Goal: Task Accomplishment & Management: Manage account settings

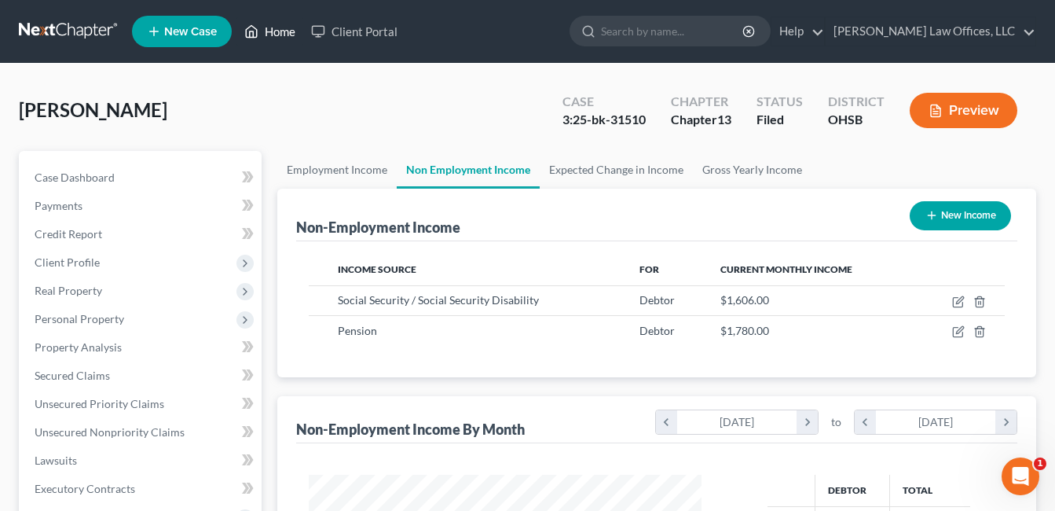
scroll to position [282, 425]
click at [291, 28] on link "Home" at bounding box center [270, 31] width 67 height 28
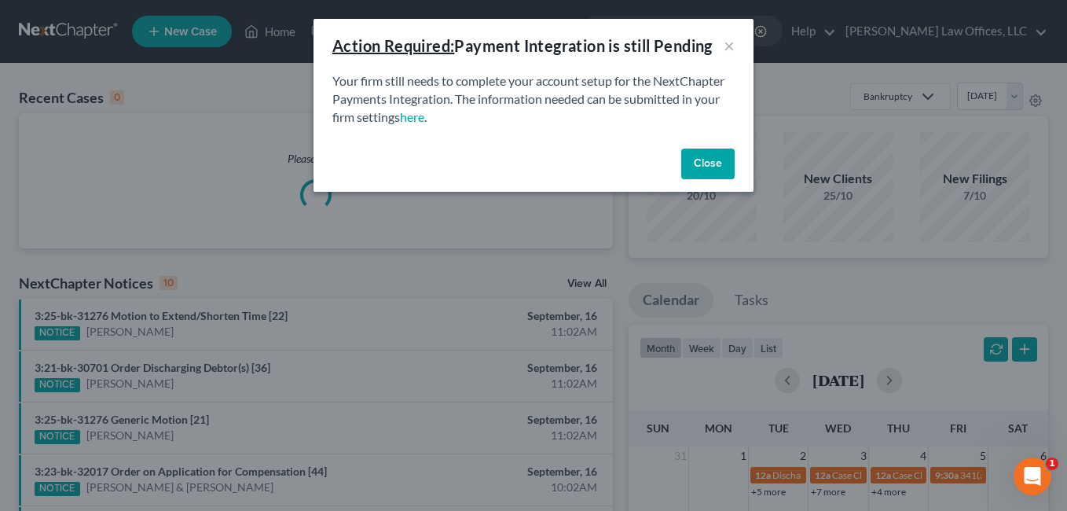
click at [700, 159] on button "Close" at bounding box center [707, 164] width 53 height 31
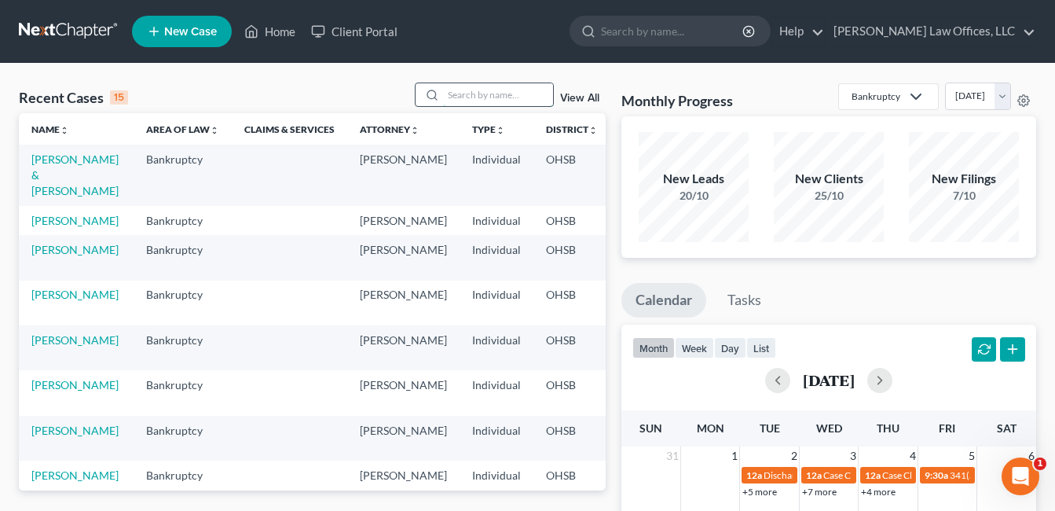
click at [468, 93] on input "search" at bounding box center [498, 94] width 110 height 23
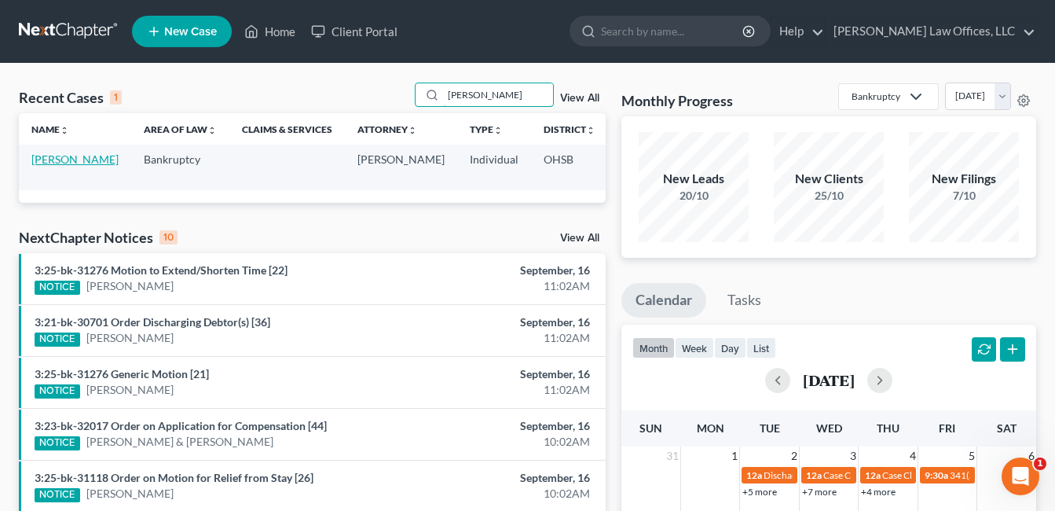
type input "kreitzer"
click at [59, 166] on link "Kreitzer, Jessica" at bounding box center [74, 158] width 87 height 13
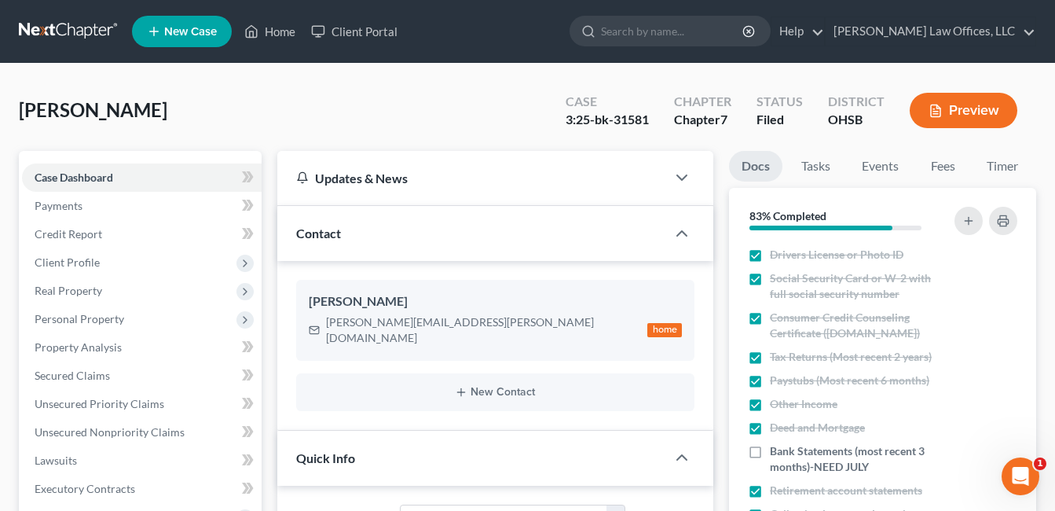
scroll to position [550, 0]
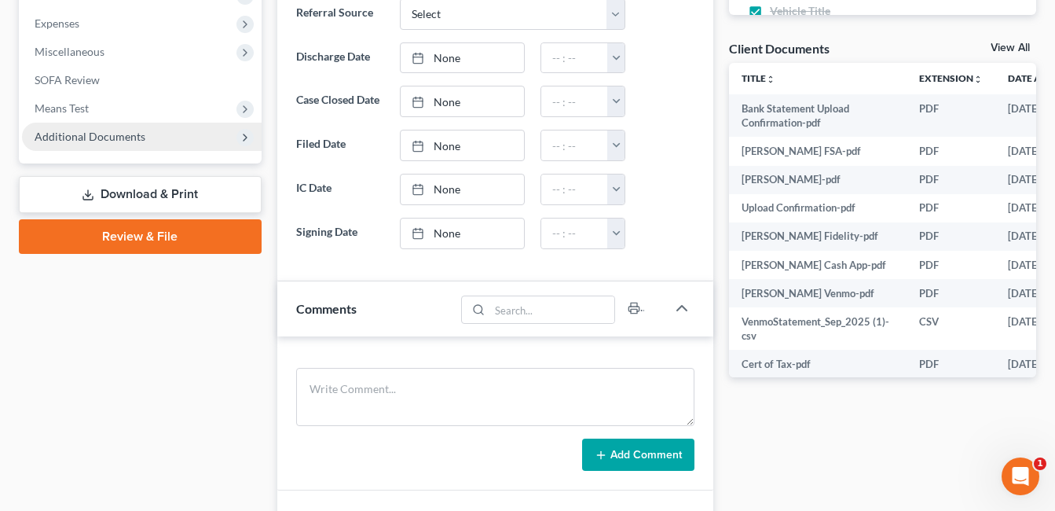
click at [123, 147] on span "Additional Documents" at bounding box center [142, 137] width 240 height 28
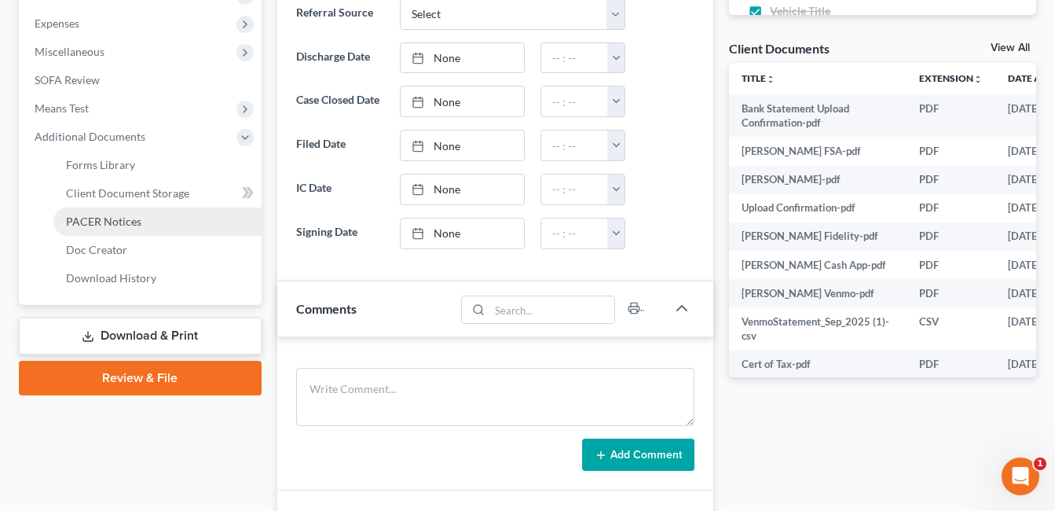
click at [152, 221] on link "PACER Notices" at bounding box center [157, 221] width 208 height 28
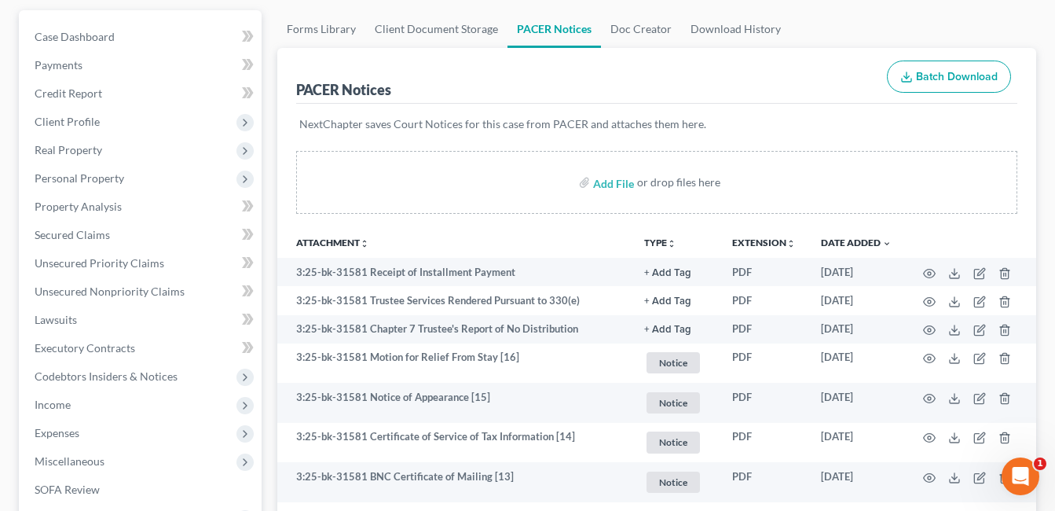
scroll to position [157, 0]
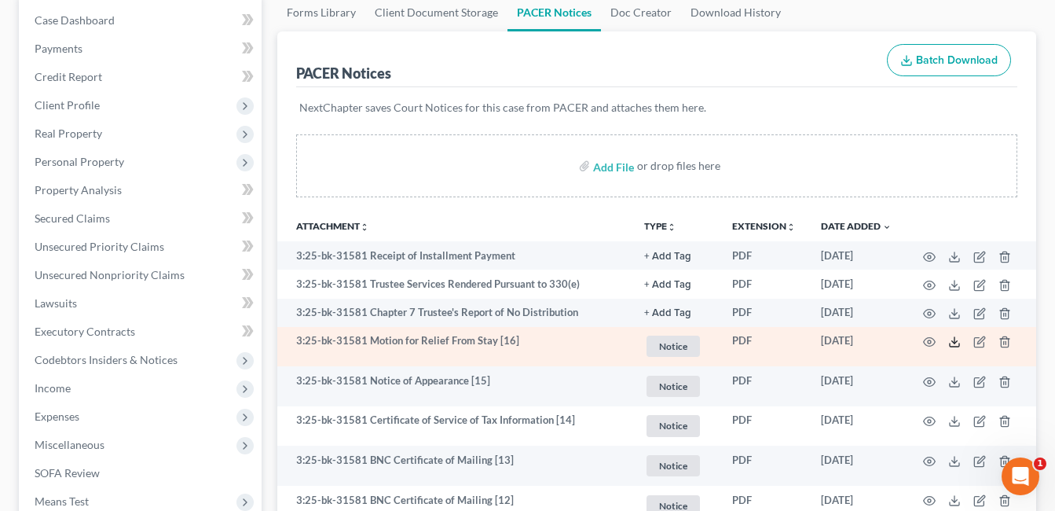
click at [956, 345] on icon at bounding box center [954, 342] width 13 height 13
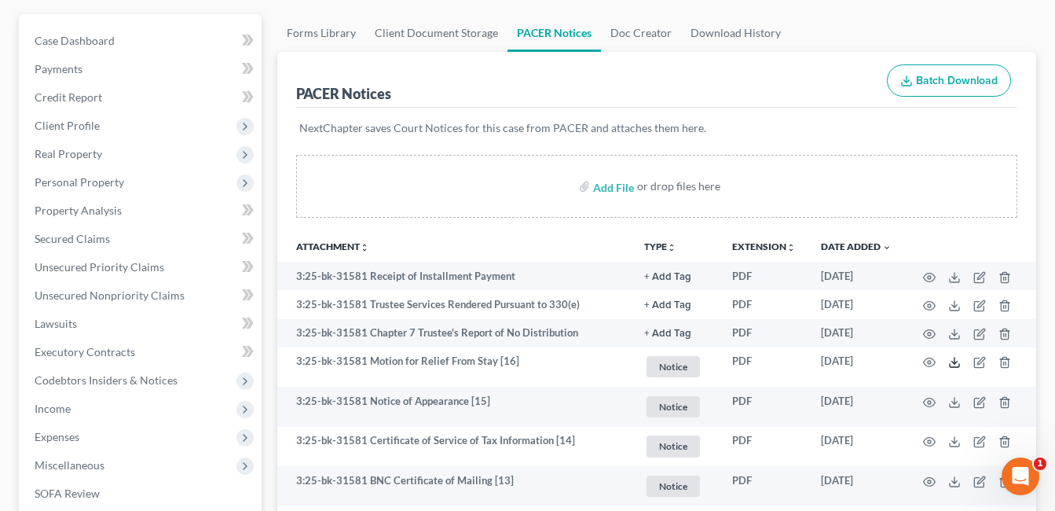
scroll to position [0, 0]
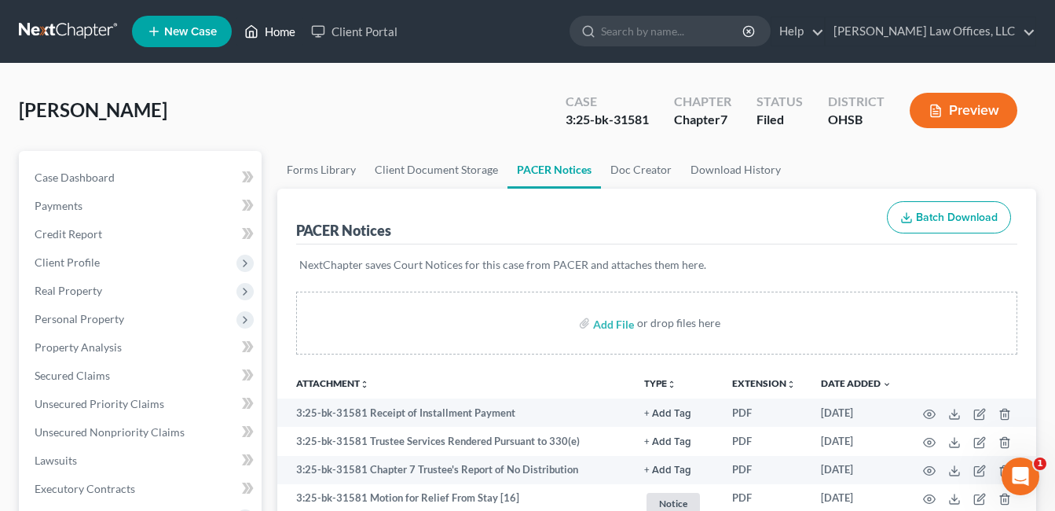
click at [287, 31] on link "Home" at bounding box center [270, 31] width 67 height 28
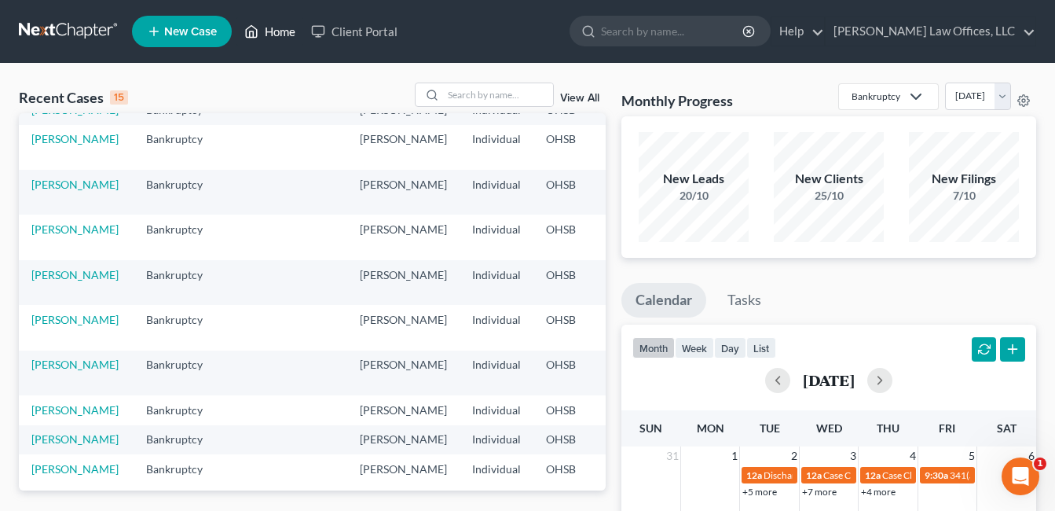
scroll to position [157, 0]
click at [51, 280] on link "Salyer, Stacy" at bounding box center [74, 272] width 87 height 13
select select "4"
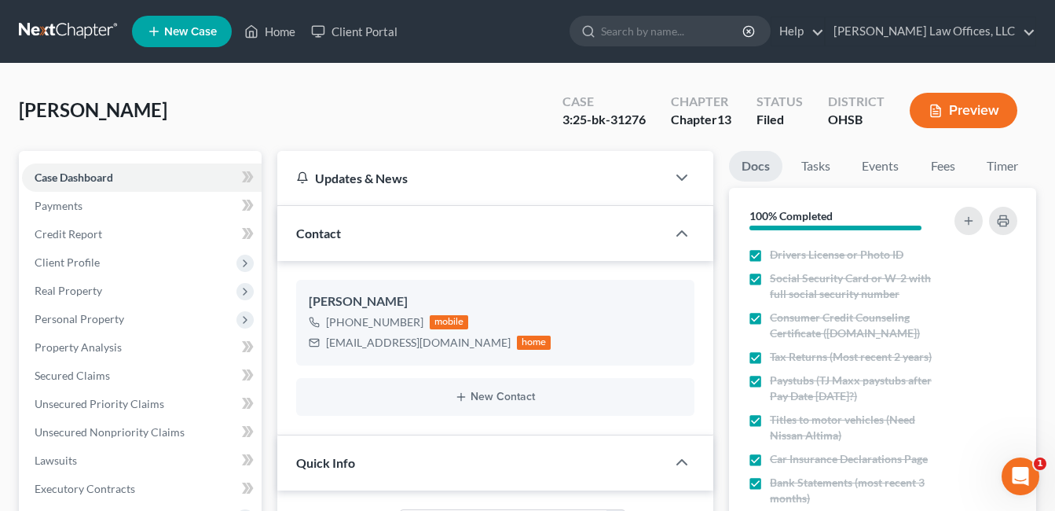
scroll to position [471, 0]
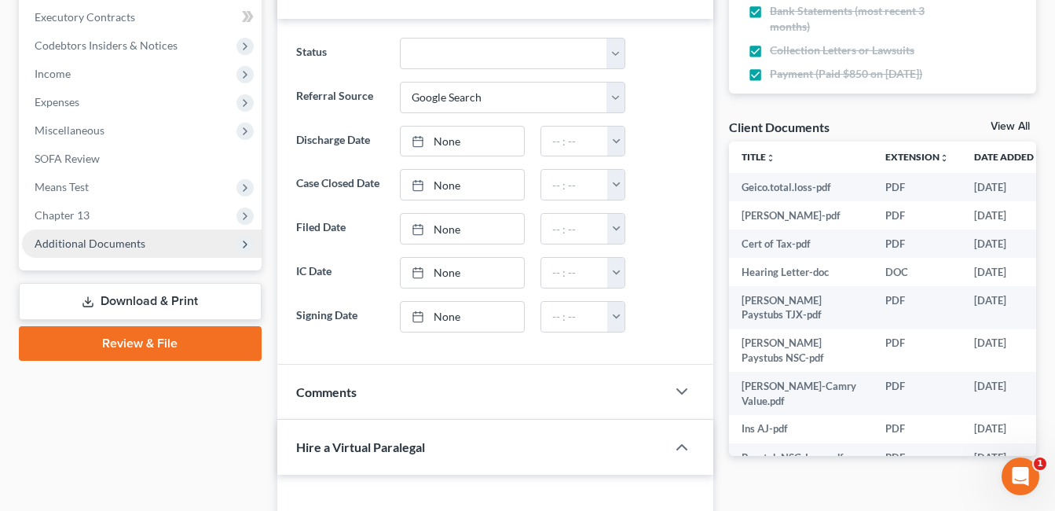
click at [137, 248] on span "Additional Documents" at bounding box center [90, 243] width 111 height 13
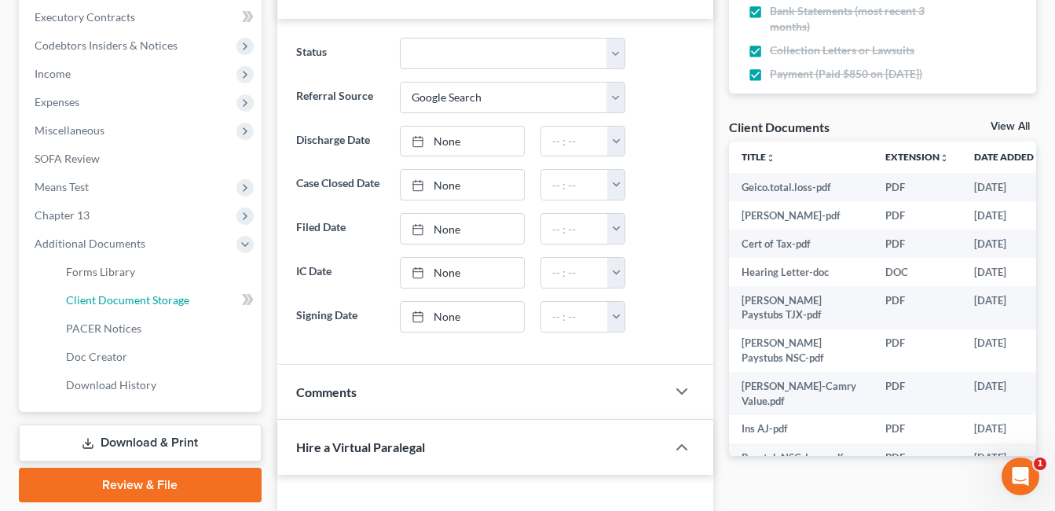
drag, startPoint x: 145, startPoint y: 298, endPoint x: 527, endPoint y: 159, distance: 407.2
click at [145, 298] on span "Client Document Storage" at bounding box center [127, 299] width 123 height 13
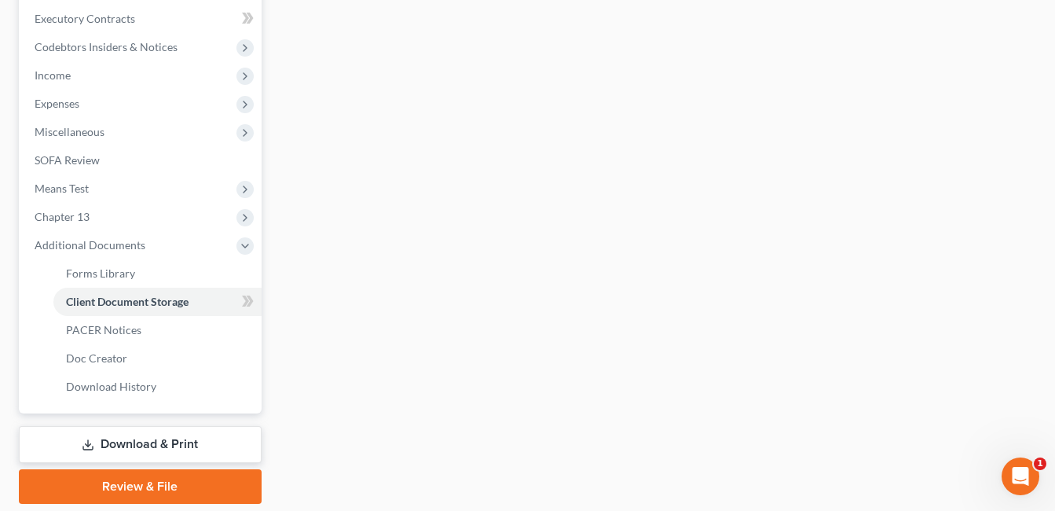
scroll to position [391, 0]
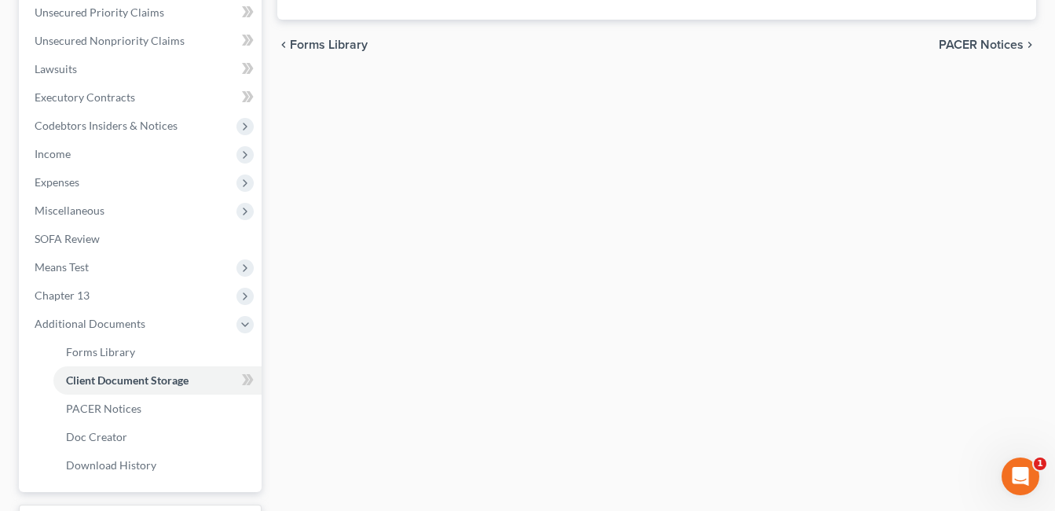
select select "7"
select select "52"
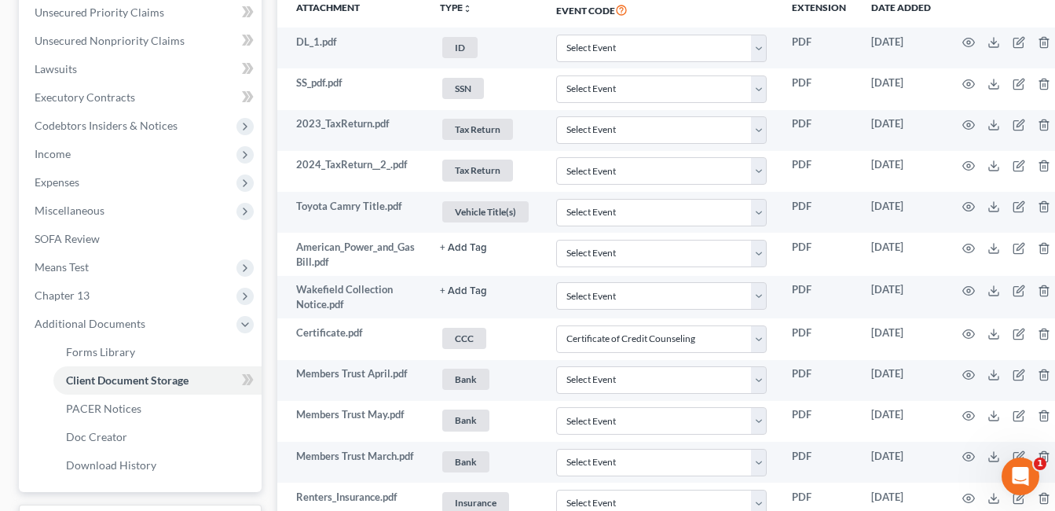
scroll to position [0, 0]
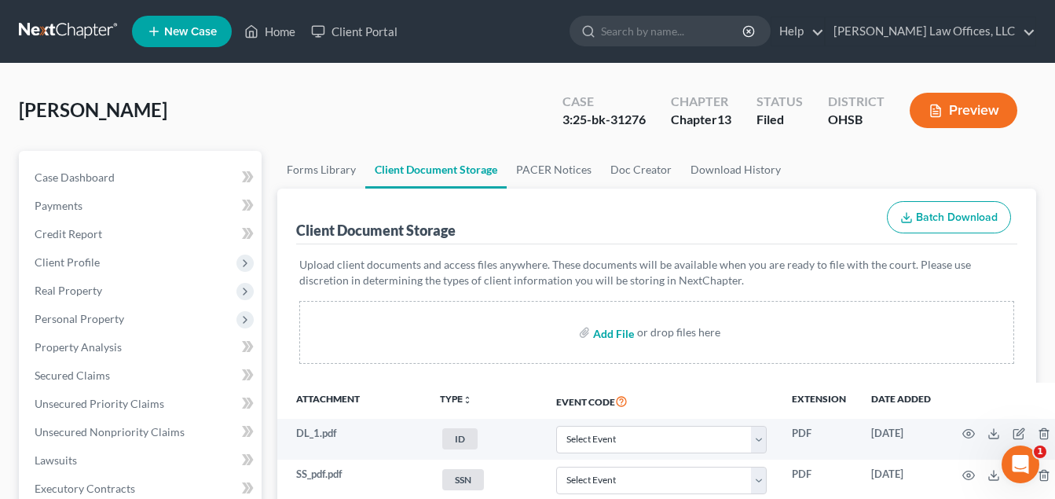
click at [621, 331] on input "file" at bounding box center [612, 332] width 38 height 28
type input "C:\fakepath\IMG_3358 (1).jpeg"
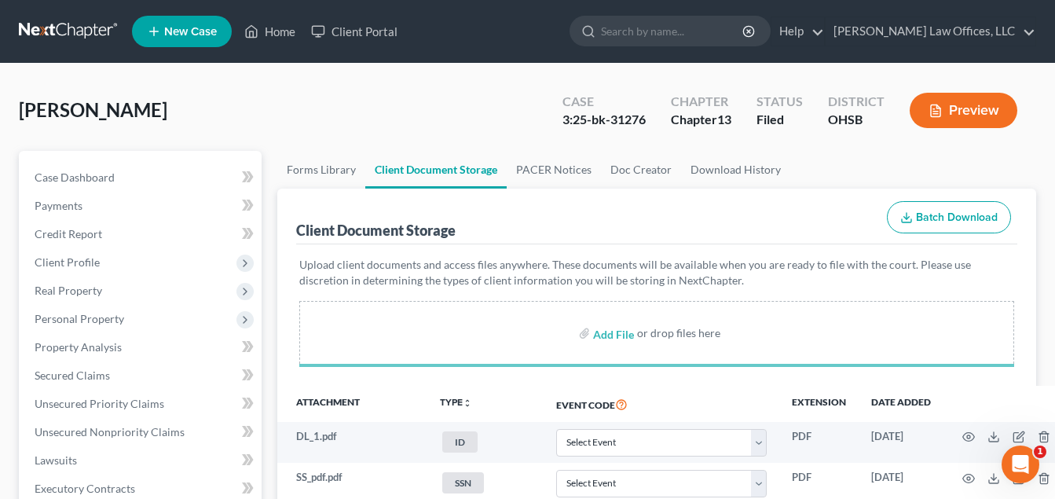
select select "7"
select select "52"
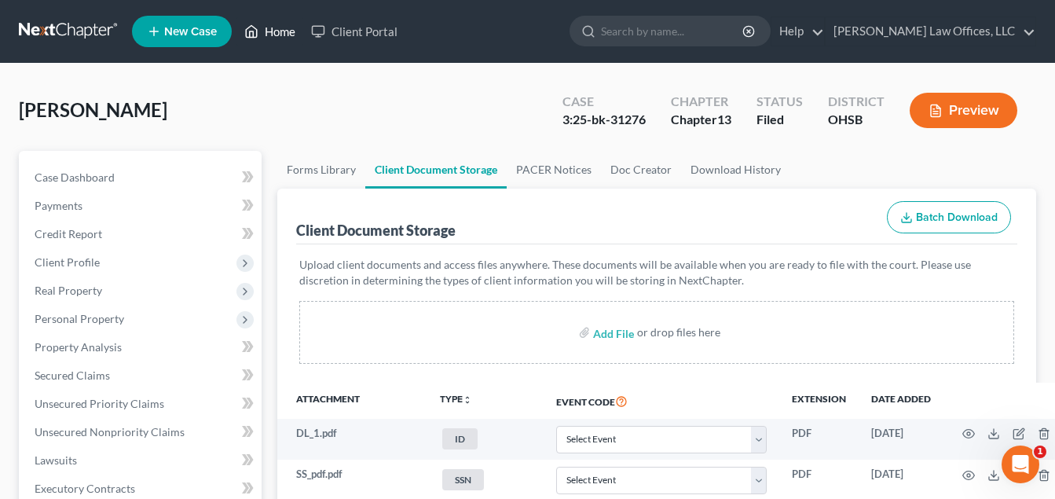
click at [278, 33] on link "Home" at bounding box center [270, 31] width 67 height 28
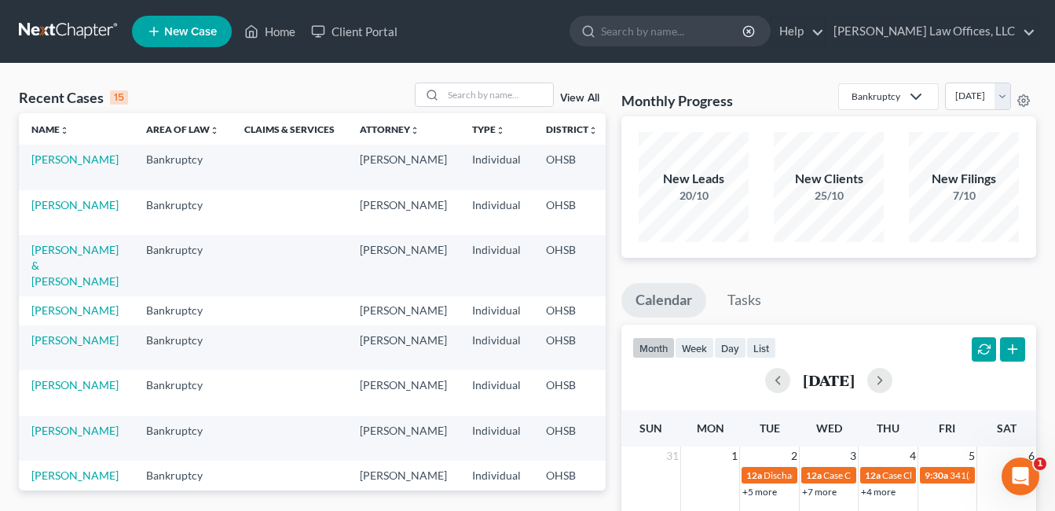
click at [587, 94] on link "View All" at bounding box center [579, 98] width 39 height 11
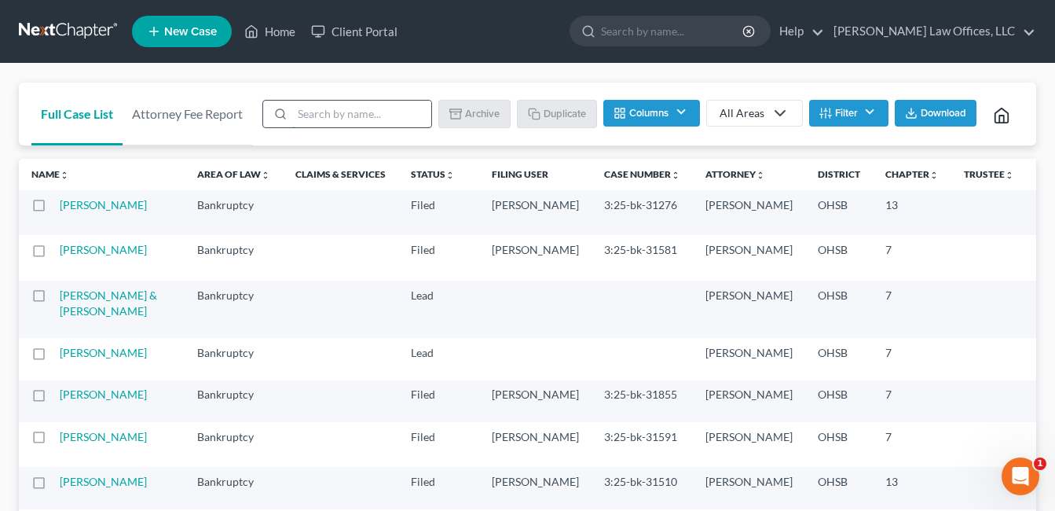
click at [333, 112] on input "search" at bounding box center [361, 114] width 139 height 27
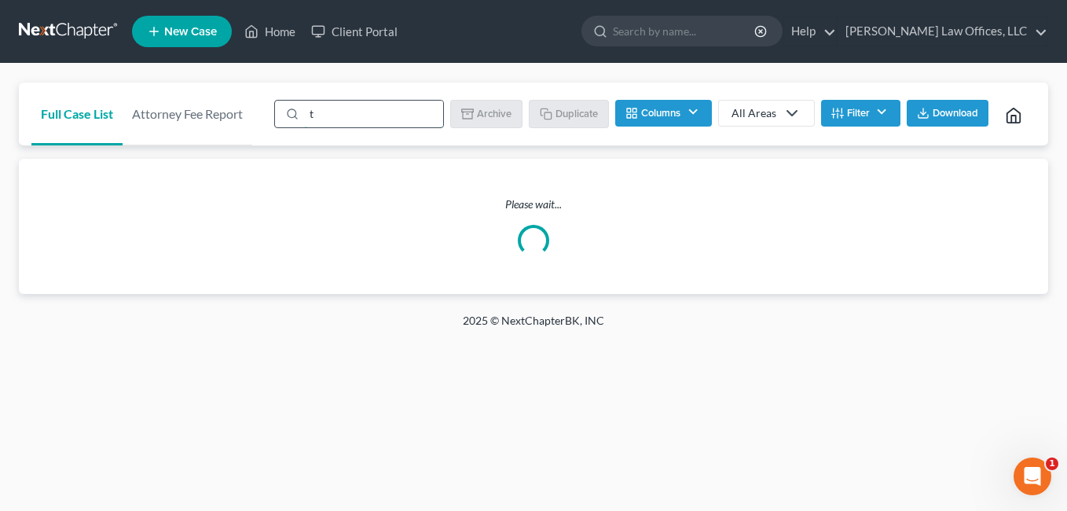
type input "template"
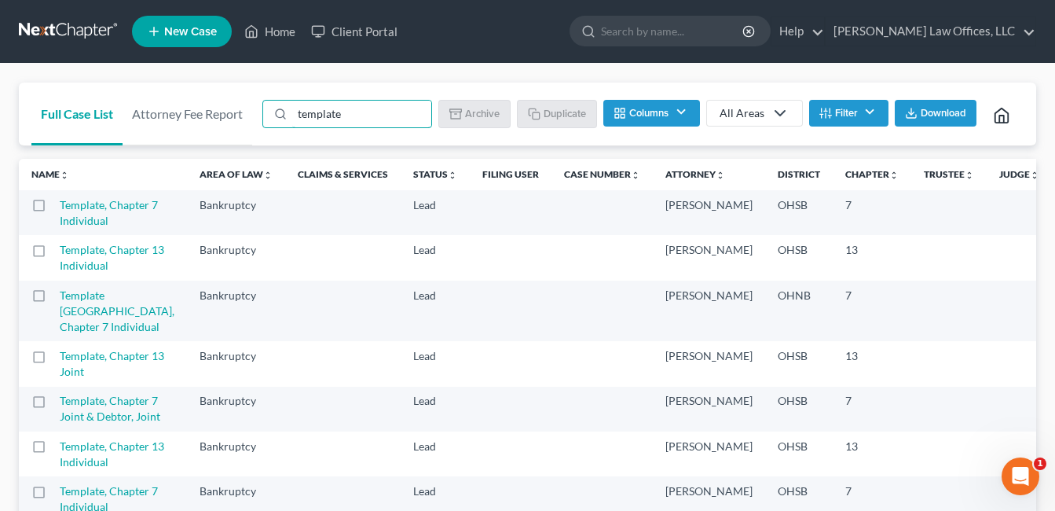
click at [53, 209] on label at bounding box center [53, 209] width 0 height 0
click at [60, 207] on input "checkbox" at bounding box center [65, 202] width 10 height 10
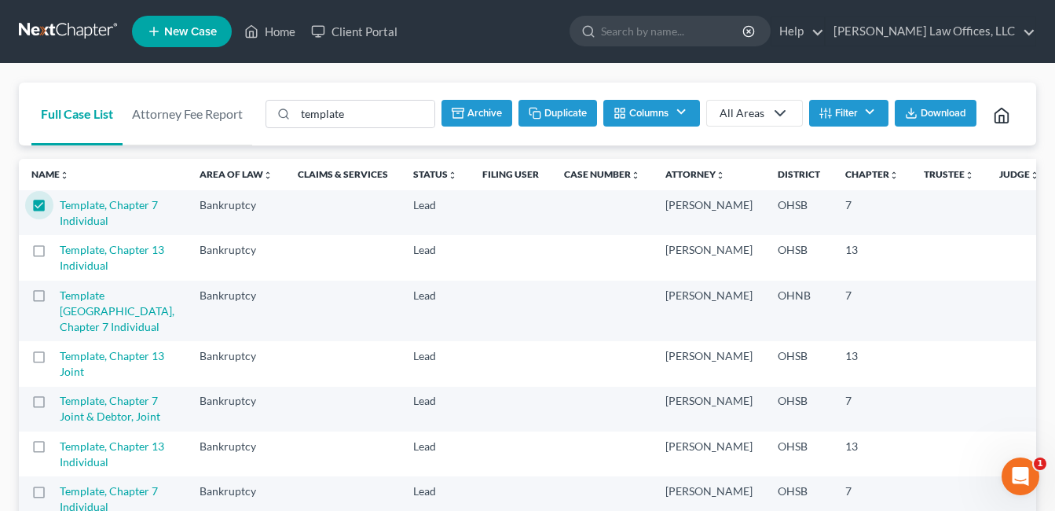
click at [556, 116] on button "Duplicate" at bounding box center [558, 113] width 79 height 27
checkbox input "false"
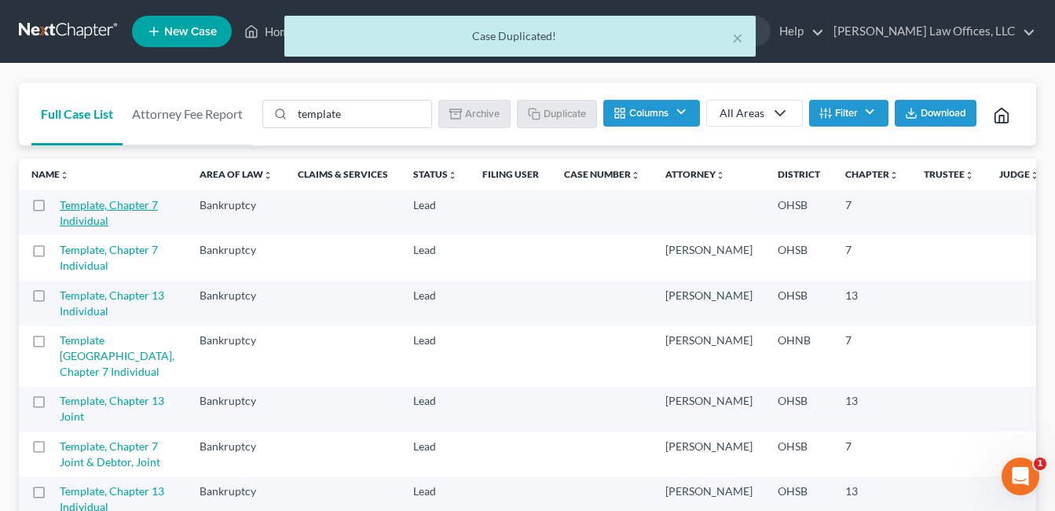
click at [80, 227] on link "Template, Chapter 7 Individual" at bounding box center [109, 212] width 98 height 29
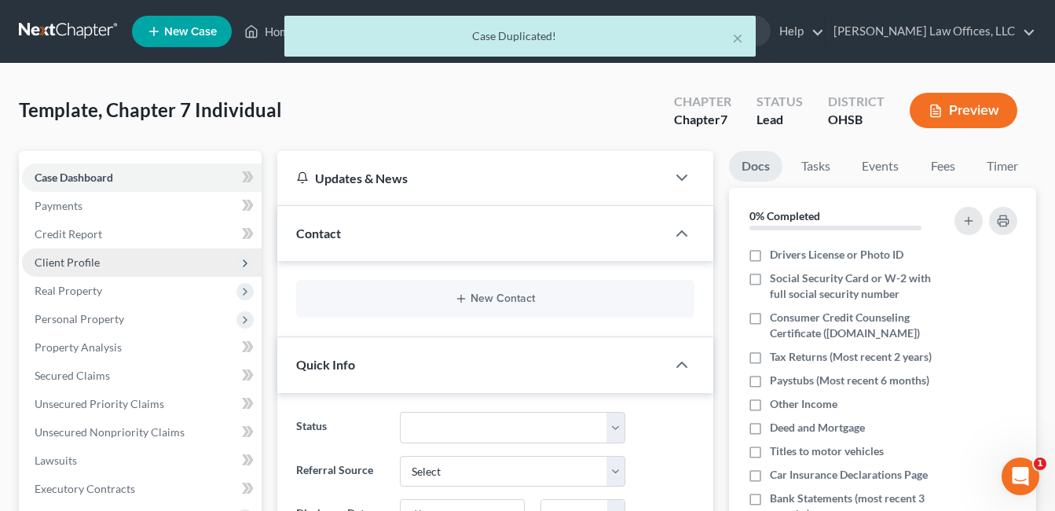
click at [80, 262] on span "Client Profile" at bounding box center [67, 261] width 65 height 13
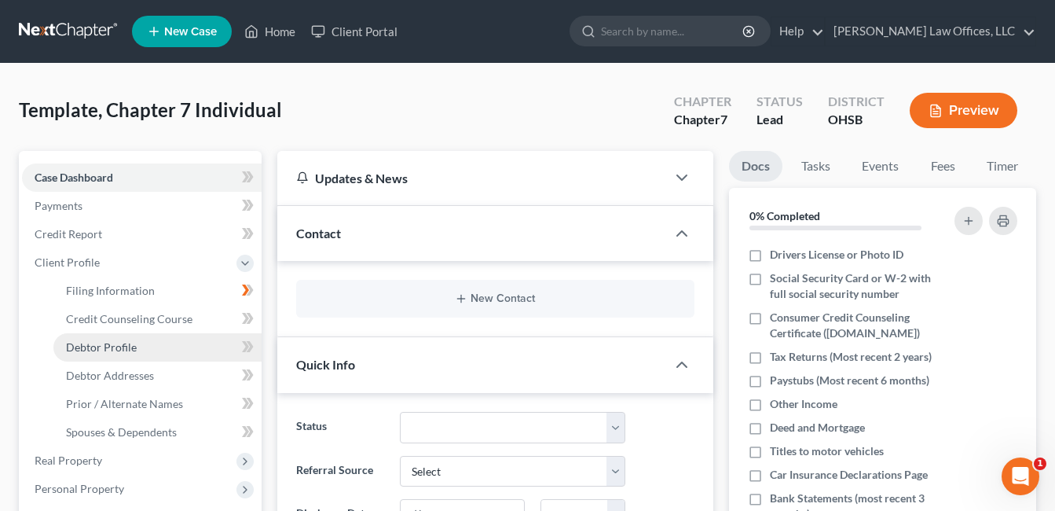
click at [125, 347] on span "Debtor Profile" at bounding box center [101, 346] width 71 height 13
select select "1"
select select "0"
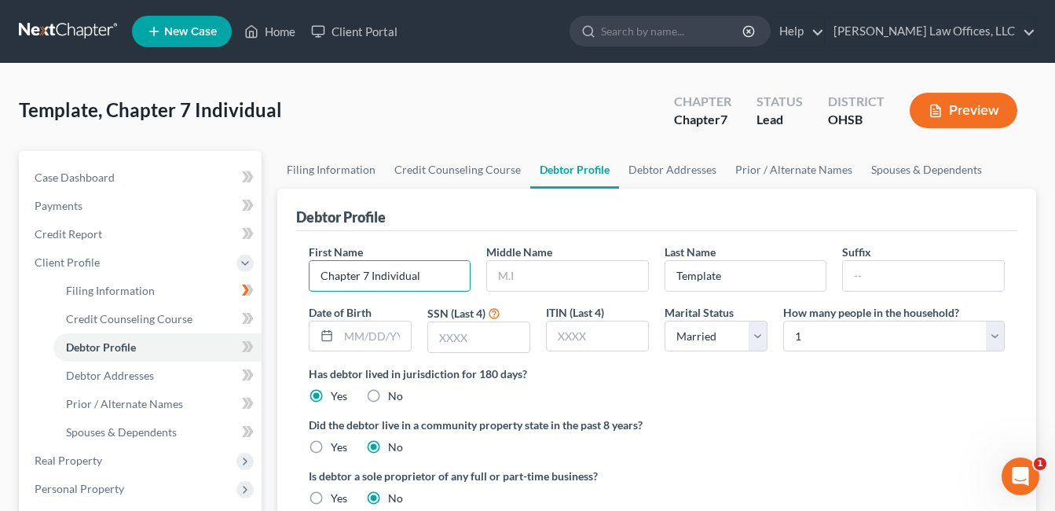
drag, startPoint x: 429, startPoint y: 280, endPoint x: 282, endPoint y: 289, distance: 147.2
click at [284, 288] on div "Debtor Profile First Name Chapter 7 Individual Middle Name Last Name Template S…" at bounding box center [656, 363] width 759 height 349
type input "Rebecca"
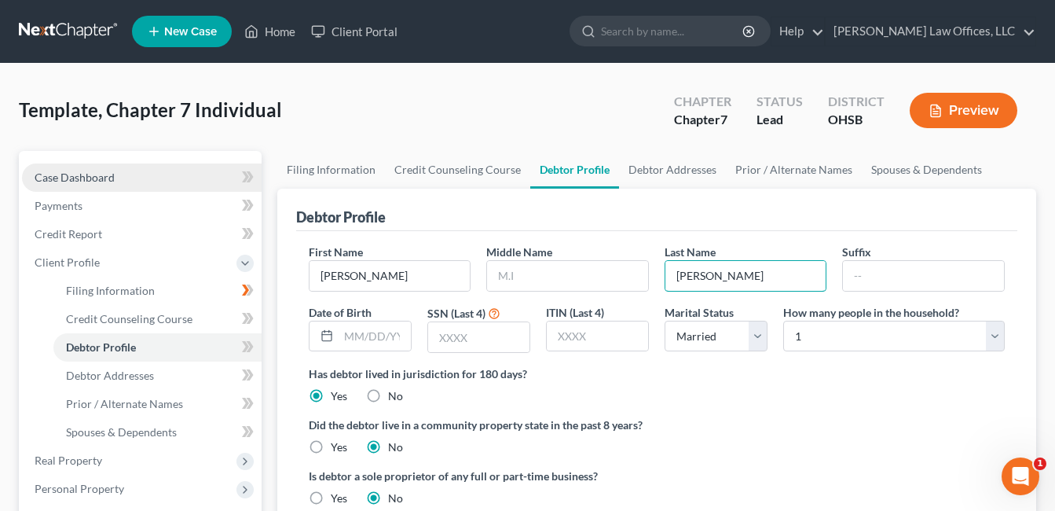
type input "Garrison"
click at [51, 178] on span "Case Dashboard" at bounding box center [75, 177] width 80 height 13
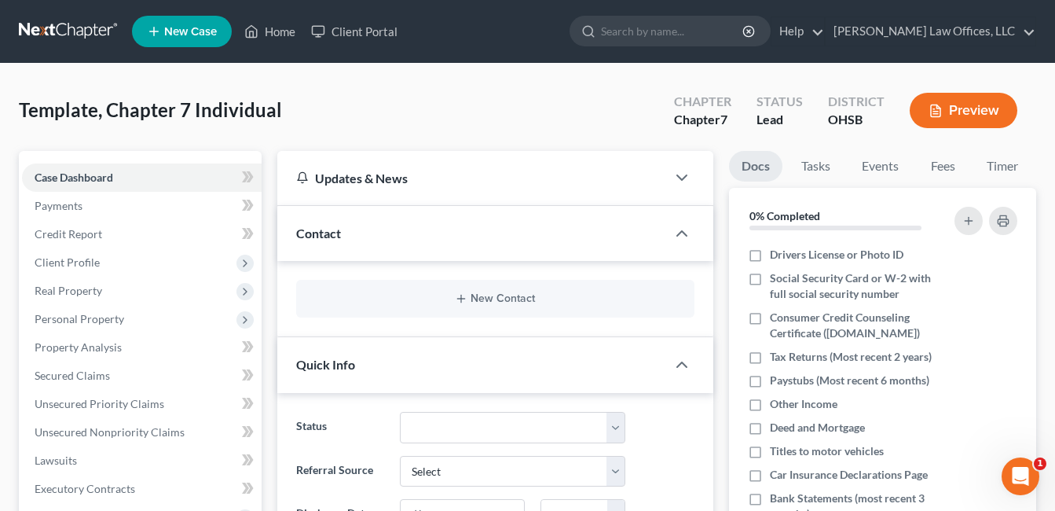
click at [434, 240] on div "Contact" at bounding box center [471, 233] width 389 height 54
click at [461, 290] on div "New Contact" at bounding box center [495, 299] width 398 height 38
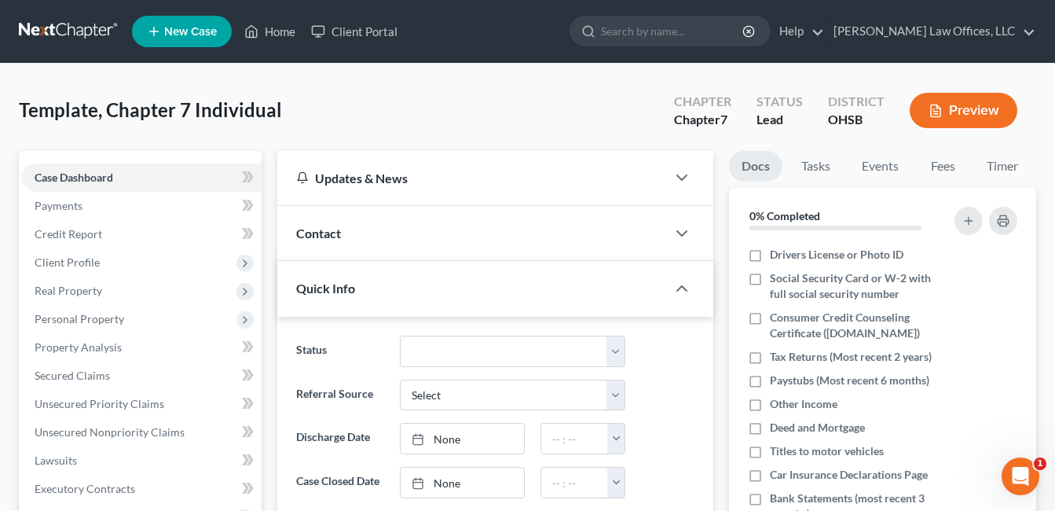
click at [432, 234] on div "Contact" at bounding box center [471, 233] width 389 height 54
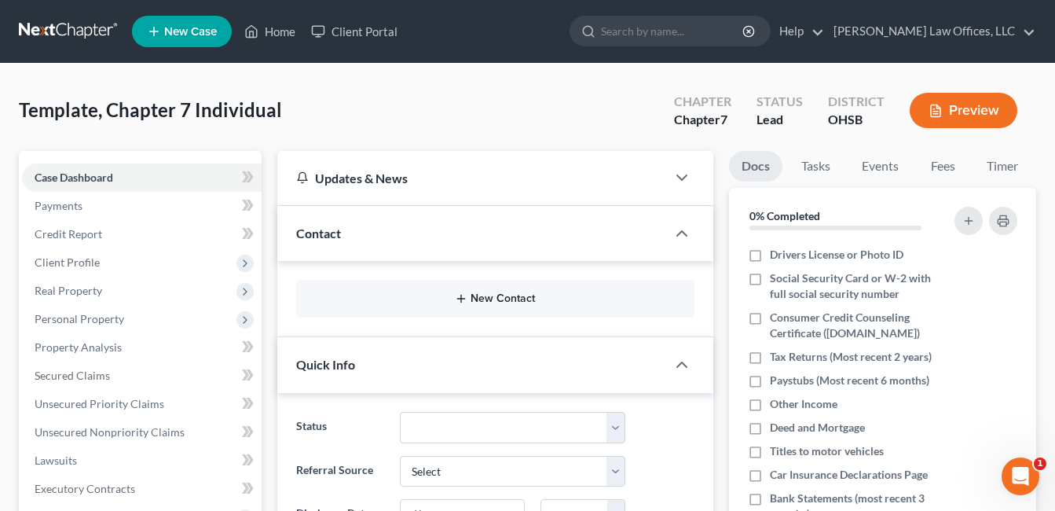
click at [513, 302] on button "New Contact" at bounding box center [495, 298] width 373 height 13
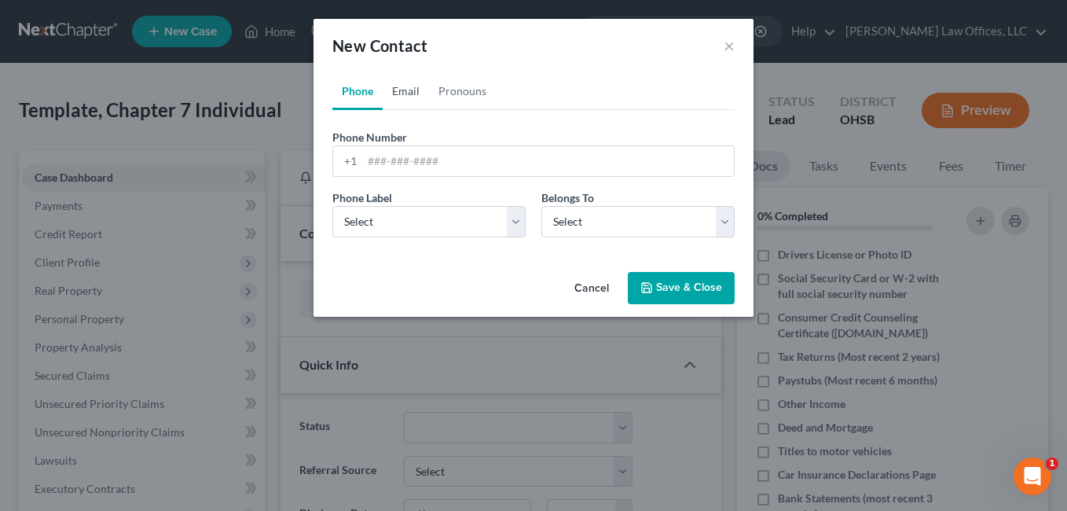
click at [401, 86] on link "Email" at bounding box center [406, 91] width 46 height 38
paste input "meyer.rebeccam@gmail.com"
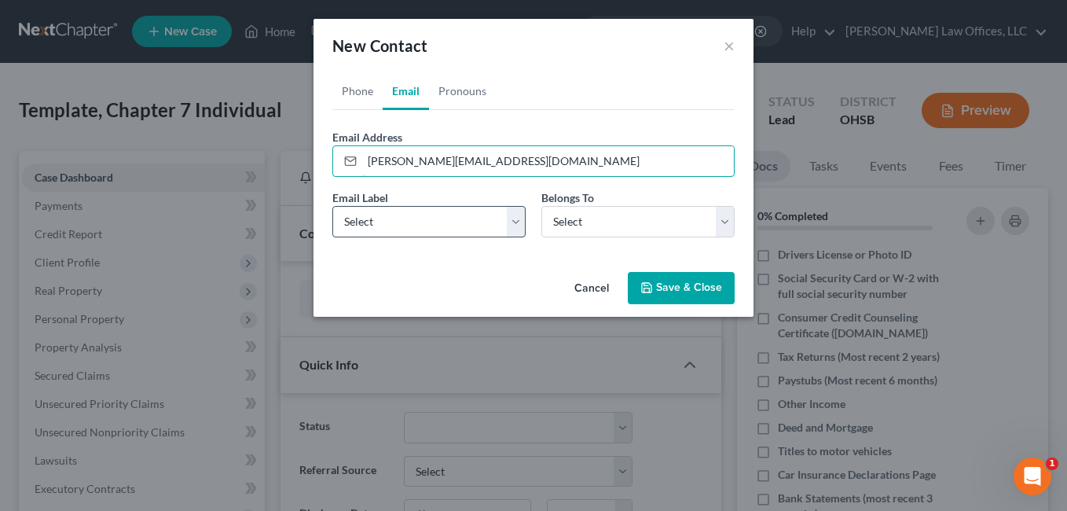
type input "meyer.rebeccam@gmail.com"
drag, startPoint x: 516, startPoint y: 215, endPoint x: 464, endPoint y: 240, distance: 57.6
click at [517, 215] on select "Select Home Work Other" at bounding box center [428, 221] width 193 height 31
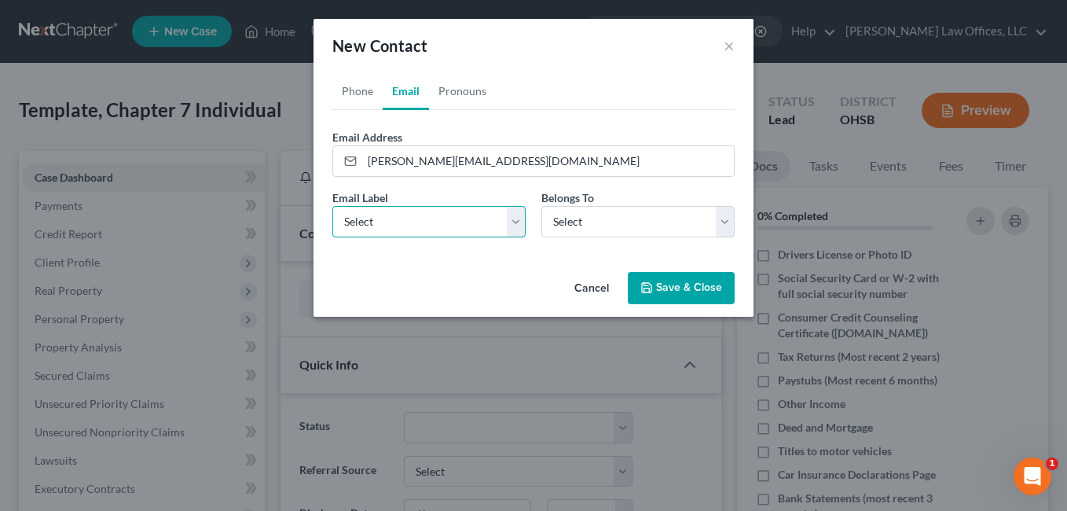
select select "0"
click at [332, 206] on select "Select Home Work Other" at bounding box center [428, 221] width 193 height 31
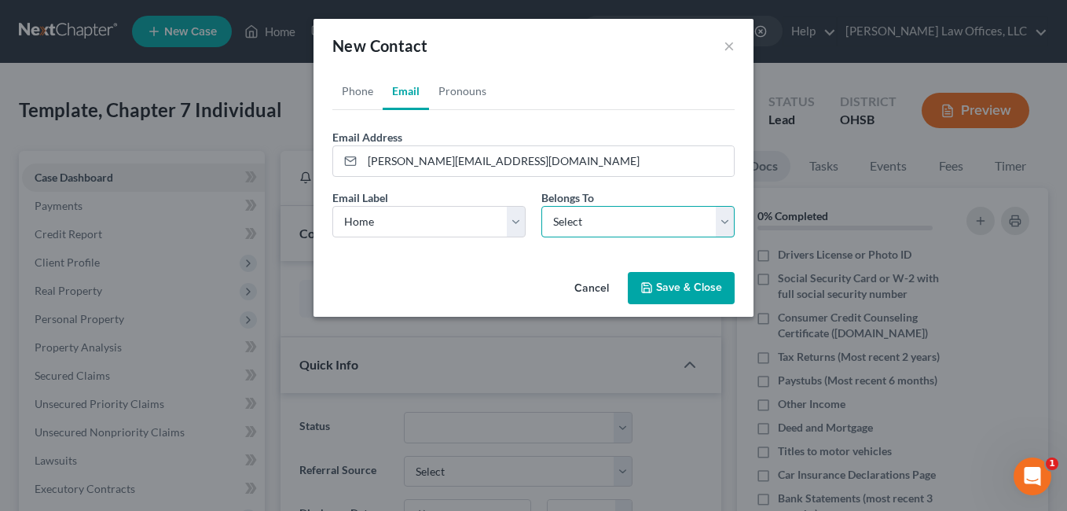
click at [732, 224] on select "Select Client Other" at bounding box center [637, 221] width 193 height 31
select select "0"
click at [541, 206] on select "Select Client Other" at bounding box center [637, 221] width 193 height 31
click at [684, 292] on button "Save & Close" at bounding box center [681, 288] width 107 height 33
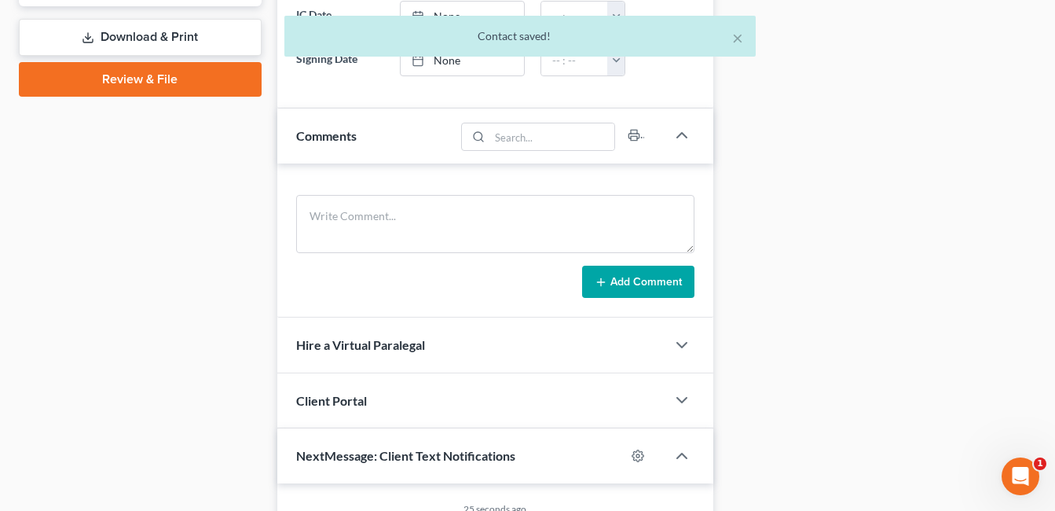
scroll to position [786, 0]
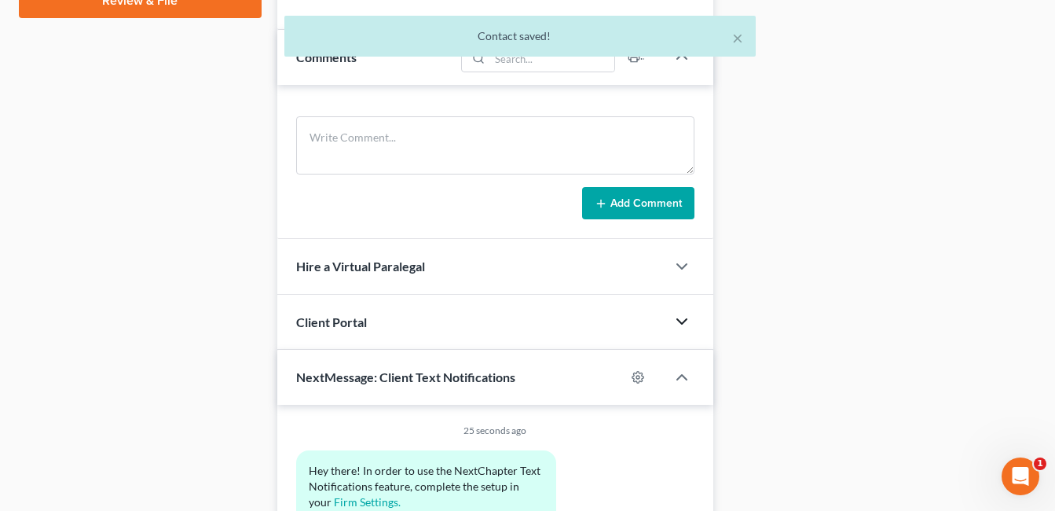
click at [688, 321] on icon "button" at bounding box center [682, 321] width 19 height 19
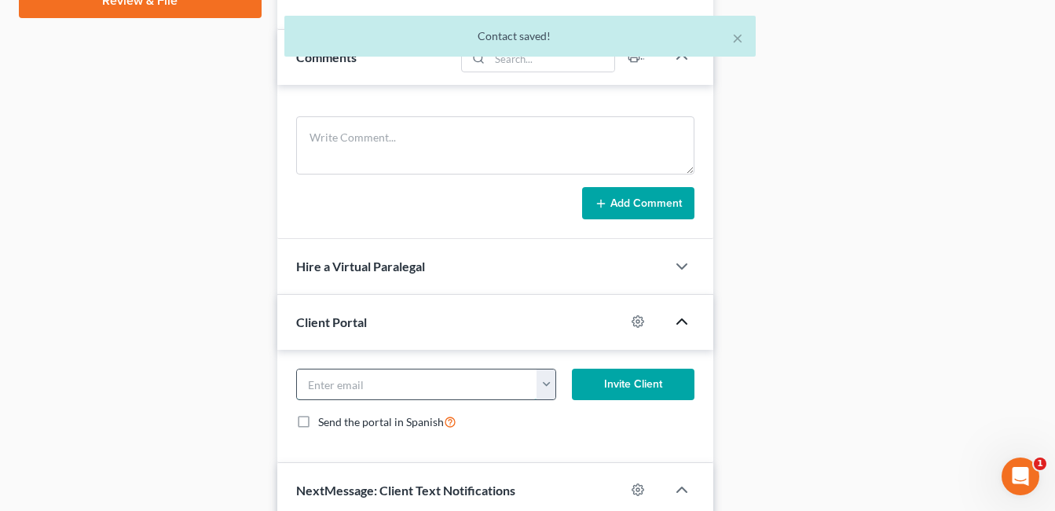
paste input "meyer.rebeccam@gmail.com"
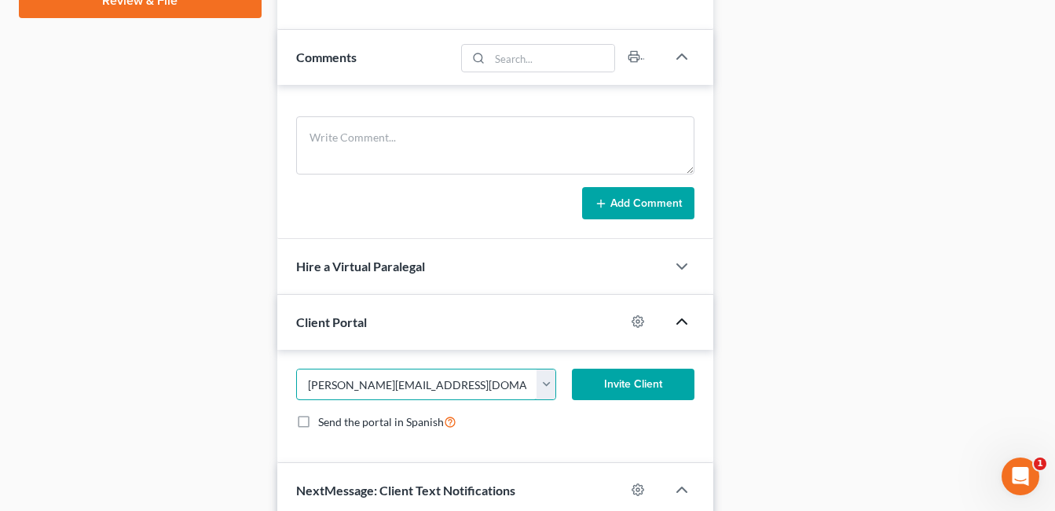
type input "meyer.rebeccam@gmail.com"
click at [616, 382] on button "Invite Client" at bounding box center [633, 384] width 123 height 31
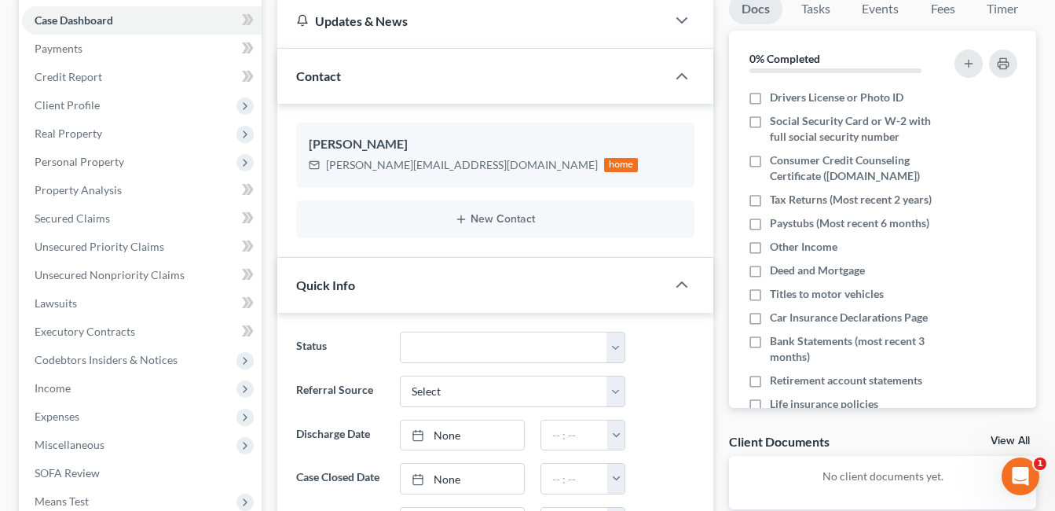
scroll to position [0, 0]
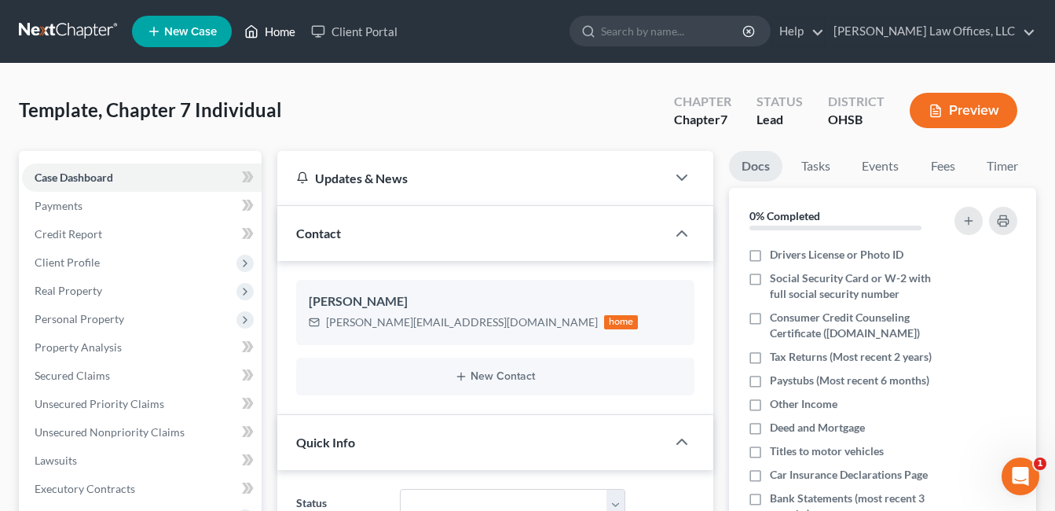
click at [269, 28] on link "Home" at bounding box center [270, 31] width 67 height 28
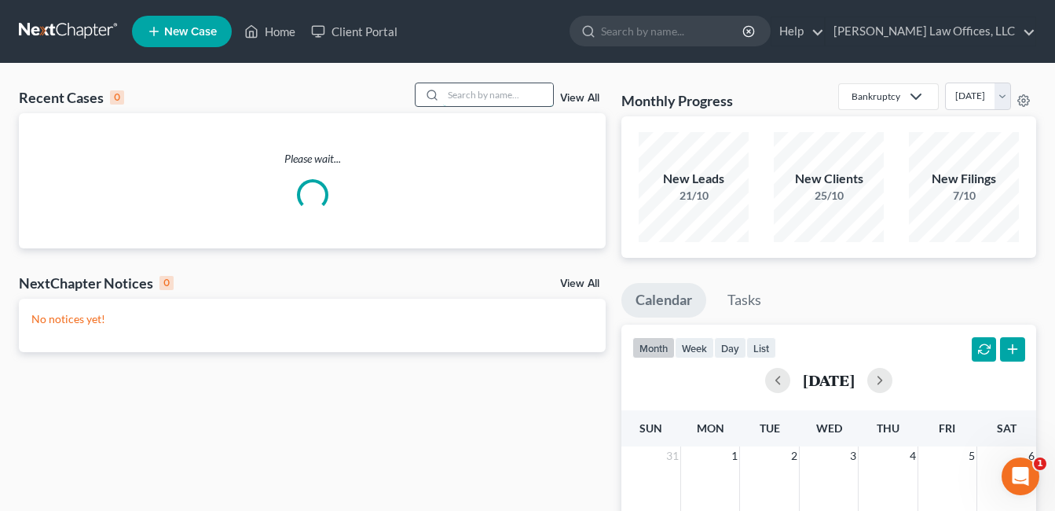
click at [528, 90] on input "search" at bounding box center [498, 94] width 110 height 23
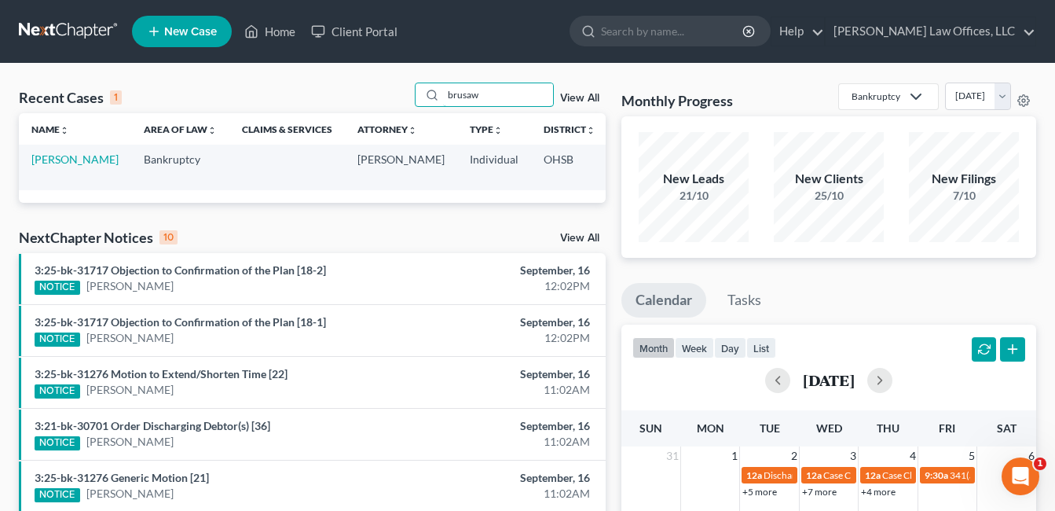
type input "brusaw"
click at [41, 167] on td "Brusaw, Kristina" at bounding box center [75, 167] width 112 height 45
click at [48, 166] on link "Brusaw, Kristina" at bounding box center [74, 158] width 87 height 13
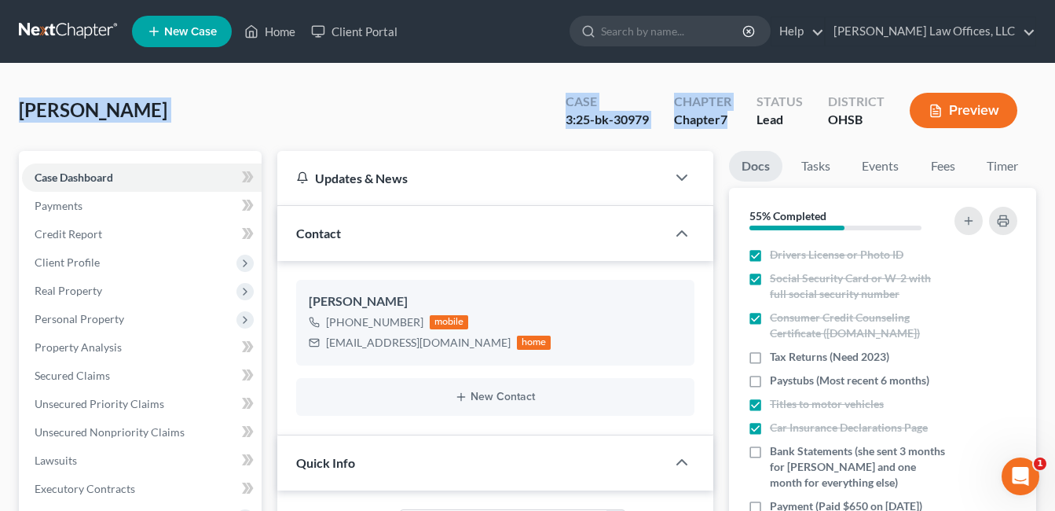
drag, startPoint x: 733, startPoint y: 119, endPoint x: 31, endPoint y: 112, distance: 702.5
copy div "Brusaw, Kristina Upgraded Case 3:25-bk-30979 Chapter Chapter 7"
drag, startPoint x: 115, startPoint y: 240, endPoint x: 235, endPoint y: 237, distance: 120.3
click at [115, 240] on link "Credit Report" at bounding box center [142, 234] width 240 height 28
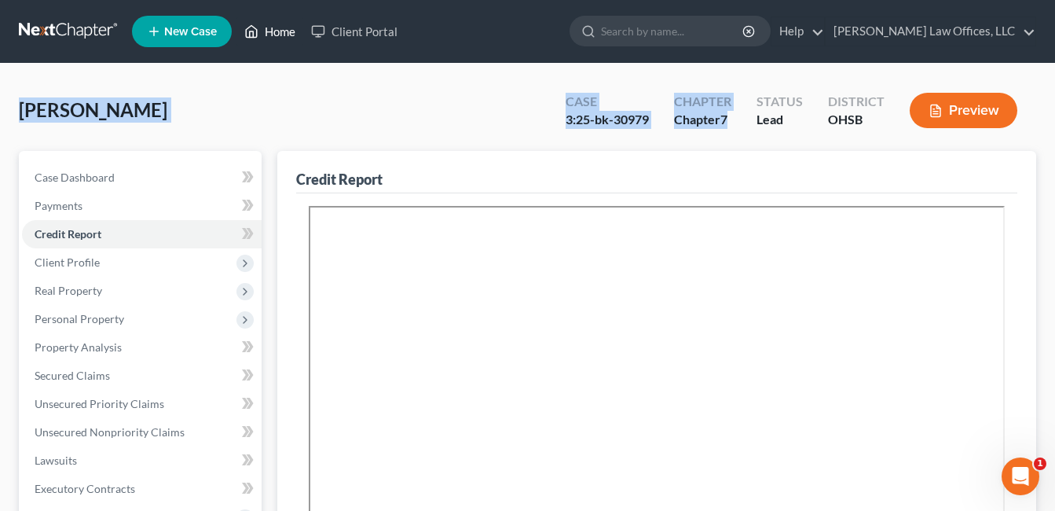
click at [283, 32] on link "Home" at bounding box center [270, 31] width 67 height 28
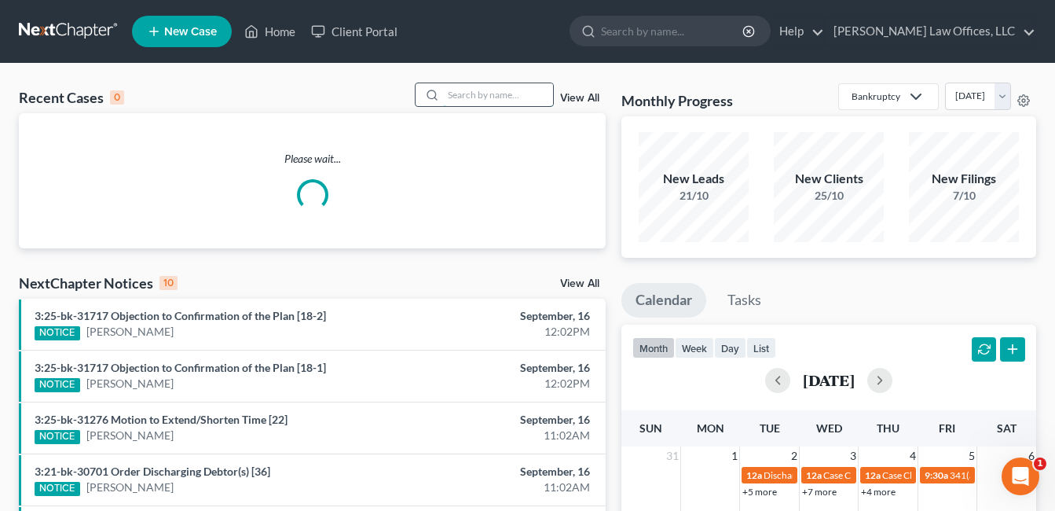
click at [483, 98] on input "search" at bounding box center [498, 94] width 110 height 23
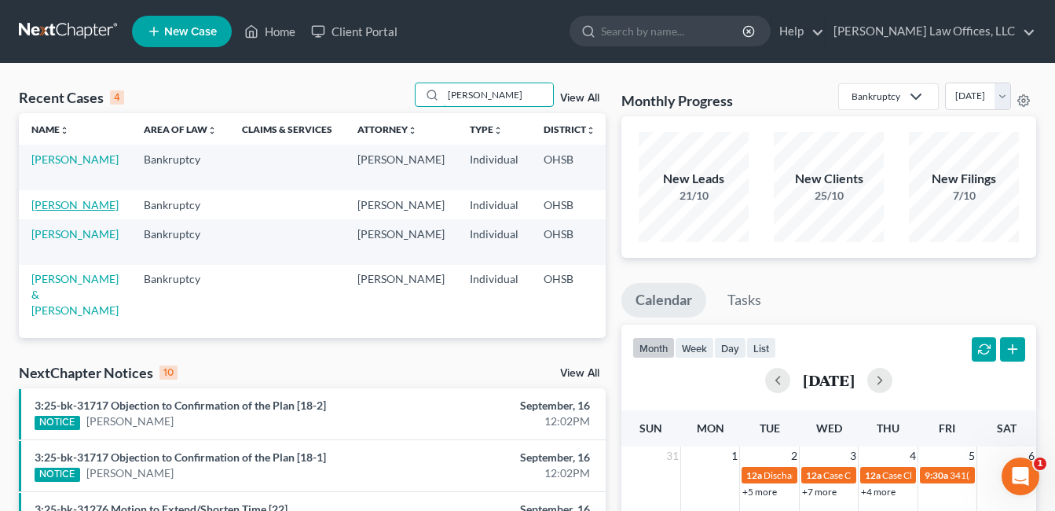
type input "taylor"
click at [52, 206] on link "Taylor, Alea" at bounding box center [74, 204] width 87 height 13
select select "3"
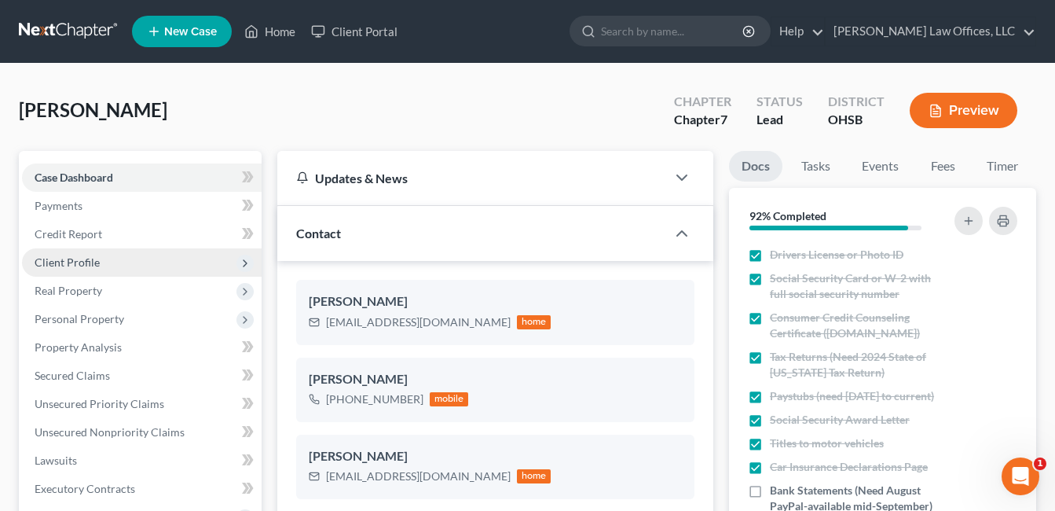
click at [102, 262] on span "Client Profile" at bounding box center [142, 262] width 240 height 28
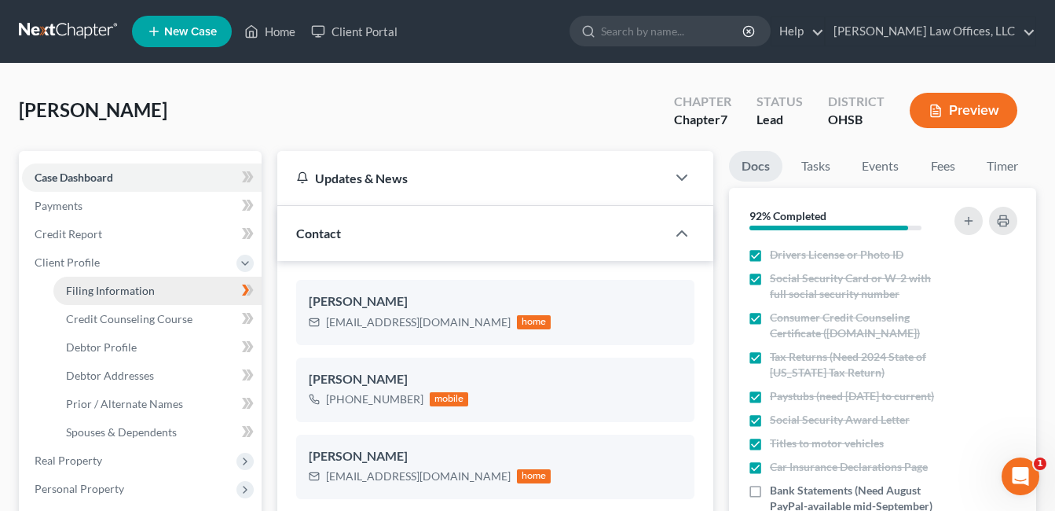
click at [167, 290] on link "Filing Information" at bounding box center [157, 291] width 208 height 28
select select "1"
select select "0"
select select "62"
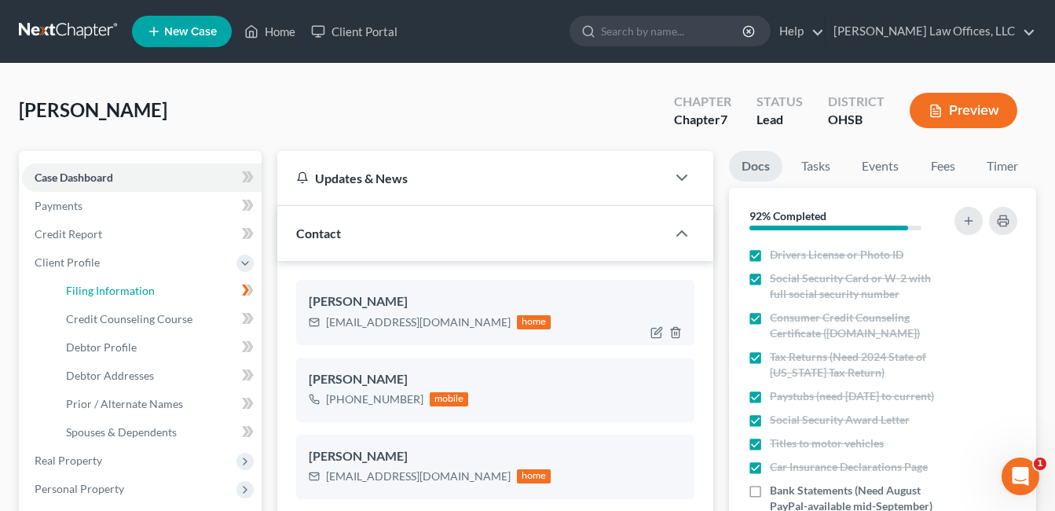
select select "0"
select select "36"
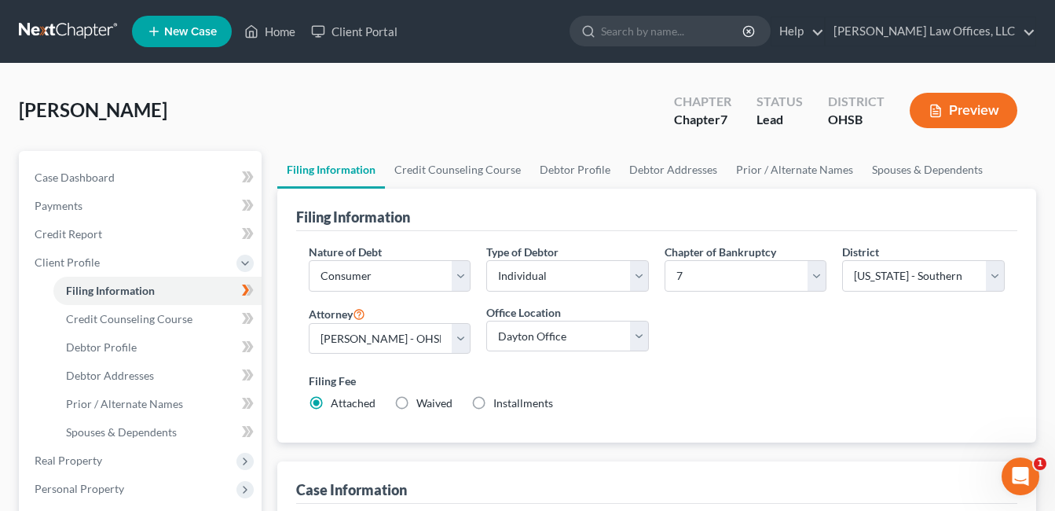
click at [493, 400] on label "Installments Installments" at bounding box center [523, 403] width 60 height 16
click at [500, 400] on input "Installments Installments" at bounding box center [505, 400] width 10 height 10
radio input "true"
radio input "false"
type input "0.00"
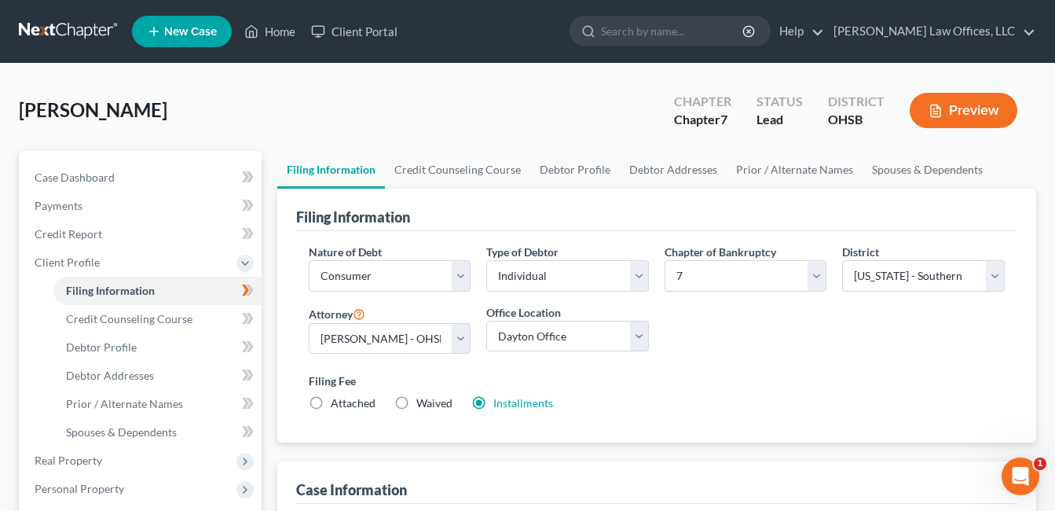
radio input "true"
type input "0.00"
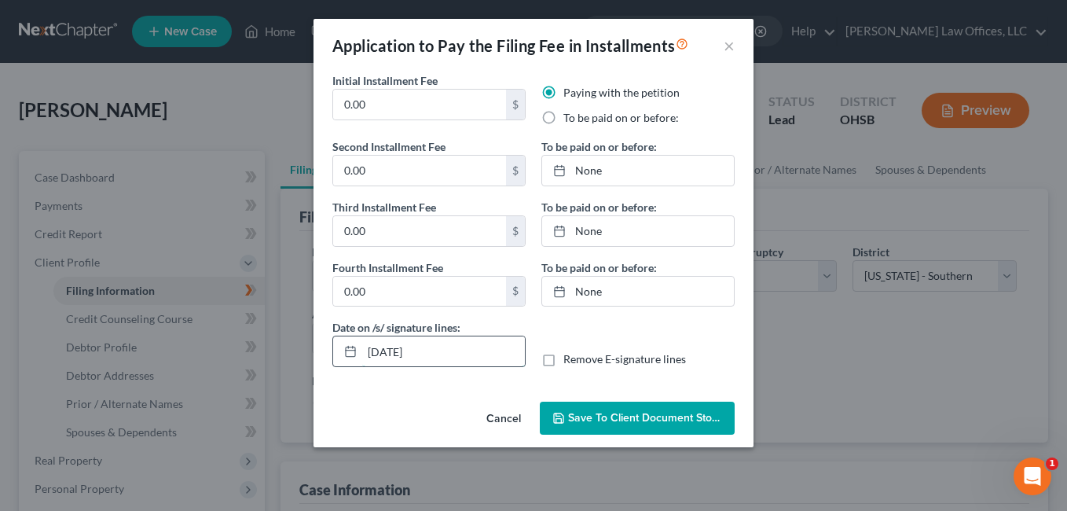
click at [395, 354] on input "[DATE]" at bounding box center [443, 351] width 163 height 30
type input "09/17/2025"
drag, startPoint x: 389, startPoint y: 105, endPoint x: 342, endPoint y: 106, distance: 47.2
click at [342, 106] on input "0.00" at bounding box center [419, 105] width 173 height 30
type input "112.00"
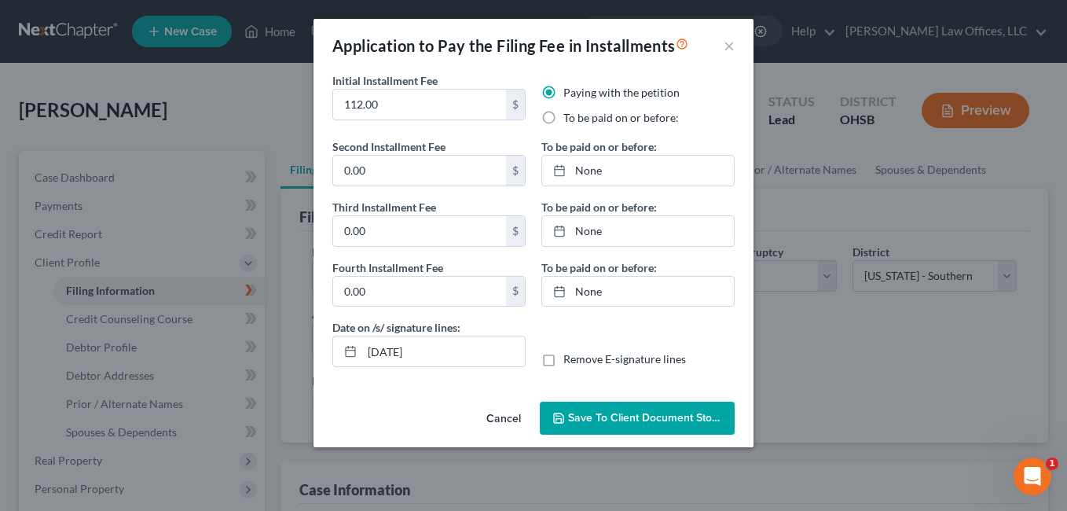
click at [563, 116] on label "To be paid on or before:" at bounding box center [621, 118] width 116 height 16
click at [570, 116] on input "To be paid on or before:" at bounding box center [575, 115] width 10 height 10
radio input "true"
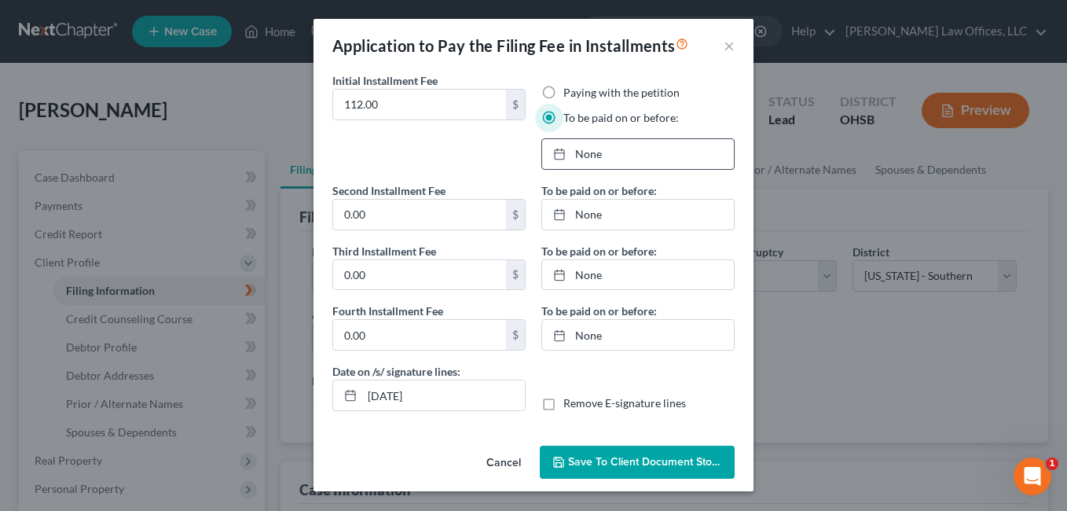
click at [584, 152] on link "None" at bounding box center [638, 154] width 192 height 30
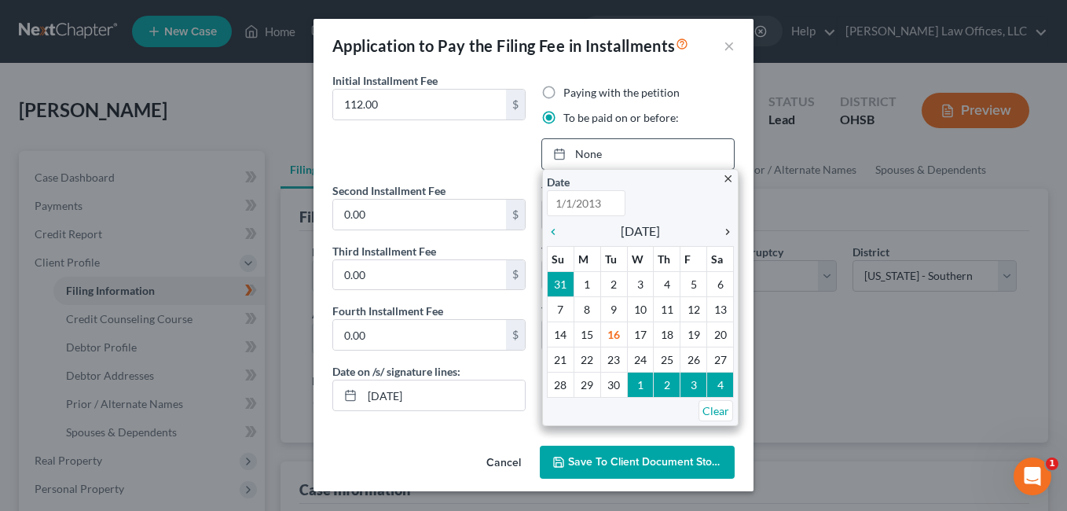
click at [732, 230] on icon "chevron_right" at bounding box center [723, 232] width 20 height 13
type input "9/16/2025"
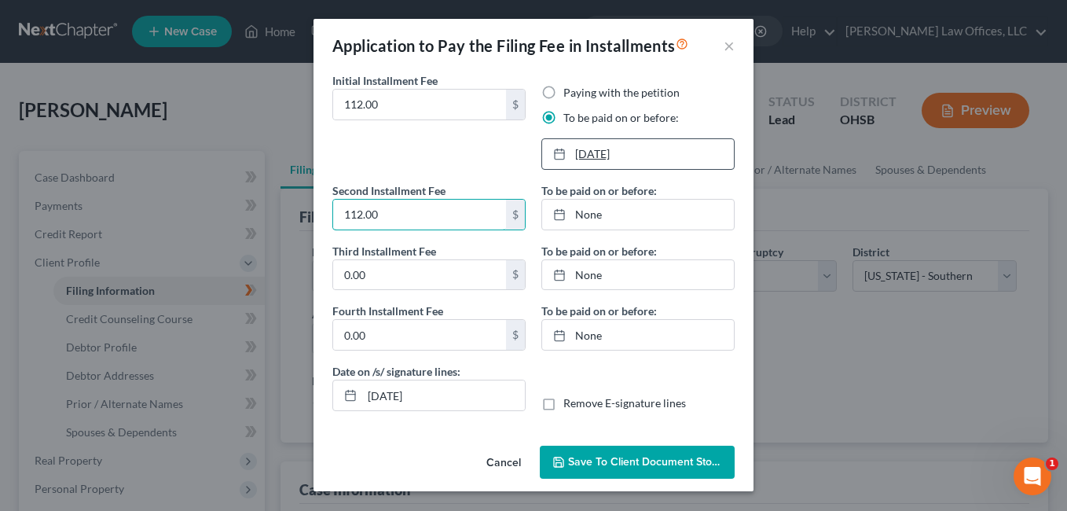
type input "112.00"
click at [657, 149] on link "10/16/2025" at bounding box center [638, 154] width 192 height 30
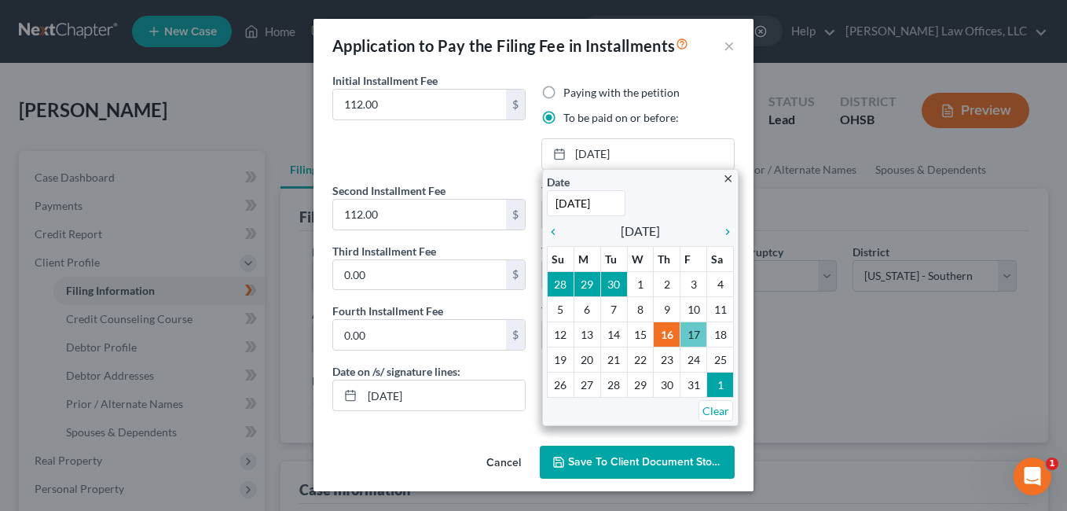
drag, startPoint x: 702, startPoint y: 332, endPoint x: 684, endPoint y: 326, distance: 19.1
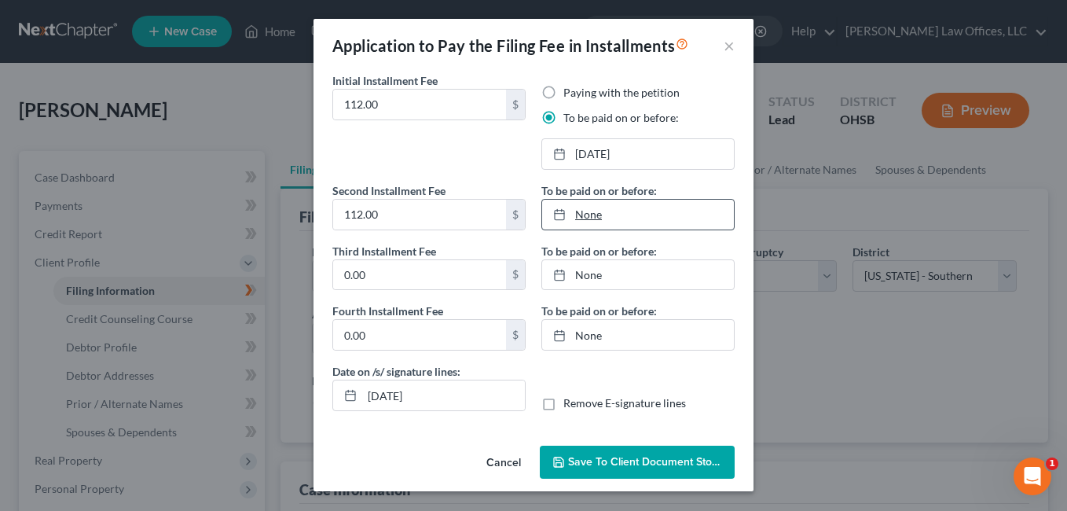
click at [596, 217] on link "None" at bounding box center [638, 215] width 192 height 30
type input "9/16/2025"
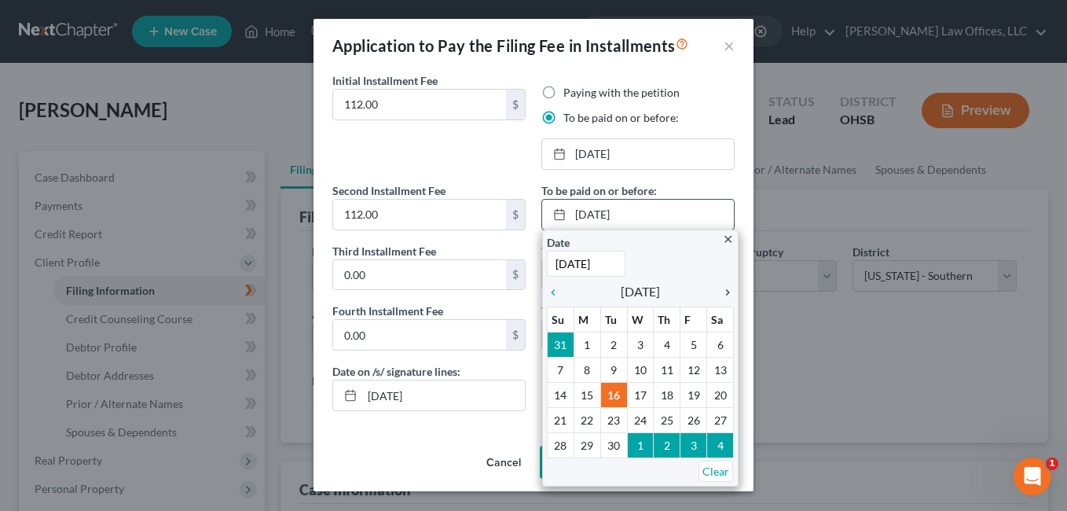
click at [732, 293] on icon "chevron_right" at bounding box center [723, 292] width 20 height 13
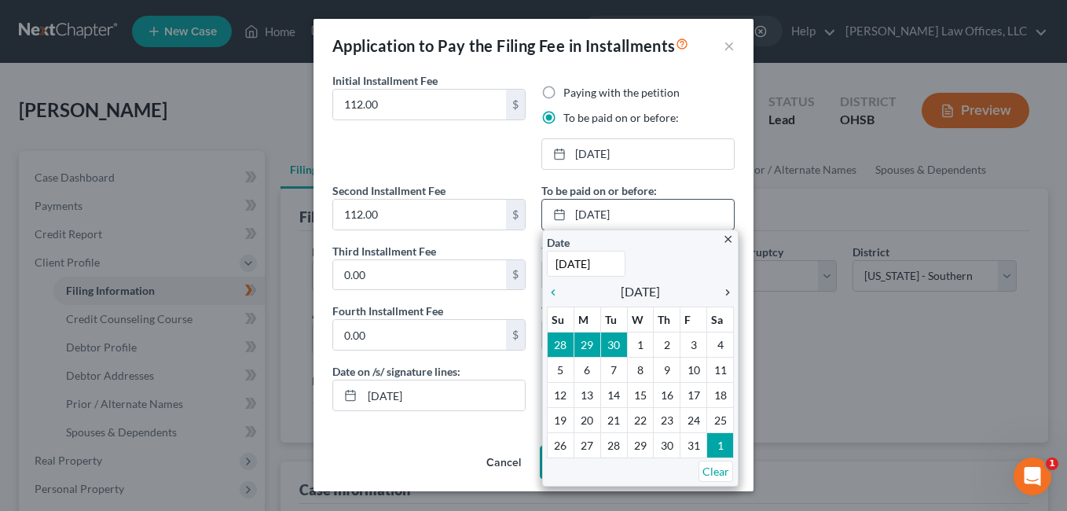
click at [730, 291] on icon "chevron_right" at bounding box center [723, 292] width 20 height 13
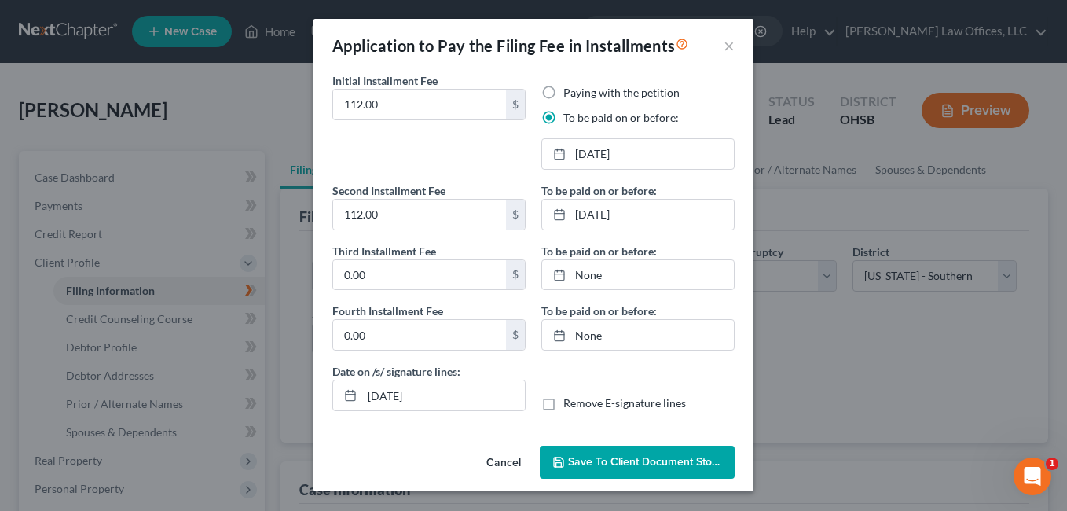
drag, startPoint x: 587, startPoint y: 418, endPoint x: 530, endPoint y: 372, distance: 73.1
type input "114.00"
click at [593, 282] on link "None" at bounding box center [638, 275] width 192 height 30
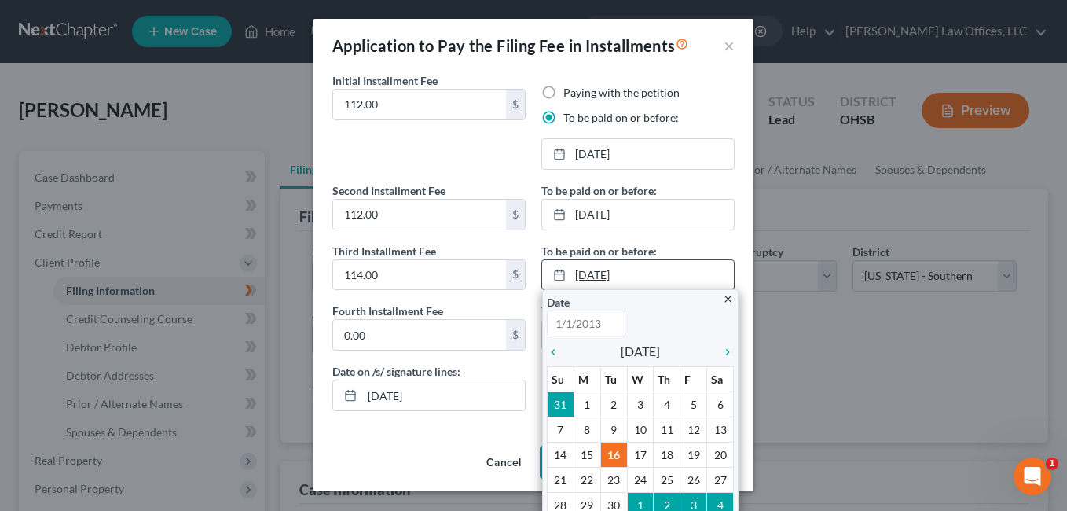
type input "9/16/2025"
click at [722, 354] on icon "chevron_right" at bounding box center [723, 352] width 20 height 13
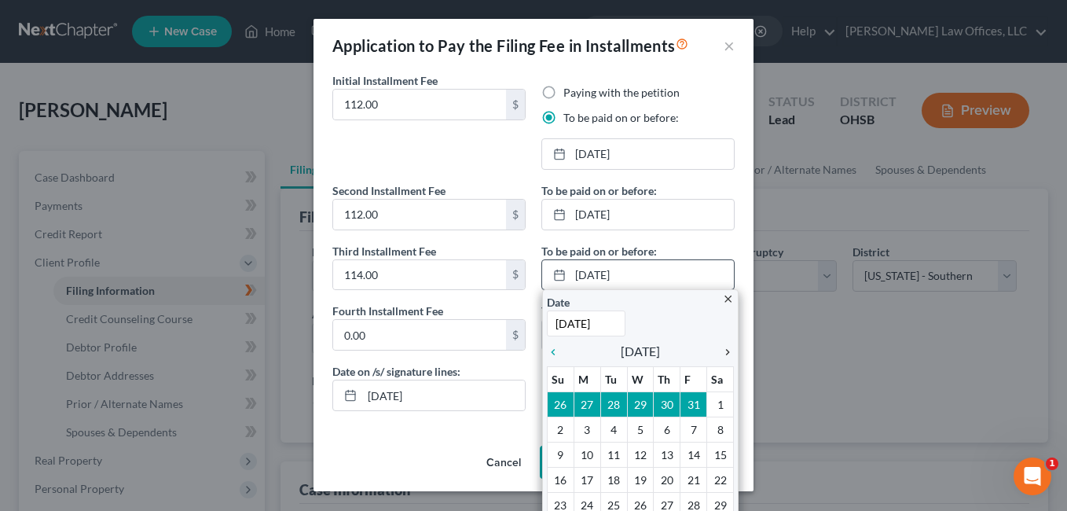
click at [722, 354] on icon "chevron_right" at bounding box center [723, 352] width 20 height 13
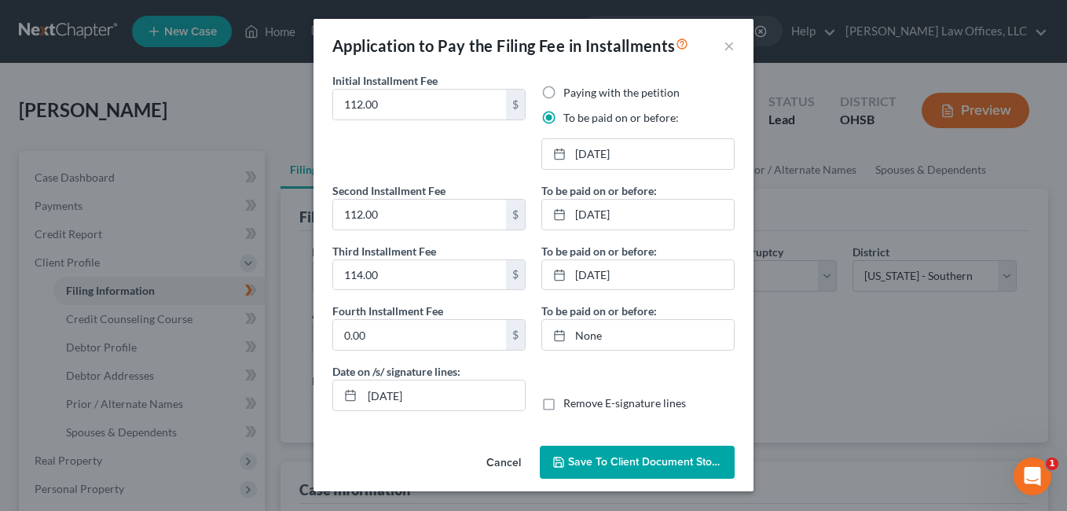
click at [618, 463] on span "Save to Client Document Storage" at bounding box center [651, 461] width 167 height 13
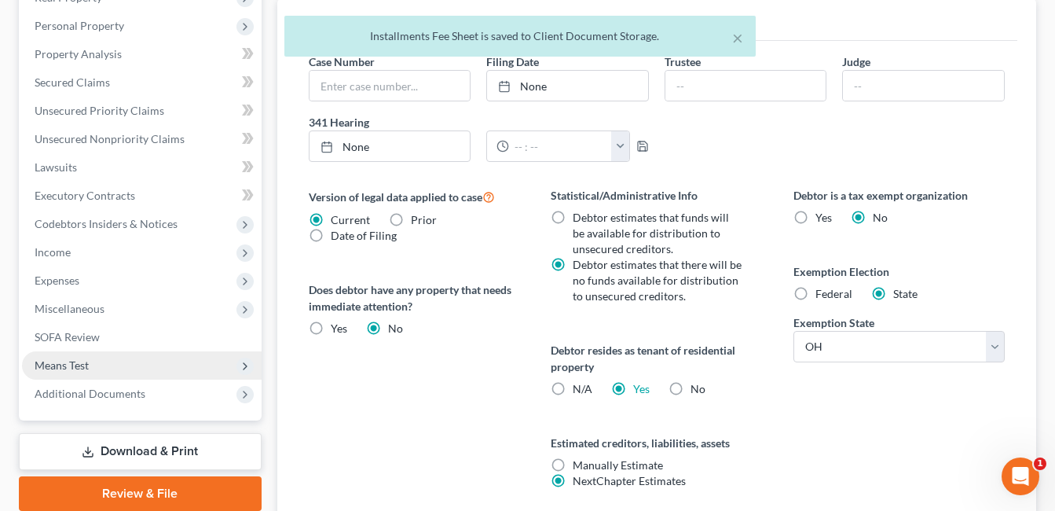
scroll to position [471, 0]
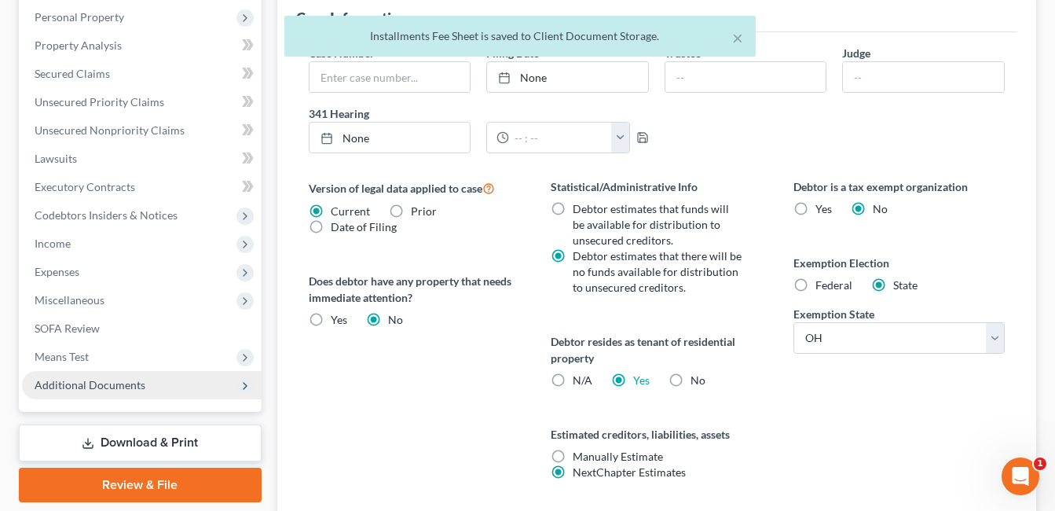
click at [122, 387] on span "Additional Documents" at bounding box center [90, 384] width 111 height 13
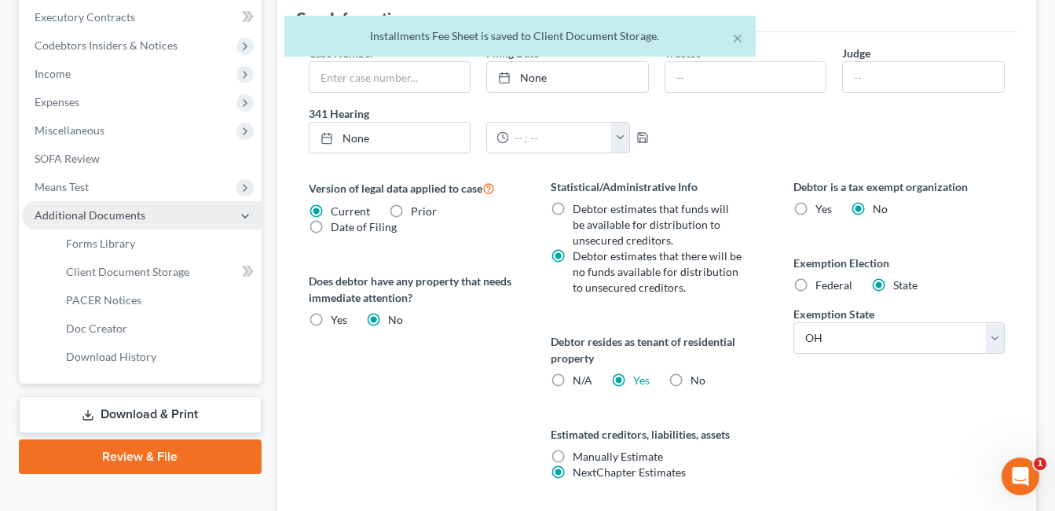
scroll to position [302, 0]
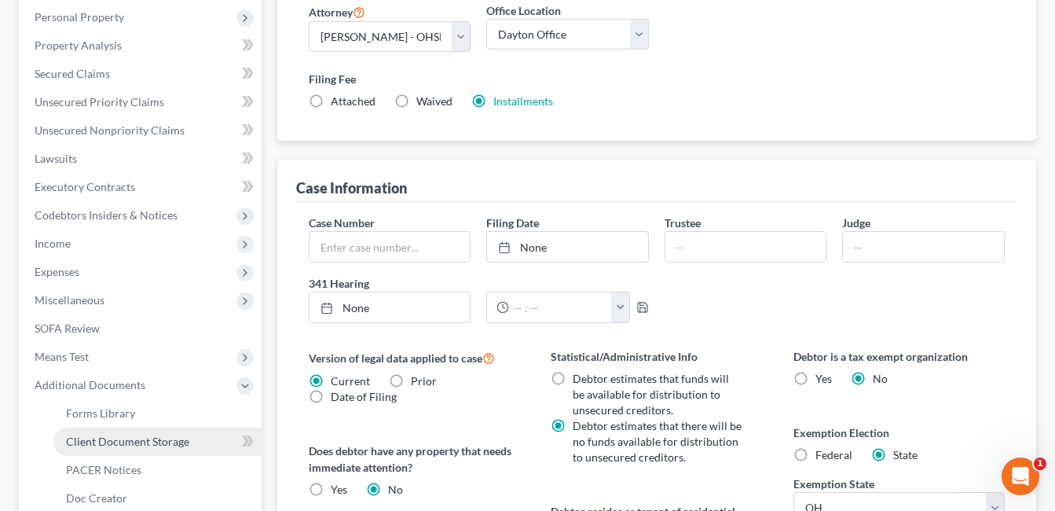
click at [144, 431] on link "Client Document Storage" at bounding box center [157, 441] width 208 height 28
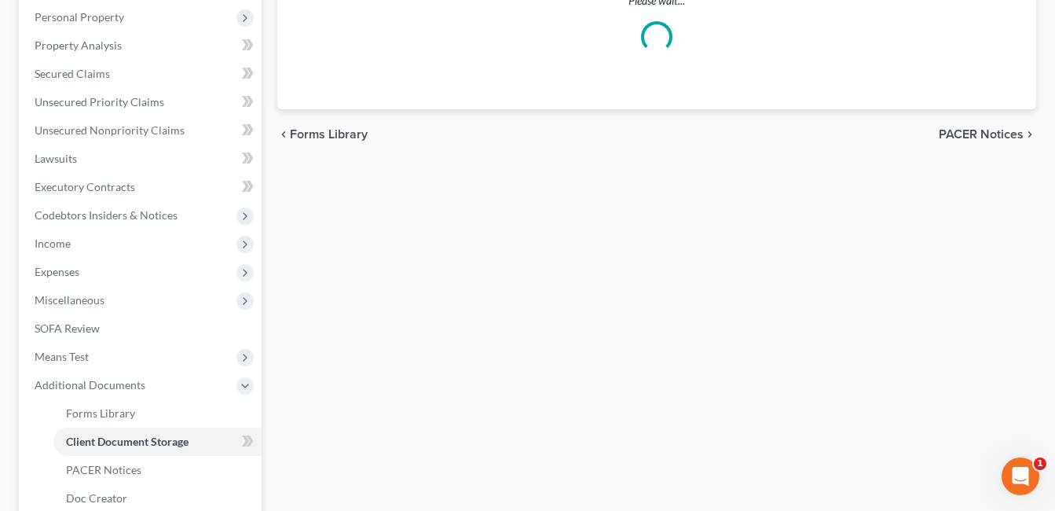
scroll to position [222, 0]
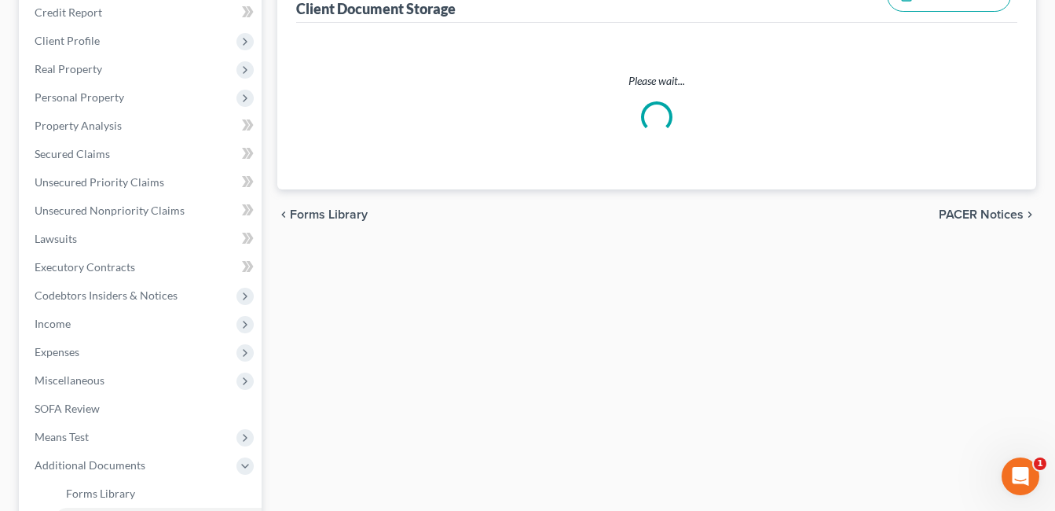
select select "7"
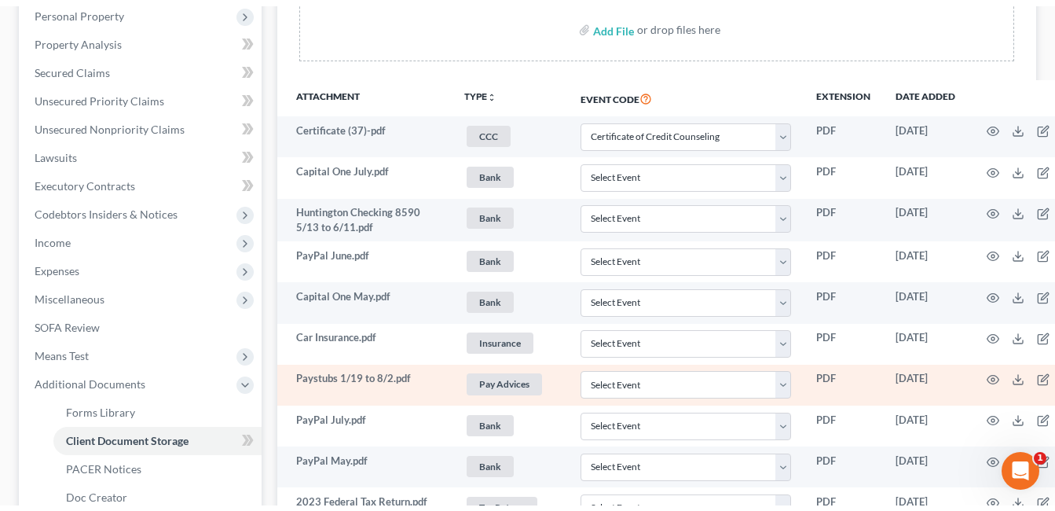
scroll to position [314, 0]
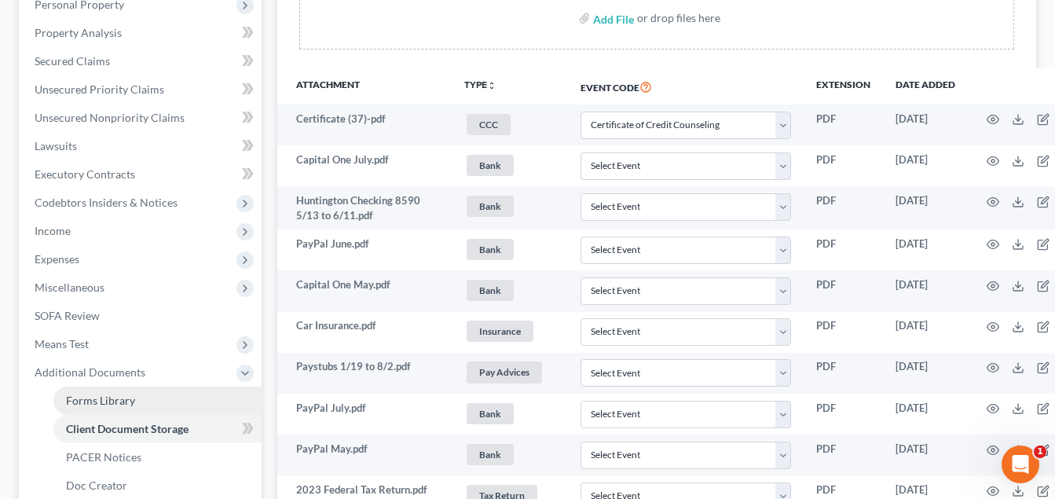
click at [140, 391] on link "Forms Library" at bounding box center [157, 401] width 208 height 28
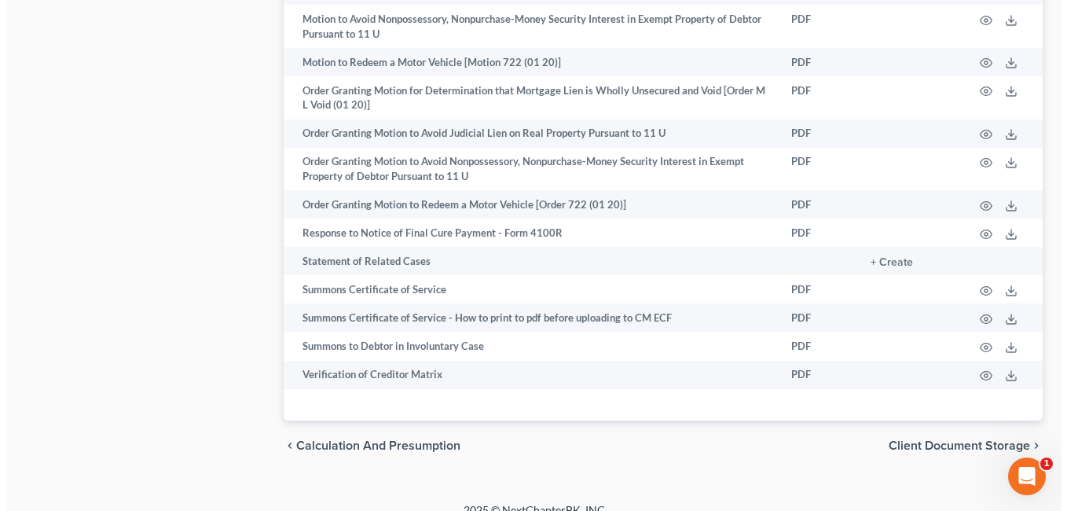
scroll to position [1130, 0]
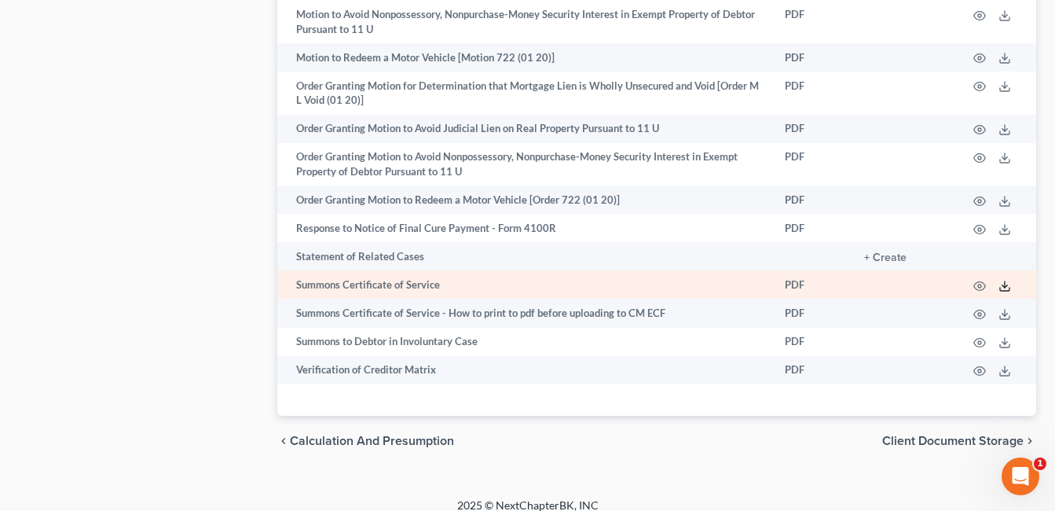
click at [1003, 284] on polyline at bounding box center [1006, 285] width 6 height 2
click at [978, 280] on icon "button" at bounding box center [980, 286] width 13 height 13
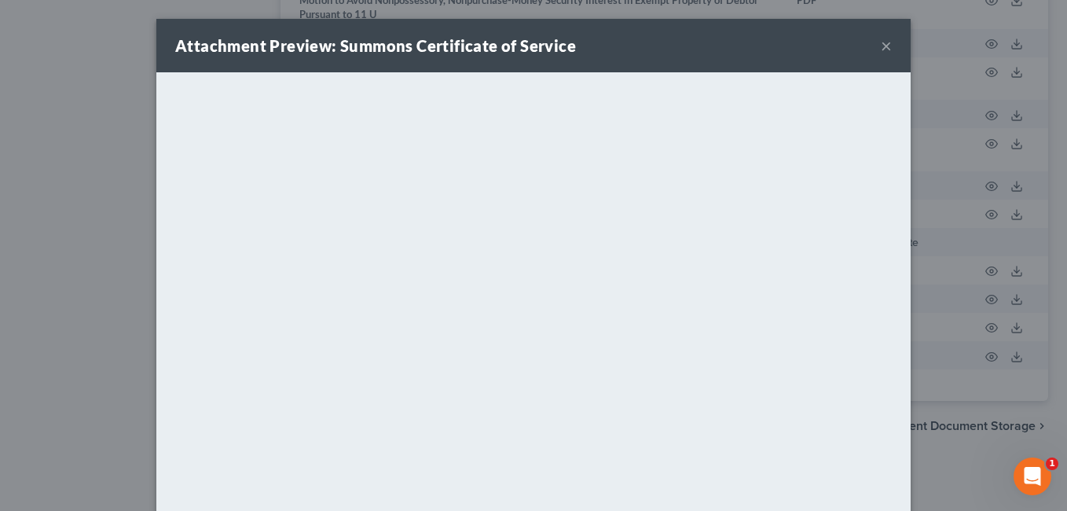
click at [881, 46] on button "×" at bounding box center [886, 45] width 11 height 19
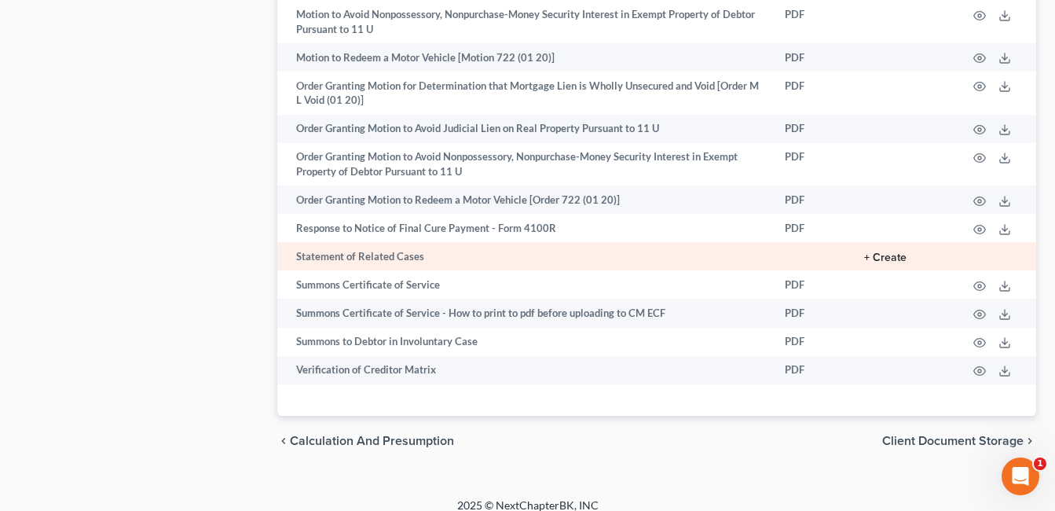
click at [890, 252] on button "+ Create" at bounding box center [885, 257] width 42 height 11
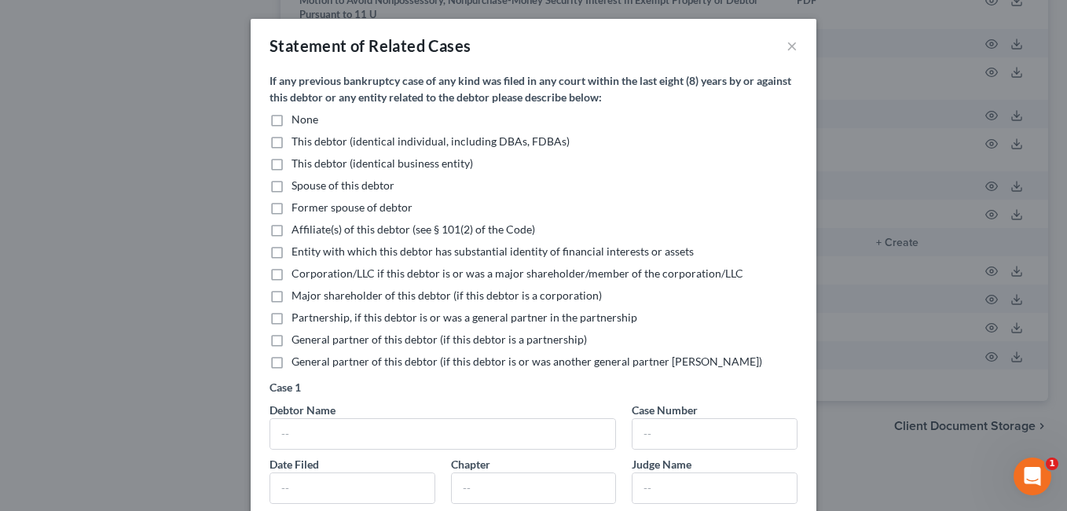
click at [292, 120] on label "None" at bounding box center [305, 120] width 27 height 16
click at [298, 120] on input "None" at bounding box center [303, 117] width 10 height 10
checkbox input "true"
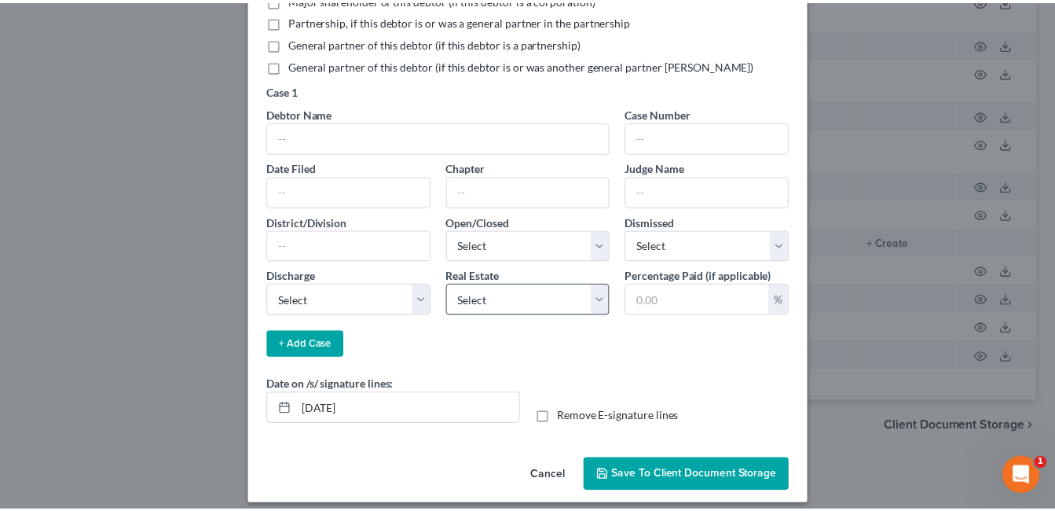
scroll to position [309, 0]
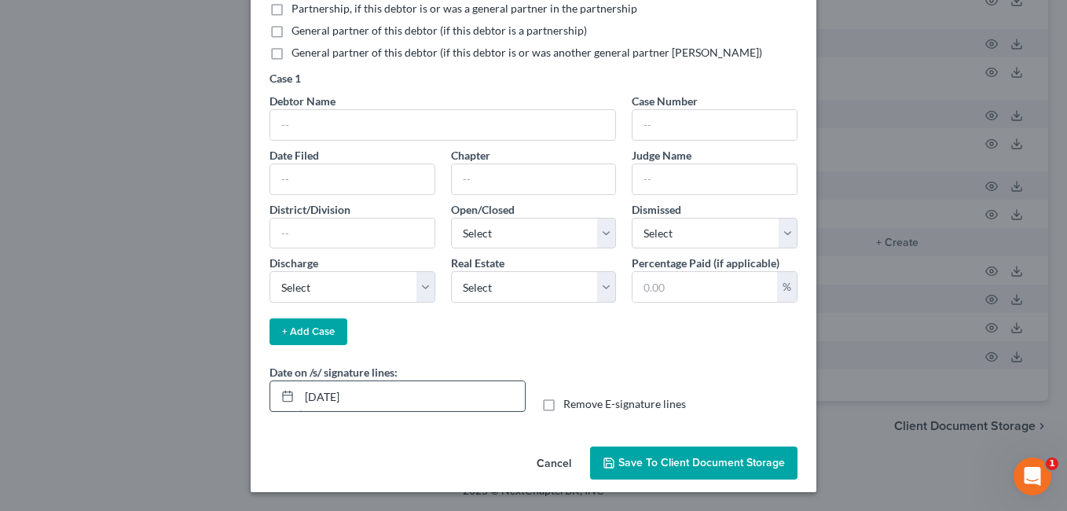
click at [327, 399] on input "[DATE]" at bounding box center [412, 396] width 226 height 30
type input "09/17/2025"
click at [736, 453] on button "Save to Client Document Storage" at bounding box center [693, 462] width 207 height 33
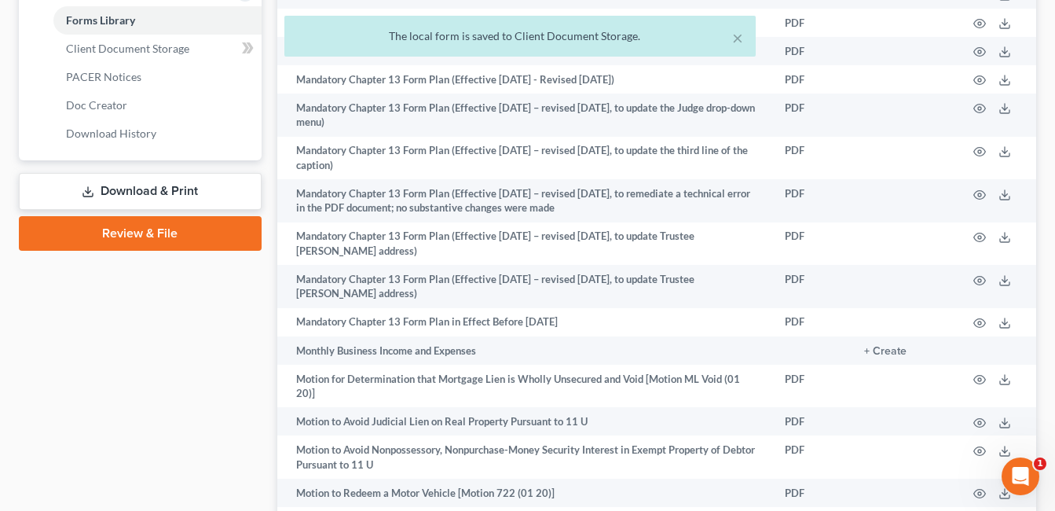
scroll to position [658, 0]
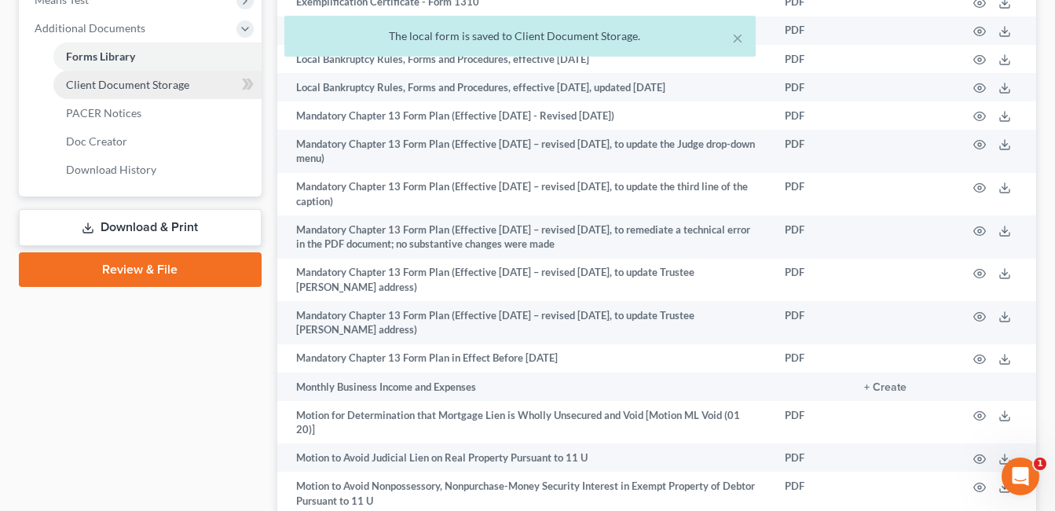
click at [181, 83] on span "Client Document Storage" at bounding box center [127, 84] width 123 height 13
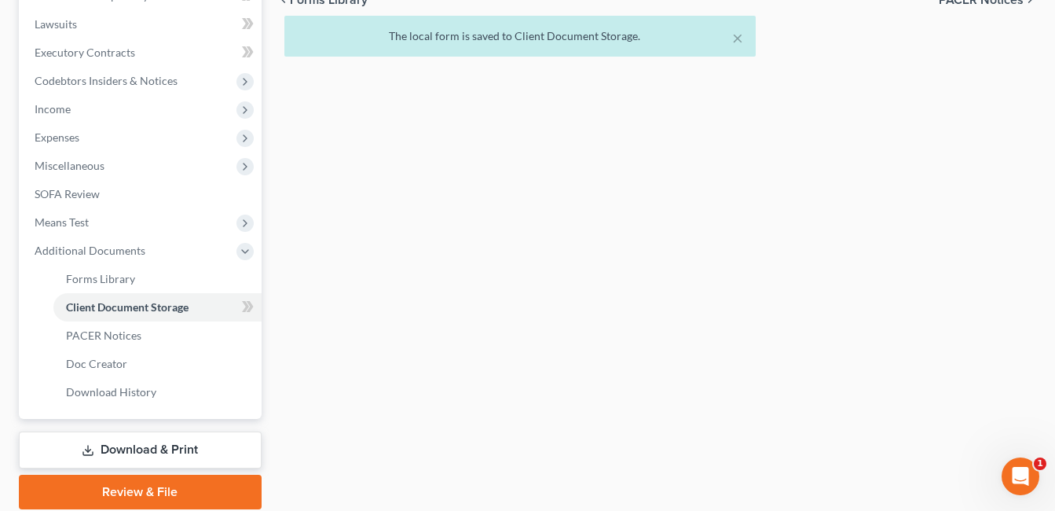
scroll to position [231, 0]
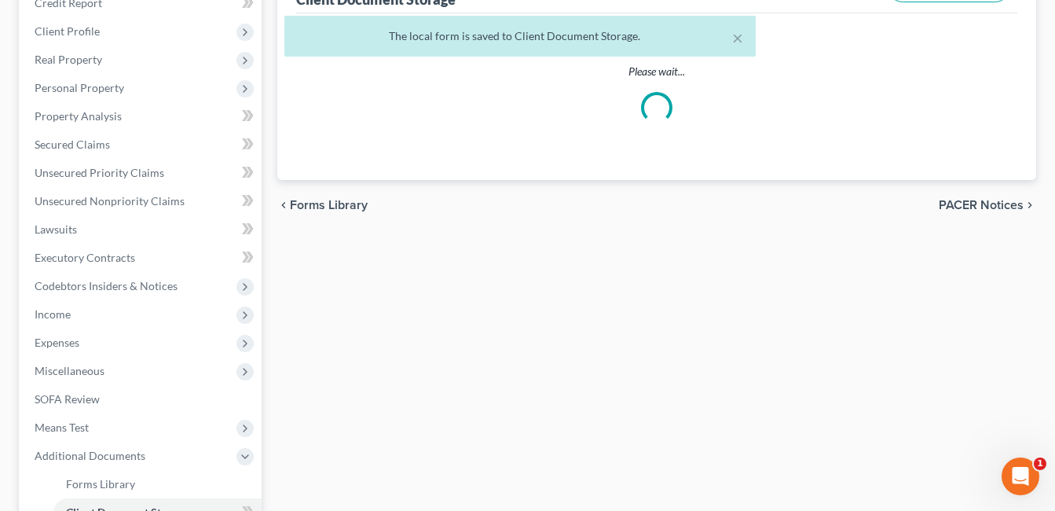
select select "7"
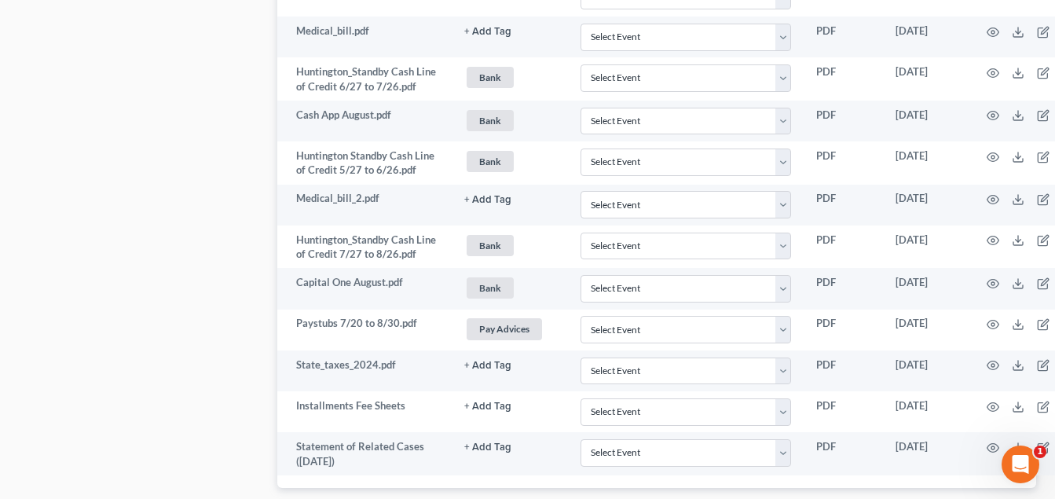
scroll to position [1995, 0]
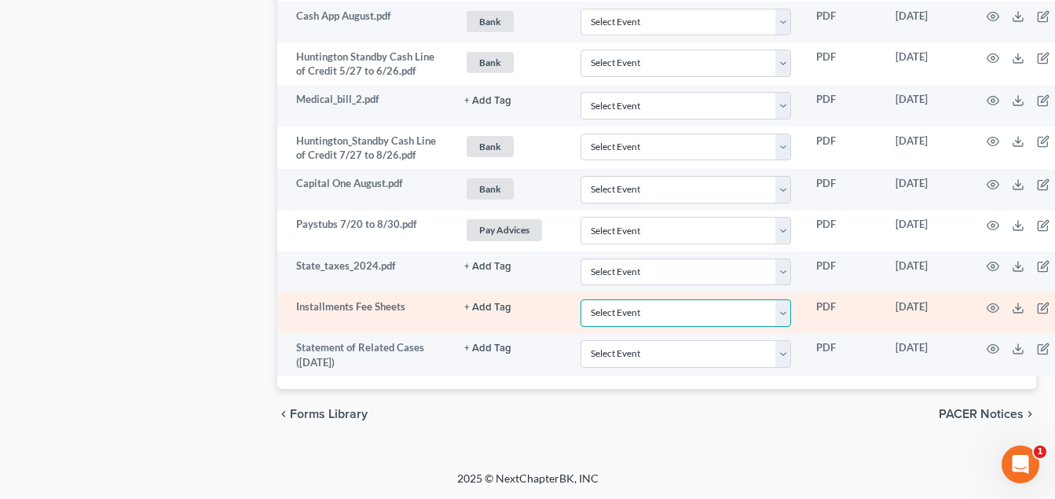
drag, startPoint x: 795, startPoint y: 314, endPoint x: 732, endPoint y: 296, distance: 66.0
click at [792, 314] on select "Select Event 20 Largest Unsecured Creditors Amended Document Amended List of Cr…" at bounding box center [686, 313] width 211 height 28
select select "37"
click at [589, 299] on select "Select Event 20 Largest Unsecured Creditors Amended Document Amended List of Cr…" at bounding box center [686, 313] width 211 height 28
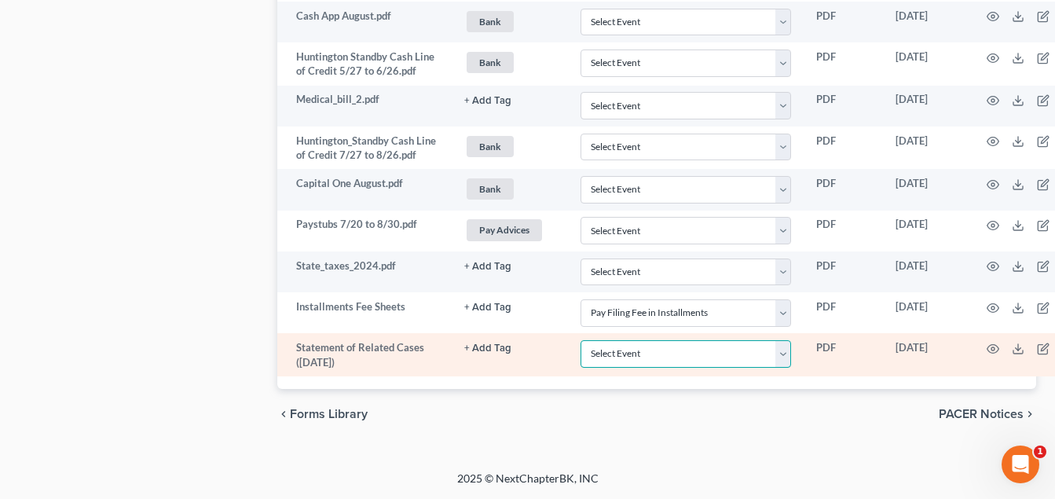
click at [792, 358] on select "Select Event 20 Largest Unsecured Creditors Amended Document Amended List of Cr…" at bounding box center [686, 354] width 211 height 28
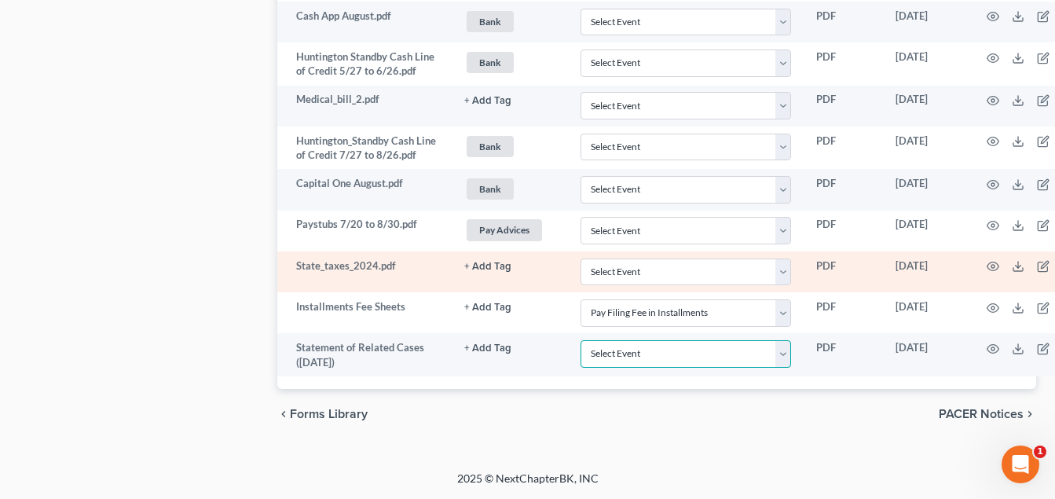
select select "52"
click at [589, 340] on select "Select Event 20 Largest Unsecured Creditors Amended Document Amended List of Cr…" at bounding box center [686, 354] width 211 height 28
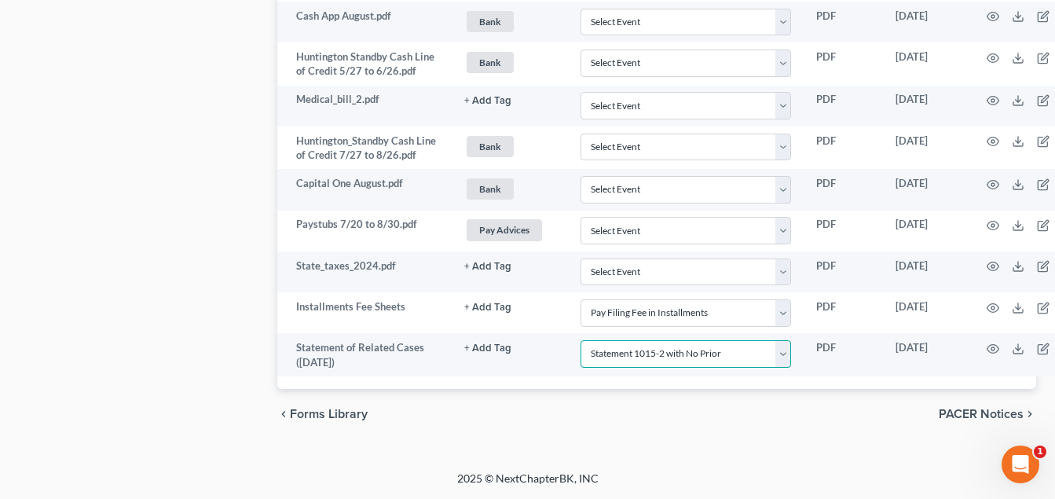
scroll to position [1995, 56]
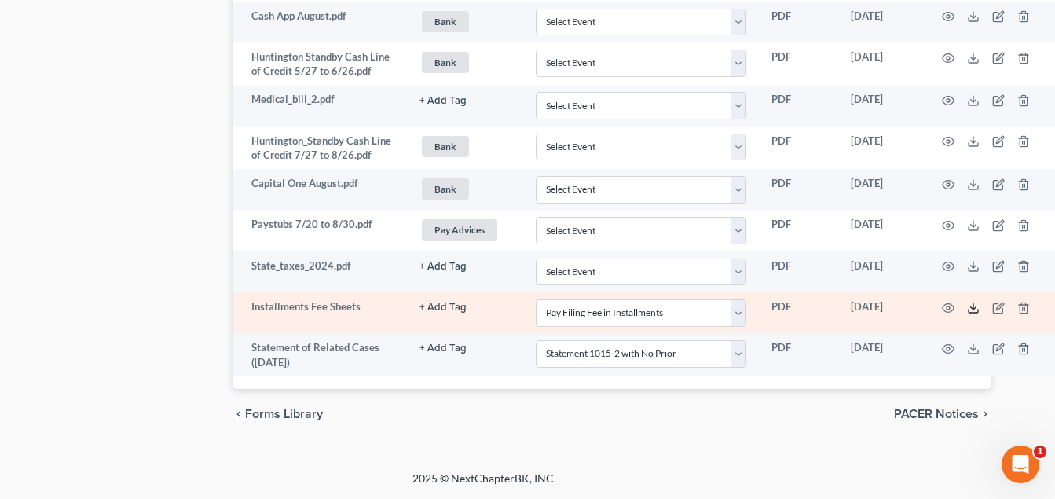
click at [974, 307] on icon at bounding box center [973, 308] width 13 height 13
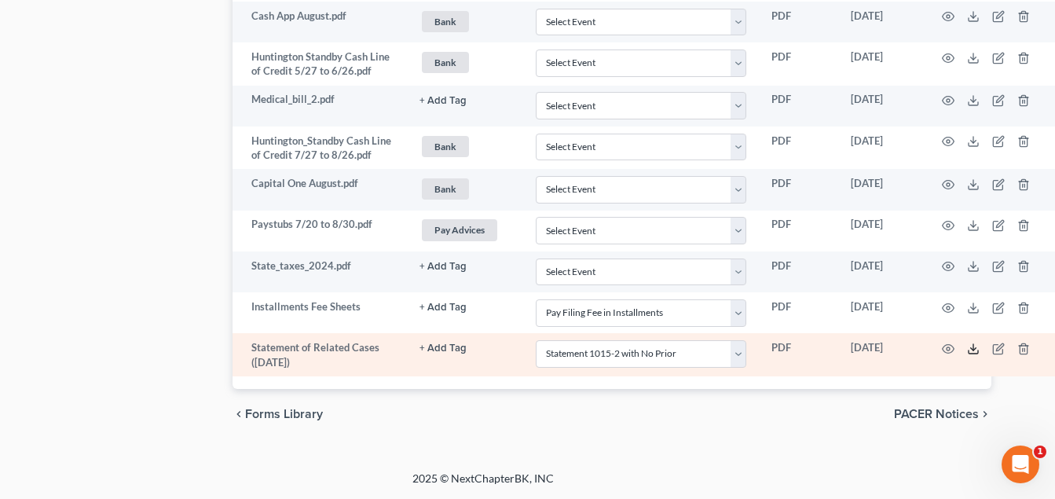
click at [974, 350] on line at bounding box center [974, 347] width 0 height 6
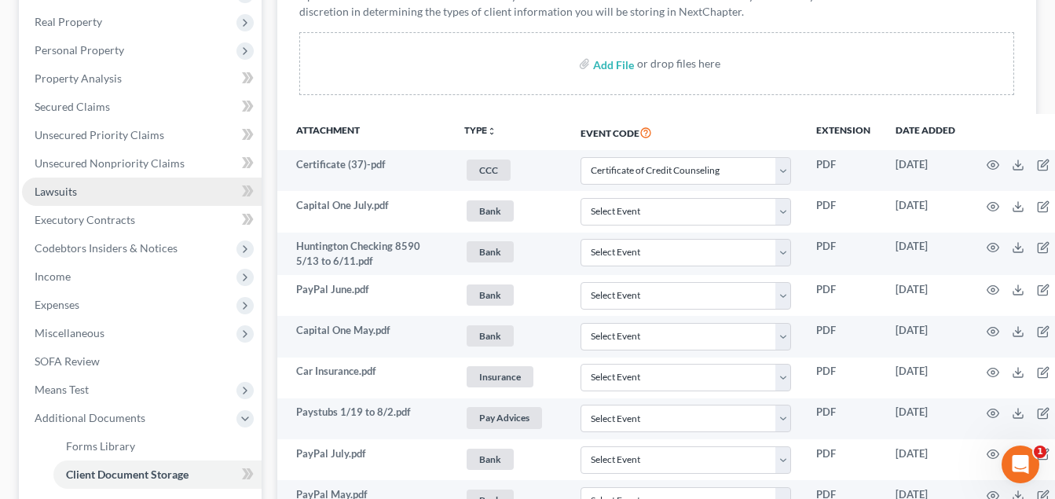
scroll to position [188, 0]
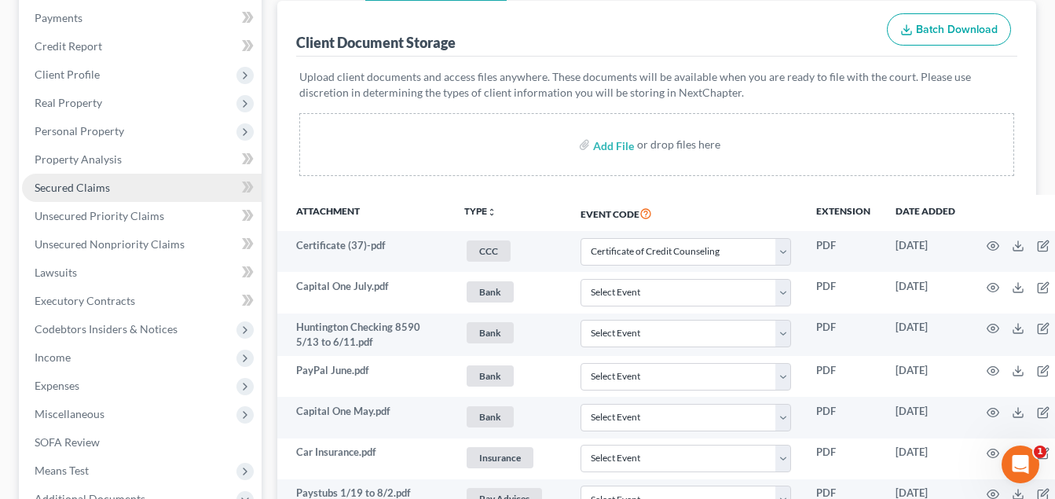
click at [110, 191] on link "Secured Claims" at bounding box center [142, 188] width 240 height 28
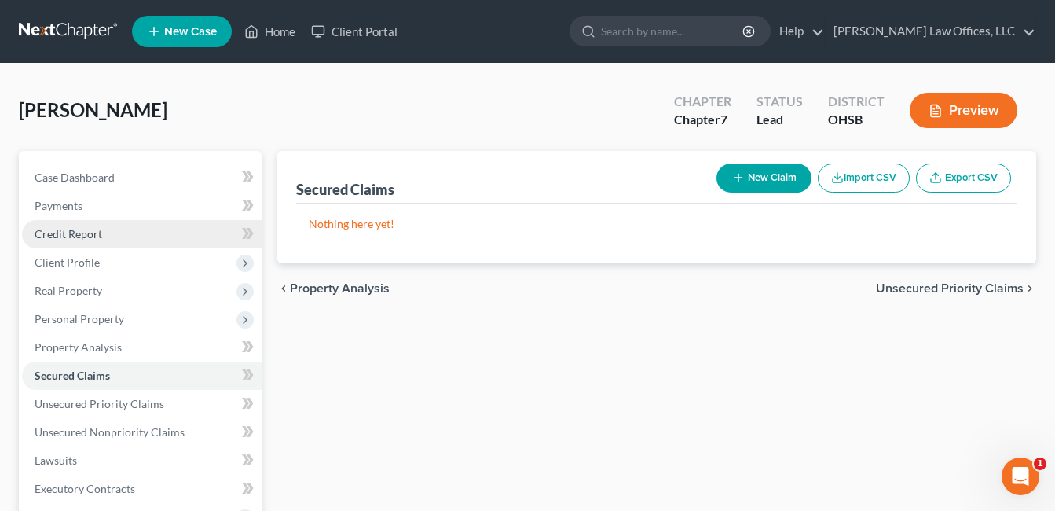
click at [94, 229] on span "Credit Report" at bounding box center [69, 233] width 68 height 13
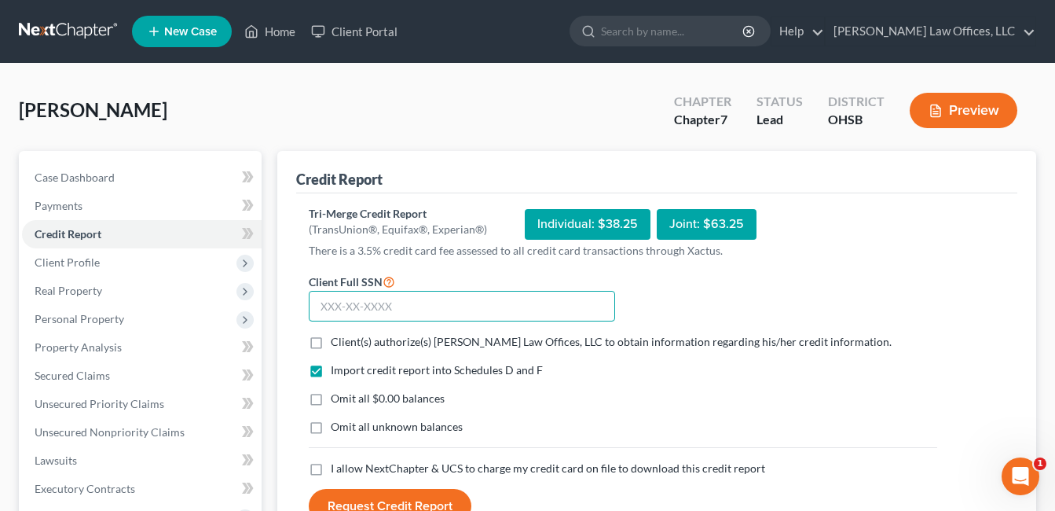
click at [431, 311] on input "text" at bounding box center [462, 306] width 306 height 31
type input "328-88-1215"
click at [331, 342] on label "Client(s) authorize(s) Fesenmyer Law Offices, LLC to obtain information regardi…" at bounding box center [611, 342] width 561 height 16
click at [337, 342] on input "Client(s) authorize(s) Fesenmyer Law Offices, LLC to obtain information regardi…" at bounding box center [342, 339] width 10 height 10
checkbox input "true"
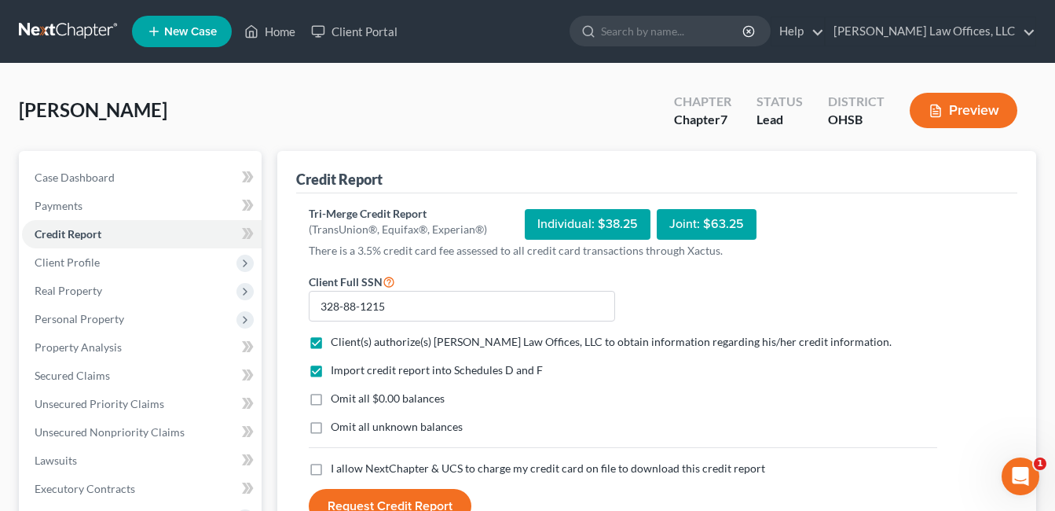
click at [331, 402] on label "Omit all $0.00 balances" at bounding box center [388, 399] width 114 height 16
click at [337, 401] on input "Omit all $0.00 balances" at bounding box center [342, 396] width 10 height 10
checkbox input "true"
click at [331, 468] on label "I allow NextChapter & UCS to charge my credit card on file to download this cre…" at bounding box center [548, 468] width 435 height 16
click at [337, 468] on input "I allow NextChapter & UCS to charge my credit card on file to download this cre…" at bounding box center [342, 465] width 10 height 10
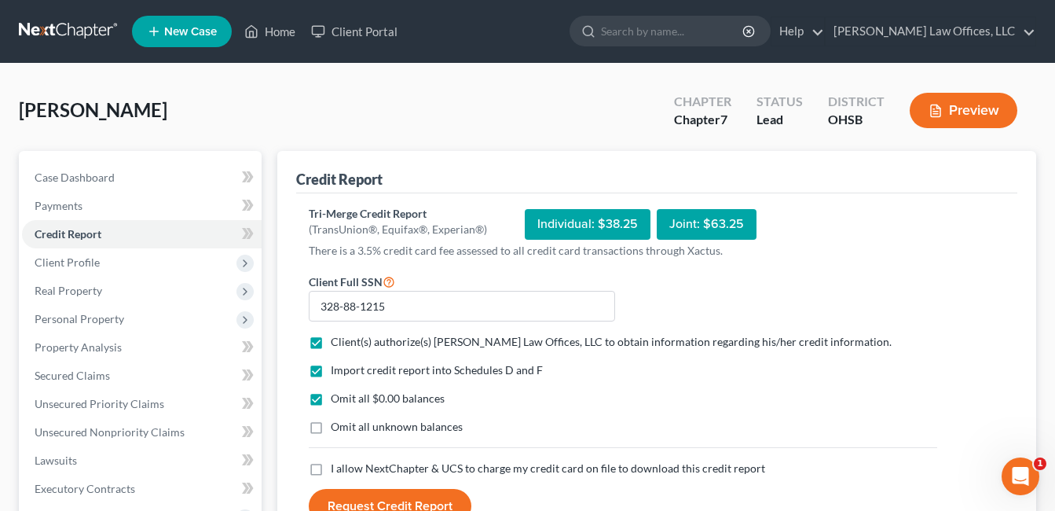
checkbox input "true"
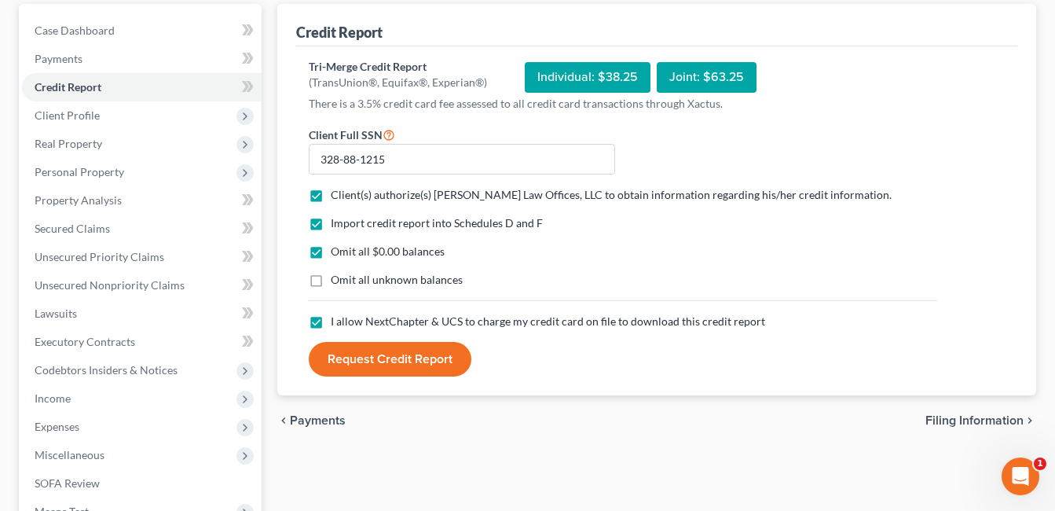
scroll to position [157, 0]
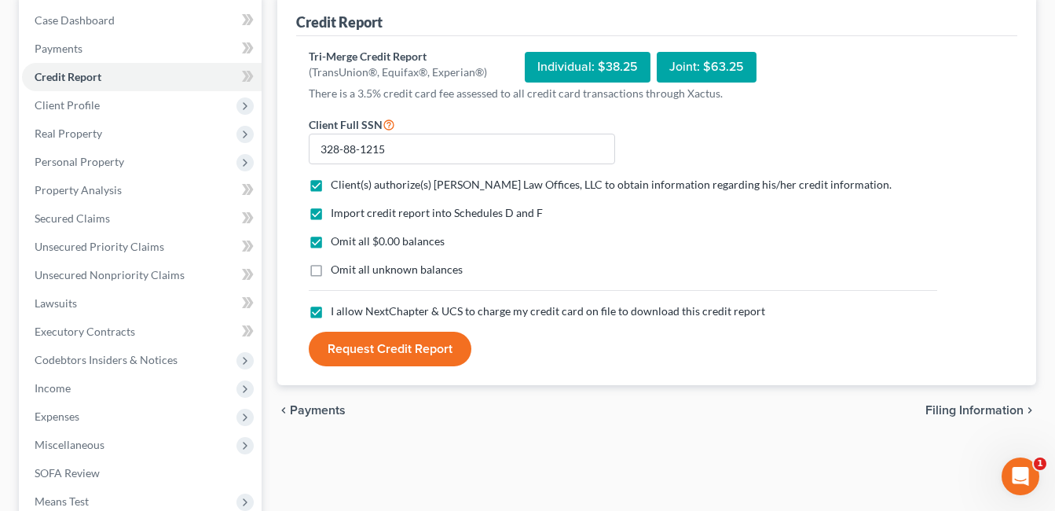
click at [396, 346] on button "Request Credit Report" at bounding box center [390, 349] width 163 height 35
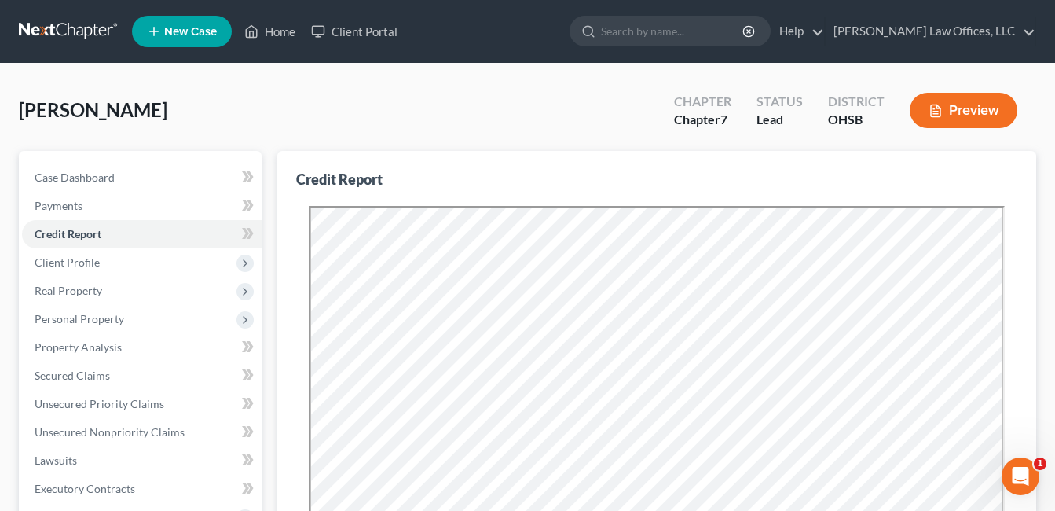
scroll to position [0, 0]
click at [112, 372] on link "Secured Claims" at bounding box center [142, 375] width 240 height 28
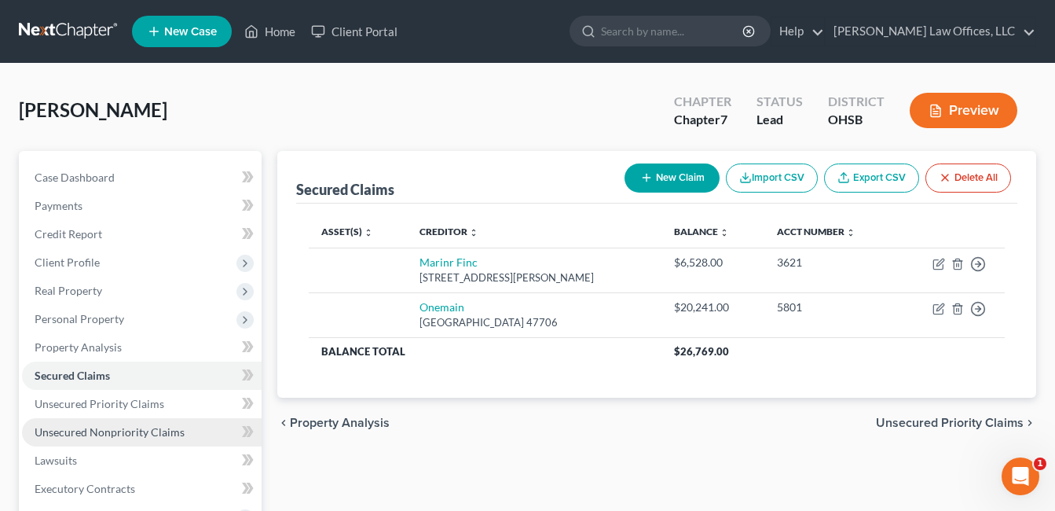
click at [126, 437] on span "Unsecured Nonpriority Claims" at bounding box center [110, 431] width 150 height 13
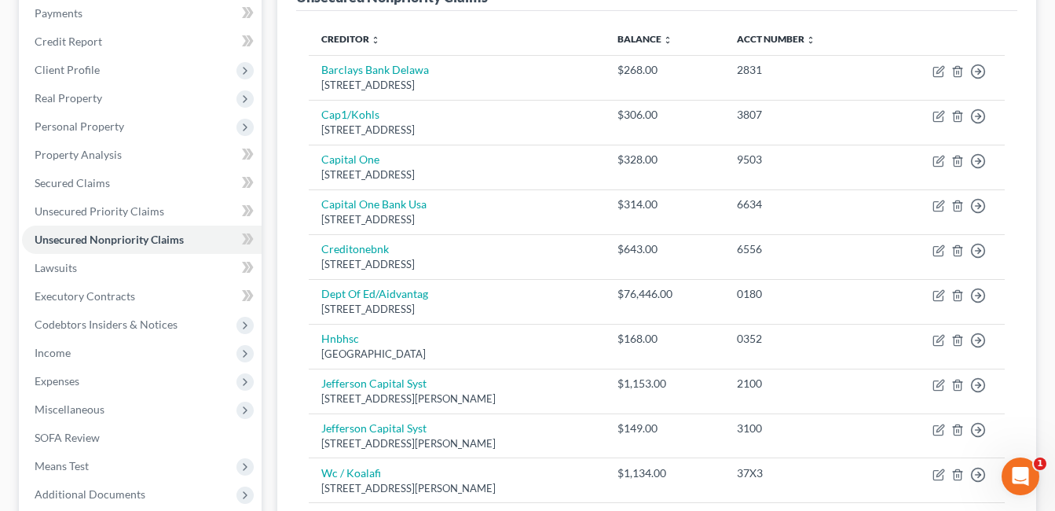
scroll to position [157, 0]
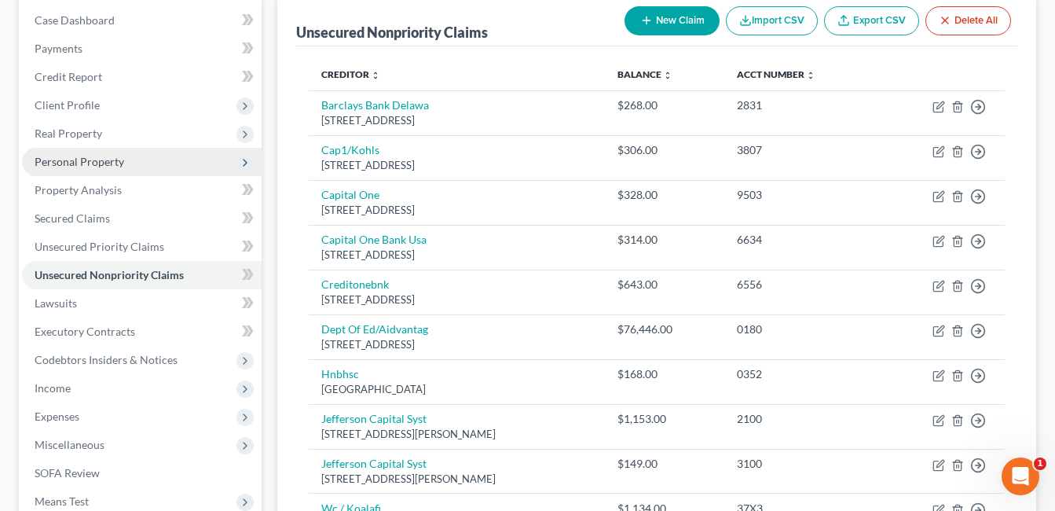
click at [161, 163] on span "Personal Property" at bounding box center [142, 162] width 240 height 28
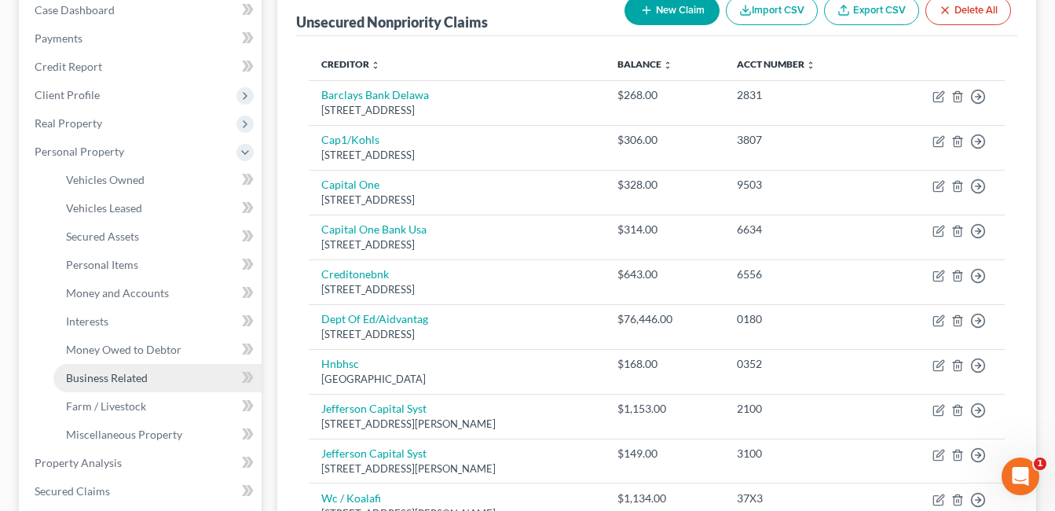
scroll to position [236, 0]
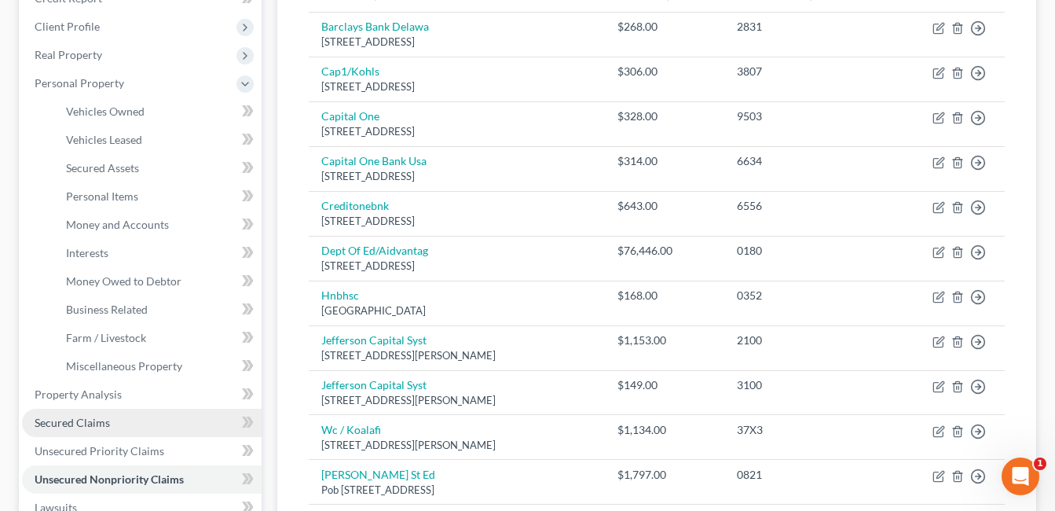
click at [113, 413] on link "Secured Claims" at bounding box center [142, 423] width 240 height 28
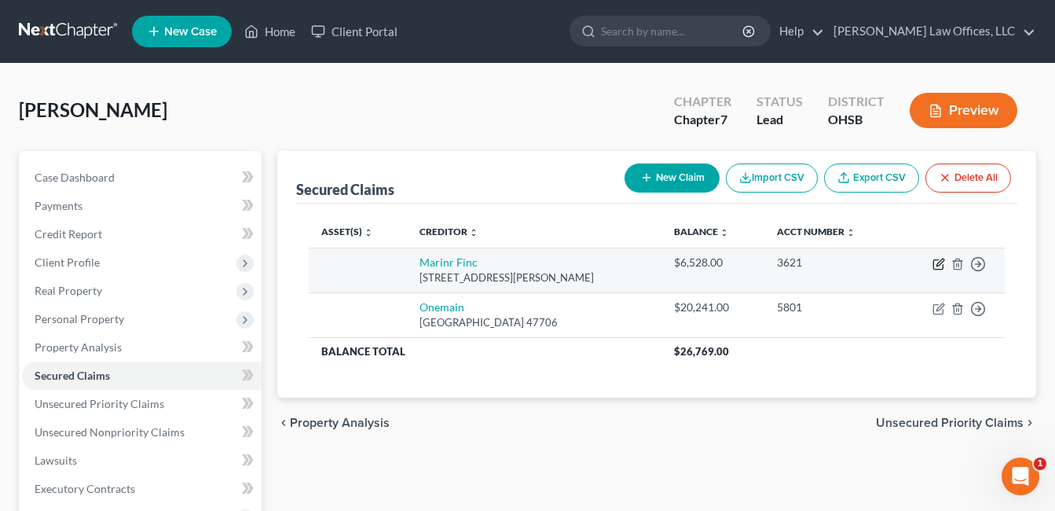
click at [940, 265] on icon "button" at bounding box center [940, 262] width 7 height 7
select select "21"
select select "0"
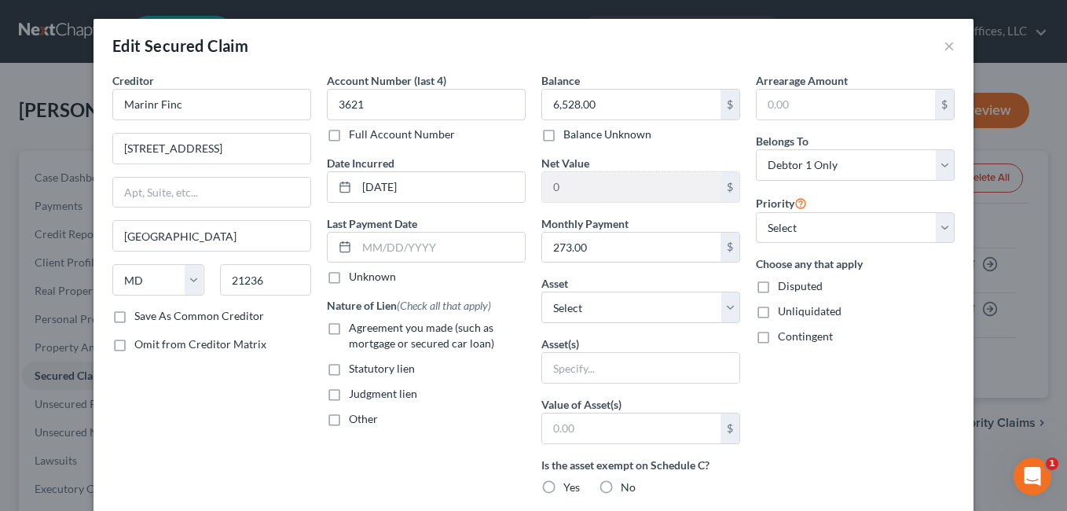
drag, startPoint x: 329, startPoint y: 328, endPoint x: 735, endPoint y: 295, distance: 407.7
click at [349, 329] on label "Agreement you made (such as mortgage or secured car loan)" at bounding box center [437, 335] width 177 height 31
click at [355, 329] on input "Agreement you made (such as mortgage or secured car loan)" at bounding box center [360, 325] width 10 height 10
checkbox input "true"
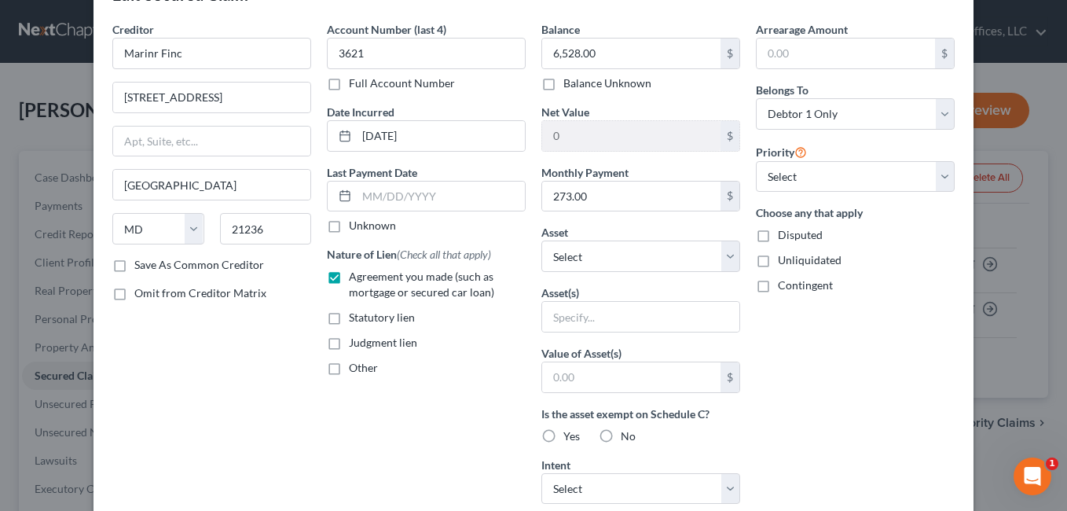
scroll to position [79, 0]
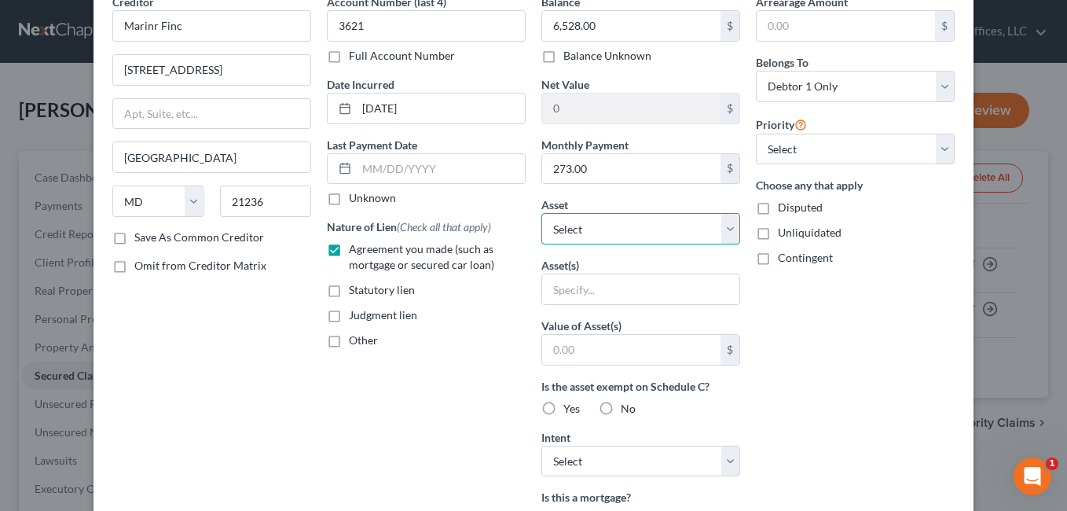
click at [727, 231] on select "Select Other Multiple Assets 2013 Chevrolet Equinox - $1100.0 PayPal Account (O…" at bounding box center [640, 228] width 199 height 31
select select "11"
click at [541, 213] on select "Select Other Multiple Assets 2013 Chevrolet Equinox - $1100.0 PayPal Account (O…" at bounding box center [640, 228] width 199 height 31
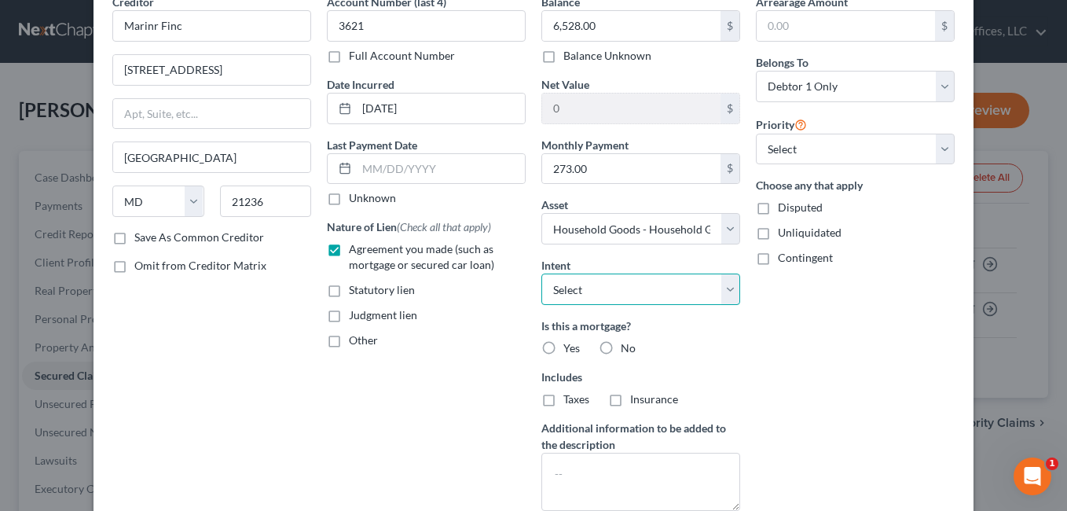
drag, startPoint x: 721, startPoint y: 288, endPoint x: 691, endPoint y: 300, distance: 33.1
click at [721, 288] on select "Select Surrender Redeem Reaffirm Avoid Other" at bounding box center [640, 288] width 199 height 31
select select "0"
click at [541, 273] on select "Select Surrender Redeem Reaffirm Avoid Other" at bounding box center [640, 288] width 199 height 31
click at [621, 350] on label "No" at bounding box center [628, 348] width 15 height 16
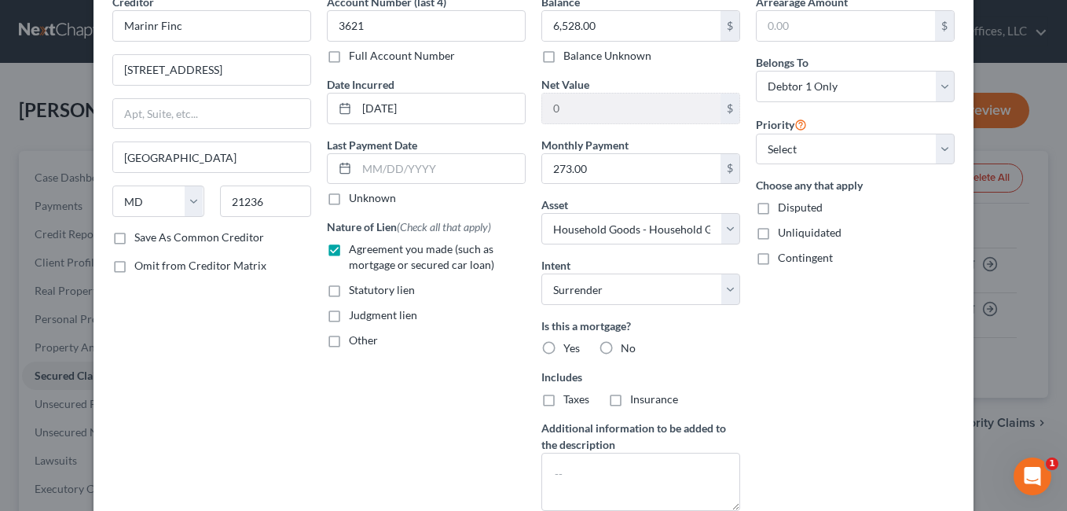
click at [627, 350] on input "No" at bounding box center [632, 345] width 10 height 10
radio input "true"
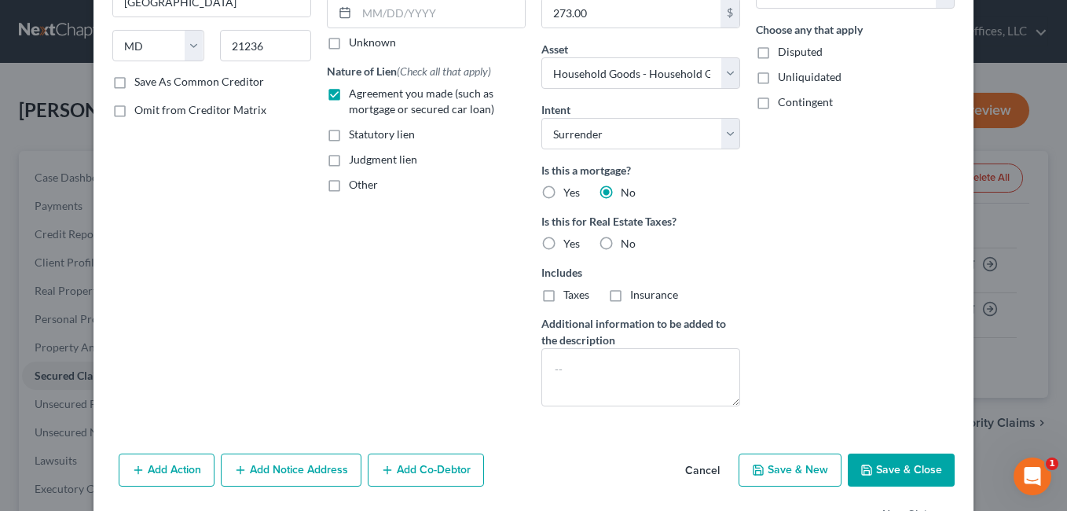
scroll to position [236, 0]
click at [621, 241] on label "No" at bounding box center [628, 242] width 15 height 16
click at [627, 241] on input "No" at bounding box center [632, 239] width 10 height 10
radio input "true"
click at [862, 475] on button "Save & Close" at bounding box center [901, 468] width 107 height 33
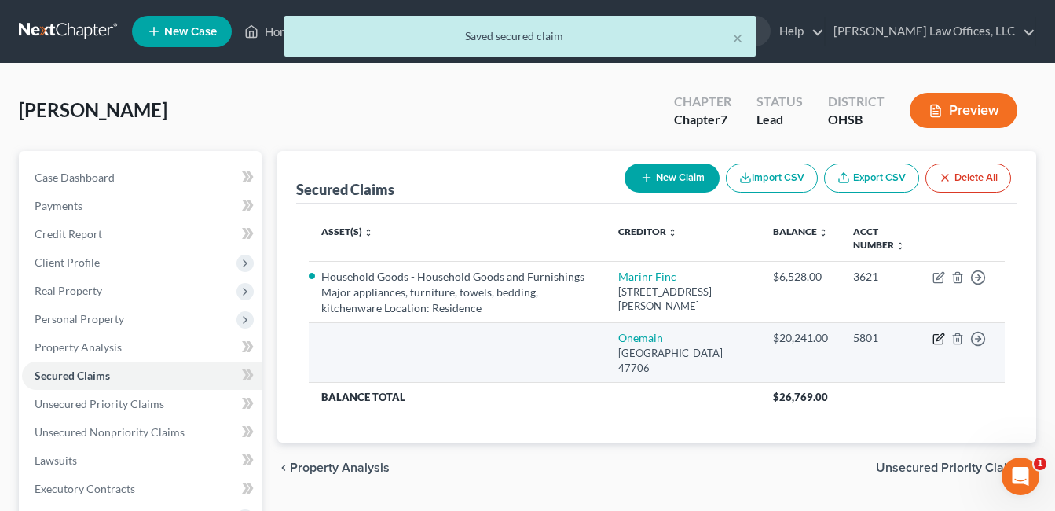
click at [937, 339] on icon "button" at bounding box center [939, 338] width 13 height 13
select select "15"
select select "0"
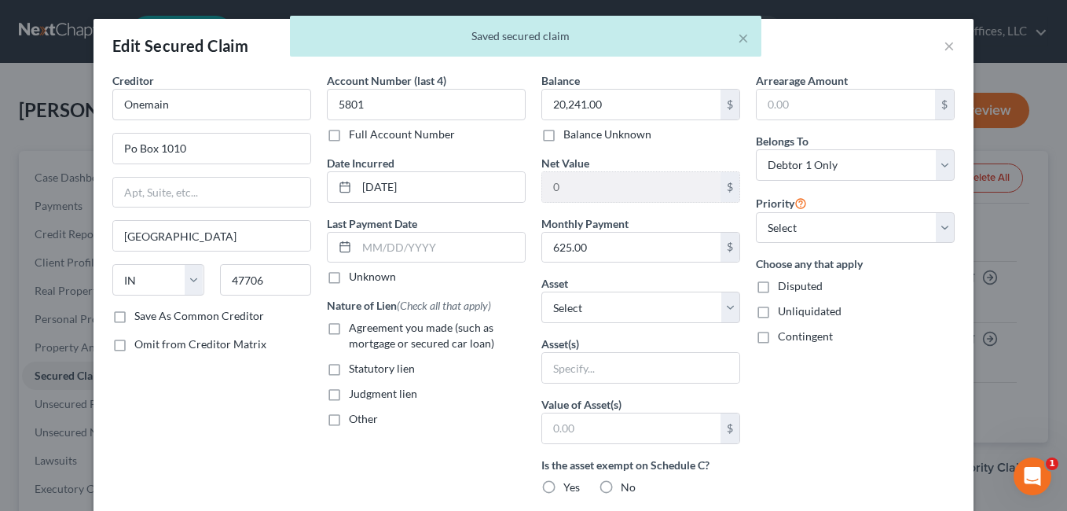
click at [349, 329] on label "Agreement you made (such as mortgage or secured car loan)" at bounding box center [437, 335] width 177 height 31
click at [355, 329] on input "Agreement you made (such as mortgage or secured car loan)" at bounding box center [360, 325] width 10 height 10
checkbox input "true"
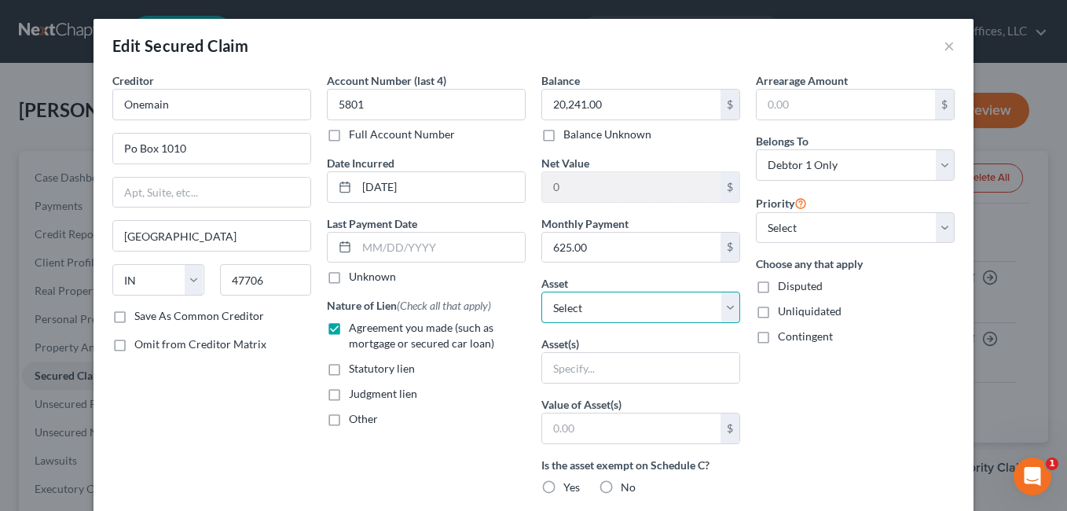
click at [723, 304] on select "Select Other Multiple Assets 2013 Chevrolet Equinox - $1100.0 PayPal Account (O…" at bounding box center [640, 307] width 199 height 31
select select "18"
click at [541, 292] on select "Select Other Multiple Assets 2013 Chevrolet Equinox - $1100.0 PayPal Account (O…" at bounding box center [640, 307] width 199 height 31
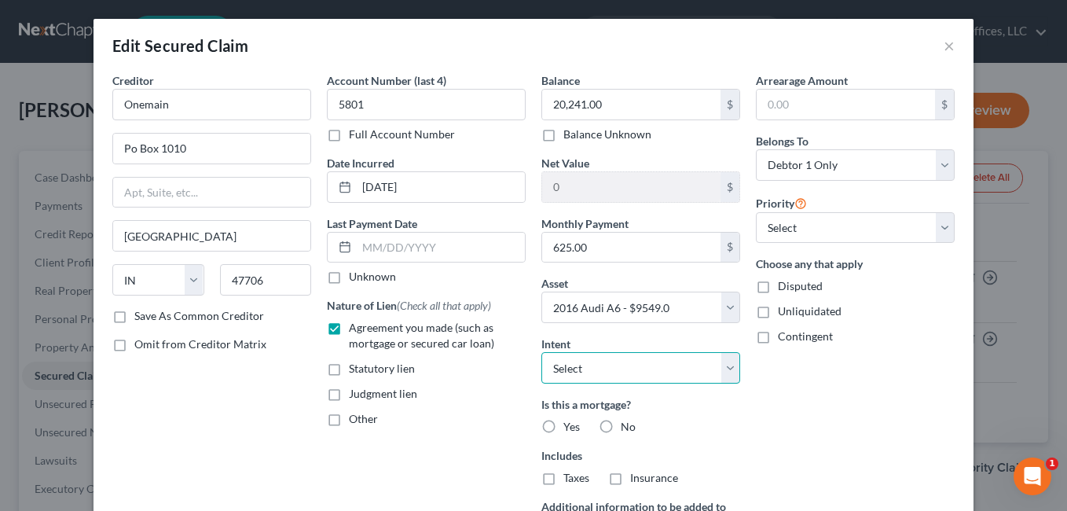
drag, startPoint x: 721, startPoint y: 368, endPoint x: 706, endPoint y: 372, distance: 16.2
click at [721, 368] on select "Select Surrender Redeem Reaffirm Avoid Other" at bounding box center [640, 367] width 199 height 31
select select "4"
click at [541, 352] on select "Select Surrender Redeem Reaffirm Avoid Other" at bounding box center [640, 367] width 199 height 31
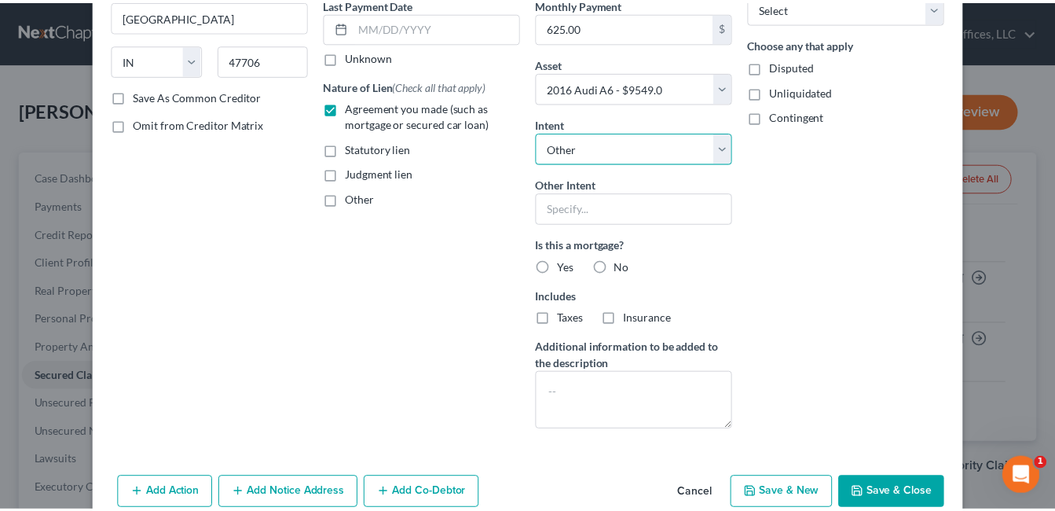
scroll to position [295, 0]
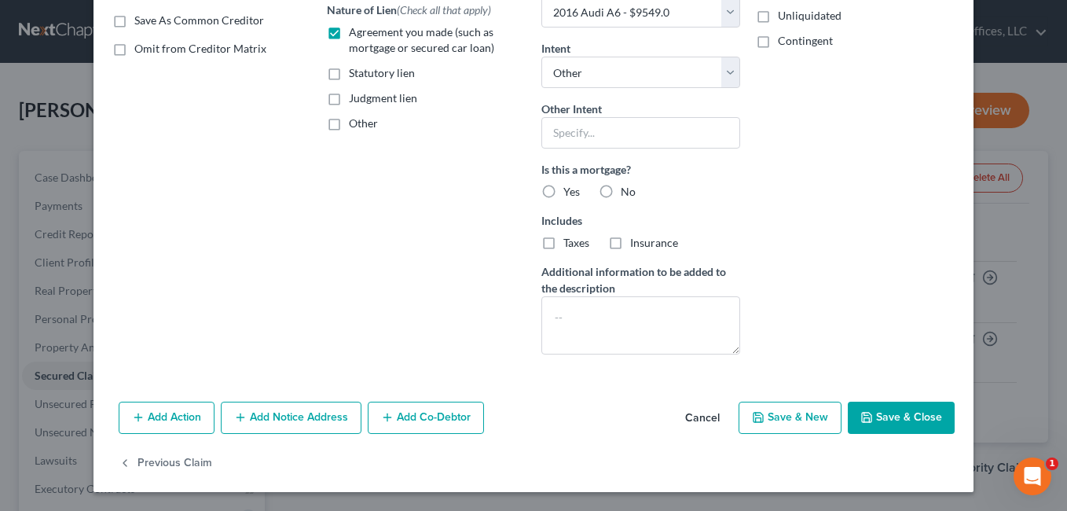
click at [860, 416] on icon "button" at bounding box center [866, 417] width 13 height 13
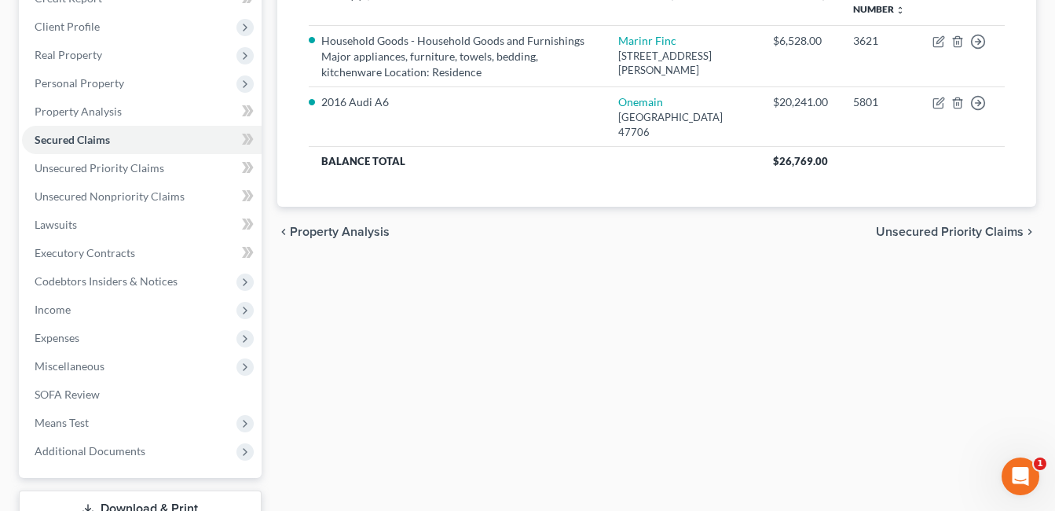
scroll to position [314, 0]
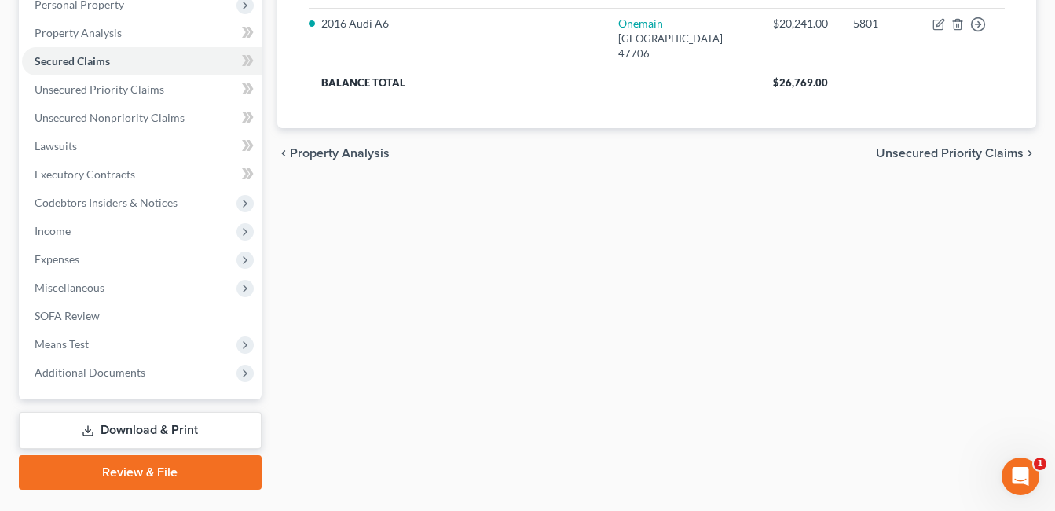
drag, startPoint x: 175, startPoint y: 424, endPoint x: 643, endPoint y: 345, distance: 474.1
click at [175, 424] on link "Download & Print" at bounding box center [140, 430] width 243 height 37
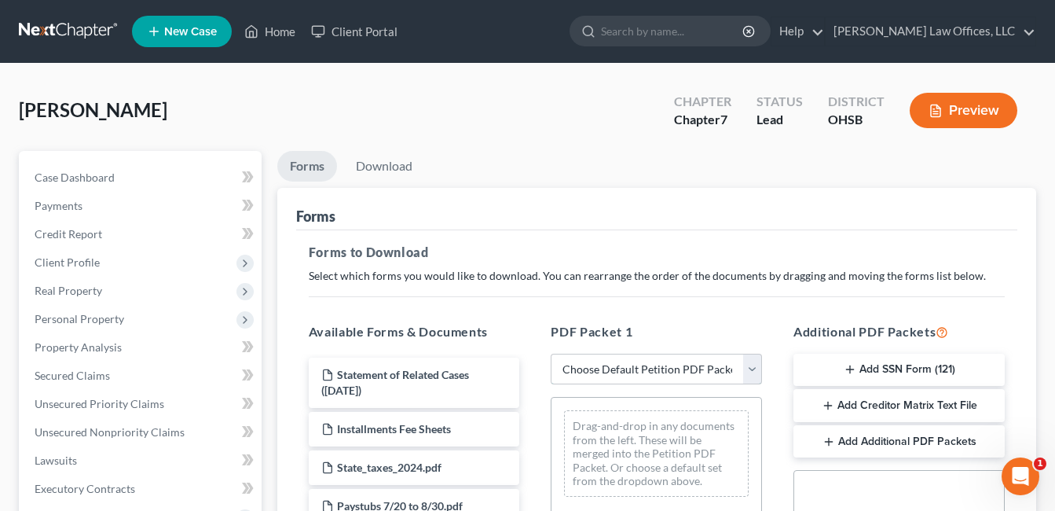
drag, startPoint x: 754, startPoint y: 365, endPoint x: 745, endPoint y: 367, distance: 9.0
click at [754, 365] on select "Choose Default Petition PDF Packet Complete Bankruptcy Petition (all forms and …" at bounding box center [656, 369] width 211 height 31
select select "3"
click at [551, 354] on select "Choose Default Petition PDF Packet Complete Bankruptcy Petition (all forms and …" at bounding box center [656, 369] width 211 height 31
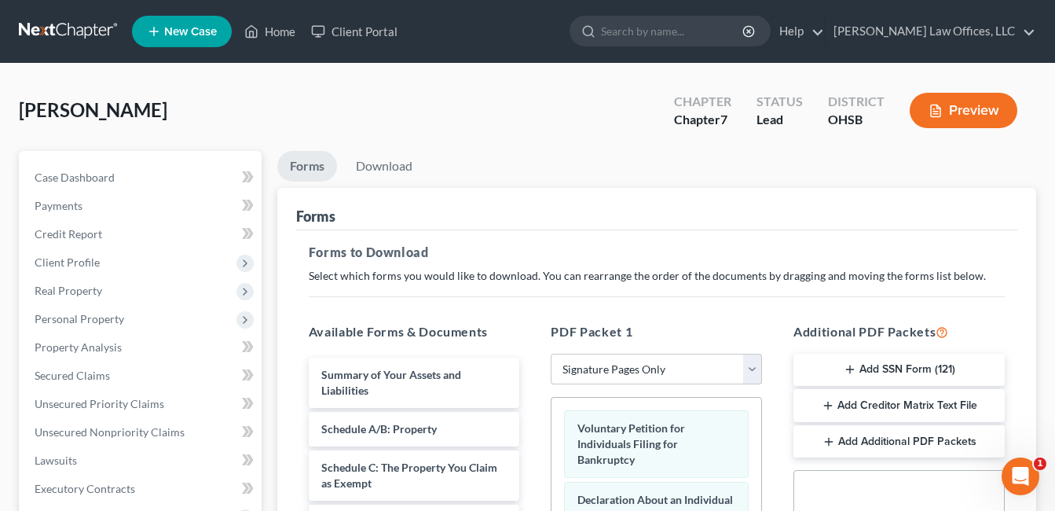
click at [861, 369] on button "Add SSN Form (121)" at bounding box center [899, 370] width 211 height 33
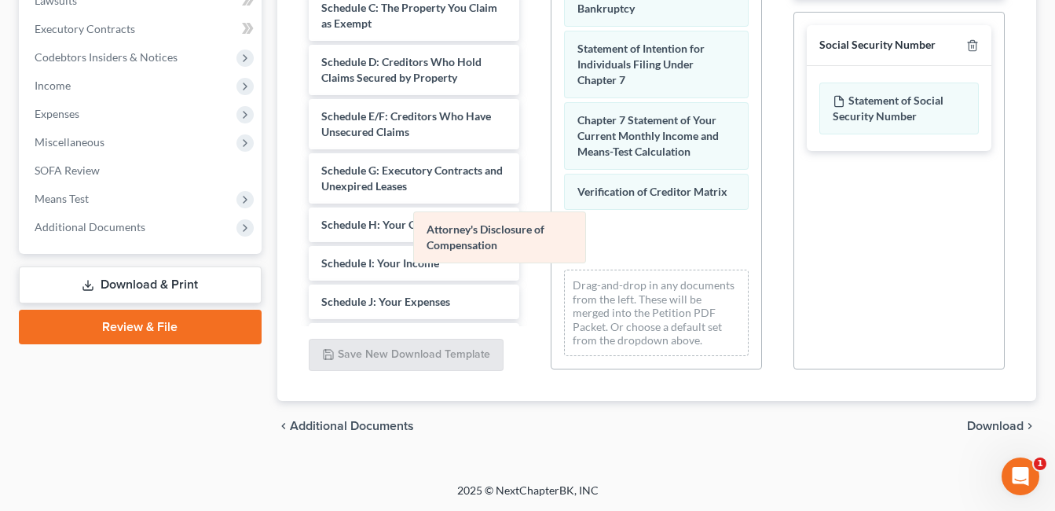
scroll to position [79, 0]
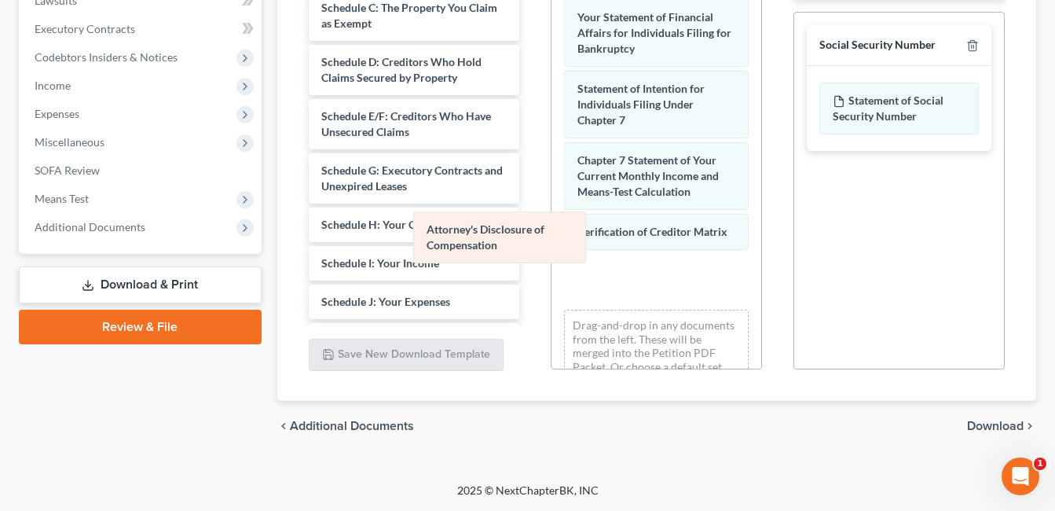
drag, startPoint x: 680, startPoint y: 248, endPoint x: 485, endPoint y: 247, distance: 194.9
click at [552, 247] on div "Attorney's Disclosure of Compensation Voluntary Petition for Individuals Filing…" at bounding box center [657, 133] width 210 height 549
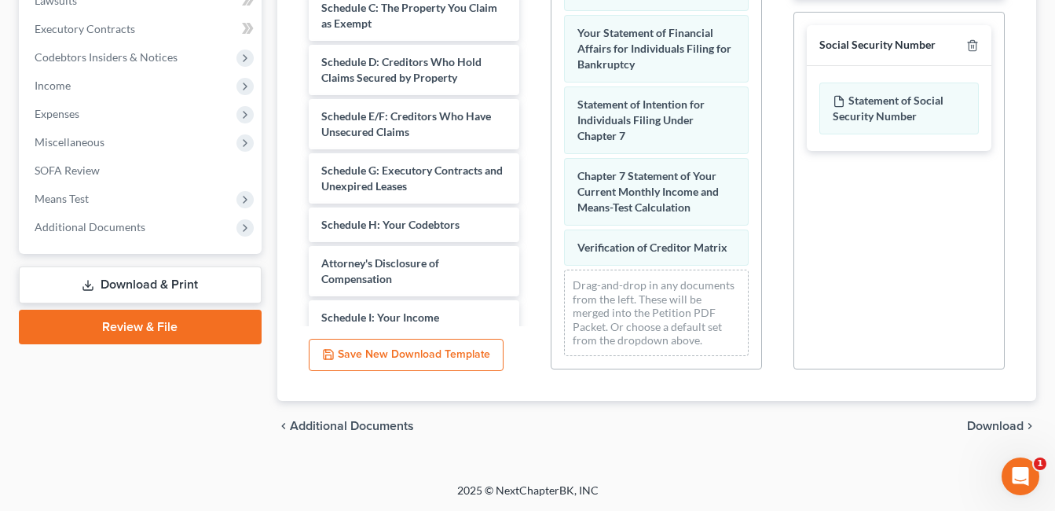
click at [1012, 430] on span "Download" at bounding box center [995, 426] width 57 height 13
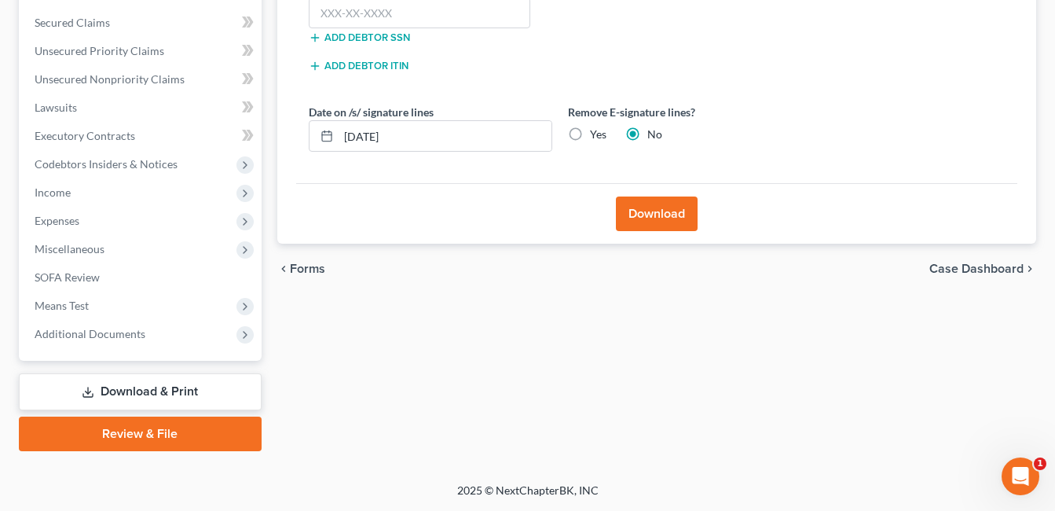
scroll to position [353, 0]
click at [372, 141] on input "[DATE]" at bounding box center [445, 136] width 213 height 30
type input "09/17/2025"
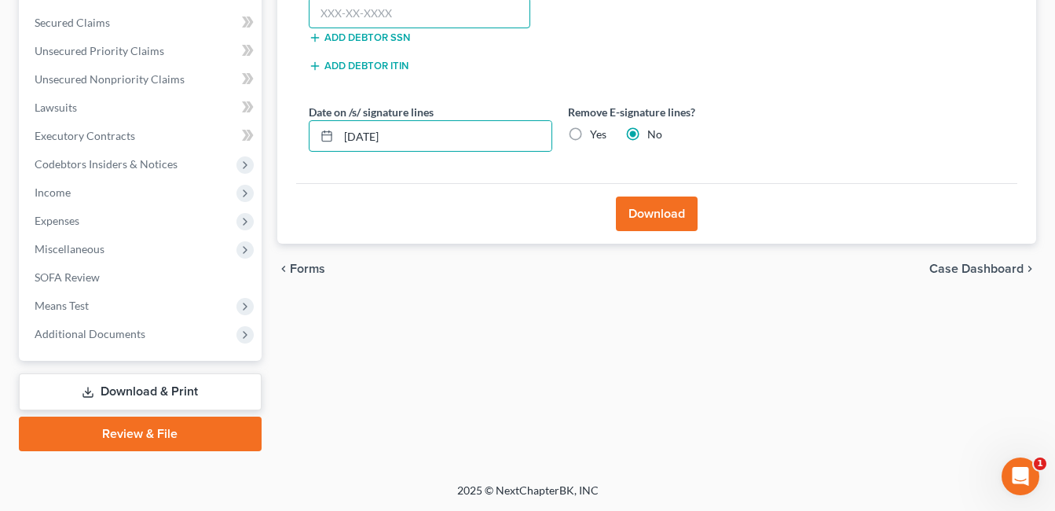
click at [380, 15] on input "text" at bounding box center [420, 13] width 222 height 31
type input "328-88-1215"
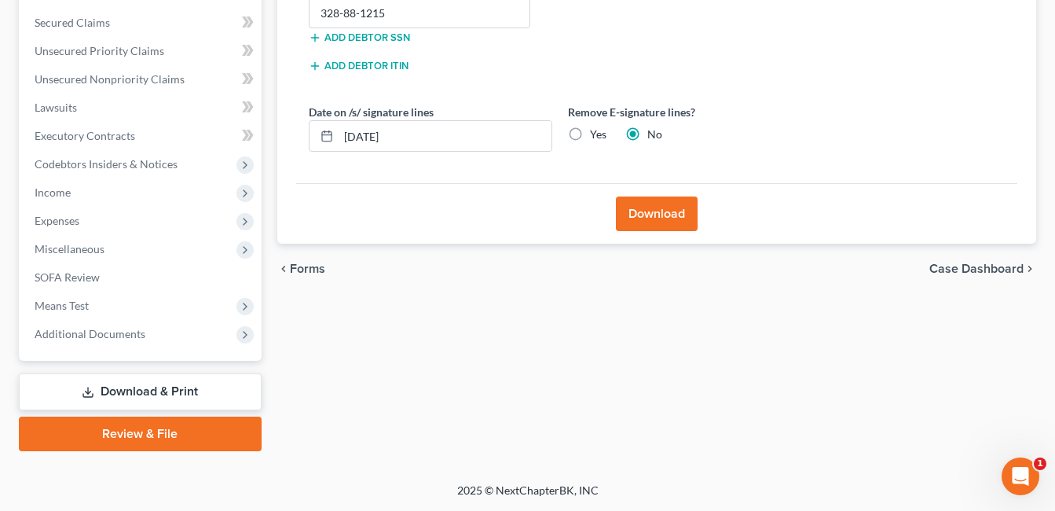
click at [652, 211] on button "Download" at bounding box center [657, 213] width 82 height 35
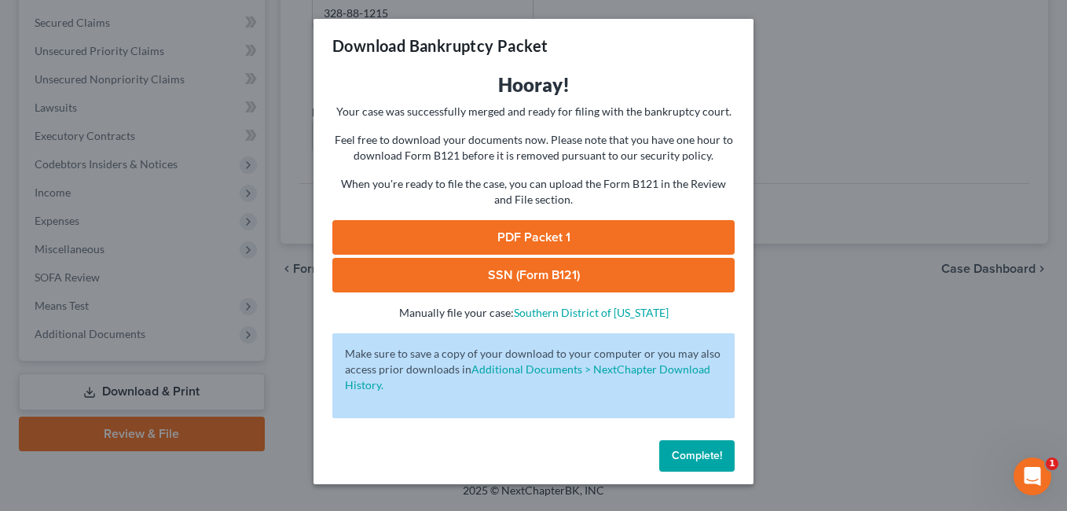
click at [594, 269] on link "SSN (Form B121)" at bounding box center [533, 275] width 402 height 35
drag, startPoint x: 599, startPoint y: 236, endPoint x: 807, endPoint y: 108, distance: 244.1
click at [599, 236] on link "PDF Packet 1" at bounding box center [533, 237] width 402 height 35
drag, startPoint x: 700, startPoint y: 447, endPoint x: 140, endPoint y: 365, distance: 566.3
click at [700, 448] on button "Complete!" at bounding box center [696, 455] width 75 height 31
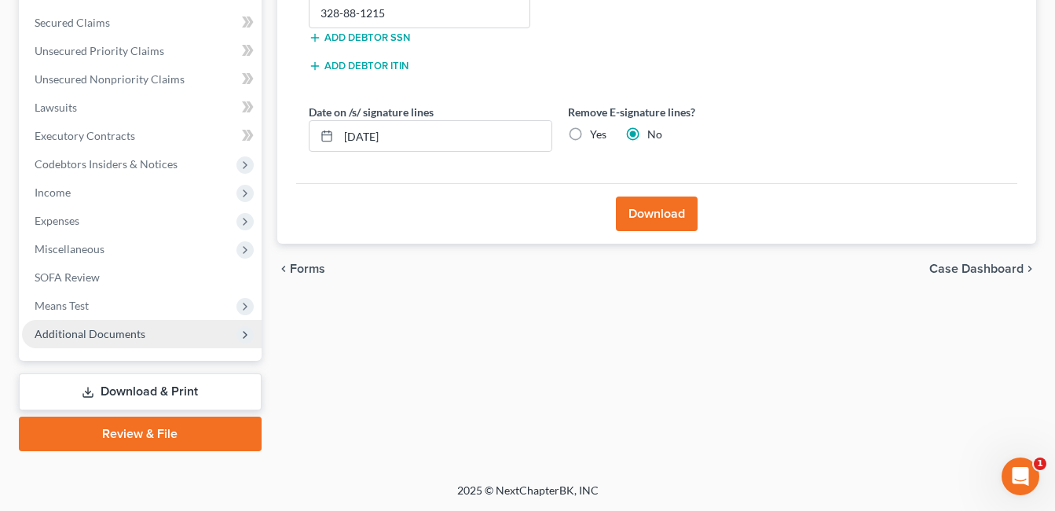
click at [119, 336] on span "Additional Documents" at bounding box center [90, 333] width 111 height 13
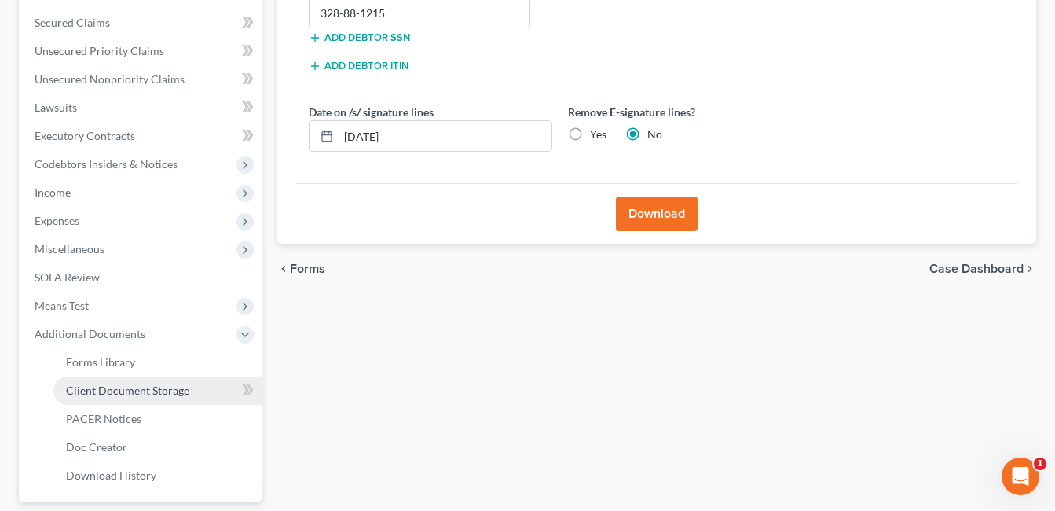
click at [146, 395] on span "Client Document Storage" at bounding box center [127, 389] width 123 height 13
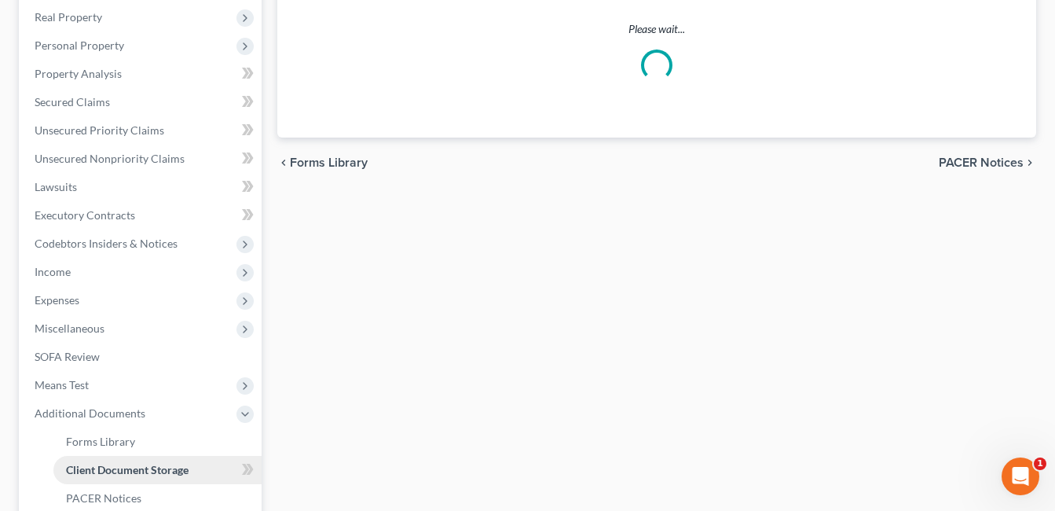
scroll to position [63, 0]
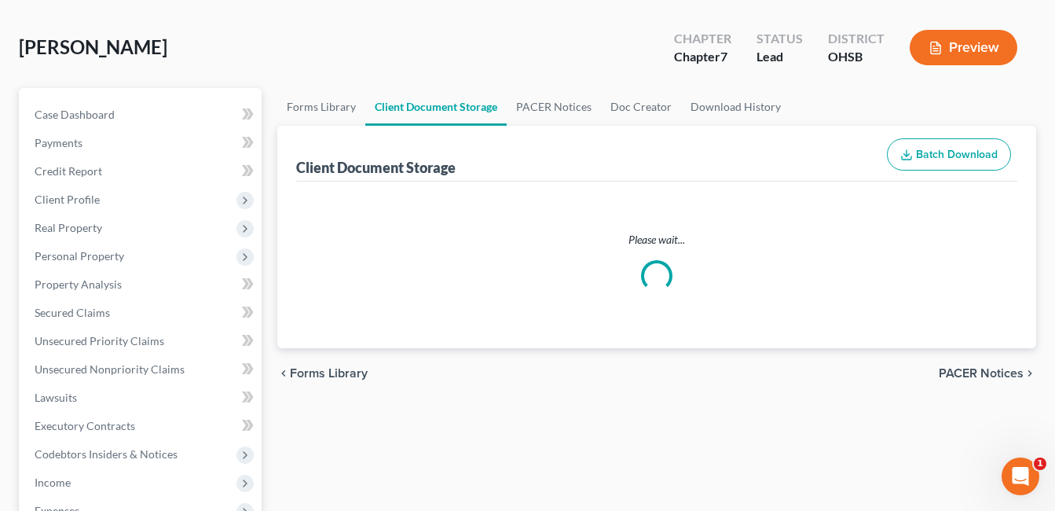
select select "7"
select select "37"
select select "52"
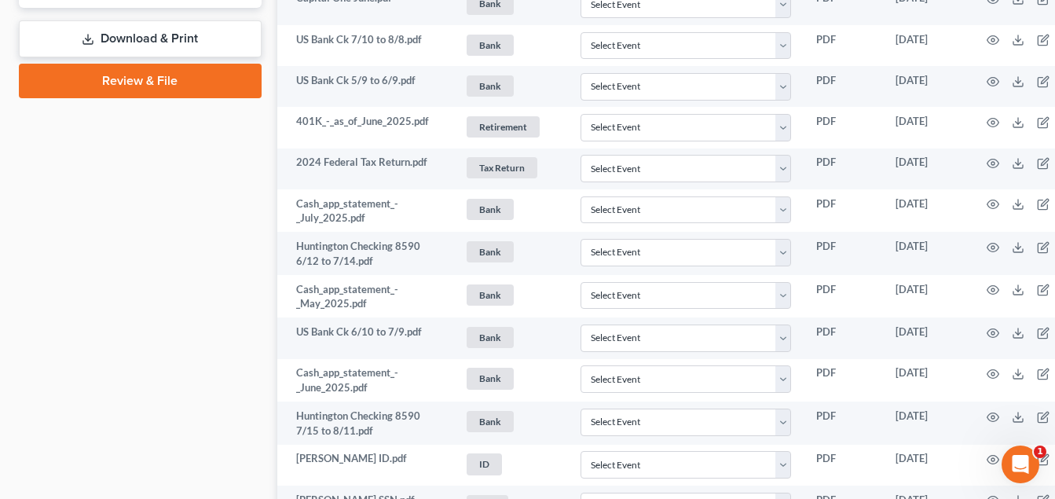
scroll to position [943, 0]
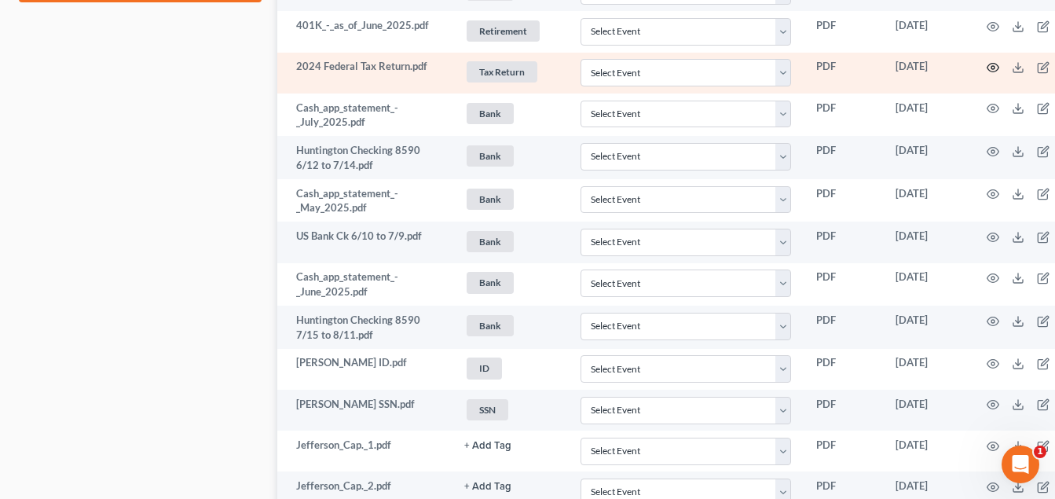
click at [1000, 65] on icon "button" at bounding box center [993, 67] width 13 height 13
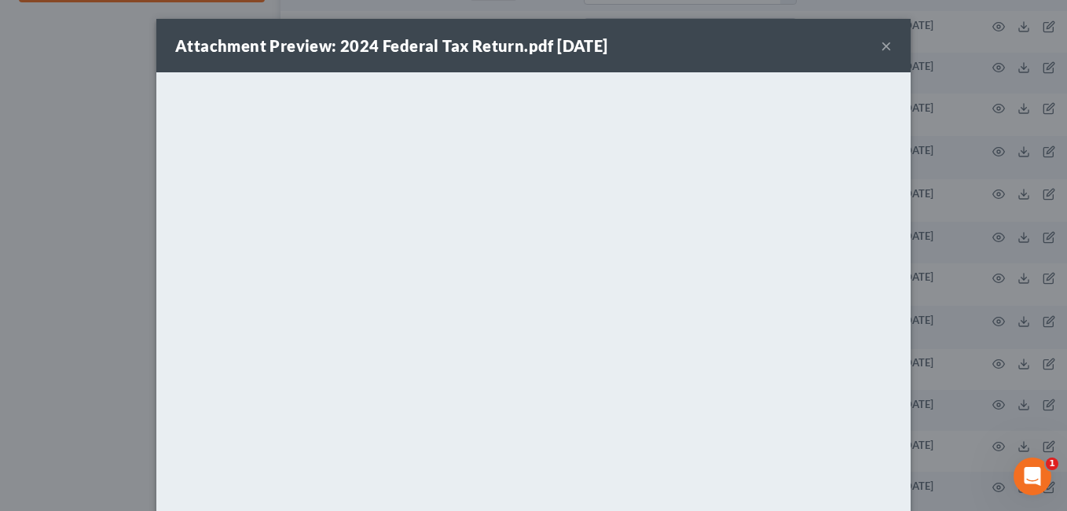
click at [882, 49] on button "×" at bounding box center [886, 45] width 11 height 19
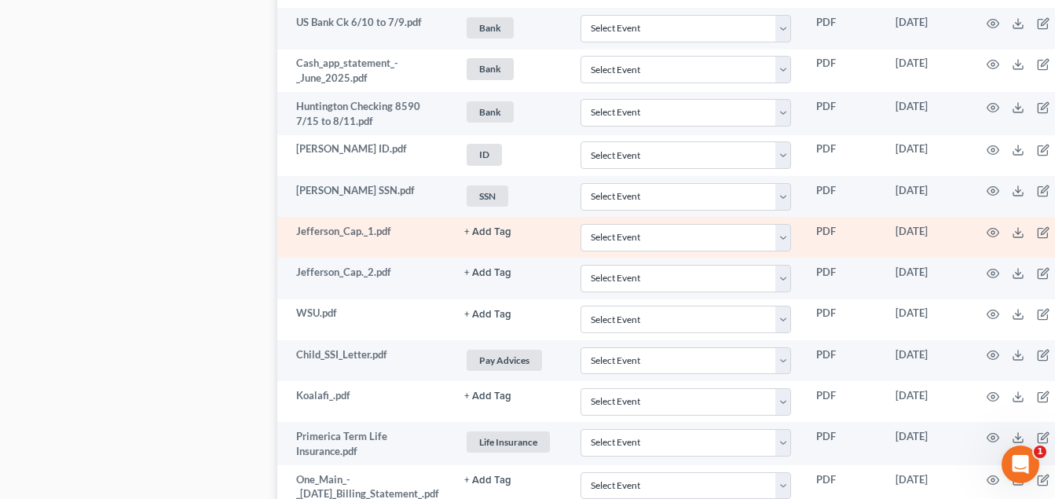
scroll to position [1179, 0]
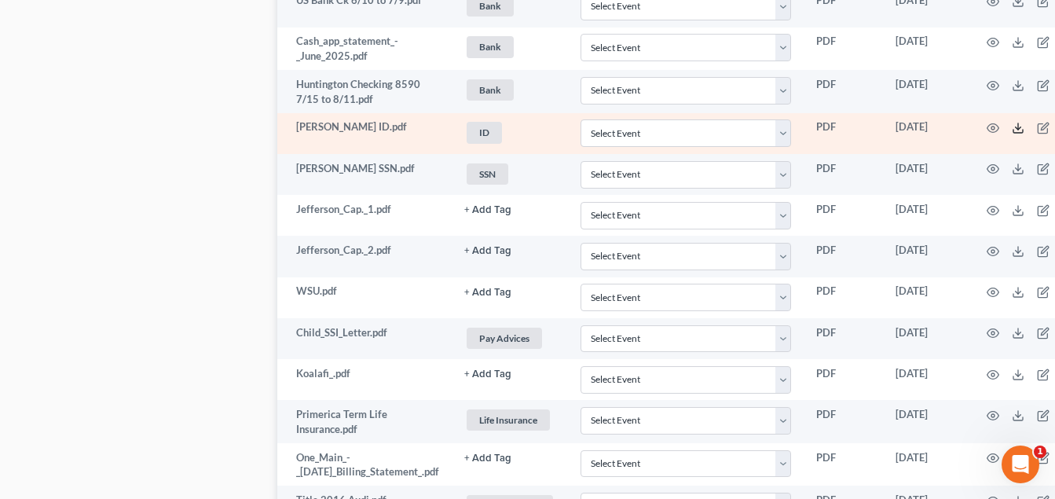
click at [1025, 130] on icon at bounding box center [1018, 128] width 13 height 13
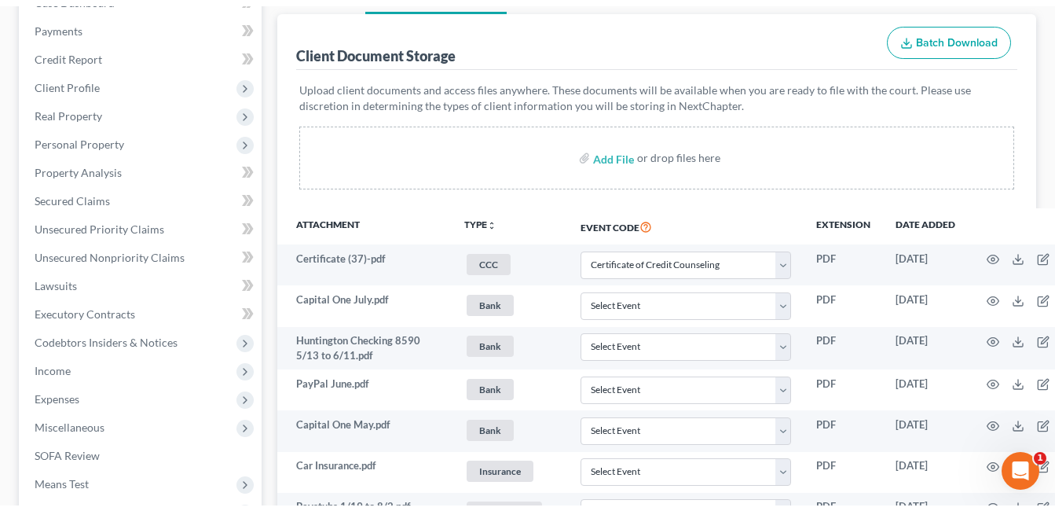
scroll to position [0, 0]
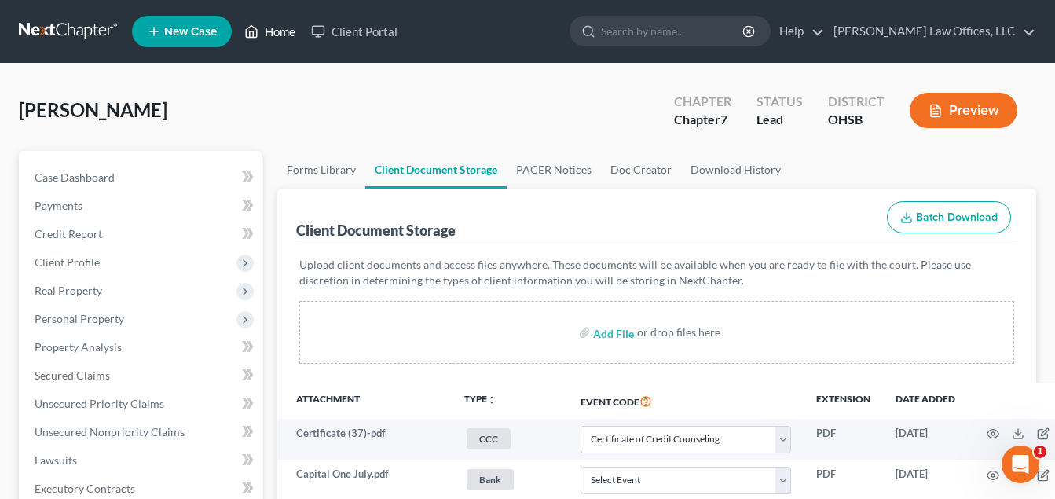
click at [288, 30] on link "Home" at bounding box center [270, 31] width 67 height 28
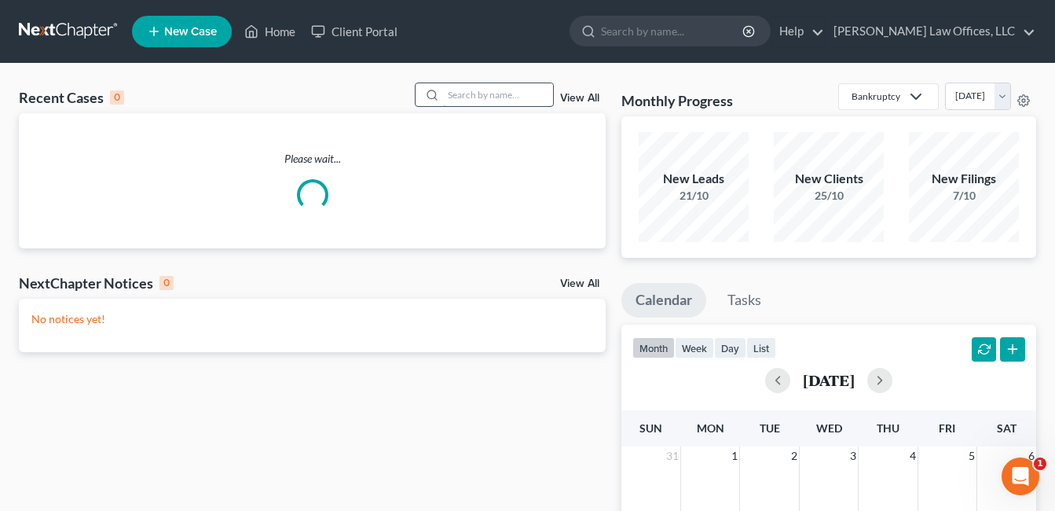
click at [475, 94] on input "search" at bounding box center [498, 94] width 110 height 23
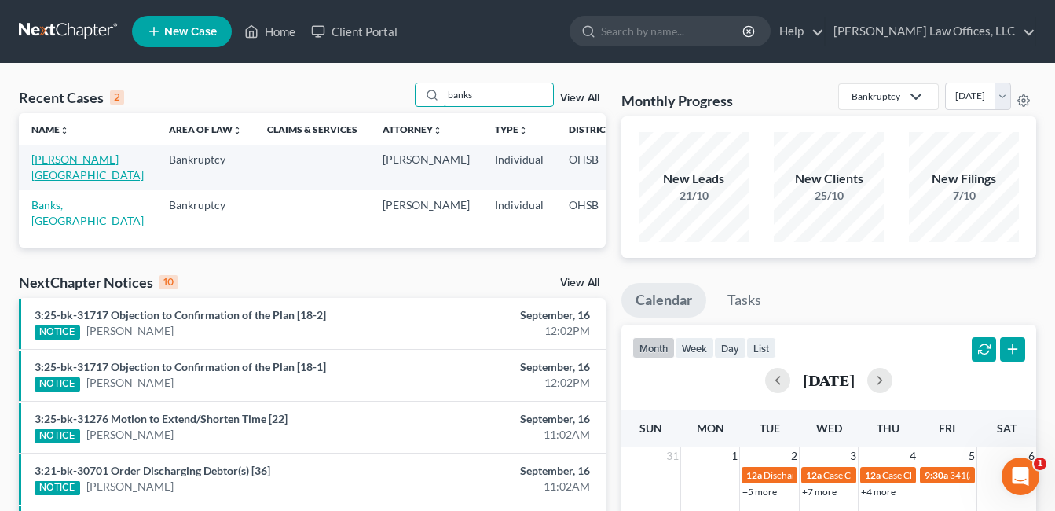
type input "banks"
click at [52, 174] on link "[PERSON_NAME][GEOGRAPHIC_DATA]" at bounding box center [87, 166] width 112 height 29
select select "0"
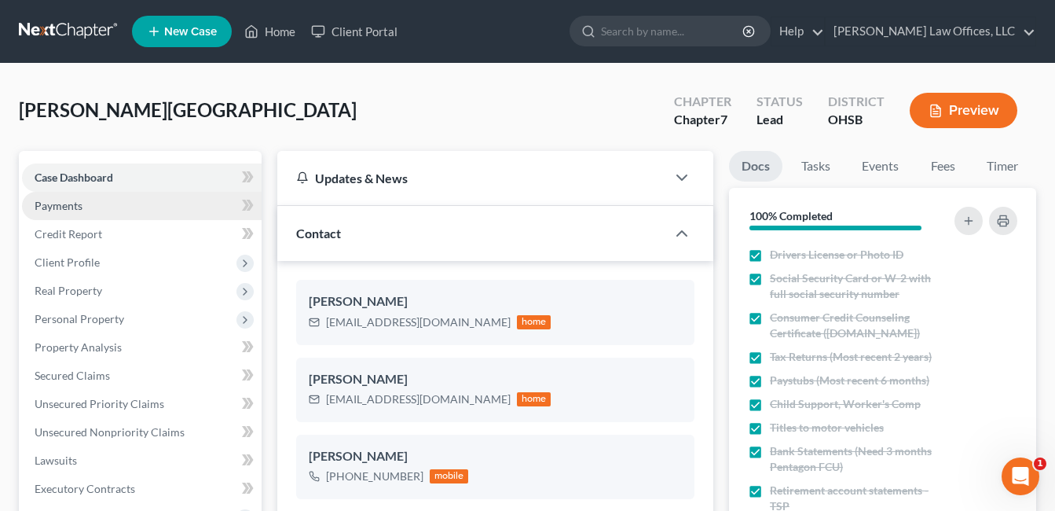
click at [96, 207] on link "Payments" at bounding box center [142, 206] width 240 height 28
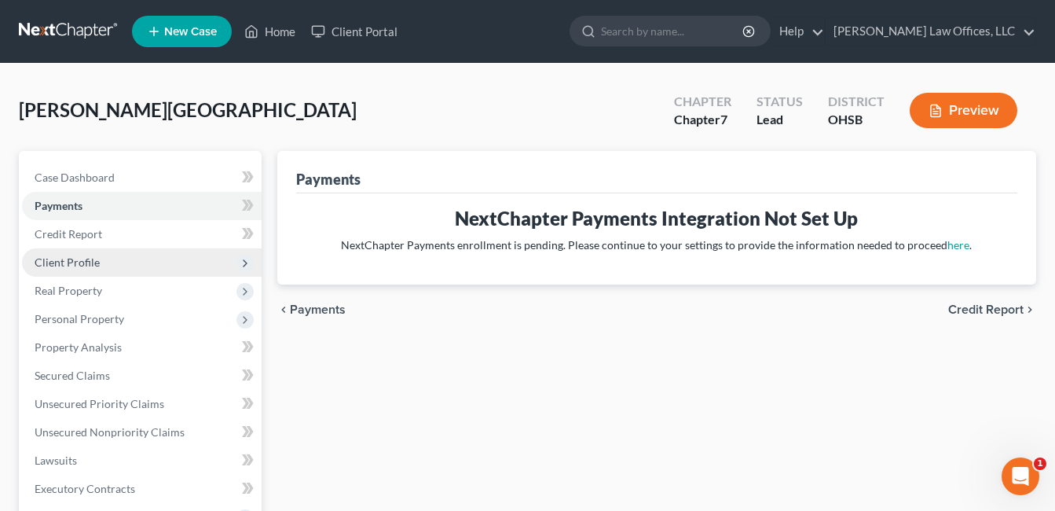
click at [102, 258] on span "Client Profile" at bounding box center [142, 262] width 240 height 28
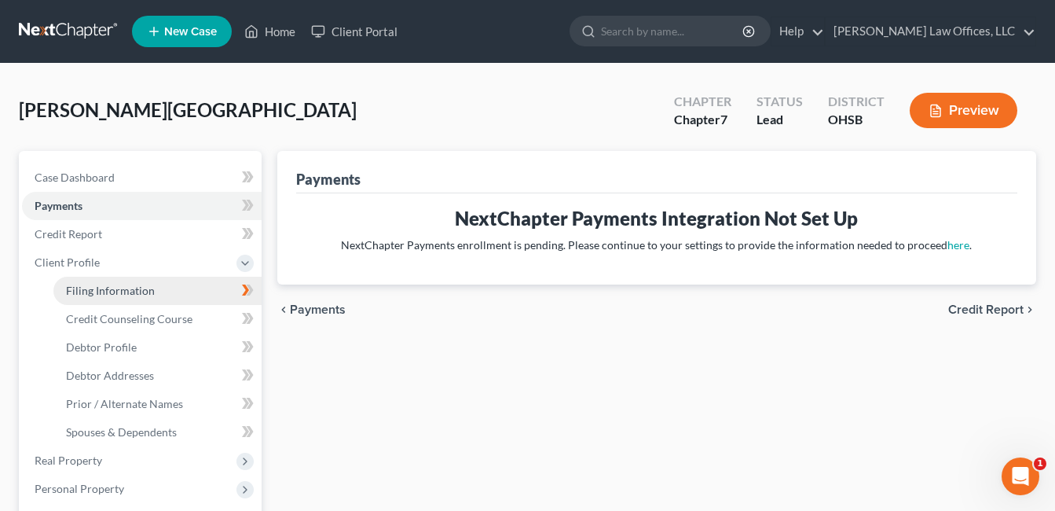
click at [156, 292] on link "Filing Information" at bounding box center [157, 291] width 208 height 28
select select "1"
select select "0"
select select "62"
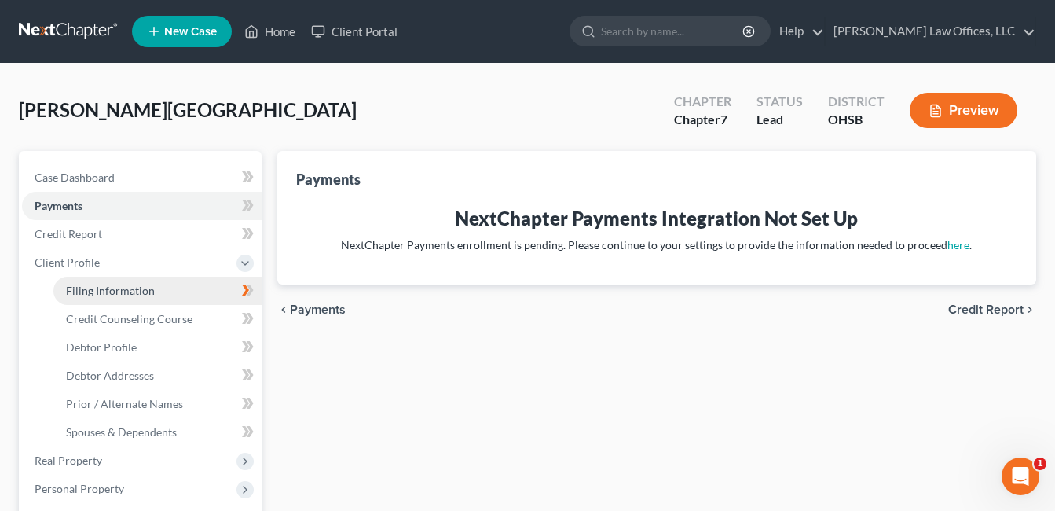
select select "0"
select select "36"
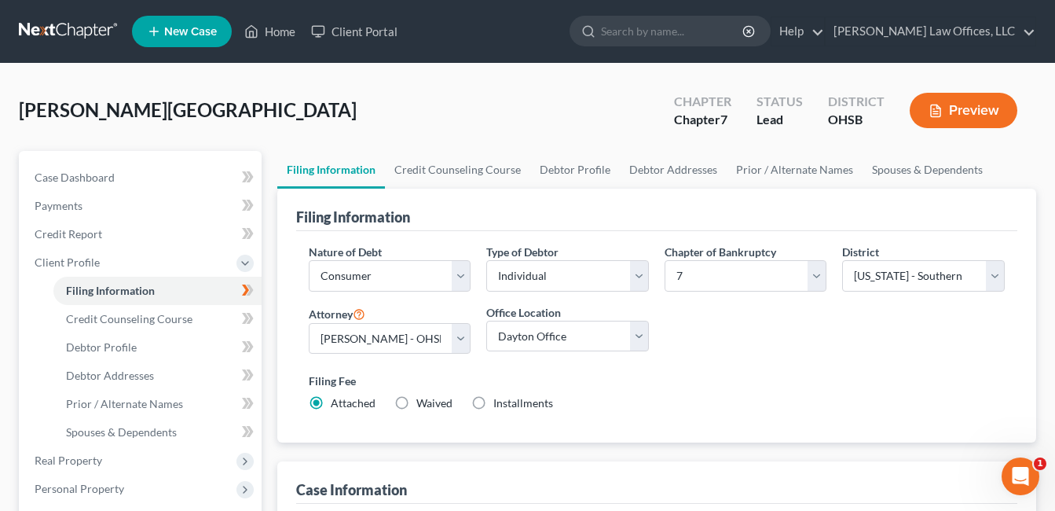
click at [493, 402] on label "Installments Installments" at bounding box center [523, 403] width 60 height 16
click at [500, 402] on input "Installments Installments" at bounding box center [505, 400] width 10 height 10
radio input "true"
radio input "false"
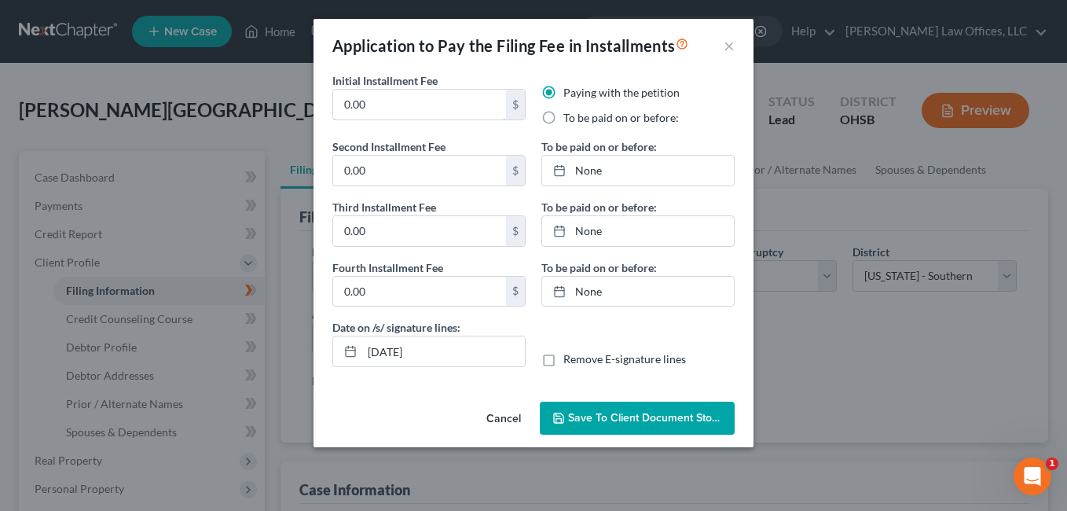
drag, startPoint x: 379, startPoint y: 103, endPoint x: 306, endPoint y: 113, distance: 73.0
click at [306, 113] on div "Application to Pay the Filing Fee in Installments × Initial Installment Fee 0.0…" at bounding box center [533, 255] width 1067 height 511
type input "112.00"
click at [563, 115] on label "To be paid on or before:" at bounding box center [621, 118] width 116 height 16
click at [570, 115] on input "To be paid on or before:" at bounding box center [575, 115] width 10 height 10
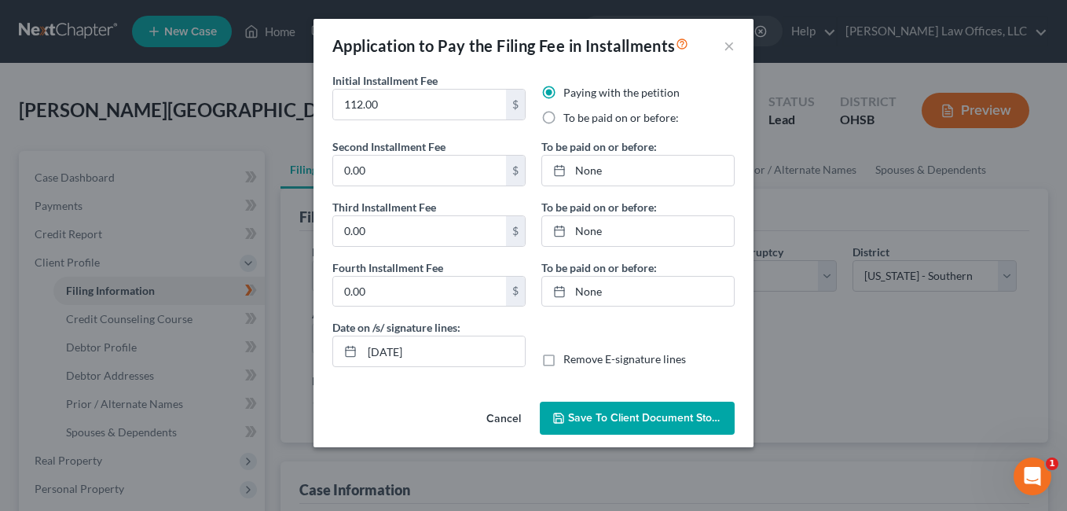
radio input "true"
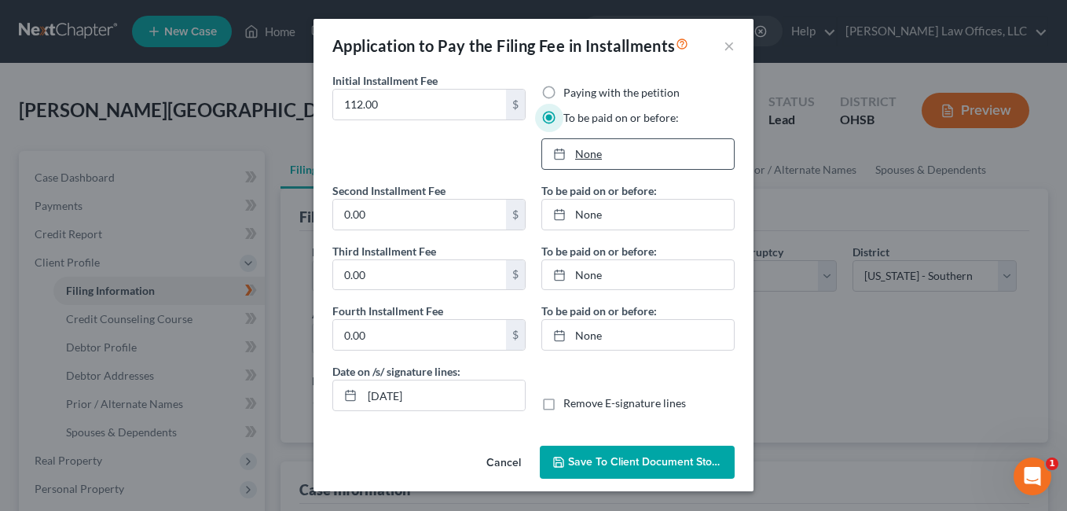
click at [584, 152] on link "None" at bounding box center [638, 154] width 192 height 30
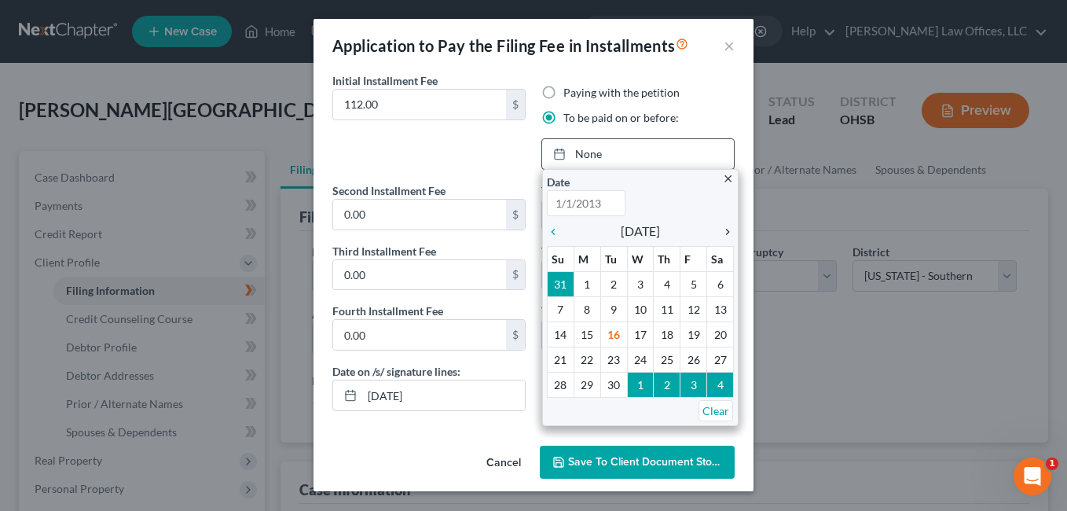
click at [728, 233] on icon "chevron_right" at bounding box center [723, 232] width 20 height 13
type input "9/16/2025"
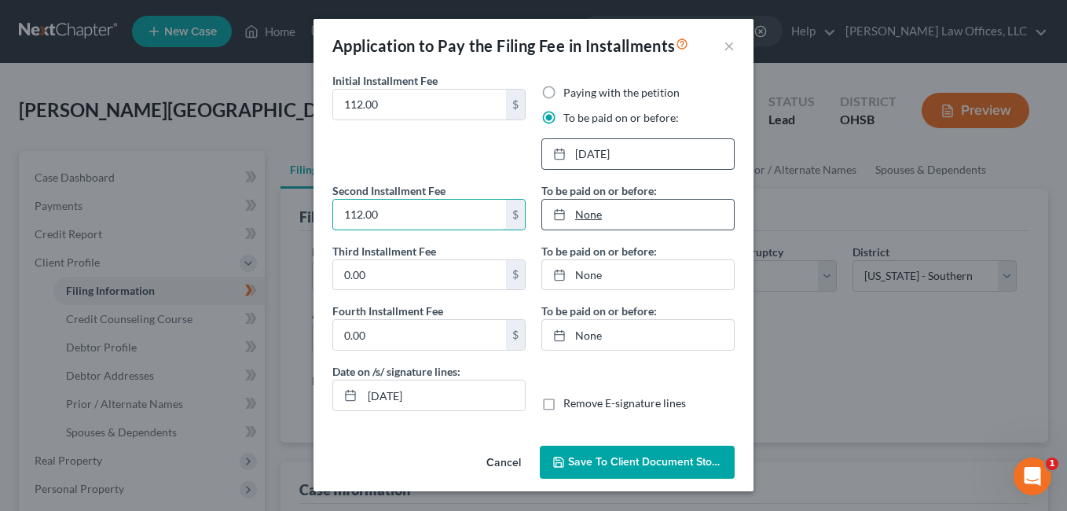
type input "112.00"
click at [590, 215] on link "None" at bounding box center [638, 215] width 192 height 30
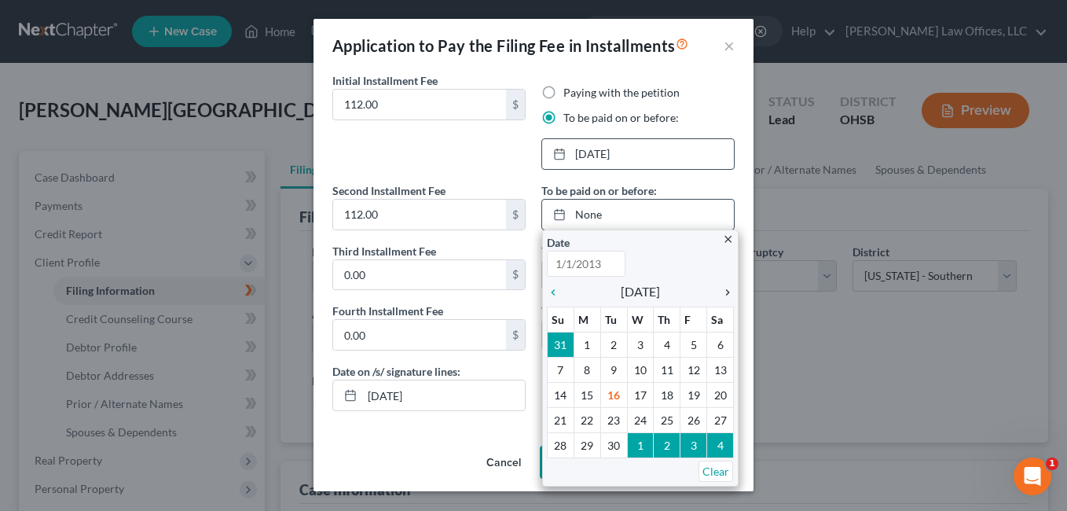
click at [725, 292] on icon "chevron_right" at bounding box center [723, 292] width 20 height 13
type input "9/16/2025"
click at [725, 292] on icon "chevron_right" at bounding box center [723, 292] width 20 height 13
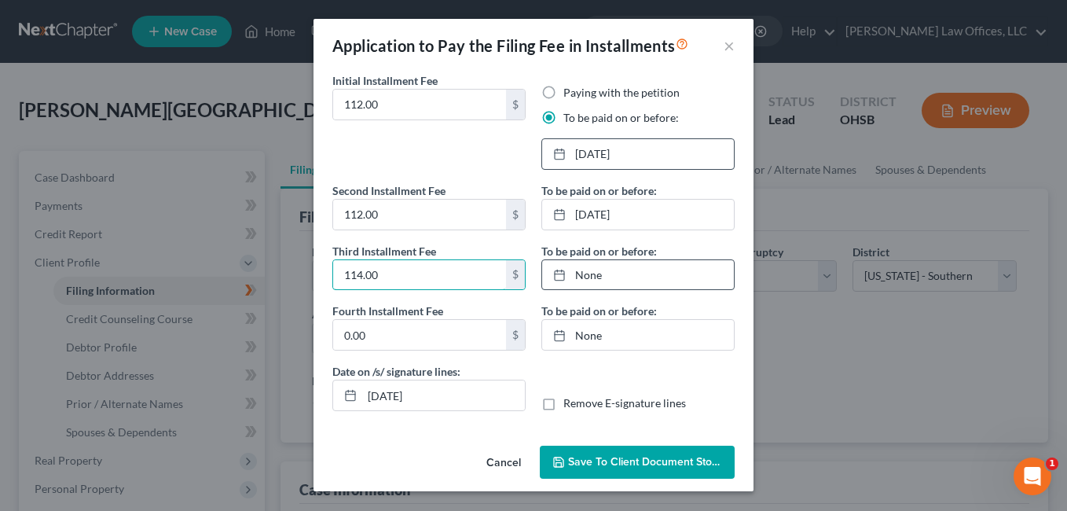
type input "114.00"
click at [580, 273] on link "None" at bounding box center [638, 275] width 192 height 30
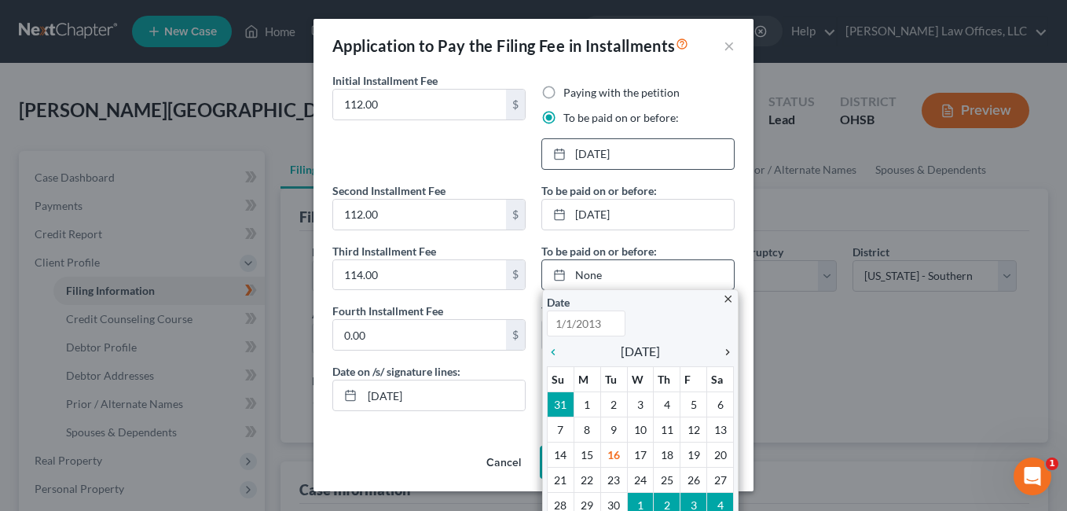
click at [722, 353] on icon "chevron_right" at bounding box center [723, 352] width 20 height 13
type input "9/16/2025"
click at [722, 353] on icon "chevron_right" at bounding box center [723, 352] width 20 height 13
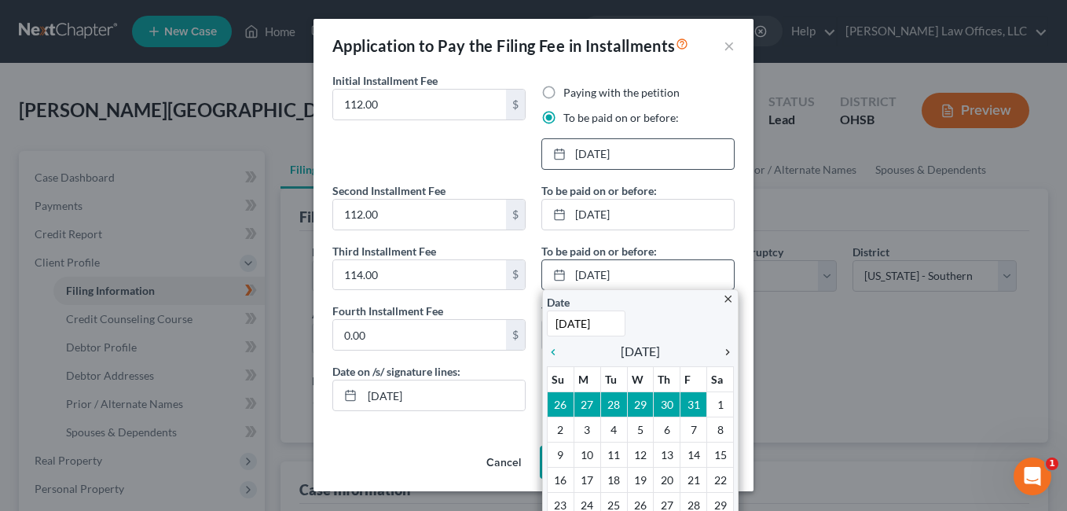
click at [722, 353] on icon "chevron_right" at bounding box center [723, 352] width 20 height 13
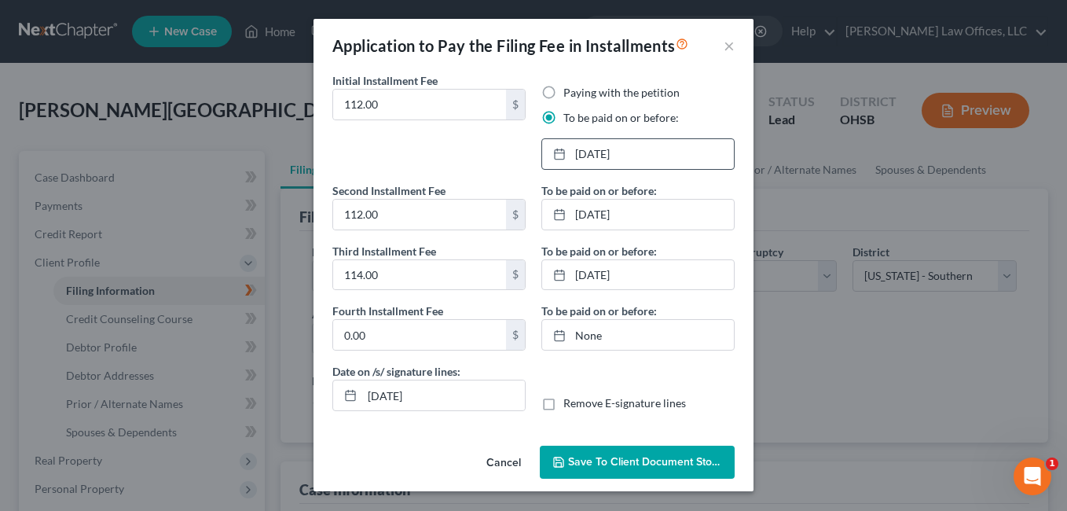
click at [616, 456] on span "Save to Client Document Storage" at bounding box center [651, 461] width 167 height 13
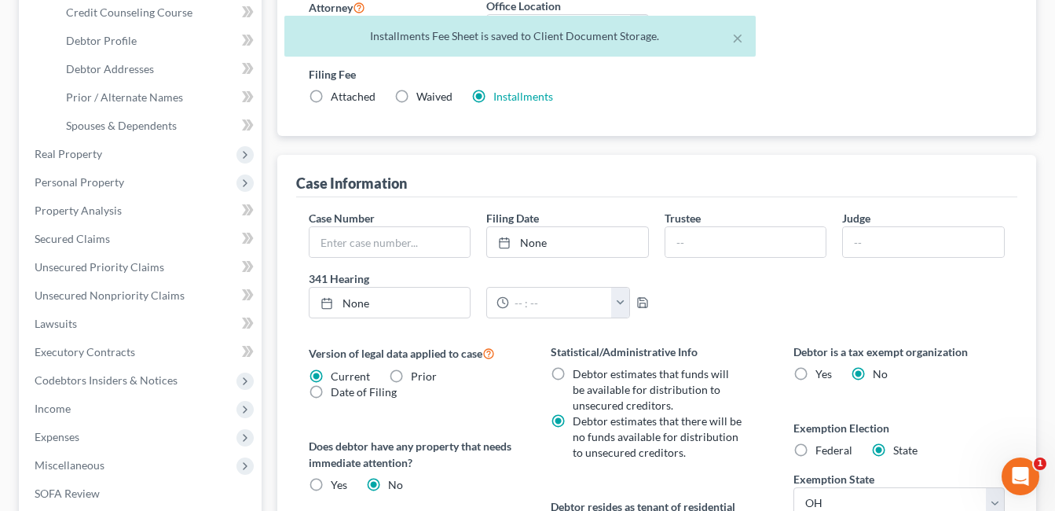
scroll to position [589, 0]
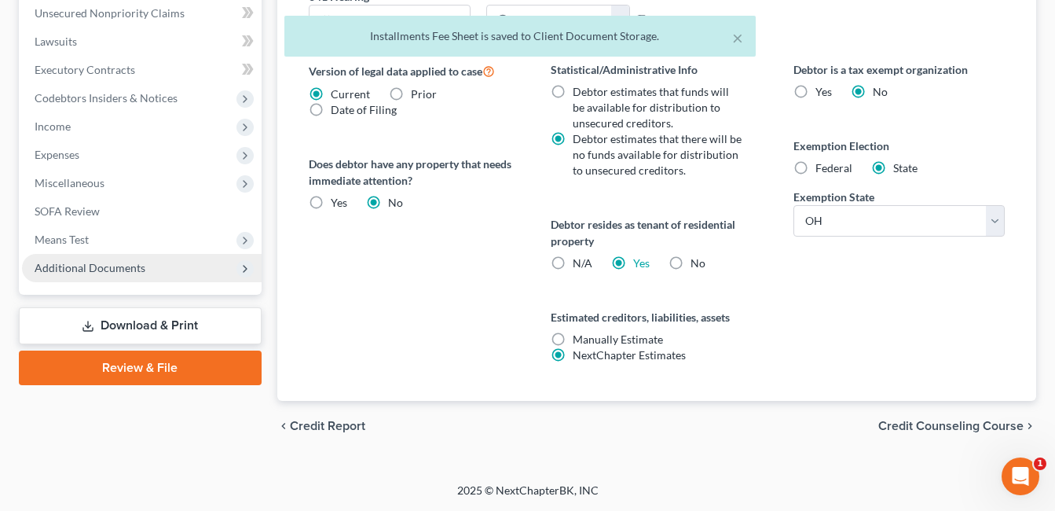
click at [145, 266] on span "Additional Documents" at bounding box center [142, 268] width 240 height 28
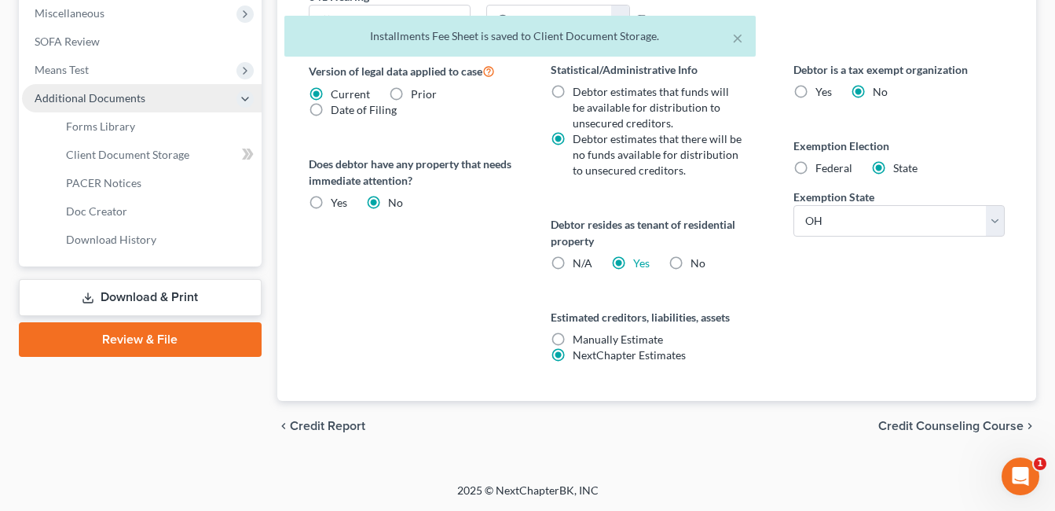
scroll to position [419, 0]
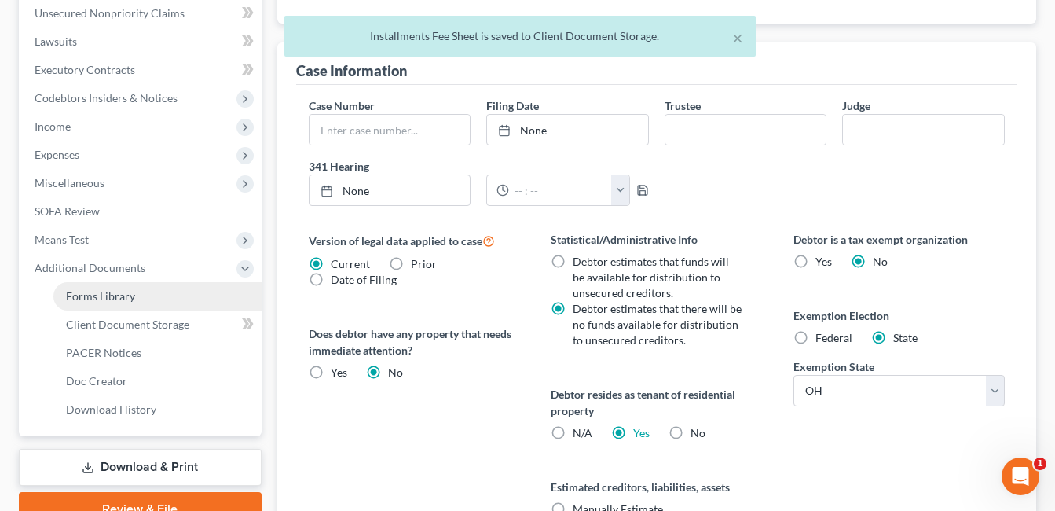
click at [146, 296] on link "Forms Library" at bounding box center [157, 296] width 208 height 28
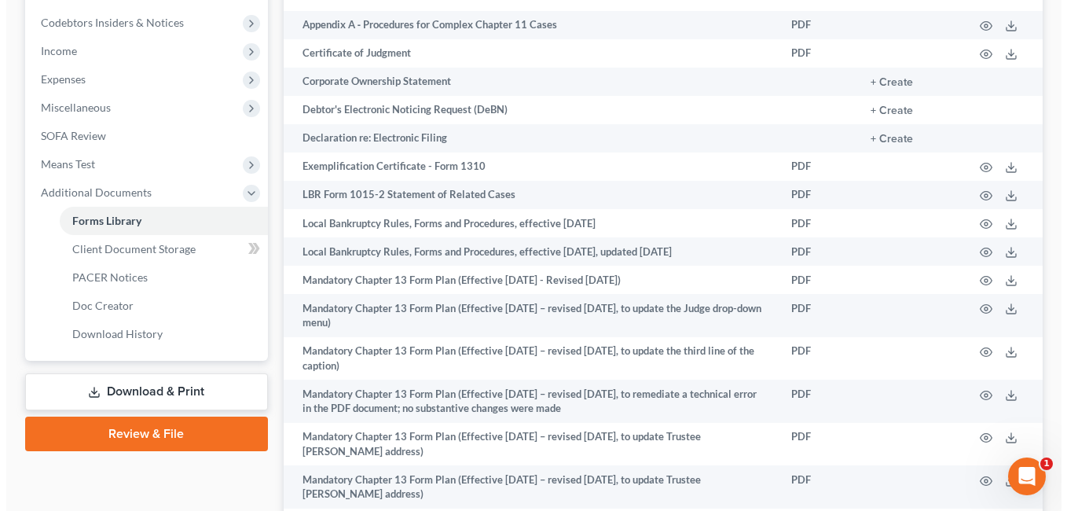
scroll to position [1130, 0]
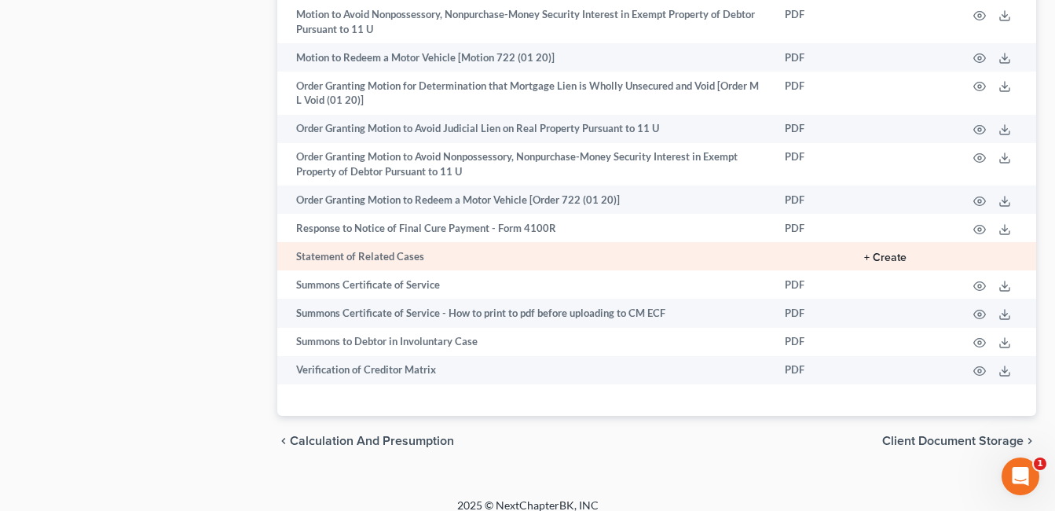
click at [893, 252] on button "+ Create" at bounding box center [885, 257] width 42 height 11
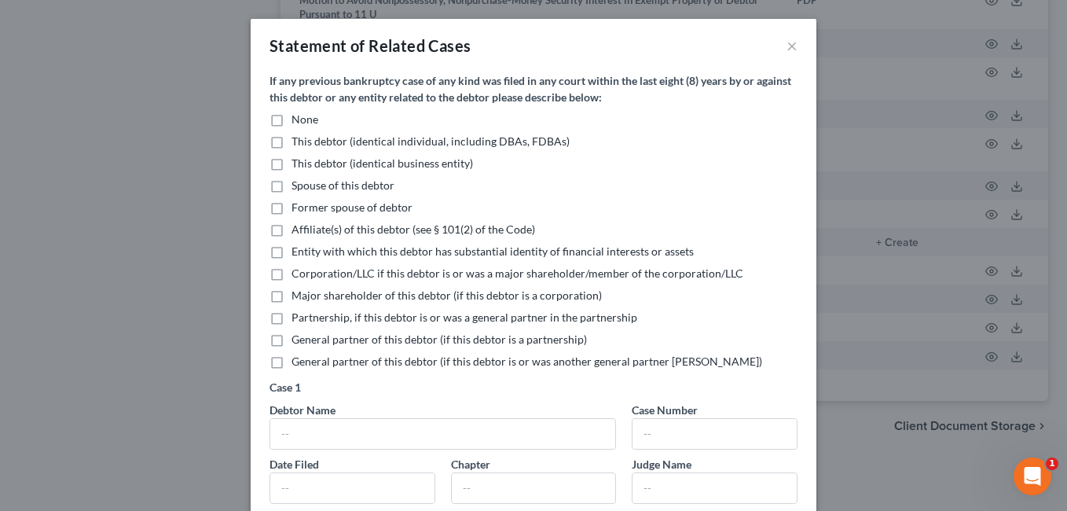
click at [292, 119] on label "None" at bounding box center [305, 120] width 27 height 16
click at [298, 119] on input "None" at bounding box center [303, 117] width 10 height 10
checkbox input "true"
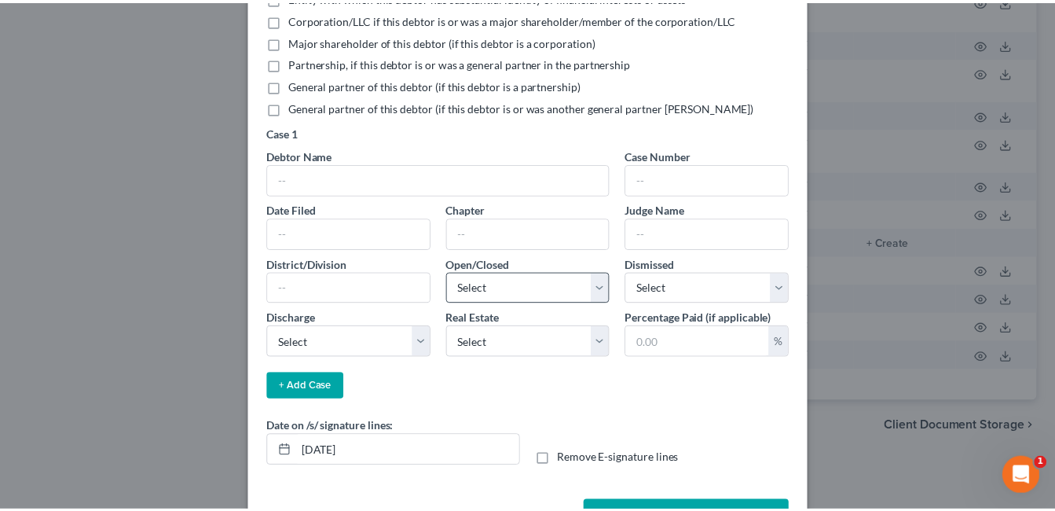
scroll to position [309, 0]
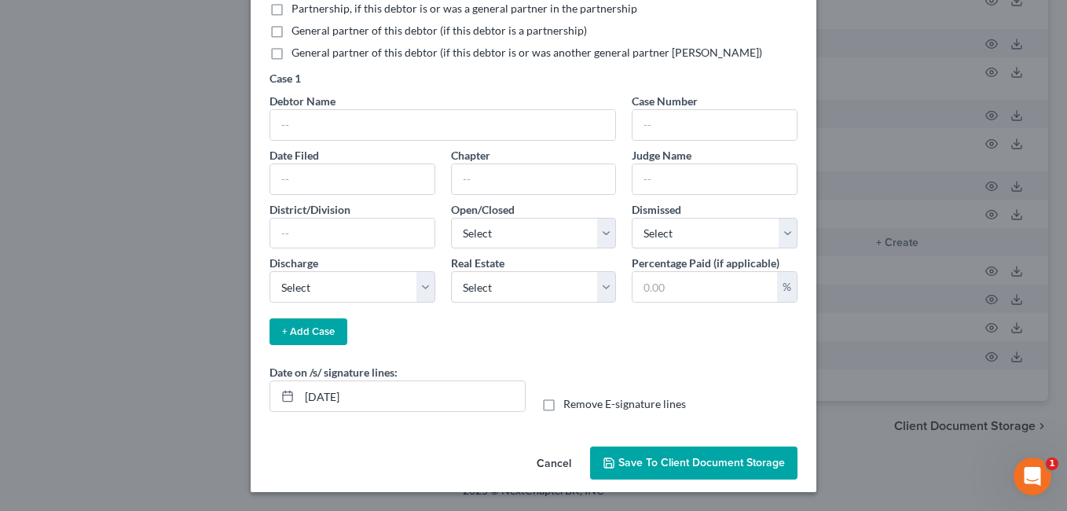
click at [674, 452] on button "Save to Client Document Storage" at bounding box center [693, 462] width 207 height 33
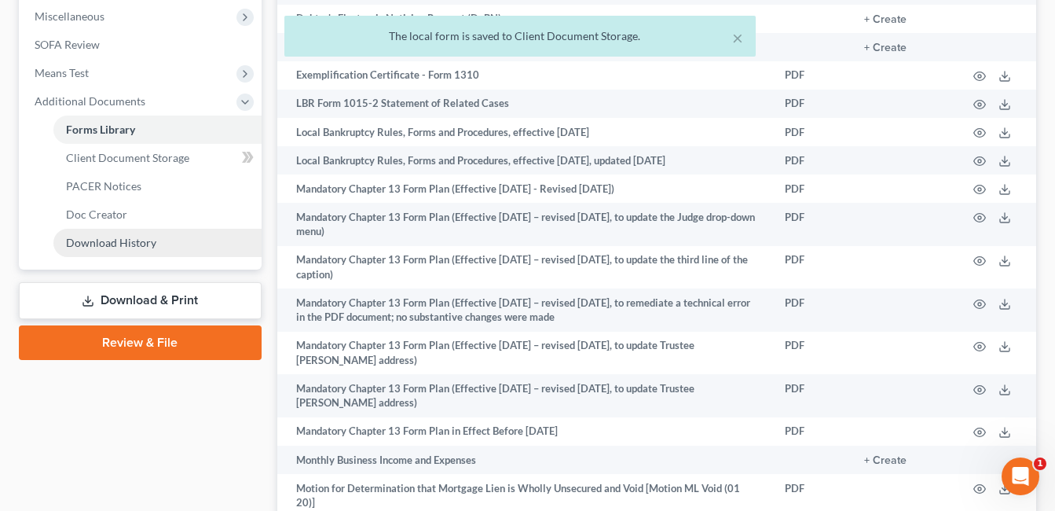
scroll to position [580, 0]
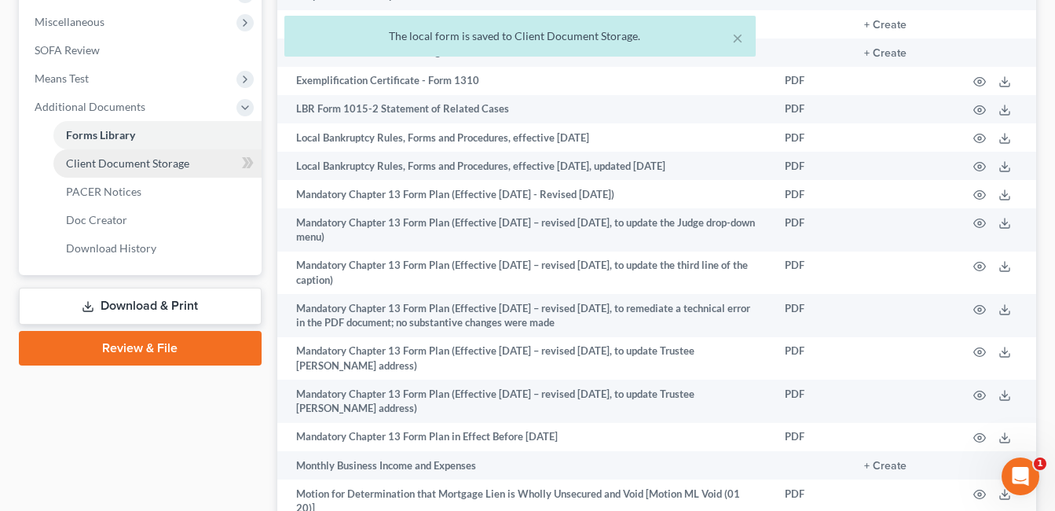
click at [138, 167] on span "Client Document Storage" at bounding box center [127, 162] width 123 height 13
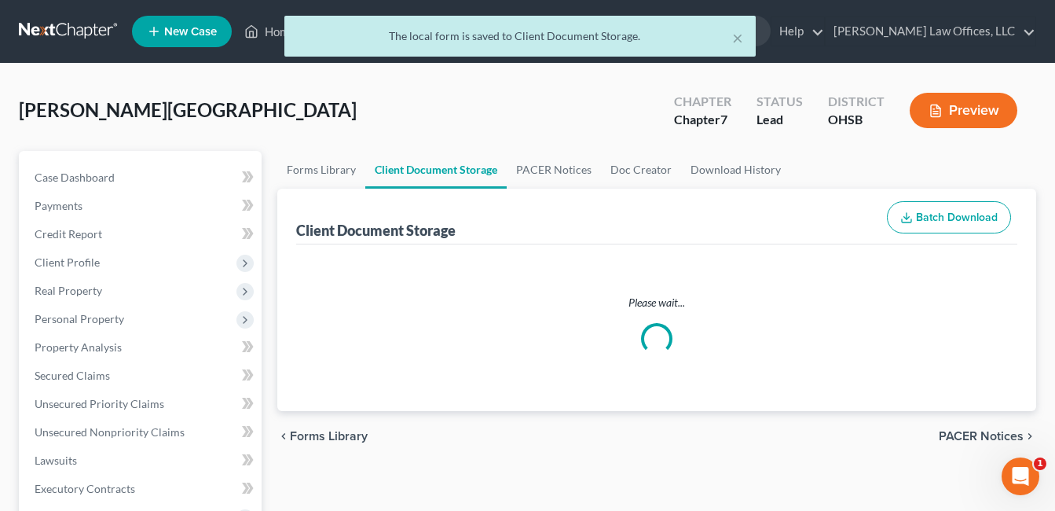
select select "7"
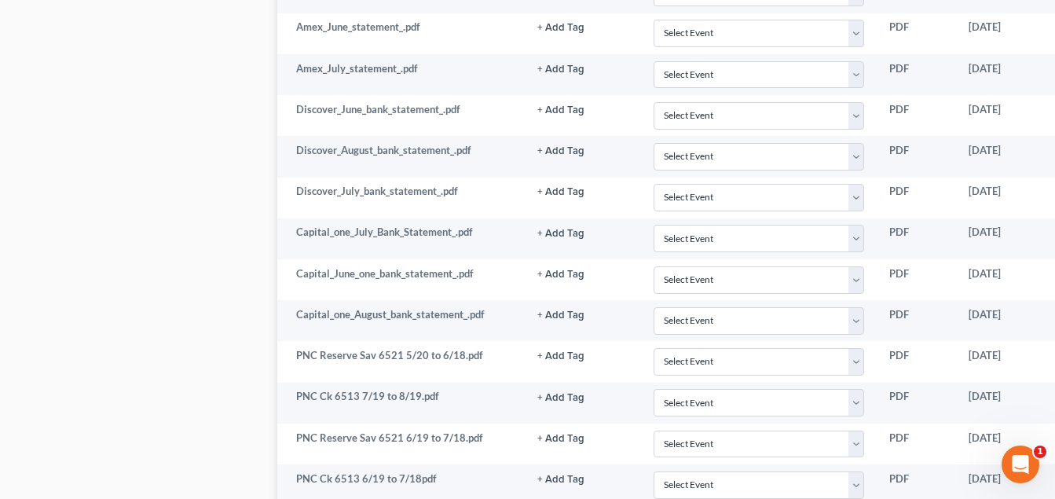
scroll to position [1802, 0]
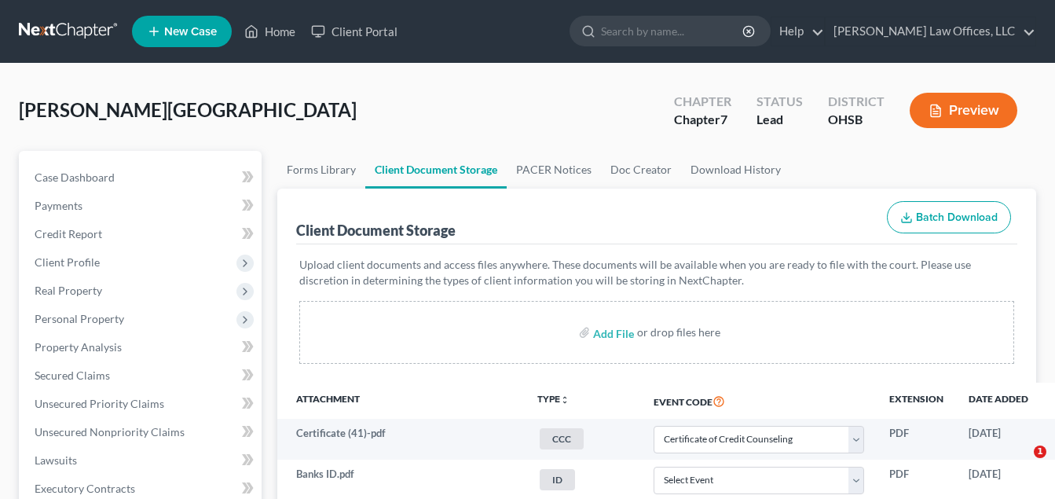
select select "7"
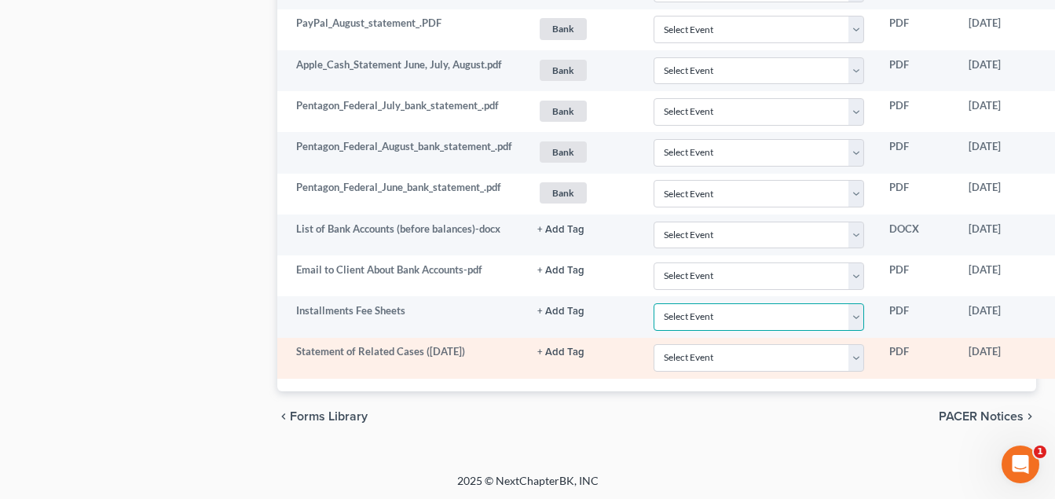
click at [865, 316] on select "Select Event 20 Largest Unsecured Creditors Amended Document Amended List of Cr…" at bounding box center [759, 317] width 211 height 28
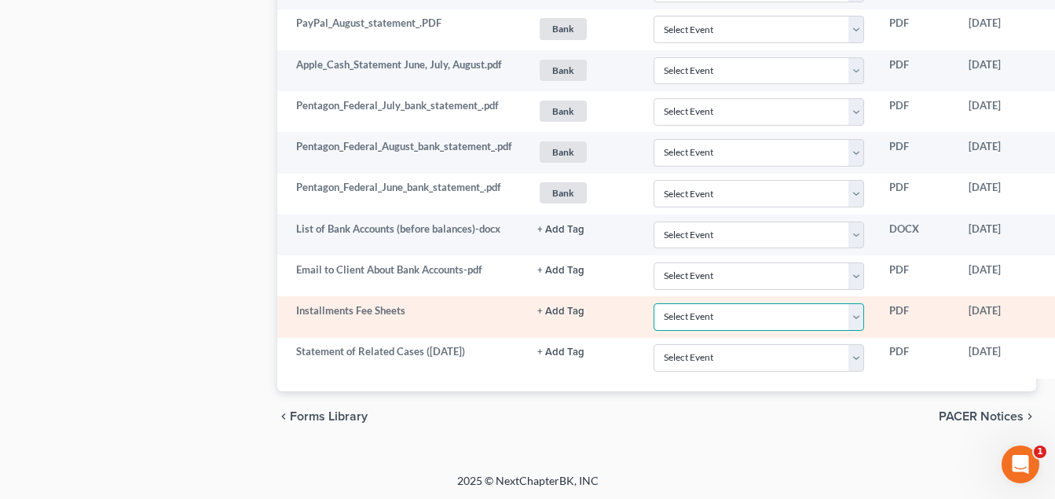
select select "37"
click at [656, 303] on select "Select Event 20 Largest Unsecured Creditors Amended Document Amended List of Cr…" at bounding box center [759, 317] width 211 height 28
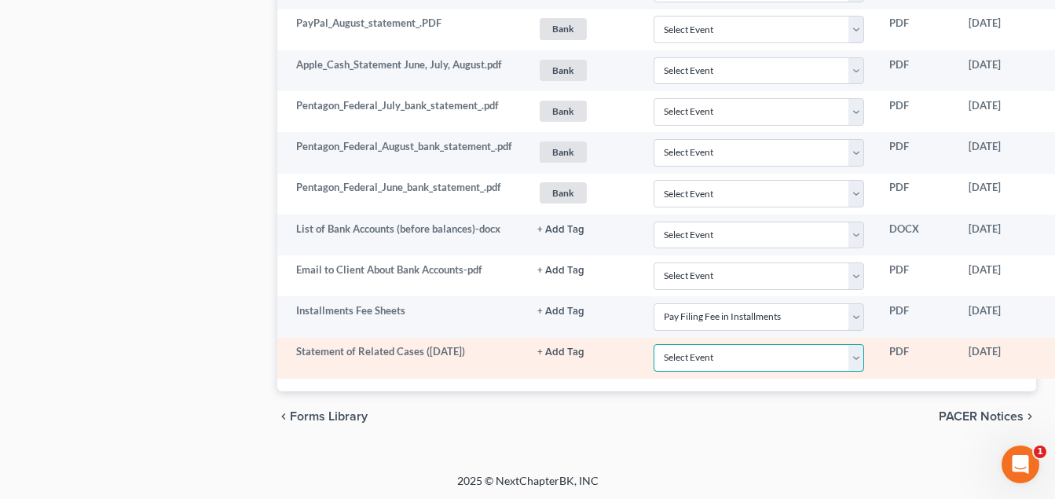
click at [857, 356] on select "Select Event 20 Largest Unsecured Creditors Amended Document Amended List of Cr…" at bounding box center [759, 358] width 211 height 28
select select "52"
click at [656, 344] on select "Select Event 20 Largest Unsecured Creditors Amended Document Amended List of Cr…" at bounding box center [759, 358] width 211 height 28
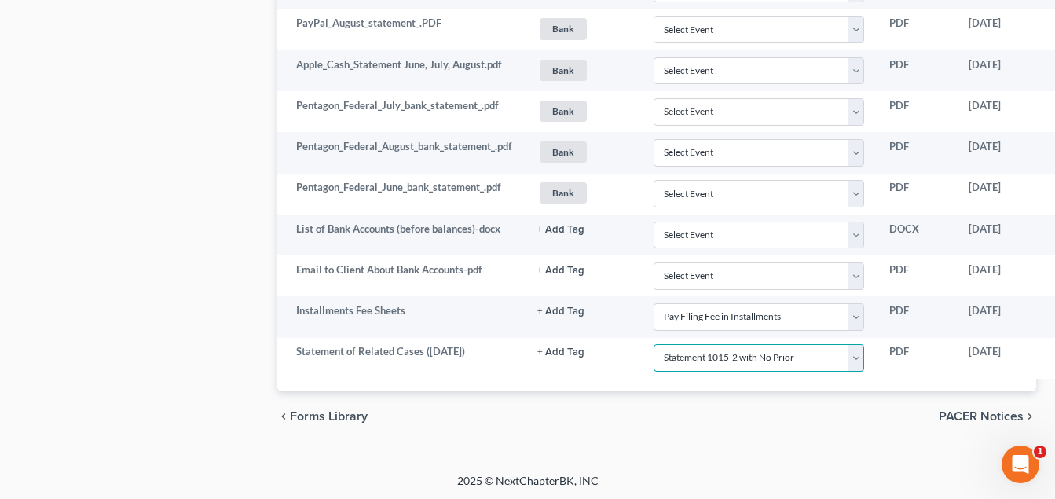
scroll to position [2342, 121]
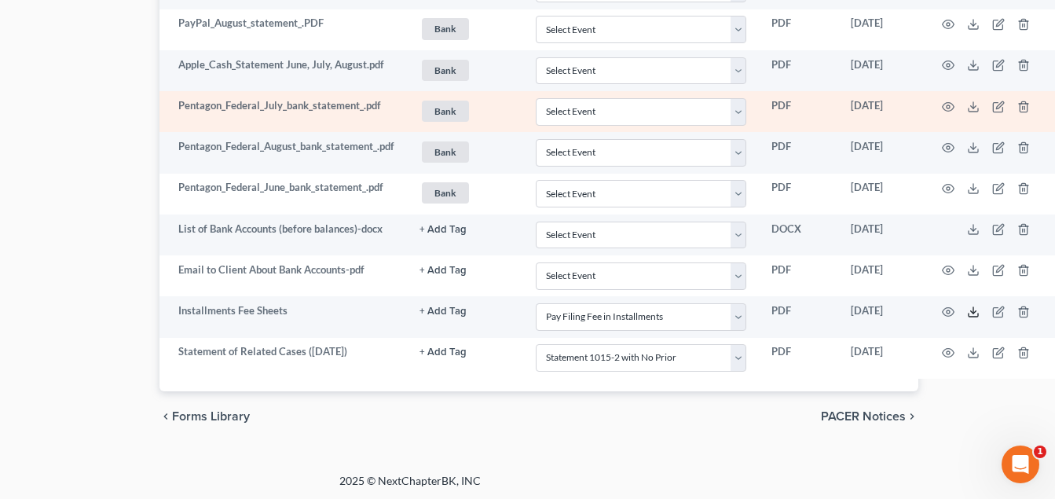
click at [976, 311] on icon at bounding box center [973, 312] width 13 height 13
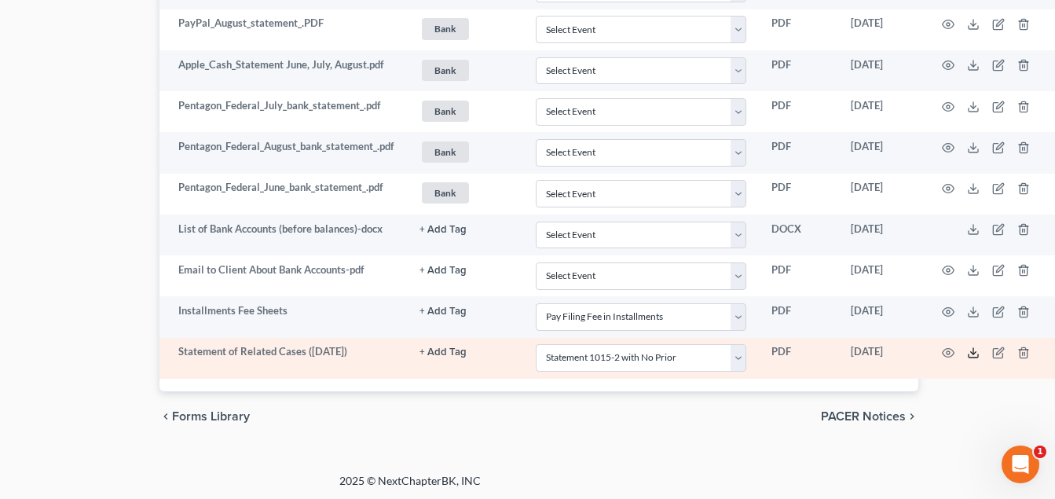
click at [973, 354] on icon at bounding box center [973, 353] width 13 height 13
click at [971, 355] on icon at bounding box center [973, 355] width 9 height 3
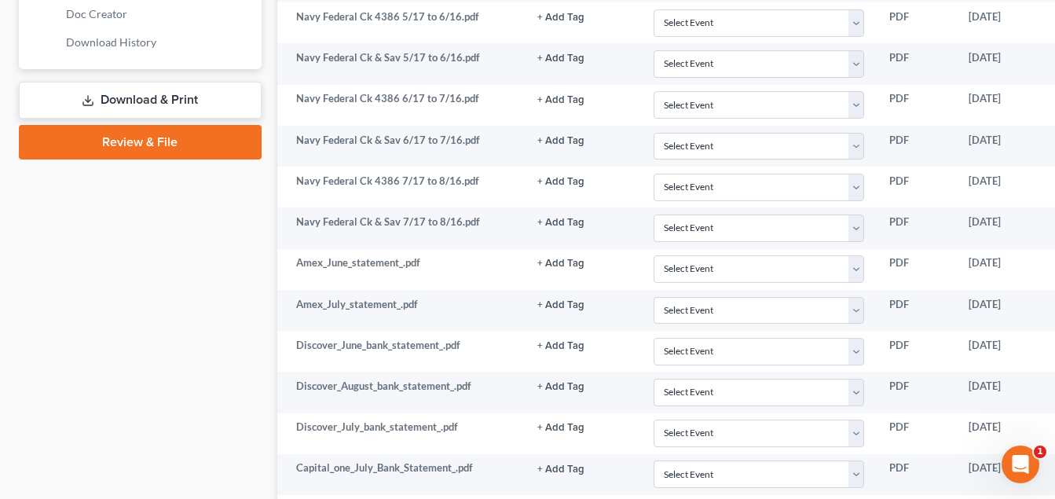
scroll to position [550, 0]
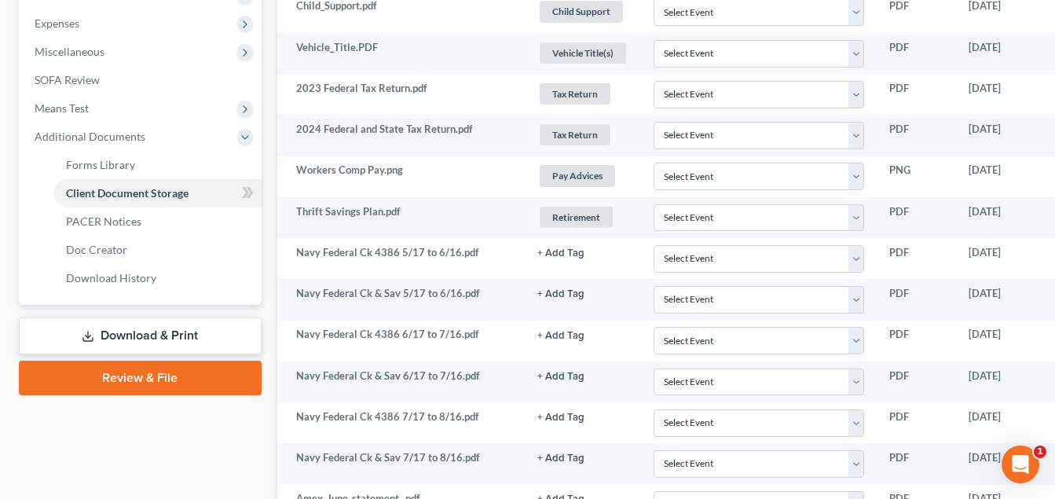
click at [167, 335] on link "Download & Print" at bounding box center [140, 335] width 243 height 37
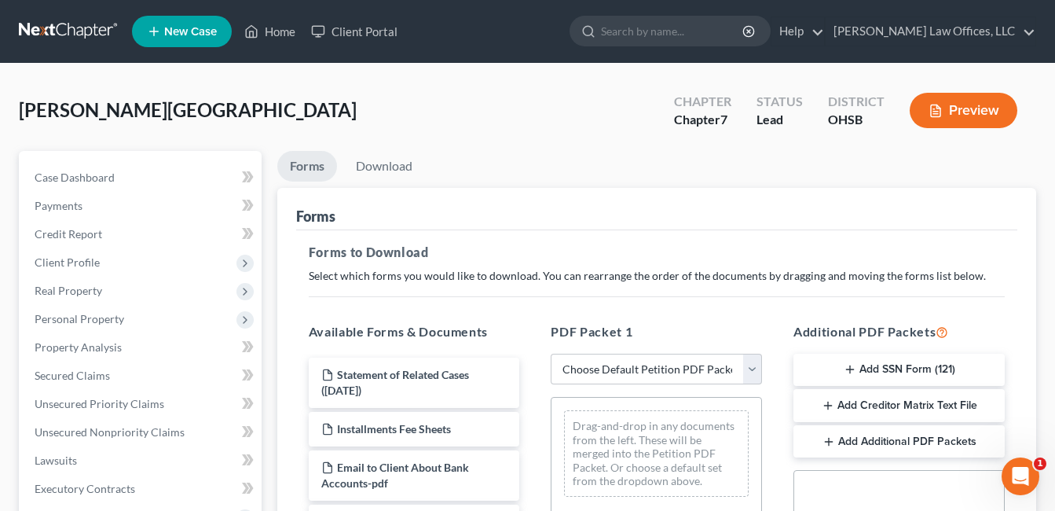
click at [906, 369] on button "Add SSN Form (121)" at bounding box center [899, 370] width 211 height 33
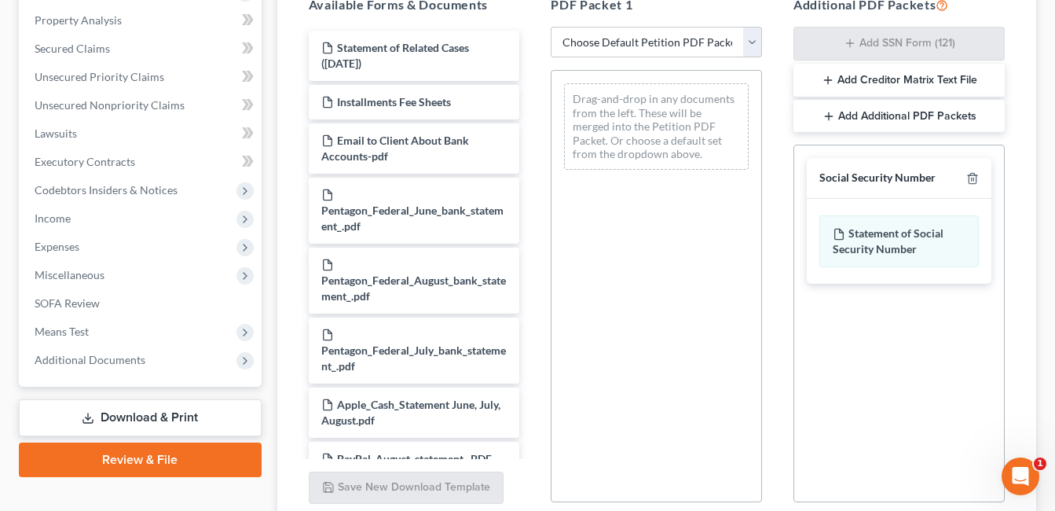
scroll to position [460, 0]
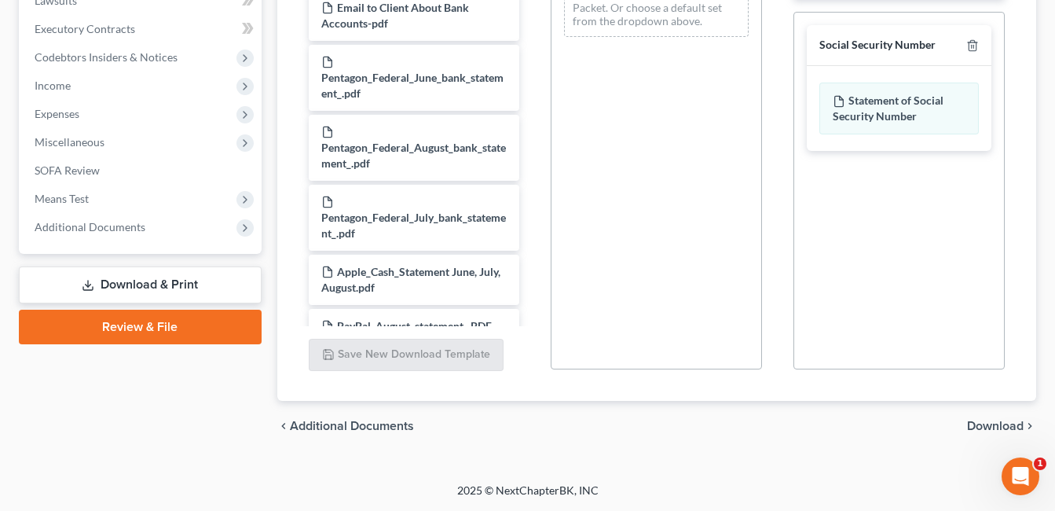
click at [987, 426] on span "Download" at bounding box center [995, 426] width 57 height 13
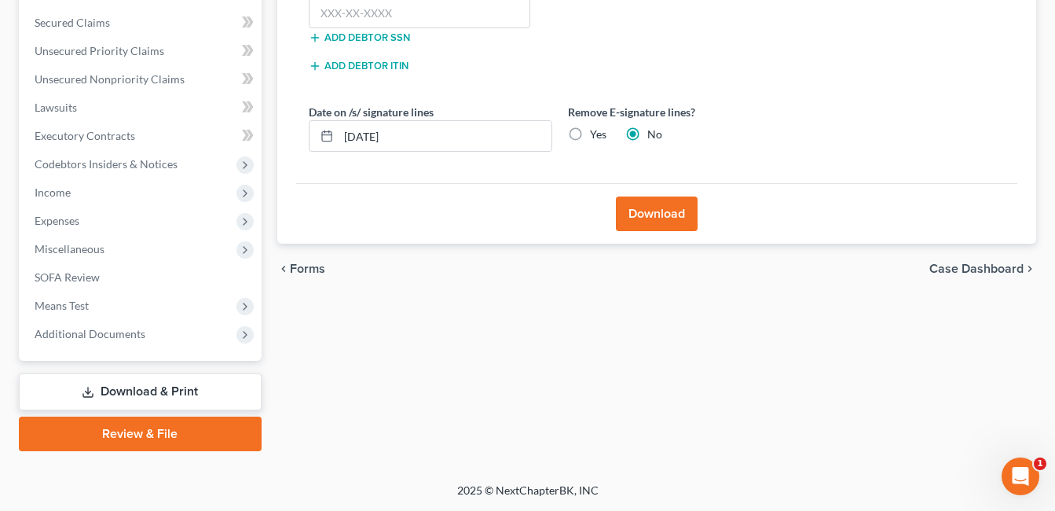
scroll to position [353, 0]
click at [404, 14] on input "text" at bounding box center [420, 13] width 222 height 31
type input "279-92-7388"
click at [639, 208] on button "Download" at bounding box center [657, 213] width 82 height 35
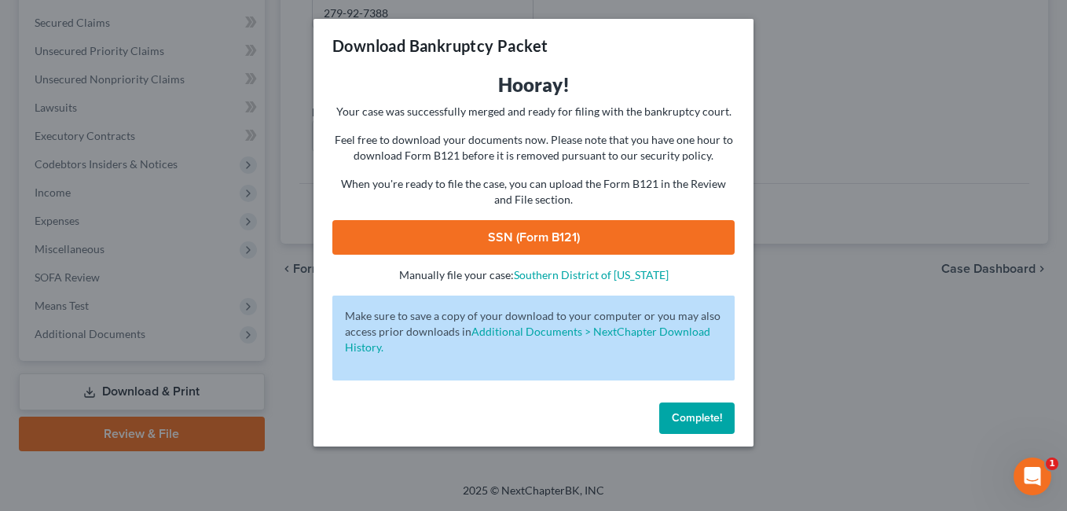
click at [608, 237] on link "SSN (Form B121)" at bounding box center [533, 237] width 402 height 35
click at [698, 426] on button "Complete!" at bounding box center [696, 417] width 75 height 31
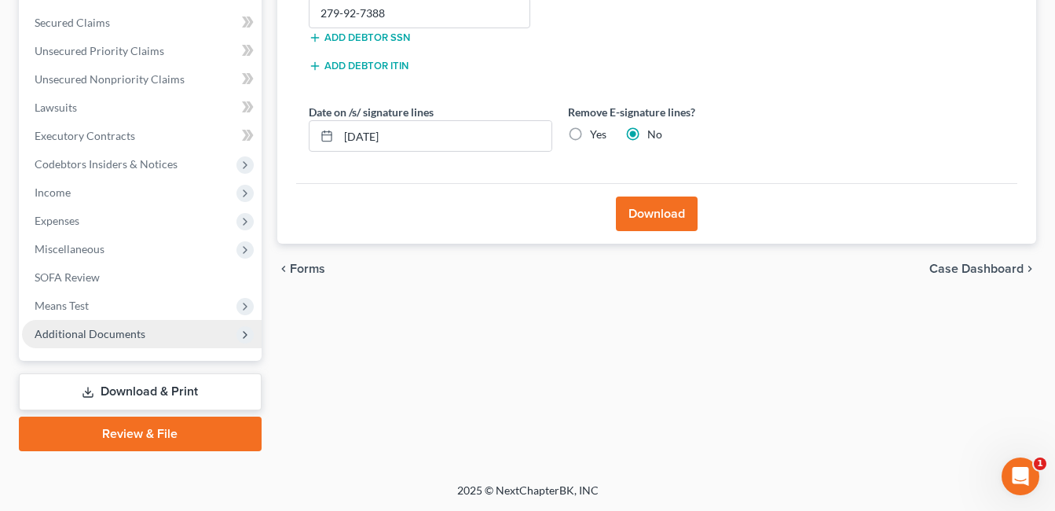
click at [127, 346] on span "Additional Documents" at bounding box center [142, 334] width 240 height 28
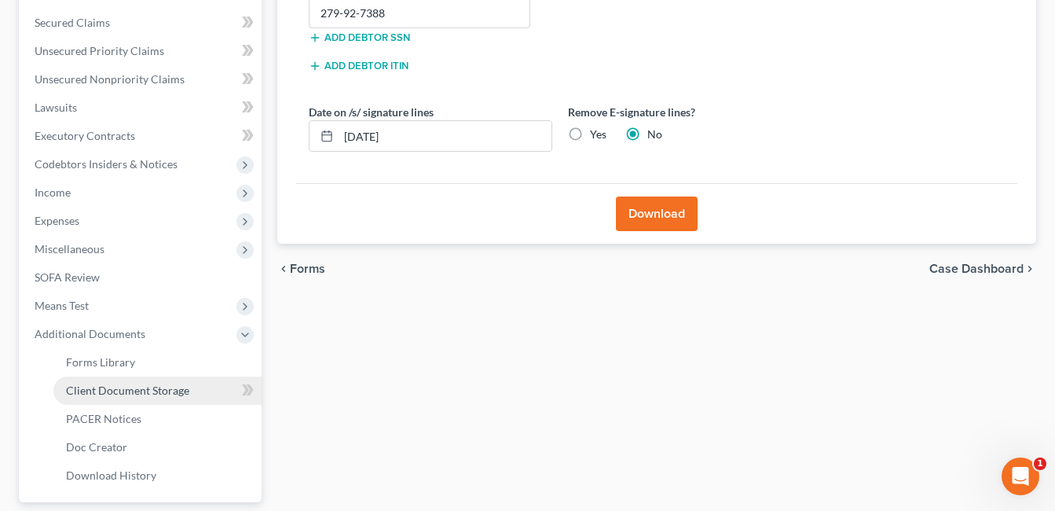
click at [177, 387] on span "Client Document Storage" at bounding box center [127, 389] width 123 height 13
click at [178, 387] on span "Client Document Storage" at bounding box center [127, 389] width 123 height 13
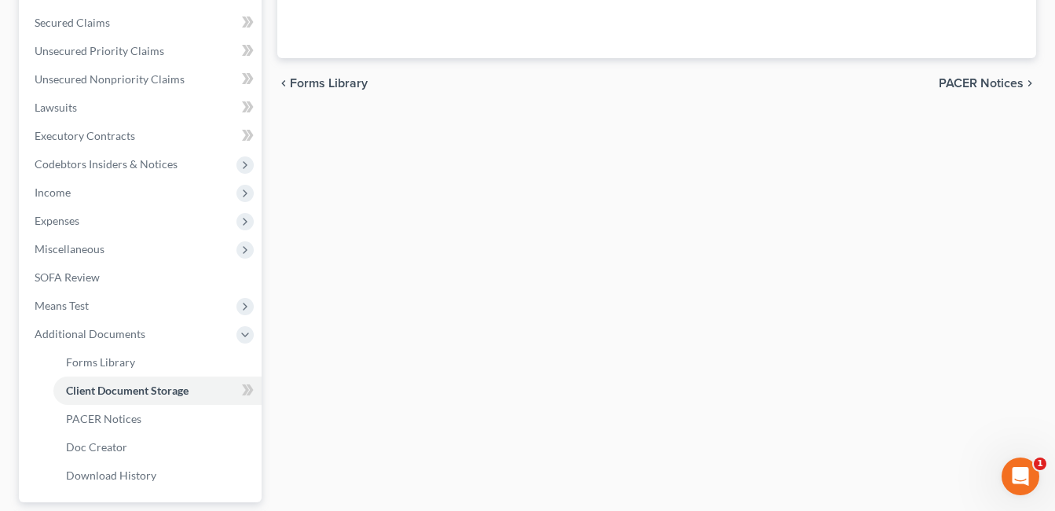
select select "7"
select select "37"
select select "52"
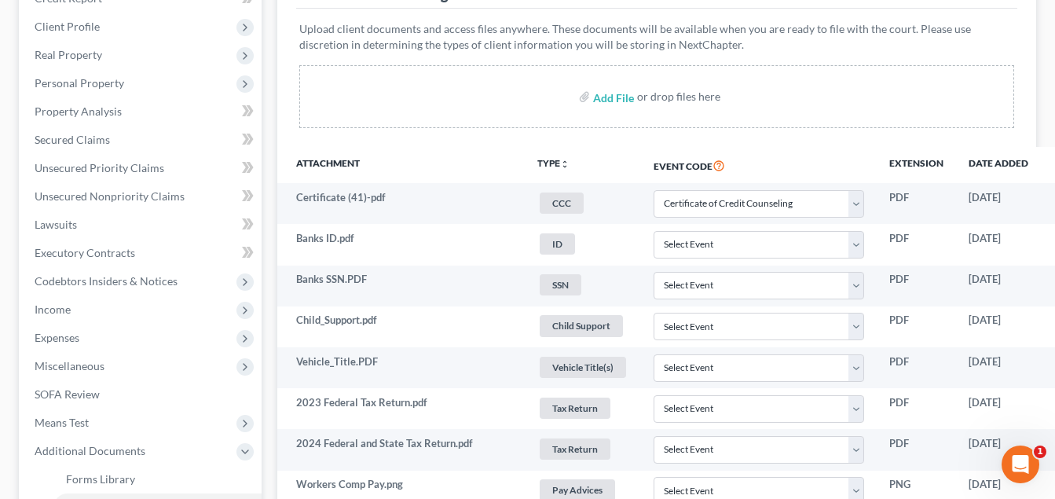
scroll to position [236, 121]
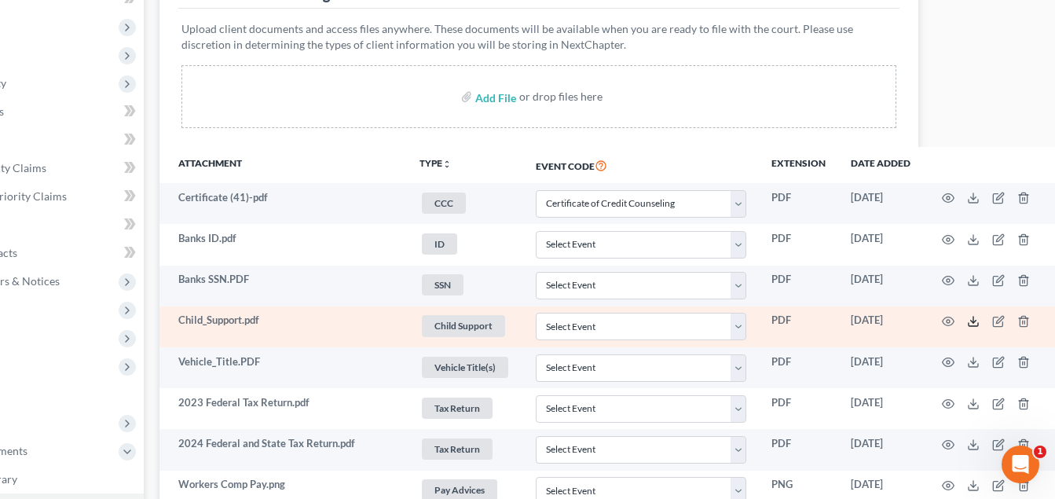
click at [971, 322] on icon at bounding box center [973, 321] width 13 height 13
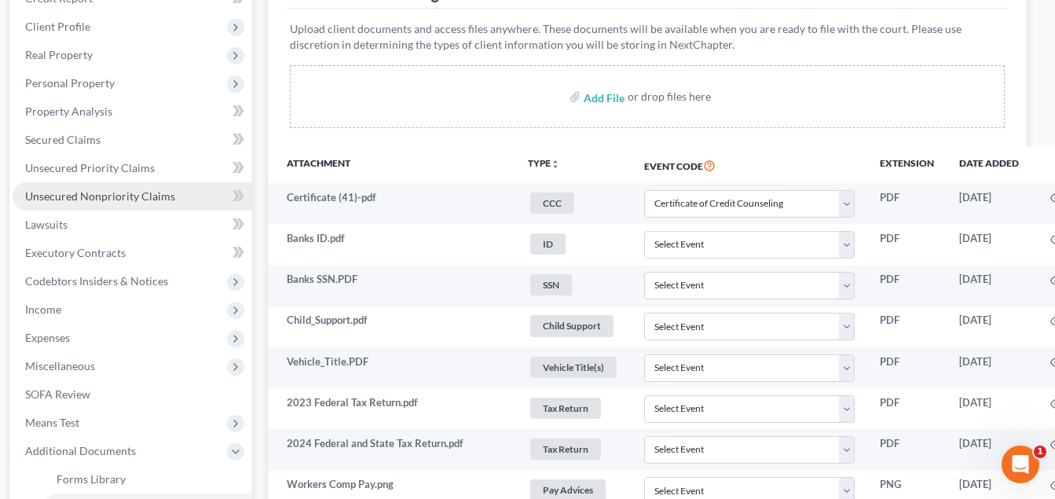
scroll to position [236, 8]
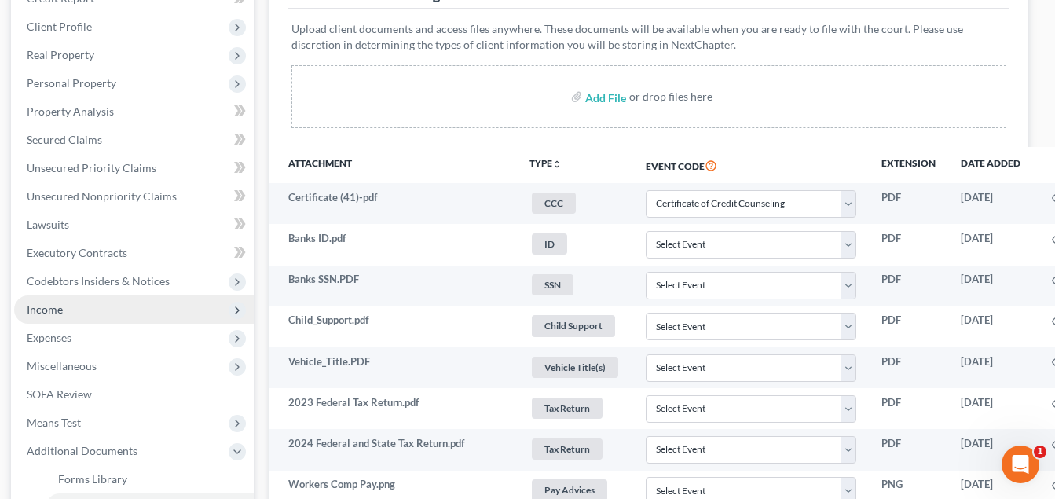
click at [63, 305] on span "Income" at bounding box center [134, 309] width 240 height 28
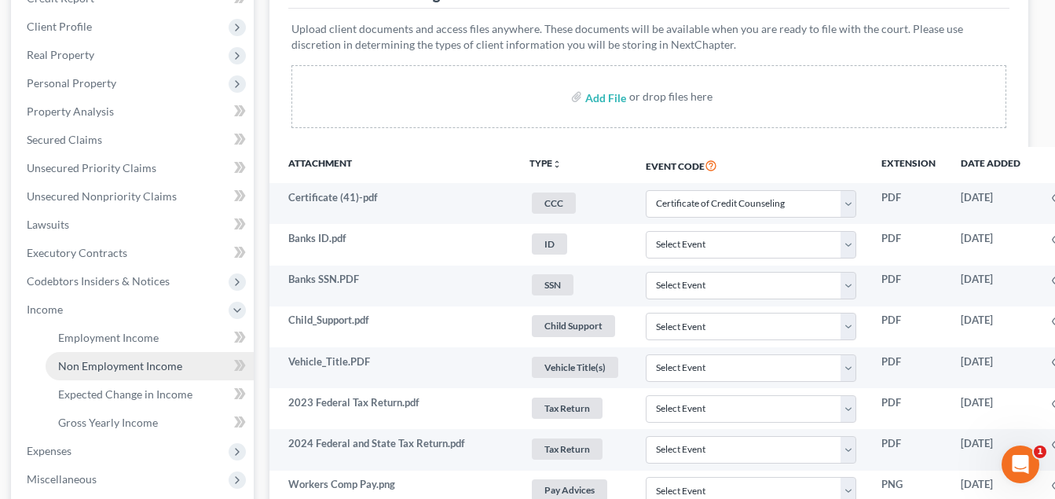
click at [107, 363] on span "Non Employment Income" at bounding box center [120, 365] width 124 height 13
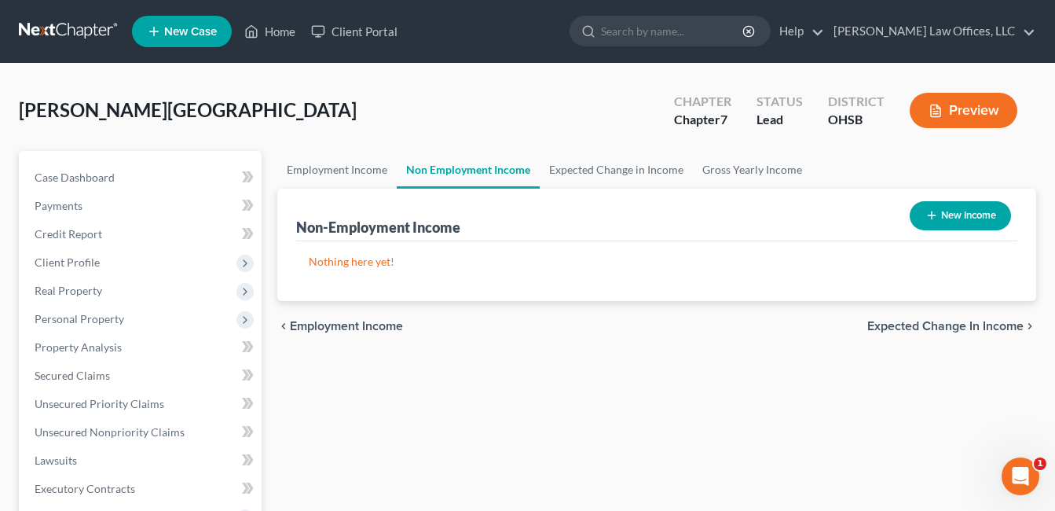
click at [952, 207] on button "New Income" at bounding box center [960, 215] width 101 height 29
select select "0"
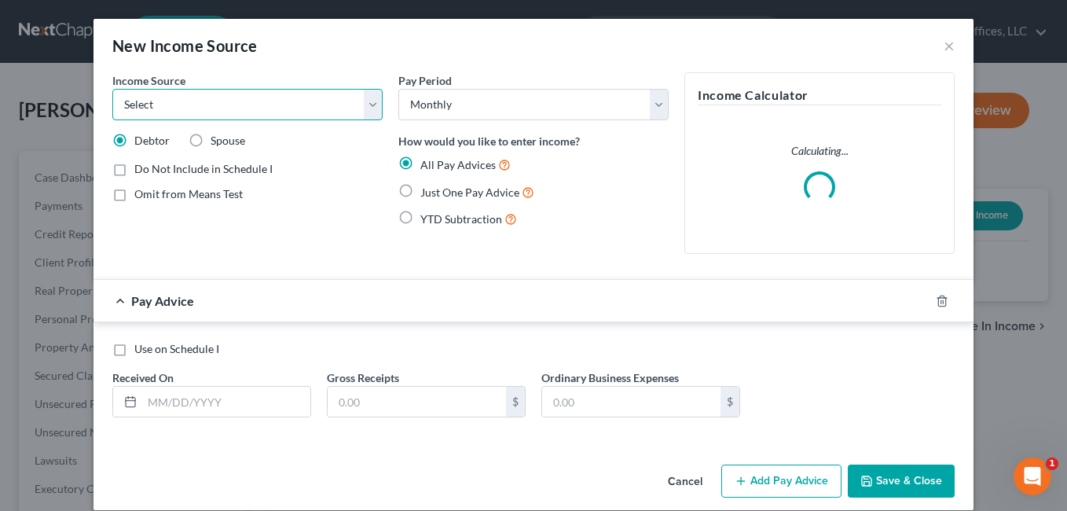
drag, startPoint x: 362, startPoint y: 105, endPoint x: 261, endPoint y: 123, distance: 103.0
click at [362, 105] on select "Select Unemployment Disability (from employer) Pension Retirement Social Securi…" at bounding box center [247, 104] width 270 height 31
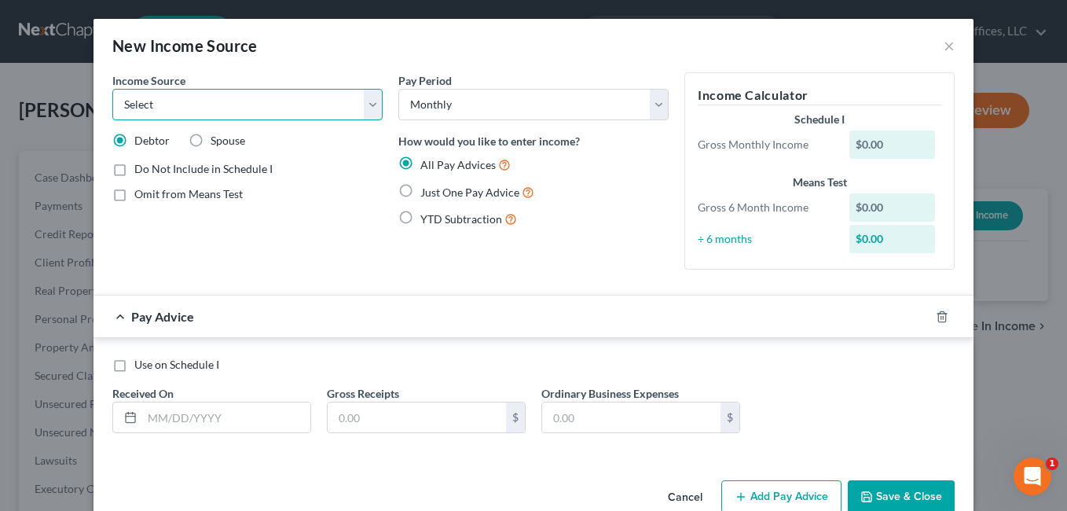
select select "7"
click at [112, 89] on select "Select Unemployment Disability (from employer) Pension Retirement Social Securi…" at bounding box center [247, 104] width 270 height 31
click at [420, 191] on label "Just One Pay Advice" at bounding box center [477, 192] width 114 height 18
click at [427, 191] on input "Just One Pay Advice" at bounding box center [432, 188] width 10 height 10
radio input "true"
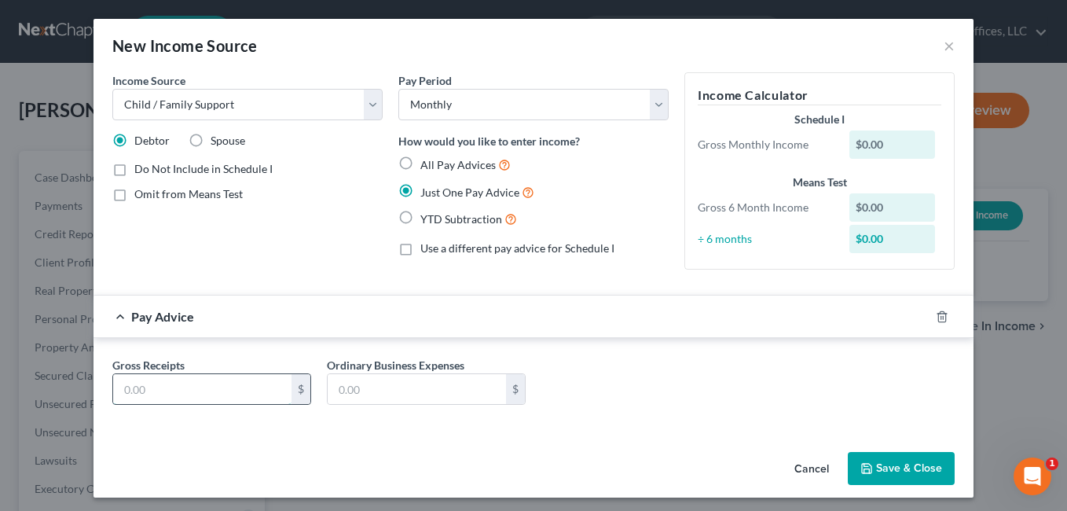
paste input "116.23"
type input "116.23"
click at [893, 463] on button "Save & Close" at bounding box center [901, 468] width 107 height 33
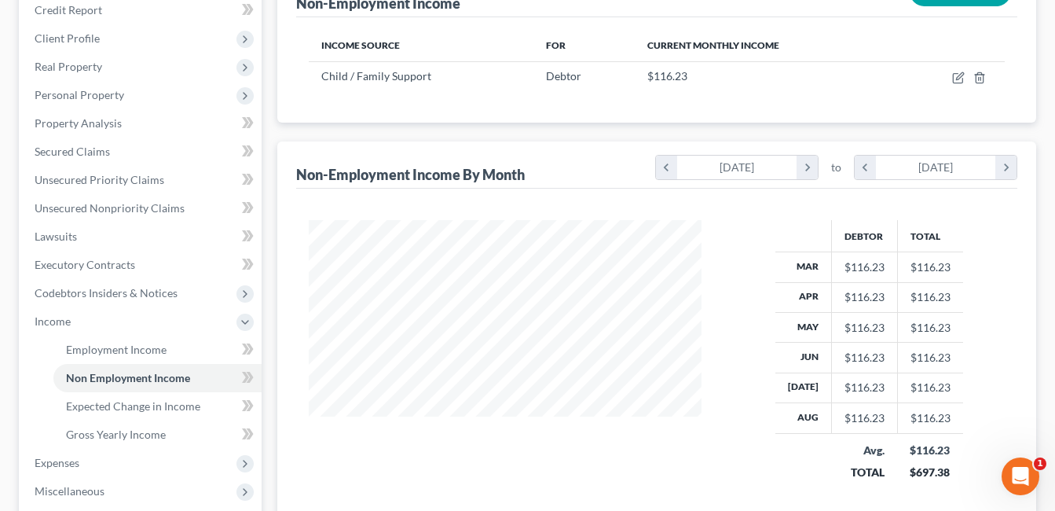
scroll to position [466, 0]
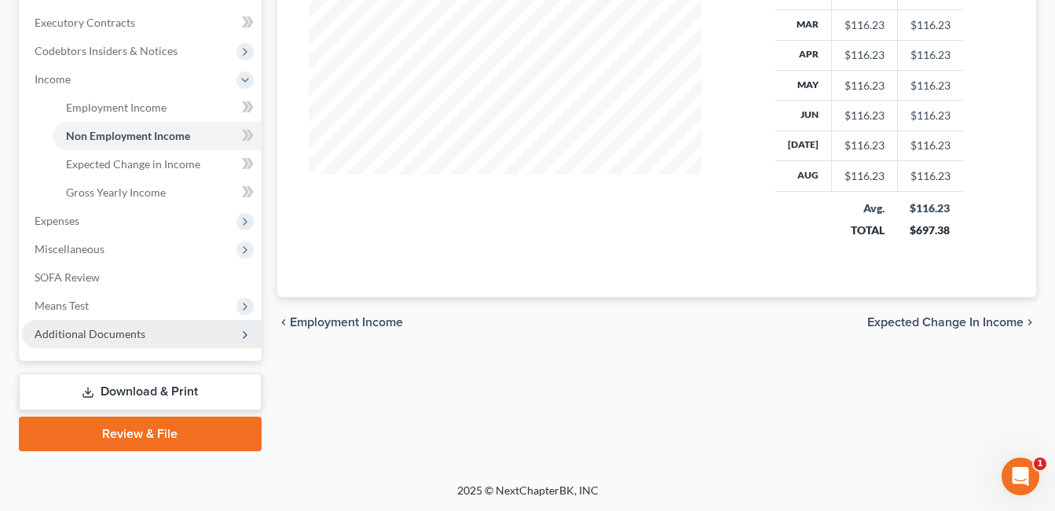
click at [108, 328] on span "Additional Documents" at bounding box center [90, 333] width 111 height 13
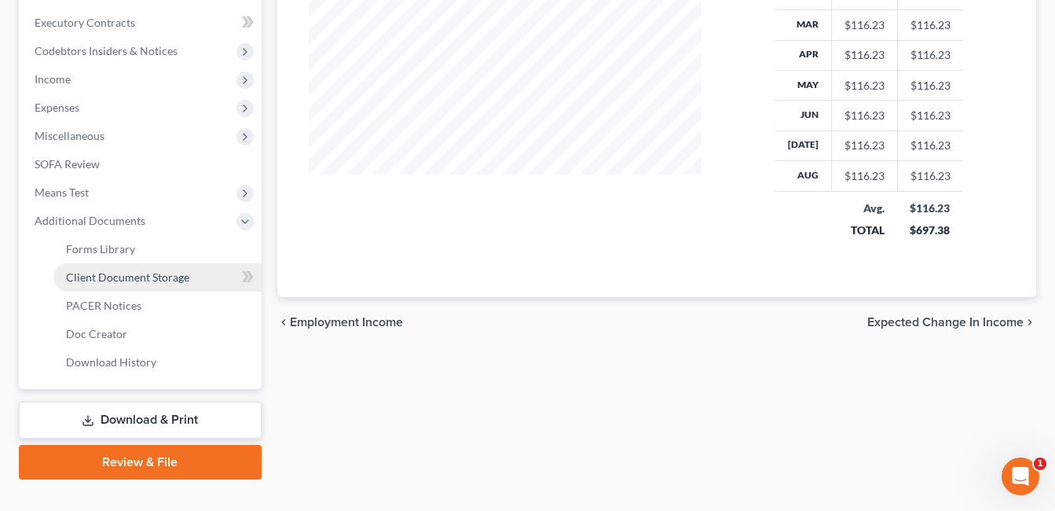
click at [141, 278] on span "Client Document Storage" at bounding box center [127, 276] width 123 height 13
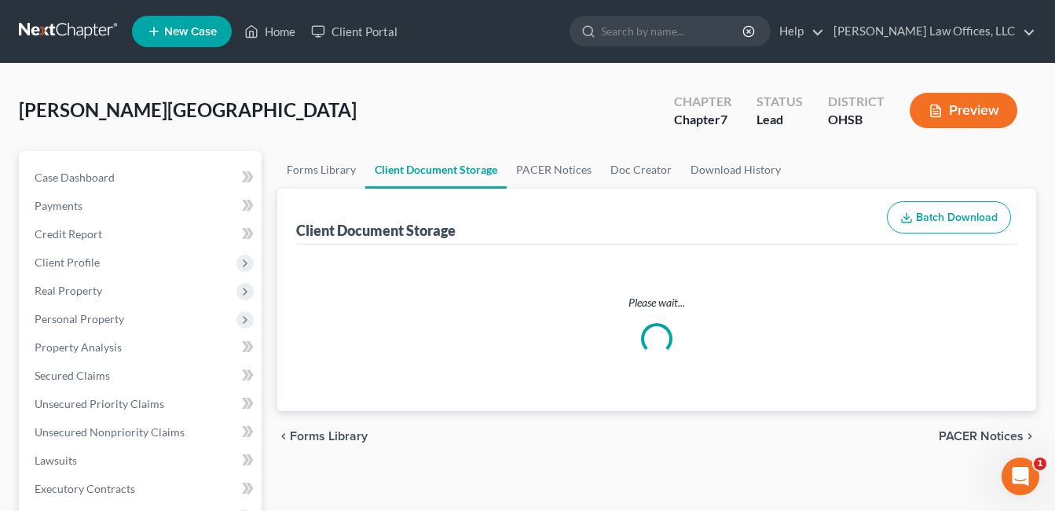
select select "7"
select select "37"
select select "52"
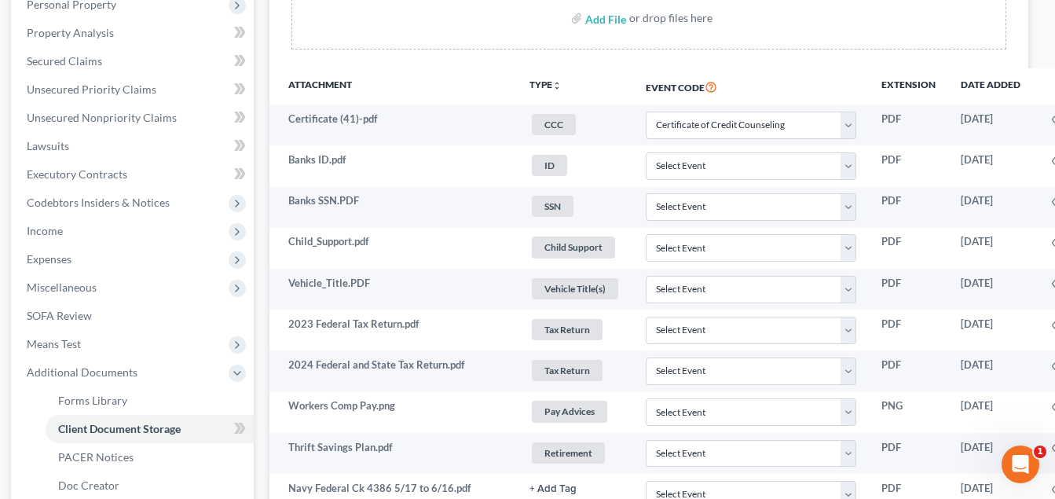
scroll to position [314, 121]
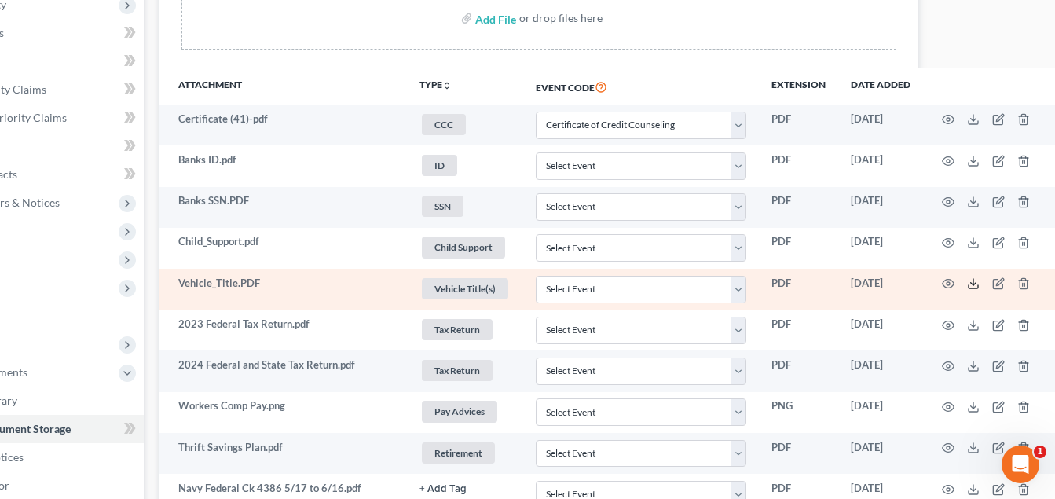
click at [970, 284] on icon at bounding box center [973, 283] width 13 height 13
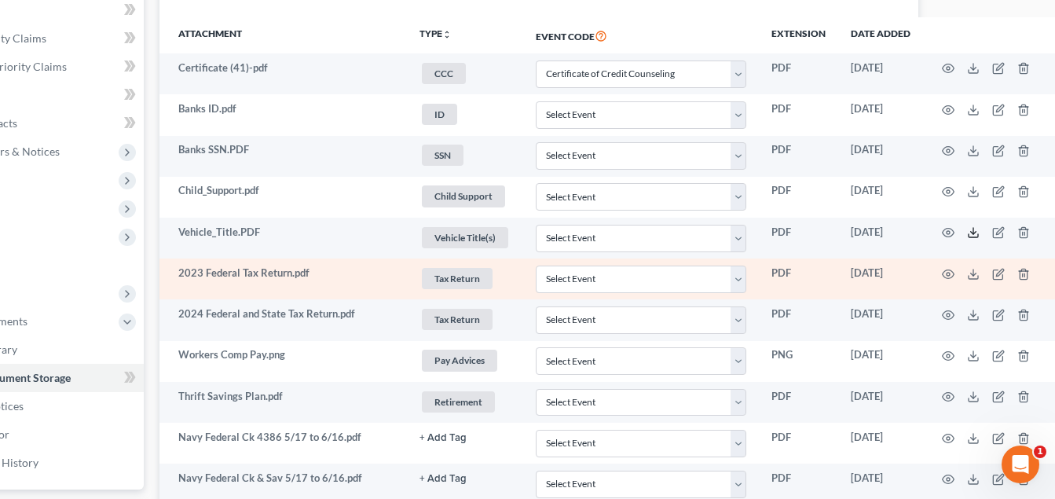
scroll to position [393, 121]
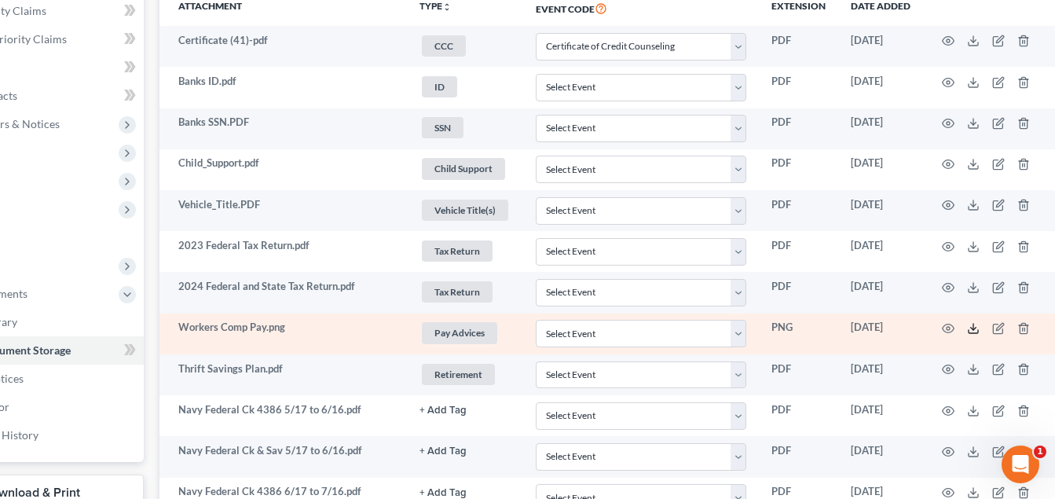
click at [974, 330] on line at bounding box center [974, 327] width 0 height 6
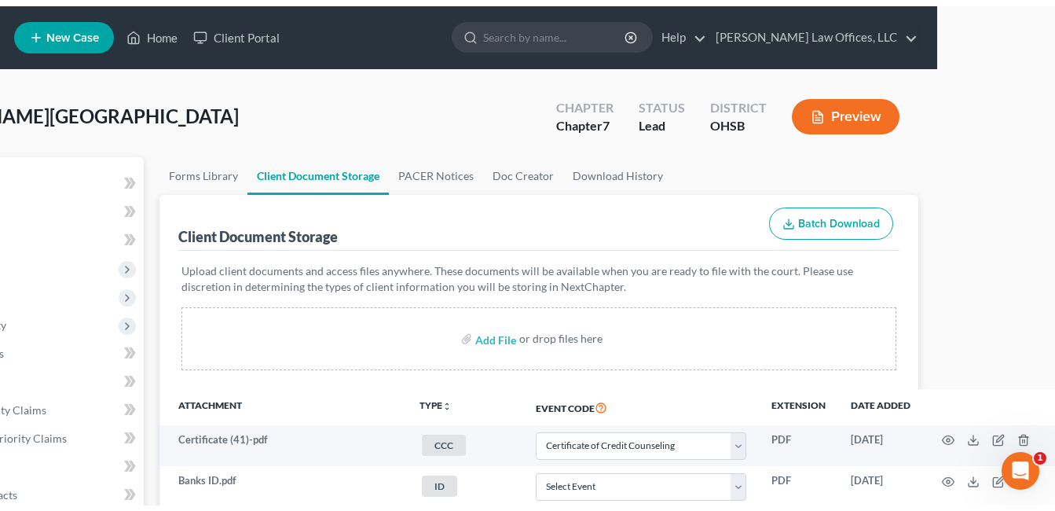
scroll to position [0, 0]
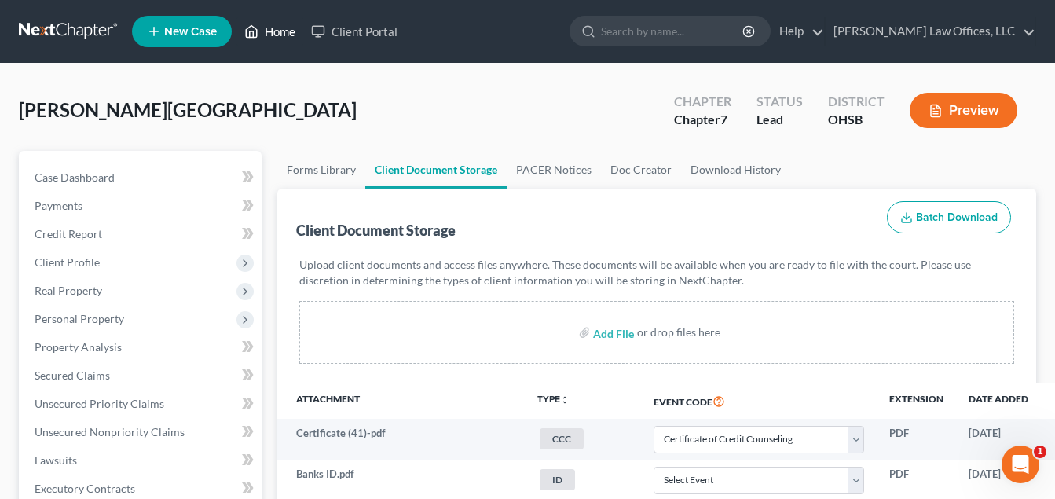
click at [287, 31] on link "Home" at bounding box center [270, 31] width 67 height 28
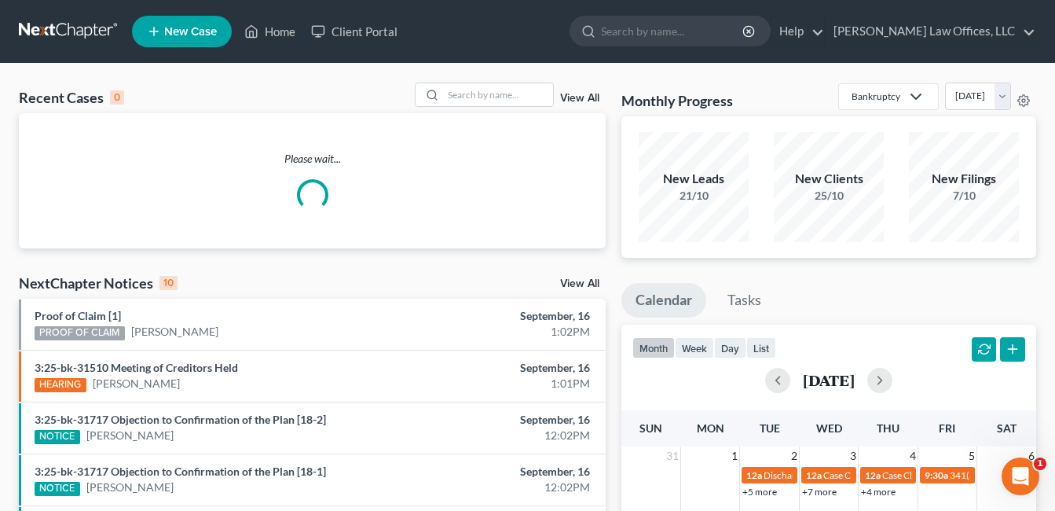
click at [593, 94] on link "View All" at bounding box center [579, 98] width 39 height 11
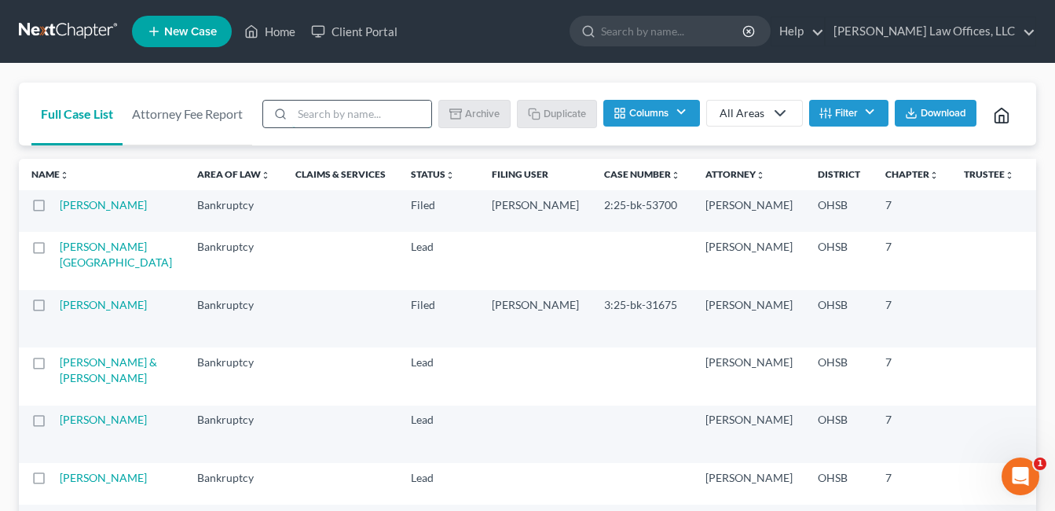
click at [413, 110] on input "search" at bounding box center [361, 114] width 139 height 27
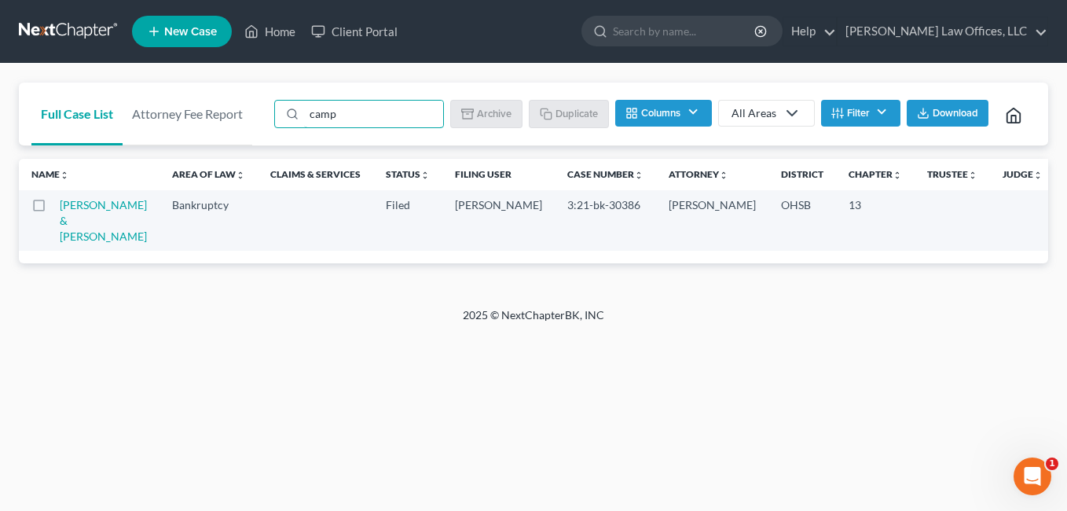
type input "camp"
click at [844, 113] on button "Filter" at bounding box center [860, 113] width 79 height 27
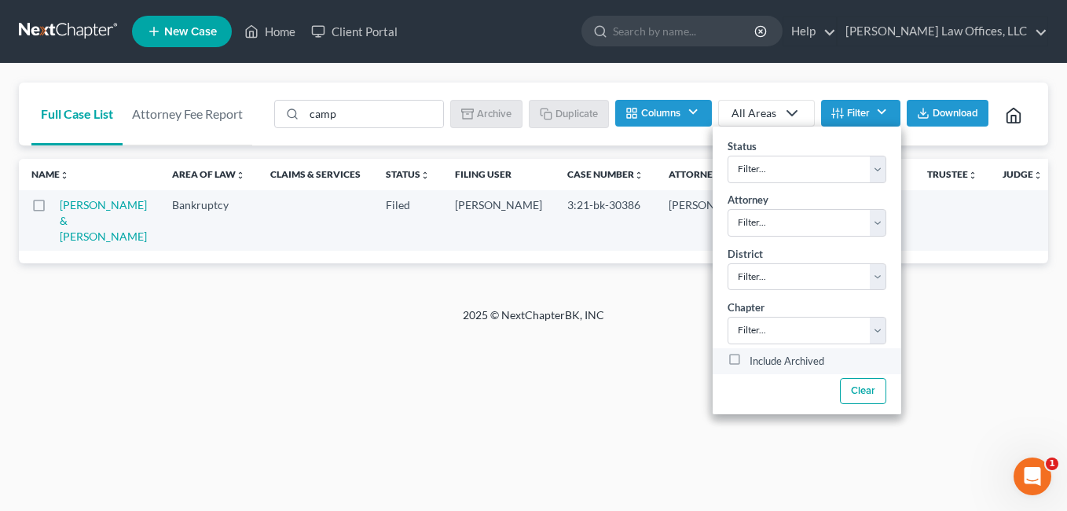
click at [750, 360] on label "Include Archived" at bounding box center [787, 361] width 75 height 19
click at [756, 360] on input "Include Archived" at bounding box center [761, 357] width 10 height 10
checkbox input "true"
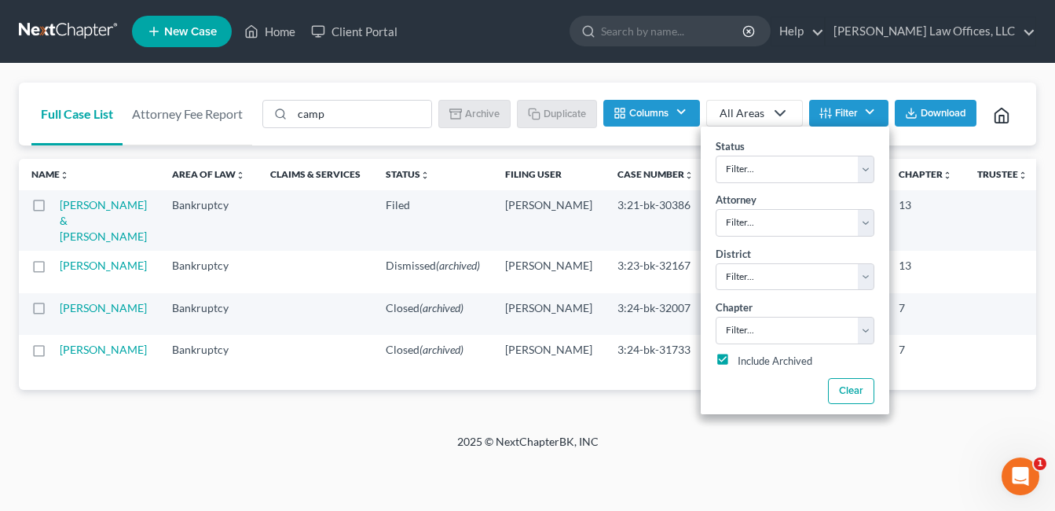
scroll to position [102, 0]
click at [617, 83] on div "Full Case List Attorney Fee Report camp Batch Download Archive Un-archive Dupli…" at bounding box center [528, 115] width 1018 height 64
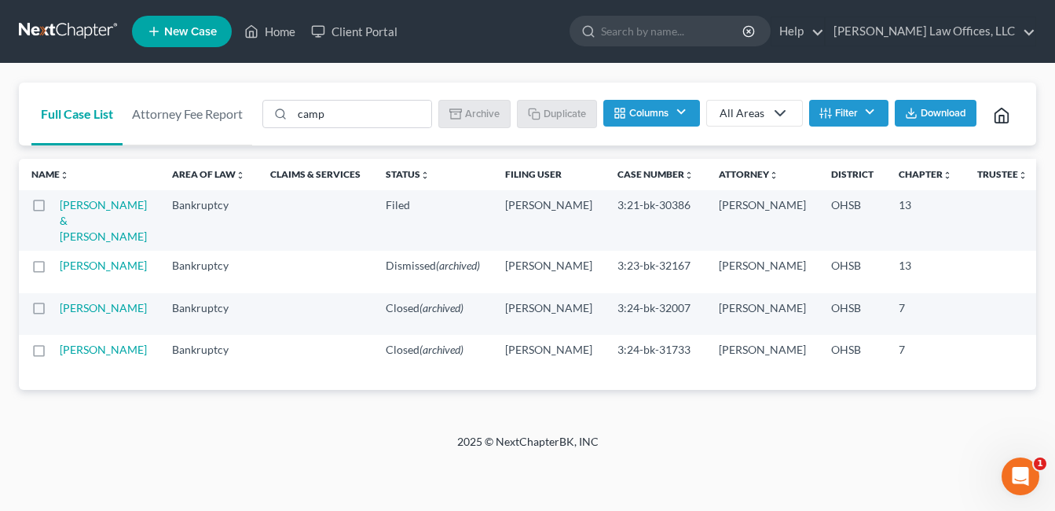
scroll to position [0, 0]
click at [280, 33] on link "Home" at bounding box center [270, 31] width 67 height 28
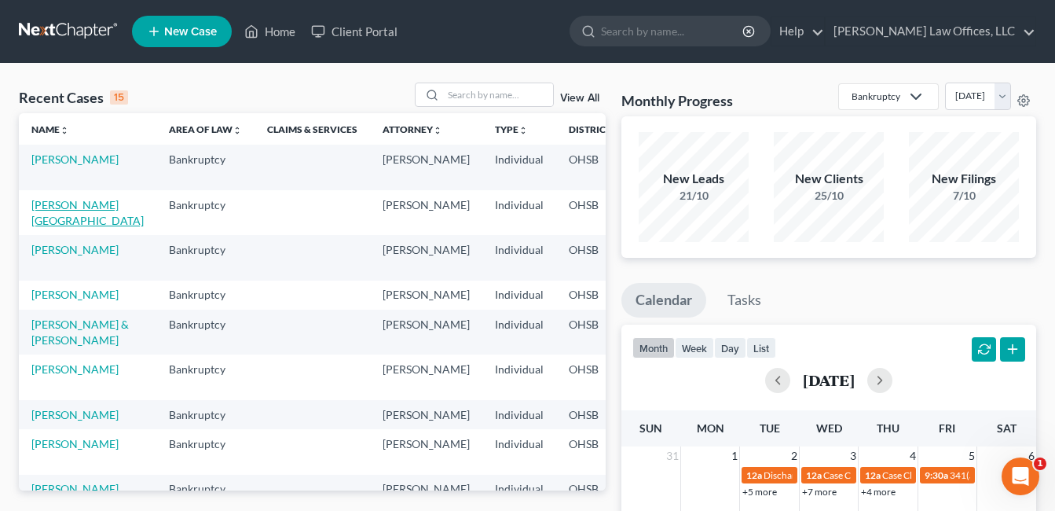
click at [43, 204] on link "[PERSON_NAME][GEOGRAPHIC_DATA]" at bounding box center [87, 212] width 112 height 29
select select "0"
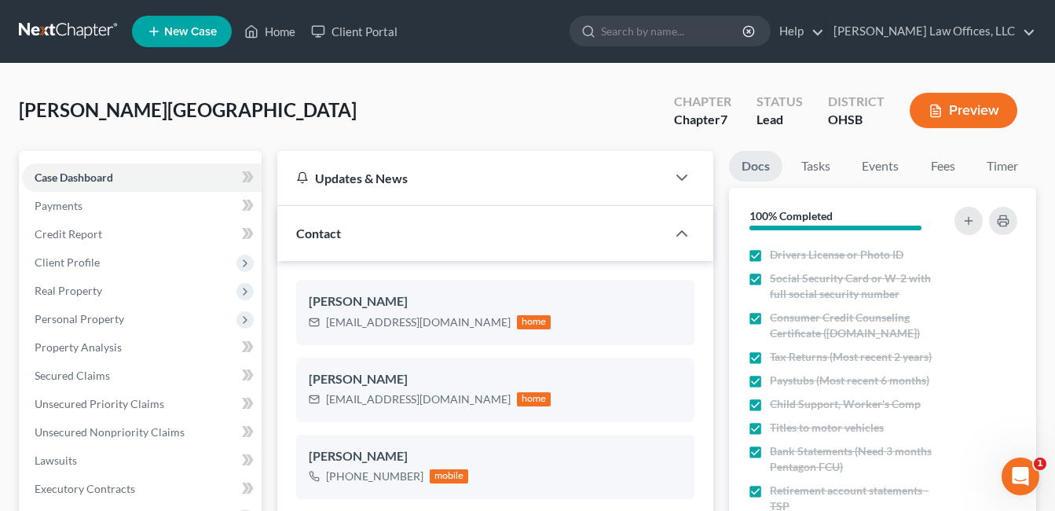
scroll to position [314, 0]
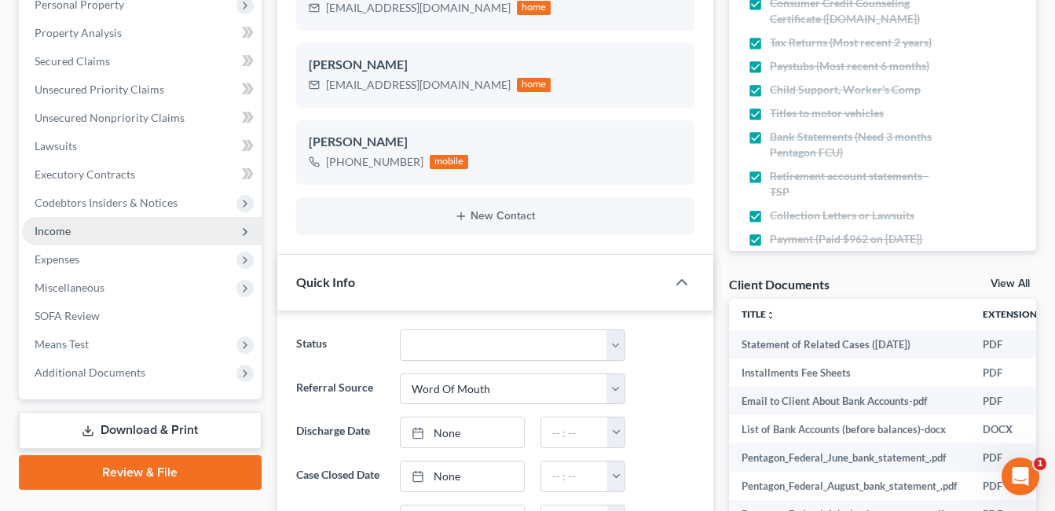
click at [99, 235] on span "Income" at bounding box center [142, 231] width 240 height 28
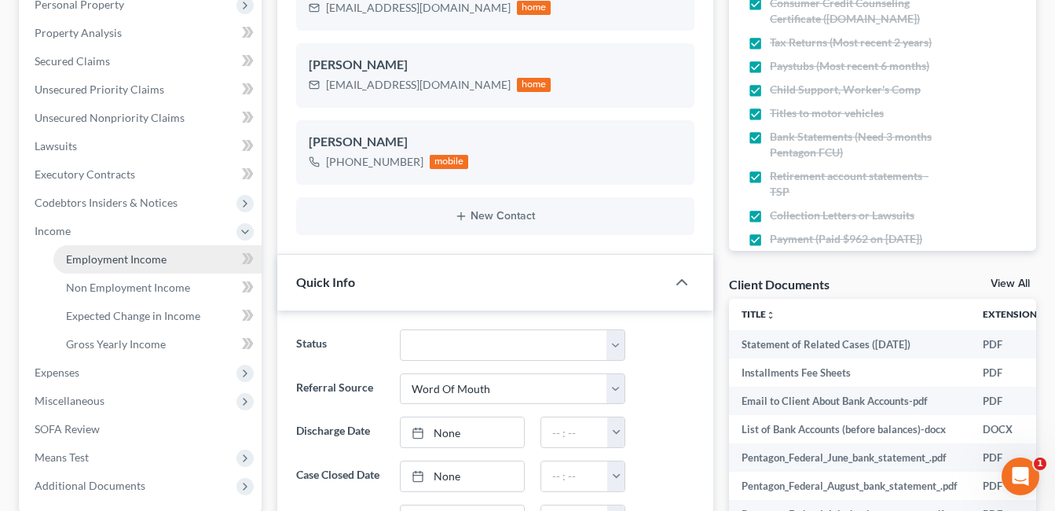
click at [111, 260] on span "Employment Income" at bounding box center [116, 258] width 101 height 13
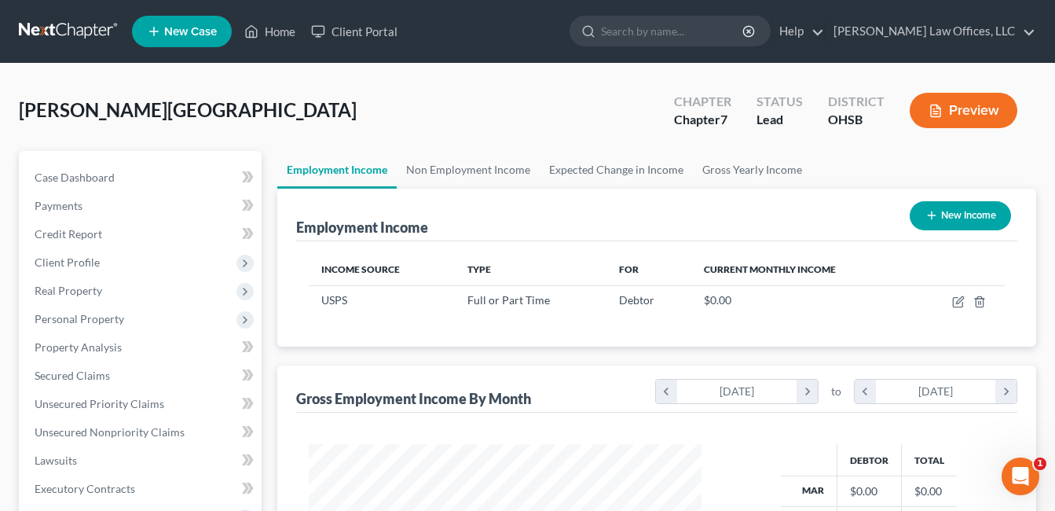
scroll to position [282, 425]
click at [442, 165] on link "Non Employment Income" at bounding box center [468, 170] width 143 height 38
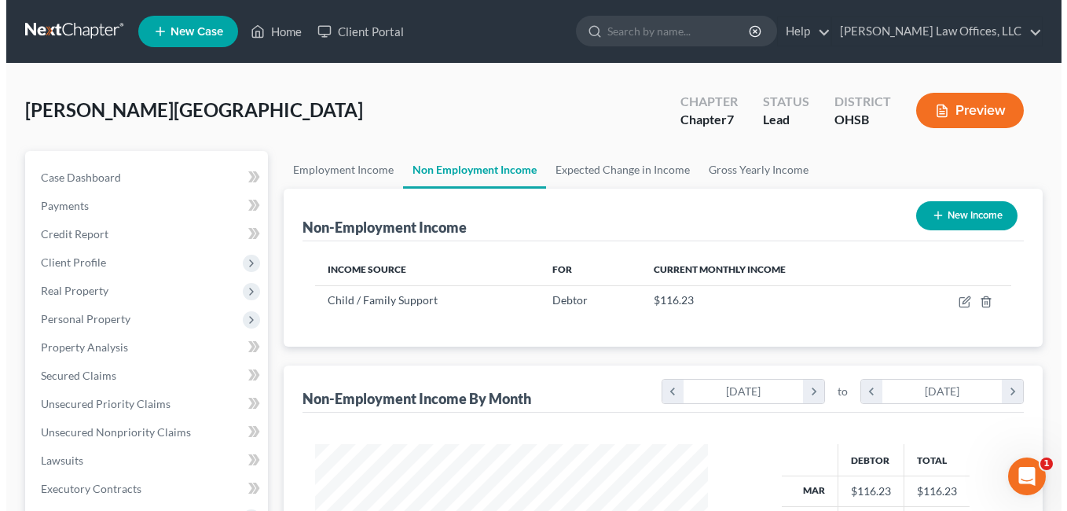
scroll to position [282, 425]
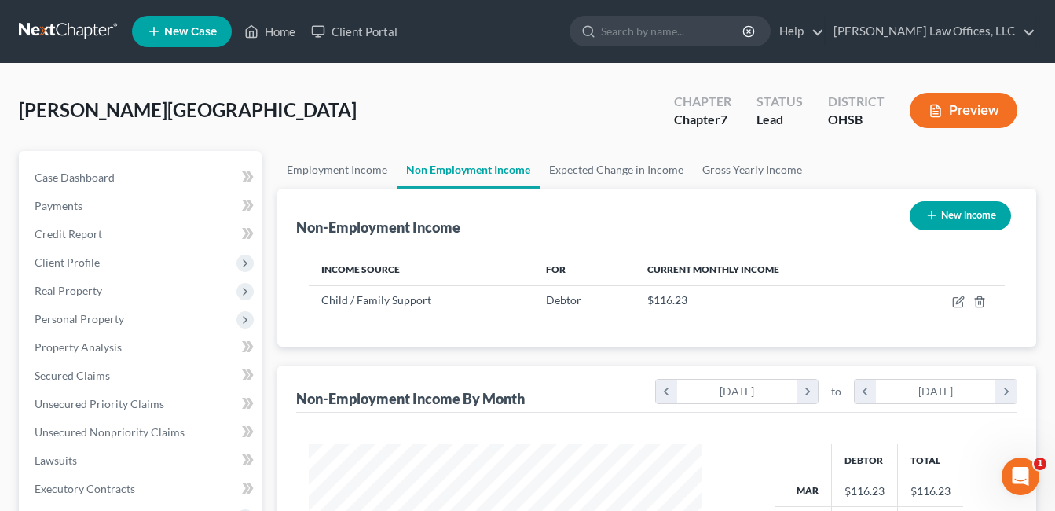
click at [942, 210] on button "New Income" at bounding box center [960, 215] width 101 height 29
select select "0"
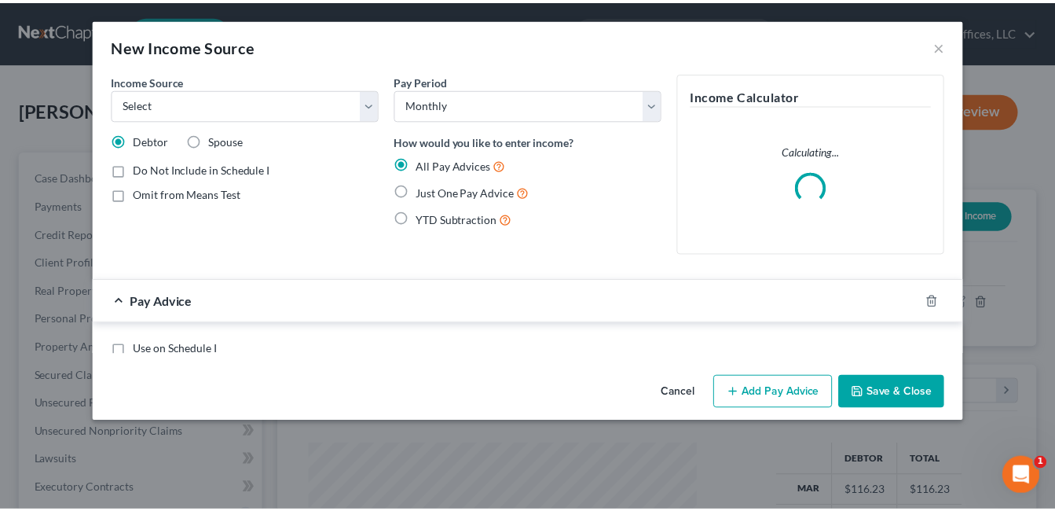
scroll to position [282, 430]
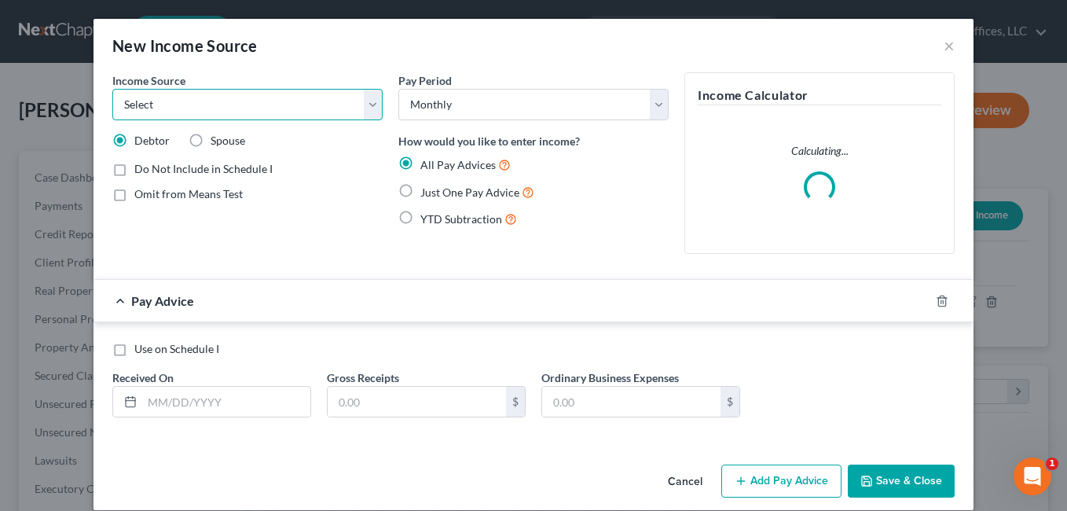
drag, startPoint x: 371, startPoint y: 106, endPoint x: 328, endPoint y: 122, distance: 45.2
click at [371, 106] on select "Select Unemployment Disability (from employer) Pension Retirement Social Securi…" at bounding box center [247, 104] width 270 height 31
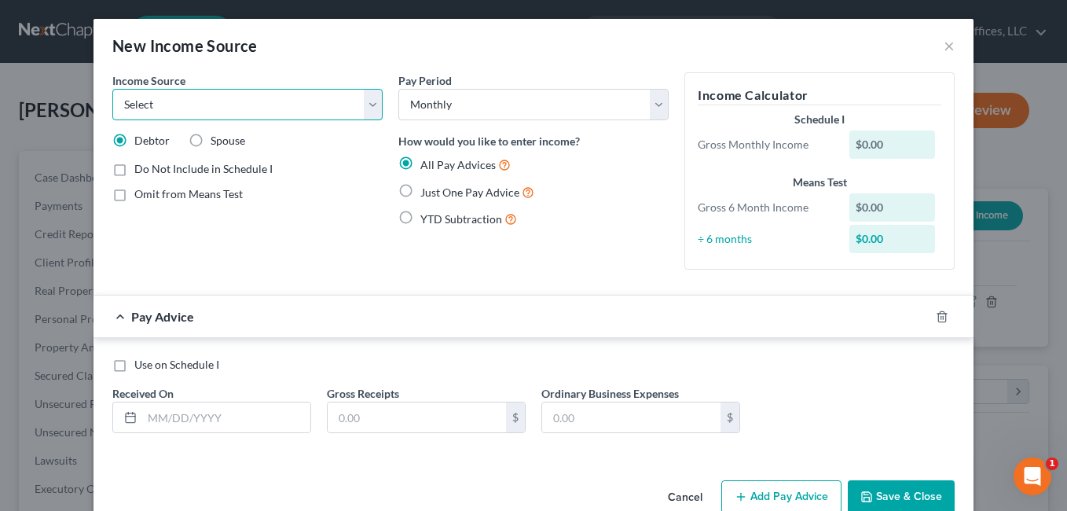
select select "13"
click at [112, 89] on select "Select Unemployment Disability (from employer) Pension Retirement Social Securi…" at bounding box center [247, 104] width 270 height 31
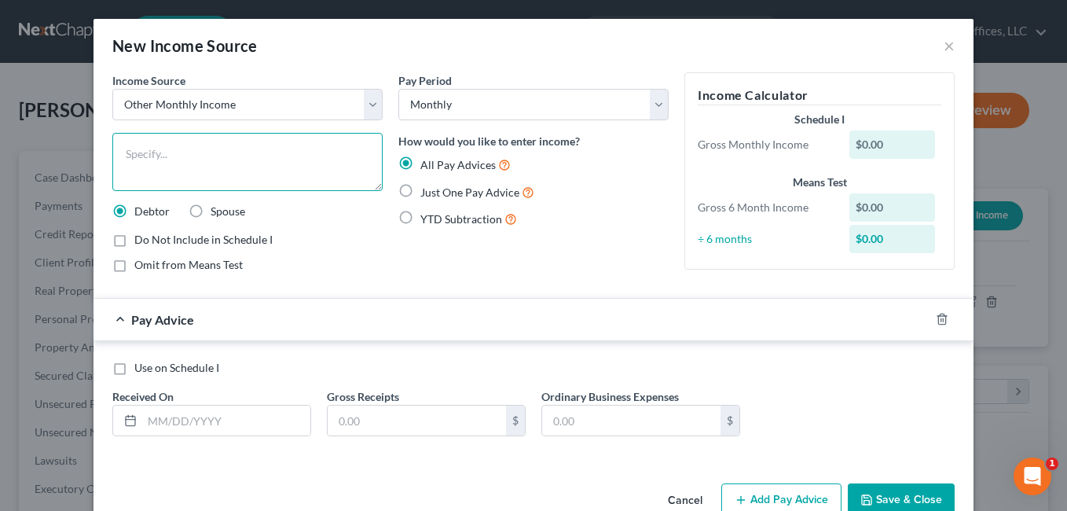
click at [227, 152] on textarea at bounding box center [247, 162] width 270 height 58
type textarea "Worker's Comp"
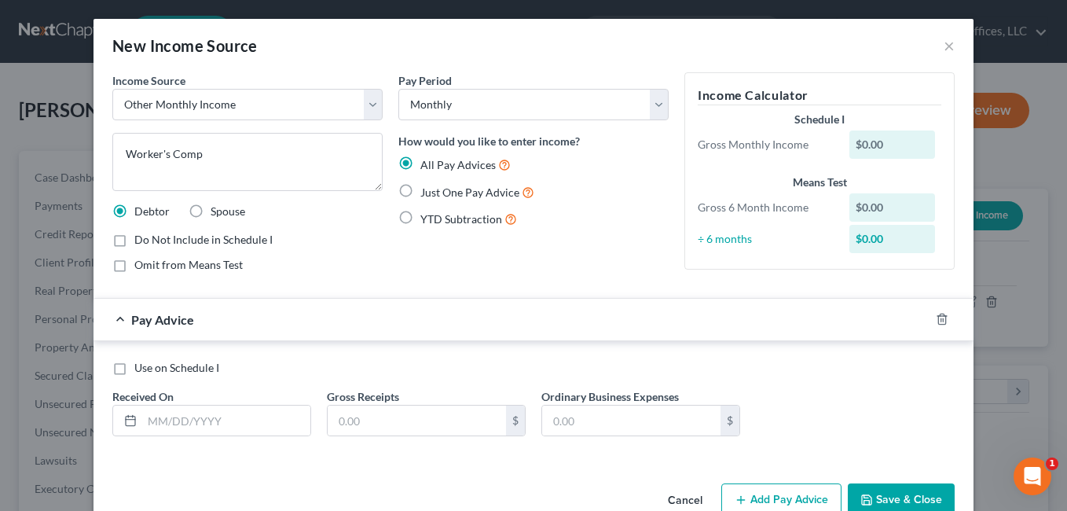
click at [420, 189] on label "Just One Pay Advice" at bounding box center [477, 192] width 114 height 18
click at [427, 189] on input "Just One Pay Advice" at bounding box center [432, 188] width 10 height 10
radio input "true"
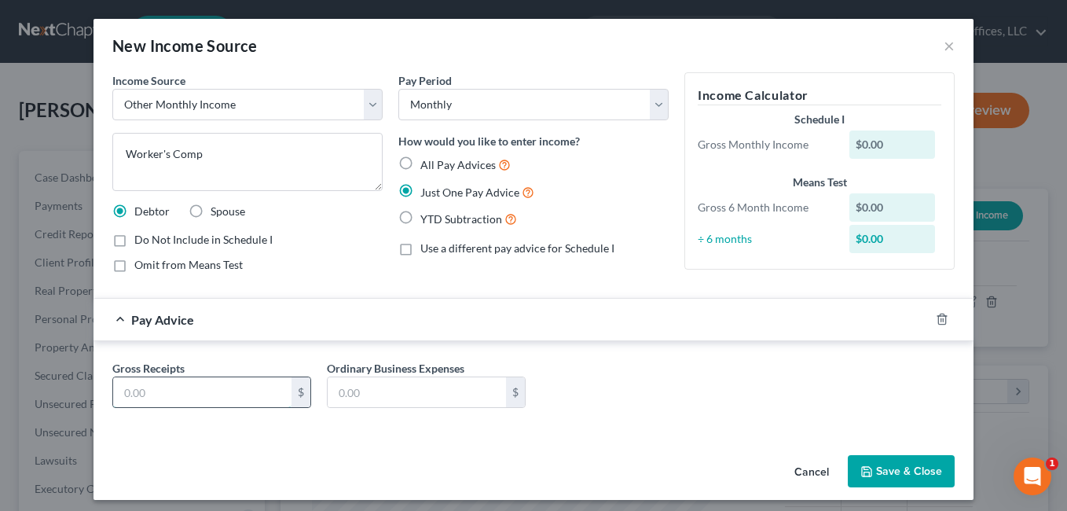
paste input "116.23"
drag, startPoint x: 451, startPoint y: 272, endPoint x: 208, endPoint y: 381, distance: 266.2
click at [451, 272] on div "Pay Period Select Monthly Twice Monthly Every Other Week Weekly How would you l…" at bounding box center [534, 178] width 286 height 213
paste input ",264.16"
type input "1,264.16"
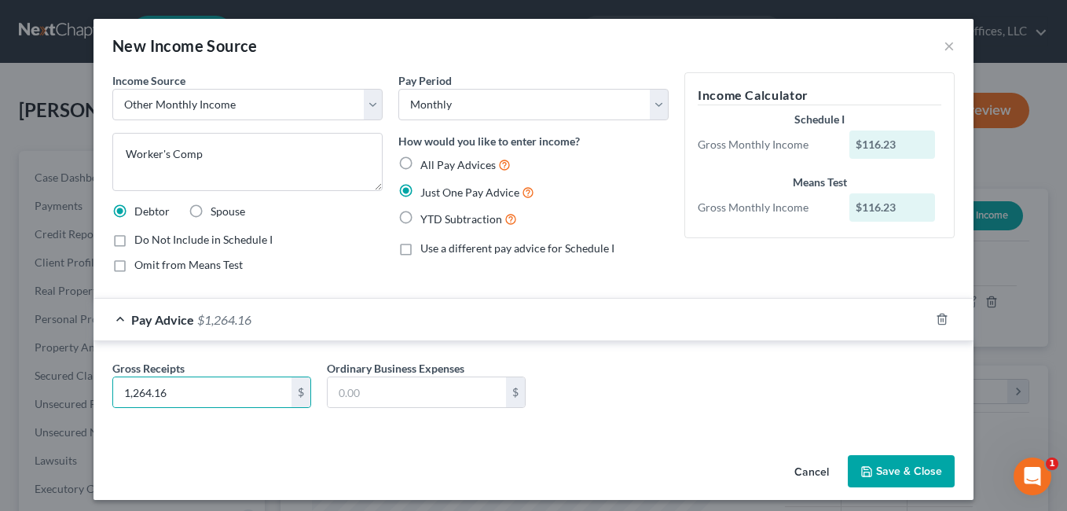
click at [877, 466] on button "Save & Close" at bounding box center [901, 471] width 107 height 33
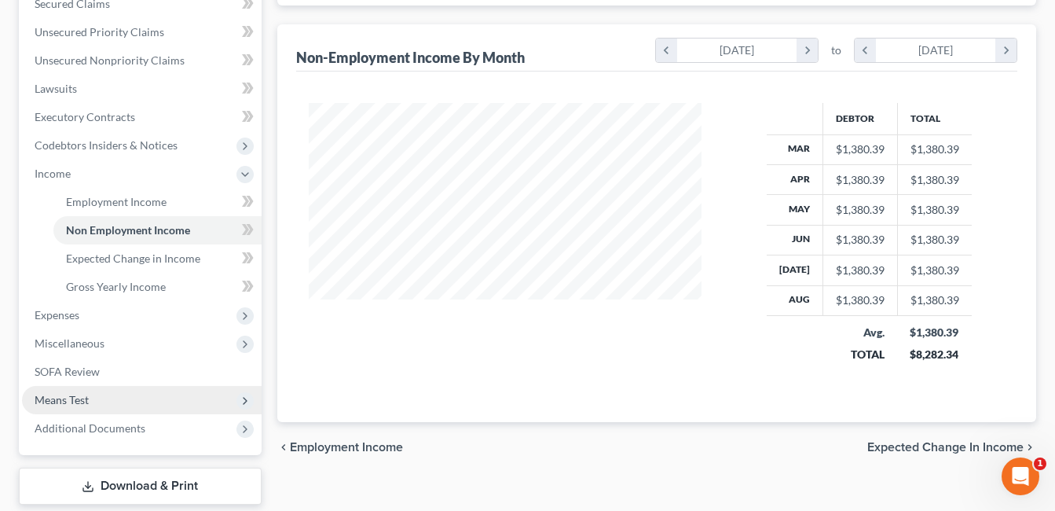
scroll to position [466, 0]
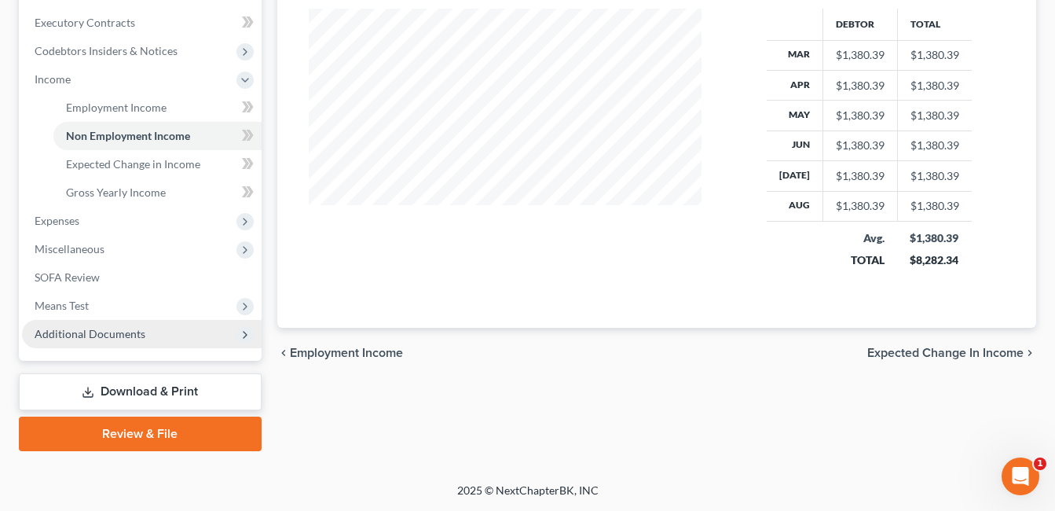
click at [111, 332] on span "Additional Documents" at bounding box center [90, 333] width 111 height 13
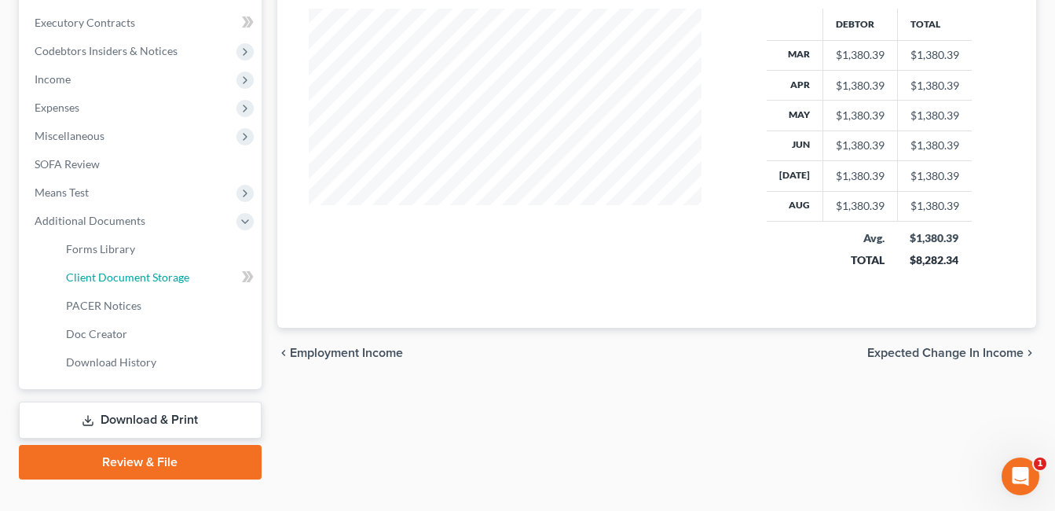
click at [142, 271] on span "Client Document Storage" at bounding box center [127, 276] width 123 height 13
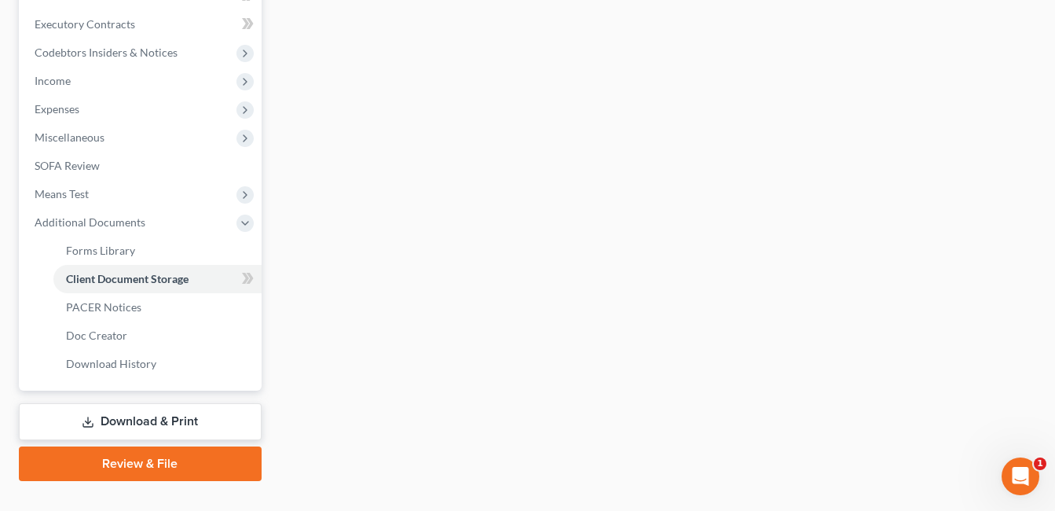
scroll to position [426, 0]
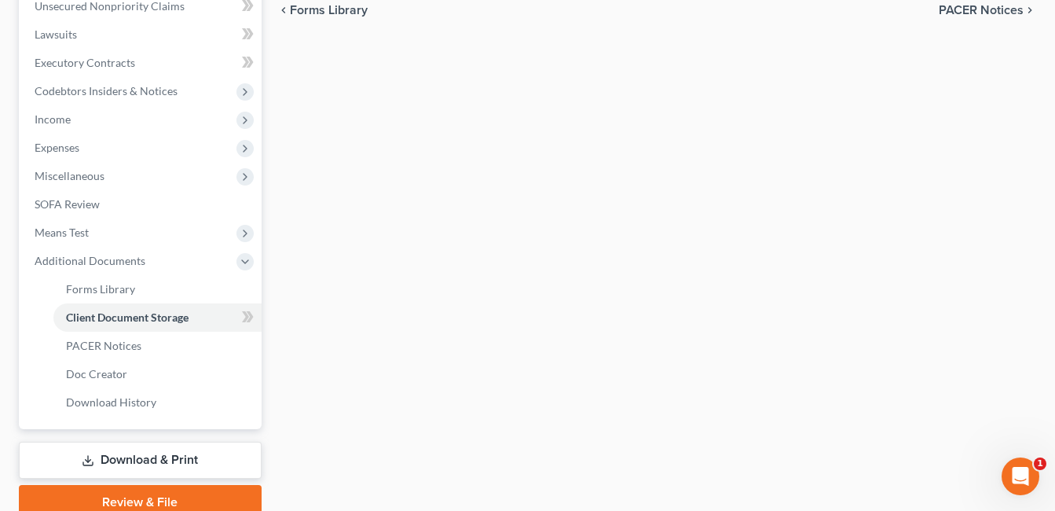
select select "7"
select select "37"
select select "52"
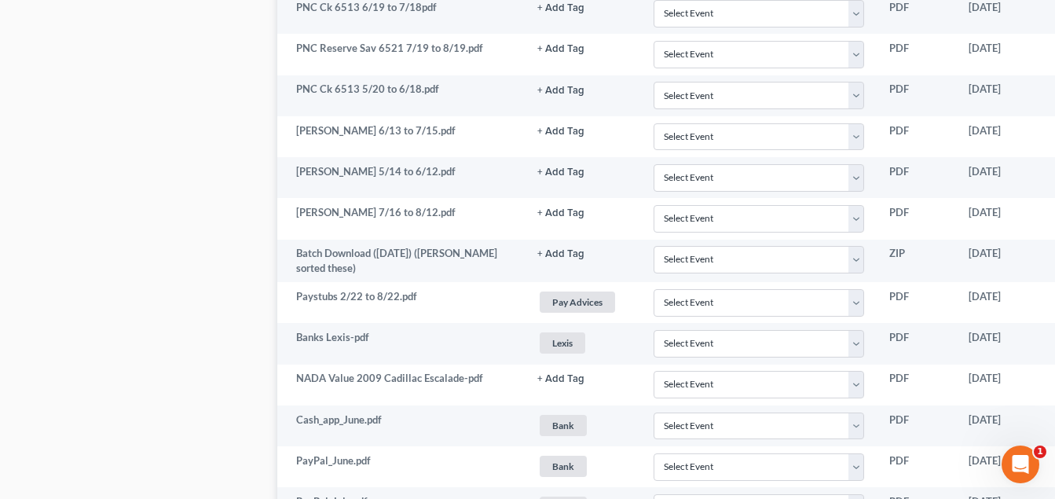
scroll to position [1493, 121]
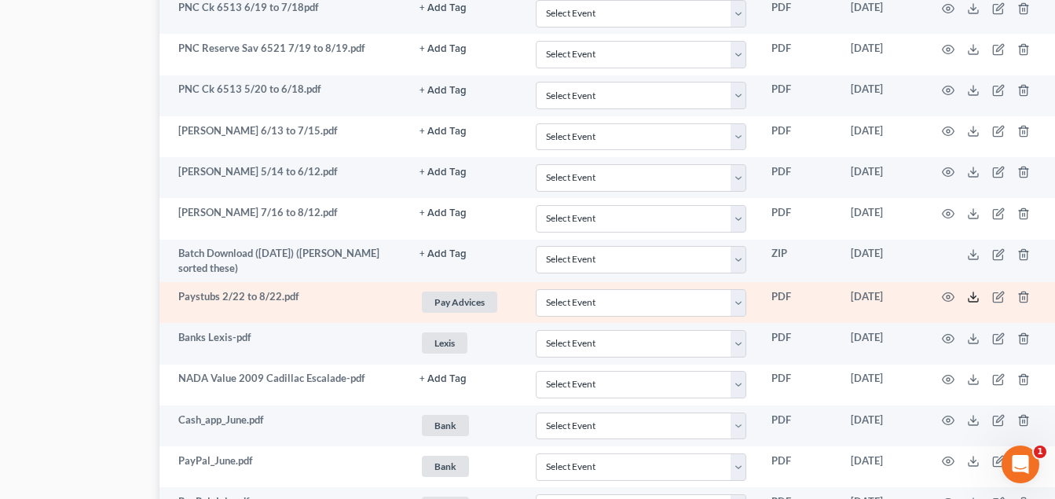
click at [973, 299] on icon at bounding box center [973, 297] width 13 height 13
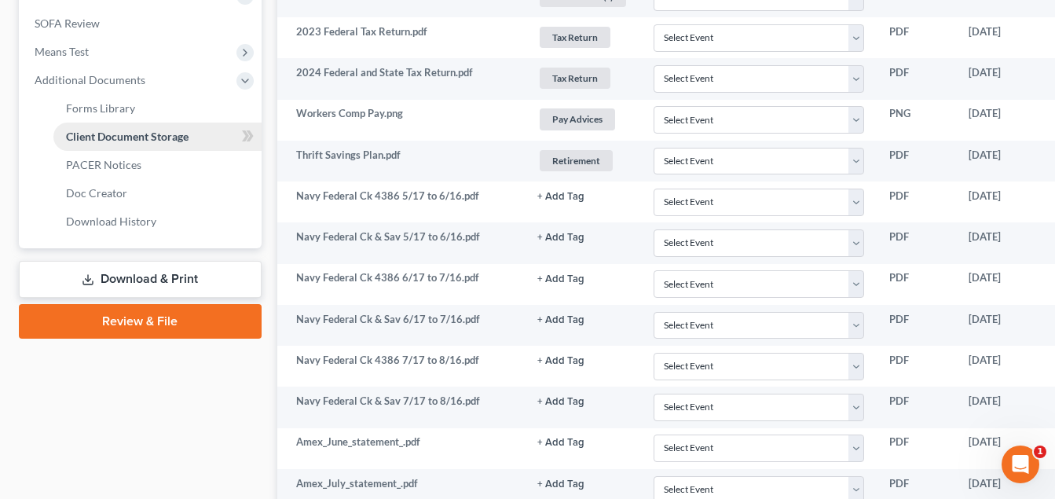
scroll to position [471, 0]
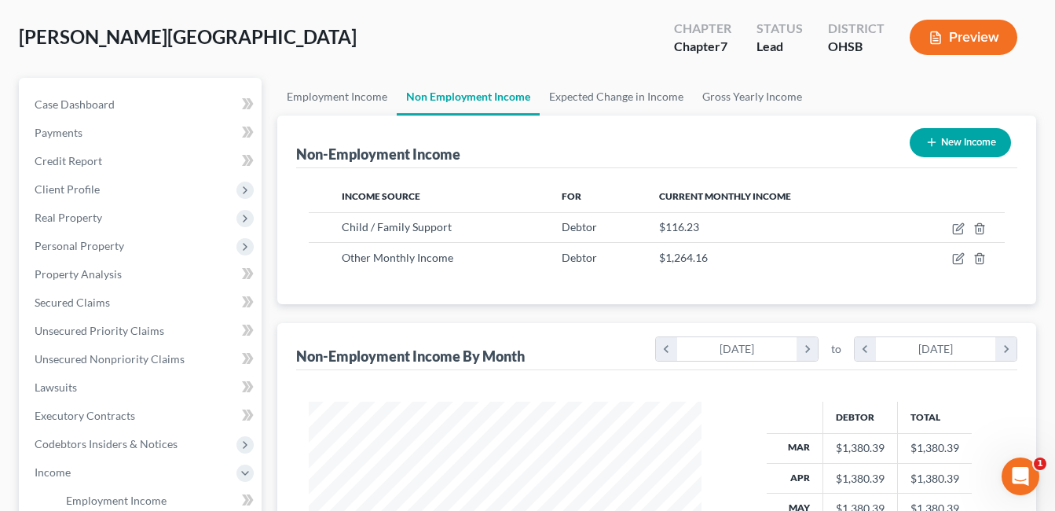
click at [970, 139] on button "New Income" at bounding box center [960, 142] width 101 height 29
select select "0"
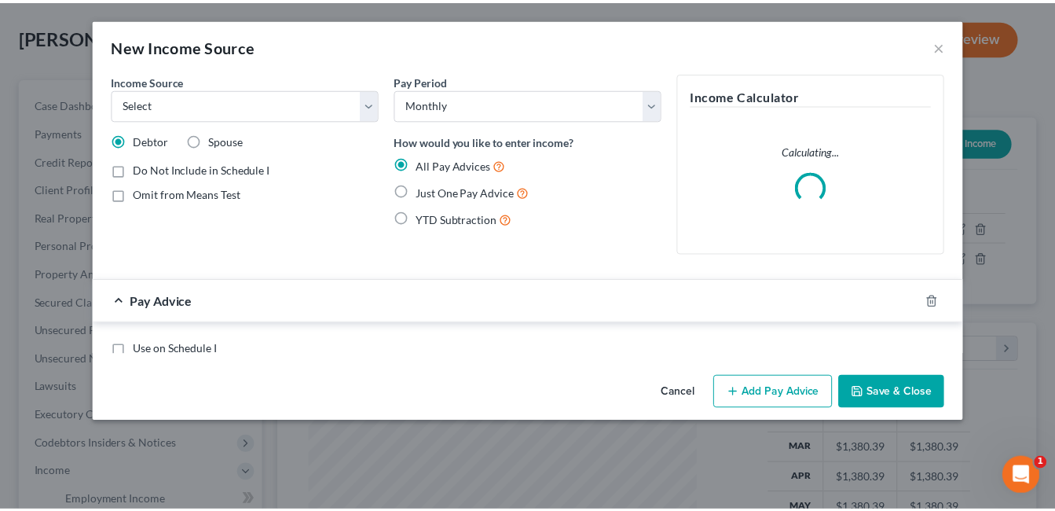
scroll to position [282, 430]
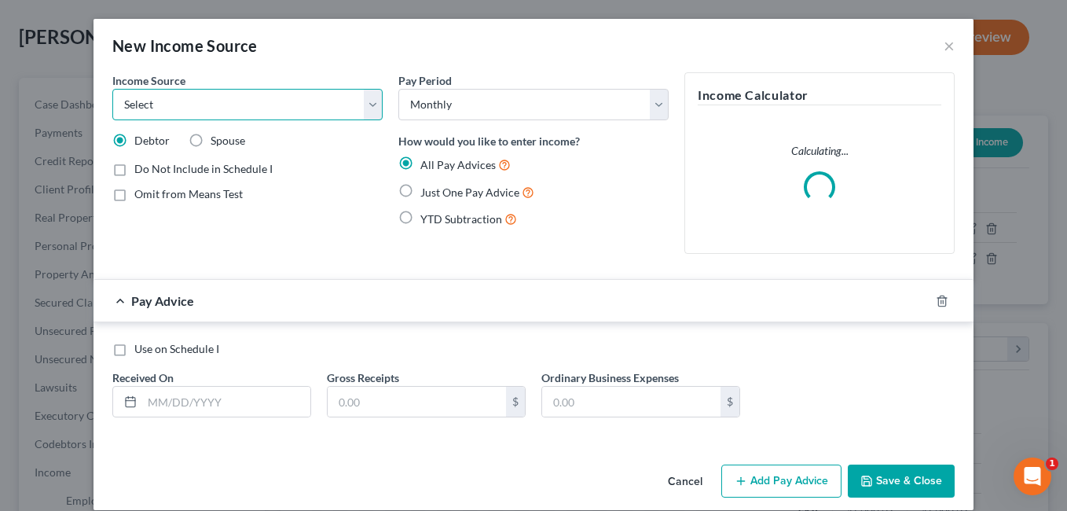
click at [372, 103] on select "Select Unemployment Disability (from employer) Pension Retirement Social Securi…" at bounding box center [247, 104] width 270 height 31
select select "5"
click at [112, 89] on select "Select Unemployment Disability (from employer) Pension Retirement Social Securi…" at bounding box center [247, 104] width 270 height 31
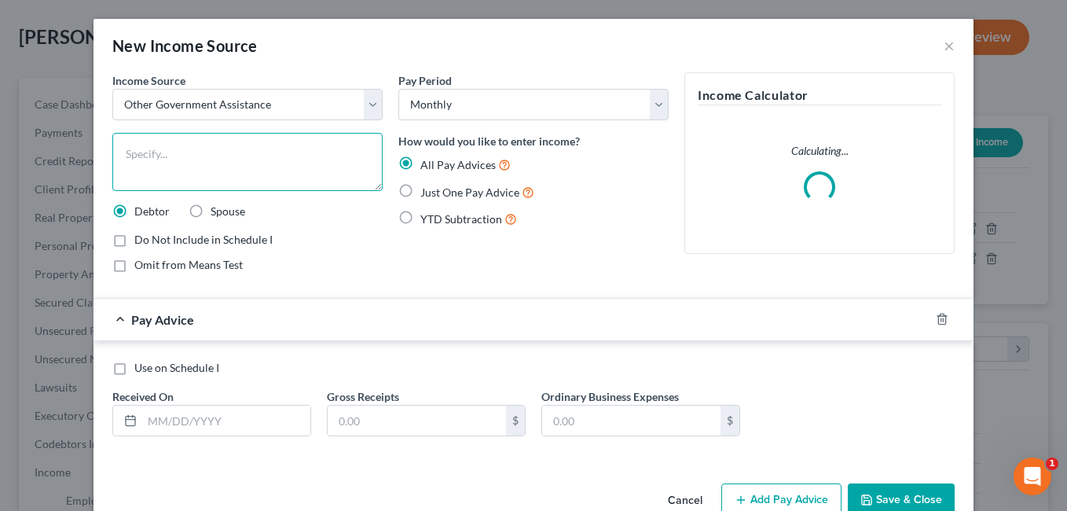
click at [242, 157] on textarea at bounding box center [247, 162] width 270 height 58
type textarea "Food Assistance"
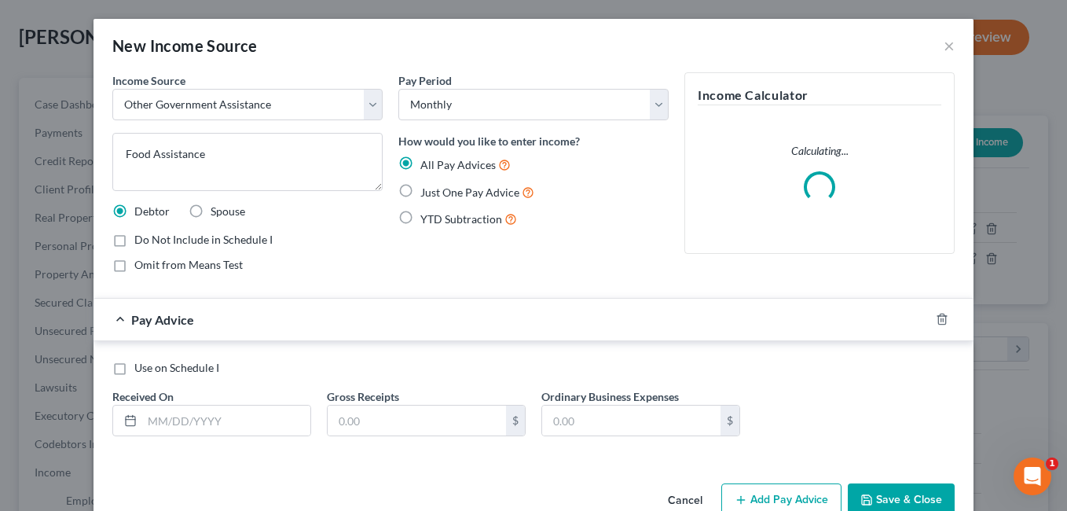
click at [420, 192] on label "Just One Pay Advice" at bounding box center [477, 192] width 114 height 18
click at [427, 192] on input "Just One Pay Advice" at bounding box center [432, 188] width 10 height 10
radio input "true"
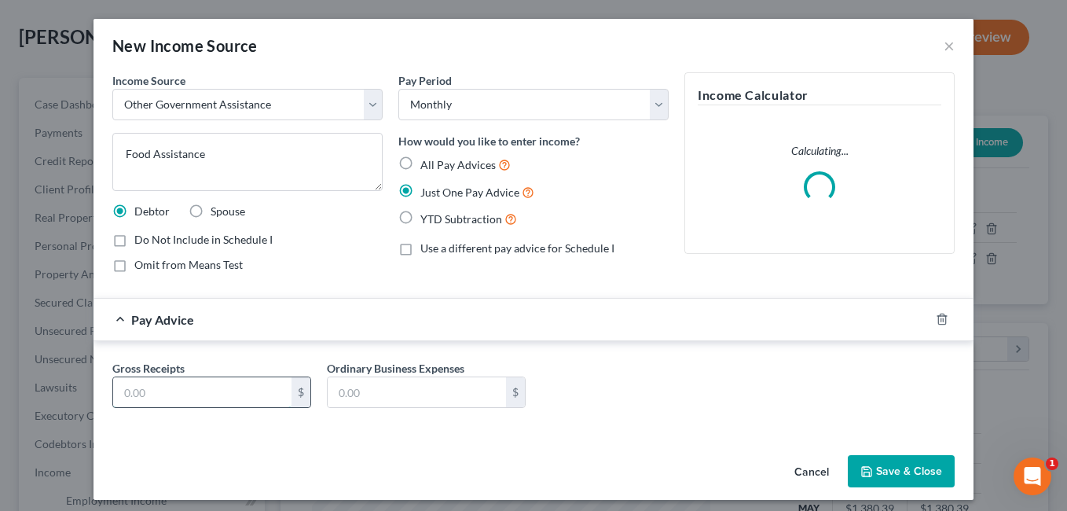
click at [207, 386] on input "text" at bounding box center [202, 392] width 178 height 30
type input "713.00"
click at [914, 481] on button "Save & Close" at bounding box center [901, 471] width 107 height 33
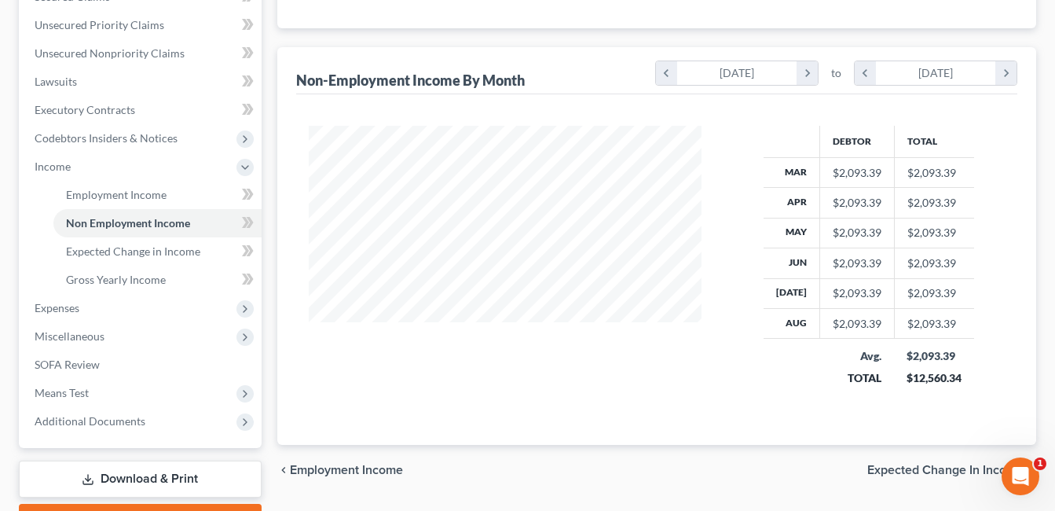
scroll to position [466, 0]
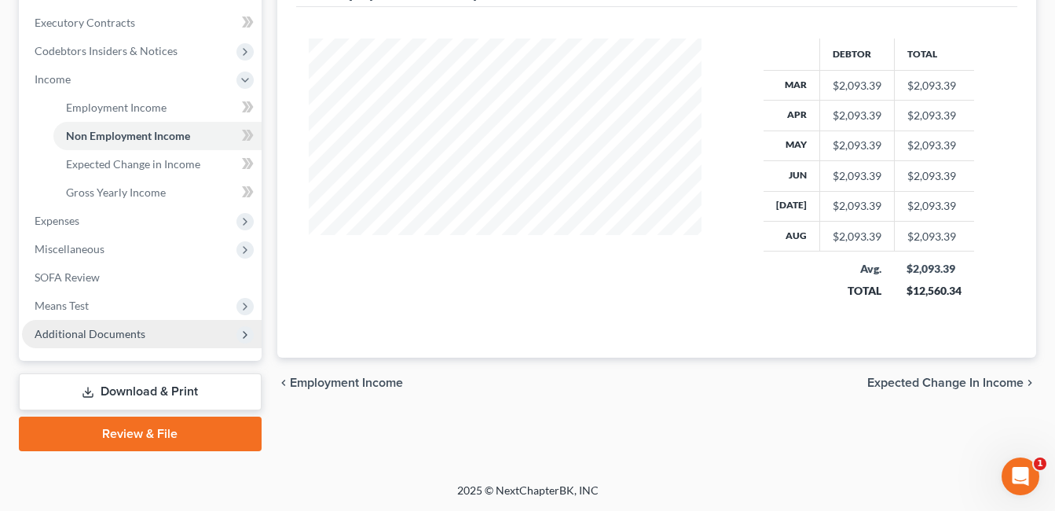
click at [93, 336] on span "Additional Documents" at bounding box center [90, 333] width 111 height 13
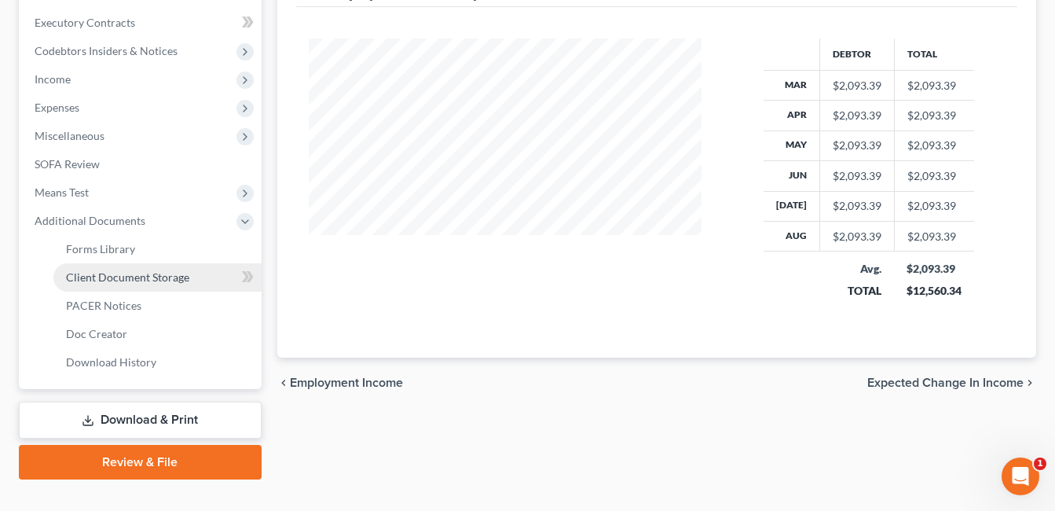
click at [140, 276] on span "Client Document Storage" at bounding box center [127, 276] width 123 height 13
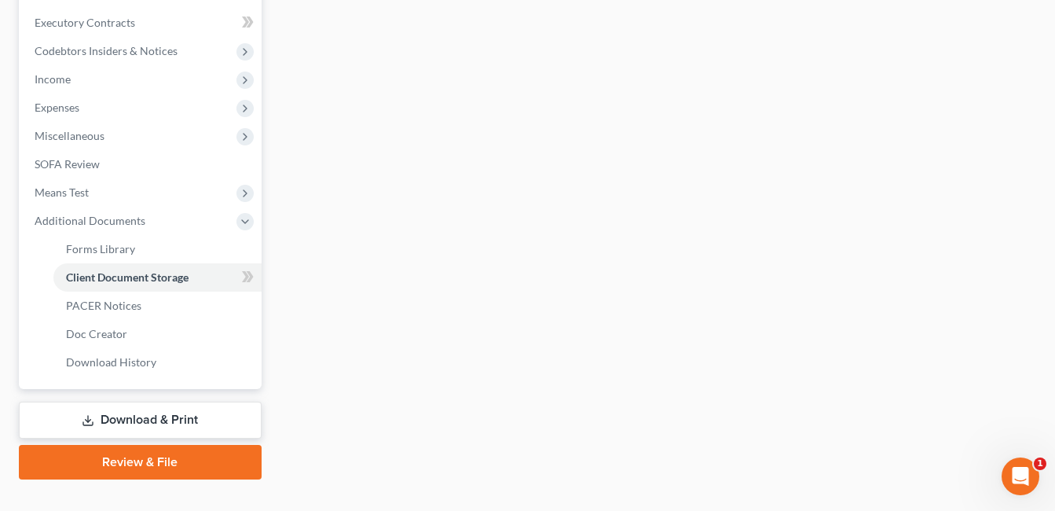
select select "7"
select select "37"
select select "52"
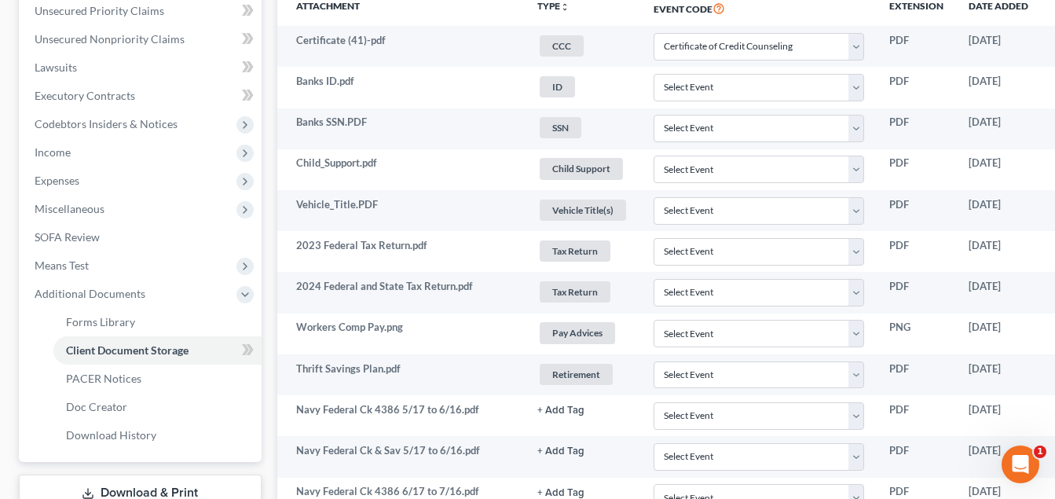
scroll to position [393, 121]
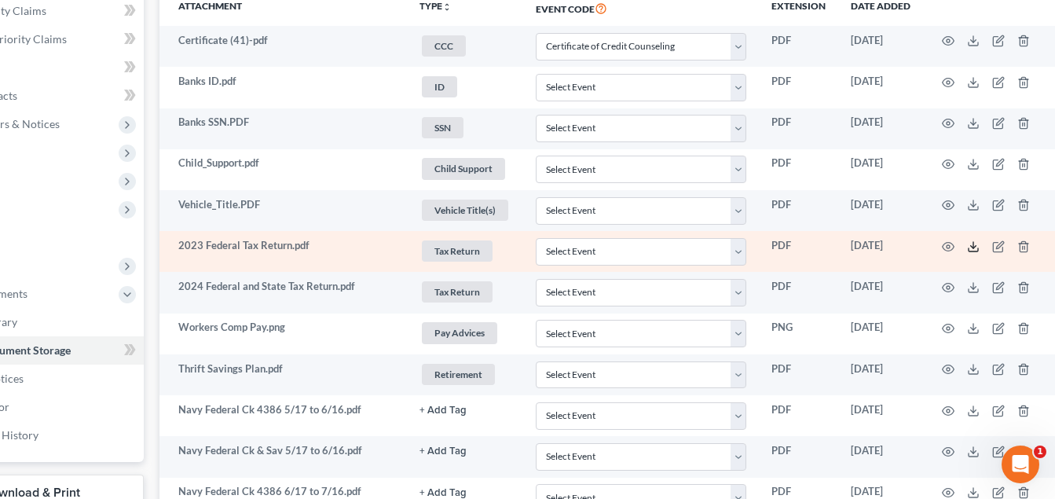
click at [973, 245] on icon at bounding box center [973, 246] width 13 height 13
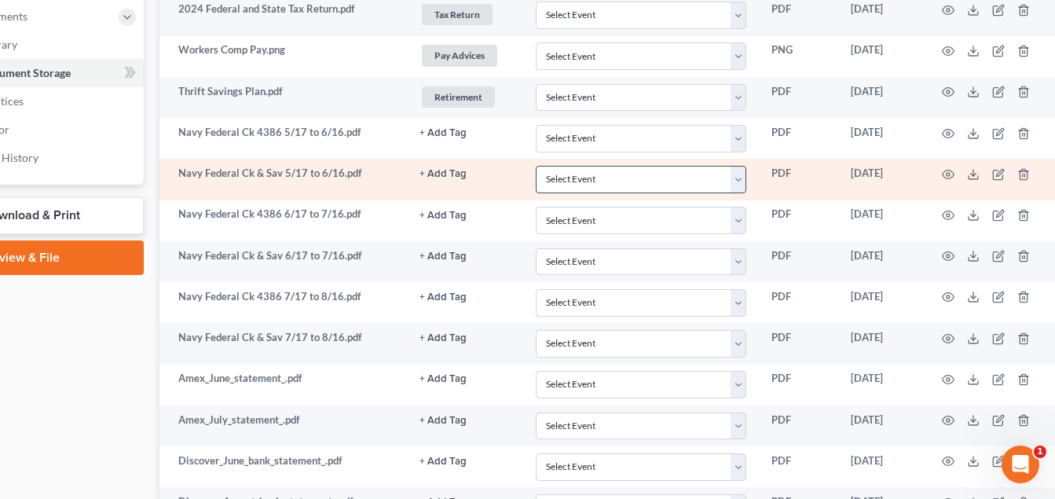
scroll to position [692, 121]
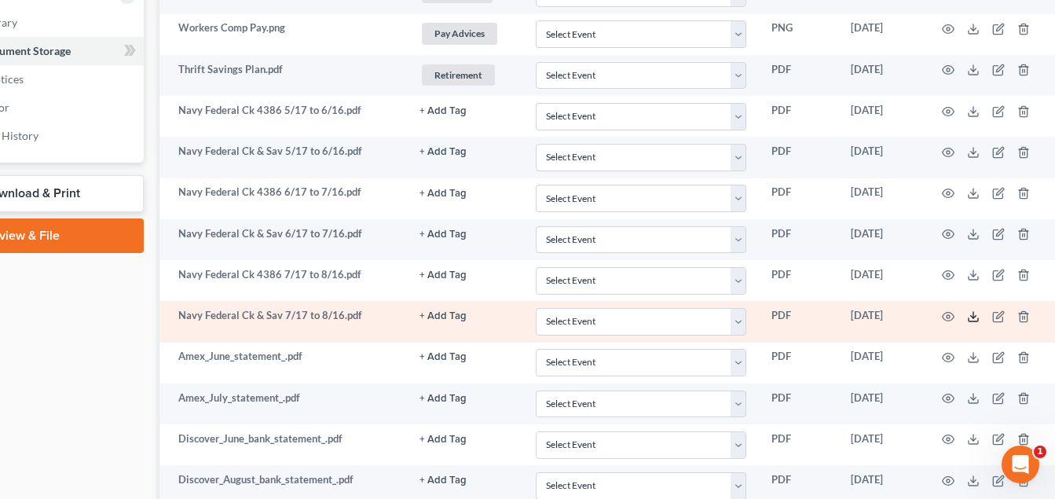
click at [974, 314] on line at bounding box center [974, 315] width 0 height 6
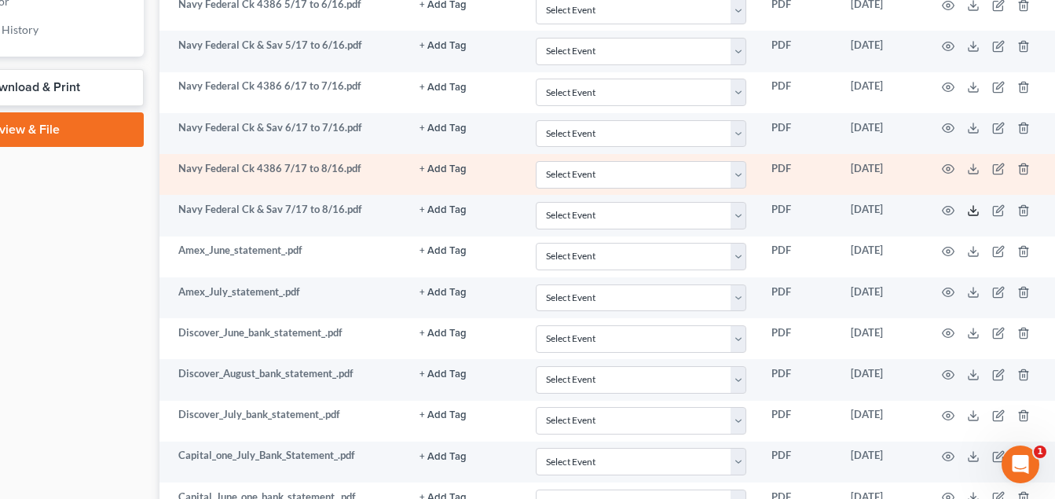
scroll to position [849, 121]
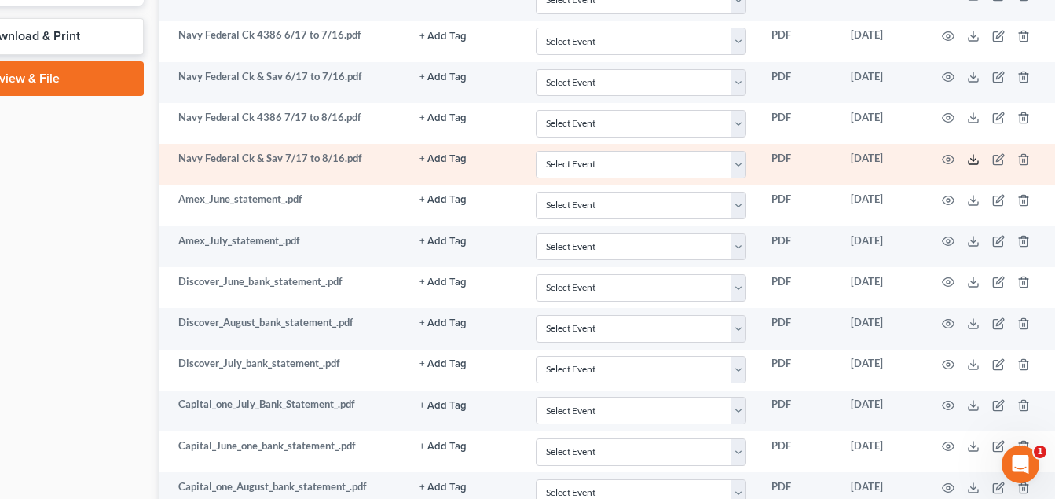
click at [972, 160] on polyline at bounding box center [974, 159] width 6 height 2
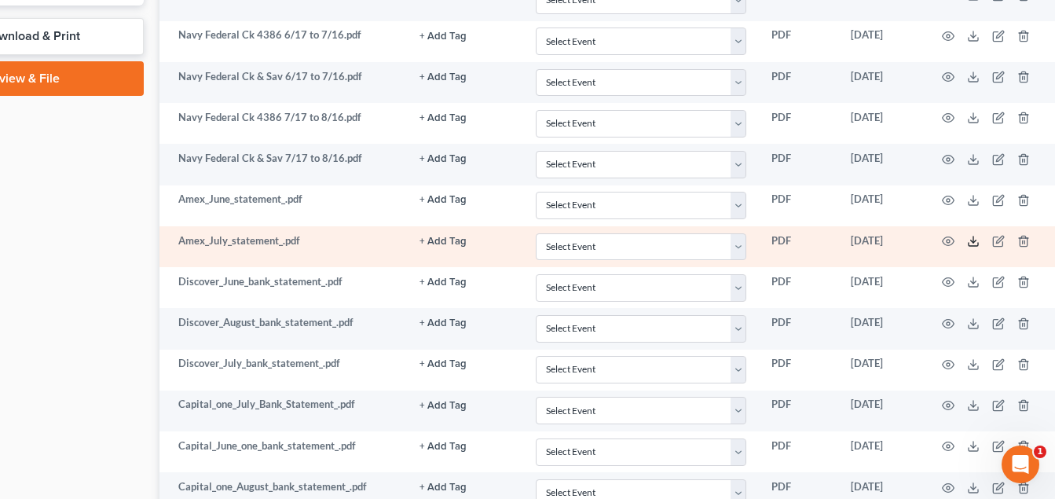
click at [974, 242] on line at bounding box center [974, 240] width 0 height 6
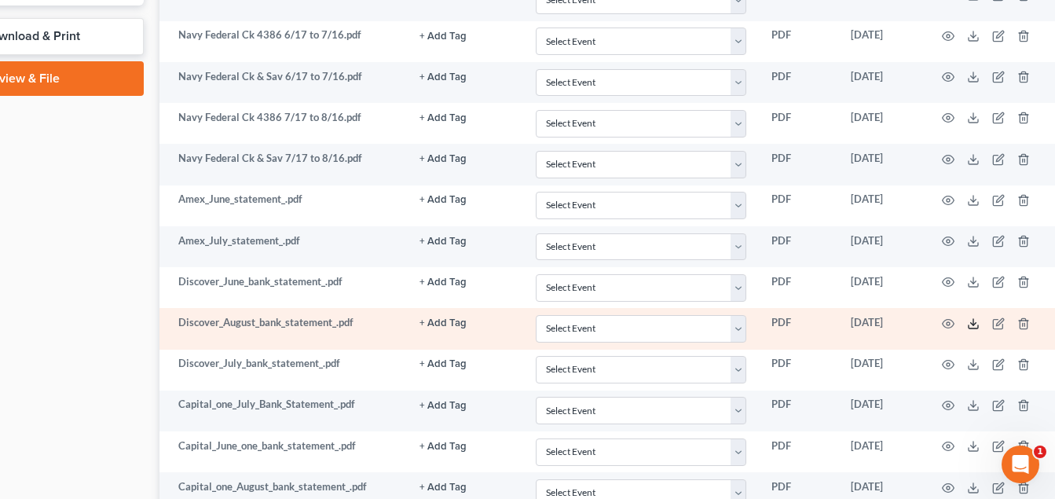
click at [972, 325] on icon at bounding box center [973, 323] width 13 height 13
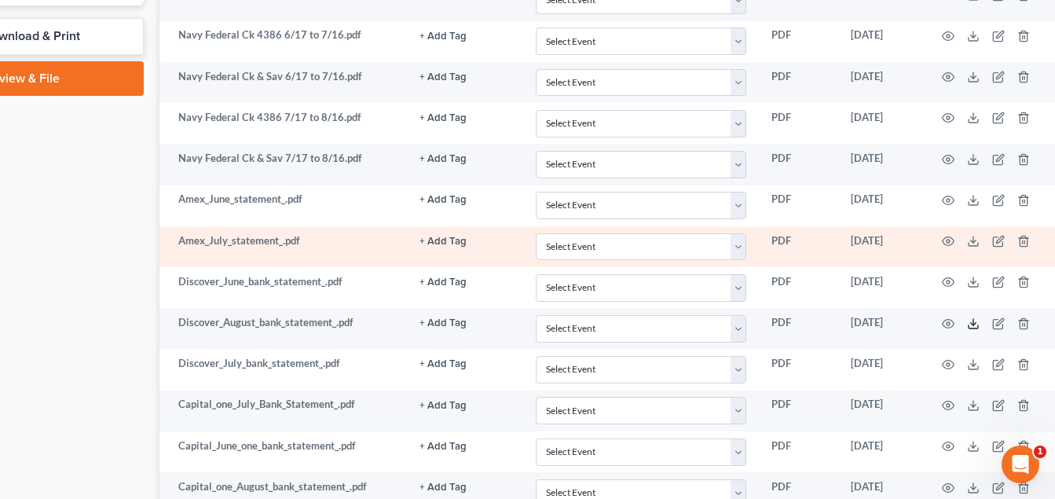
scroll to position [928, 121]
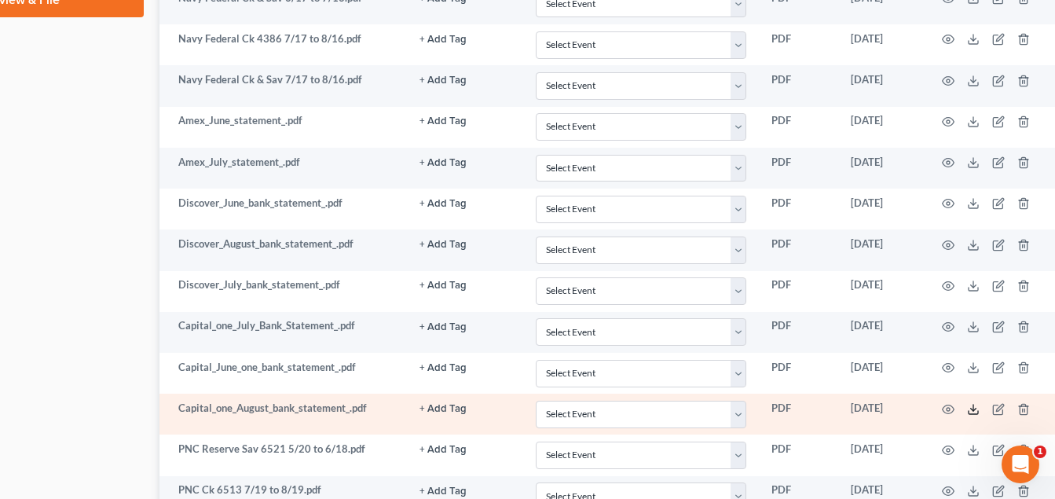
click at [972, 407] on icon at bounding box center [973, 409] width 13 height 13
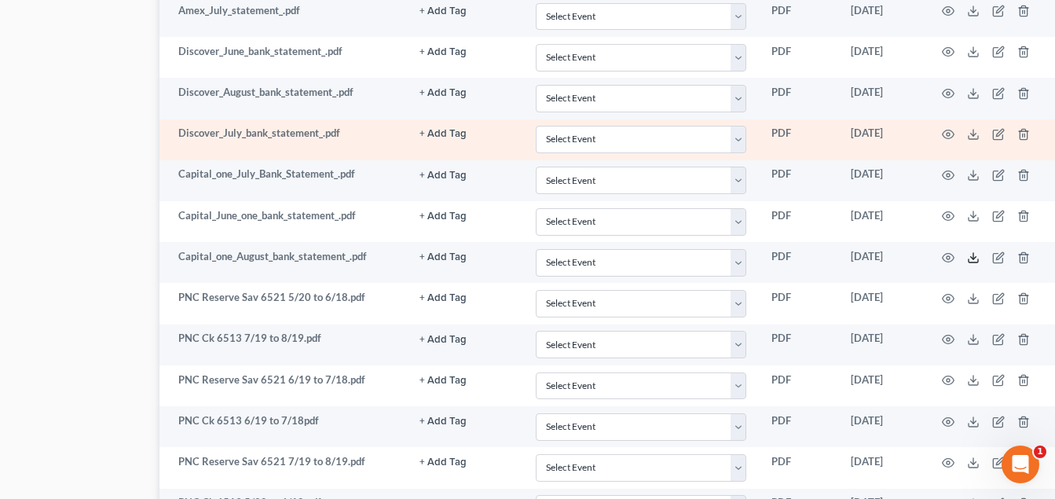
scroll to position [1085, 121]
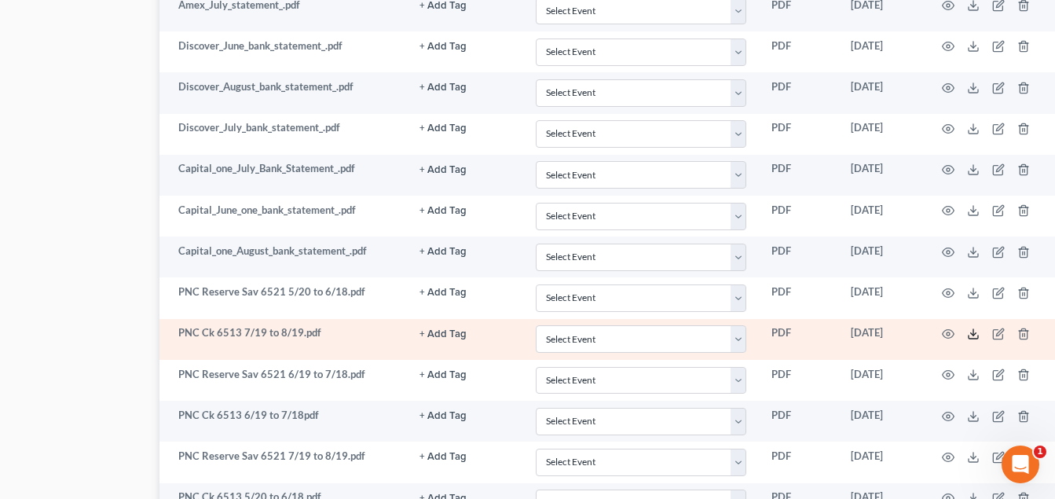
click at [973, 335] on polyline at bounding box center [974, 334] width 6 height 2
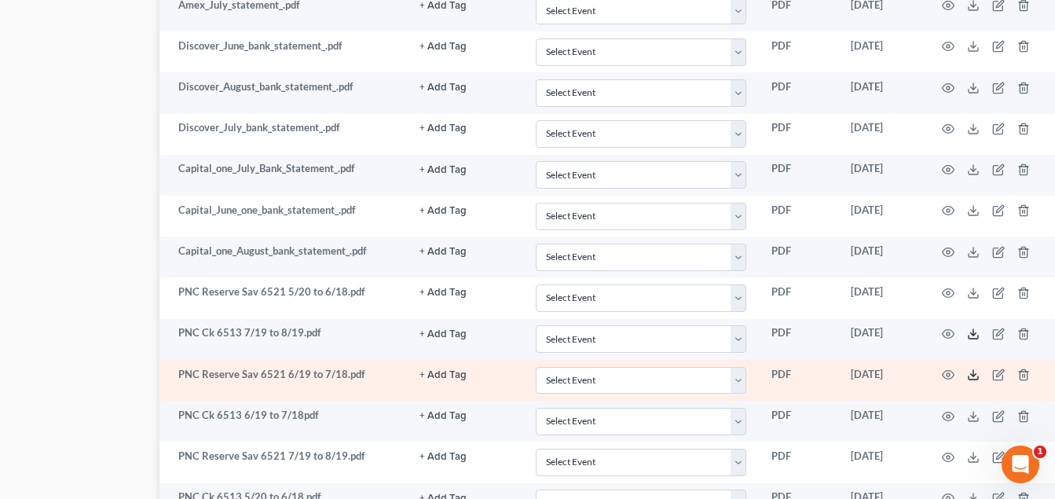
scroll to position [1164, 121]
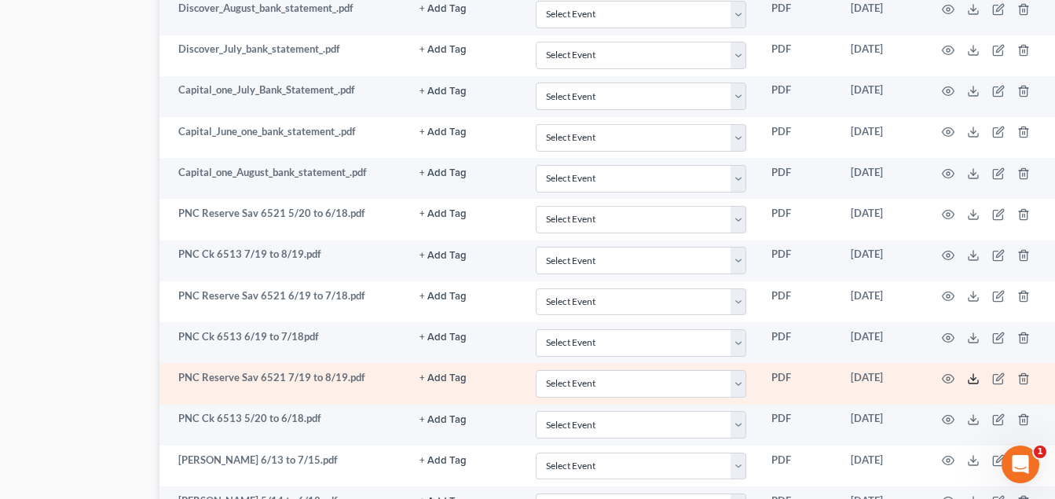
click at [974, 378] on icon at bounding box center [973, 378] width 13 height 13
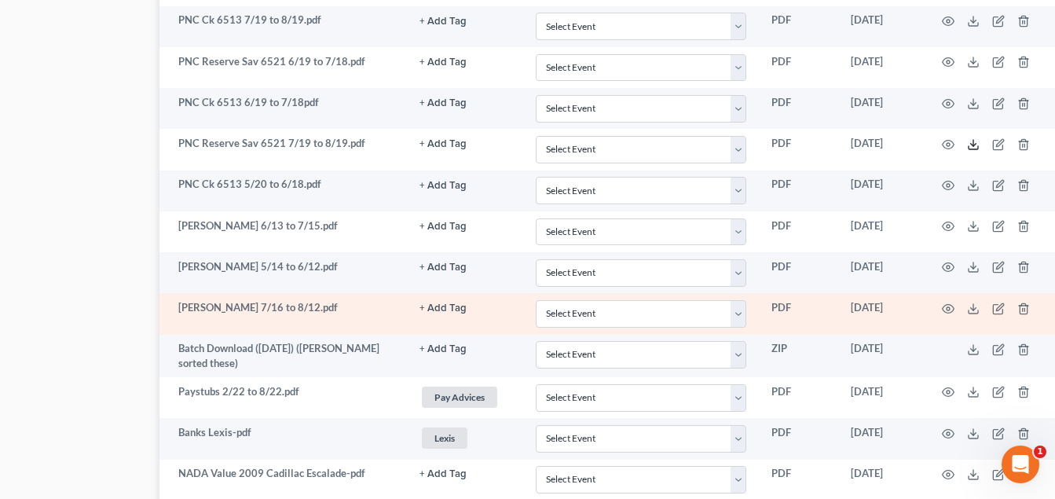
scroll to position [1399, 121]
click at [970, 309] on icon at bounding box center [973, 307] width 13 height 13
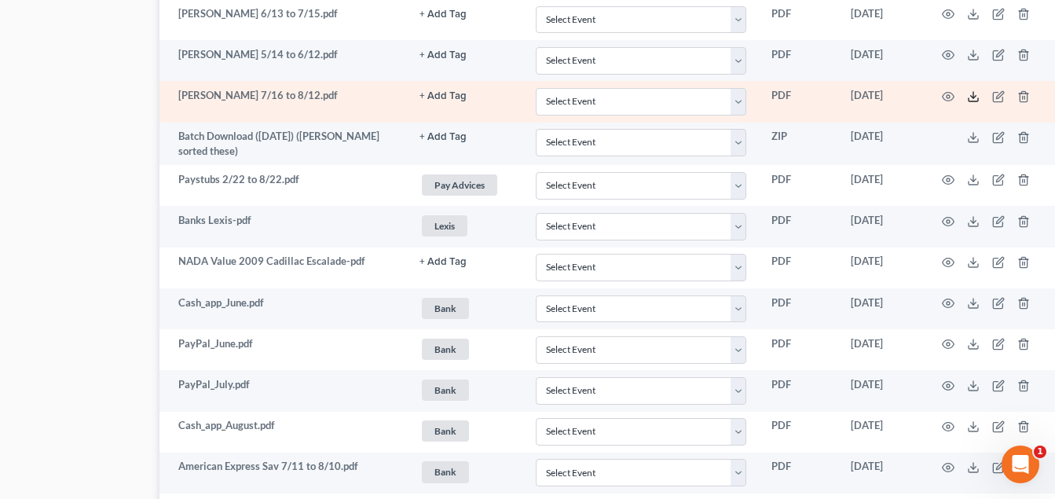
scroll to position [1635, 121]
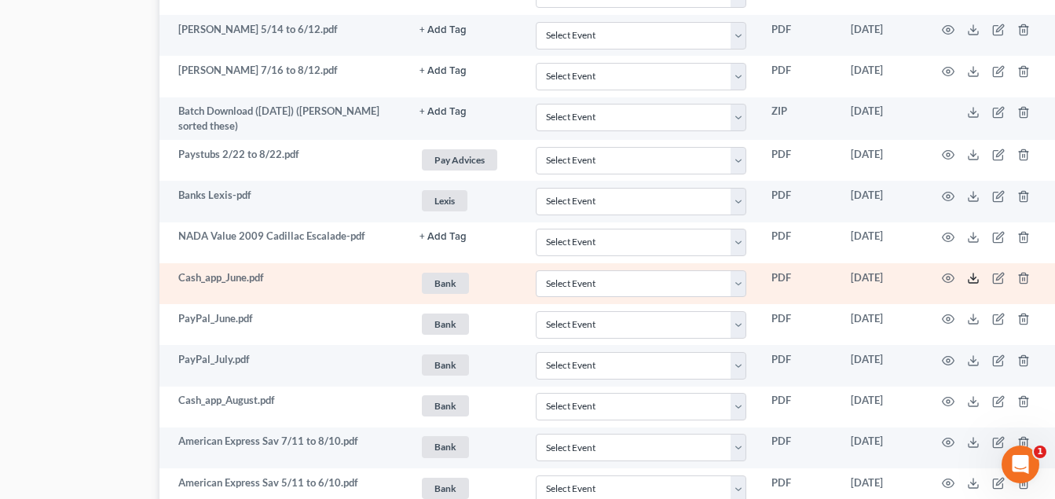
click at [971, 274] on icon at bounding box center [973, 278] width 13 height 13
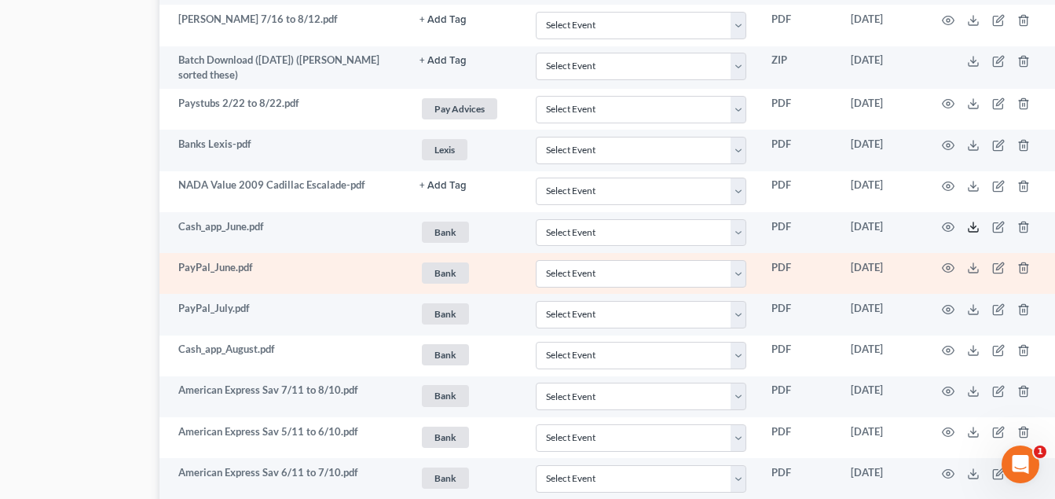
scroll to position [1714, 121]
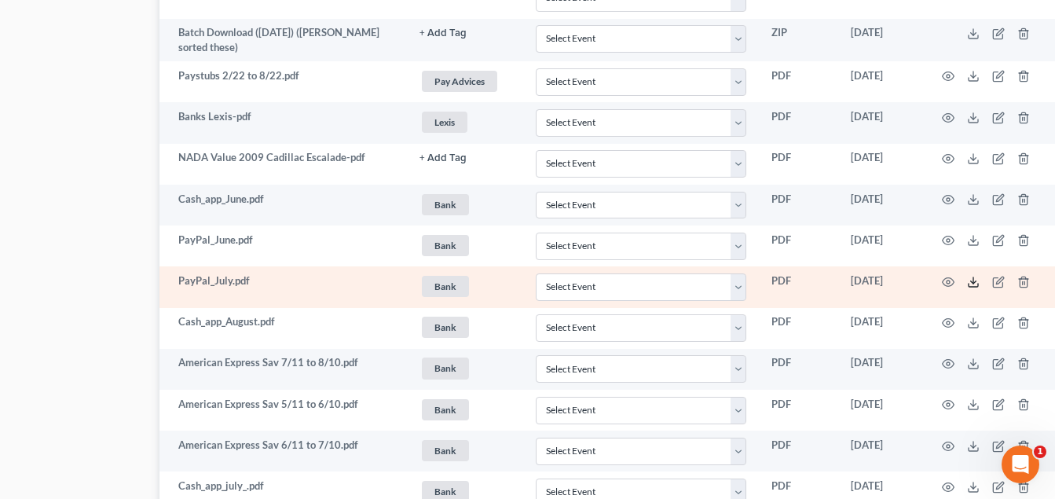
click at [976, 281] on polyline at bounding box center [974, 282] width 6 height 2
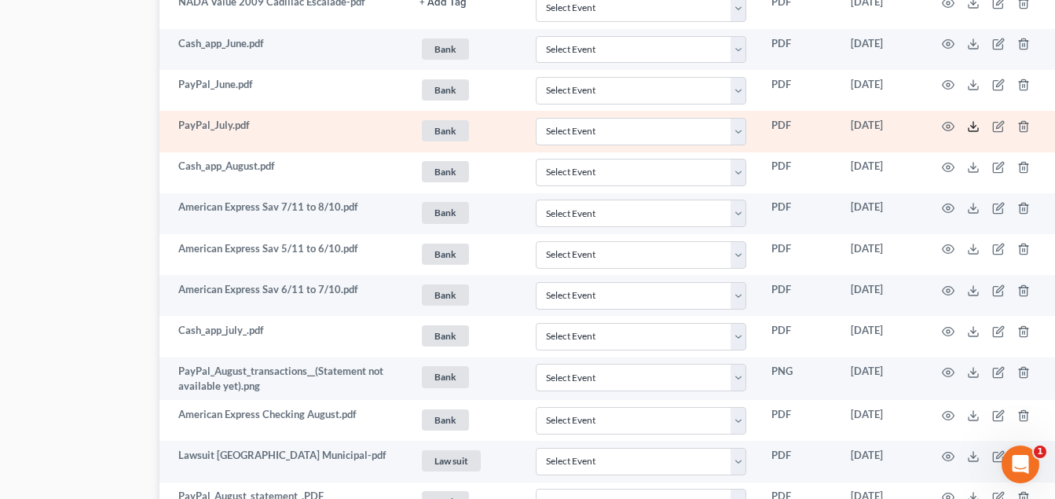
scroll to position [1871, 121]
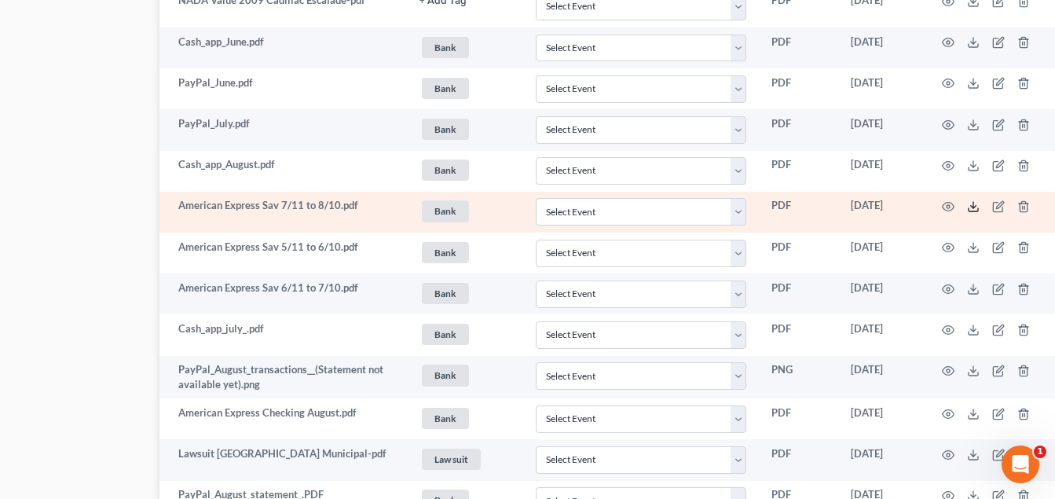
click at [975, 207] on icon at bounding box center [973, 206] width 13 height 13
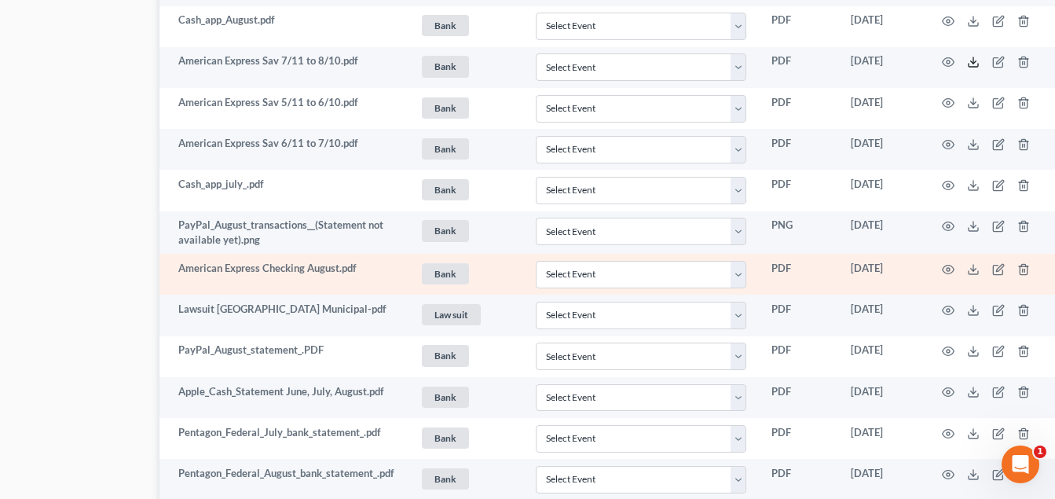
scroll to position [2028, 121]
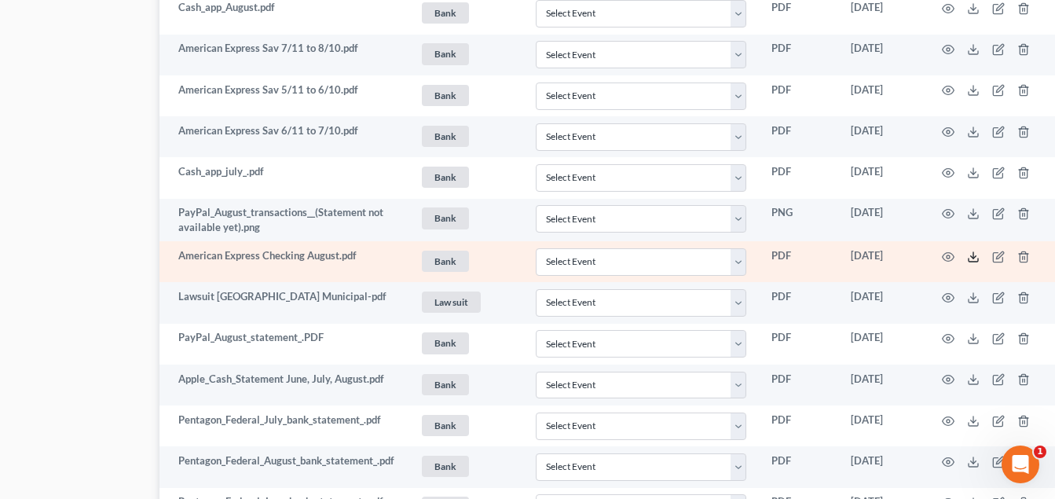
click at [967, 255] on icon at bounding box center [973, 257] width 13 height 13
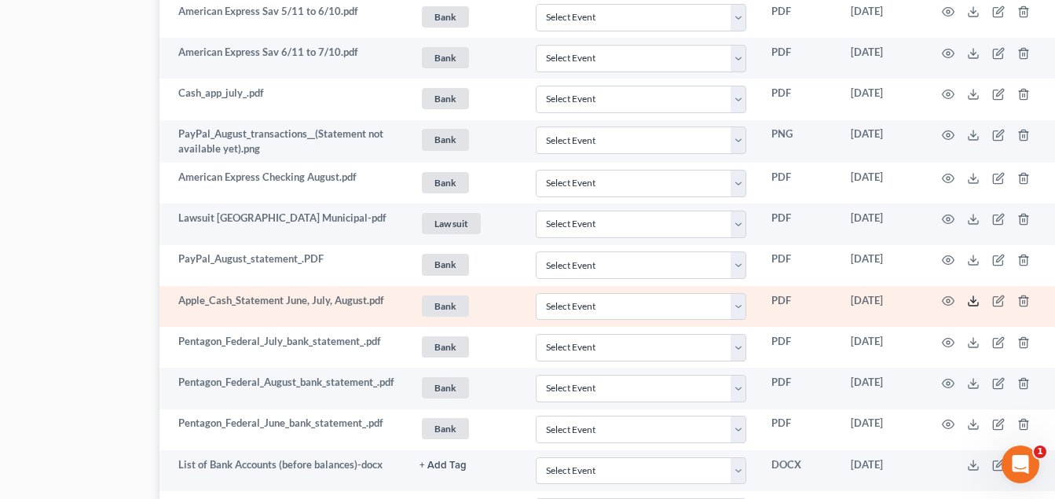
click at [975, 302] on icon at bounding box center [973, 301] width 13 height 13
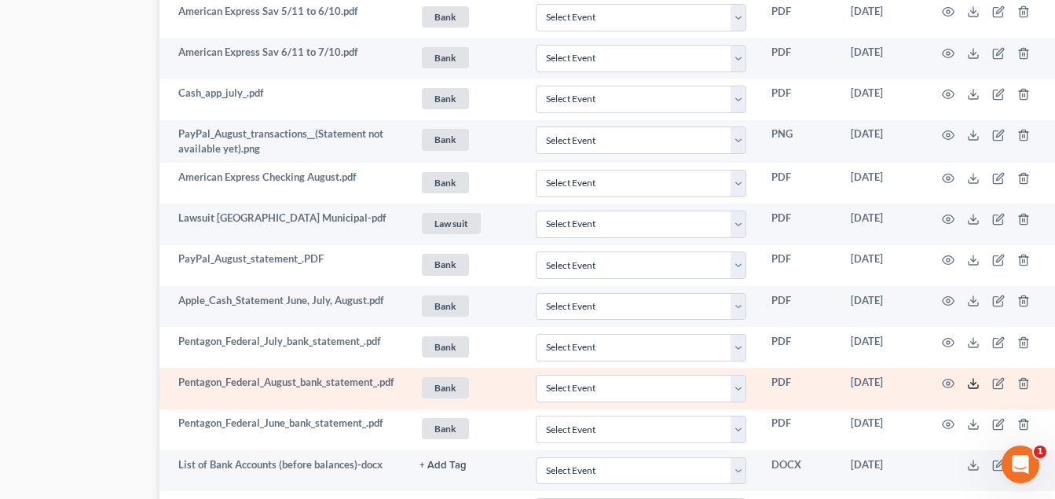
click at [971, 384] on icon at bounding box center [973, 383] width 13 height 13
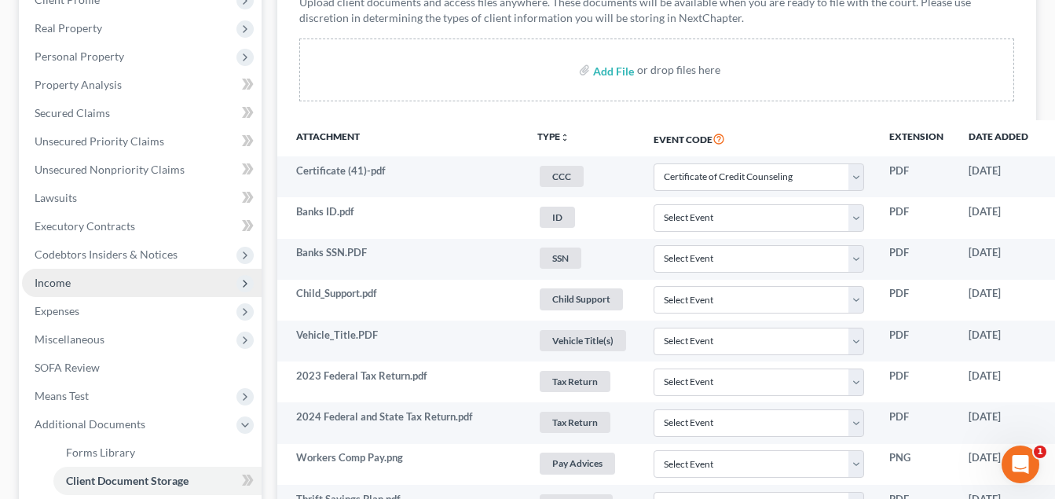
scroll to position [142, 0]
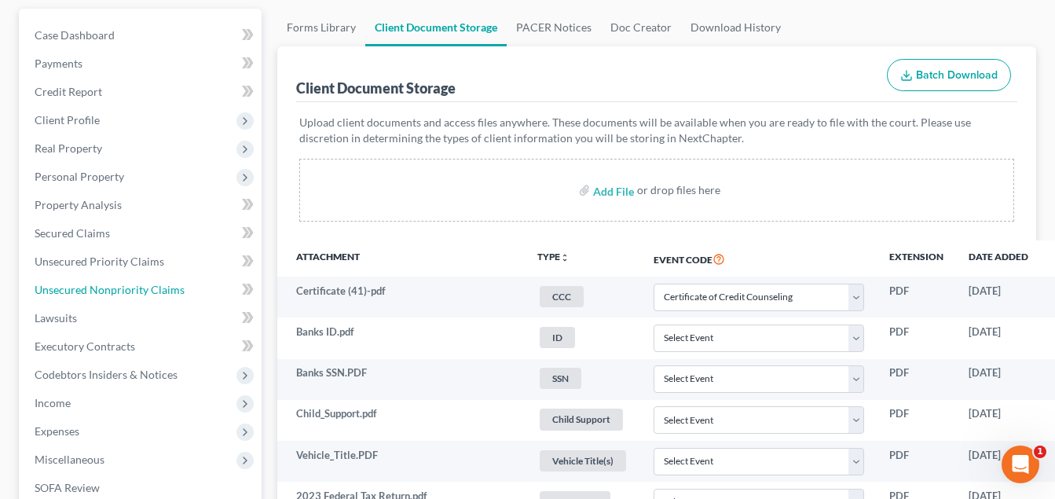
drag, startPoint x: 134, startPoint y: 284, endPoint x: 486, endPoint y: 281, distance: 351.3
click at [134, 284] on span "Unsecured Nonpriority Claims" at bounding box center [110, 289] width 150 height 13
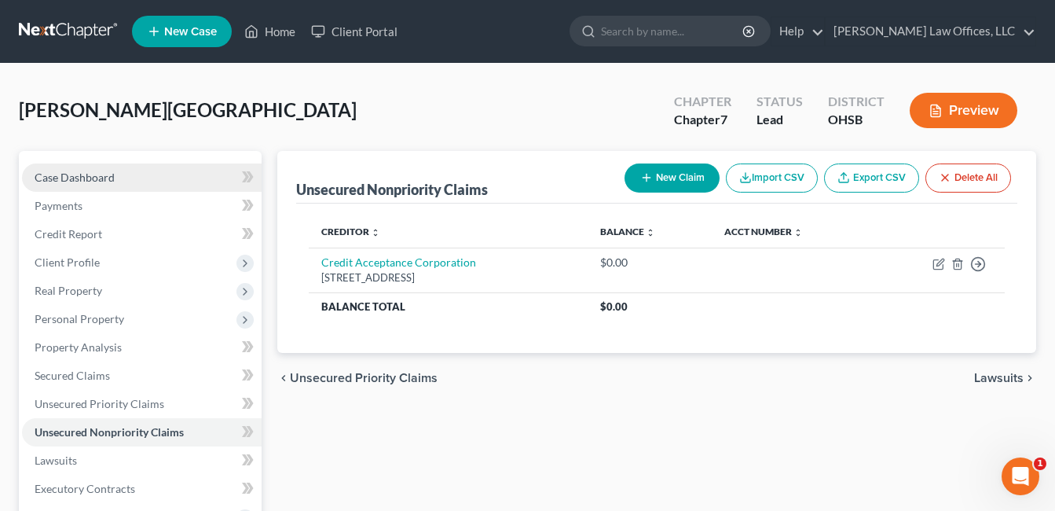
click at [108, 179] on span "Case Dashboard" at bounding box center [75, 177] width 80 height 13
select select "0"
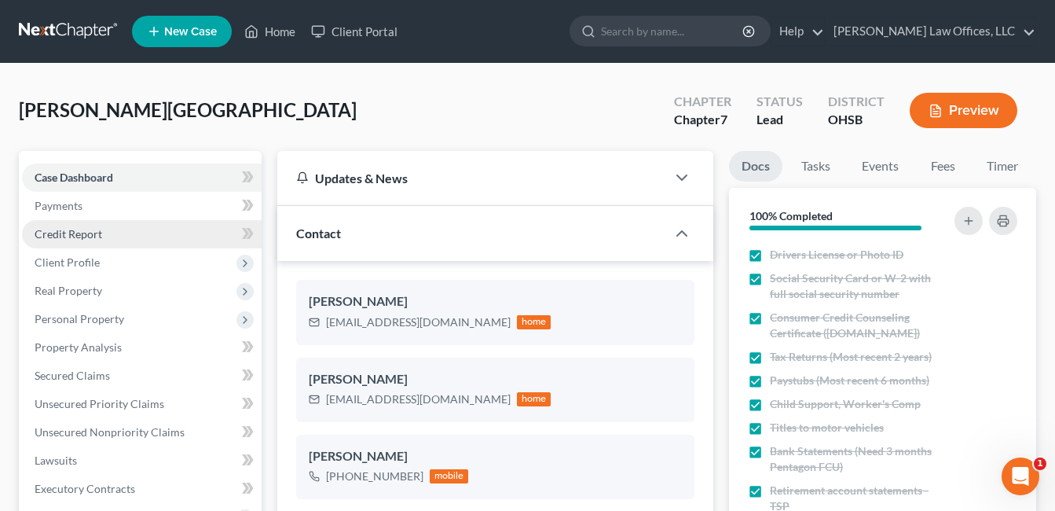
click at [114, 237] on link "Credit Report" at bounding box center [142, 234] width 240 height 28
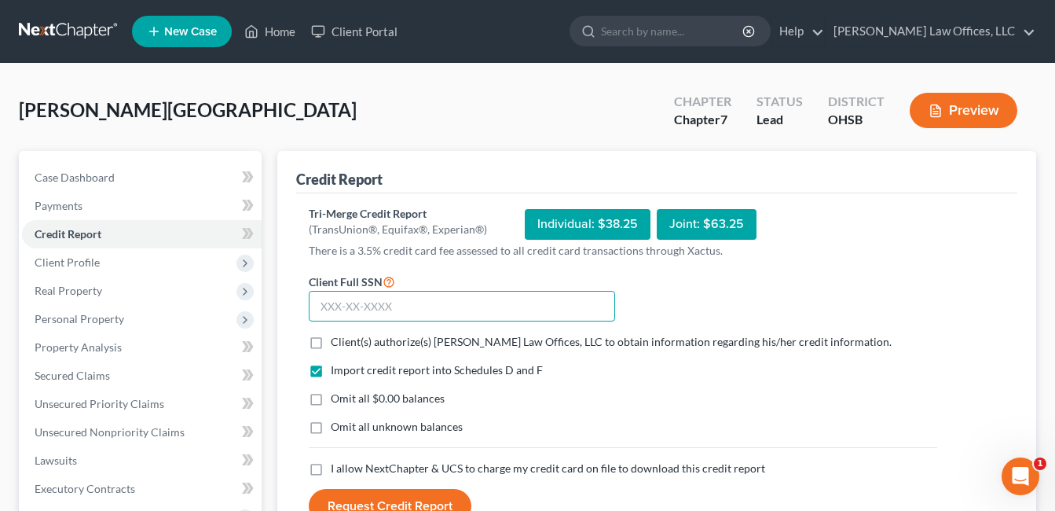
click at [380, 302] on input "text" at bounding box center [462, 306] width 306 height 31
type input "279-92-7388"
click at [331, 336] on label "Client(s) authorize(s) Fesenmyer Law Offices, LLC to obtain information regardi…" at bounding box center [611, 342] width 561 height 16
click at [337, 336] on input "Client(s) authorize(s) Fesenmyer Law Offices, LLC to obtain information regardi…" at bounding box center [342, 339] width 10 height 10
checkbox input "true"
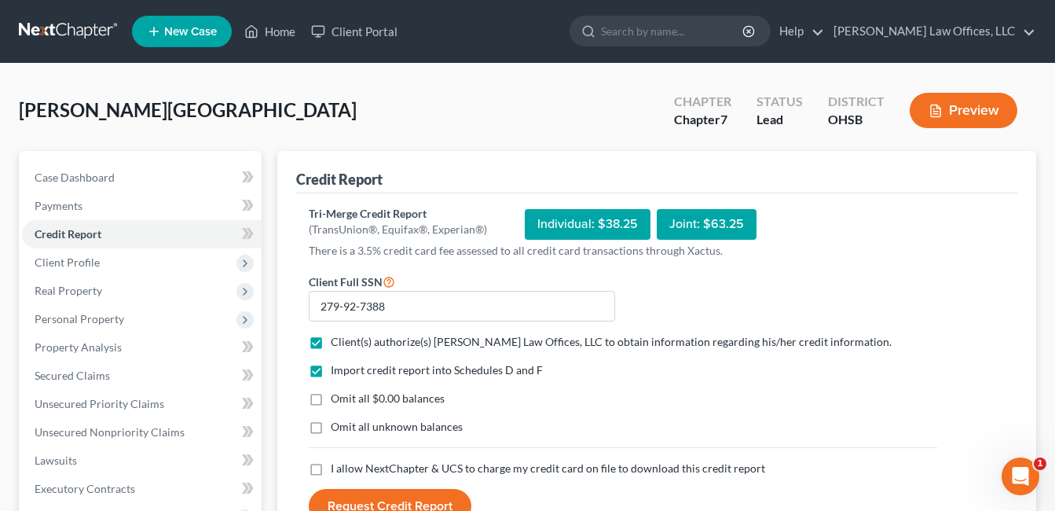
click at [331, 404] on label "Omit all $0.00 balances" at bounding box center [388, 399] width 114 height 16
click at [337, 401] on input "Omit all $0.00 balances" at bounding box center [342, 396] width 10 height 10
checkbox input "true"
click at [331, 467] on label "I allow NextChapter & UCS to charge my credit card on file to download this cre…" at bounding box center [548, 468] width 435 height 16
click at [337, 467] on input "I allow NextChapter & UCS to charge my credit card on file to download this cre…" at bounding box center [342, 465] width 10 height 10
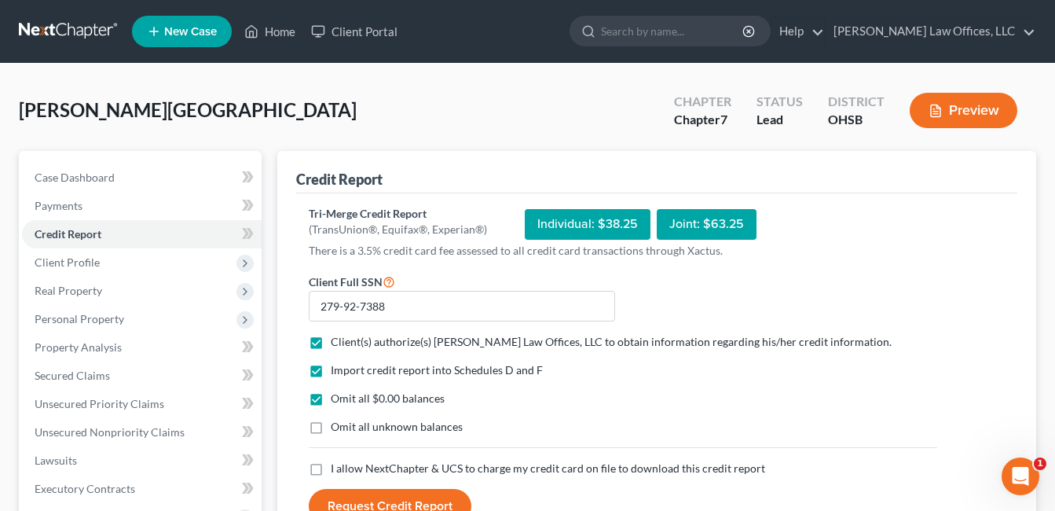
checkbox input "true"
click at [353, 492] on button "Request Credit Report" at bounding box center [390, 506] width 163 height 35
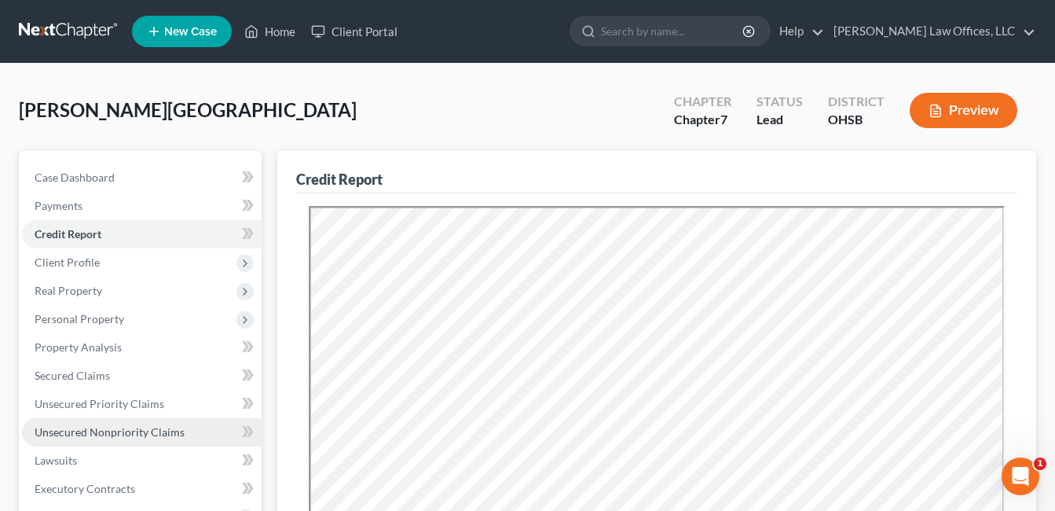
drag, startPoint x: 102, startPoint y: 430, endPoint x: 112, endPoint y: 426, distance: 10.2
click at [102, 430] on span "Unsecured Nonpriority Claims" at bounding box center [110, 431] width 150 height 13
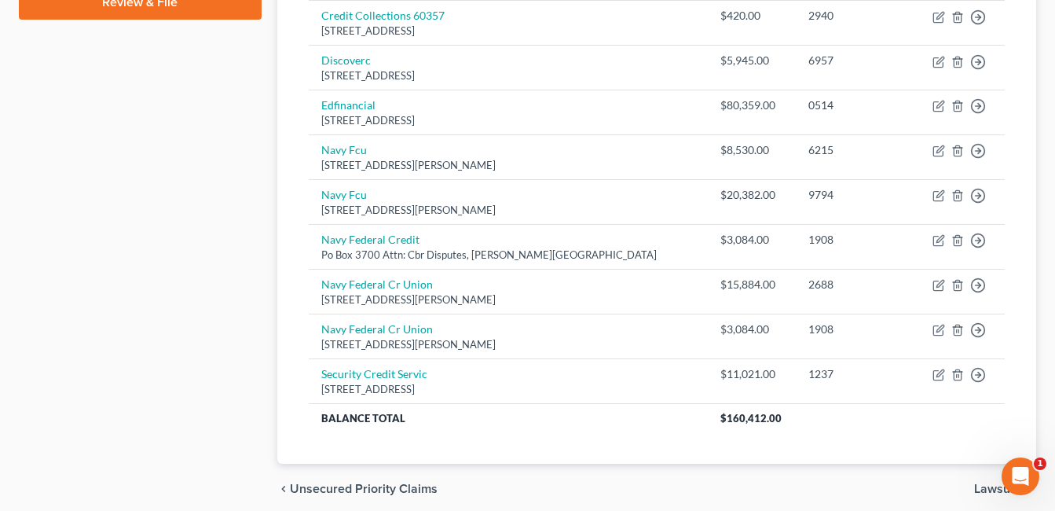
scroll to position [786, 0]
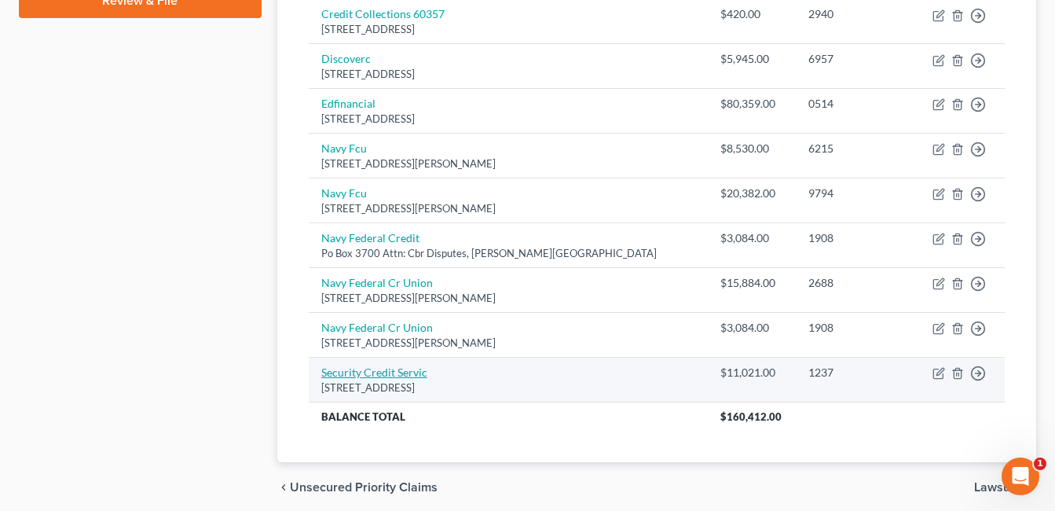
click at [378, 372] on link "Security Credit Servic" at bounding box center [374, 371] width 106 height 13
select select "25"
select select "1"
select select "0"
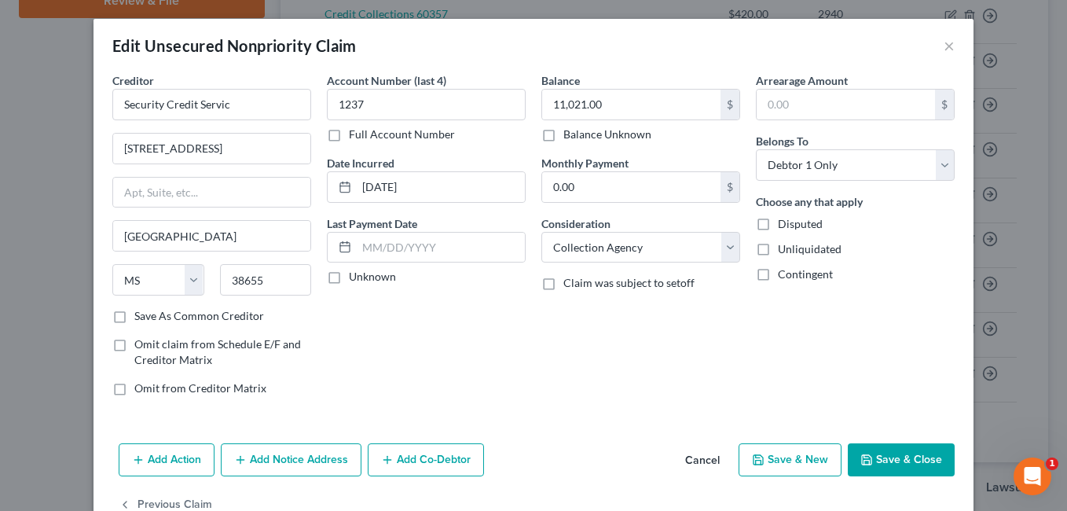
click at [912, 444] on button "Save & Close" at bounding box center [901, 459] width 107 height 33
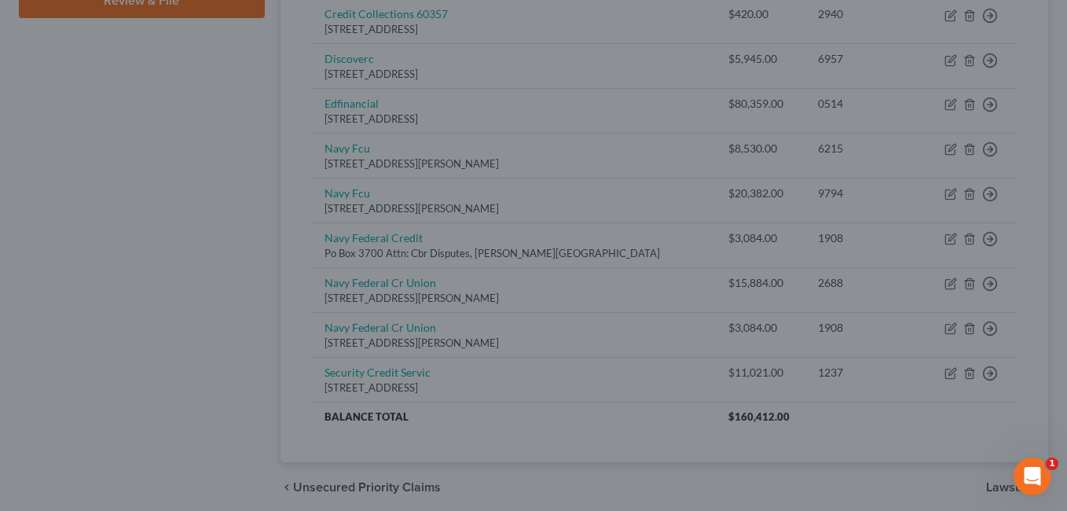
type input "0"
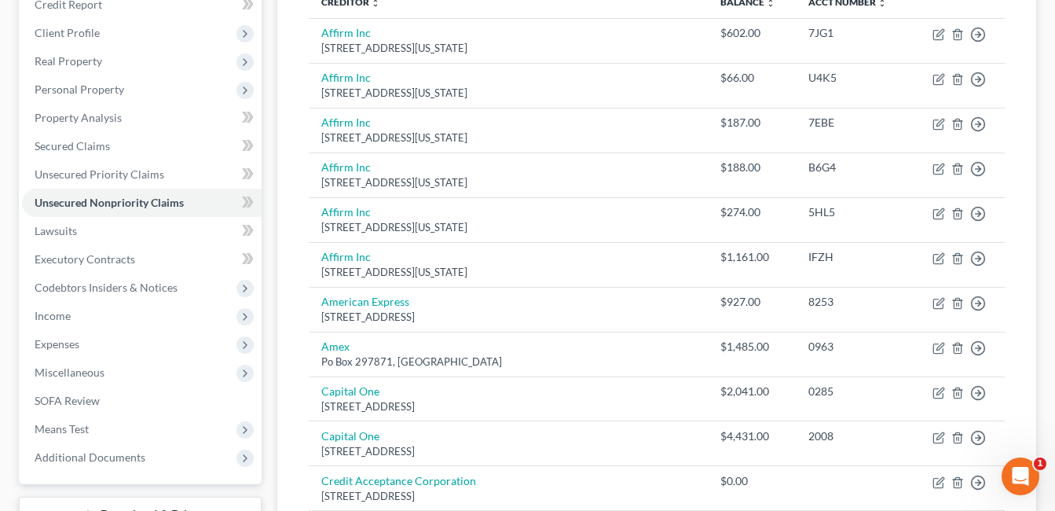
scroll to position [218, 0]
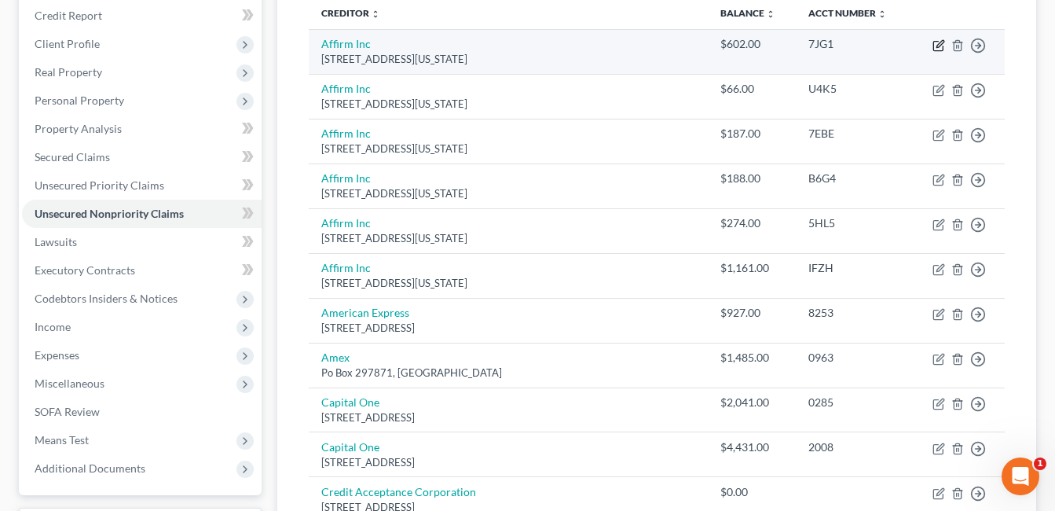
click at [937, 50] on icon "button" at bounding box center [939, 45] width 13 height 13
select select "4"
select select "0"
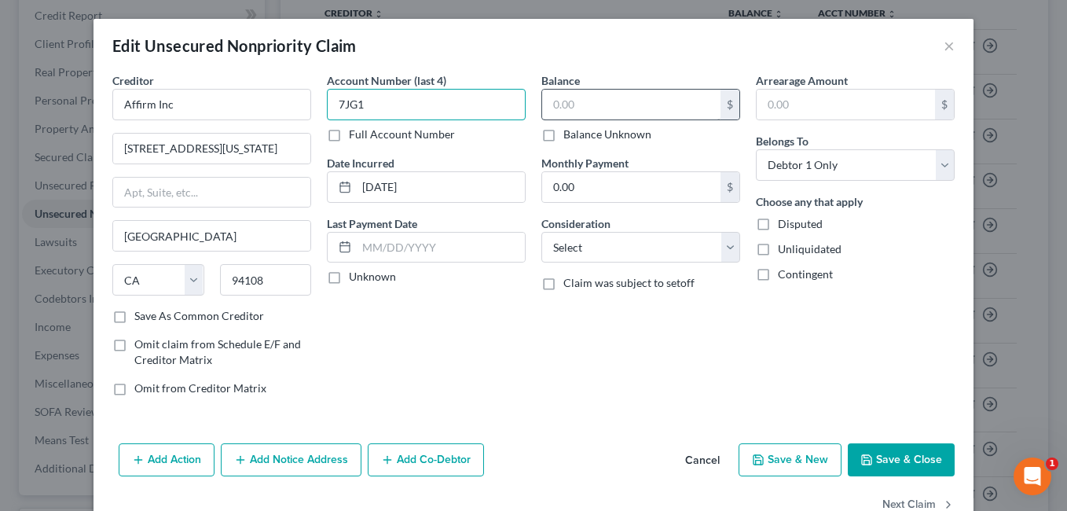
type input "7JG1"
click at [581, 106] on input "text" at bounding box center [631, 105] width 178 height 30
type input "2,478.00"
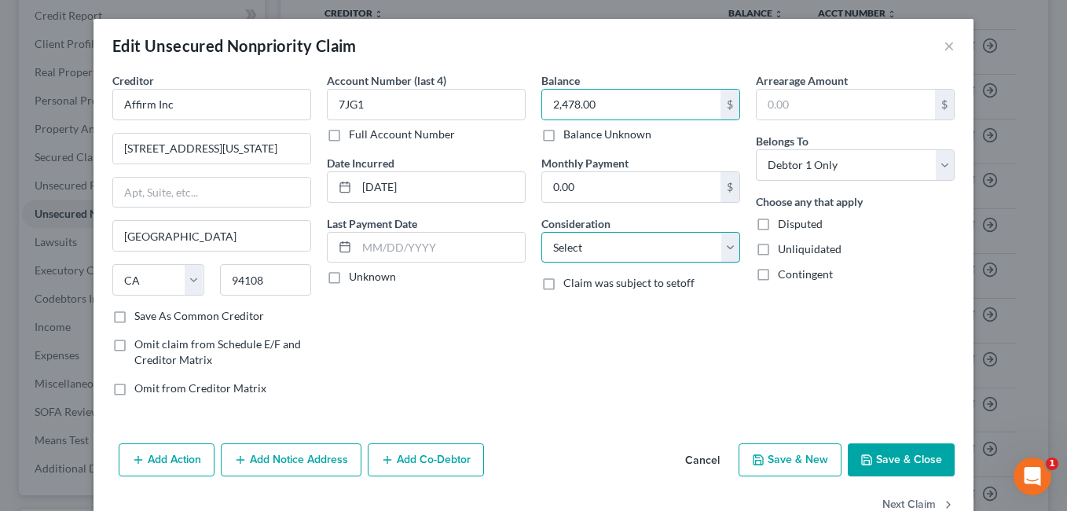
click at [721, 242] on select "Select Cable / Satellite Services Collection Agency Credit Card Debt Debt Couns…" at bounding box center [640, 247] width 199 height 31
select select "2"
click at [541, 232] on select "Select Cable / Satellite Services Collection Agency Credit Card Debt Debt Couns…" at bounding box center [640, 247] width 199 height 31
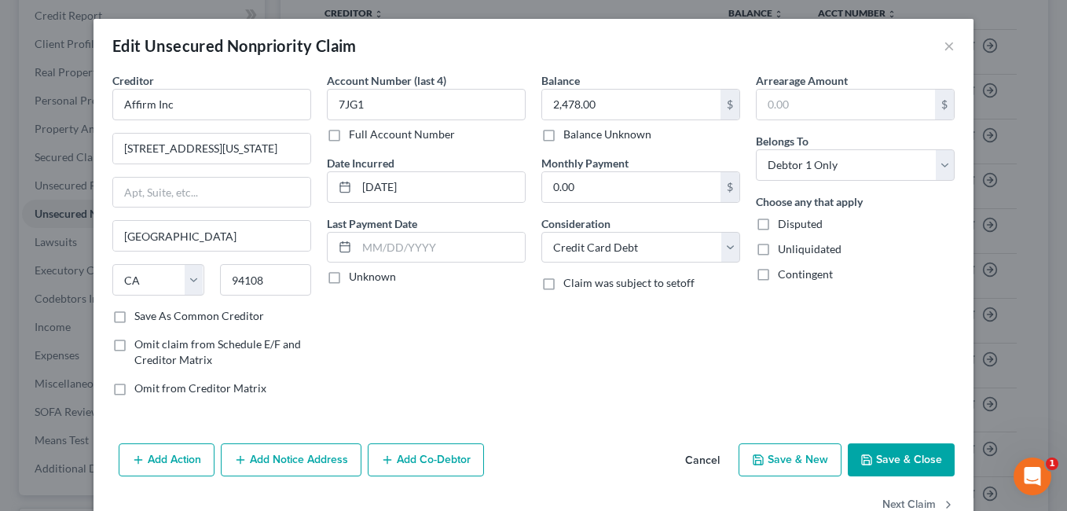
click at [881, 453] on button "Save & Close" at bounding box center [901, 459] width 107 height 33
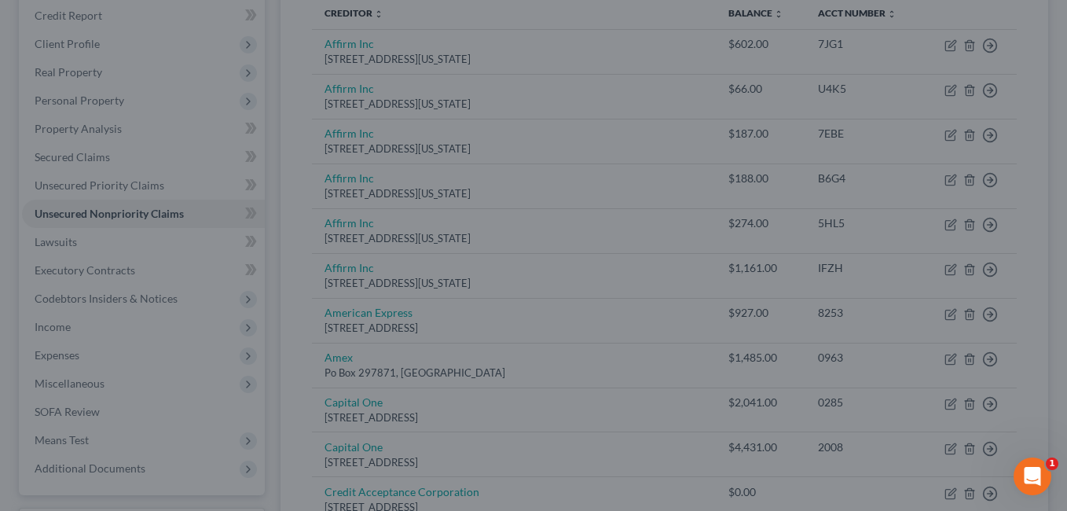
type input "0"
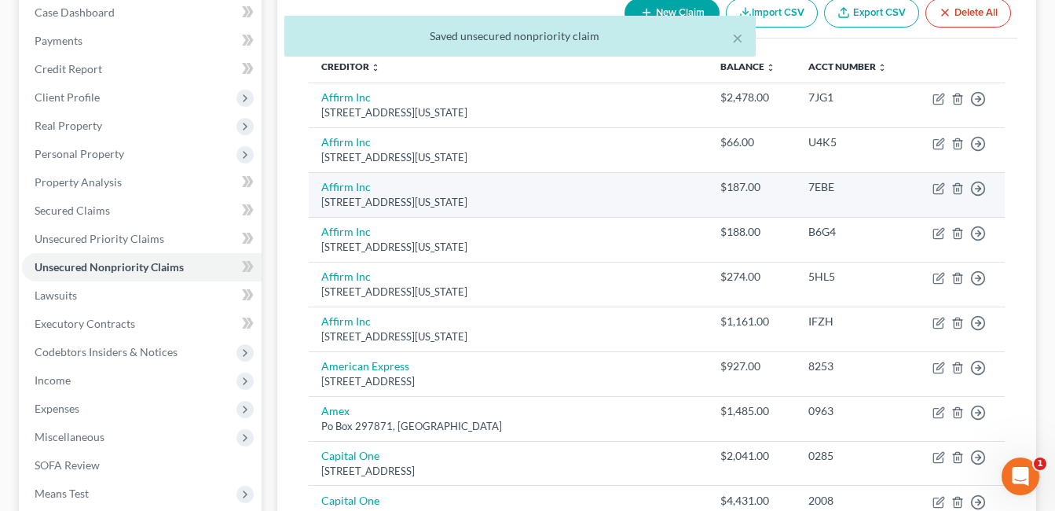
scroll to position [140, 0]
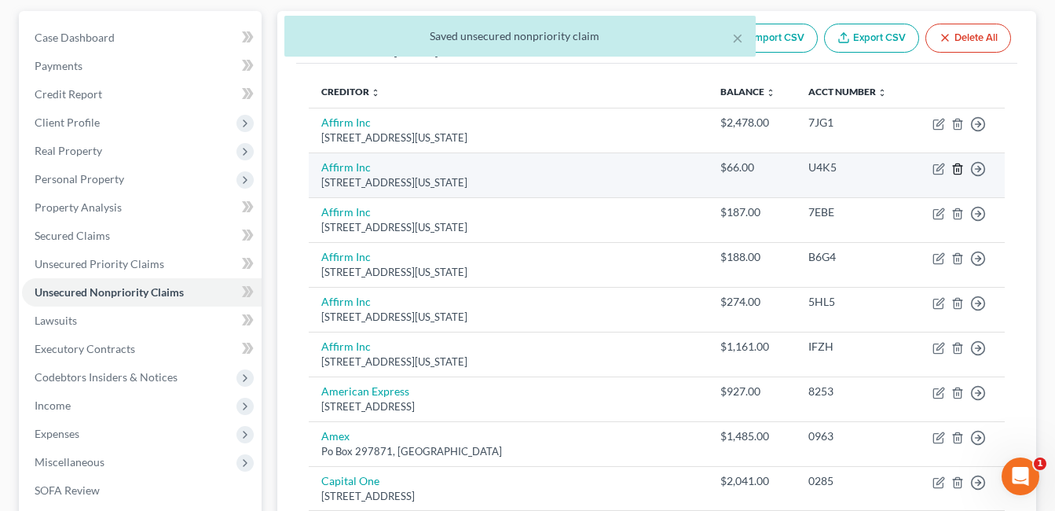
click at [956, 170] on icon "button" at bounding box center [958, 169] width 13 height 13
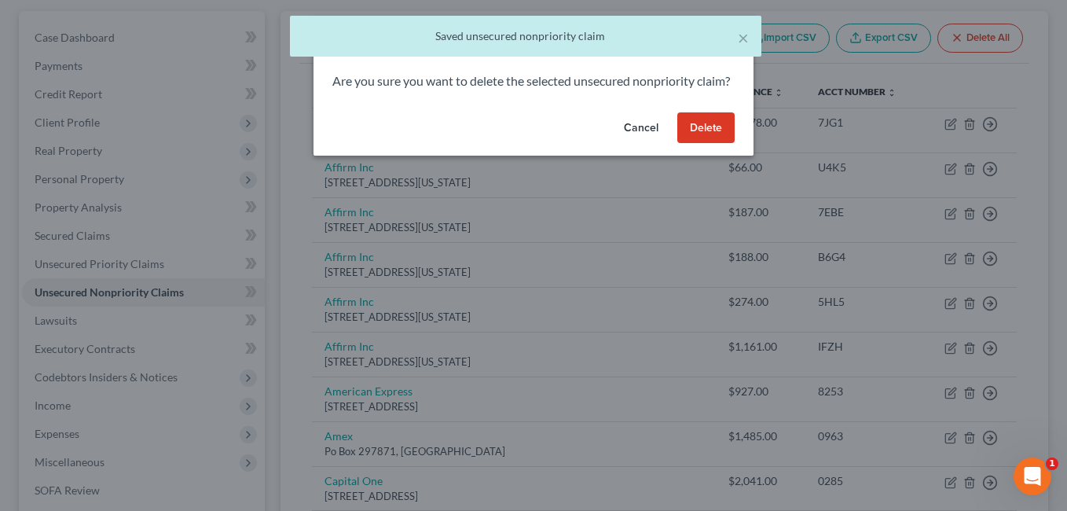
click at [699, 144] on button "Delete" at bounding box center [705, 127] width 57 height 31
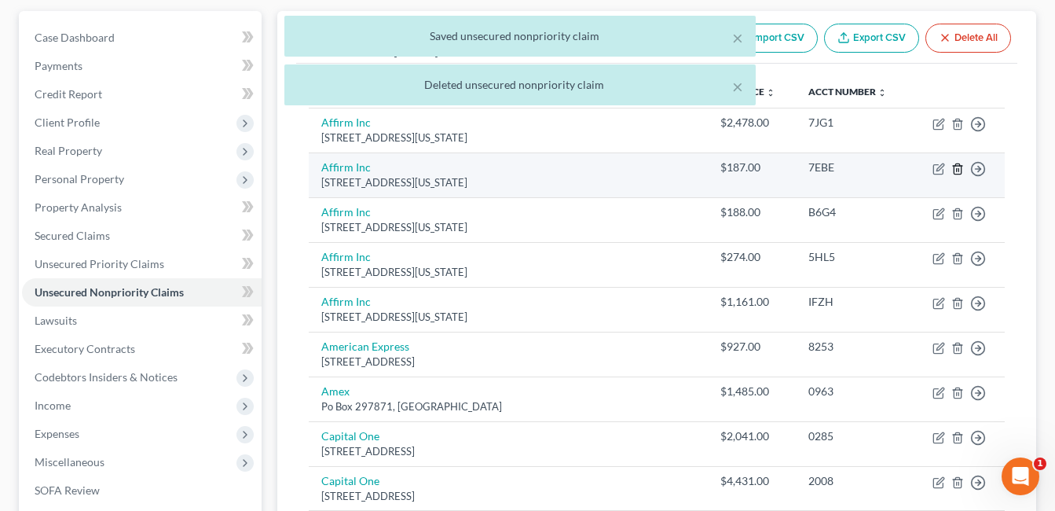
click at [959, 171] on line "button" at bounding box center [959, 169] width 0 height 3
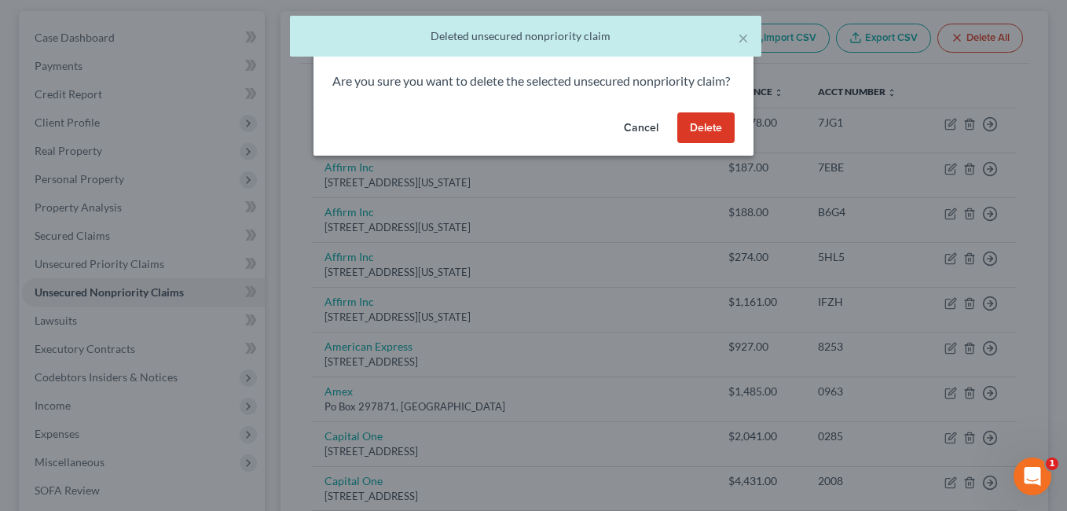
click at [699, 144] on button "Delete" at bounding box center [705, 127] width 57 height 31
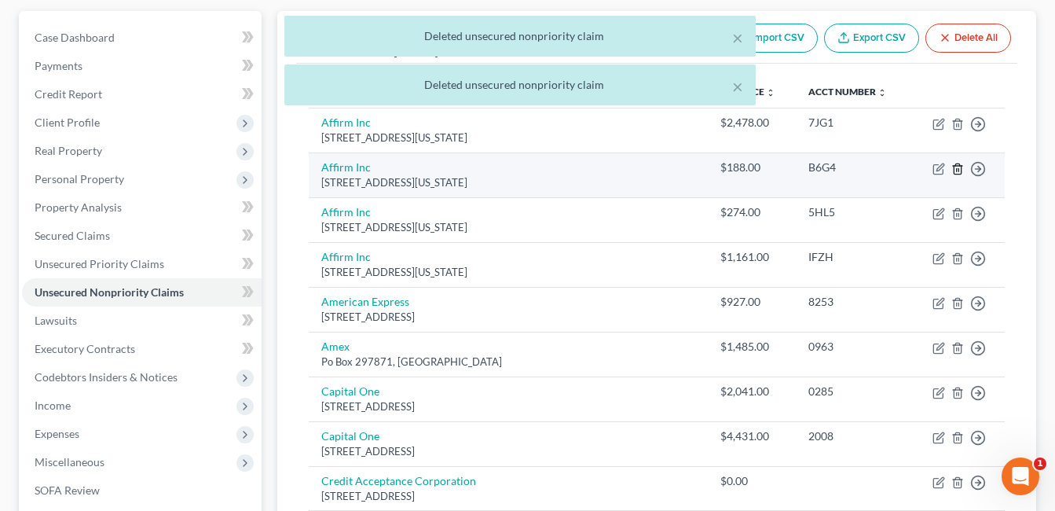
click at [956, 171] on icon "button" at bounding box center [958, 169] width 13 height 13
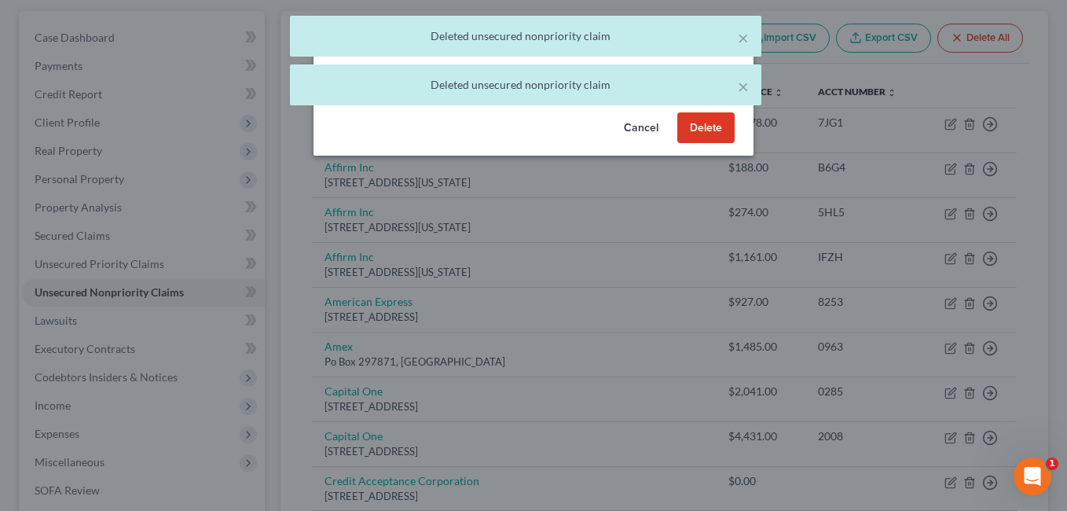
click at [718, 144] on button "Delete" at bounding box center [705, 127] width 57 height 31
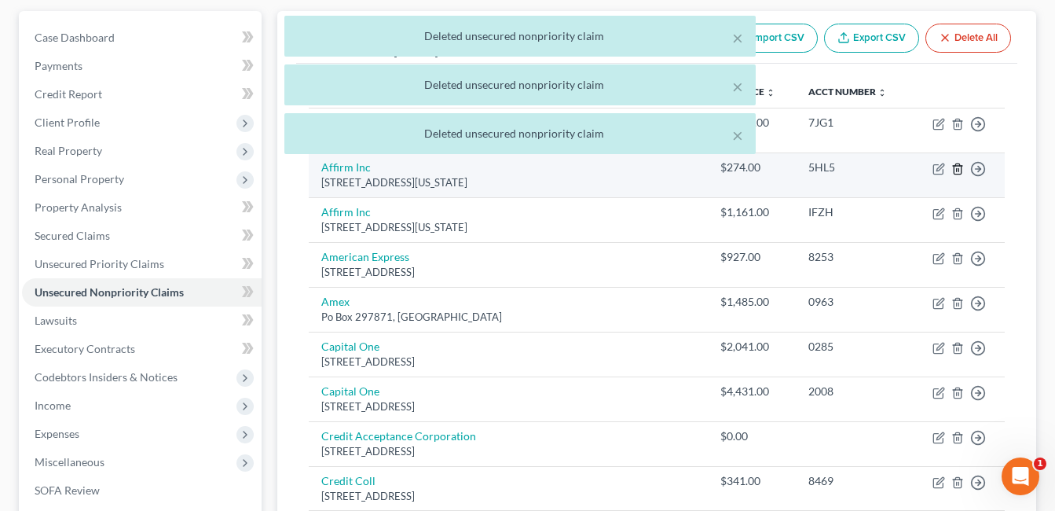
click at [959, 167] on icon "button" at bounding box center [958, 169] width 13 height 13
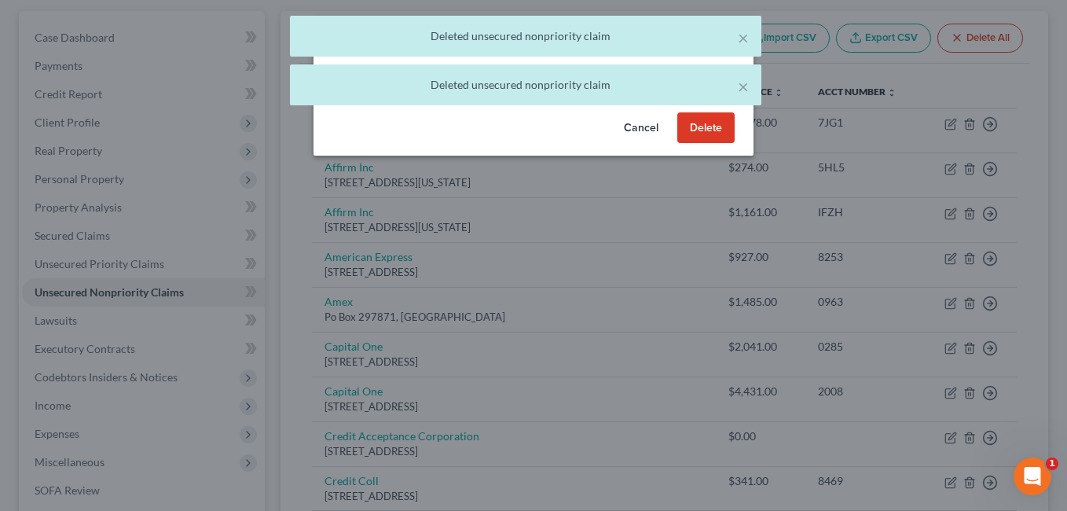
drag, startPoint x: 702, startPoint y: 149, endPoint x: 807, endPoint y: 145, distance: 104.6
click at [702, 144] on button "Delete" at bounding box center [705, 127] width 57 height 31
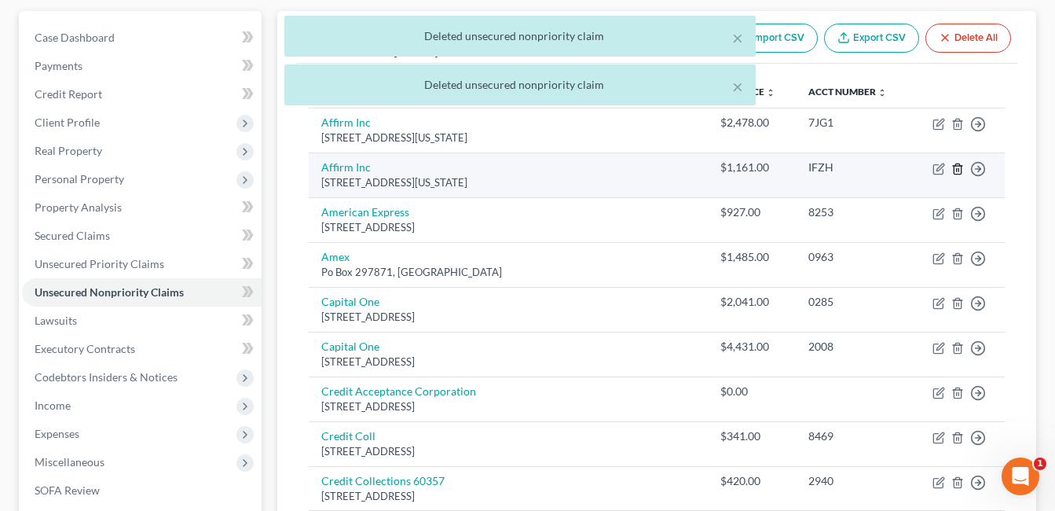
click at [959, 167] on icon "button" at bounding box center [958, 169] width 13 height 13
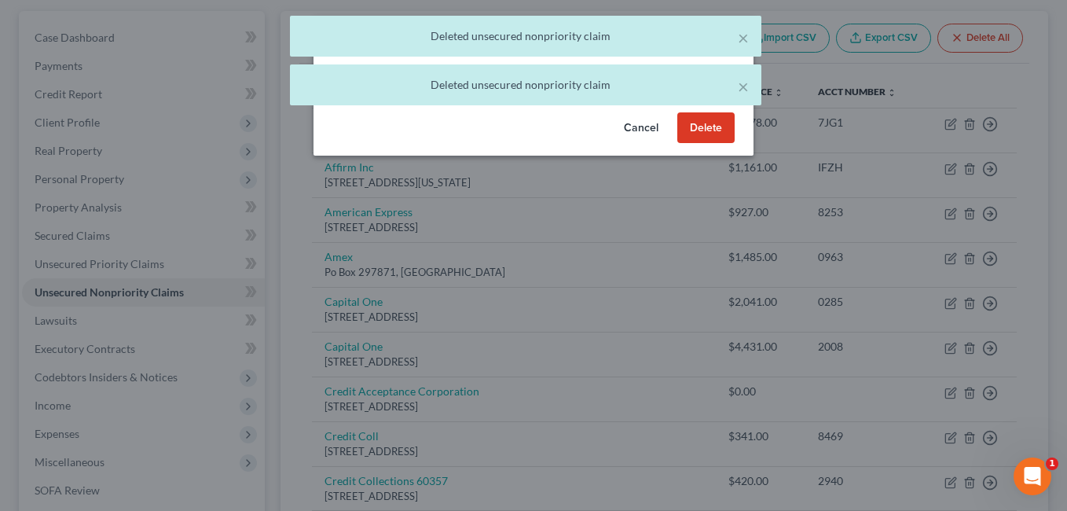
click at [705, 144] on button "Delete" at bounding box center [705, 127] width 57 height 31
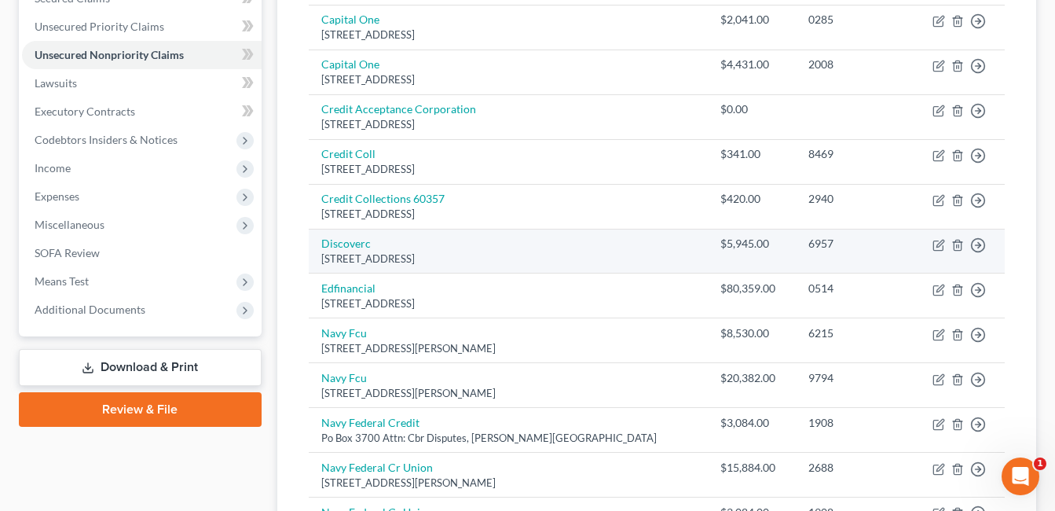
scroll to position [376, 0]
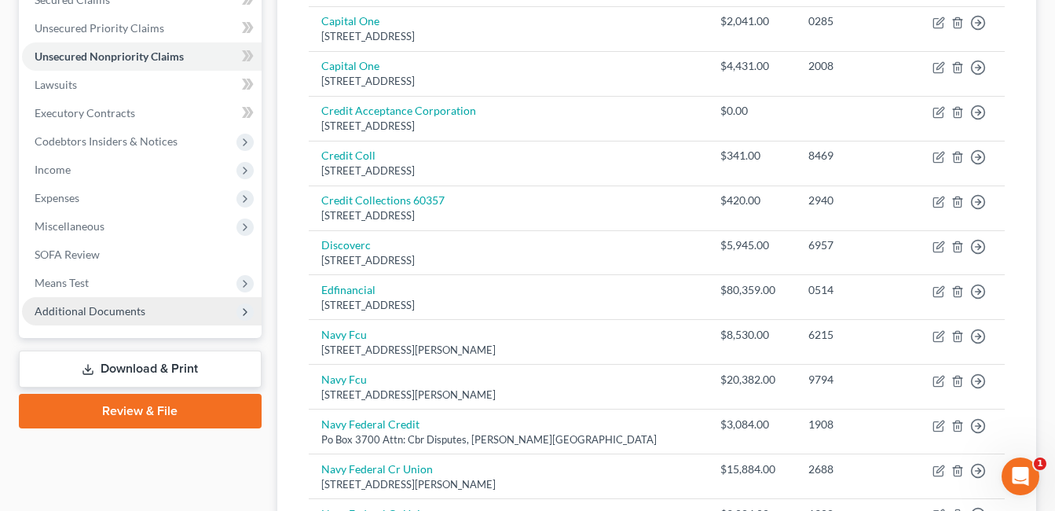
click at [121, 314] on span "Additional Documents" at bounding box center [90, 310] width 111 height 13
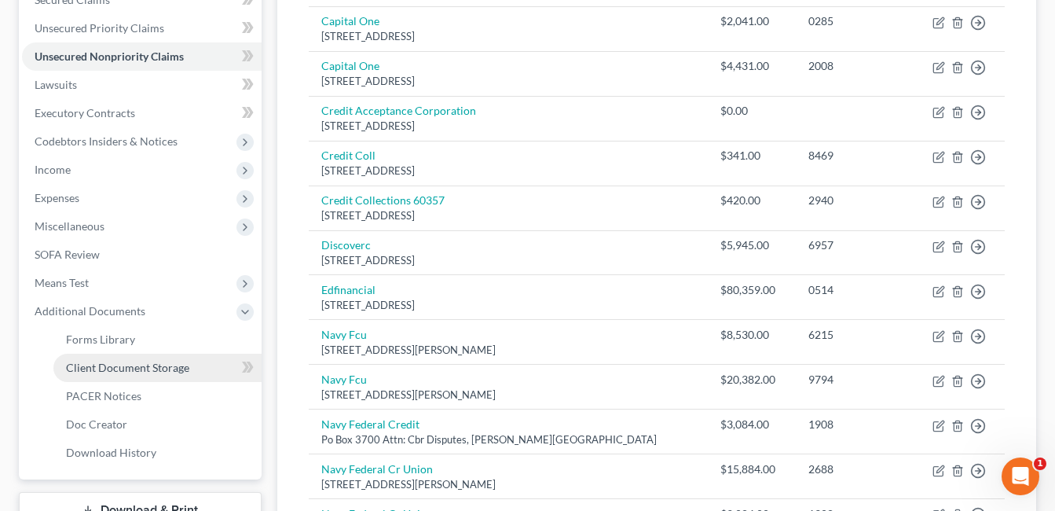
click at [158, 371] on span "Client Document Storage" at bounding box center [127, 367] width 123 height 13
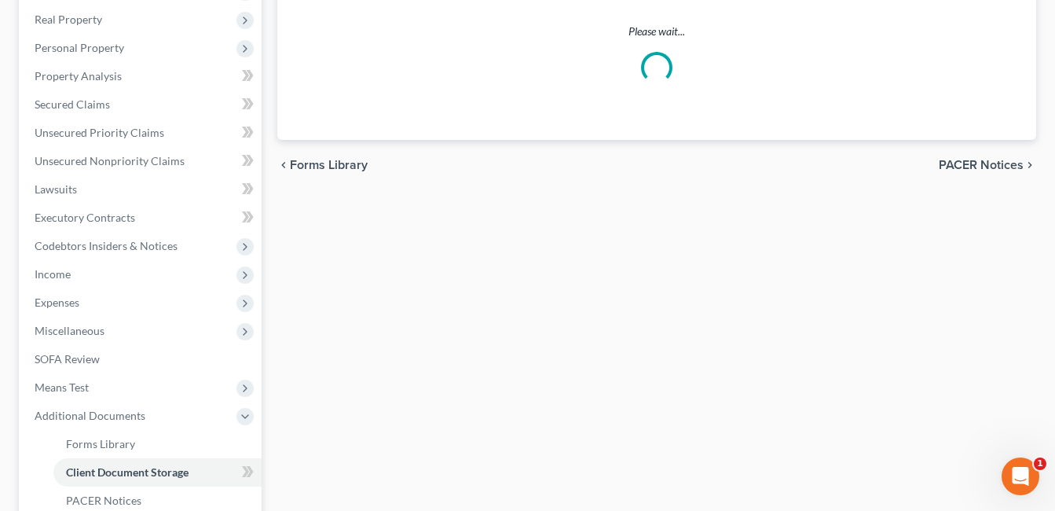
scroll to position [77, 0]
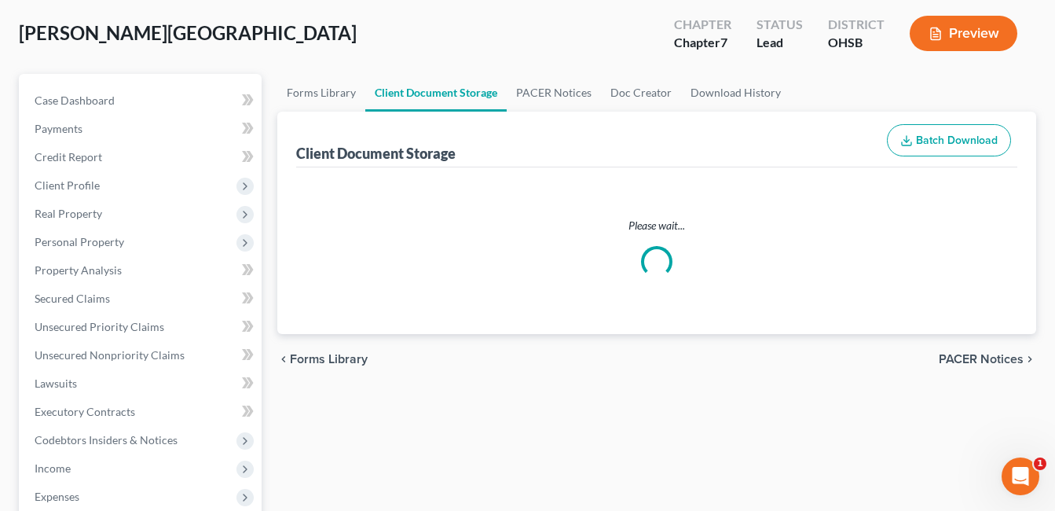
select select "7"
select select "37"
select select "52"
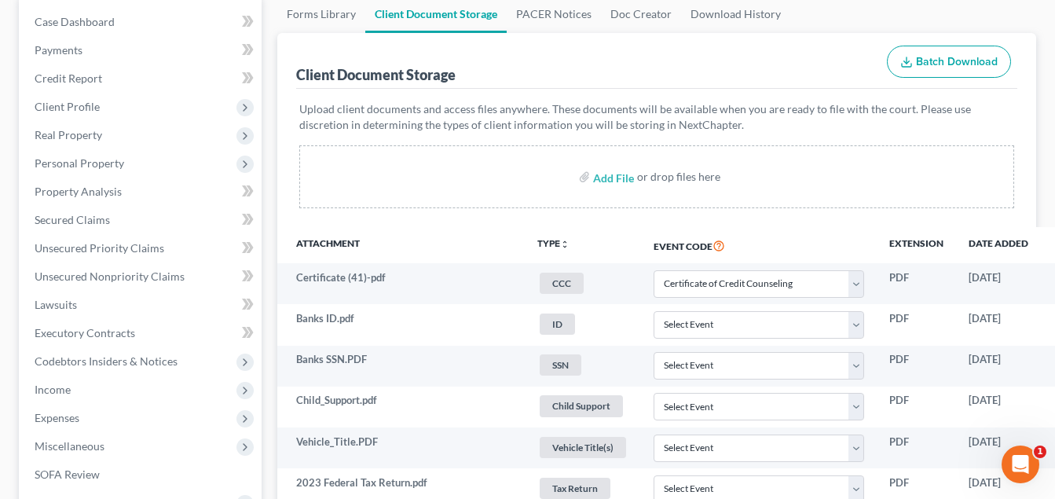
scroll to position [157, 0]
click at [152, 274] on span "Unsecured Nonpriority Claims" at bounding box center [110, 274] width 150 height 13
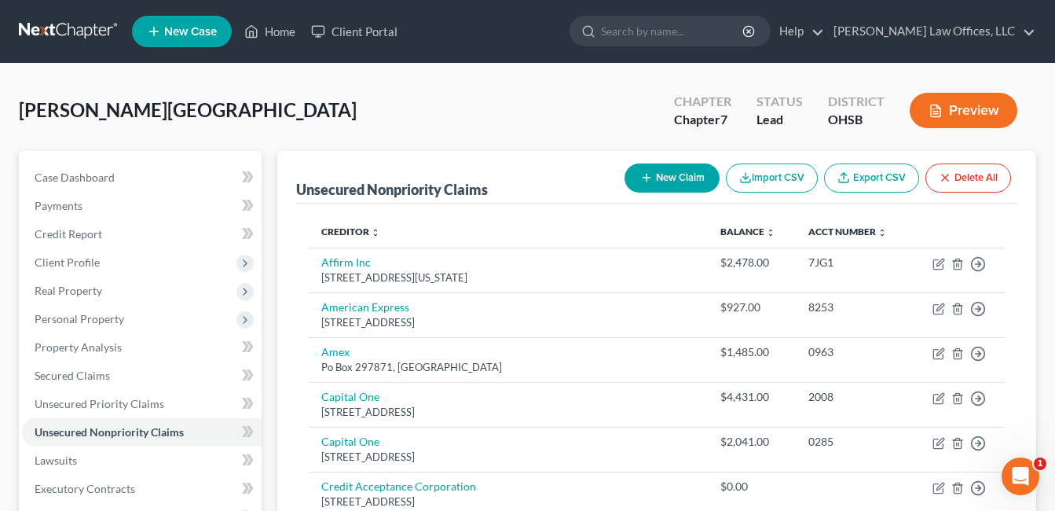
click at [660, 173] on button "New Claim" at bounding box center [672, 177] width 95 height 29
select select "0"
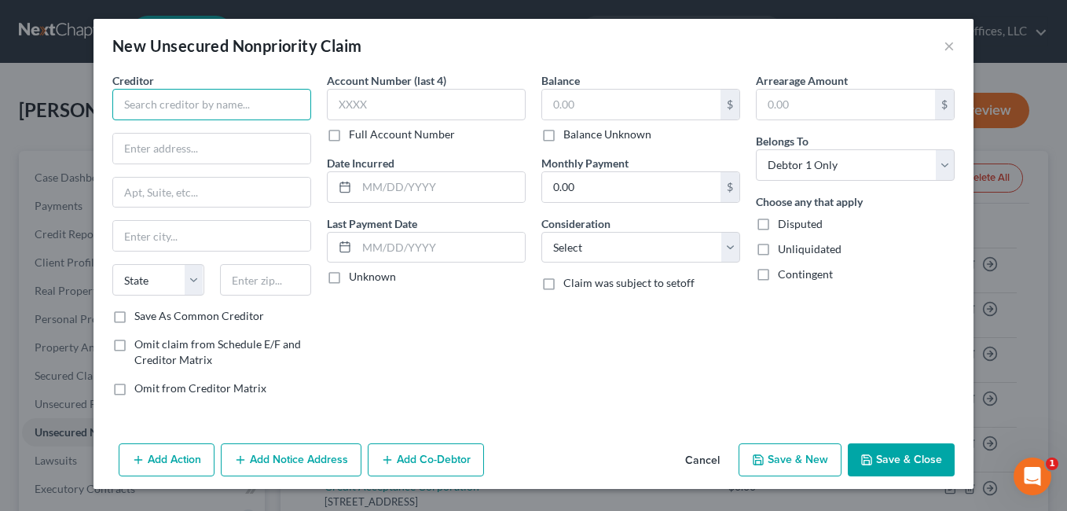
click at [244, 112] on input "text" at bounding box center [211, 104] width 199 height 31
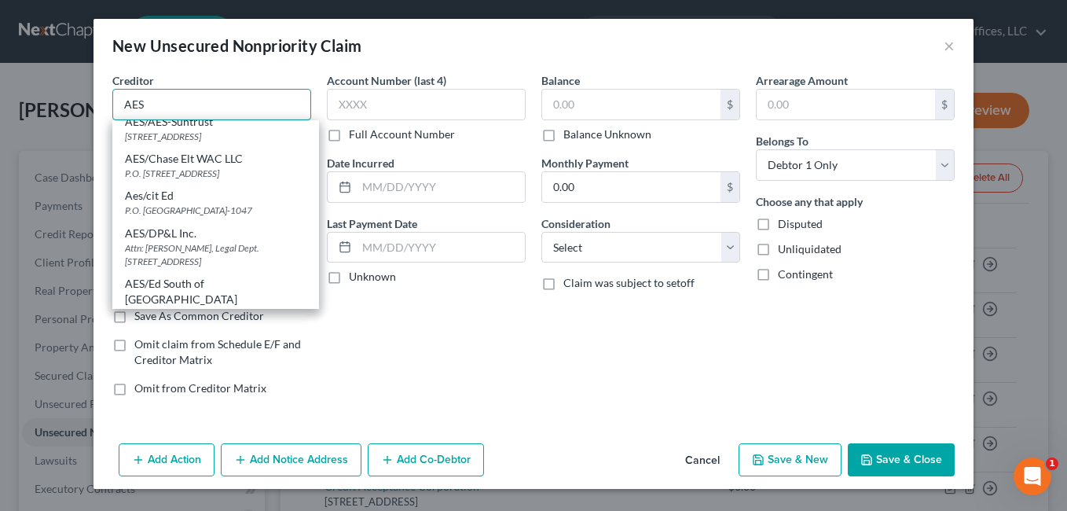
scroll to position [157, 0]
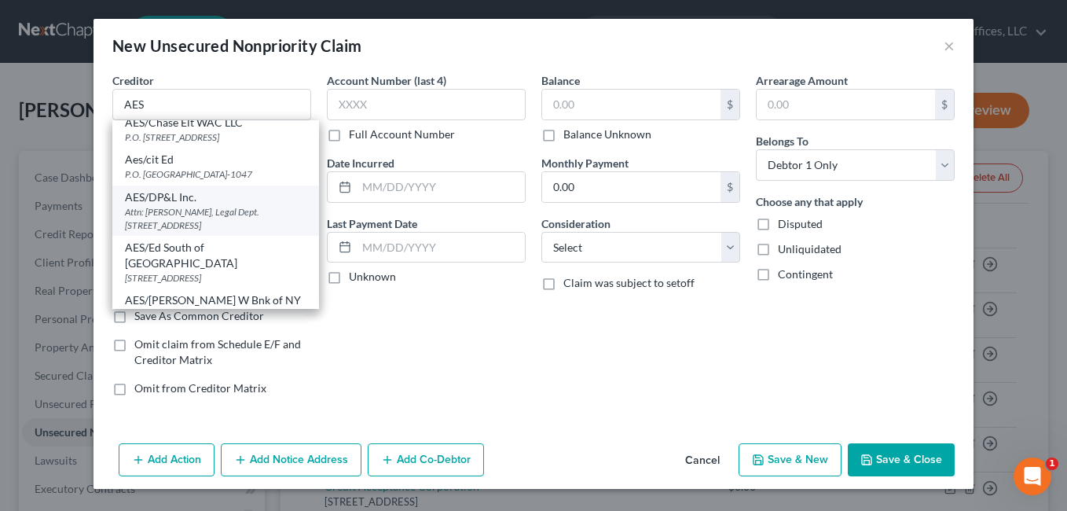
click at [214, 232] on div "Attn: [PERSON_NAME], Legal Dept. [STREET_ADDRESS]" at bounding box center [216, 218] width 182 height 27
type input "AES/DP&L Inc."
type input "Attn: Fran Davidson, Legal Dept."
type input "1065 Woodman Drive"
type input "[GEOGRAPHIC_DATA]"
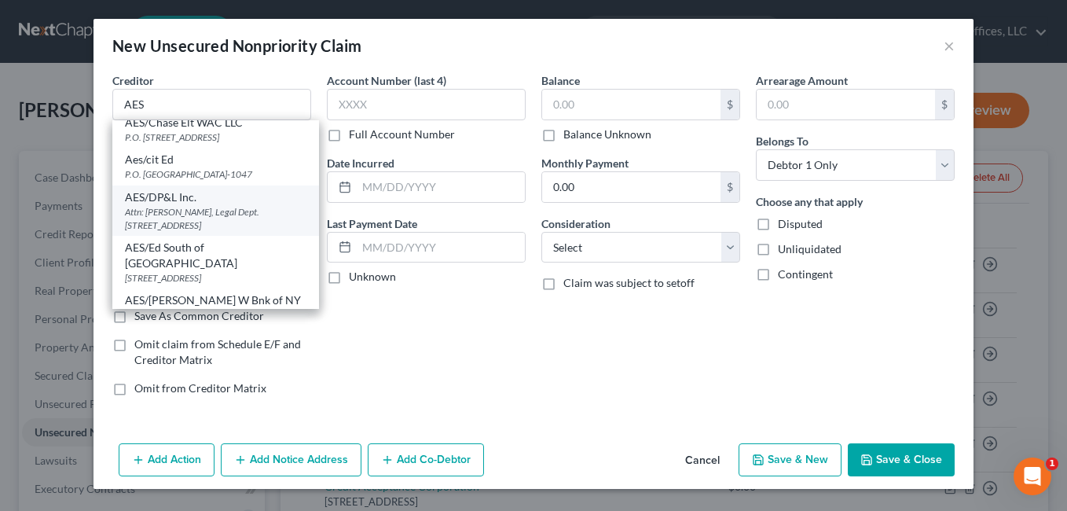
select select "36"
type input "45432-0000"
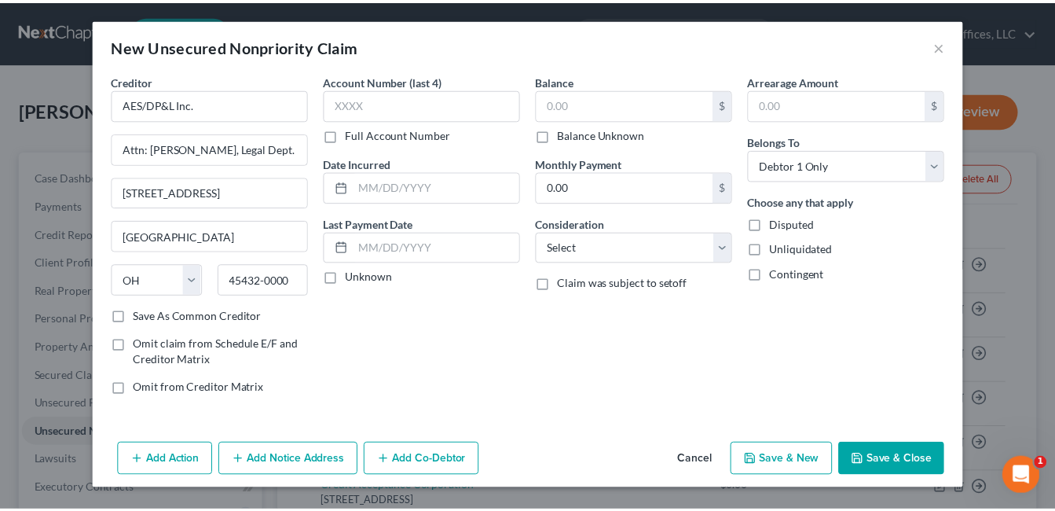
scroll to position [0, 0]
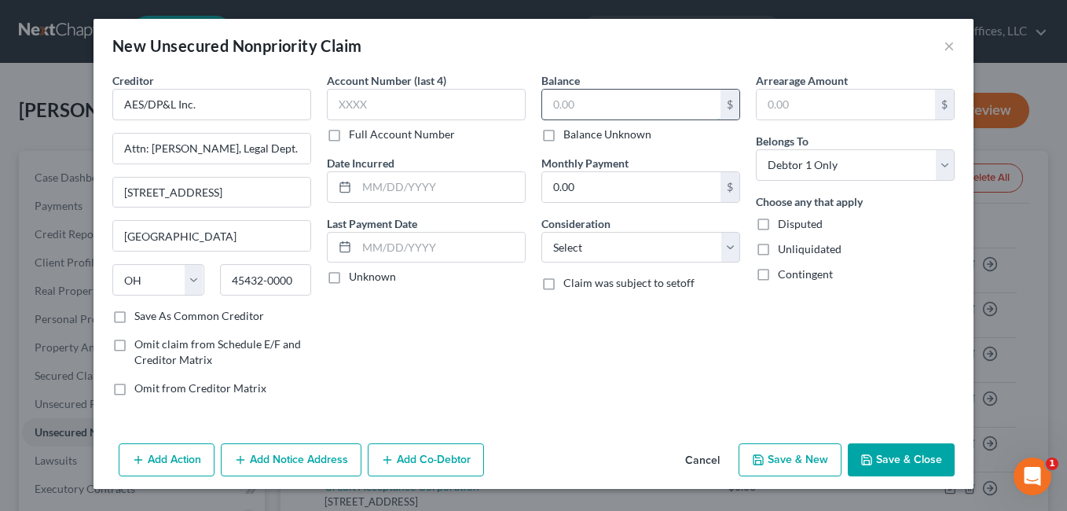
click at [581, 96] on input "text" at bounding box center [631, 105] width 178 height 30
type input "2,000.00"
click at [724, 244] on select "Select Cable / Satellite Services Collection Agency Credit Card Debt Debt Couns…" at bounding box center [640, 247] width 199 height 31
select select "20"
click at [541, 232] on select "Select Cable / Satellite Services Collection Agency Credit Card Debt Debt Couns…" at bounding box center [640, 247] width 199 height 31
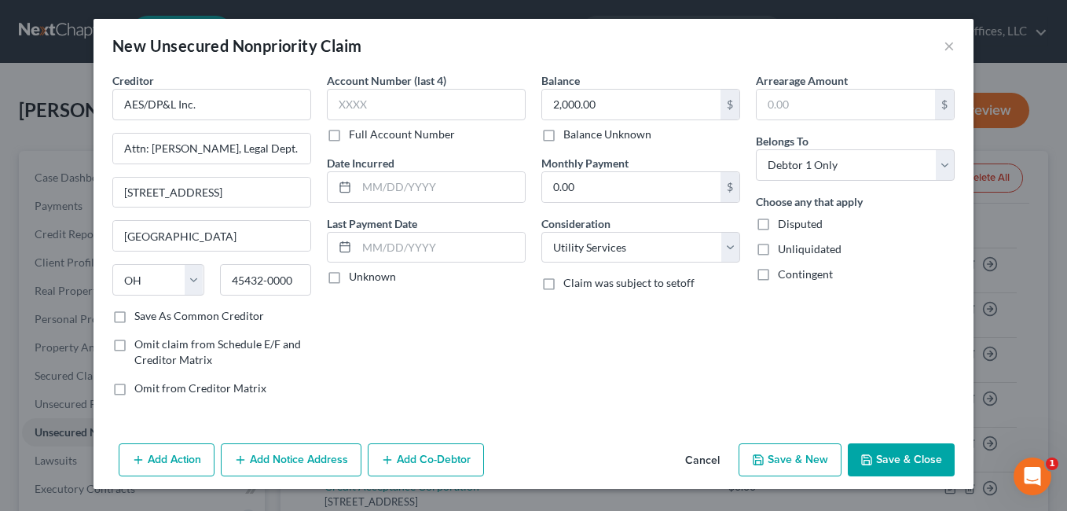
click at [894, 459] on button "Save & Close" at bounding box center [901, 459] width 107 height 33
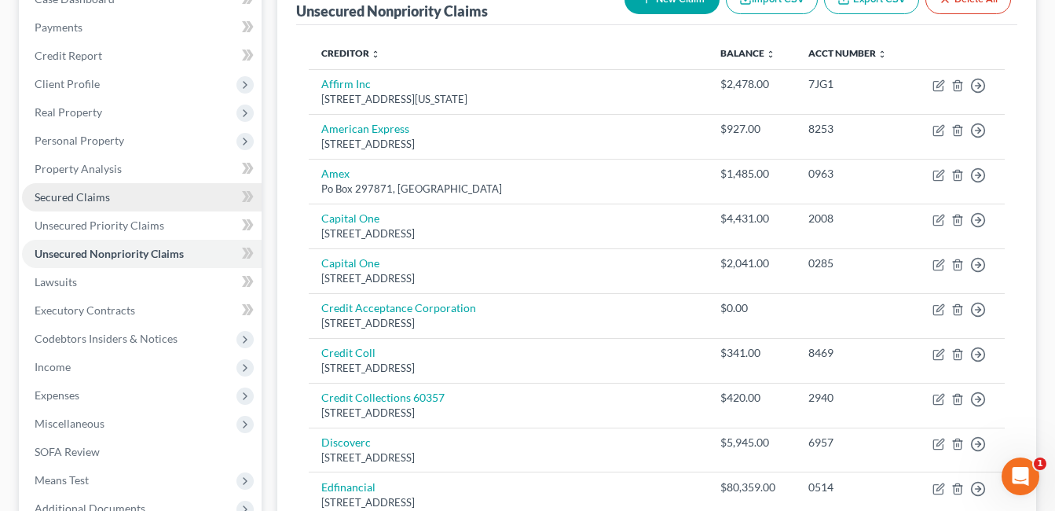
scroll to position [393, 0]
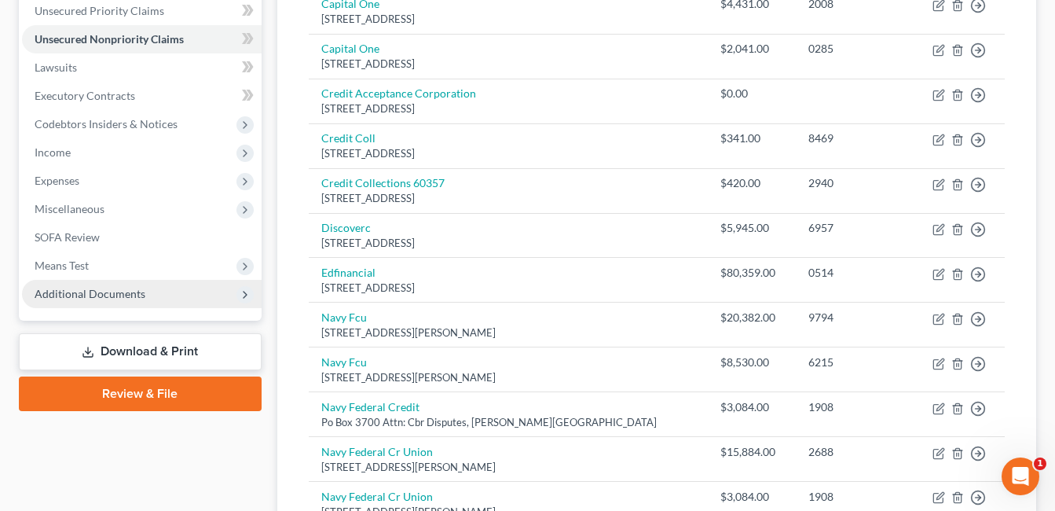
click at [112, 290] on span "Additional Documents" at bounding box center [90, 293] width 111 height 13
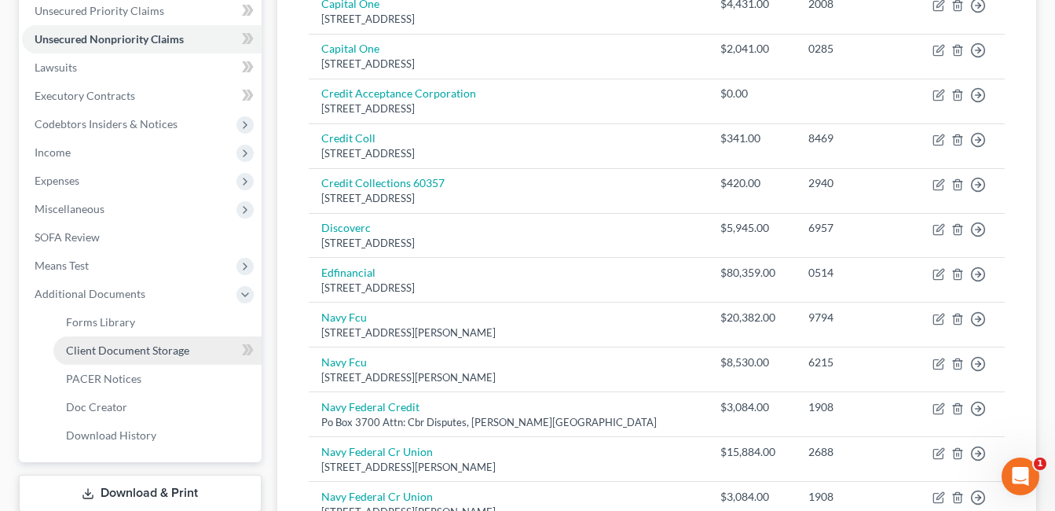
click at [179, 350] on span "Client Document Storage" at bounding box center [127, 349] width 123 height 13
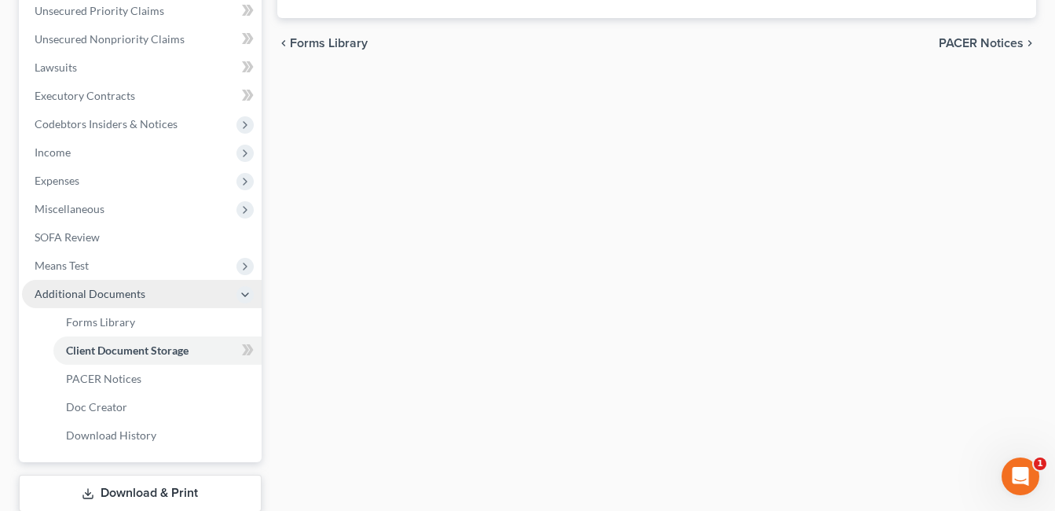
scroll to position [391, 0]
select select "7"
select select "37"
select select "52"
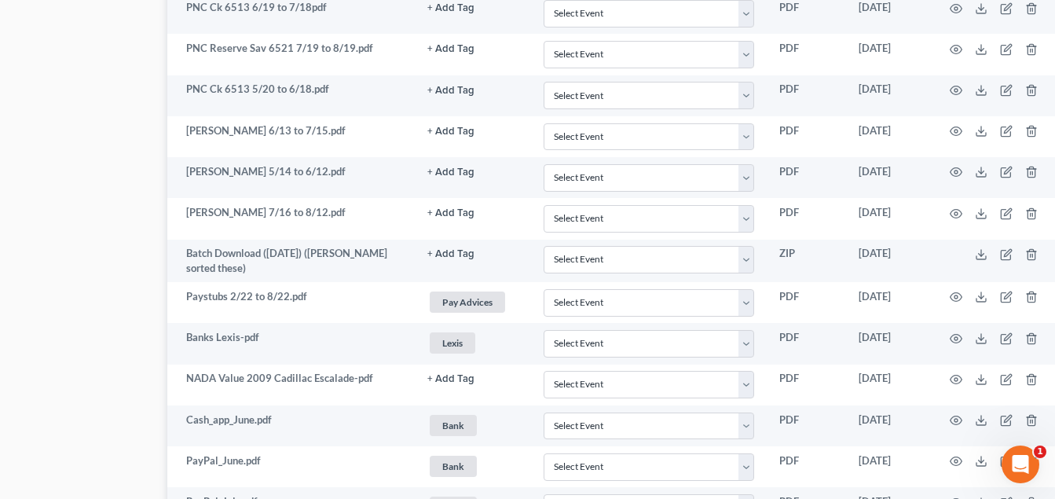
scroll to position [1493, 121]
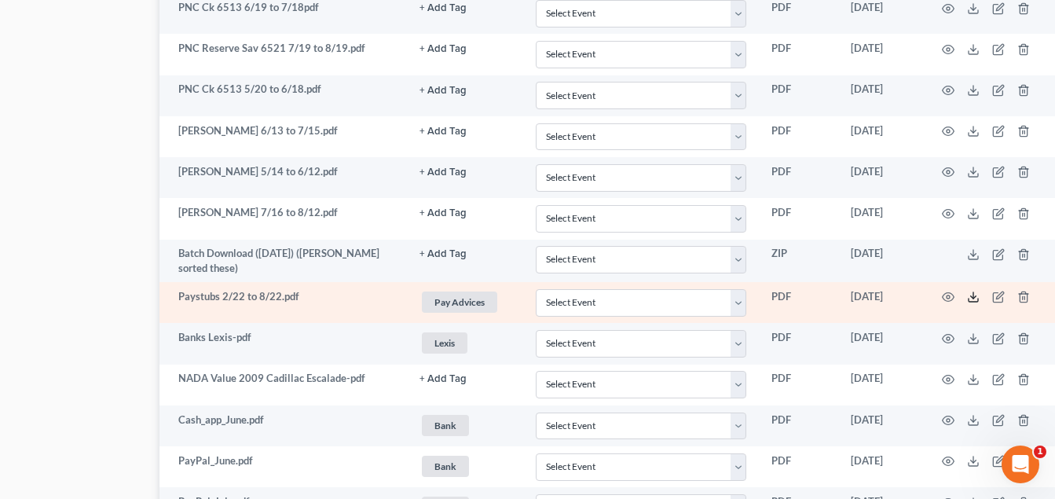
click at [974, 295] on line at bounding box center [974, 295] width 0 height 6
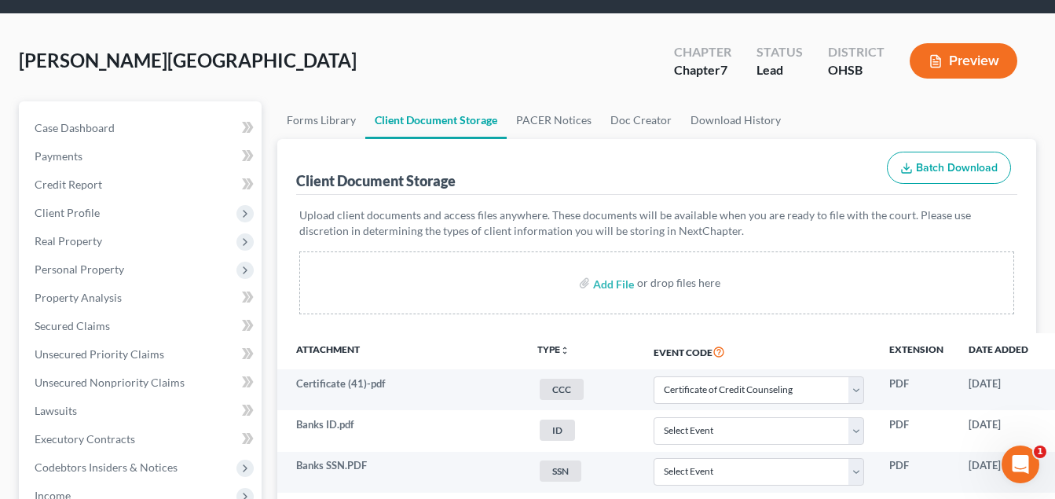
scroll to position [0, 0]
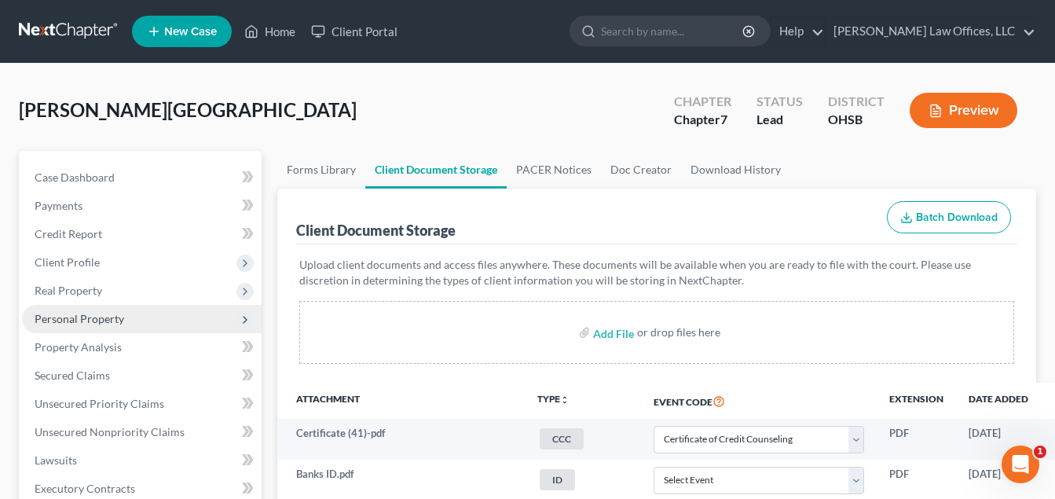
click at [110, 323] on span "Personal Property" at bounding box center [80, 318] width 90 height 13
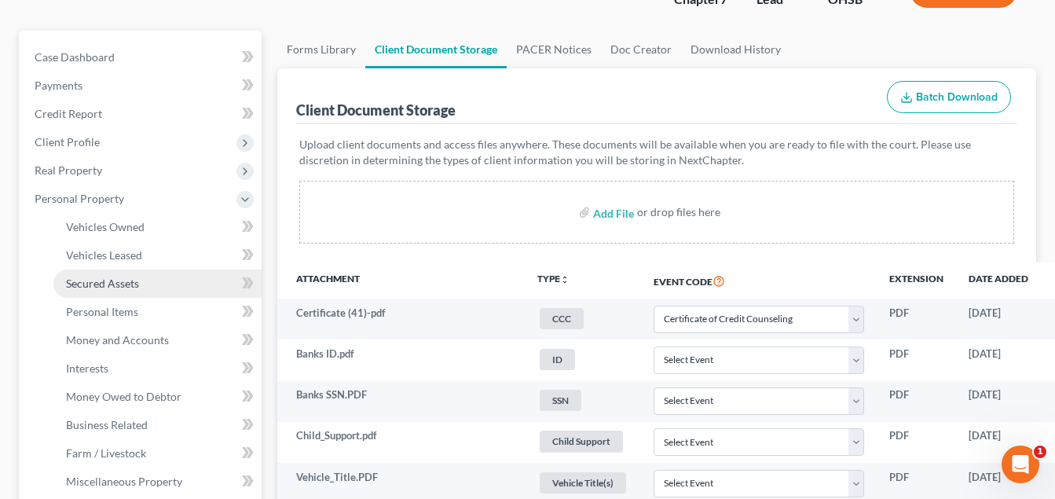
scroll to position [314, 0]
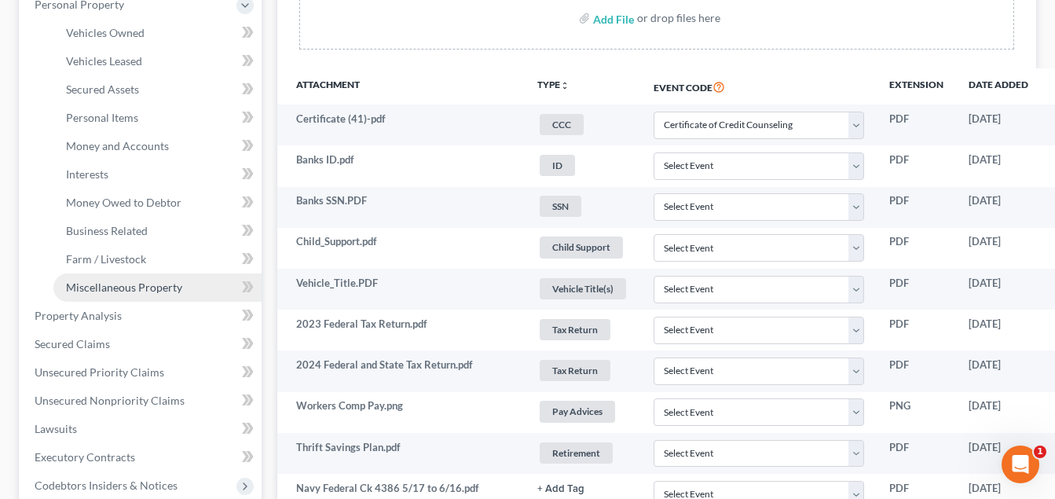
click at [145, 296] on link "Miscellaneous Property" at bounding box center [157, 287] width 208 height 28
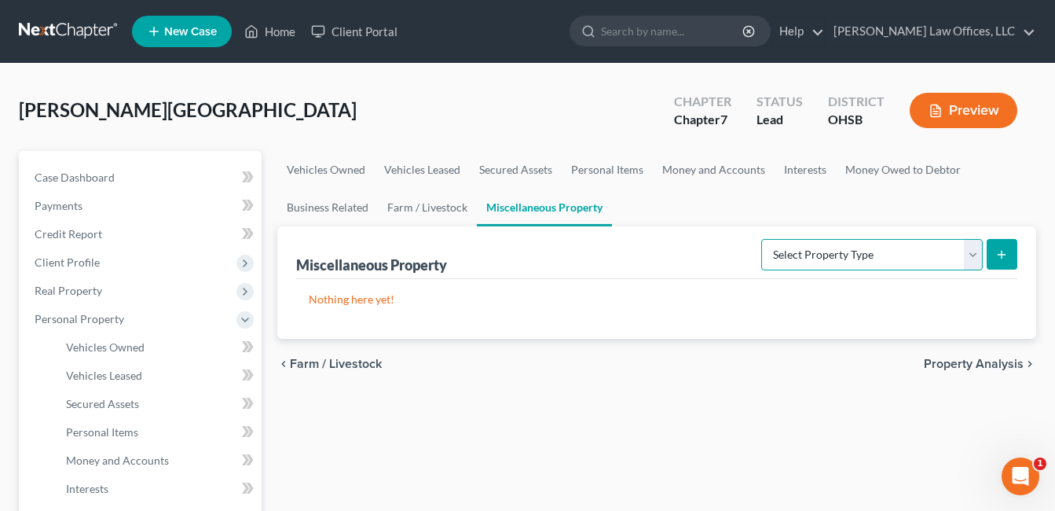
click at [967, 251] on select "Select Property Type Assigned for Creditor Benefit Within 1 Year Holding for An…" at bounding box center [872, 254] width 222 height 31
select select "not_yet_listed"
click at [761, 239] on select "Select Property Type Assigned for Creditor Benefit Within 1 Year Holding for An…" at bounding box center [872, 254] width 222 height 31
click at [991, 255] on button "submit" at bounding box center [1002, 254] width 31 height 31
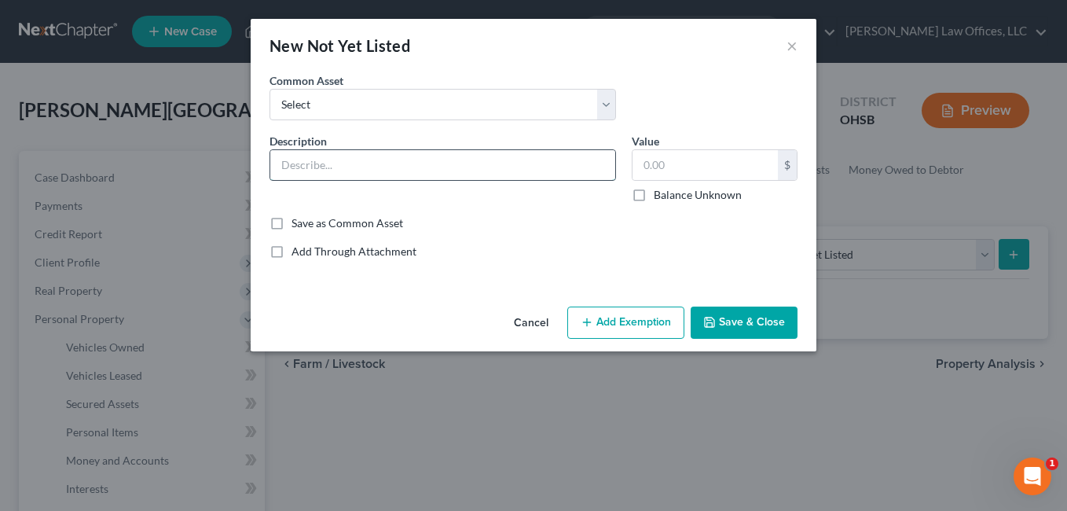
click at [383, 176] on input "text" at bounding box center [442, 165] width 345 height 30
type input "g"
click at [423, 163] on input "Garnishment Preference" at bounding box center [442, 165] width 345 height 30
type input "Garnishment Preference"
click at [750, 317] on button "Save & Close" at bounding box center [744, 322] width 107 height 33
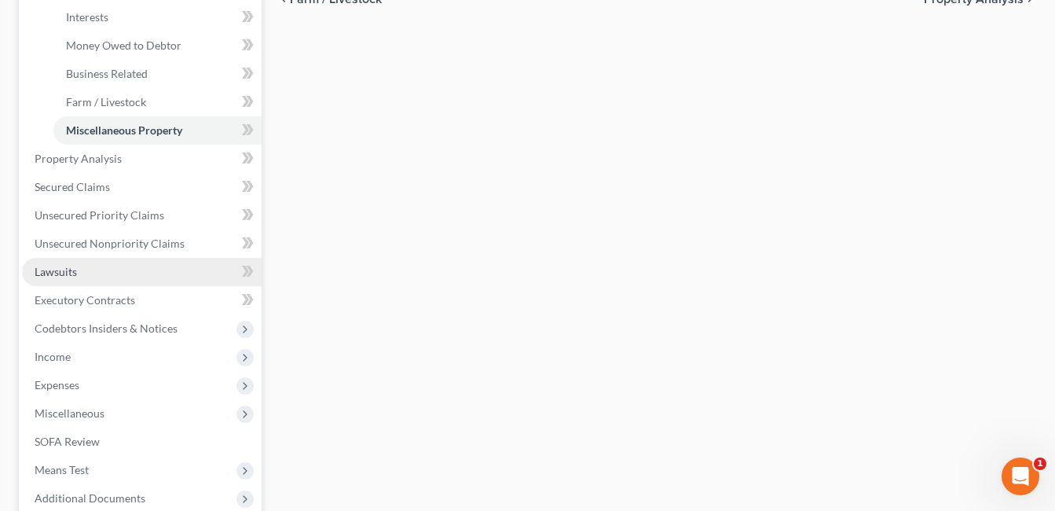
click at [102, 272] on link "Lawsuits" at bounding box center [142, 272] width 240 height 28
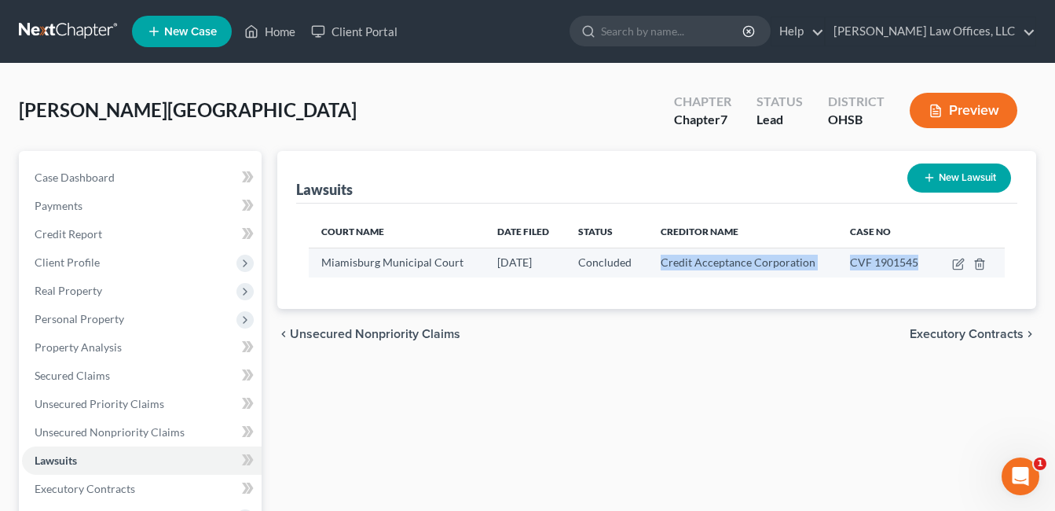
drag, startPoint x: 922, startPoint y: 264, endPoint x: 664, endPoint y: 259, distance: 257.8
click at [664, 259] on tr "Miamisburg Municipal Court 09/06/2019 Concluded Credit Acceptance Corporation C…" at bounding box center [657, 263] width 696 height 30
copy tr "Credit Acceptance Corporation CVF 1901545"
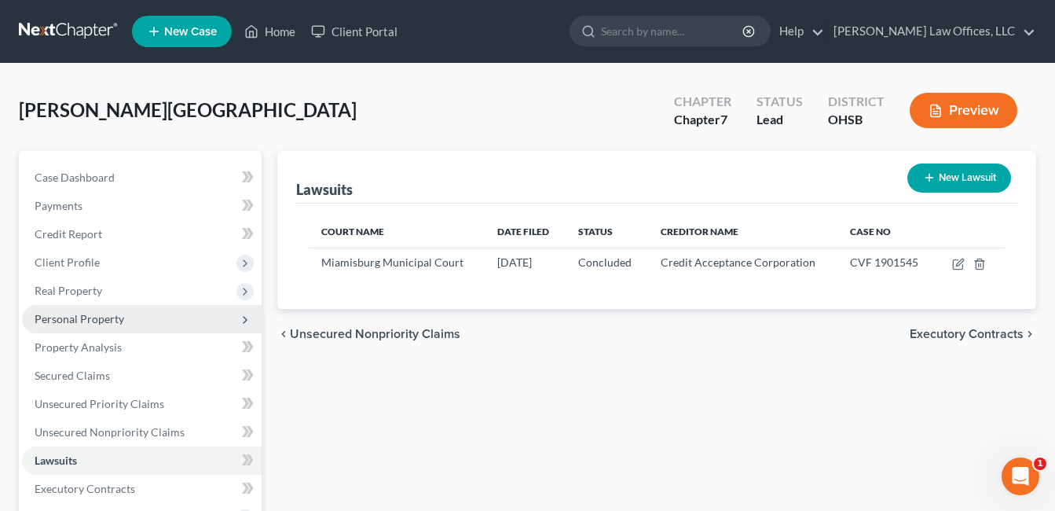
click at [104, 313] on span "Personal Property" at bounding box center [80, 318] width 90 height 13
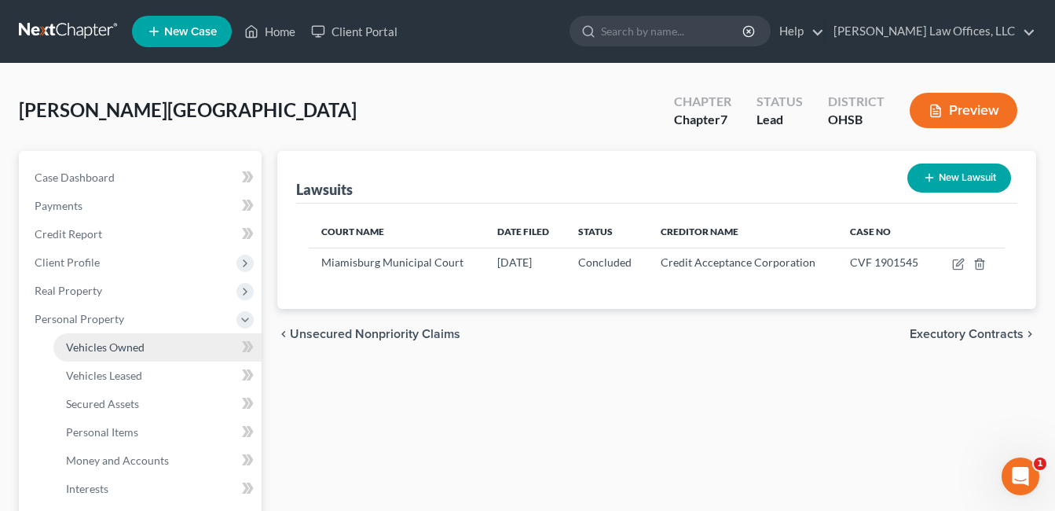
click at [141, 351] on span "Vehicles Owned" at bounding box center [105, 346] width 79 height 13
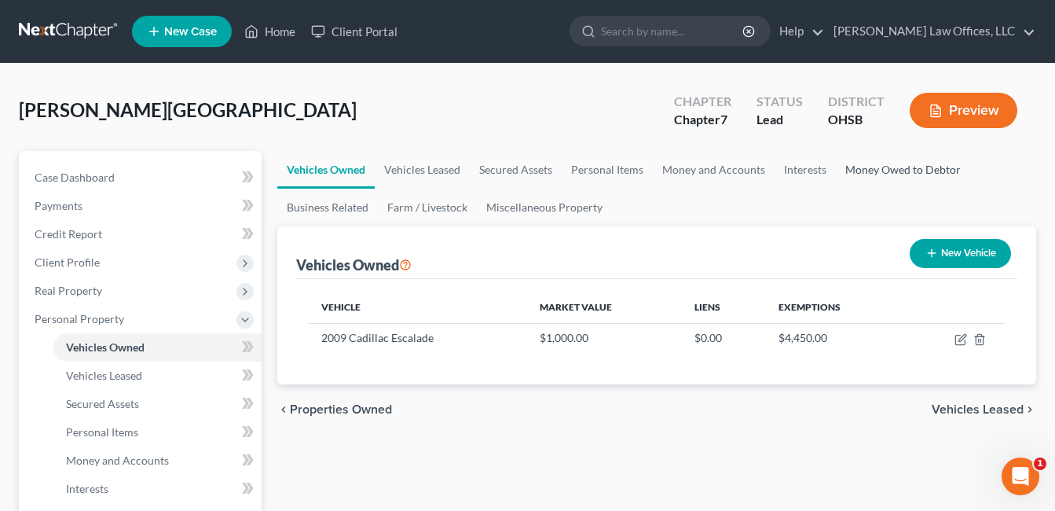
click at [872, 165] on link "Money Owed to Debtor" at bounding box center [903, 170] width 134 height 38
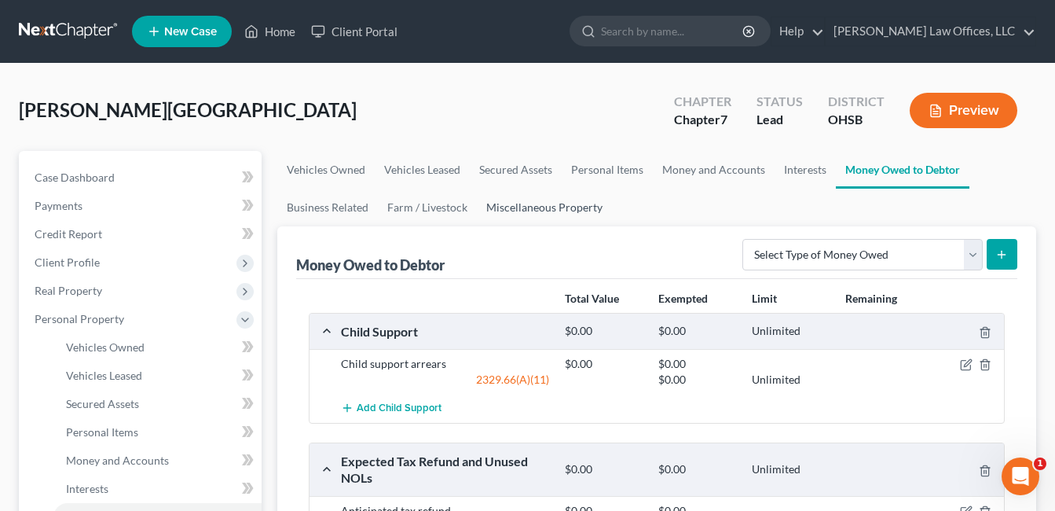
click at [568, 205] on link "Miscellaneous Property" at bounding box center [544, 208] width 135 height 38
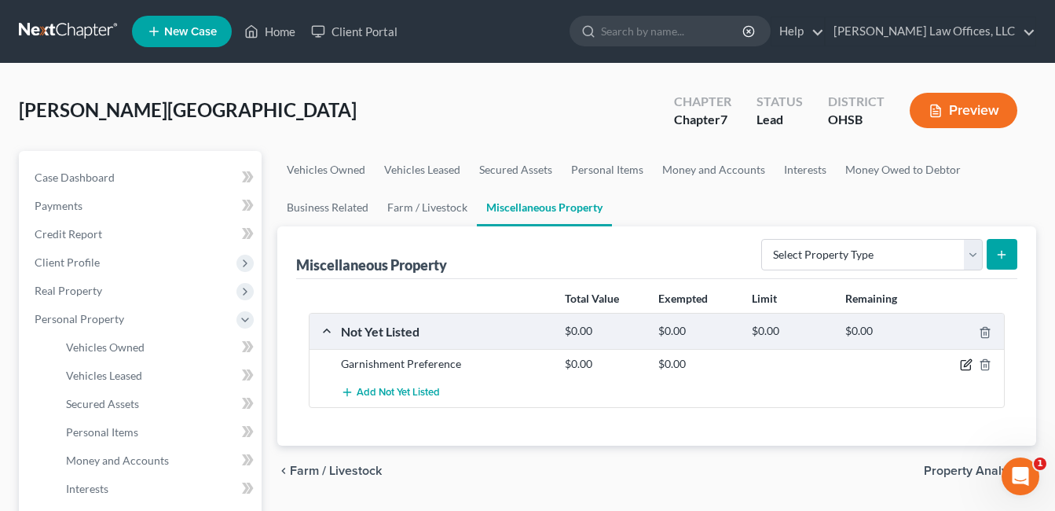
click at [970, 365] on icon "button" at bounding box center [965, 365] width 9 height 9
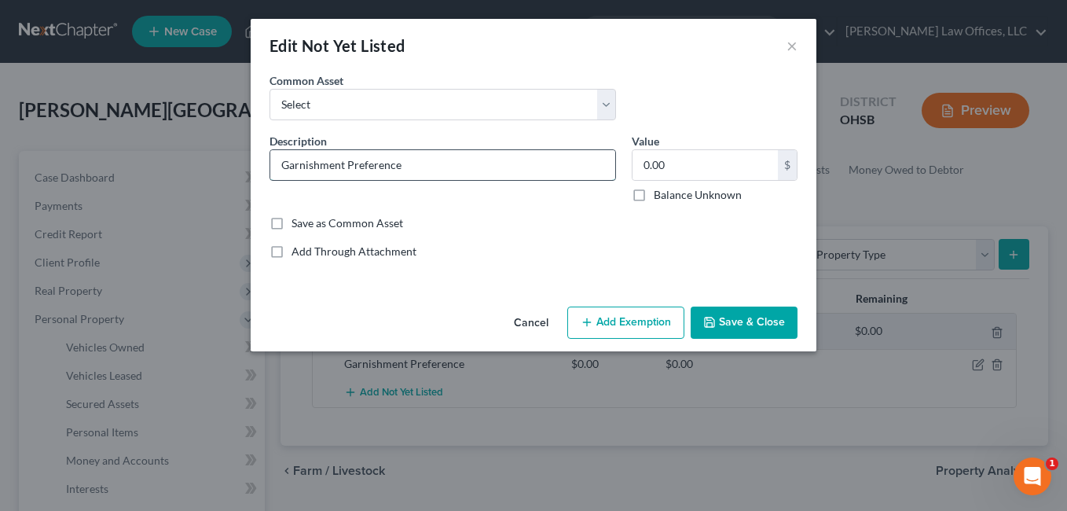
paste input "Credit Acceptance Corporation CVF 1901545"
type input "Garnishment Preference (Credit Acceptance Corporation CVF 1901545)"
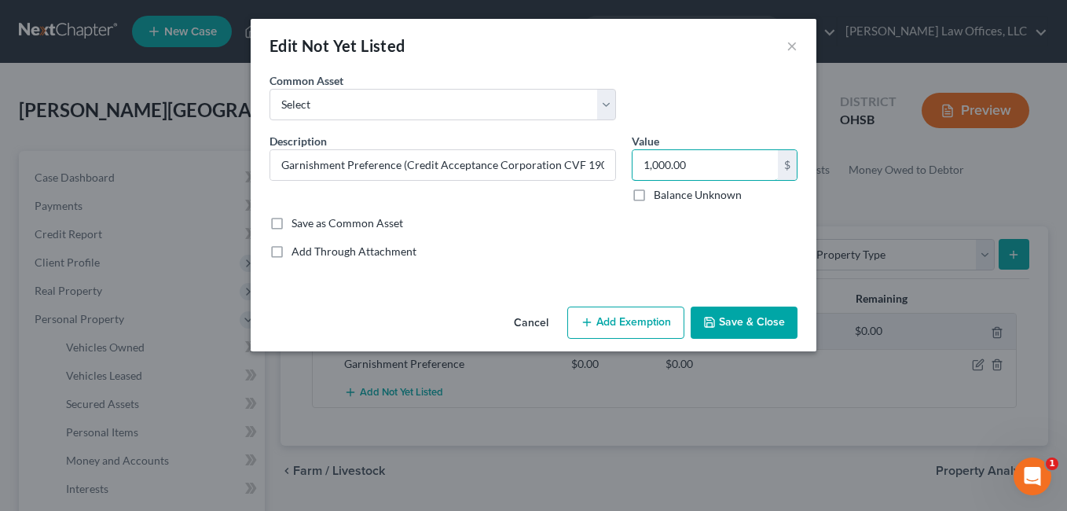
type input "1,000.00"
click at [622, 318] on button "Add Exemption" at bounding box center [625, 322] width 117 height 33
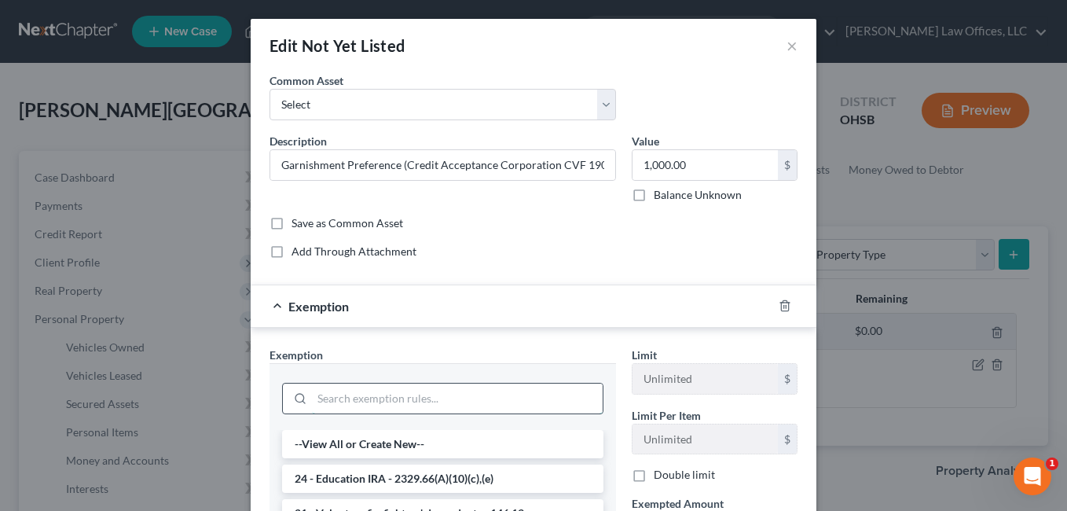
click at [429, 397] on input "search" at bounding box center [457, 398] width 291 height 30
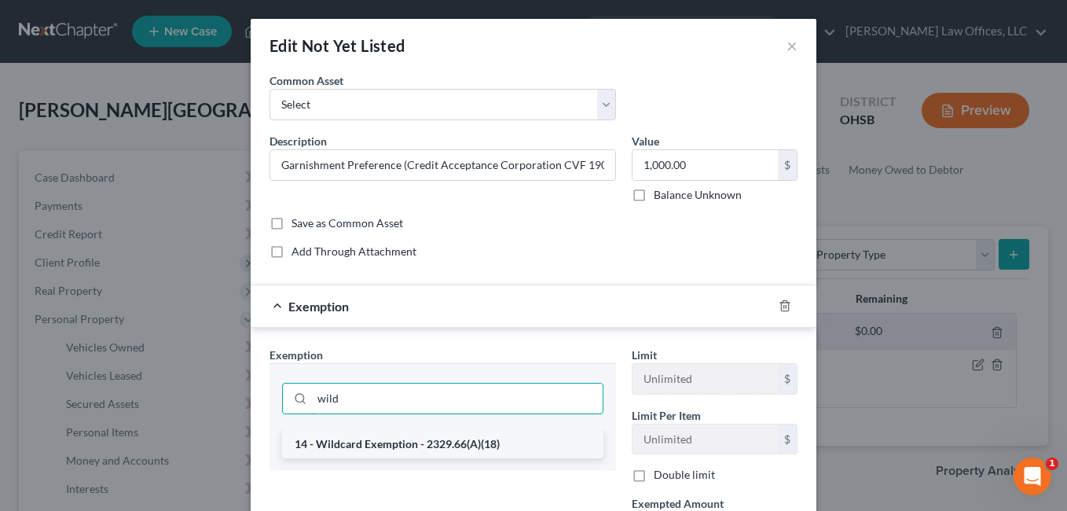
type input "wild"
click at [422, 445] on li "14 - Wildcard Exemption - 2329.66(A)(18)" at bounding box center [442, 444] width 321 height 28
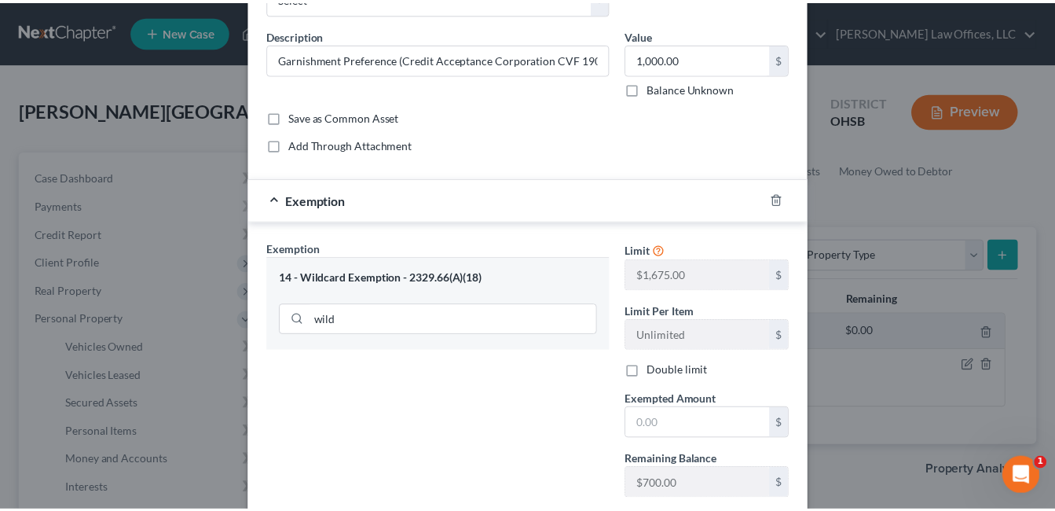
scroll to position [207, 0]
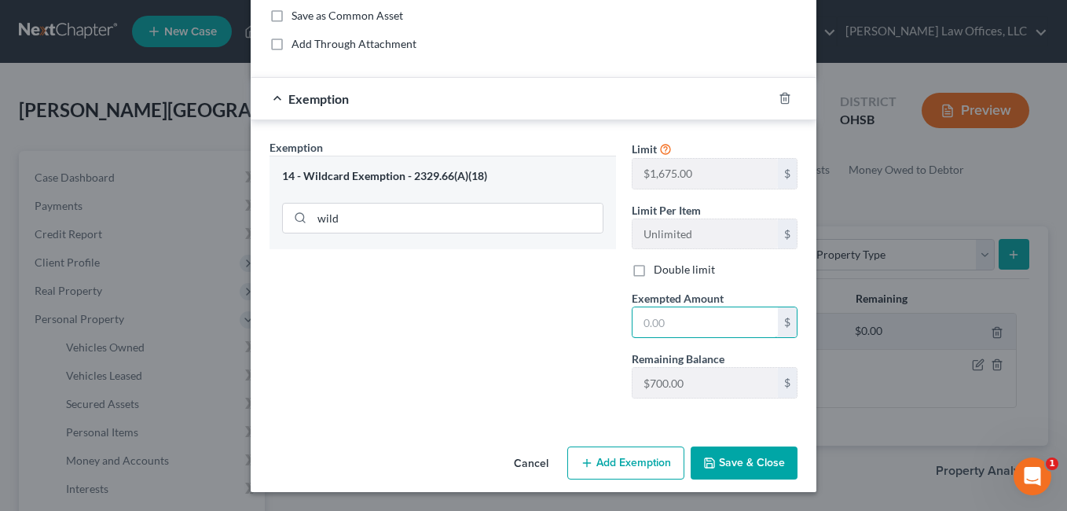
drag, startPoint x: 693, startPoint y: 321, endPoint x: 594, endPoint y: 330, distance: 99.4
click at [594, 330] on div "Exemption Set must be selected for CA. Exemption * 14 - Wildcard Exemption - 23…" at bounding box center [534, 275] width 544 height 273
type input "1,000.00"
click at [413, 364] on div "Exemption Set must be selected for CA. Exemption * 14 - Wildcard Exemption - 23…" at bounding box center [443, 275] width 362 height 272
click at [721, 468] on button "Save & Close" at bounding box center [744, 462] width 107 height 33
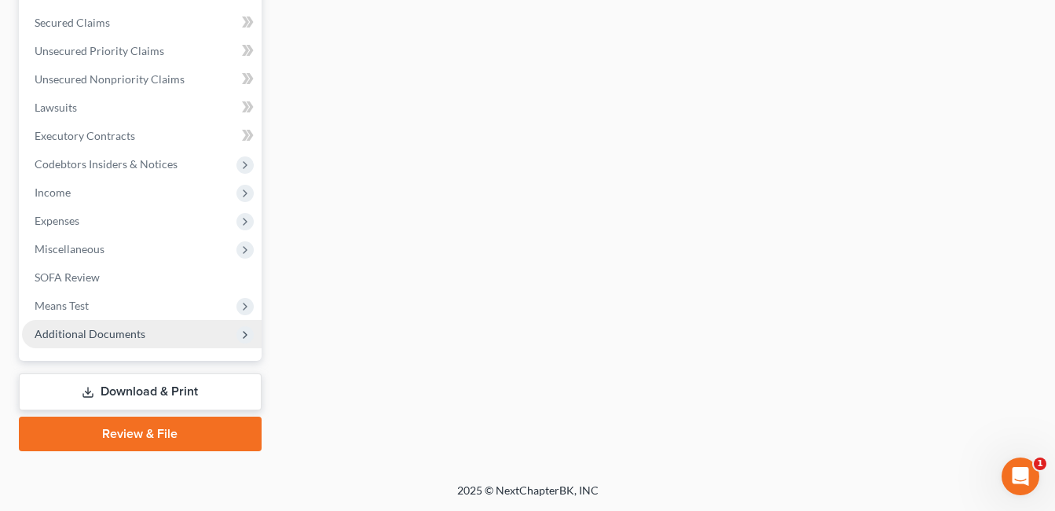
click at [129, 343] on span "Additional Documents" at bounding box center [142, 334] width 240 height 28
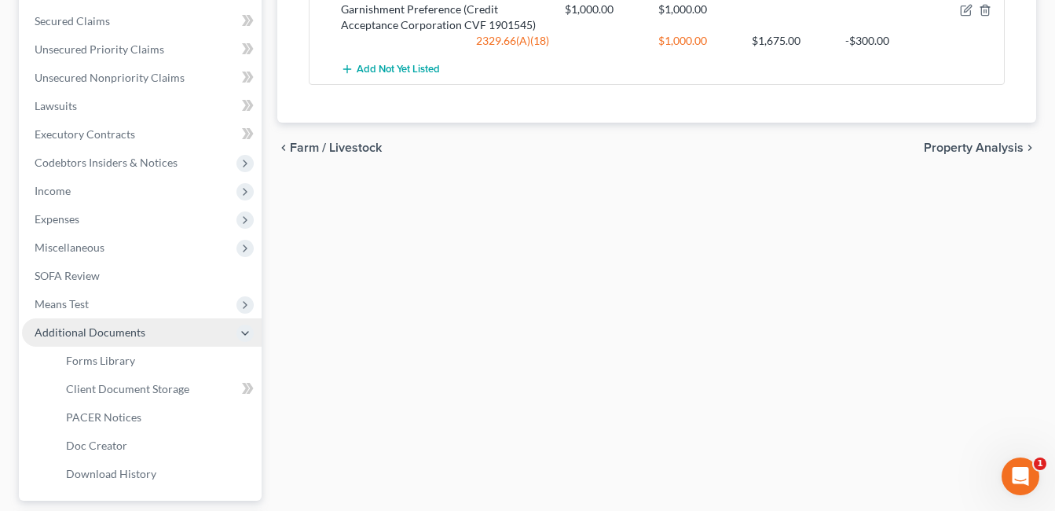
scroll to position [353, 0]
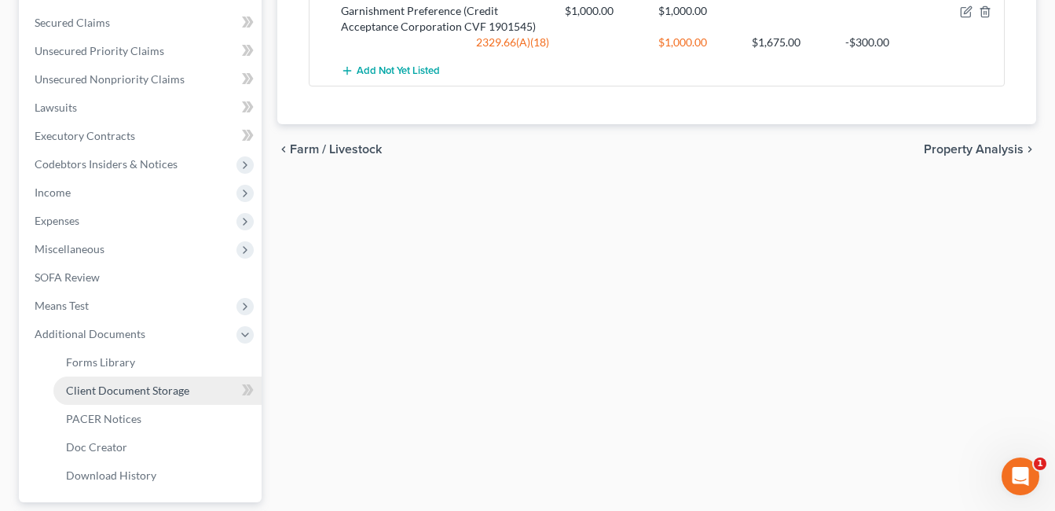
click at [156, 387] on span "Client Document Storage" at bounding box center [127, 389] width 123 height 13
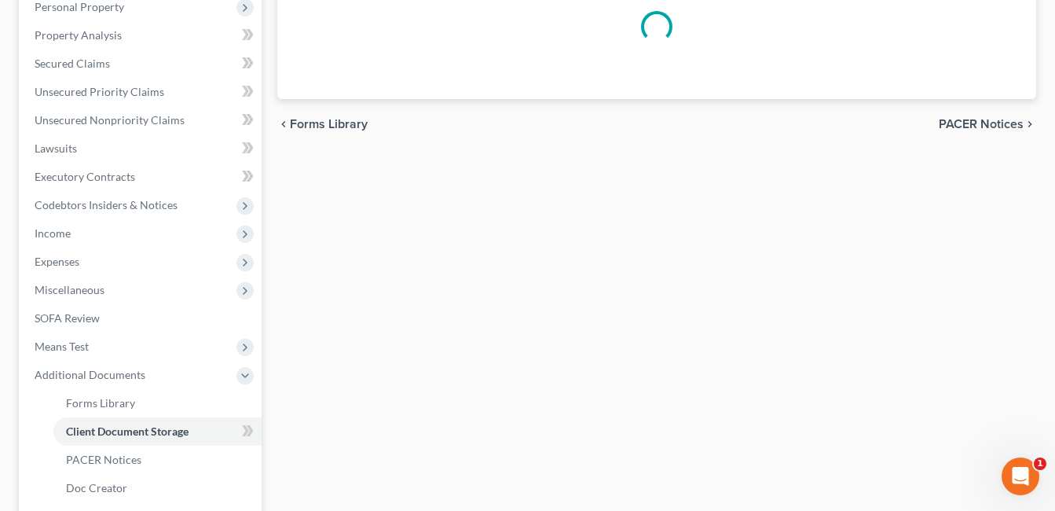
scroll to position [137, 0]
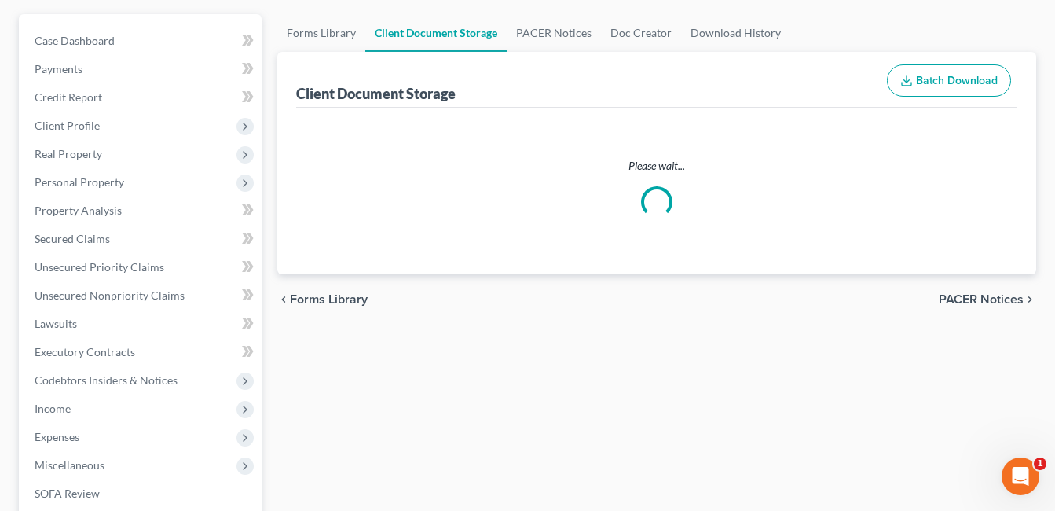
select select "7"
select select "37"
select select "52"
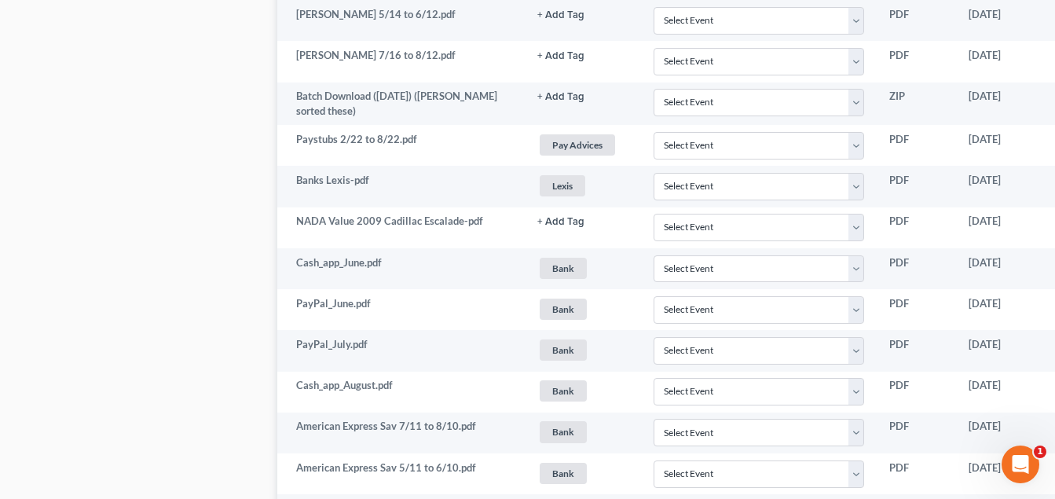
scroll to position [1650, 121]
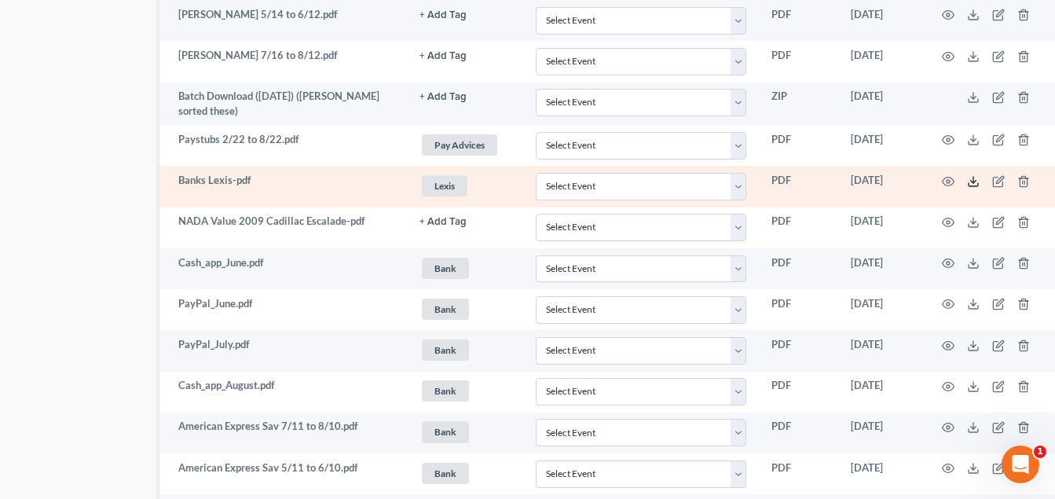
click at [970, 178] on icon at bounding box center [973, 181] width 13 height 13
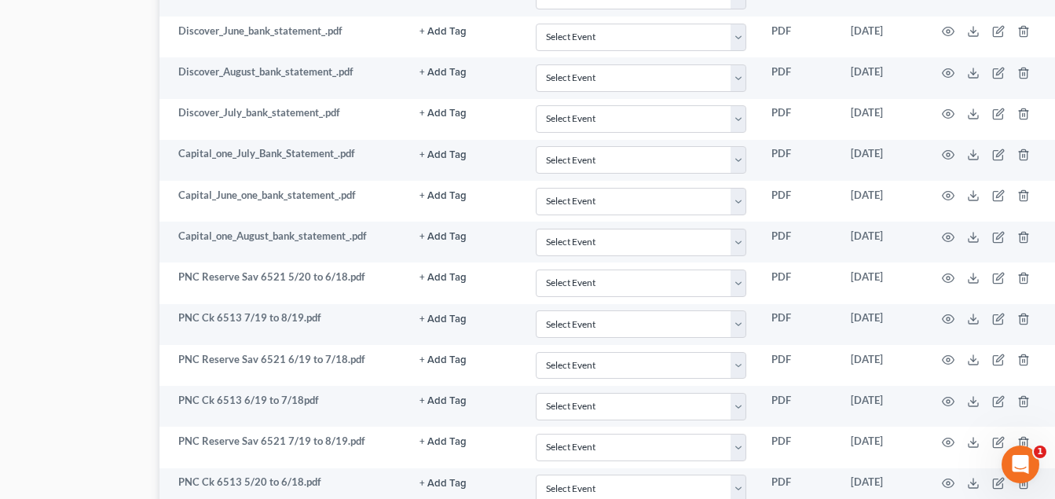
scroll to position [707, 121]
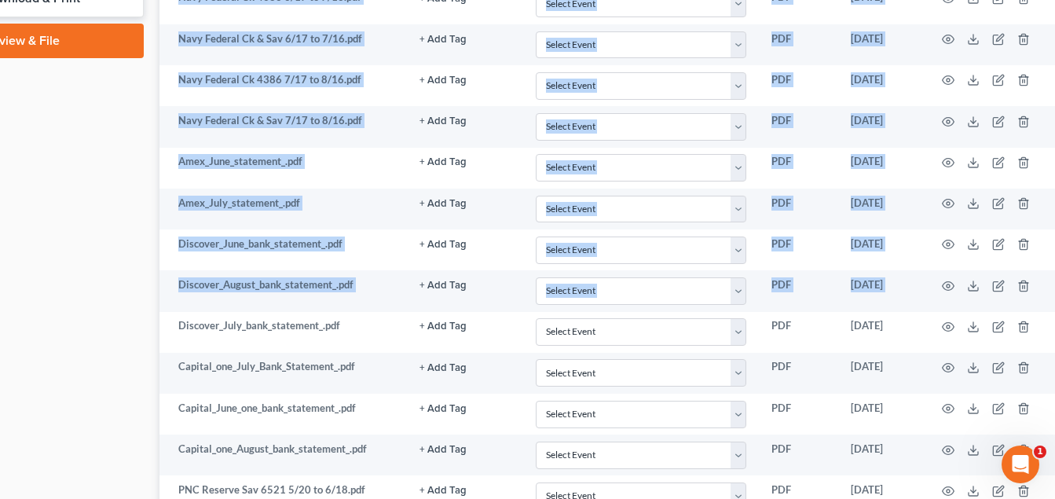
drag, startPoint x: 173, startPoint y: 498, endPoint x: 72, endPoint y: 493, distance: 101.5
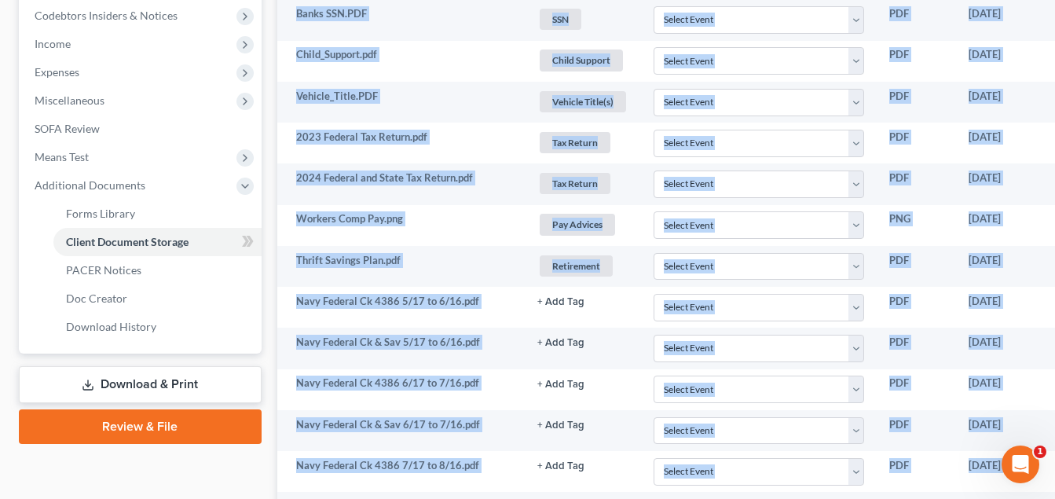
scroll to position [134, 0]
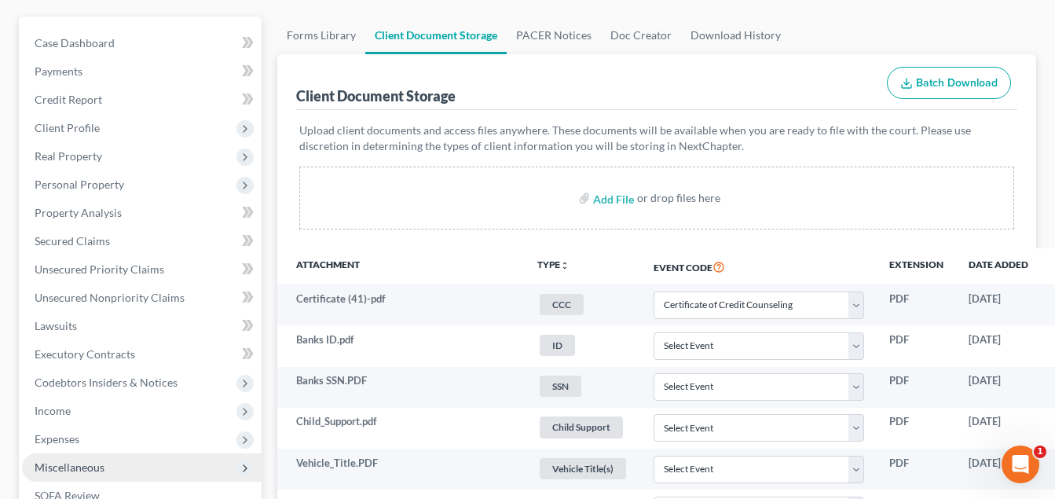
click at [94, 462] on span "Miscellaneous" at bounding box center [70, 466] width 70 height 13
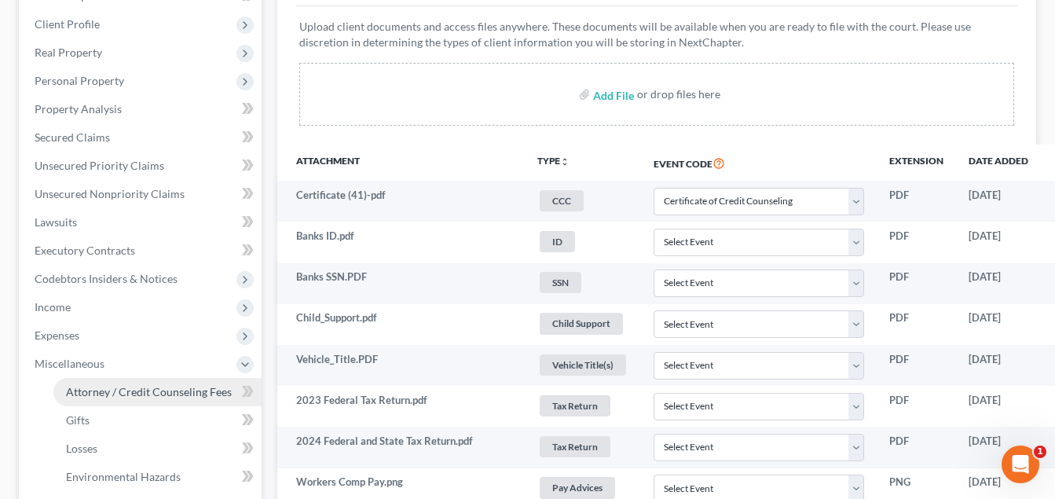
scroll to position [370, 0]
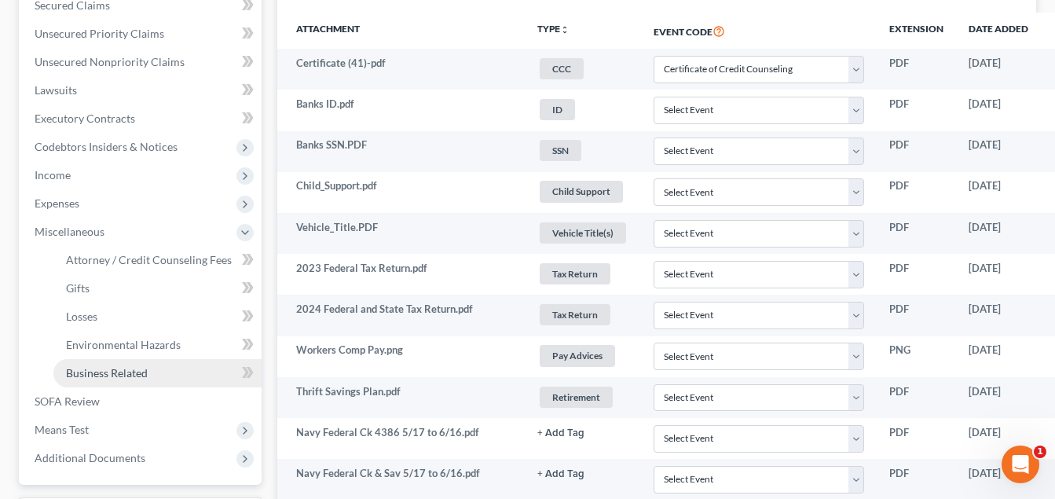
click at [105, 377] on span "Business Related" at bounding box center [107, 372] width 82 height 13
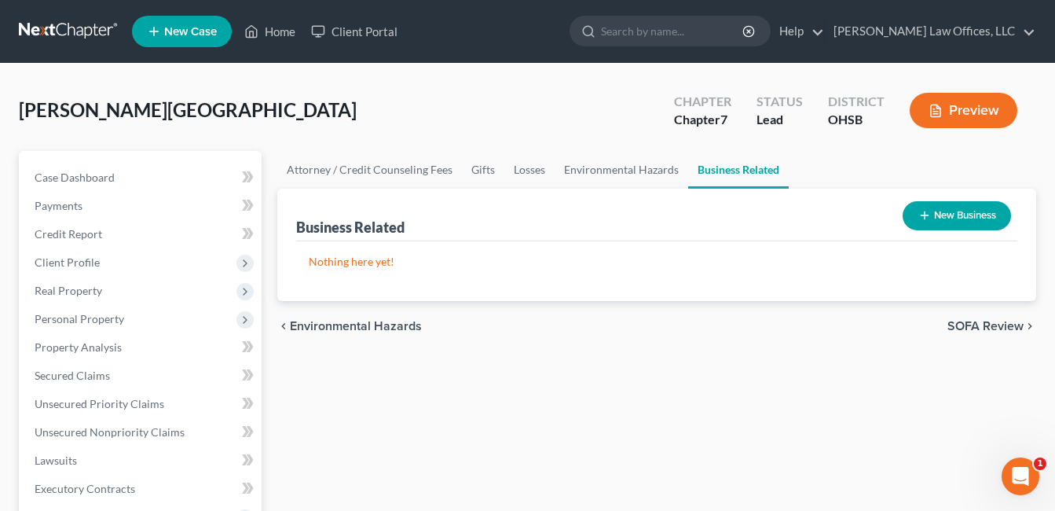
click at [961, 217] on button "New Business" at bounding box center [957, 215] width 108 height 29
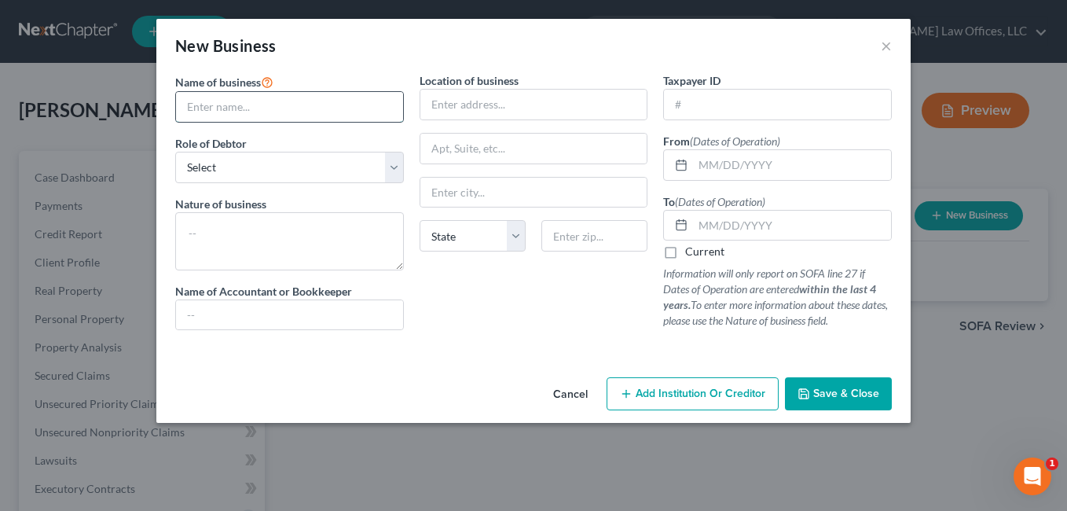
click at [300, 107] on input "text" at bounding box center [289, 107] width 227 height 30
click at [249, 108] on input "M&M Scents Bar, LLC" at bounding box center [289, 107] width 227 height 30
type input "M&M Scent Bar, LLC"
click at [394, 170] on select "Select A member of a limited liability company (LLC) or limited liability partn…" at bounding box center [289, 167] width 229 height 31
select select "member"
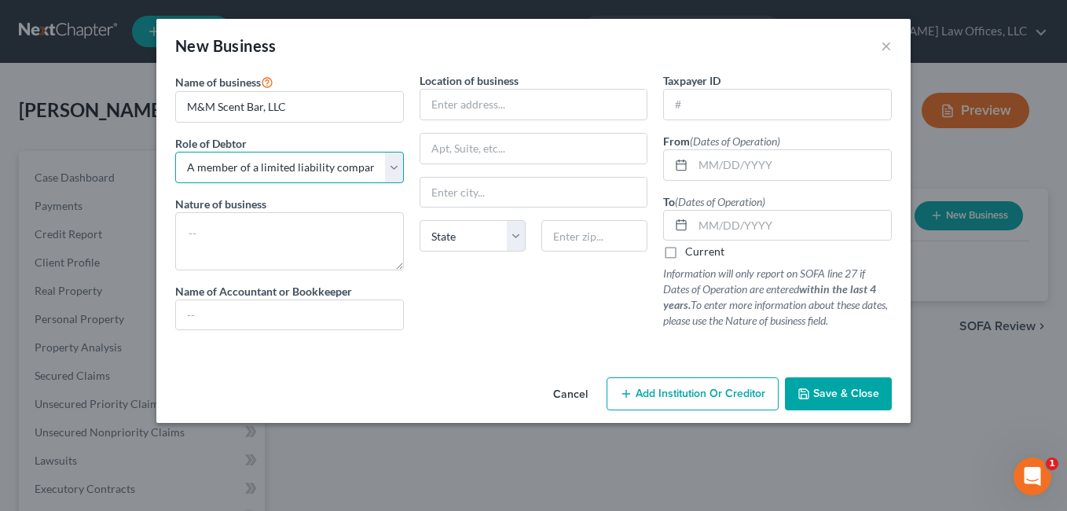
click at [175, 152] on select "Select A member of a limited liability company (LLC) or limited liability partn…" at bounding box center [289, 167] width 229 height 31
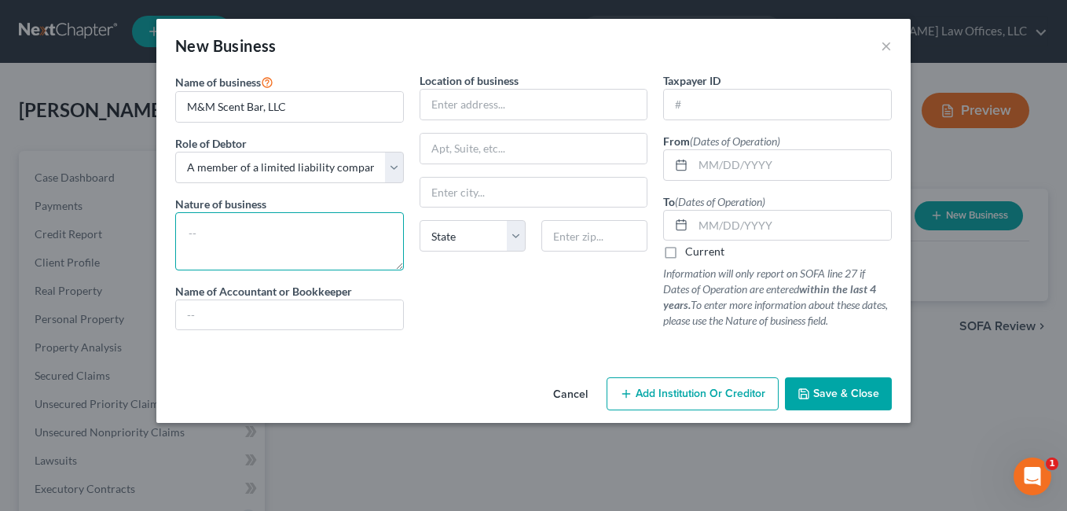
click at [287, 226] on textarea at bounding box center [289, 241] width 229 height 58
type textarea "Sales - Business Idea, never operated"
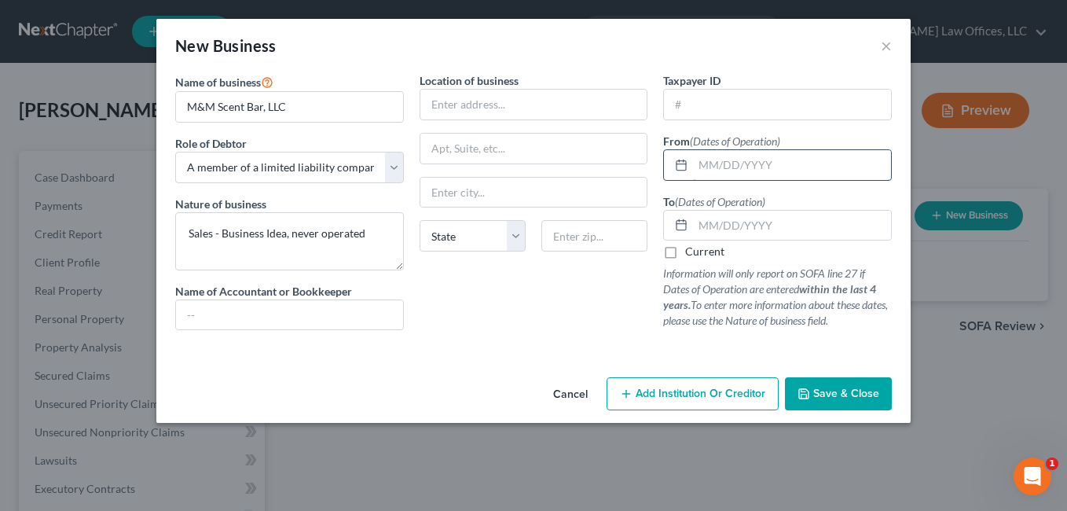
click at [725, 179] on input "text" at bounding box center [792, 165] width 198 height 30
type input "06/01/2023"
click at [685, 251] on label "Current" at bounding box center [704, 252] width 39 height 16
click at [691, 251] on input "Current" at bounding box center [696, 249] width 10 height 10
checkbox input "true"
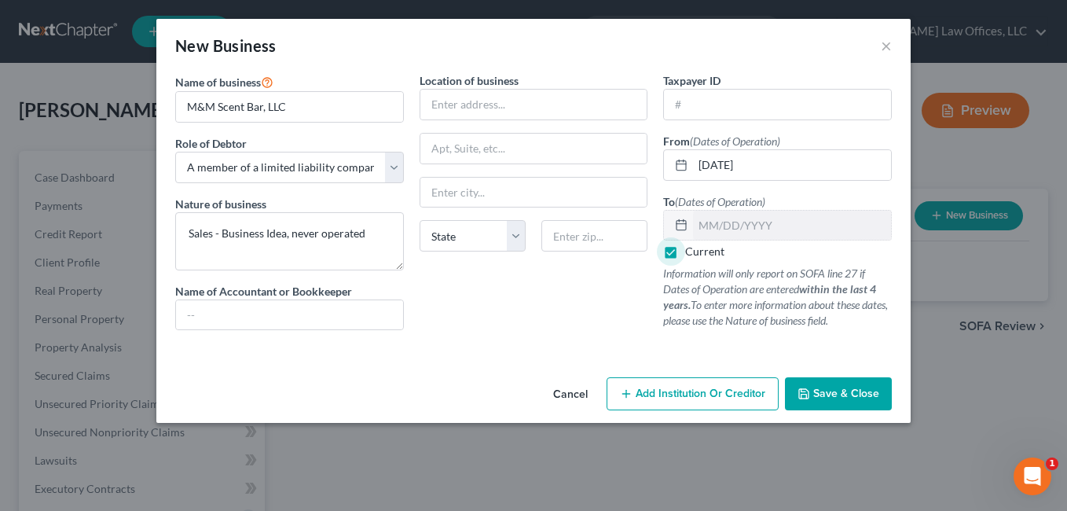
click at [820, 389] on span "Save & Close" at bounding box center [846, 393] width 66 height 13
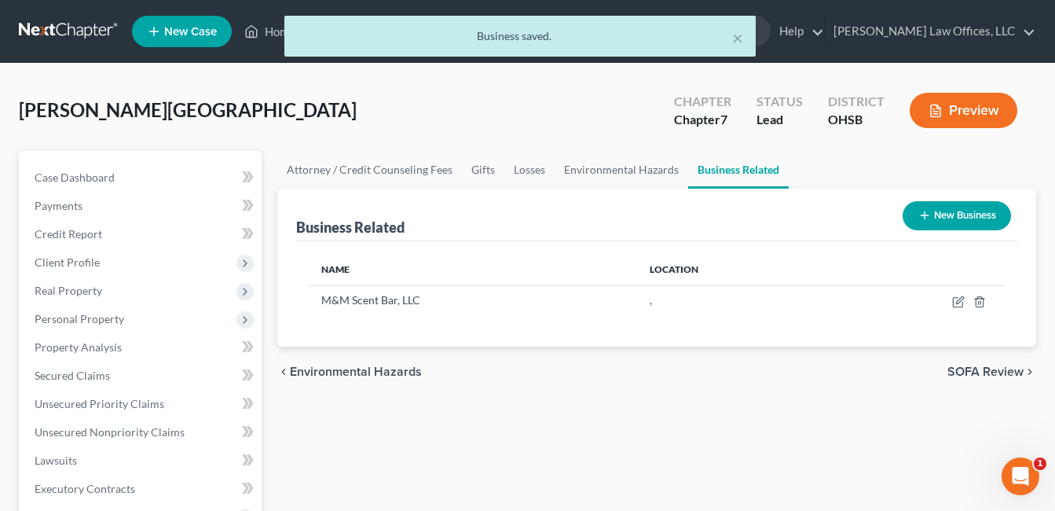
click at [941, 206] on button "New Business" at bounding box center [957, 215] width 108 height 29
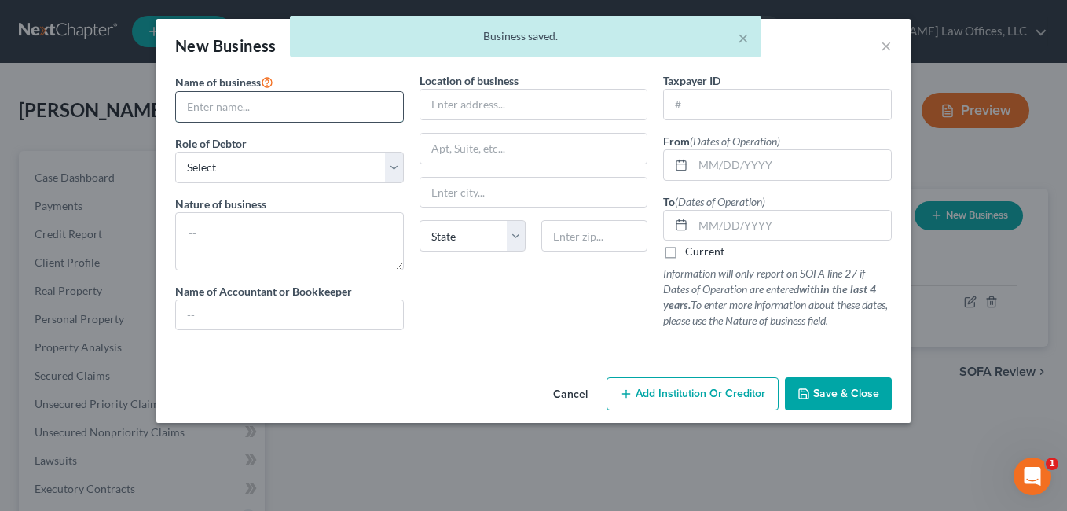
click at [304, 104] on input "text" at bounding box center [289, 107] width 227 height 30
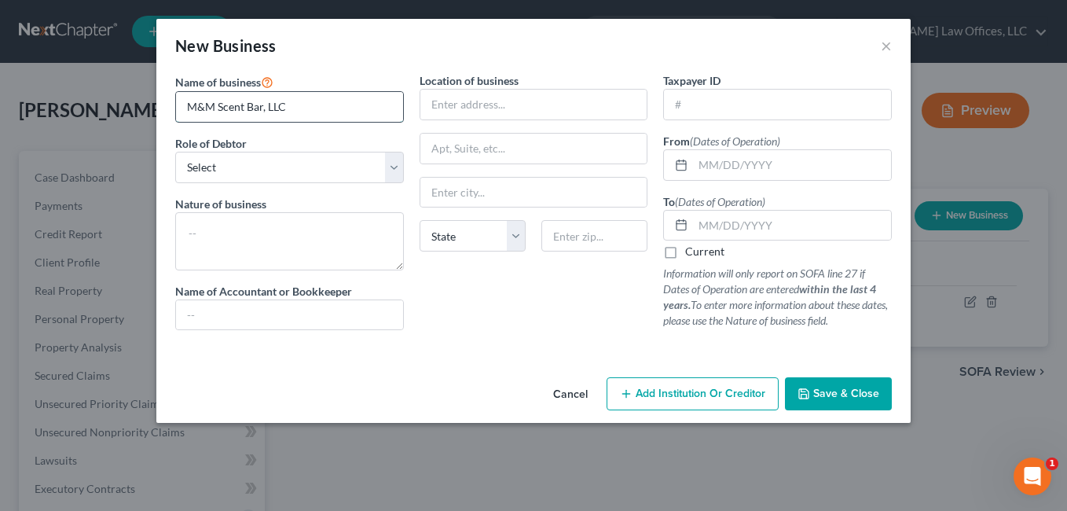
drag, startPoint x: 216, startPoint y: 110, endPoint x: 379, endPoint y: 108, distance: 162.7
click at [379, 108] on input "M&M Scent Bar, LLC" at bounding box center [289, 107] width 227 height 30
type input "M&M Innovative Property Services, LLC"
click at [313, 229] on textarea at bounding box center [289, 241] width 229 height 58
click at [394, 164] on select "Select A member of a limited liability company (LLC) or limited liability partn…" at bounding box center [289, 167] width 229 height 31
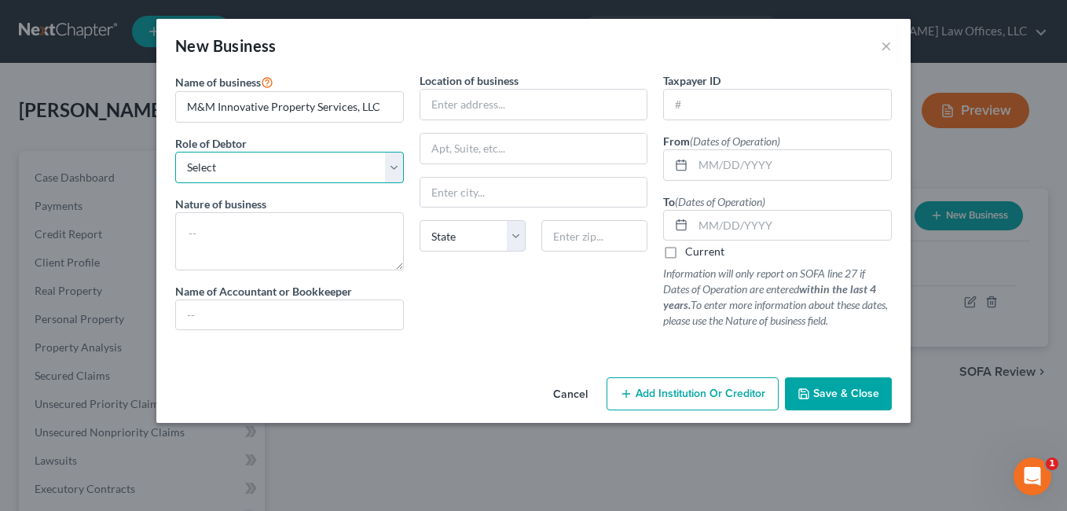
select select "member"
click at [175, 152] on select "Select A member of a limited liability company (LLC) or limited liability partn…" at bounding box center [289, 167] width 229 height 31
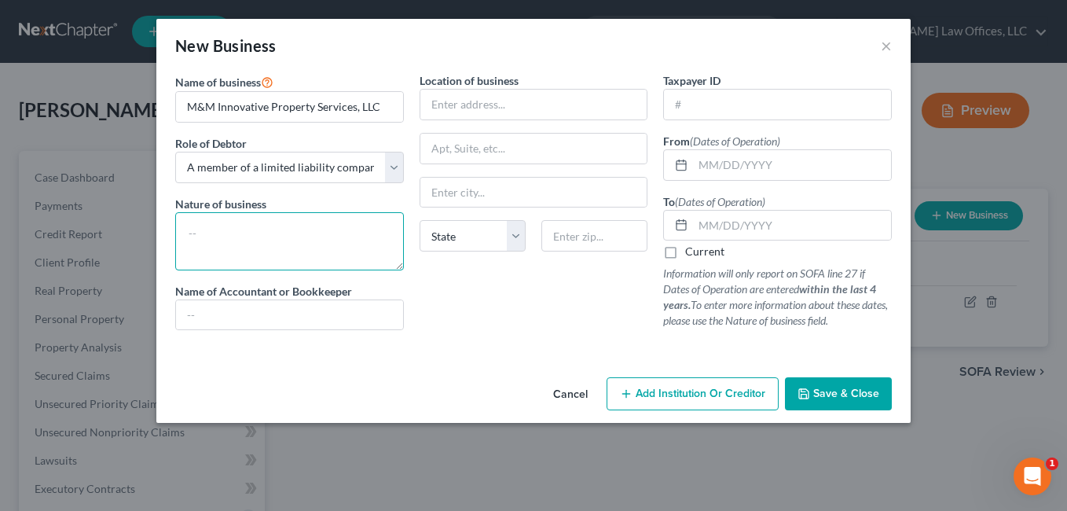
click at [295, 217] on textarea at bounding box center [289, 241] width 229 height 58
type textarea "Property Services - Business Idea, never operated"
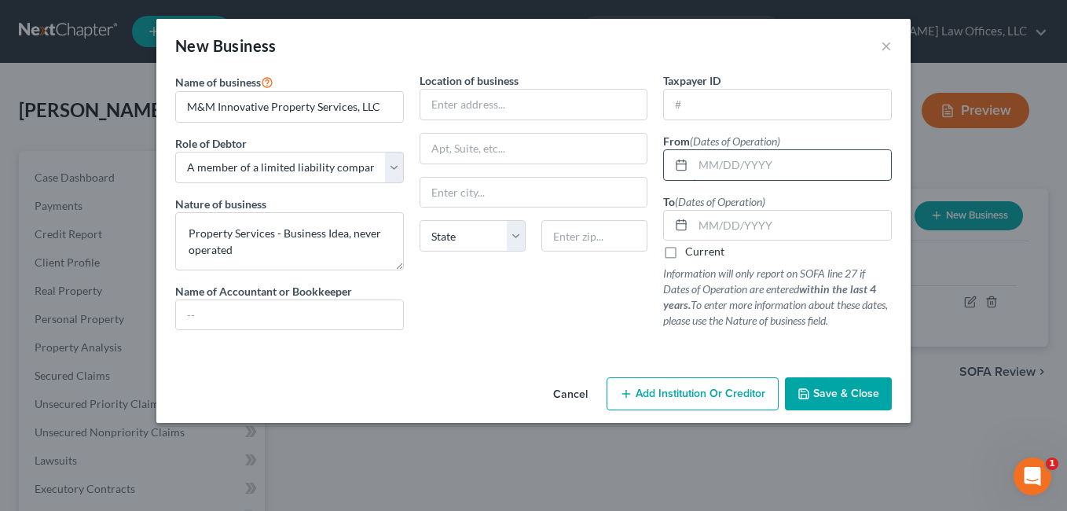
click at [743, 164] on input "text" at bounding box center [792, 165] width 198 height 30
type input "02/19/2023"
drag, startPoint x: 232, startPoint y: 251, endPoint x: 284, endPoint y: 228, distance: 57.0
click at [284, 228] on textarea "Property Services - Business Idea, never operated" at bounding box center [289, 241] width 229 height 58
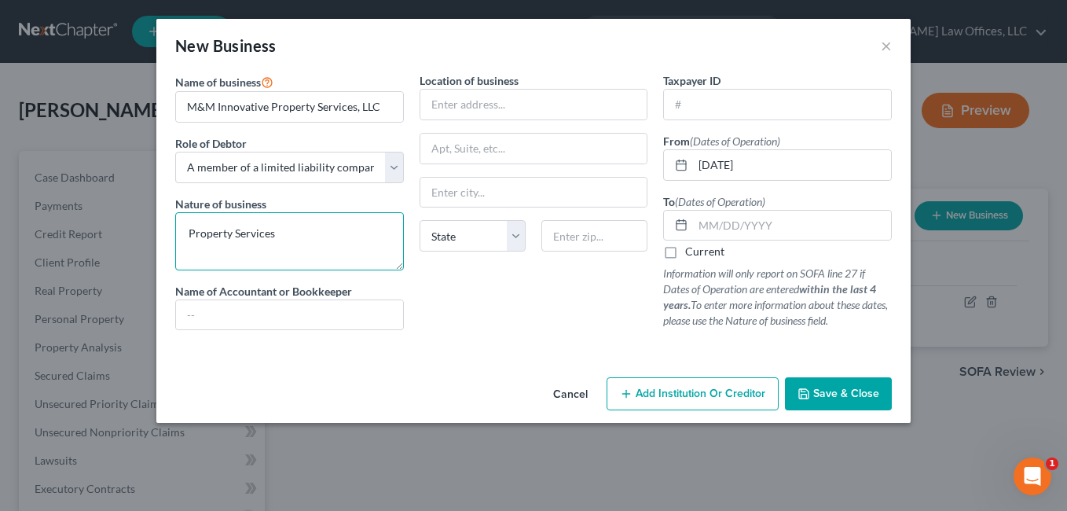
type textarea "Property Services"
click at [685, 255] on label "Current" at bounding box center [704, 252] width 39 height 16
click at [691, 254] on input "Current" at bounding box center [696, 249] width 10 height 10
checkbox input "true"
click at [288, 232] on textarea "Property Services" at bounding box center [289, 241] width 229 height 58
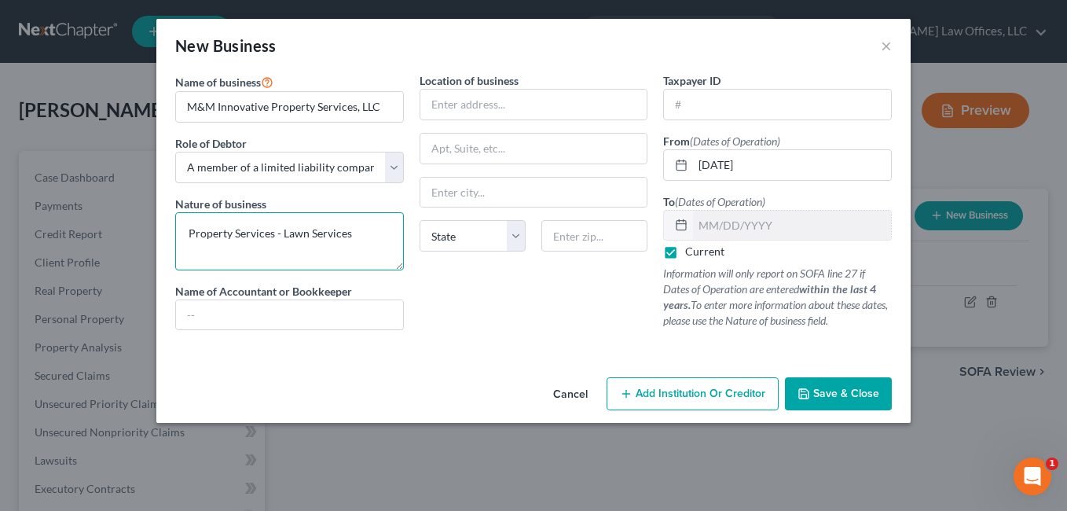
drag, startPoint x: 310, startPoint y: 237, endPoint x: 402, endPoint y: 130, distance: 140.9
click at [310, 237] on textarea "Property Services - Lawn Services" at bounding box center [289, 241] width 229 height 58
type textarea "Property Services - Lawn Care Services"
click at [813, 392] on button "Save & Close" at bounding box center [838, 393] width 107 height 33
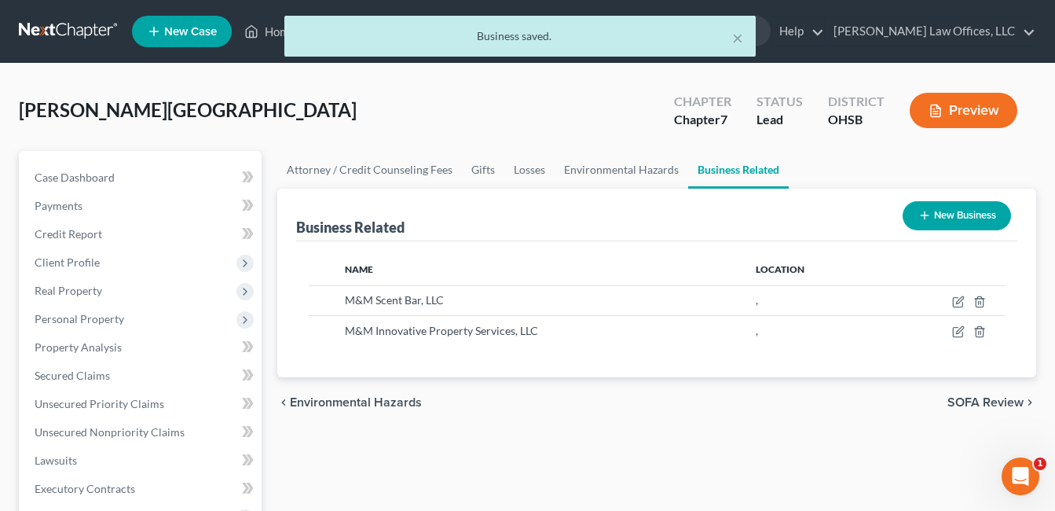
click at [554, 386] on div "chevron_left Environmental Hazards SOFA Review chevron_right" at bounding box center [656, 402] width 759 height 50
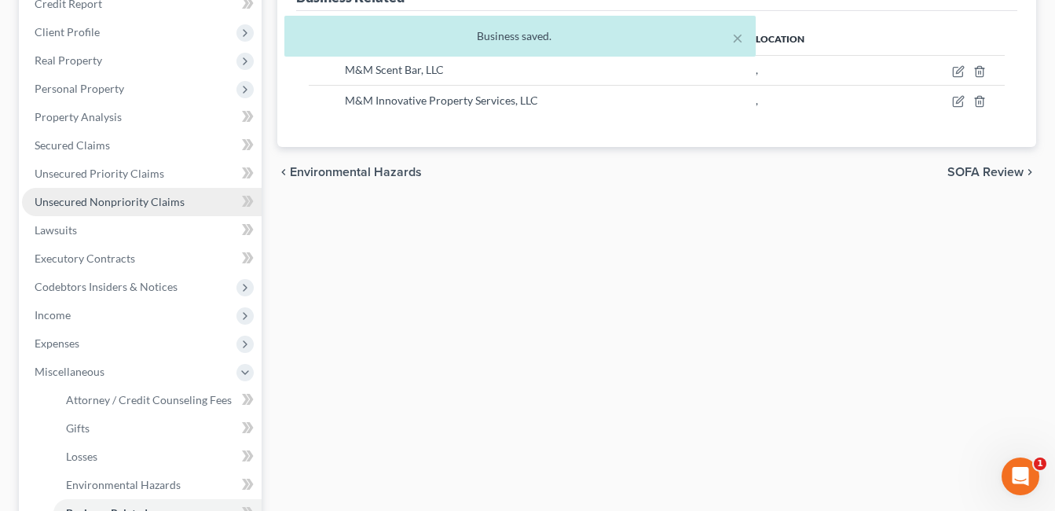
scroll to position [236, 0]
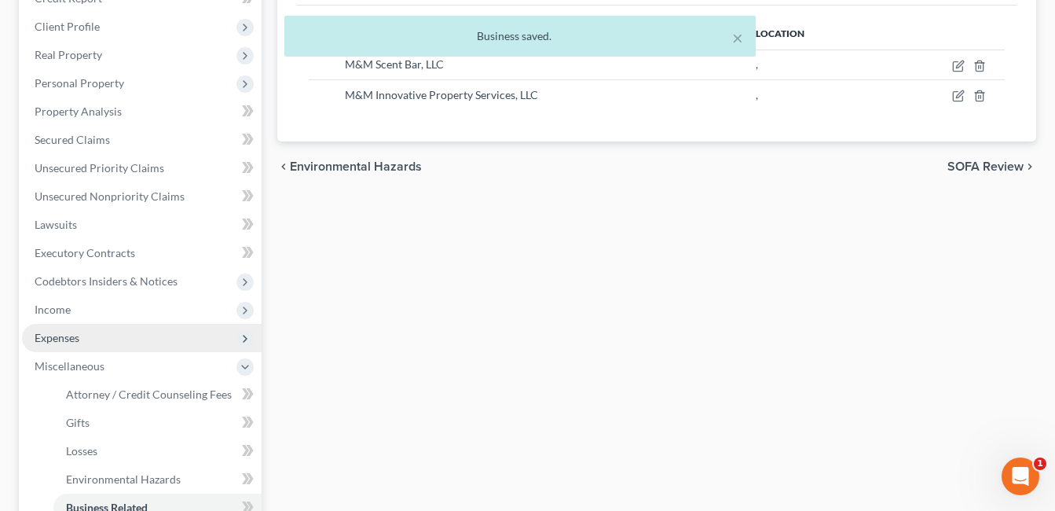
click at [95, 335] on span "Expenses" at bounding box center [142, 338] width 240 height 28
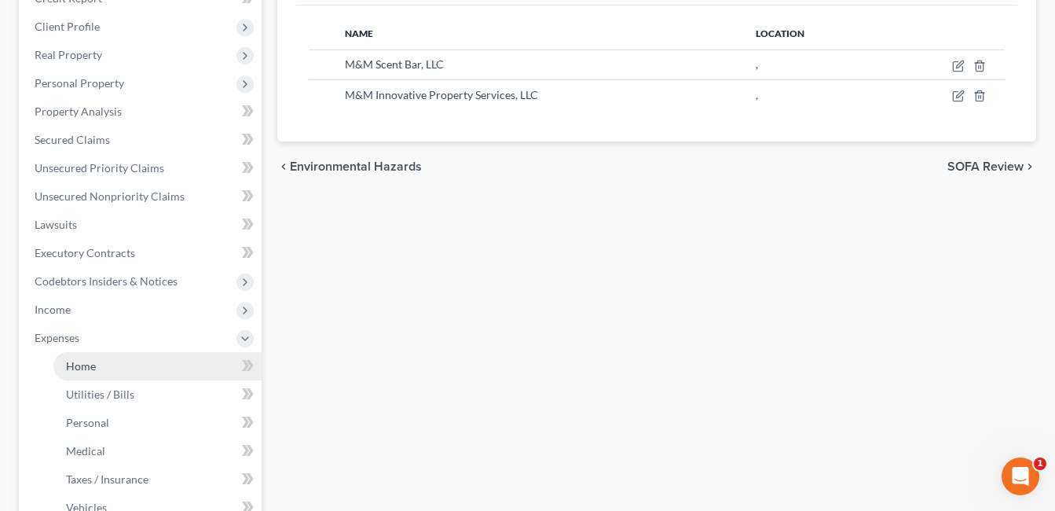
click at [166, 368] on link "Home" at bounding box center [157, 366] width 208 height 28
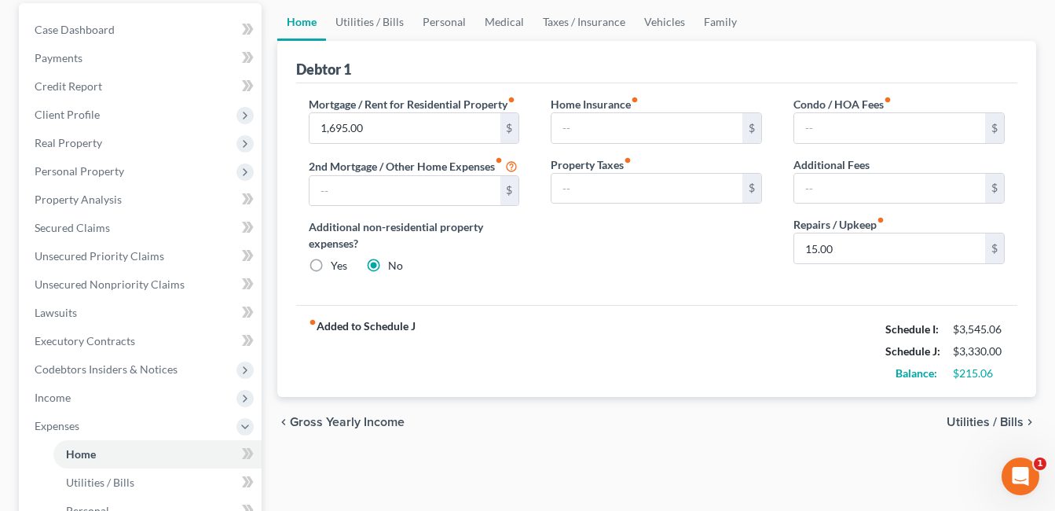
scroll to position [157, 0]
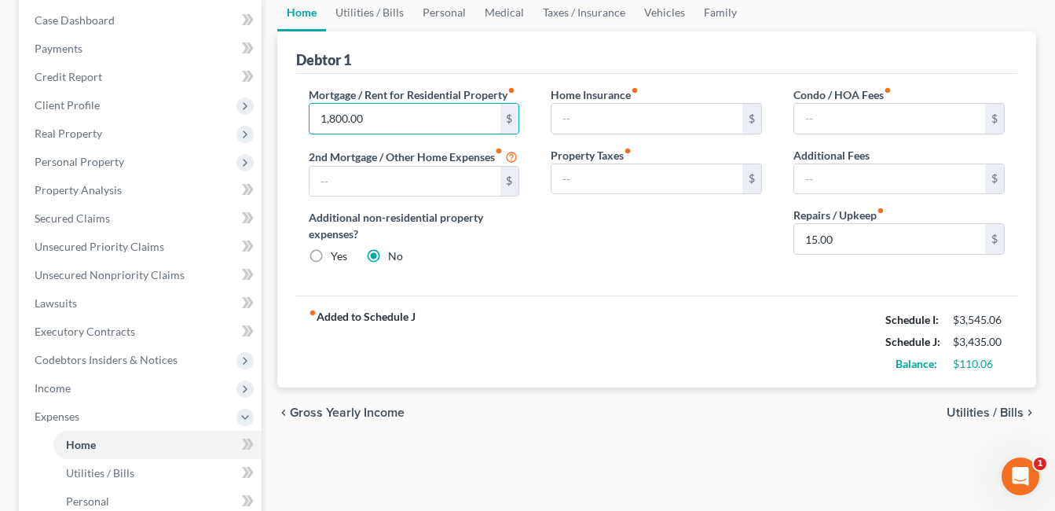
type input "1,800.00"
click at [614, 231] on div "Home Insurance fiber_manual_record $ Property Taxes fiber_manual_record $" at bounding box center [656, 181] width 243 height 191
click at [366, 16] on link "Utilities / Bills" at bounding box center [369, 13] width 87 height 38
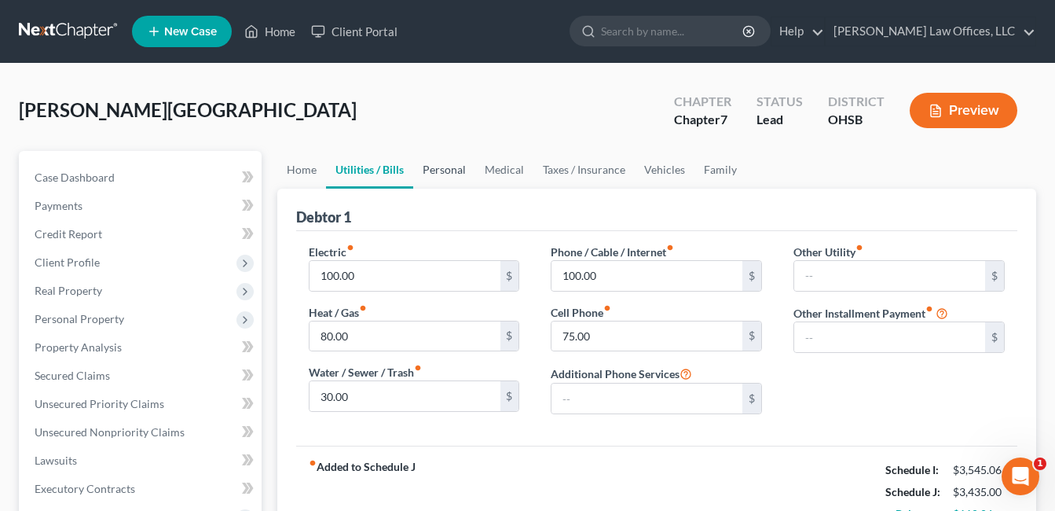
click at [446, 168] on link "Personal" at bounding box center [444, 170] width 62 height 38
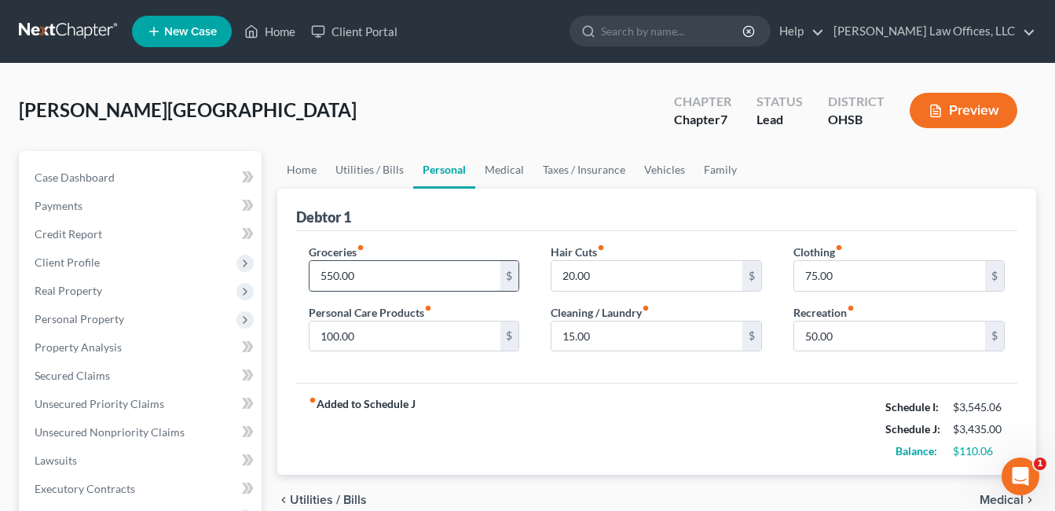
click at [361, 270] on input "550.00" at bounding box center [405, 276] width 191 height 30
type input "713.00"
click at [383, 343] on input "100.00" at bounding box center [405, 336] width 191 height 30
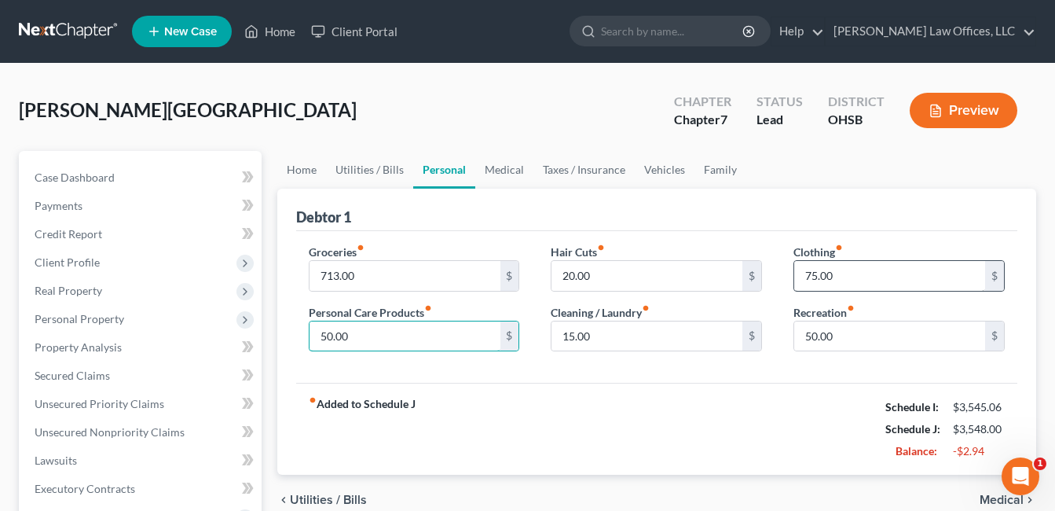
type input "50.00"
type input "5"
type input "100.00"
click at [508, 163] on link "Medical" at bounding box center [504, 170] width 58 height 38
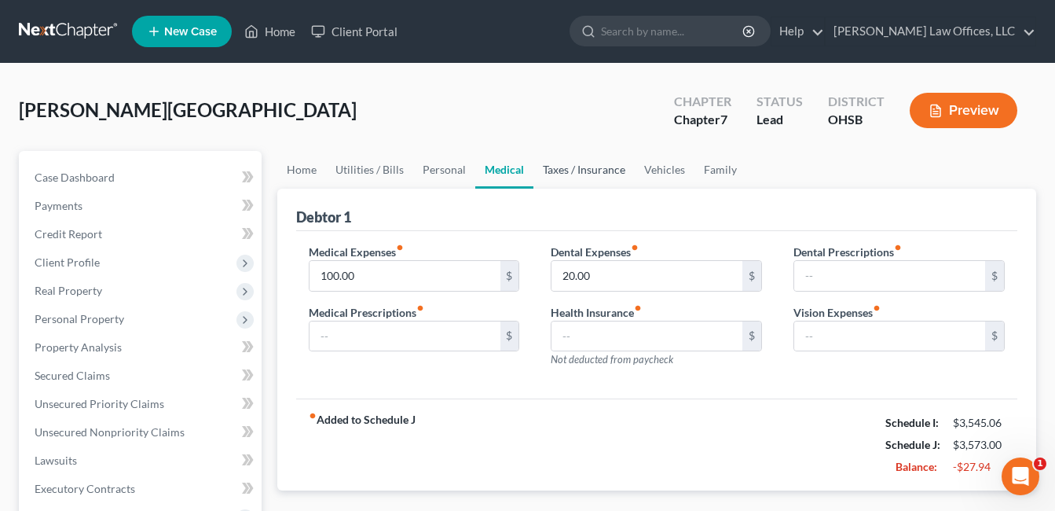
click at [567, 163] on link "Taxes / Insurance" at bounding box center [584, 170] width 101 height 38
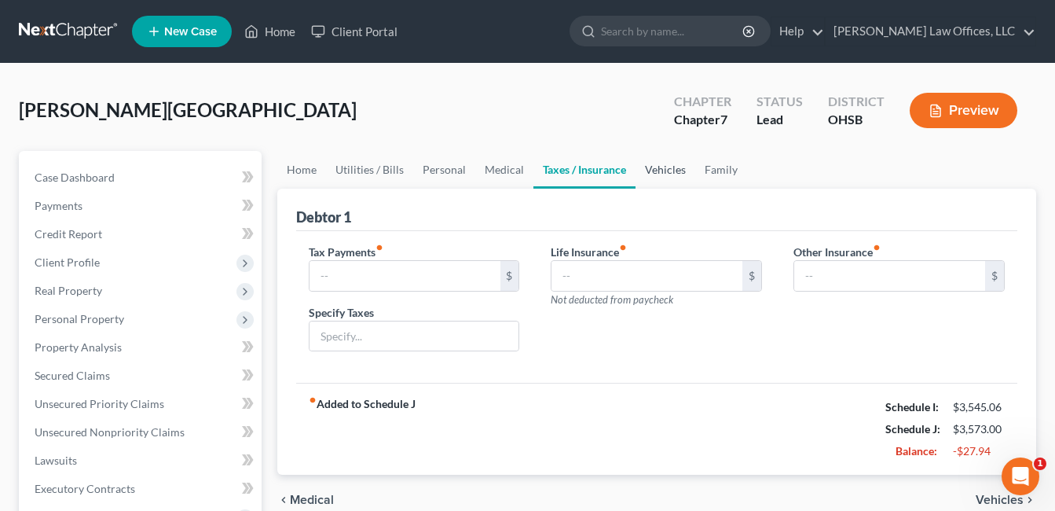
click at [663, 163] on link "Vehicles" at bounding box center [666, 170] width 60 height 38
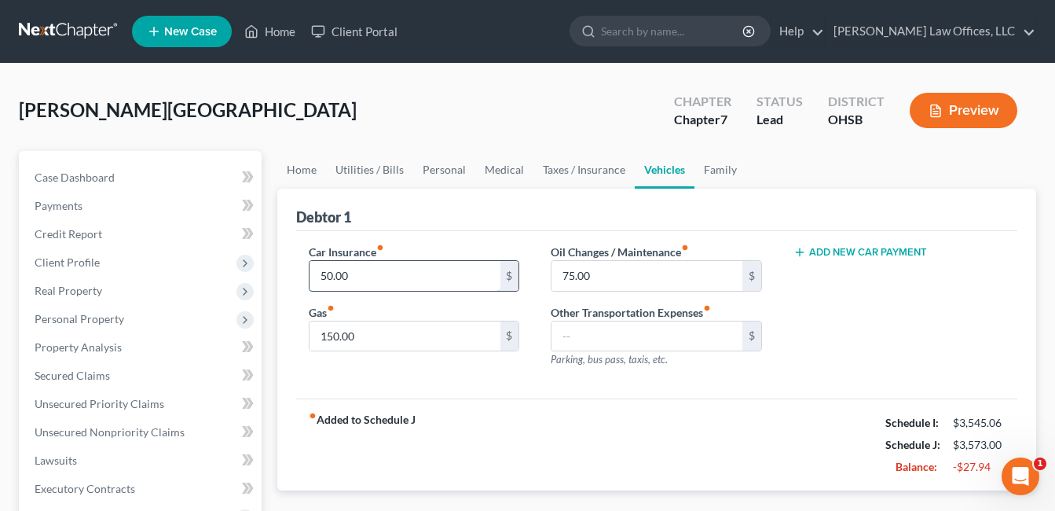
click at [387, 267] on input "50.00" at bounding box center [405, 276] width 191 height 30
click at [575, 166] on link "Taxes / Insurance" at bounding box center [584, 170] width 101 height 38
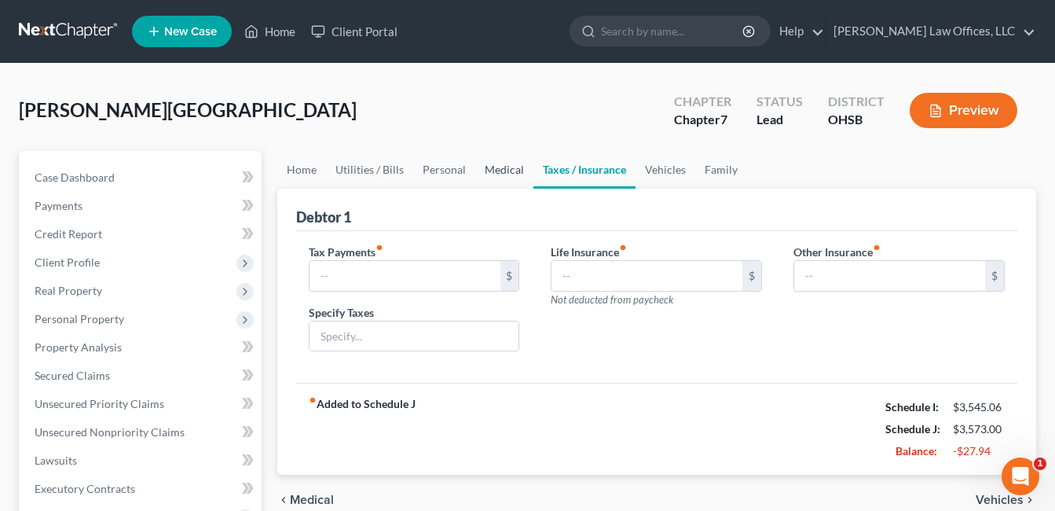
click at [490, 166] on link "Medical" at bounding box center [504, 170] width 58 height 38
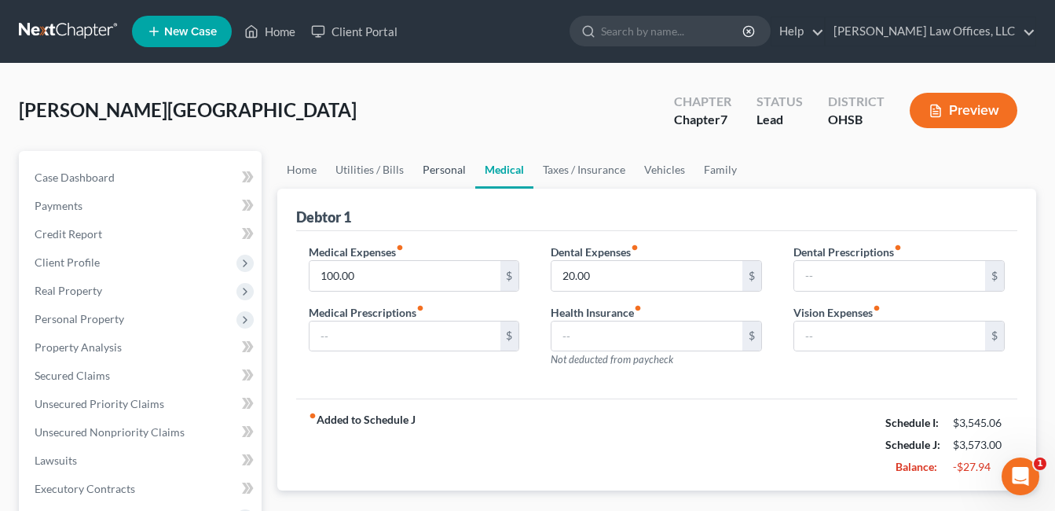
click at [453, 165] on link "Personal" at bounding box center [444, 170] width 62 height 38
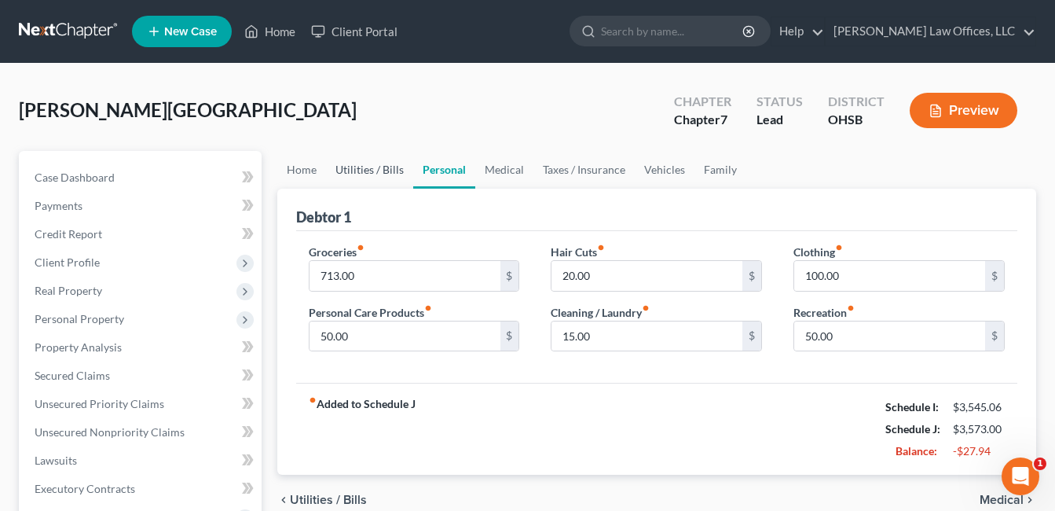
click at [373, 167] on link "Utilities / Bills" at bounding box center [369, 170] width 87 height 38
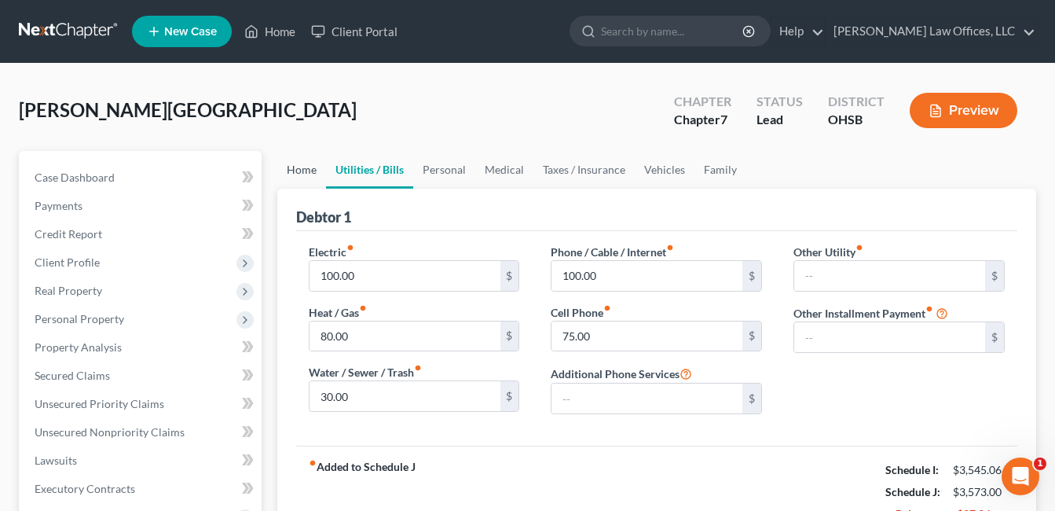
click at [303, 170] on link "Home" at bounding box center [301, 170] width 49 height 38
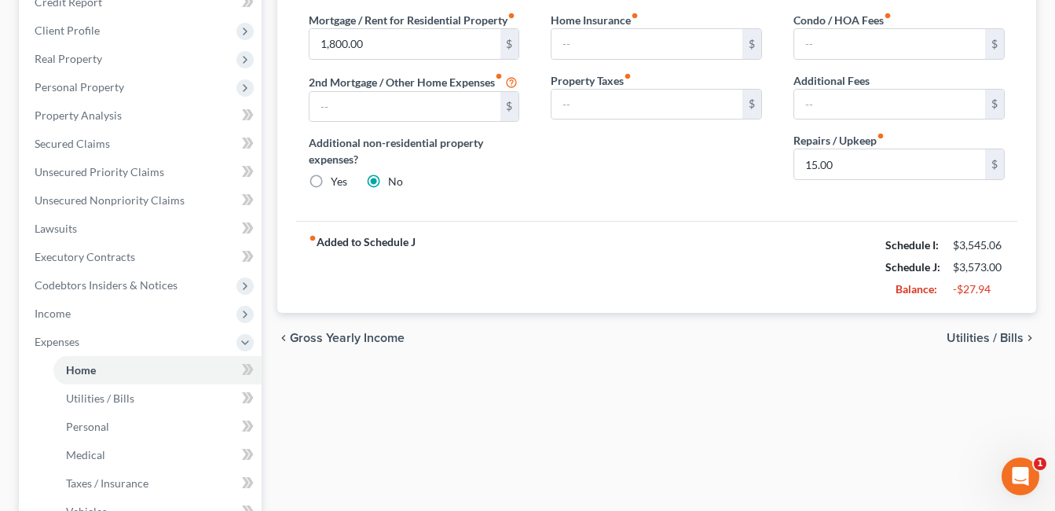
scroll to position [236, 0]
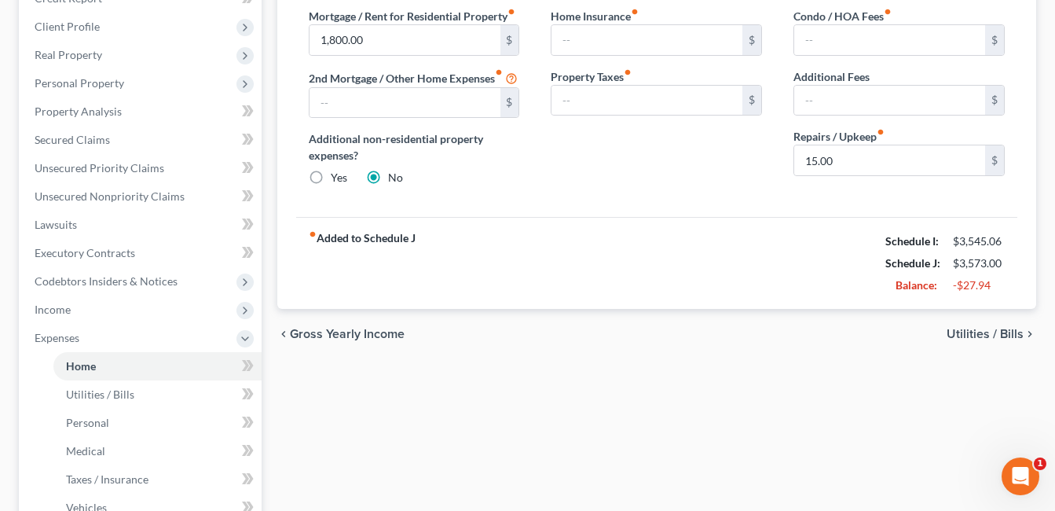
click at [508, 386] on div "Home Utilities / Bills Personal Medical Taxes / Insurance Vehicles Family Debto…" at bounding box center [657, 340] width 775 height 851
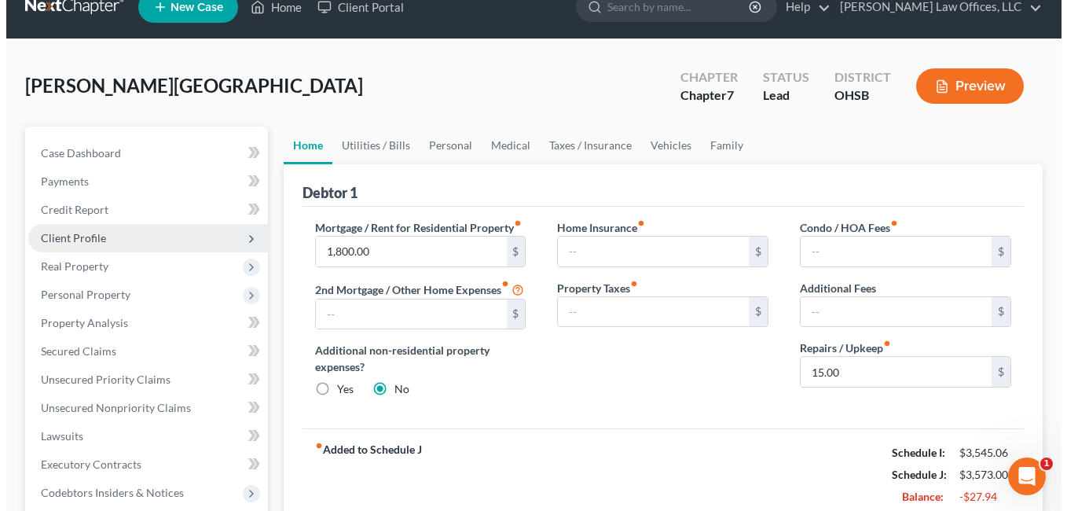
scroll to position [0, 0]
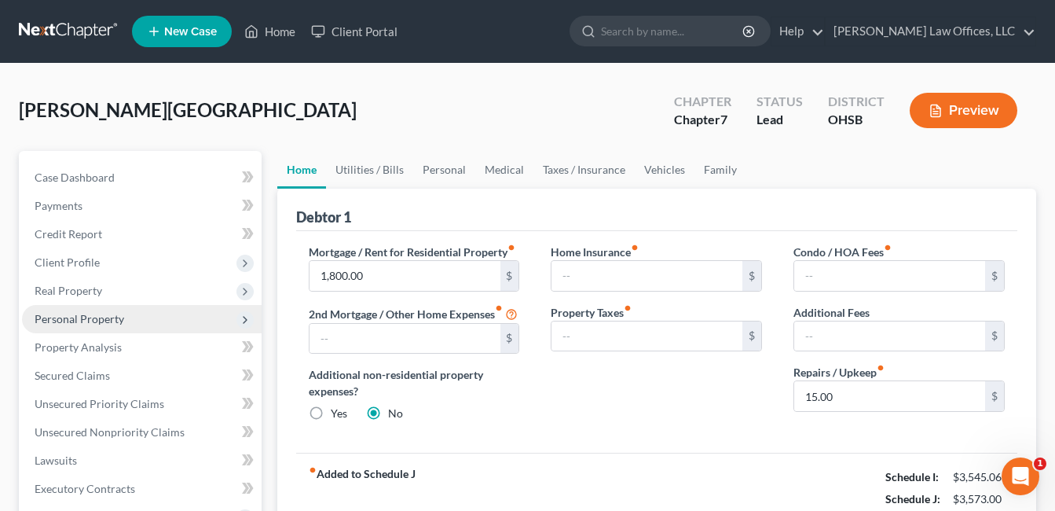
click at [99, 317] on span "Personal Property" at bounding box center [80, 318] width 90 height 13
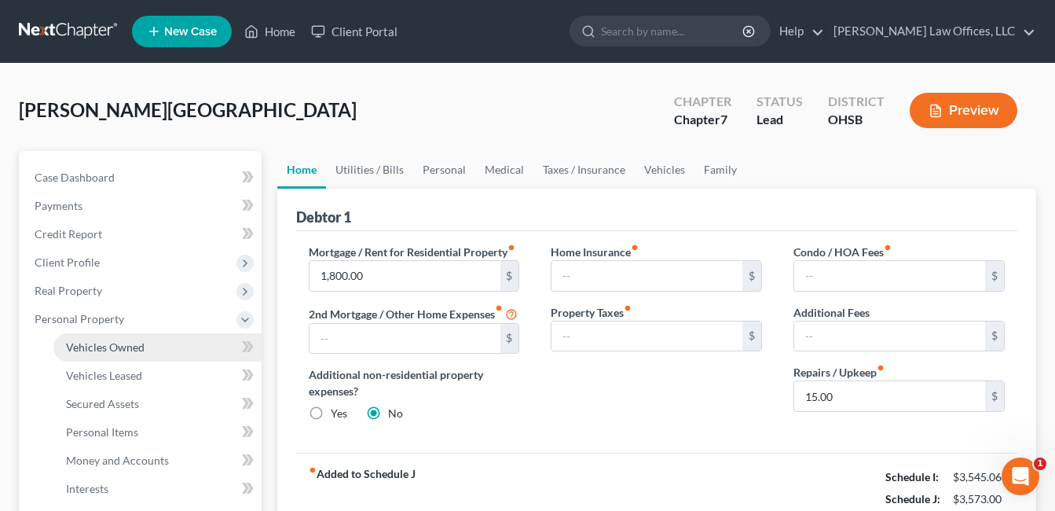
click at [145, 337] on link "Vehicles Owned" at bounding box center [157, 347] width 208 height 28
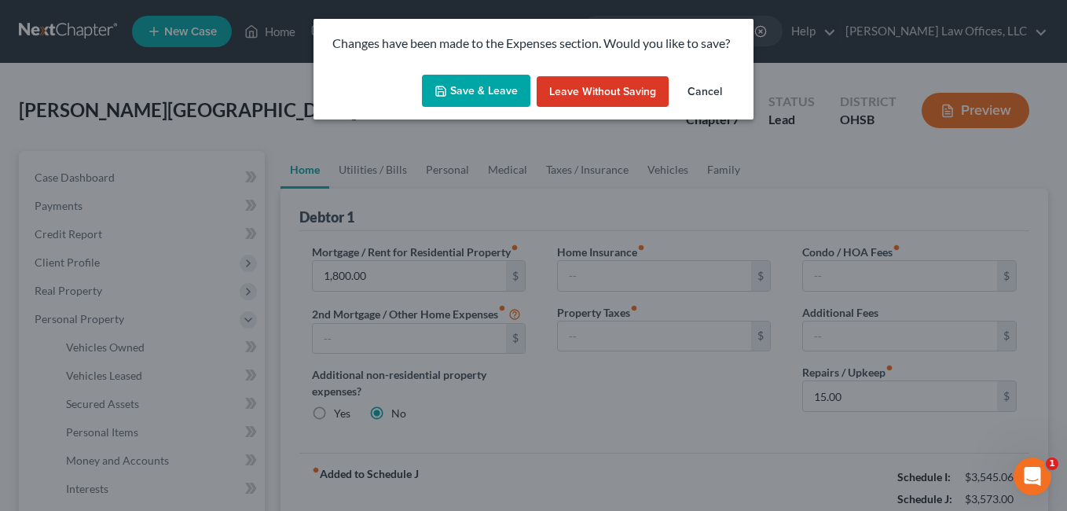
click at [482, 83] on button "Save & Leave" at bounding box center [476, 91] width 108 height 33
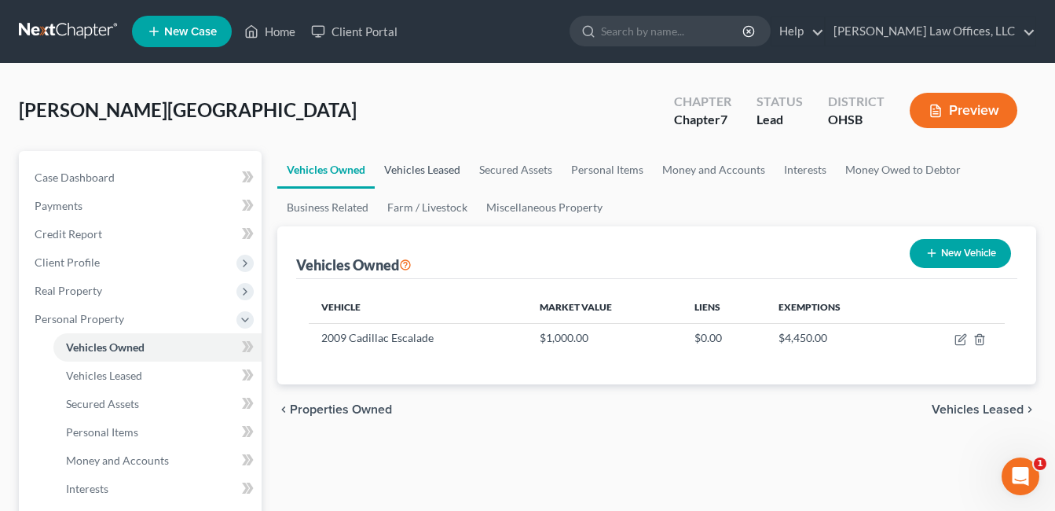
click at [413, 166] on link "Vehicles Leased" at bounding box center [422, 170] width 95 height 38
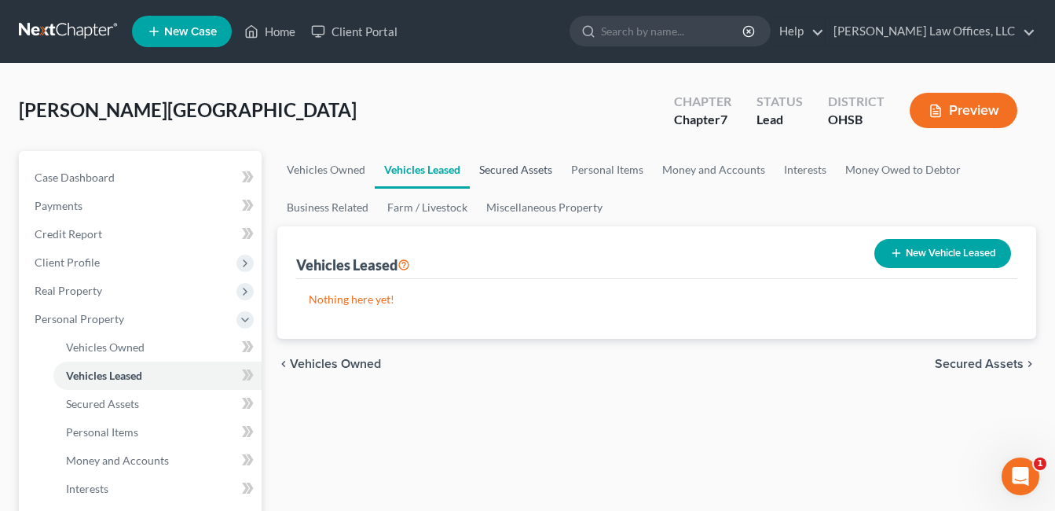
click at [506, 167] on link "Secured Assets" at bounding box center [516, 170] width 92 height 38
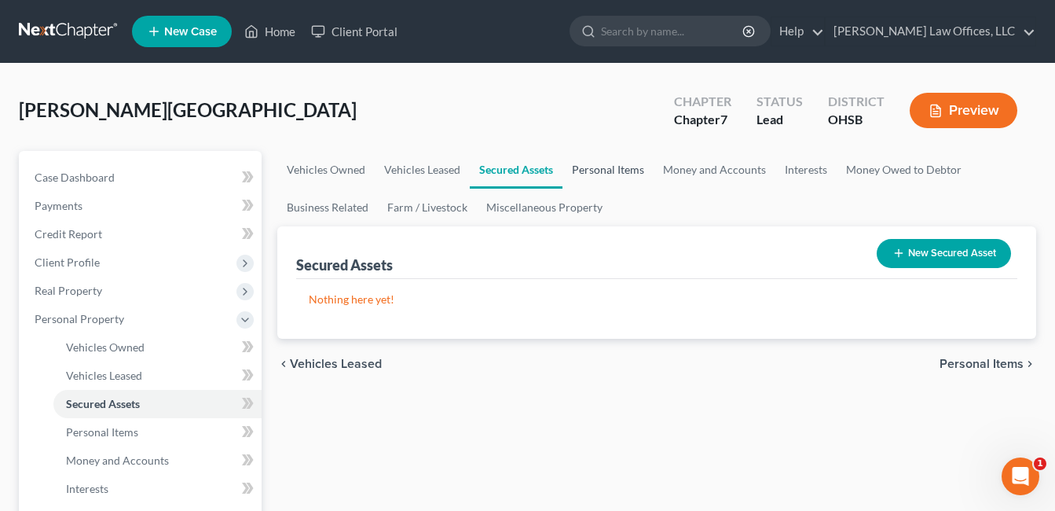
click at [590, 167] on link "Personal Items" at bounding box center [608, 170] width 91 height 38
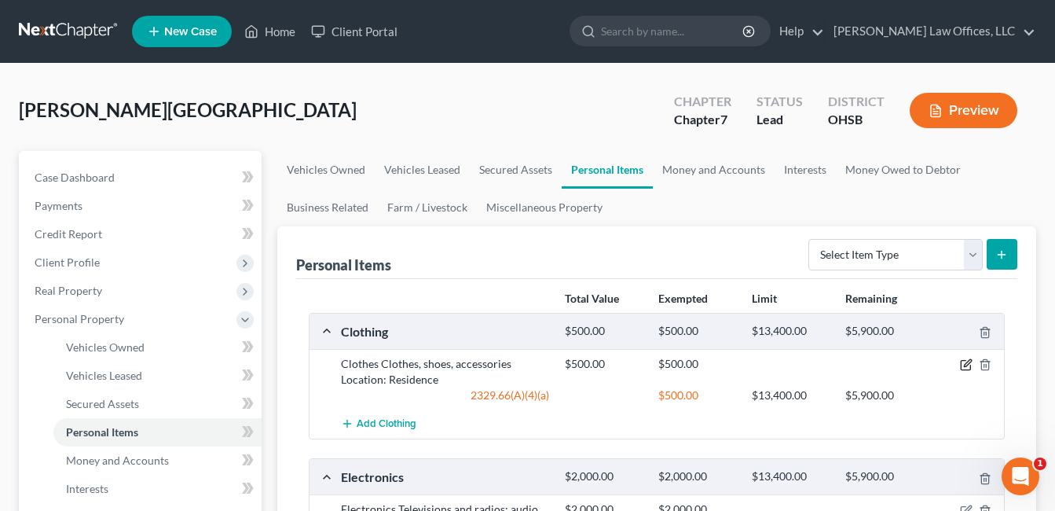
click at [970, 365] on icon "button" at bounding box center [966, 364] width 13 height 13
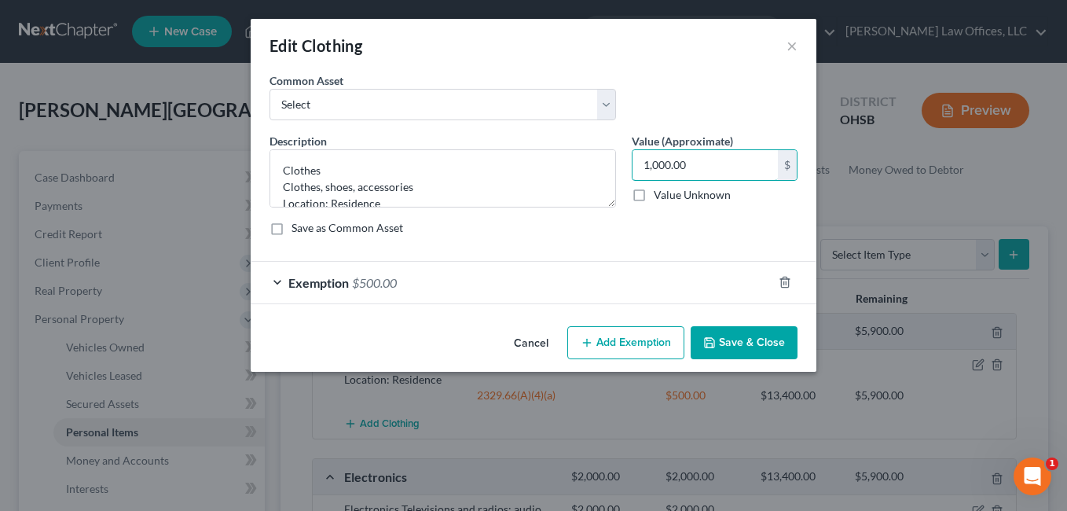
type input "1,000.00"
click at [602, 280] on div "Exemption $500.00" at bounding box center [512, 283] width 522 height 42
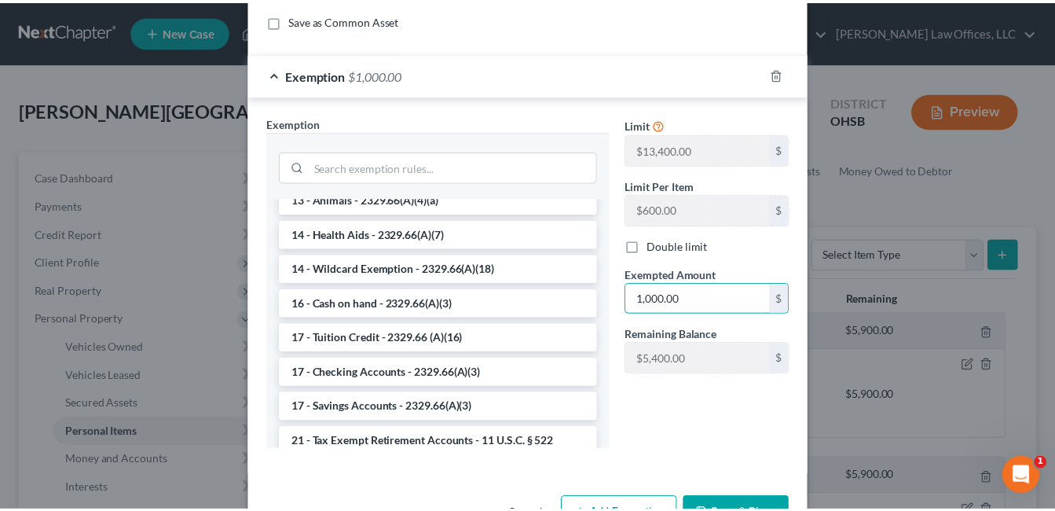
scroll to position [259, 0]
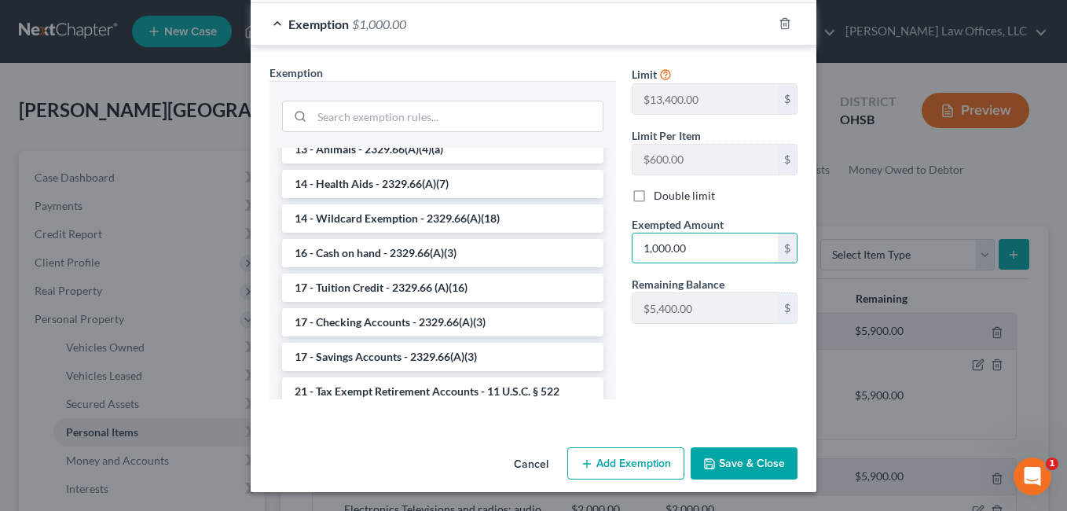
type input "1,000.00"
click at [744, 450] on button "Save & Close" at bounding box center [744, 463] width 107 height 33
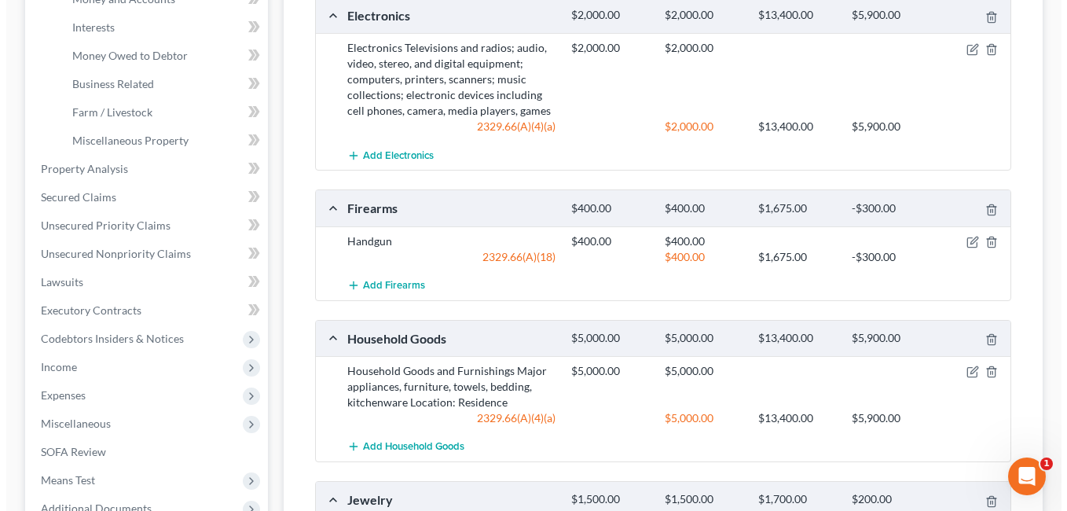
scroll to position [471, 0]
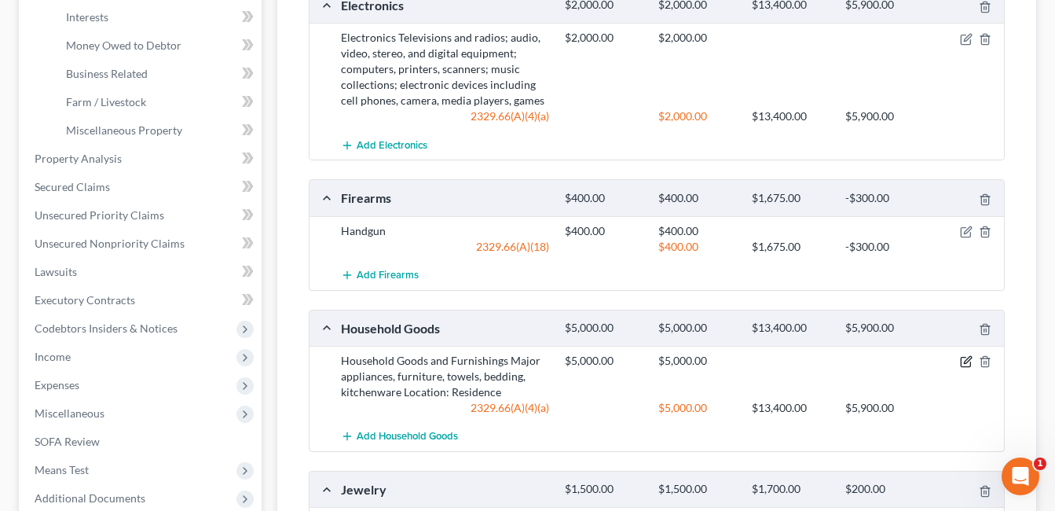
click at [967, 363] on icon "button" at bounding box center [967, 360] width 7 height 7
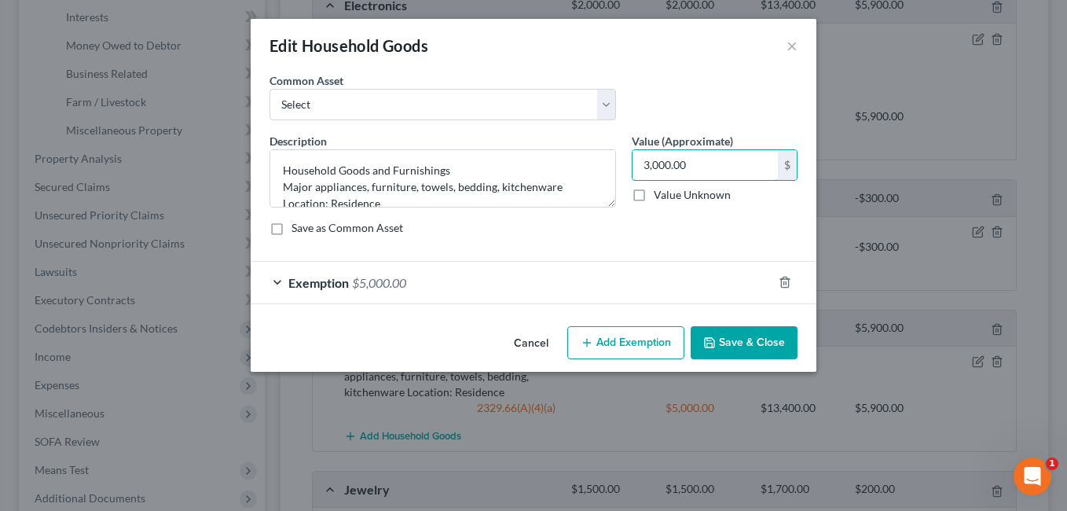
type input "3,000.00"
click at [451, 285] on div "Exemption $5,000.00" at bounding box center [512, 283] width 522 height 42
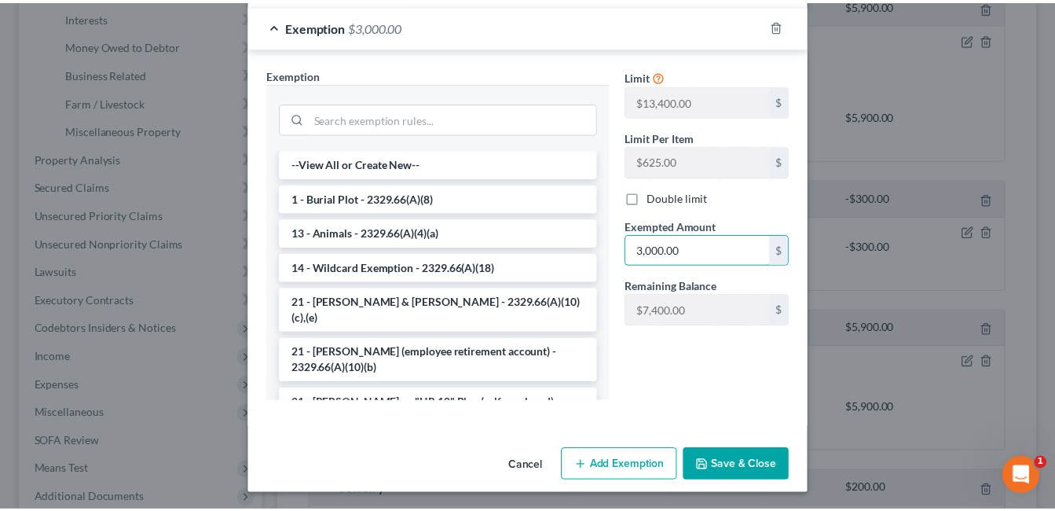
scroll to position [259, 0]
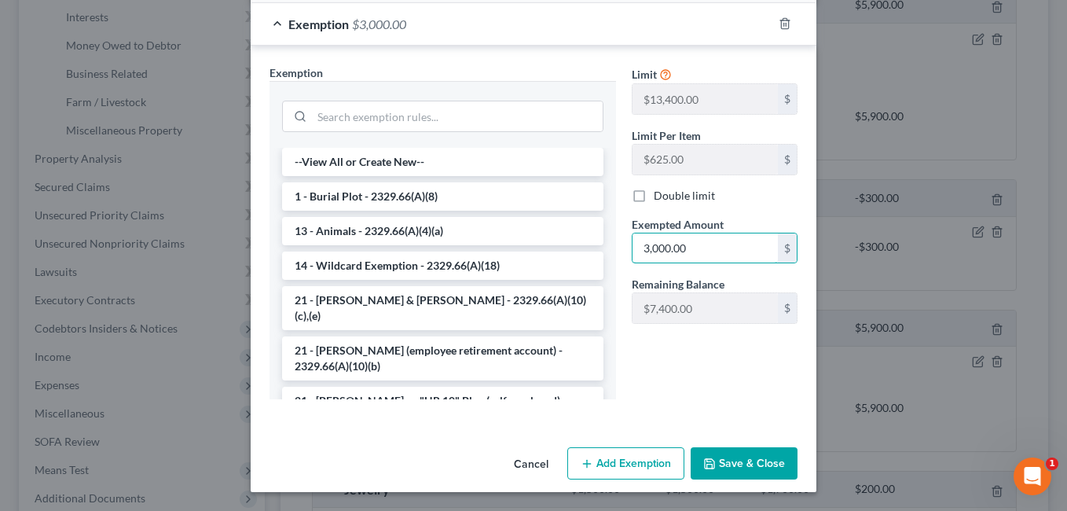
type input "3,000.00"
click at [731, 464] on button "Save & Close" at bounding box center [744, 463] width 107 height 33
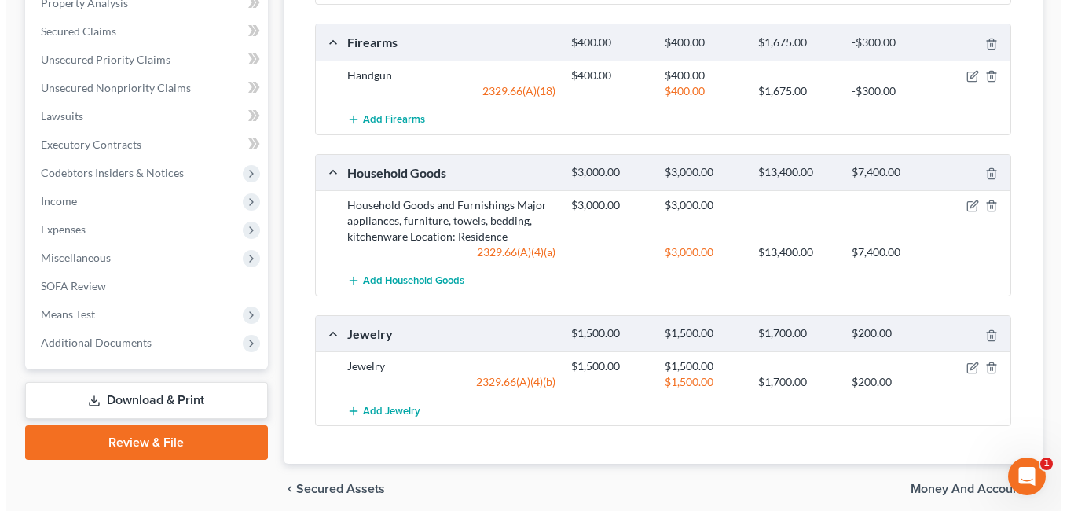
scroll to position [629, 0]
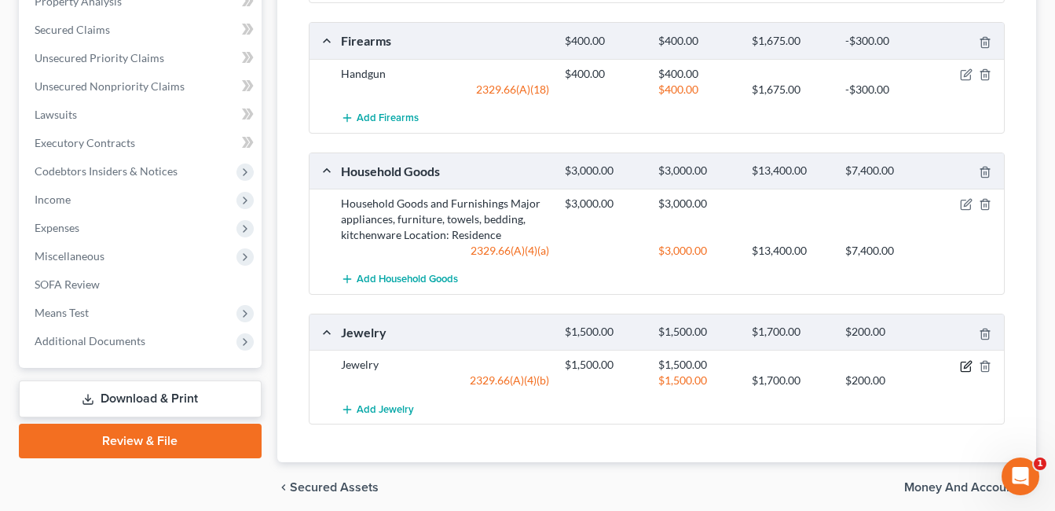
click at [967, 365] on icon "button" at bounding box center [966, 366] width 13 height 13
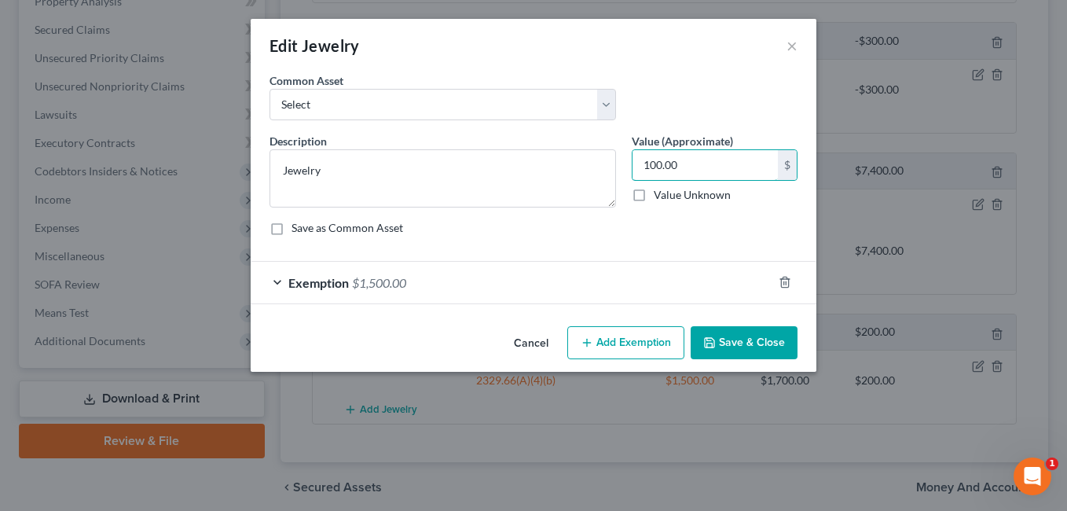
type input "100.00"
click at [421, 278] on div "Exemption $1,500.00" at bounding box center [512, 283] width 522 height 42
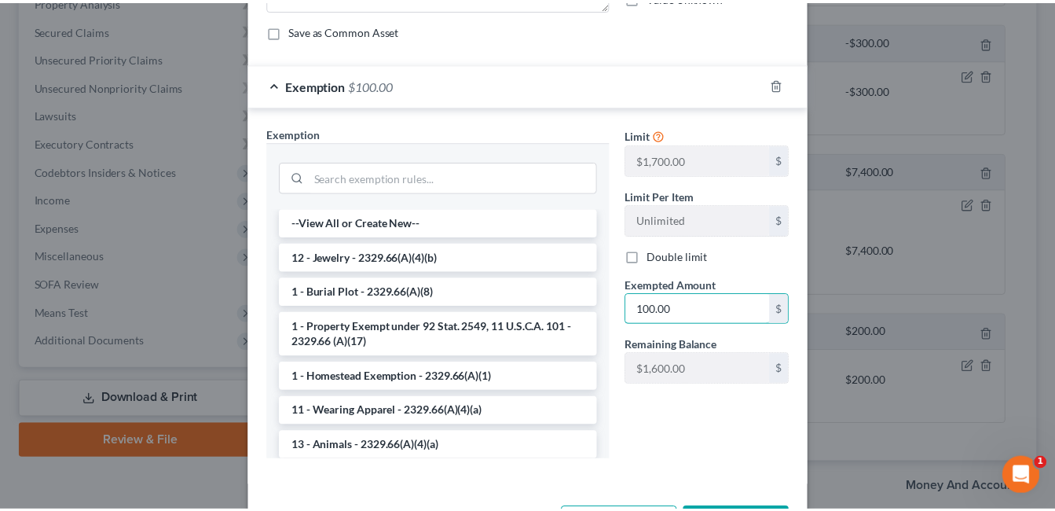
scroll to position [259, 0]
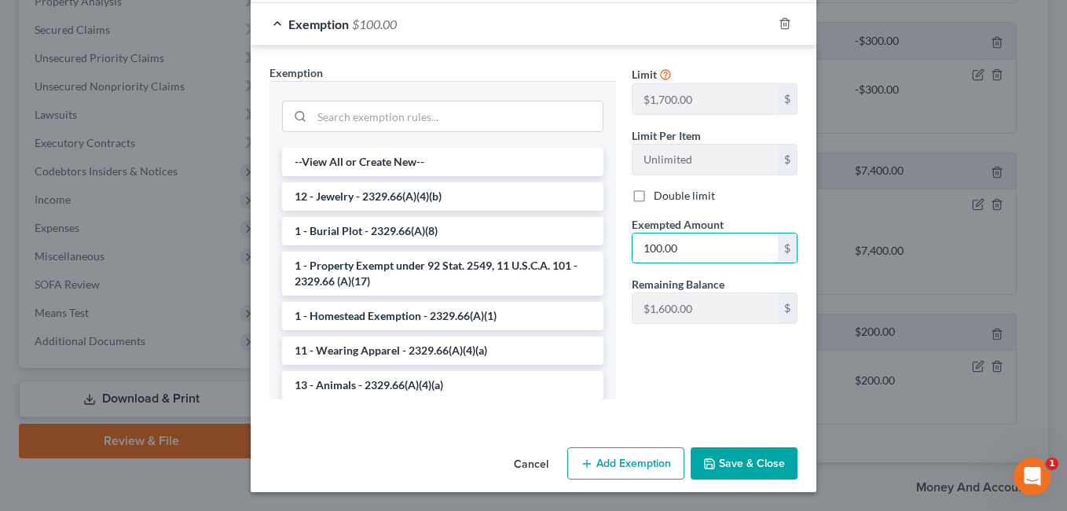
type input "100.00"
click at [726, 465] on button "Save & Close" at bounding box center [744, 463] width 107 height 33
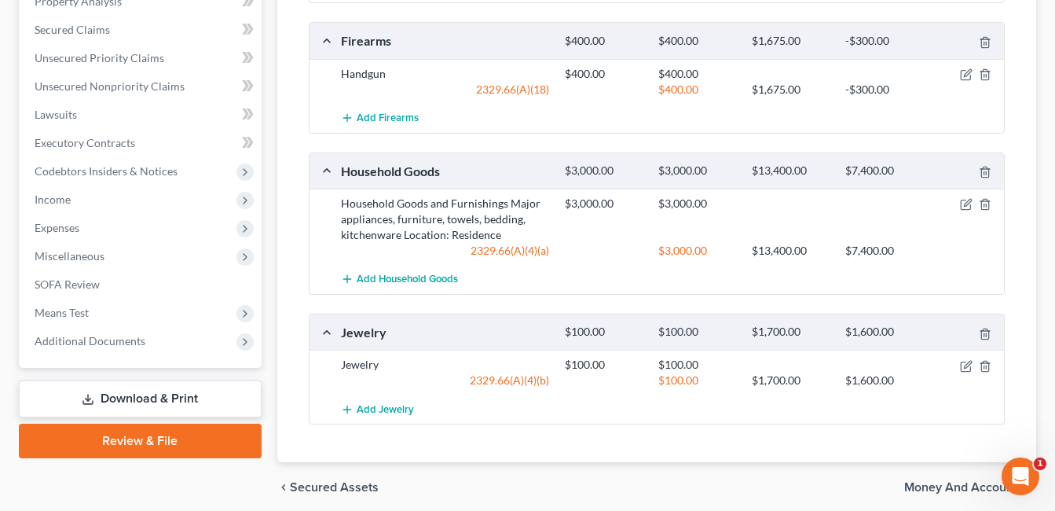
scroll to position [79, 0]
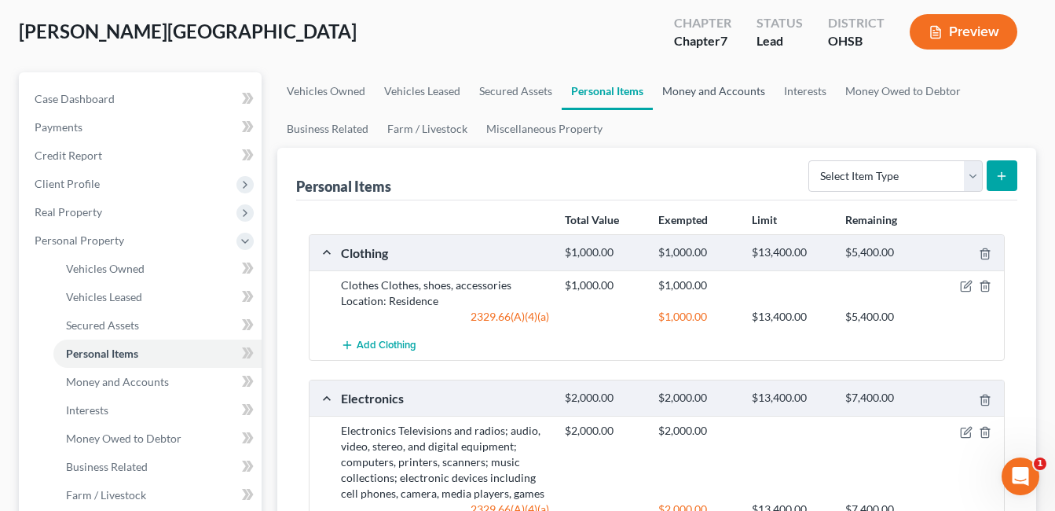
click at [730, 90] on link "Money and Accounts" at bounding box center [714, 91] width 122 height 38
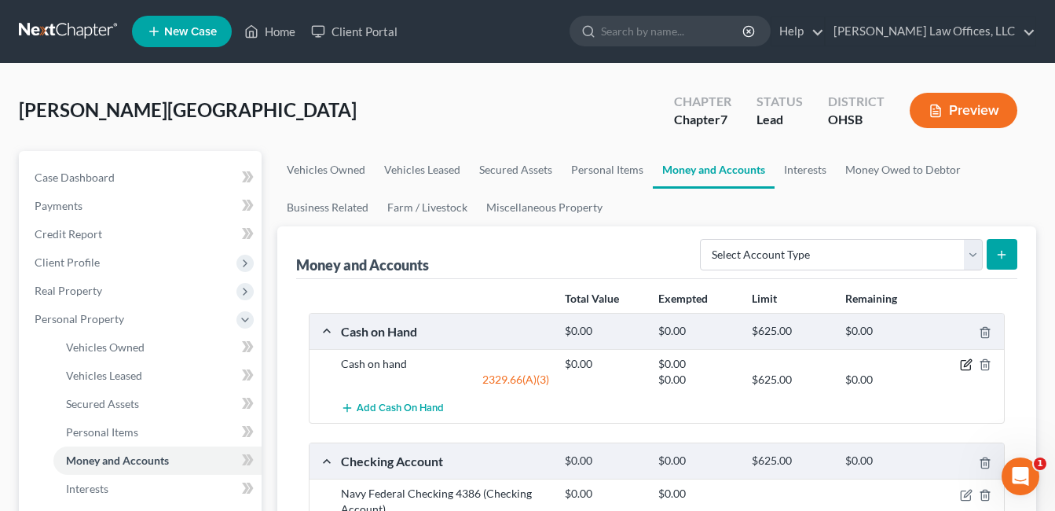
click at [965, 360] on icon "button" at bounding box center [966, 364] width 13 height 13
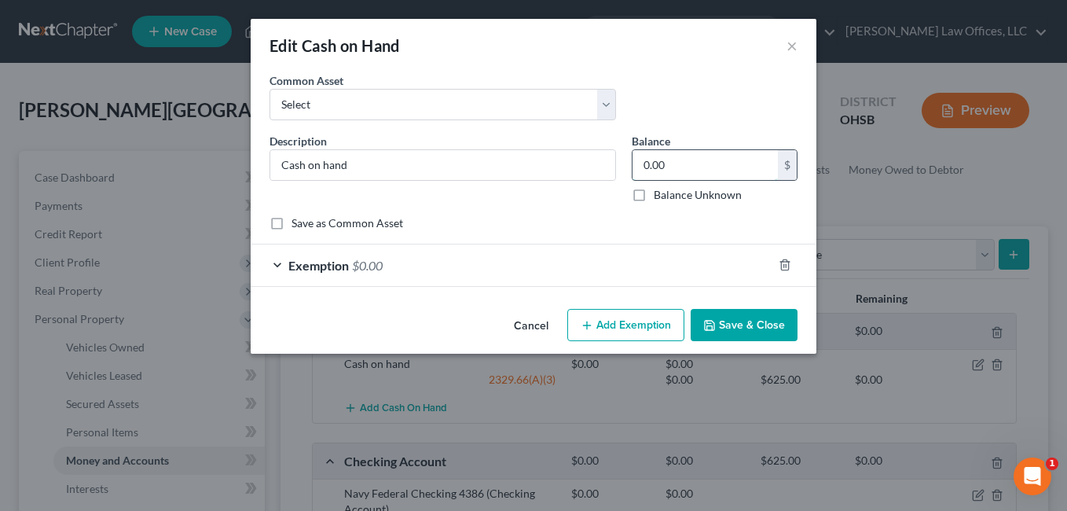
click at [691, 167] on input "0.00" at bounding box center [705, 165] width 145 height 30
type input "60.00"
click at [506, 268] on div "Exemption $0.00" at bounding box center [512, 265] width 522 height 42
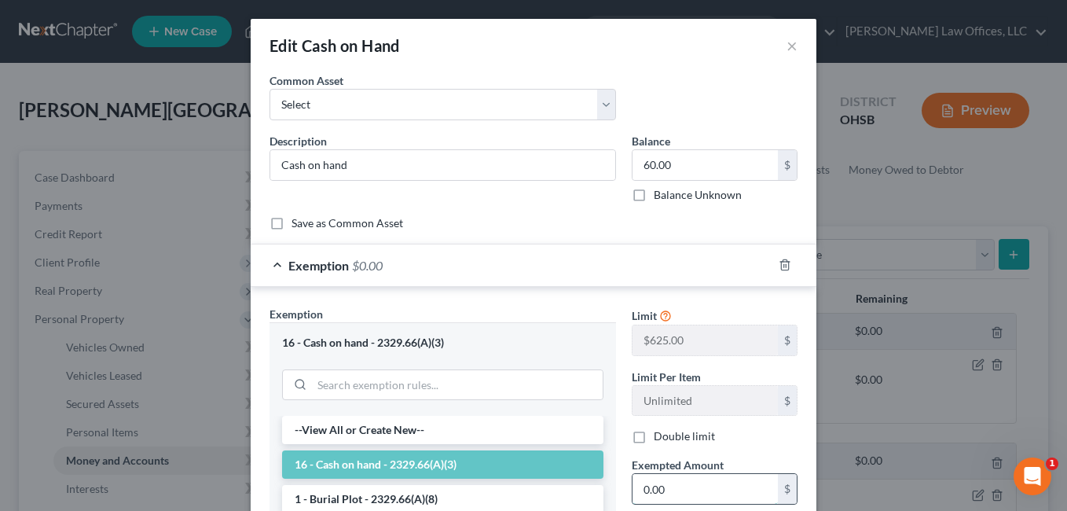
click at [669, 481] on input "0.00" at bounding box center [705, 489] width 145 height 30
type input "60.00"
click at [984, 211] on div "Edit Cash on Hand × An exemption set must first be selected from the Filing Inf…" at bounding box center [533, 255] width 1067 height 511
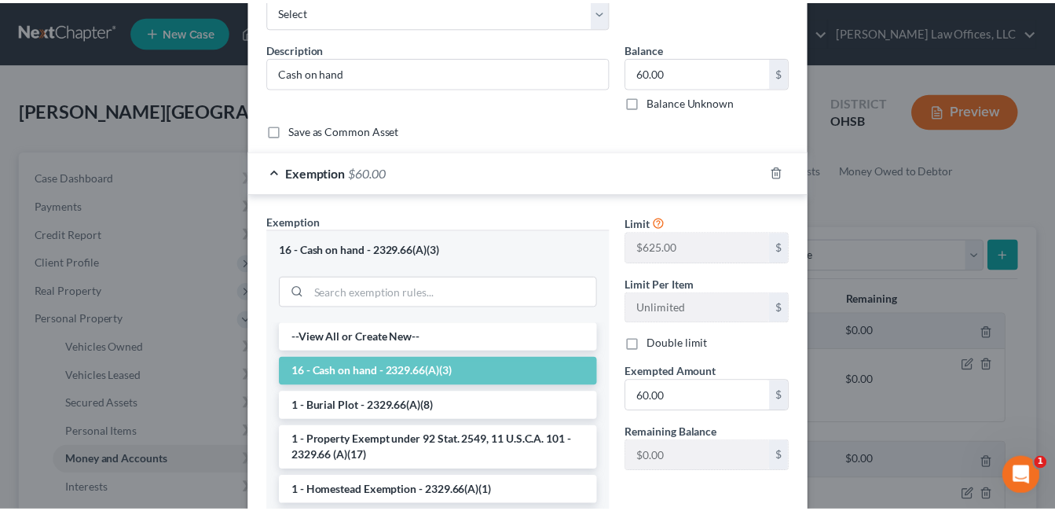
scroll to position [236, 0]
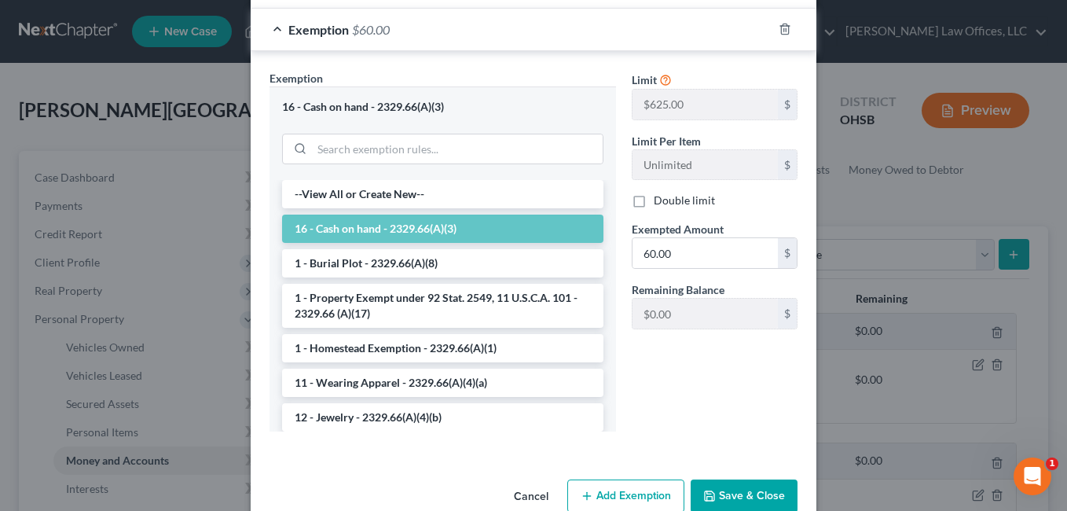
click at [735, 490] on button "Save & Close" at bounding box center [744, 495] width 107 height 33
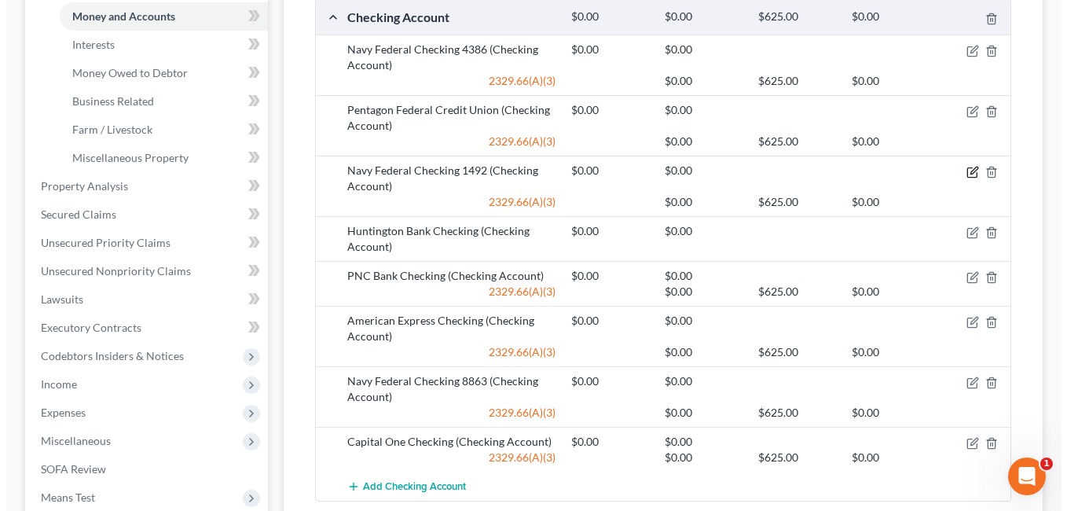
scroll to position [471, 0]
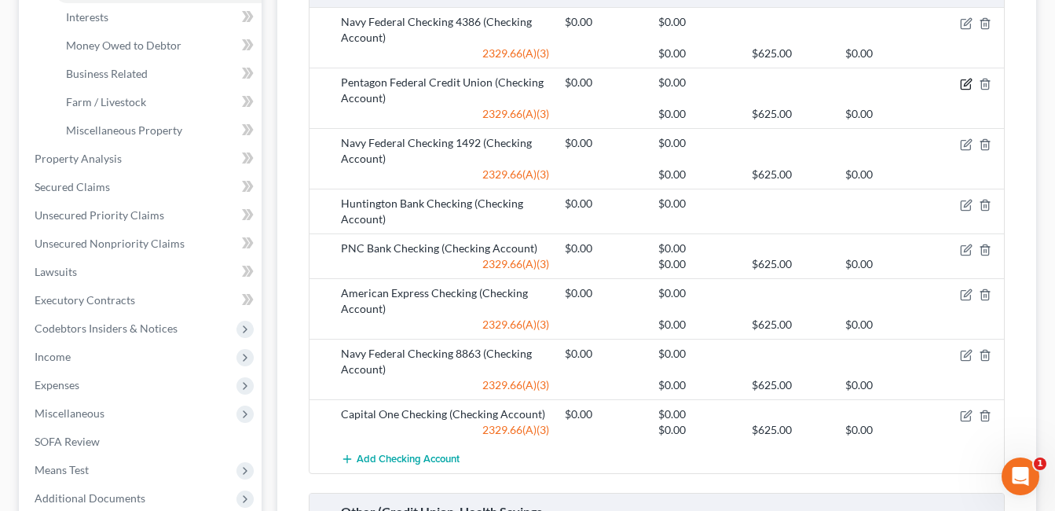
click at [964, 80] on icon "button" at bounding box center [965, 83] width 9 height 9
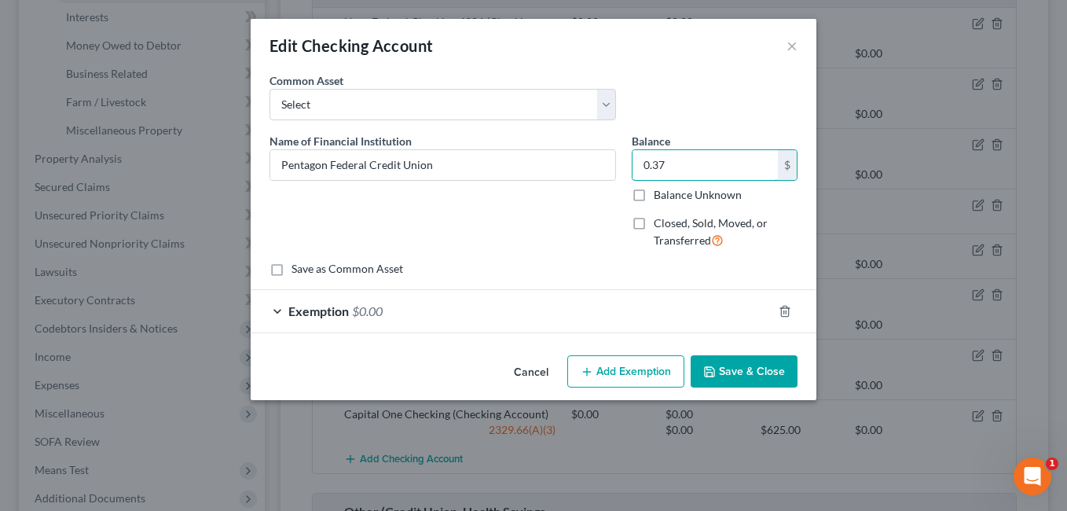
type input "0.37"
click at [574, 306] on div "Exemption $0.00" at bounding box center [512, 311] width 522 height 42
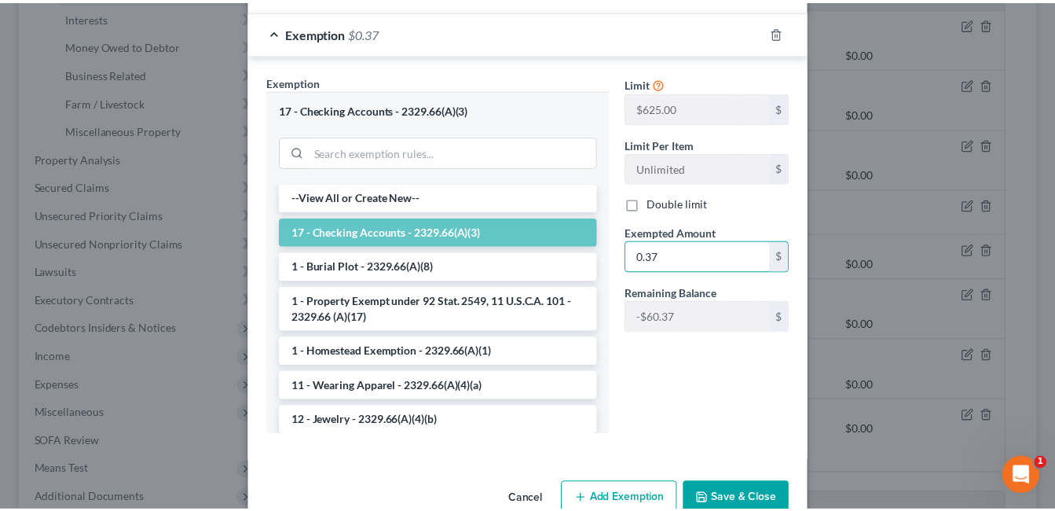
scroll to position [314, 0]
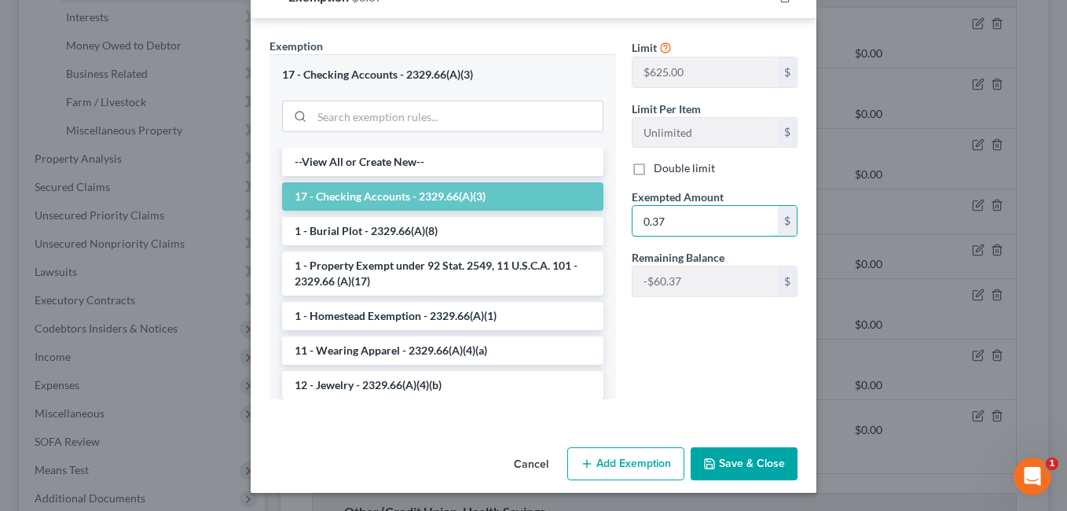
type input "0.37"
click at [735, 458] on button "Save & Close" at bounding box center [744, 463] width 107 height 33
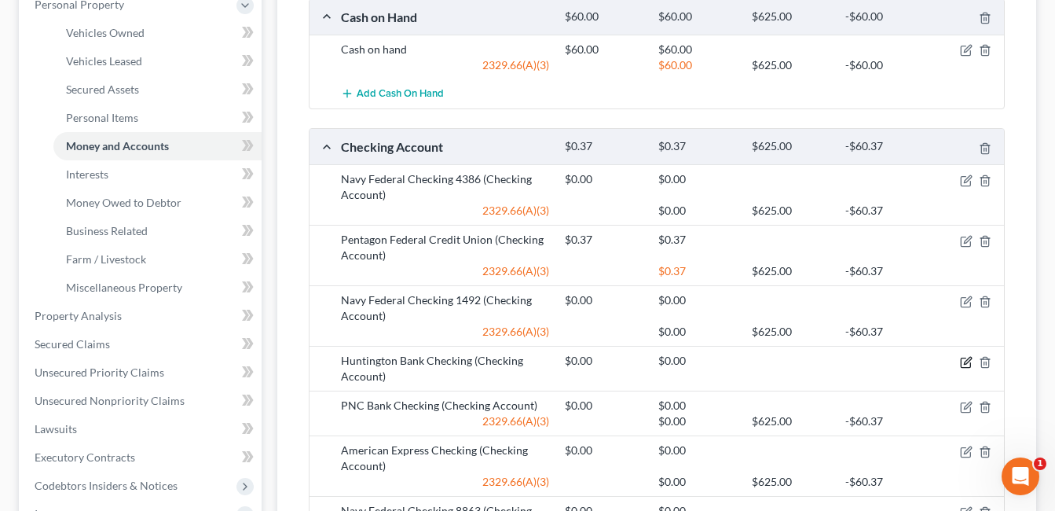
click at [963, 363] on icon "button" at bounding box center [966, 362] width 13 height 13
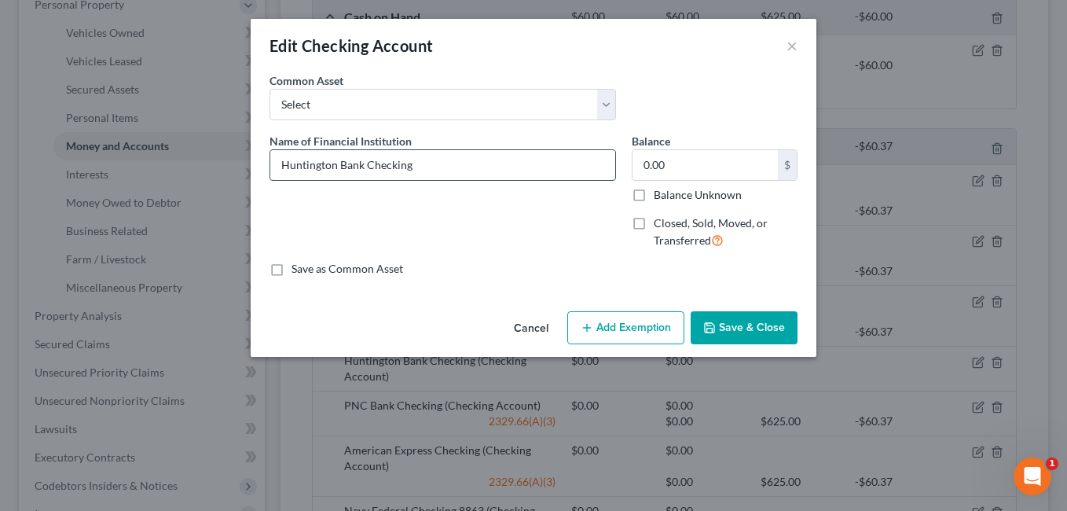
click at [461, 167] on input "Huntington Bank Checking" at bounding box center [442, 165] width 345 height 30
type input "Huntington Bank Checking (Negative Balance)"
click at [777, 325] on button "Save & Close" at bounding box center [744, 327] width 107 height 33
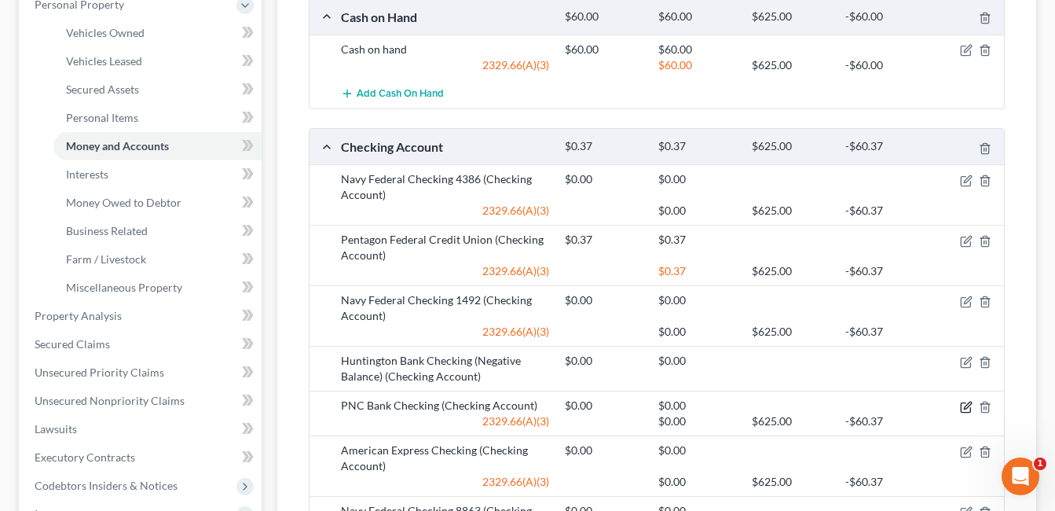
click at [967, 406] on icon "button" at bounding box center [966, 407] width 13 height 13
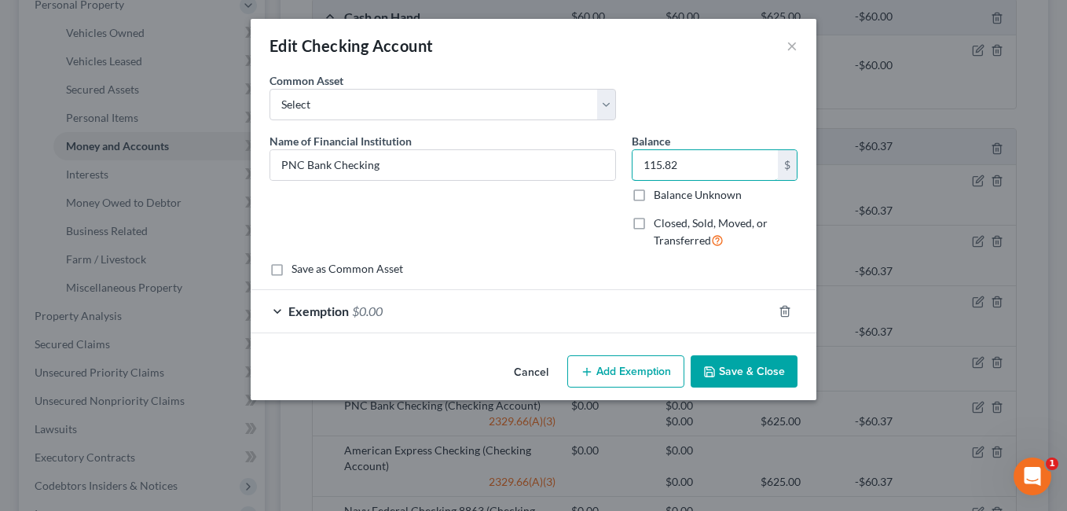
type input "115.82"
click at [530, 306] on div "Exemption $0.00" at bounding box center [512, 311] width 522 height 42
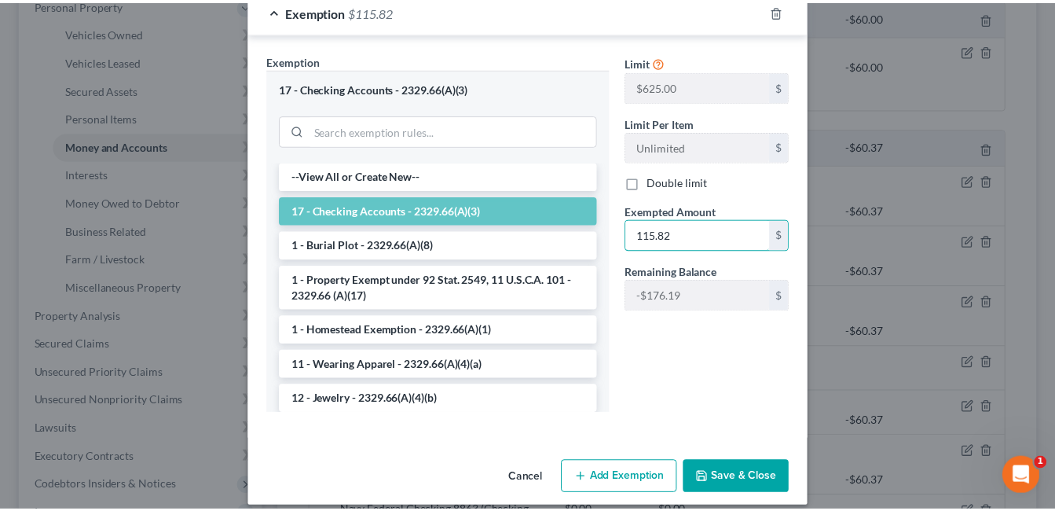
scroll to position [315, 0]
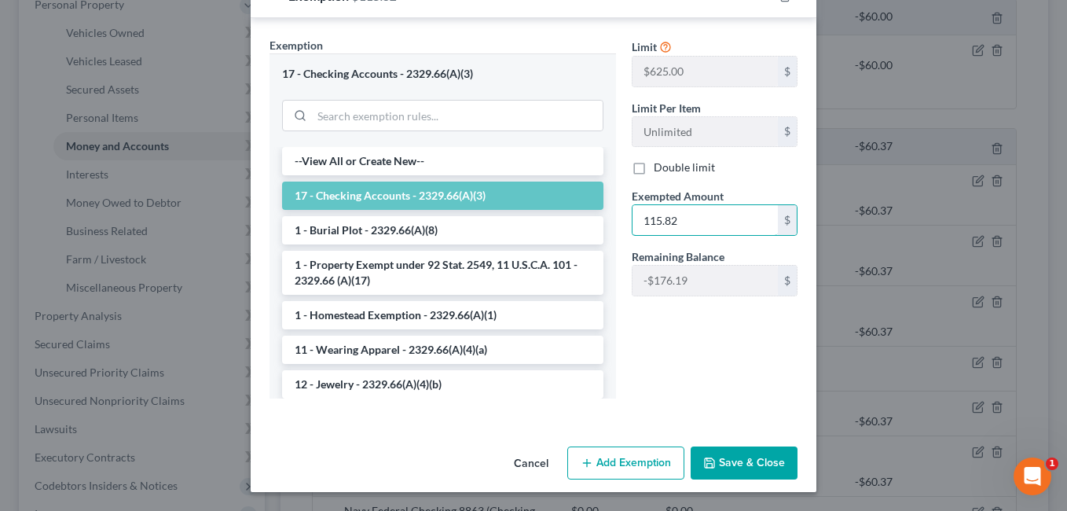
type input "115.82"
click at [724, 461] on button "Save & Close" at bounding box center [744, 462] width 107 height 33
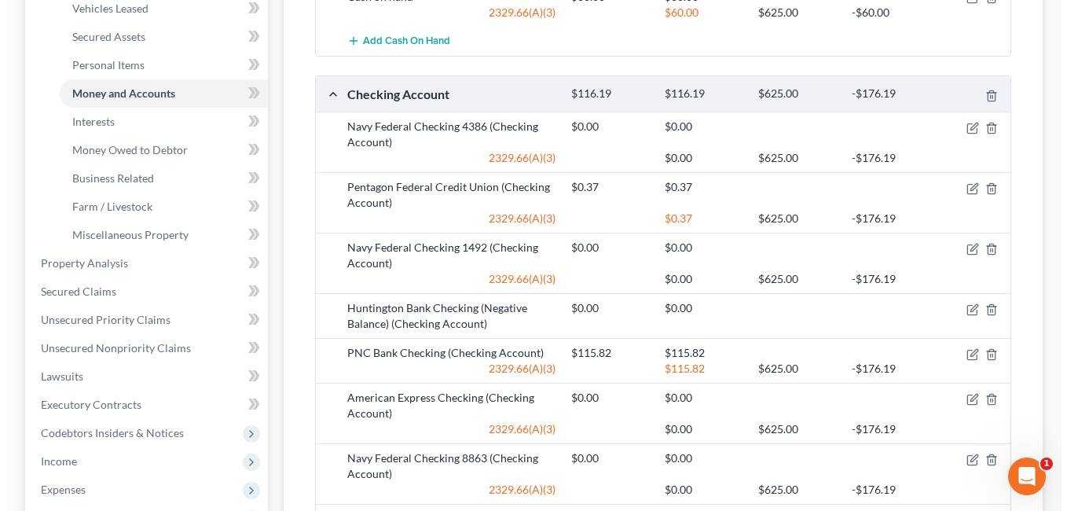
scroll to position [393, 0]
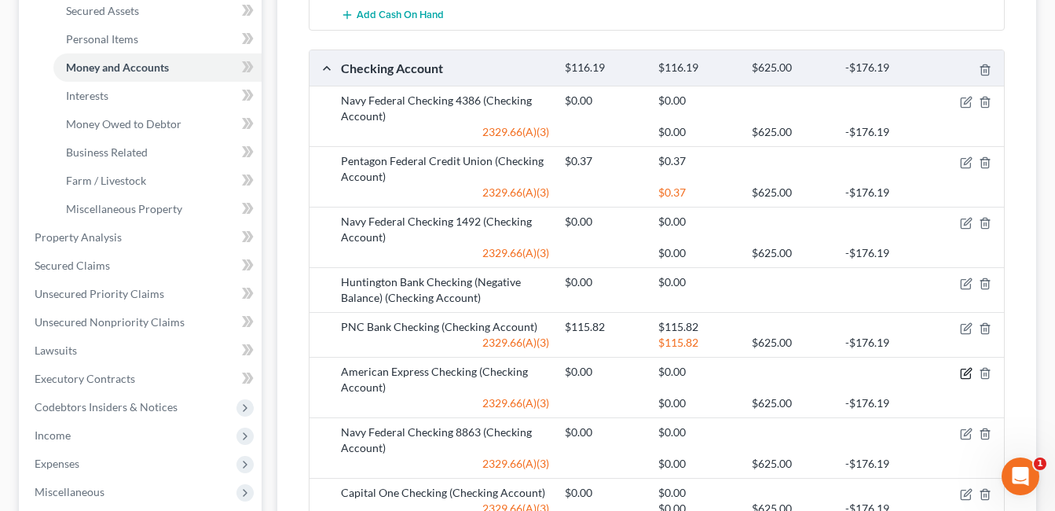
click at [963, 376] on icon "button" at bounding box center [966, 373] width 13 height 13
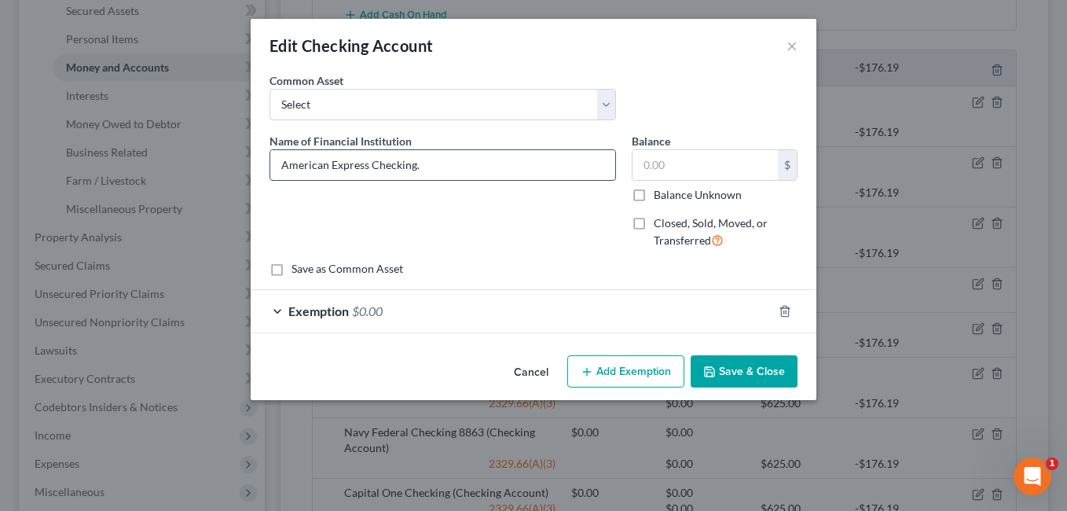
type input "American Express Checking"
click at [669, 167] on input "text" at bounding box center [705, 165] width 145 height 30
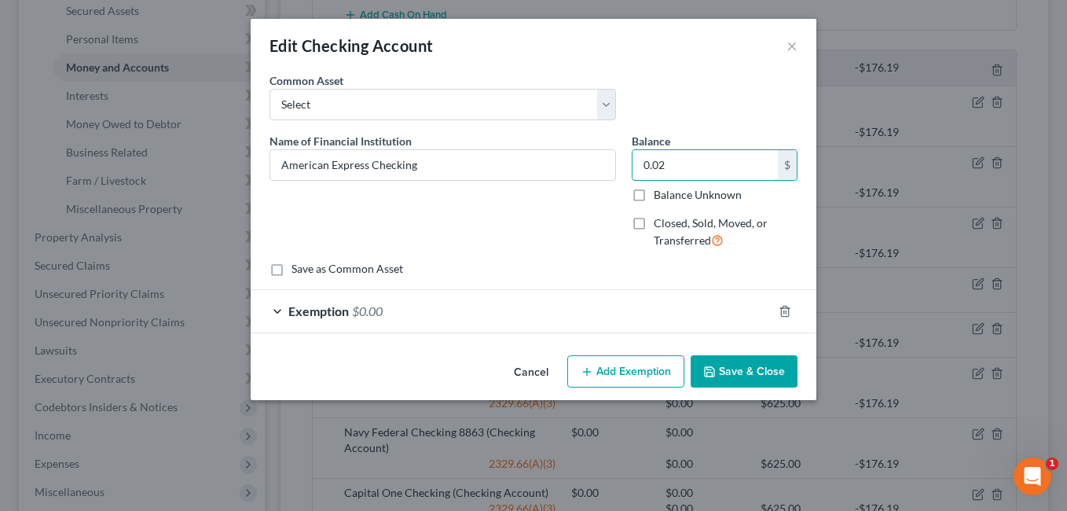
type input "0.02"
click at [629, 312] on div "Exemption $0.00" at bounding box center [512, 311] width 522 height 42
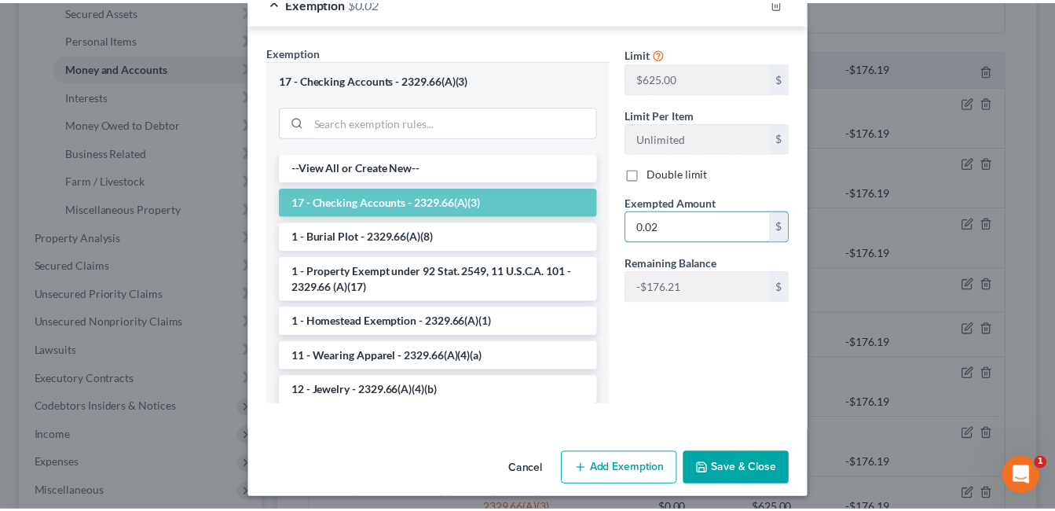
scroll to position [315, 0]
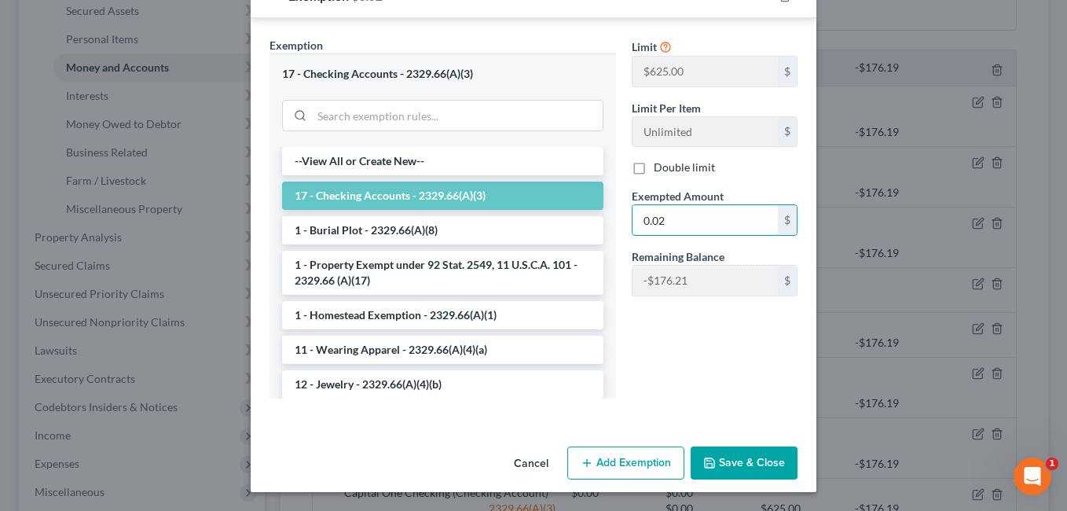
type input "0.02"
click at [729, 463] on button "Save & Close" at bounding box center [744, 462] width 107 height 33
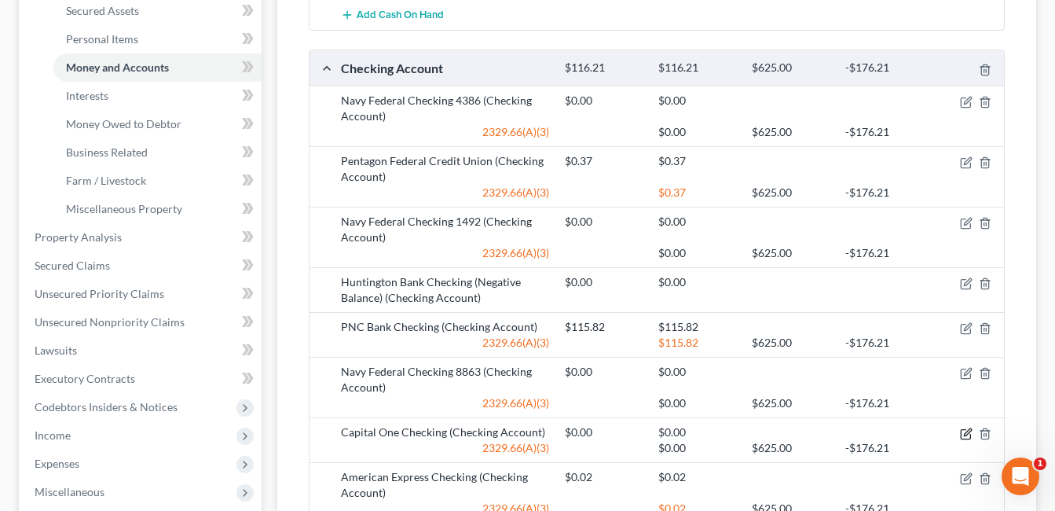
click at [965, 431] on icon "button" at bounding box center [966, 433] width 13 height 13
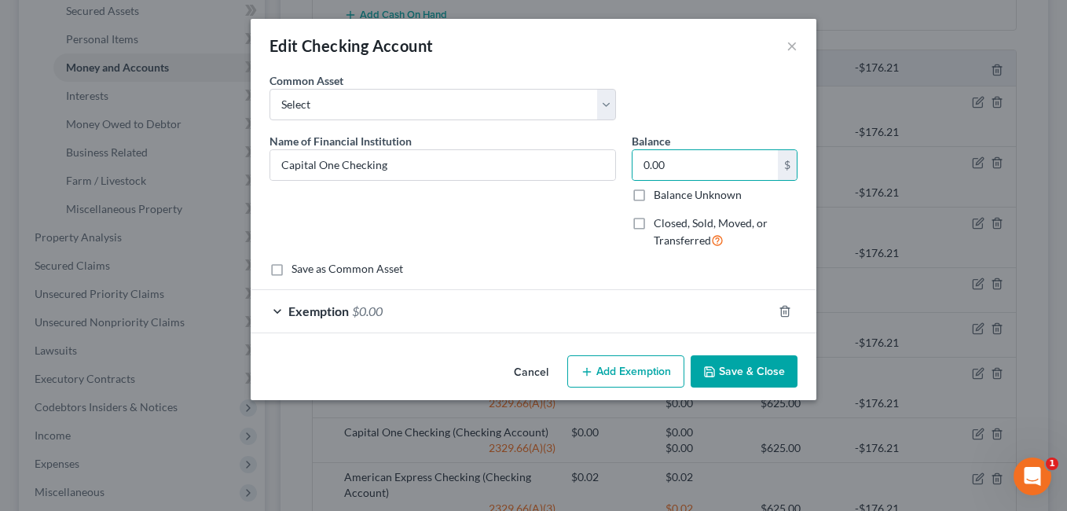
click at [761, 368] on button "Save & Close" at bounding box center [744, 371] width 107 height 33
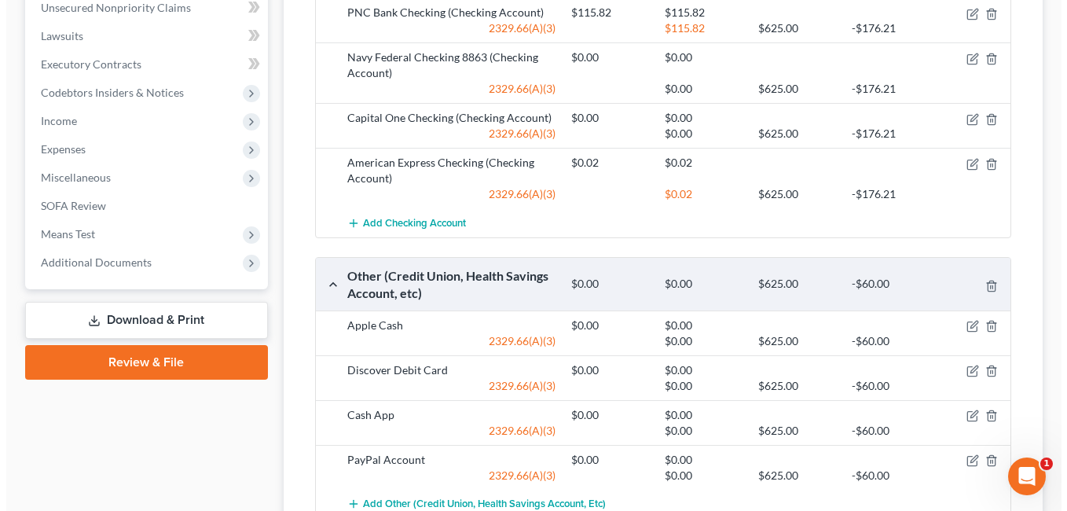
scroll to position [786, 0]
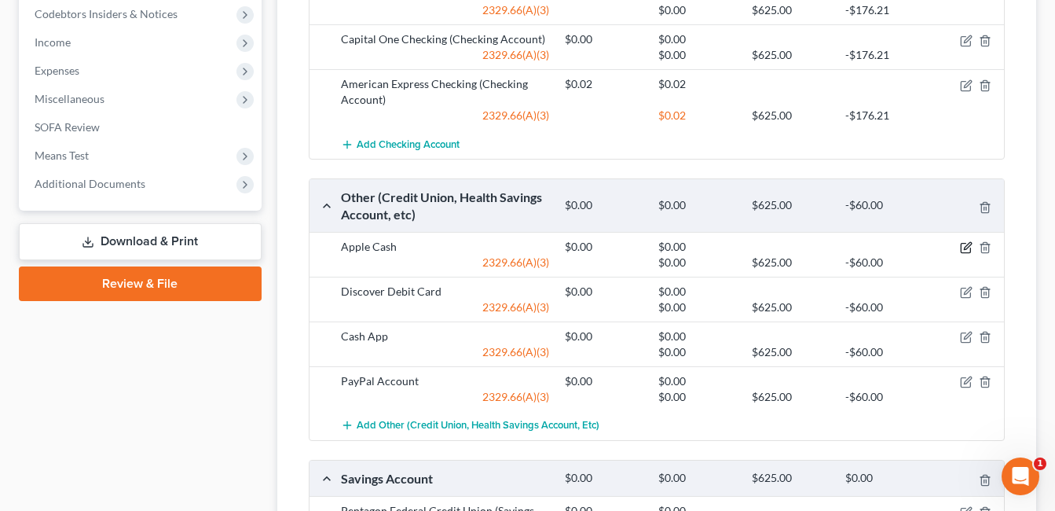
click at [960, 242] on icon "button" at bounding box center [966, 247] width 13 height 13
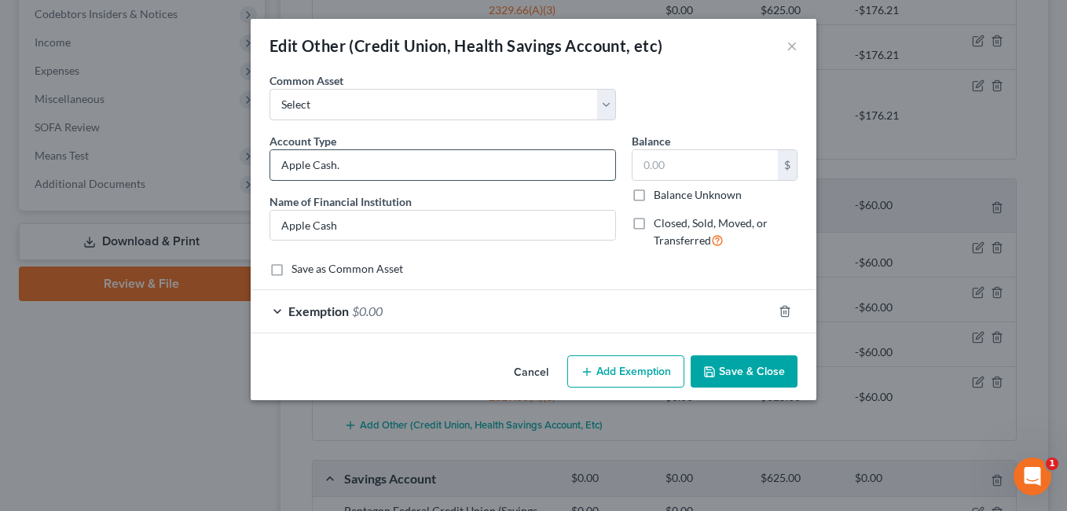
type input "Apple Cash"
click at [720, 170] on input "text" at bounding box center [705, 165] width 145 height 30
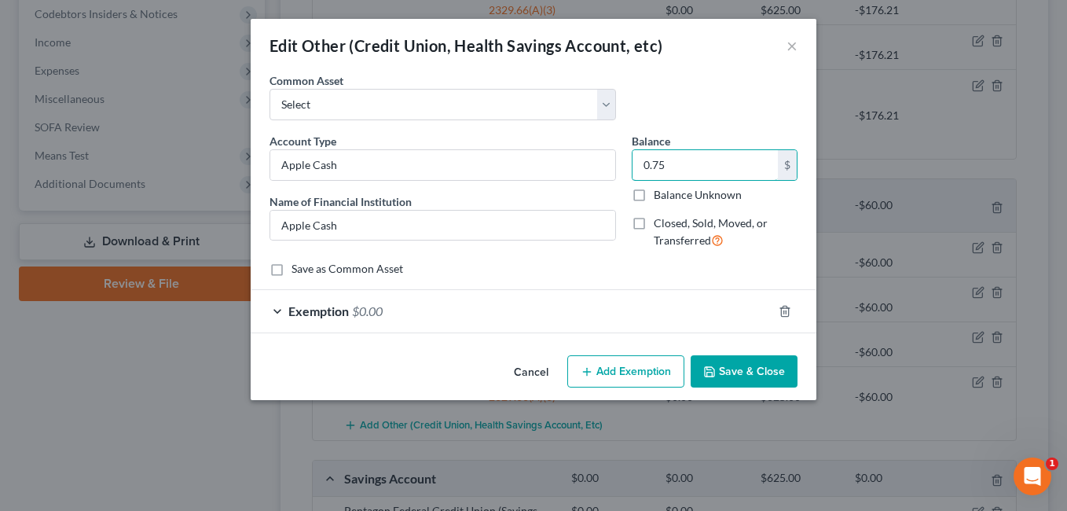
type input "0.75"
drag, startPoint x: 606, startPoint y: 310, endPoint x: 653, endPoint y: 286, distance: 52.7
click at [607, 310] on div "Exemption $0.00" at bounding box center [512, 311] width 522 height 42
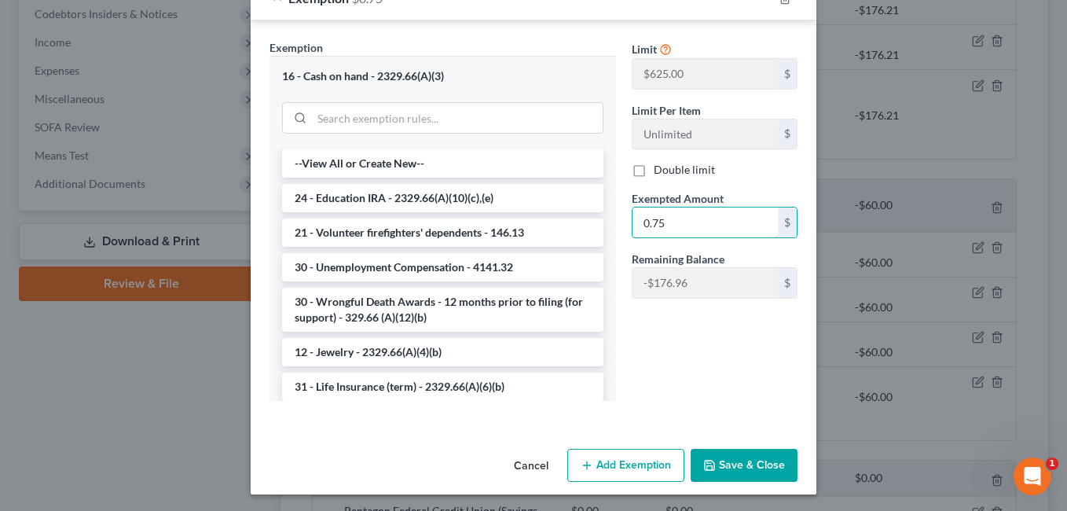
scroll to position [315, 0]
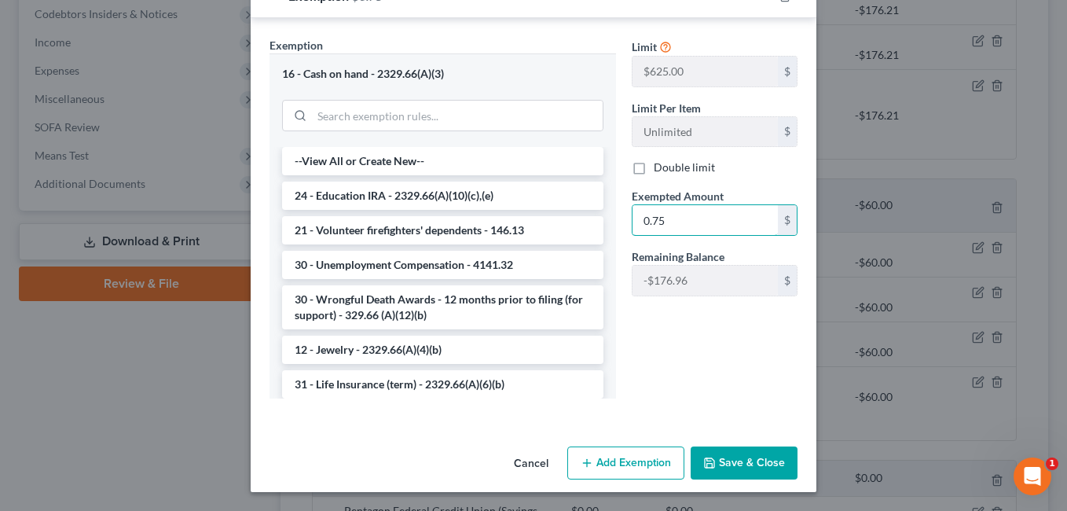
type input "0.75"
click at [719, 453] on button "Save & Close" at bounding box center [744, 462] width 107 height 33
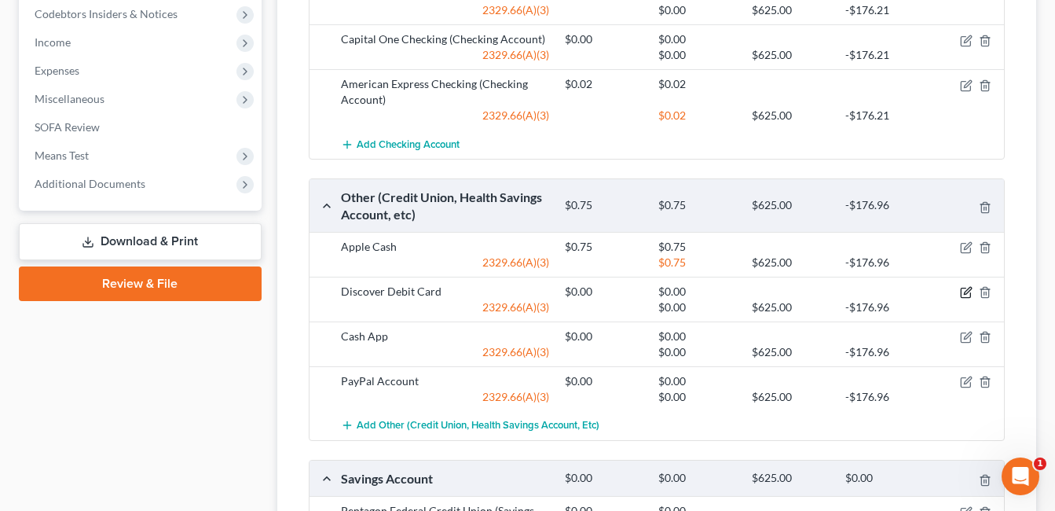
click at [965, 292] on icon "button" at bounding box center [966, 292] width 13 height 13
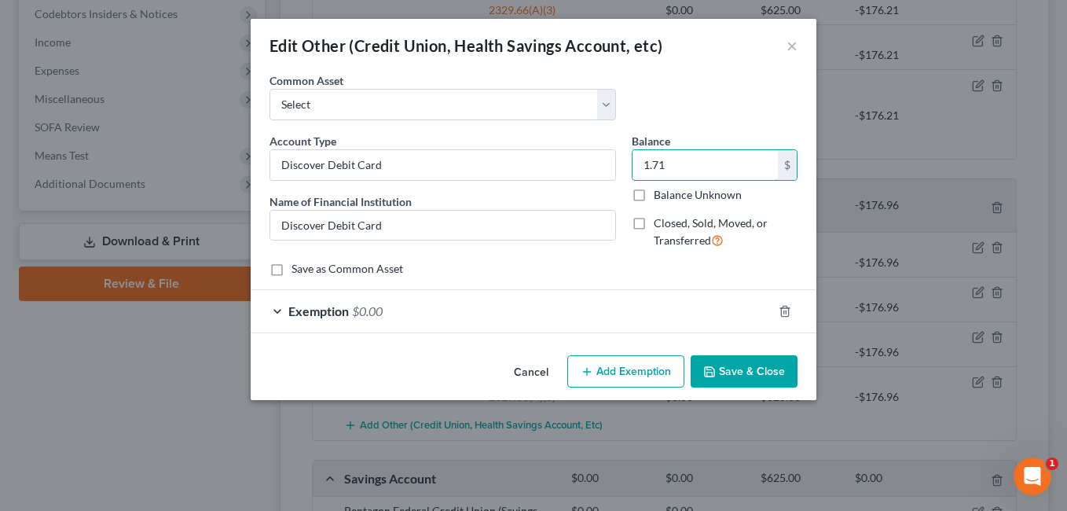
type input "1.71"
click at [625, 314] on div "Exemption $0.00" at bounding box center [512, 311] width 522 height 42
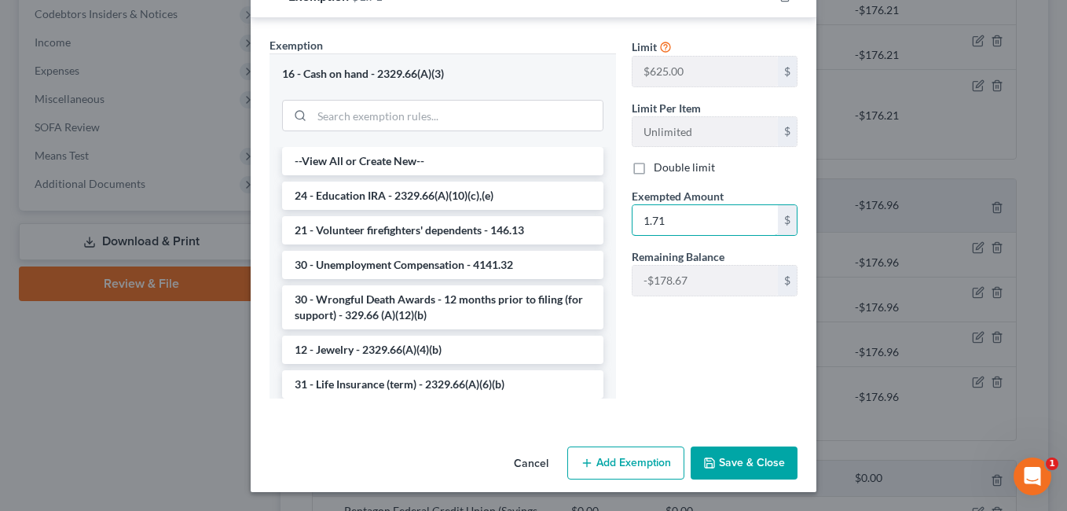
type input "1.71"
click at [726, 459] on button "Save & Close" at bounding box center [744, 462] width 107 height 33
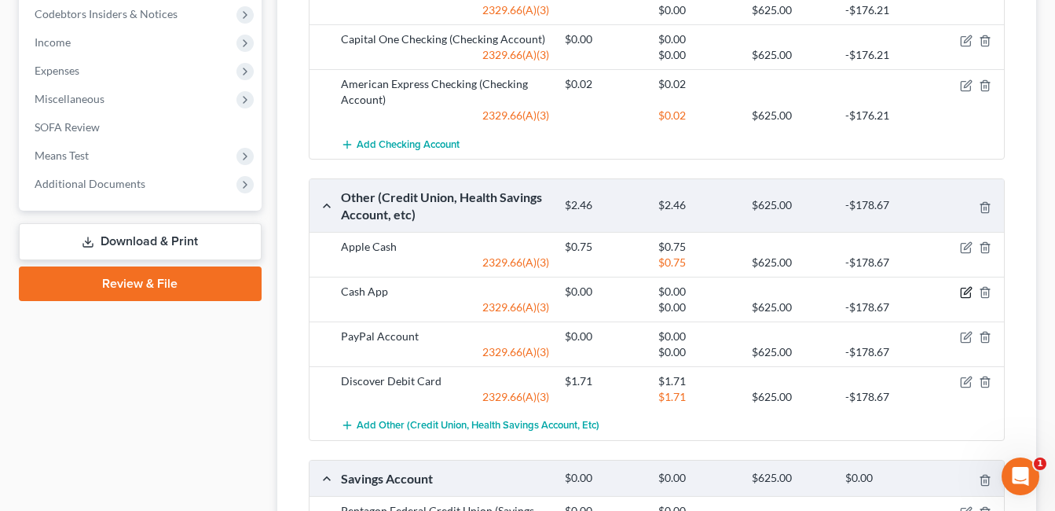
click at [964, 290] on icon "button" at bounding box center [966, 292] width 13 height 13
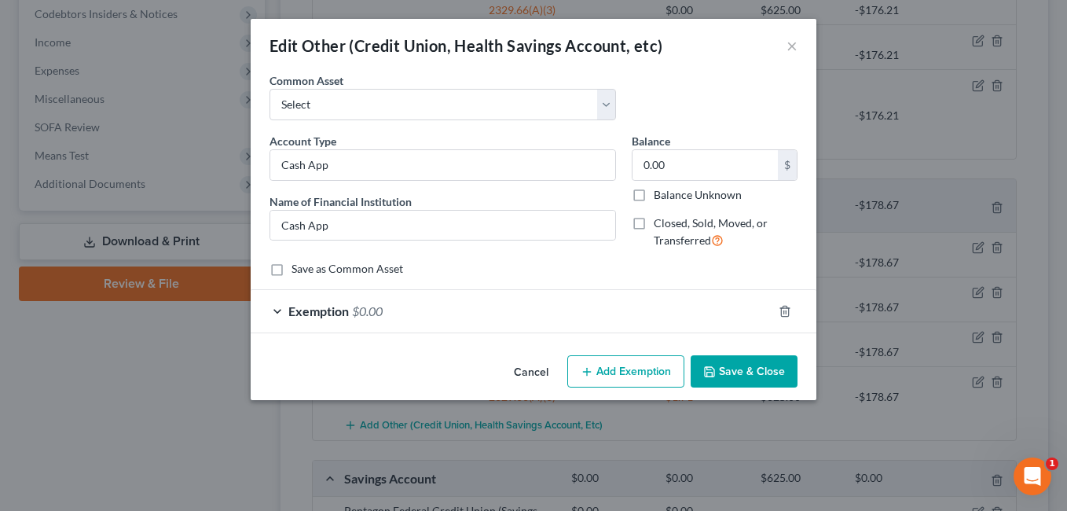
click at [776, 372] on button "Save & Close" at bounding box center [744, 371] width 107 height 33
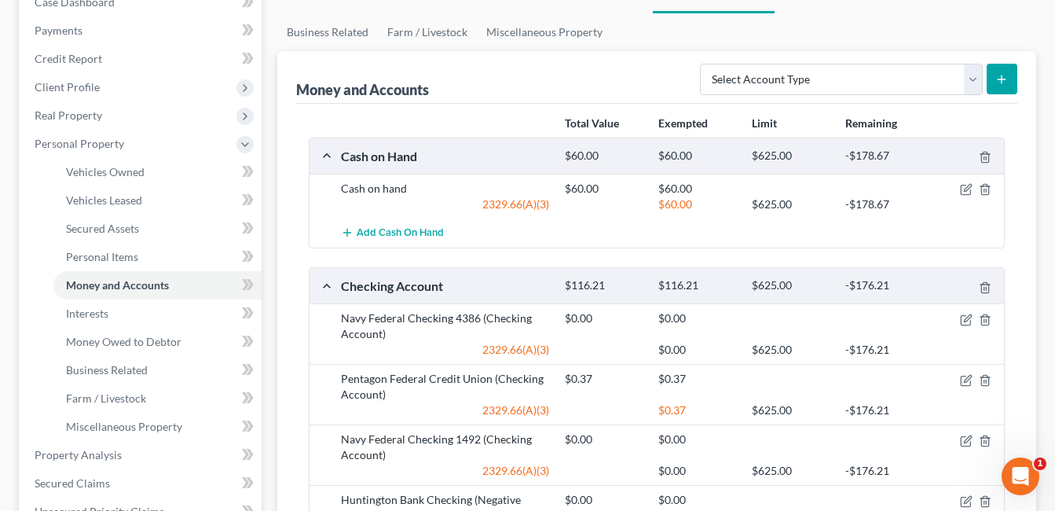
scroll to position [79, 0]
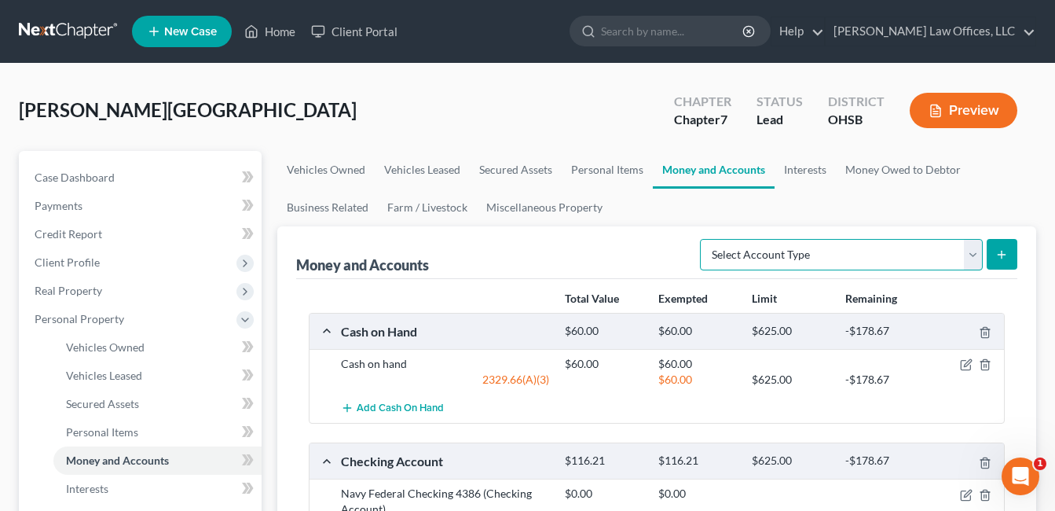
click at [973, 255] on select "Select Account Type Brokerage Cash on Hand Certificates of Deposit Checking Acc…" at bounding box center [841, 254] width 283 height 31
select select "checking"
click at [703, 239] on select "Select Account Type Brokerage Cash on Hand Certificates of Deposit Checking Acc…" at bounding box center [841, 254] width 283 height 31
click at [1008, 253] on icon "submit" at bounding box center [1002, 254] width 13 height 13
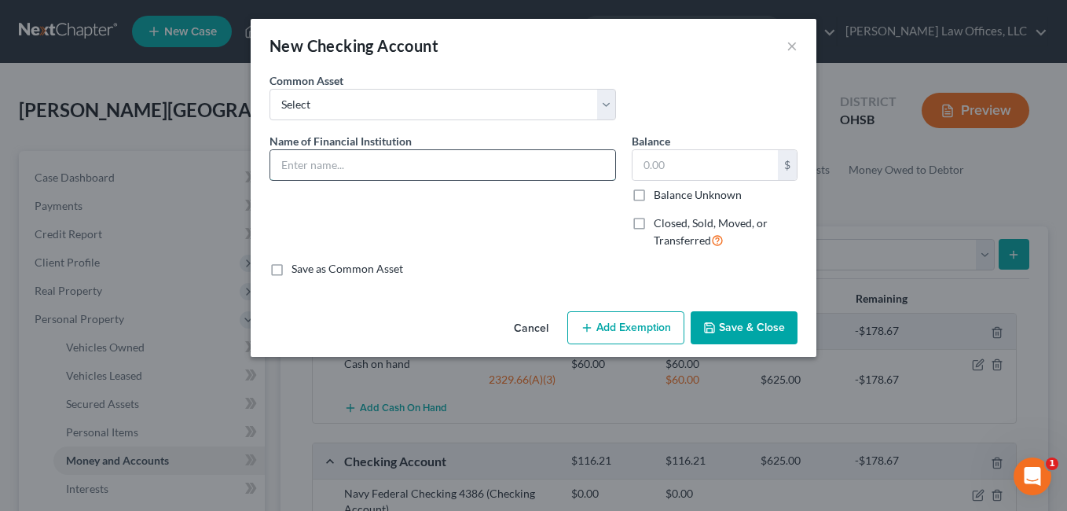
click at [475, 163] on input "text" at bounding box center [442, 165] width 345 height 30
click at [711, 167] on input "text" at bounding box center [705, 165] width 145 height 30
click at [465, 167] on input "Chime Checking" at bounding box center [442, 165] width 345 height 30
type input "Chime Checking (not active)"
click at [757, 322] on button "Save & Close" at bounding box center [744, 327] width 107 height 33
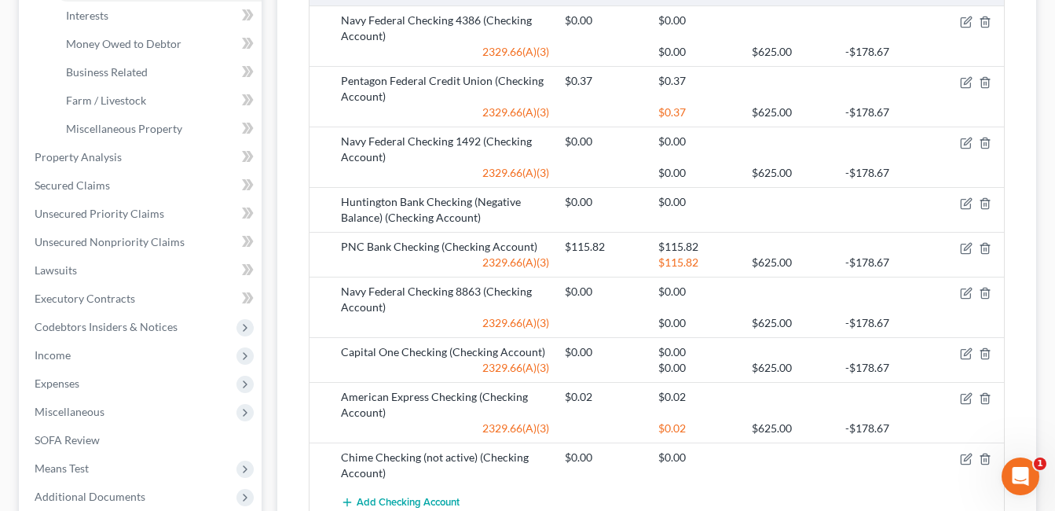
scroll to position [471, 0]
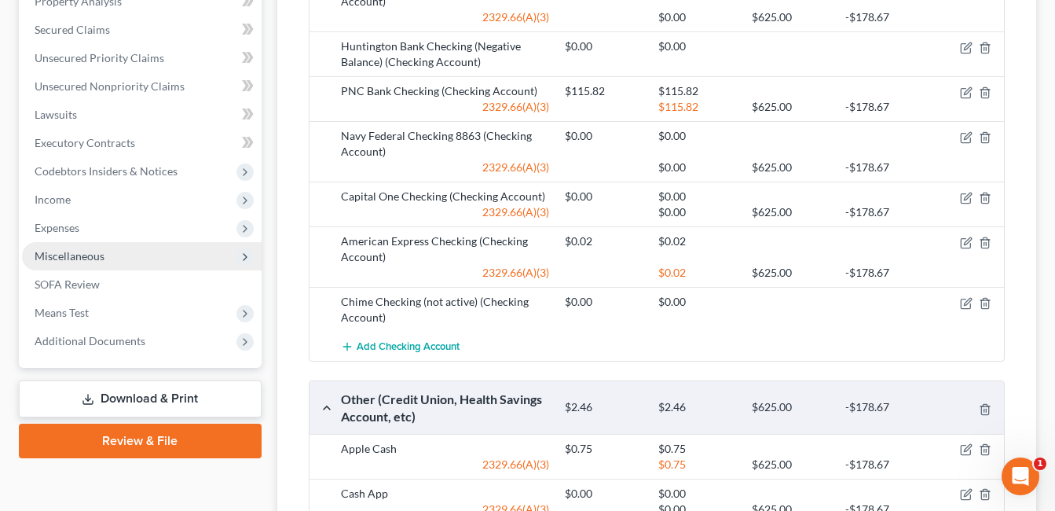
click at [123, 256] on span "Miscellaneous" at bounding box center [142, 256] width 240 height 28
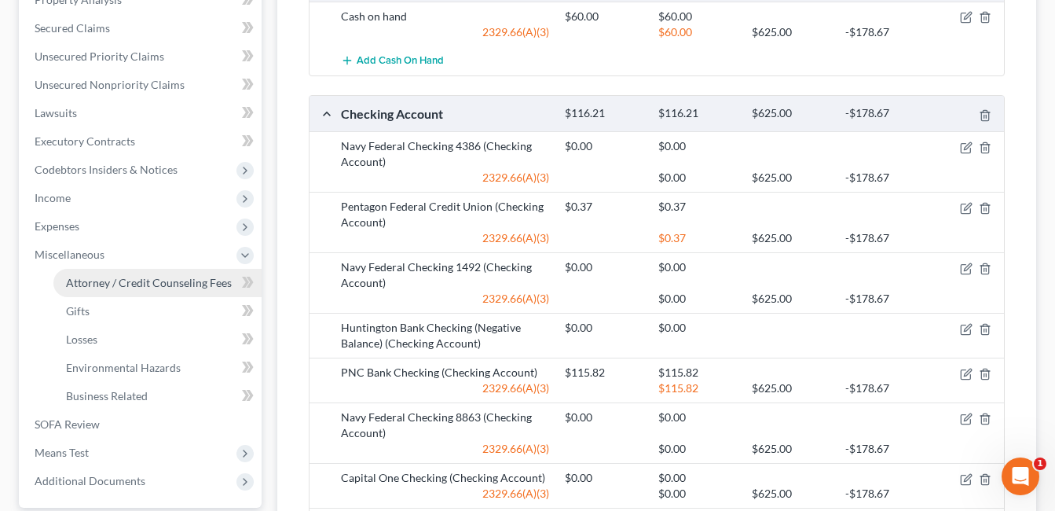
scroll to position [346, 0]
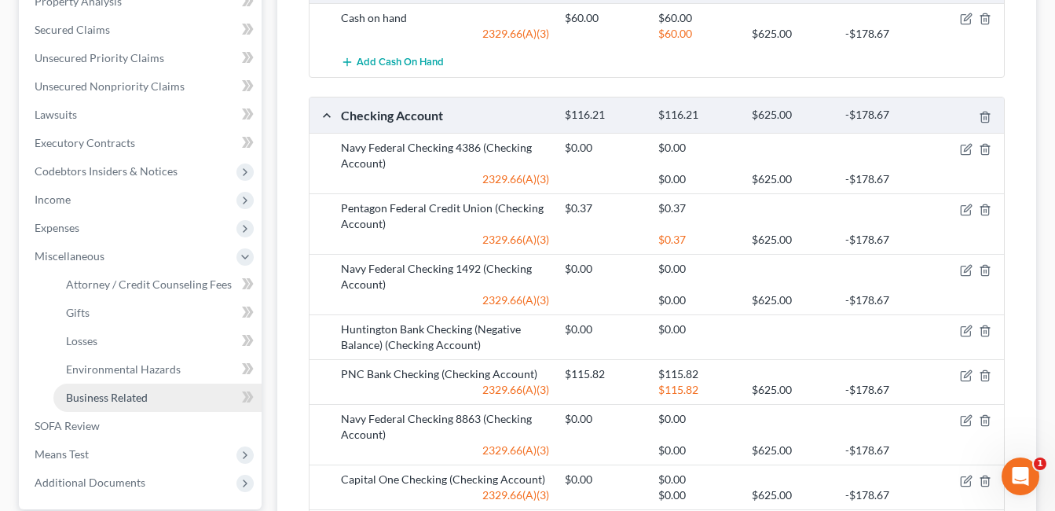
click at [134, 391] on span "Business Related" at bounding box center [107, 397] width 82 height 13
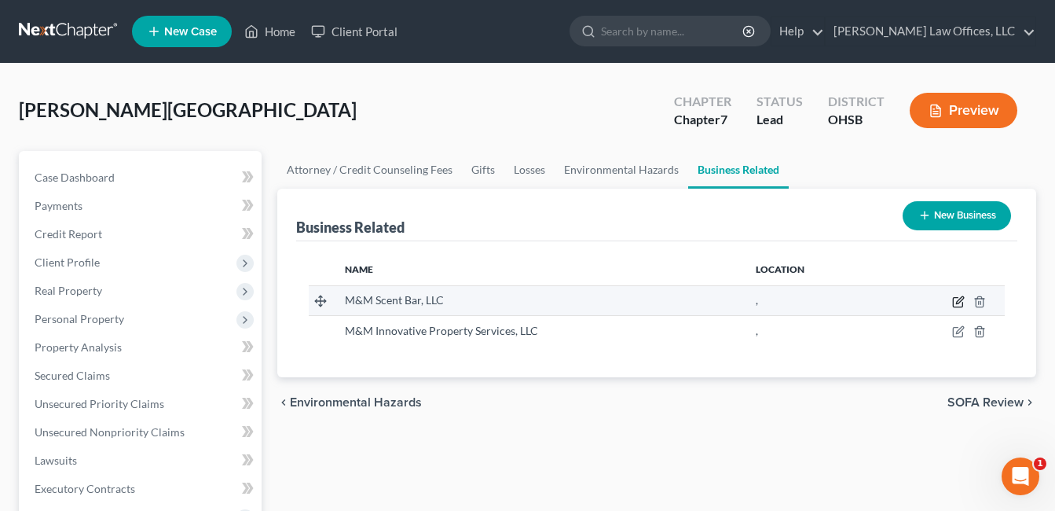
click at [957, 299] on icon "button" at bounding box center [958, 301] width 13 height 13
select select "member"
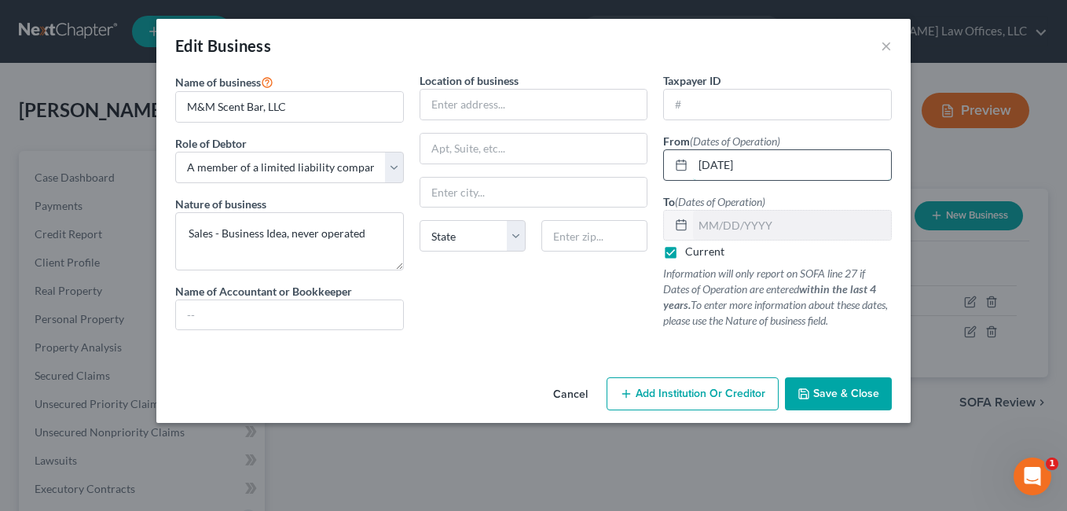
click at [709, 166] on input "[DATE]" at bounding box center [792, 165] width 198 height 30
type input "[DATE]"
click at [842, 400] on span "Save & Close" at bounding box center [846, 393] width 66 height 13
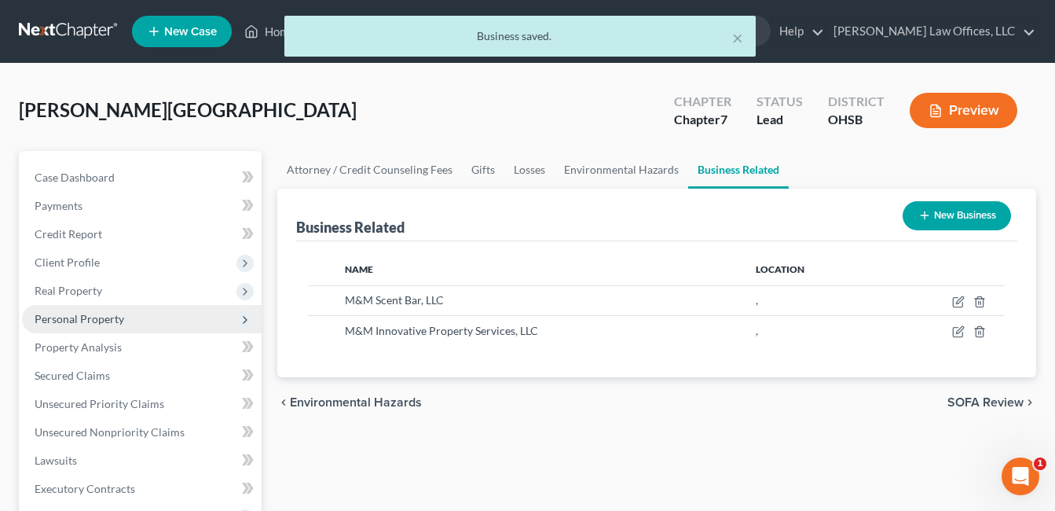
click at [134, 310] on span "Personal Property" at bounding box center [142, 319] width 240 height 28
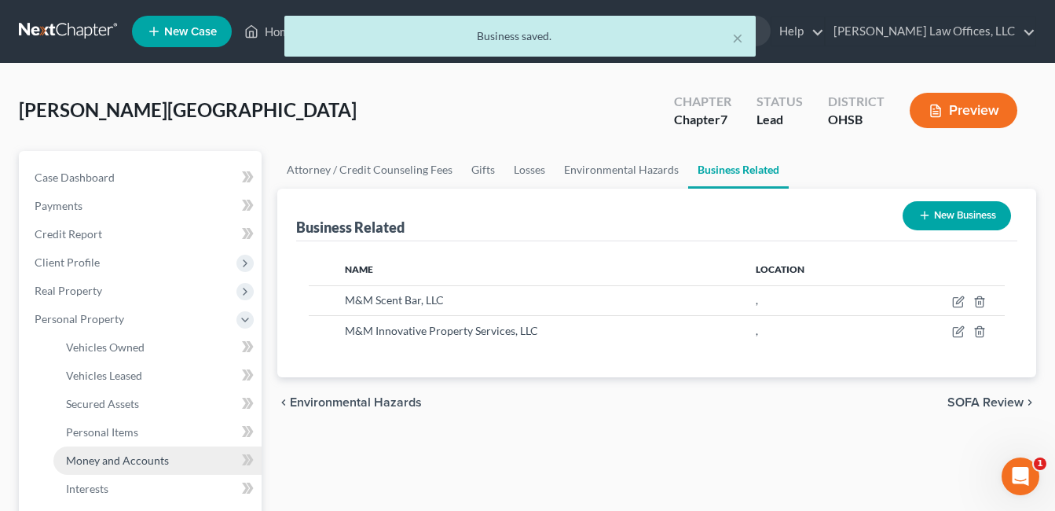
click at [143, 464] on span "Money and Accounts" at bounding box center [117, 459] width 103 height 13
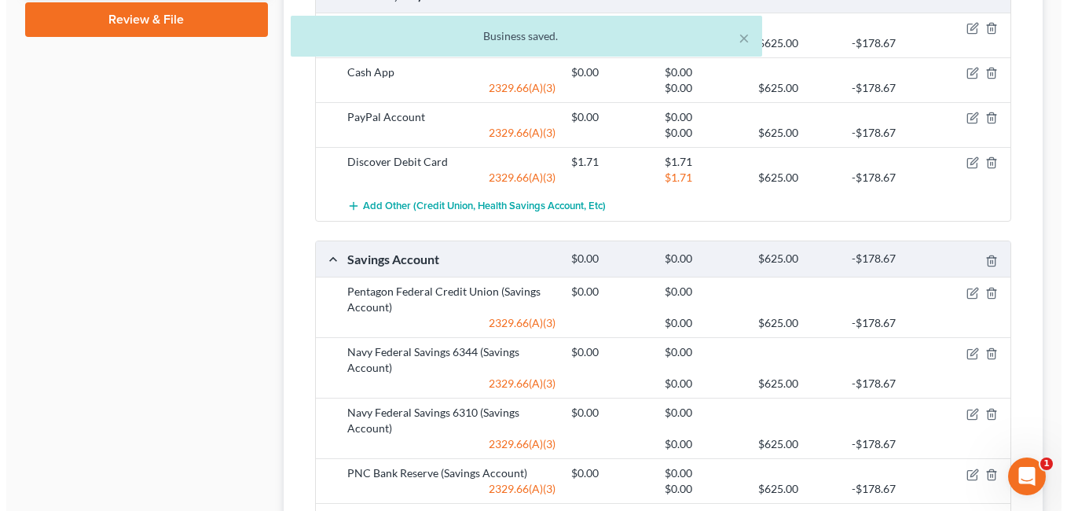
scroll to position [1100, 0]
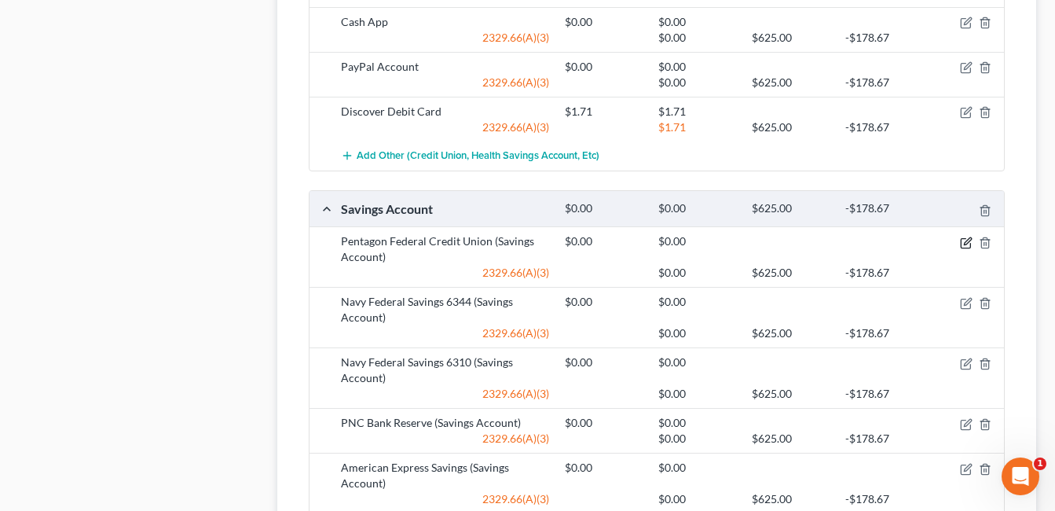
click at [963, 243] on icon "button" at bounding box center [966, 243] width 13 height 13
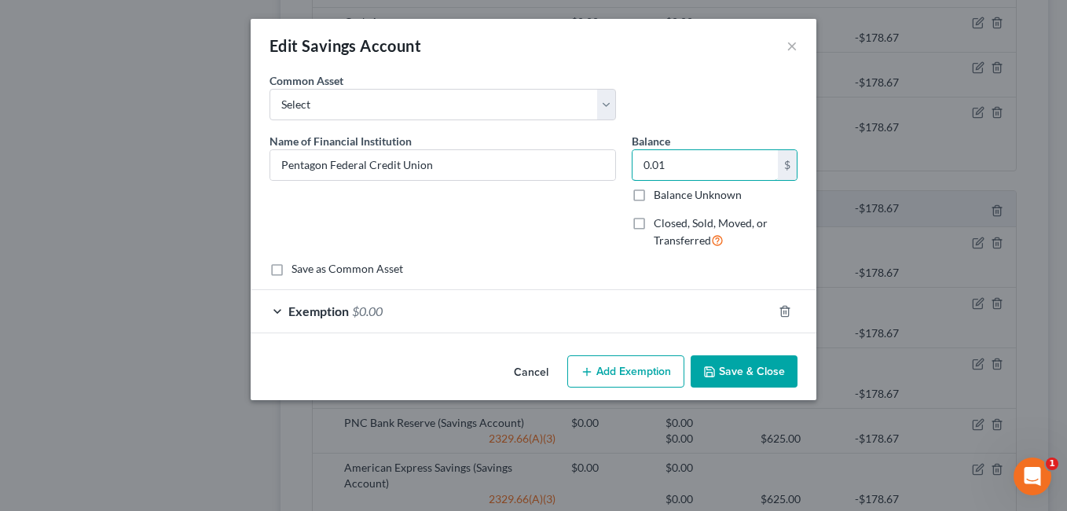
type input "0.01"
click at [567, 328] on div "Exemption $0.00" at bounding box center [512, 311] width 522 height 42
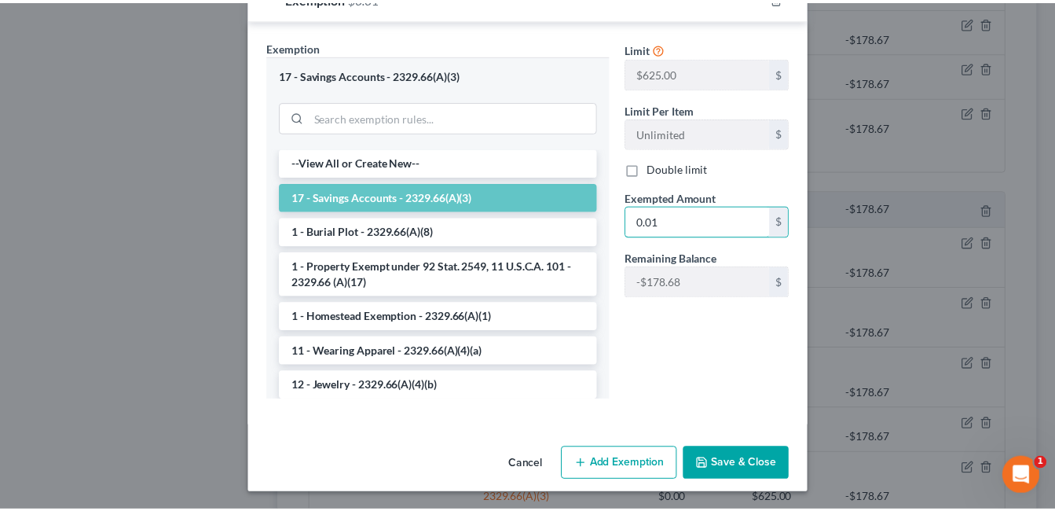
scroll to position [315, 0]
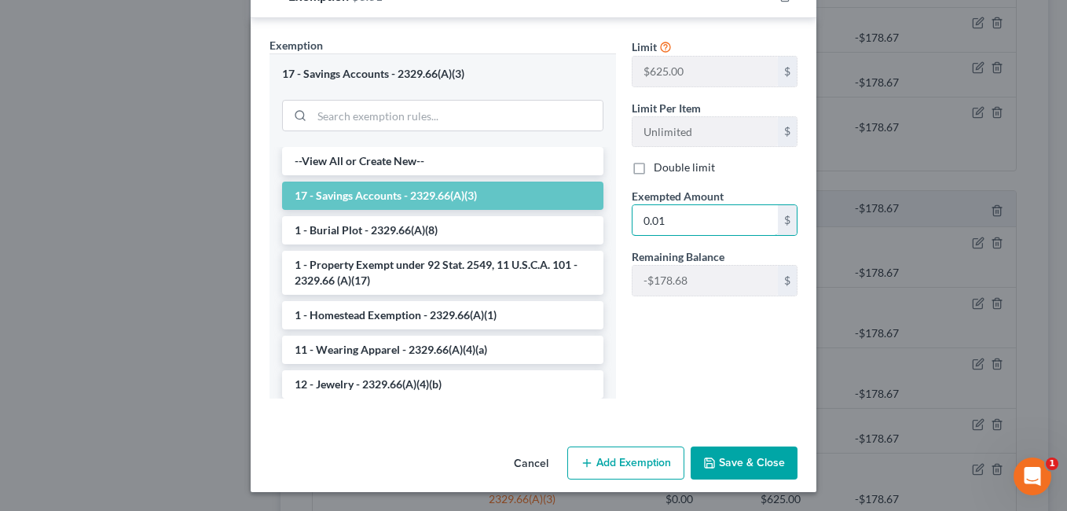
type input "0.01"
click at [725, 454] on button "Save & Close" at bounding box center [744, 462] width 107 height 33
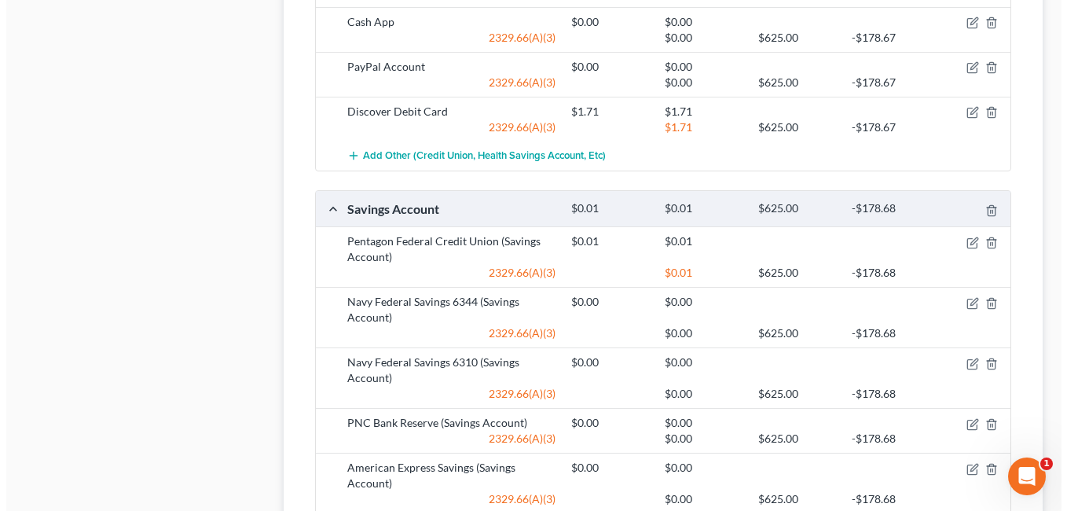
scroll to position [1179, 0]
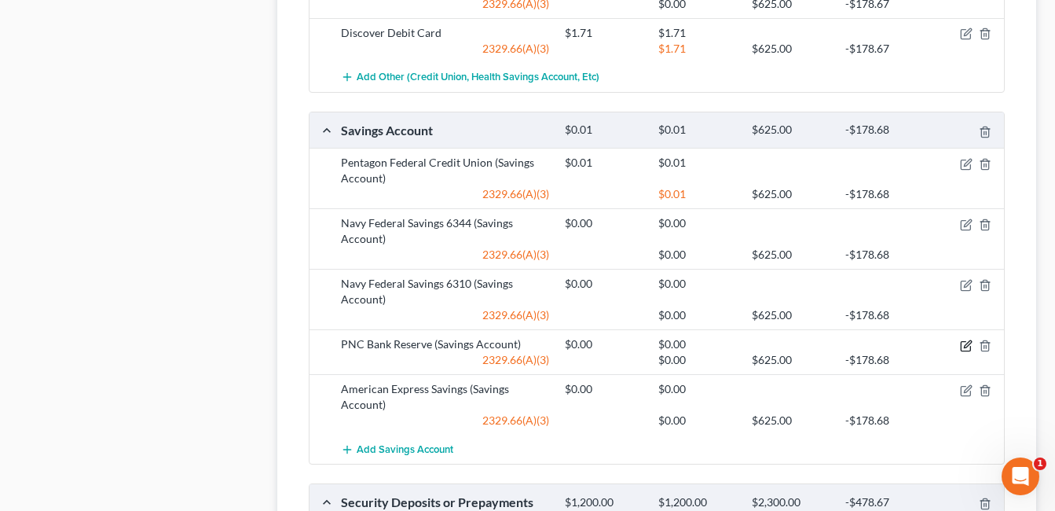
click at [962, 344] on icon "button" at bounding box center [966, 345] width 13 height 13
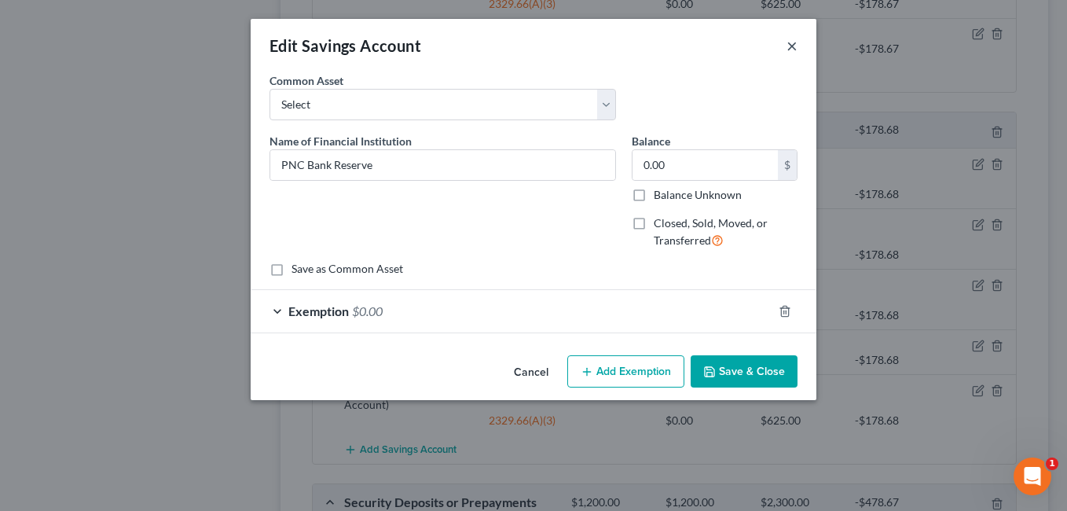
click at [794, 43] on button "×" at bounding box center [792, 45] width 11 height 19
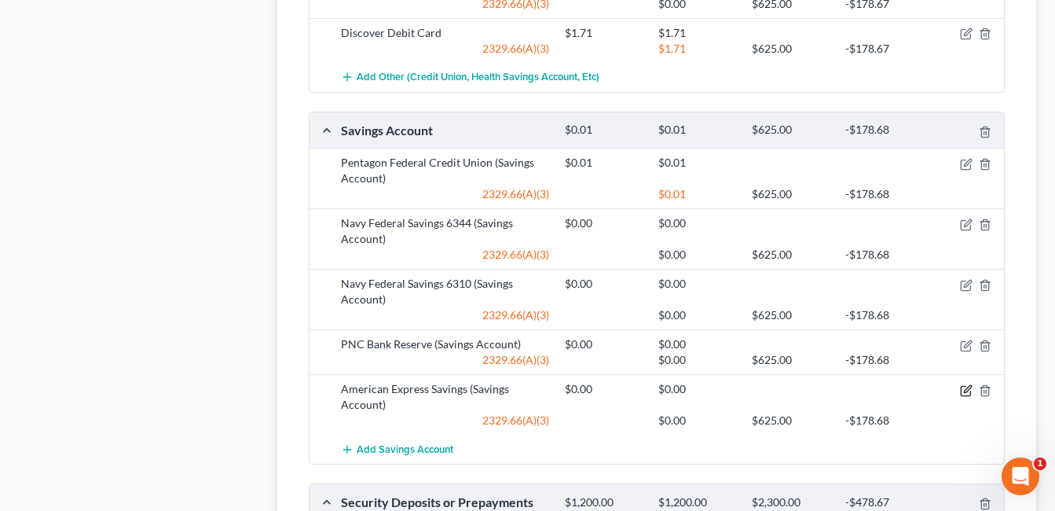
click at [965, 388] on icon "button" at bounding box center [966, 390] width 13 height 13
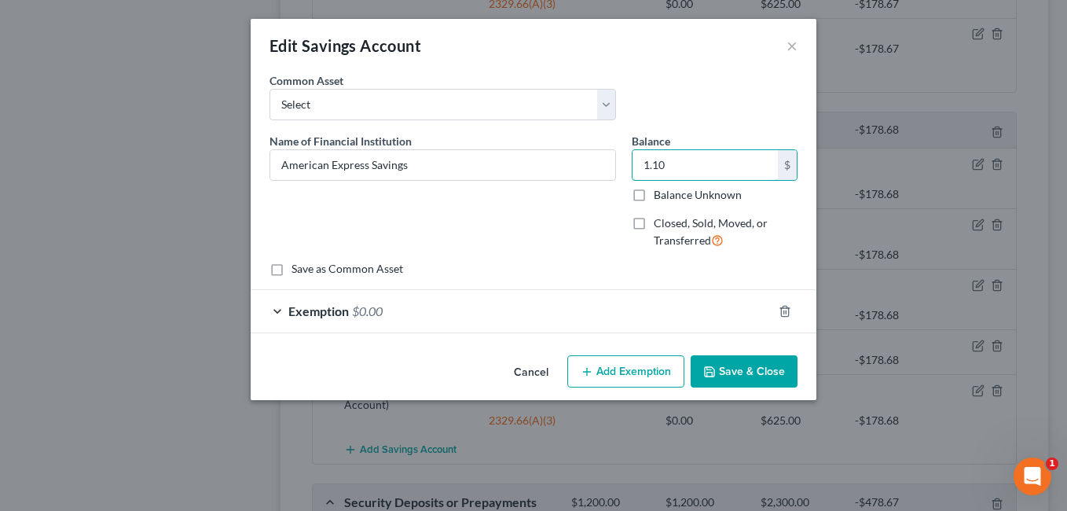
type input "1.10"
click at [539, 333] on div "An exemption set must first be selected from the Filing Information section. Co…" at bounding box center [534, 210] width 566 height 277
click at [536, 316] on div "Exemption $0.00" at bounding box center [512, 311] width 522 height 42
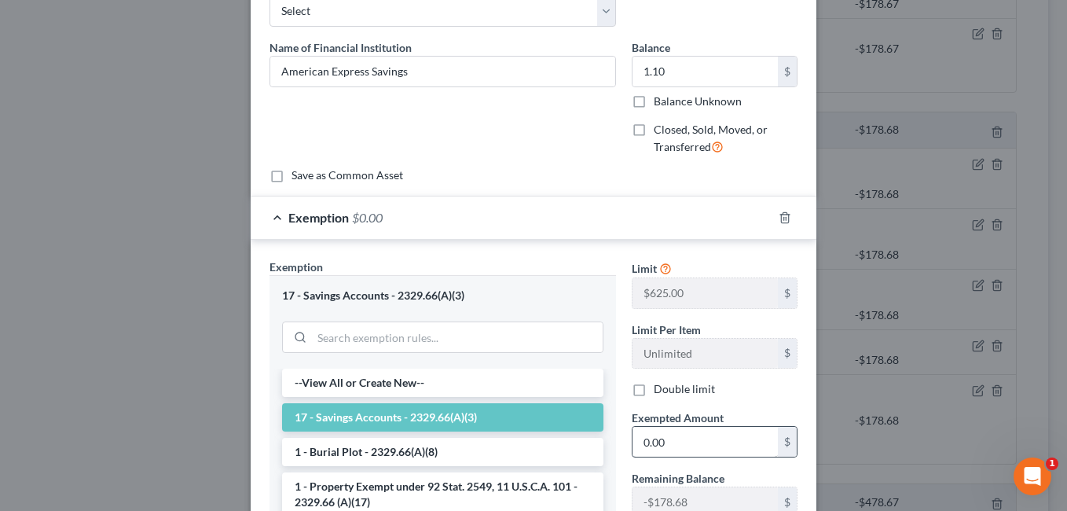
scroll to position [236, 0]
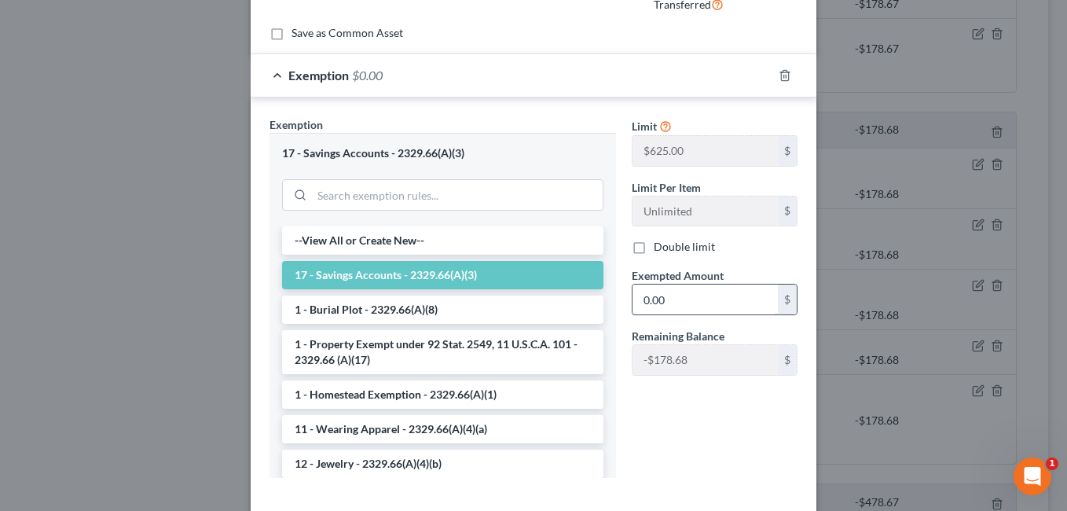
click at [669, 295] on input "0.00" at bounding box center [705, 299] width 145 height 30
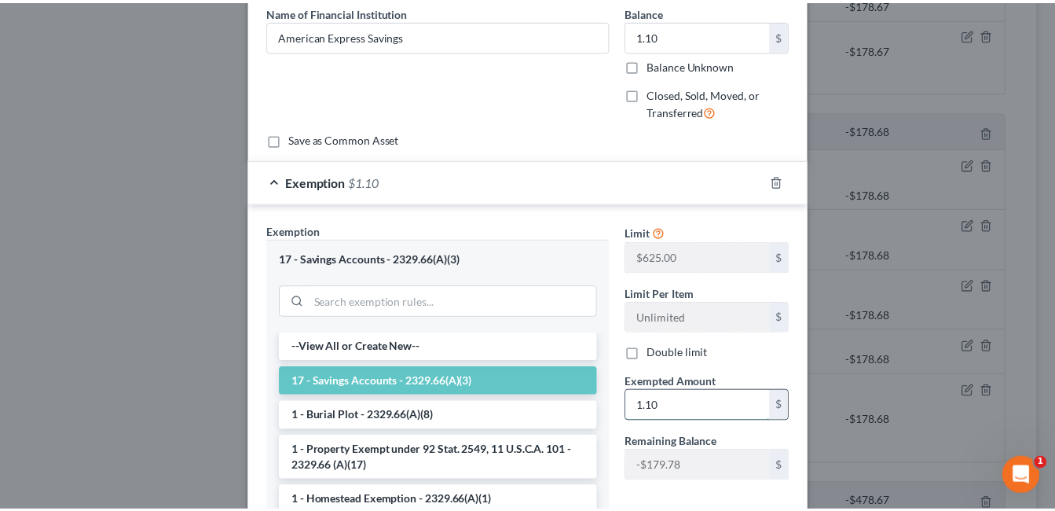
scroll to position [315, 0]
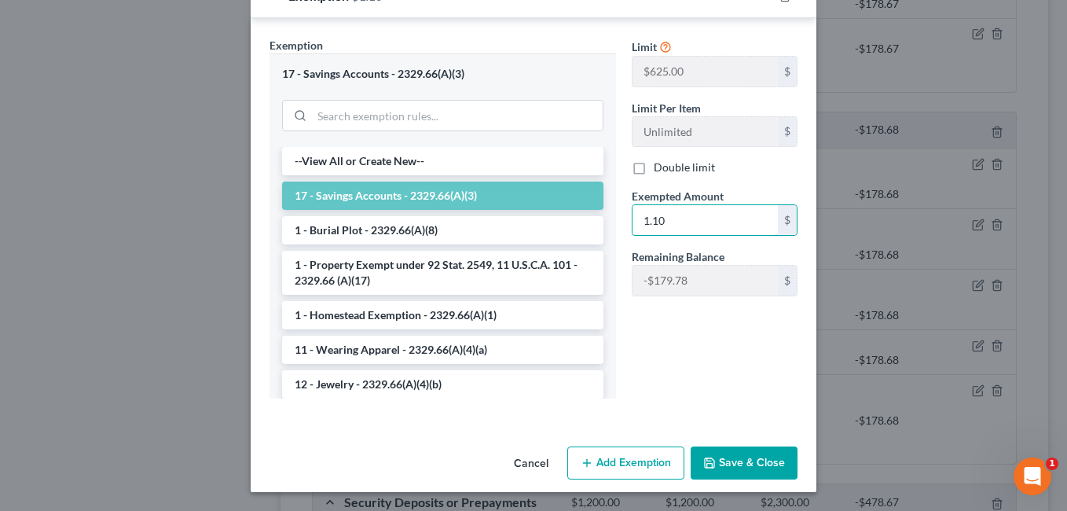
type input "1.10"
click at [736, 453] on button "Save & Close" at bounding box center [744, 462] width 107 height 33
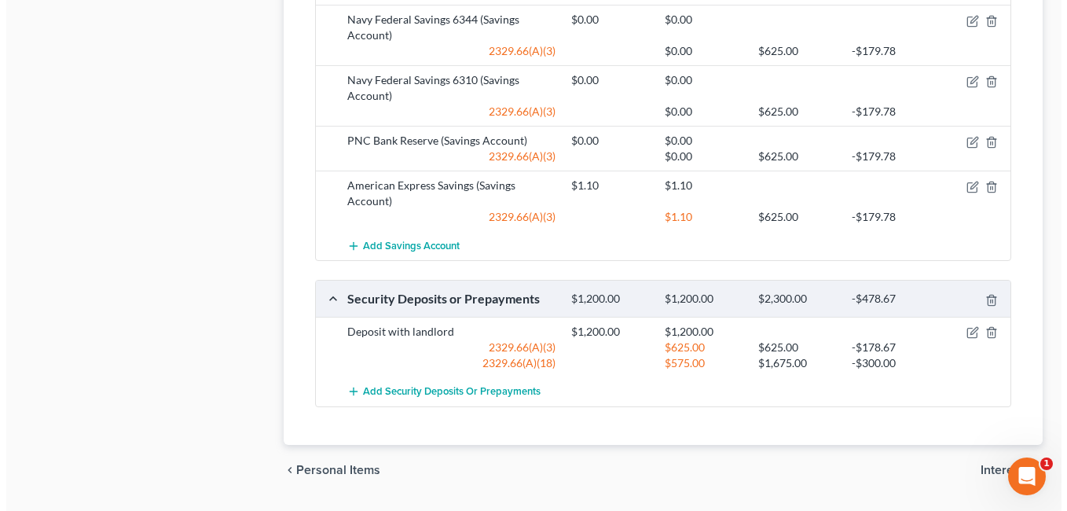
scroll to position [1426, 0]
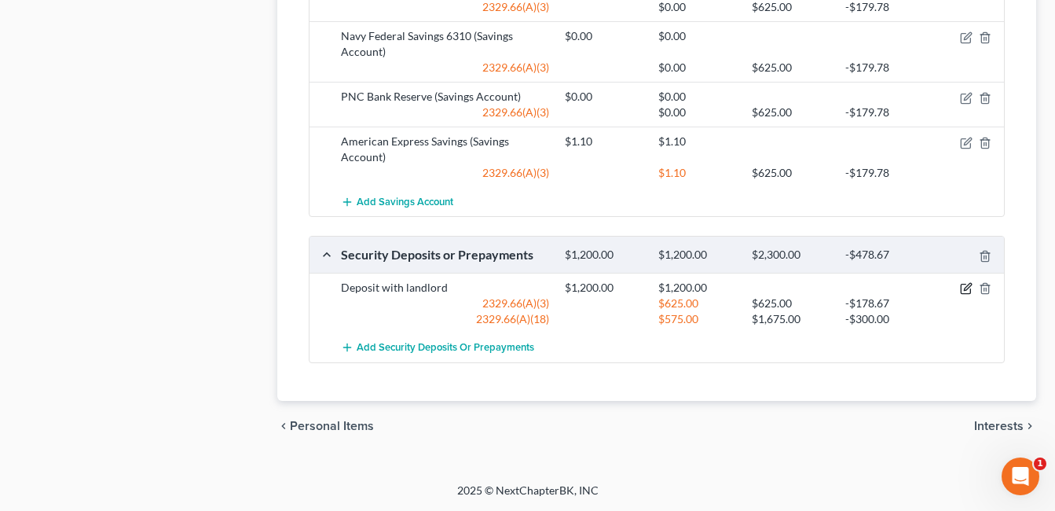
click at [963, 284] on icon "button" at bounding box center [965, 288] width 9 height 9
select select "3"
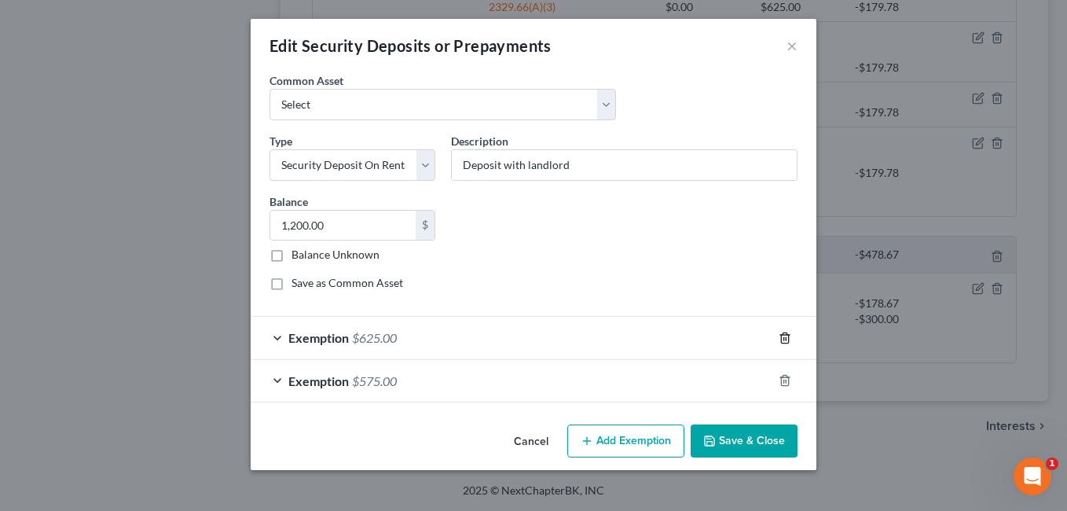
click at [783, 336] on icon "button" at bounding box center [785, 338] width 13 height 13
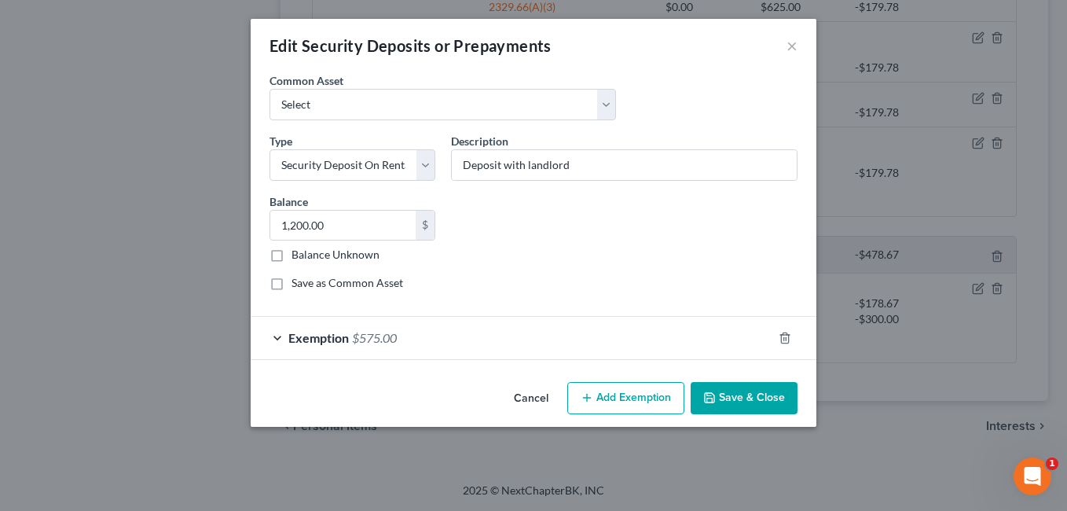
click at [746, 392] on button "Save & Close" at bounding box center [744, 398] width 107 height 33
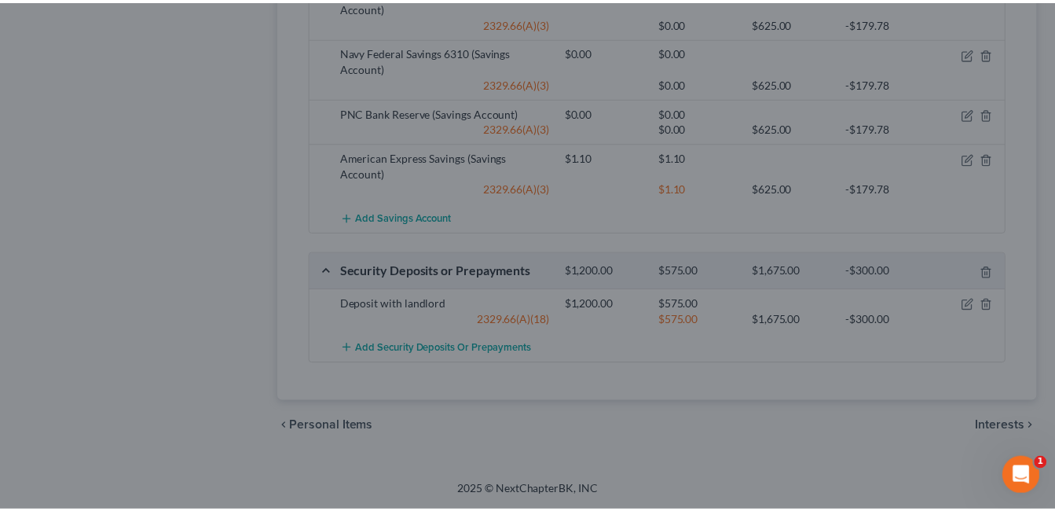
scroll to position [1410, 0]
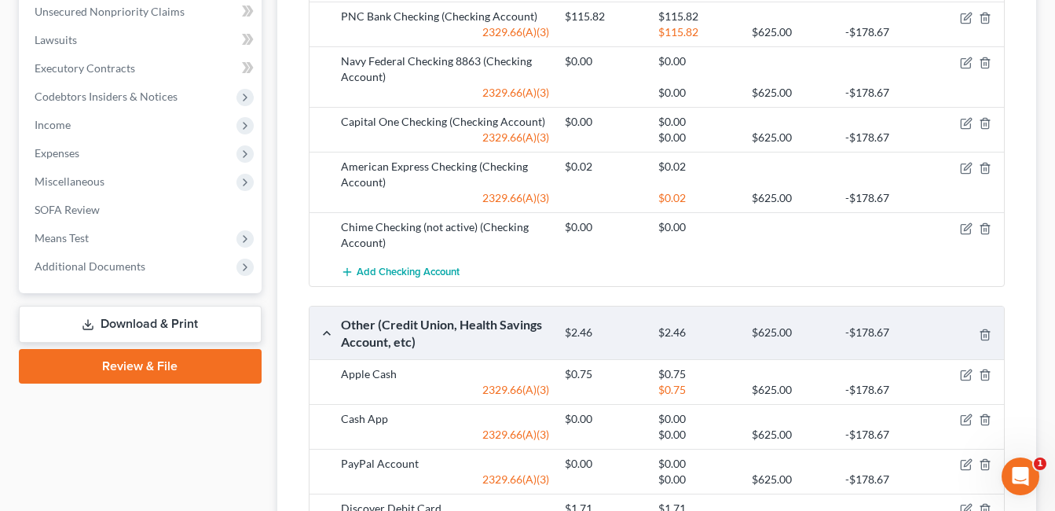
click at [164, 321] on link "Download & Print" at bounding box center [140, 324] width 243 height 37
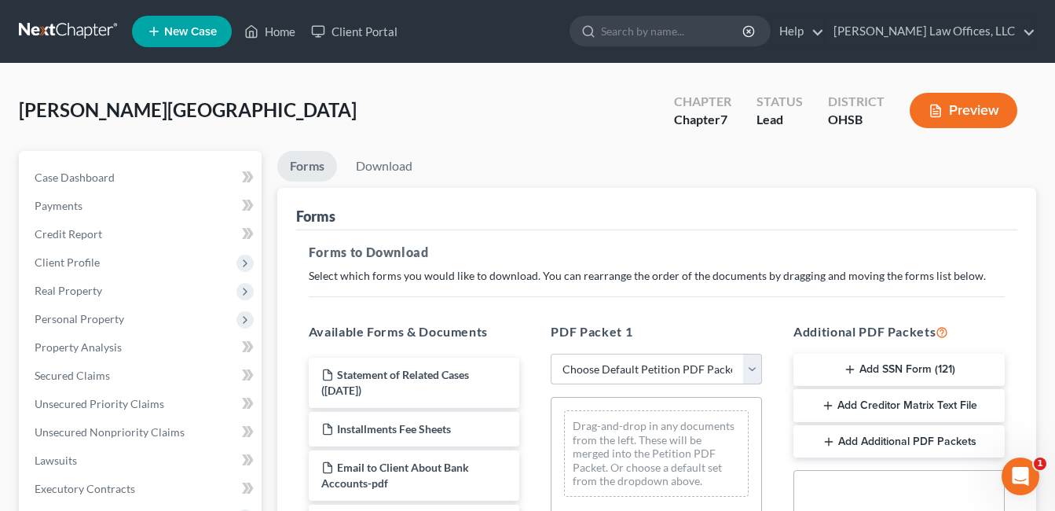
click at [753, 368] on select "Choose Default Petition PDF Packet Complete Bankruptcy Petition (all forms and …" at bounding box center [656, 369] width 211 height 31
select select "0"
click at [551, 354] on select "Choose Default Petition PDF Packet Complete Bankruptcy Petition (all forms and …" at bounding box center [656, 369] width 211 height 31
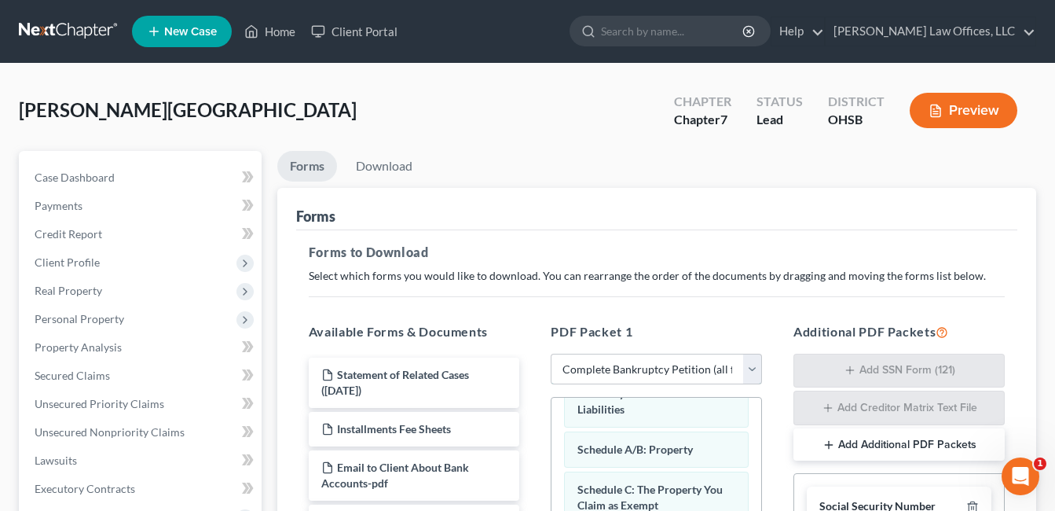
scroll to position [79, 0]
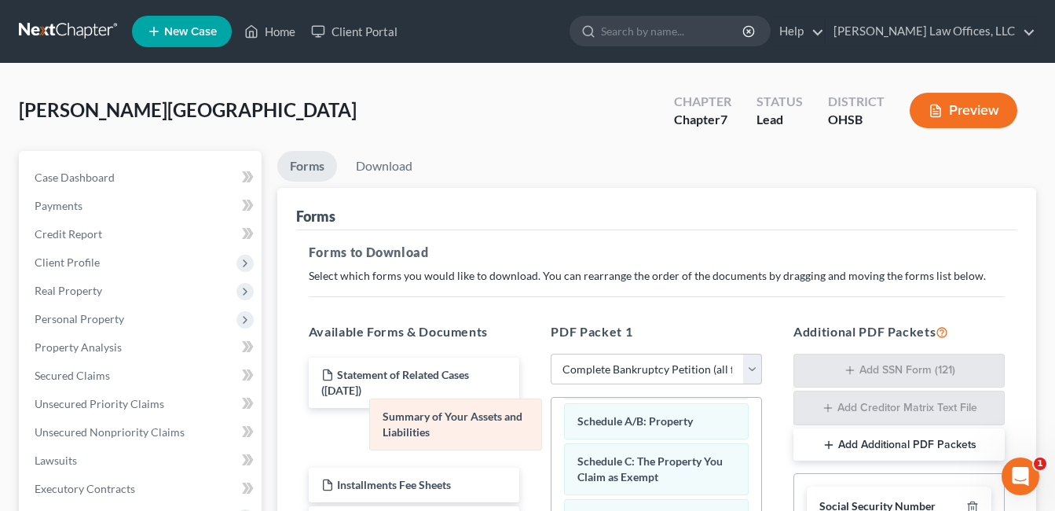
drag, startPoint x: 660, startPoint y: 425, endPoint x: 453, endPoint y: 420, distance: 207.5
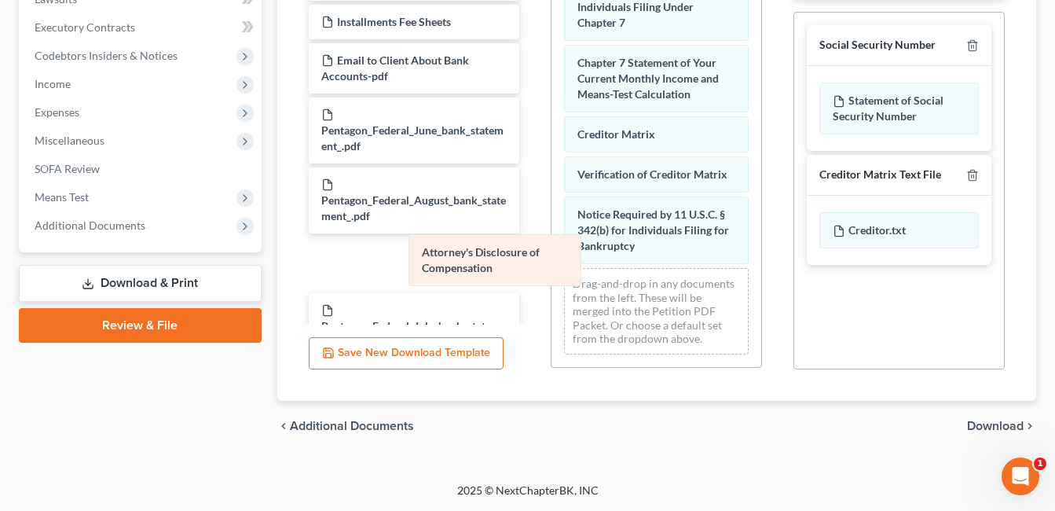
scroll to position [605, 0]
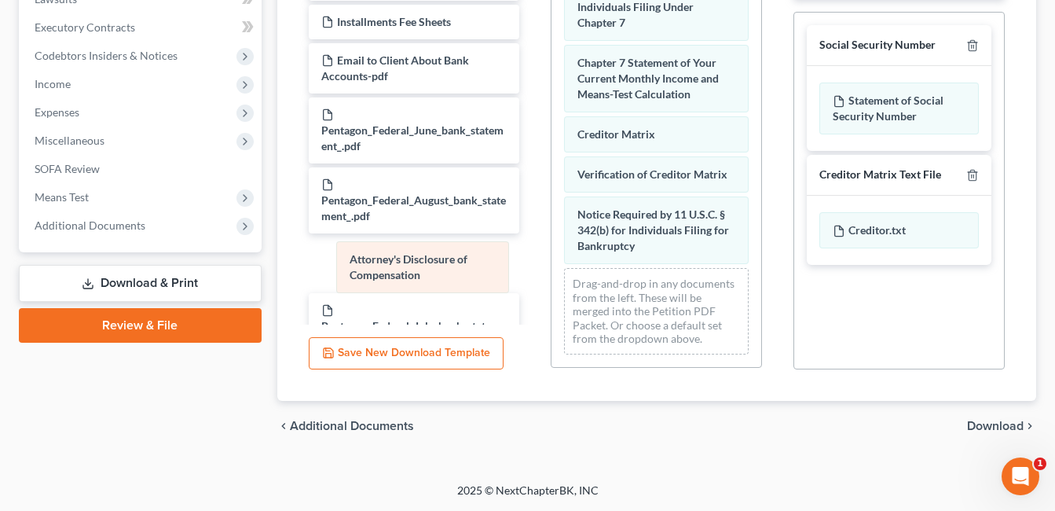
drag, startPoint x: 666, startPoint y: 270, endPoint x: 435, endPoint y: 266, distance: 230.3
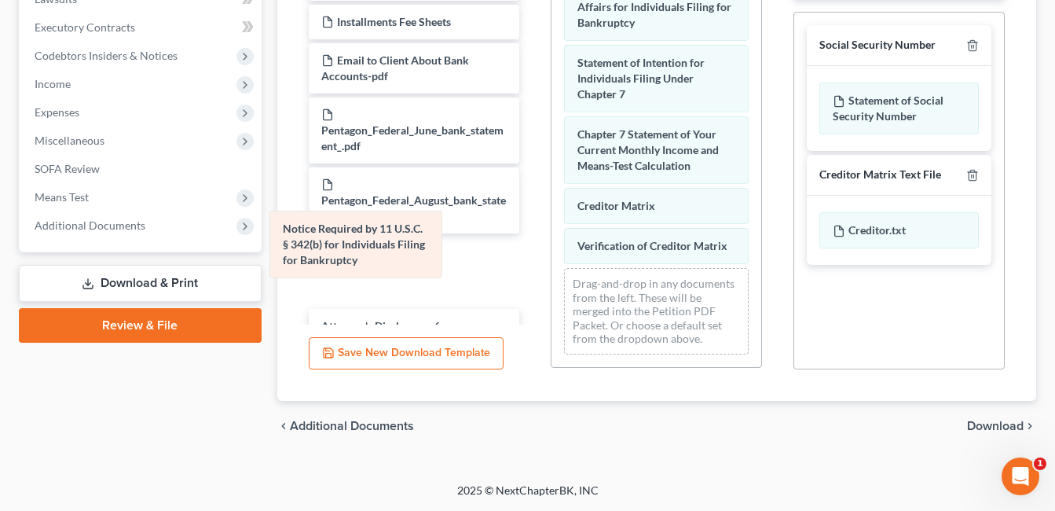
scroll to position [534, 0]
drag, startPoint x: 631, startPoint y: 234, endPoint x: 288, endPoint y: 249, distance: 343.7
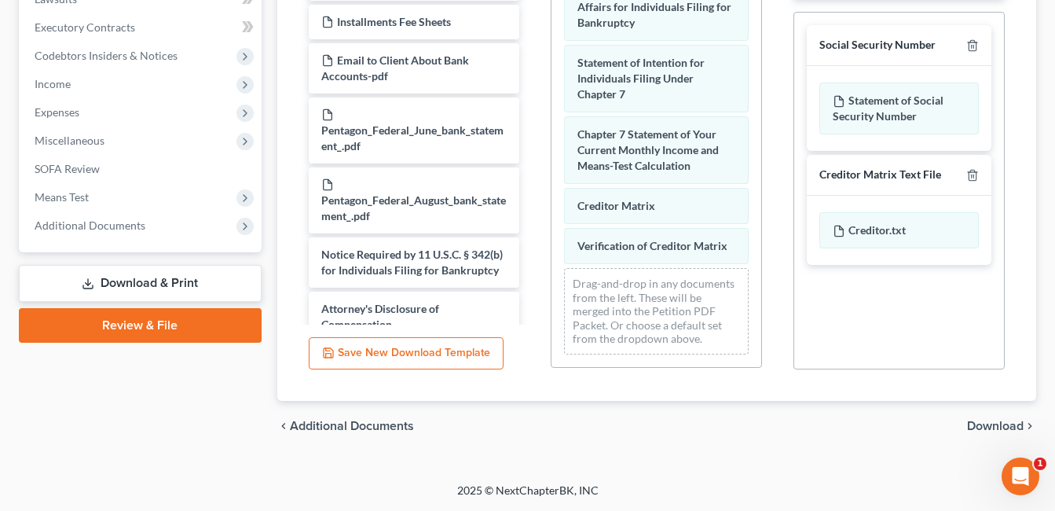
click at [1003, 431] on span "Download" at bounding box center [995, 426] width 57 height 13
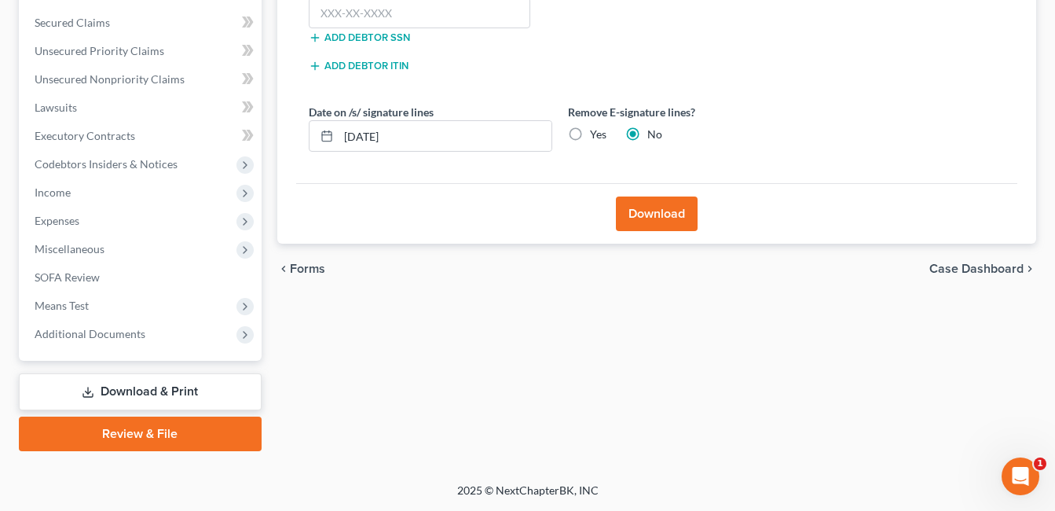
scroll to position [353, 0]
click at [467, 6] on input "text" at bounding box center [420, 13] width 222 height 31
type input "279-92-7388"
click at [657, 204] on button "Download" at bounding box center [657, 213] width 82 height 35
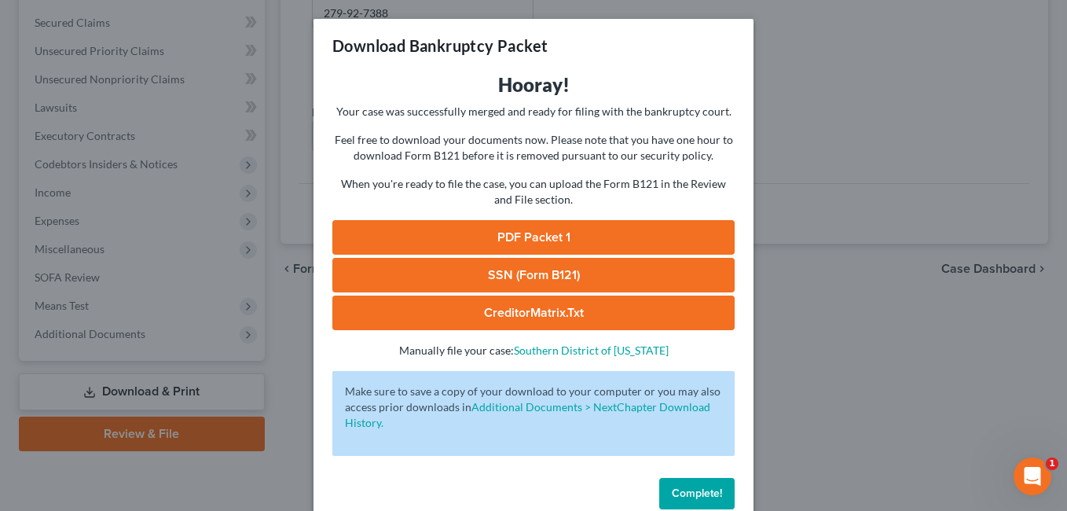
click at [512, 236] on link "PDF Packet 1" at bounding box center [533, 237] width 402 height 35
click at [704, 493] on span "Complete!" at bounding box center [697, 492] width 50 height 13
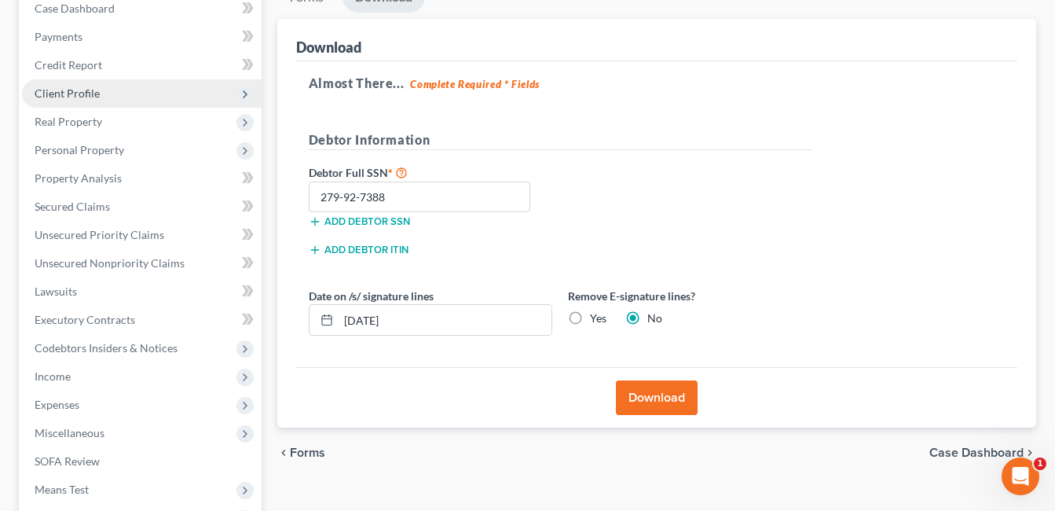
scroll to position [0, 0]
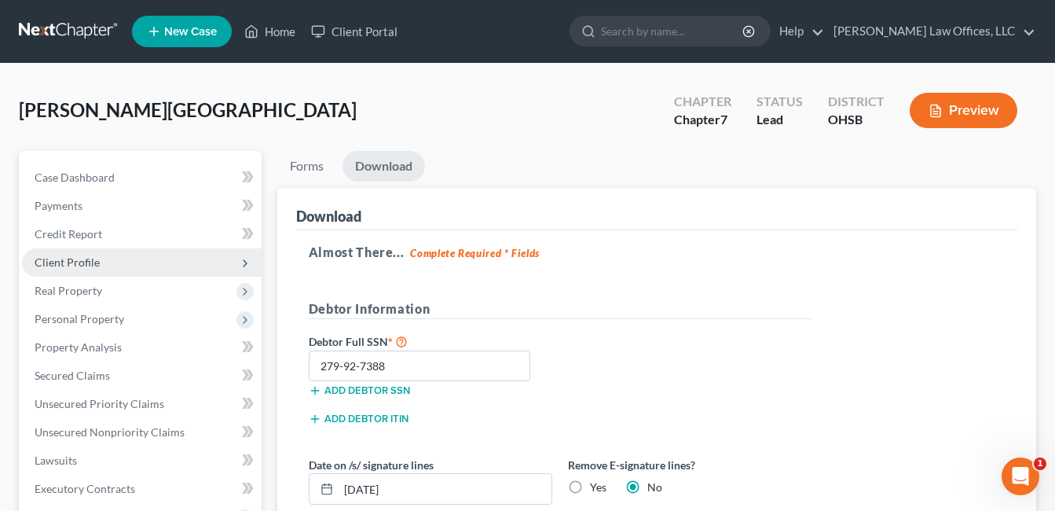
click at [92, 255] on span "Client Profile" at bounding box center [67, 261] width 65 height 13
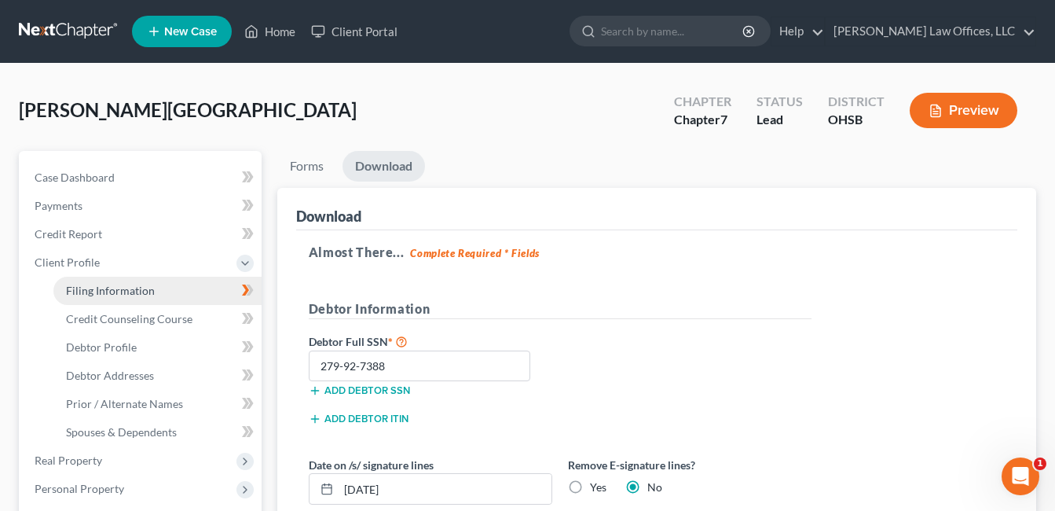
click at [167, 285] on link "Filing Information" at bounding box center [157, 291] width 208 height 28
select select "1"
select select "0"
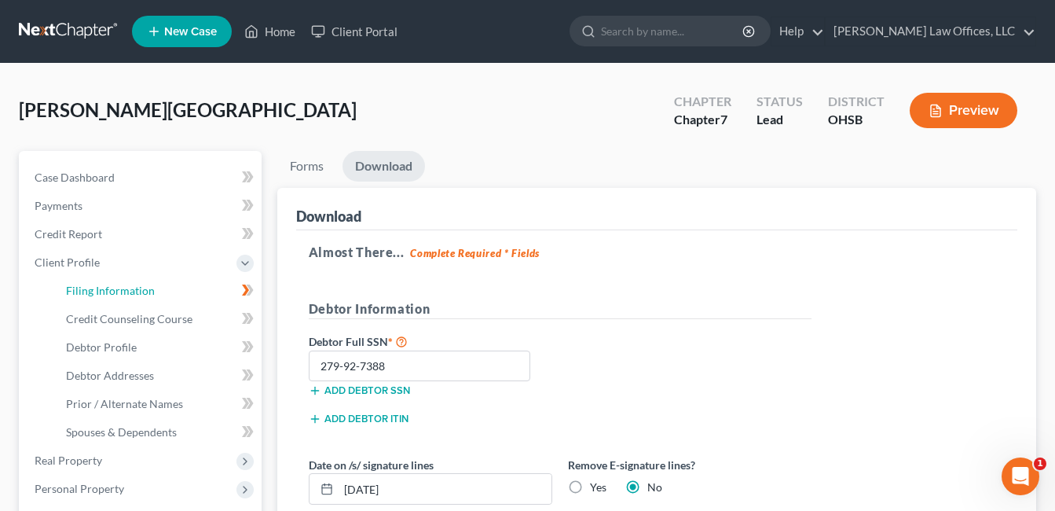
select select "36"
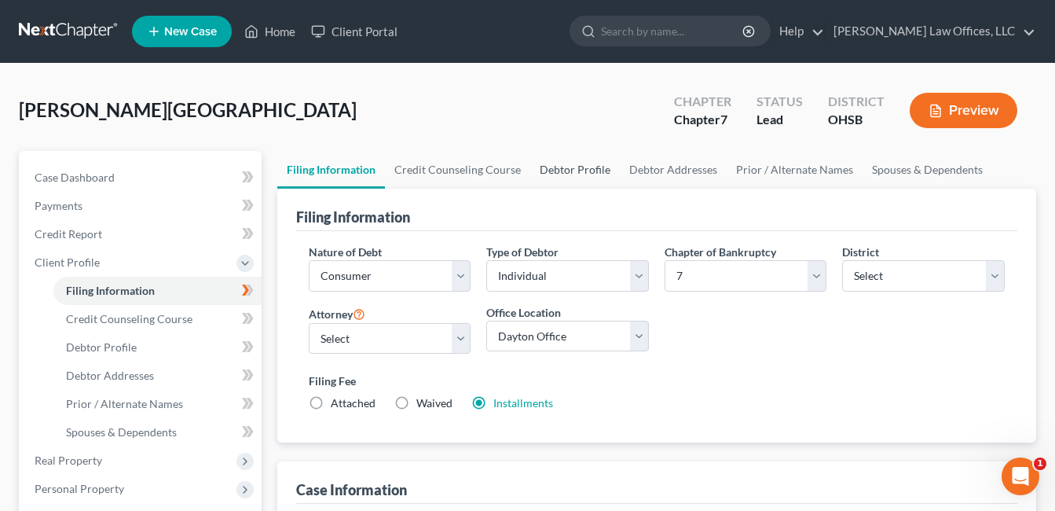
click at [574, 162] on link "Debtor Profile" at bounding box center [575, 170] width 90 height 38
select select "3"
select select "2"
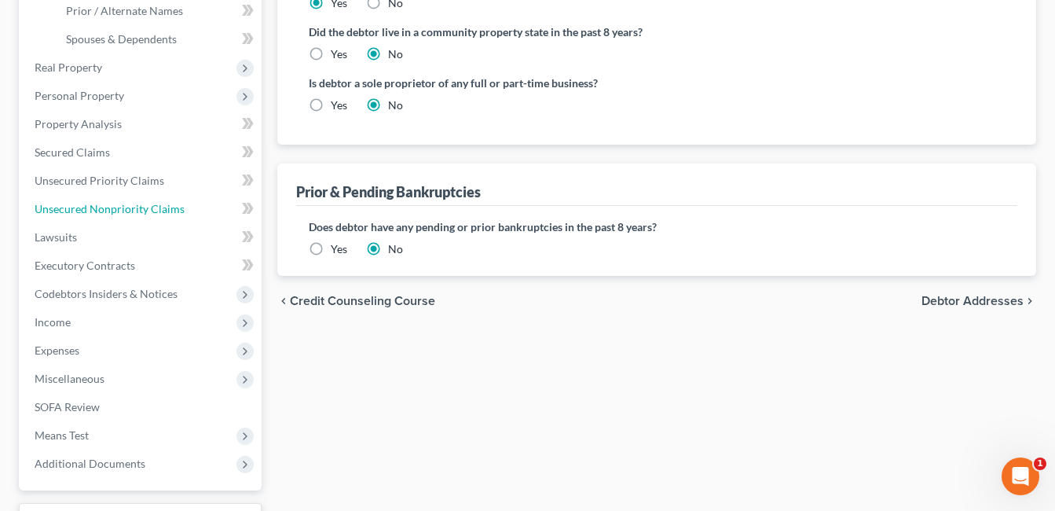
drag, startPoint x: 116, startPoint y: 204, endPoint x: 365, endPoint y: 227, distance: 250.9
click at [116, 204] on span "Unsecured Nonpriority Claims" at bounding box center [110, 208] width 150 height 13
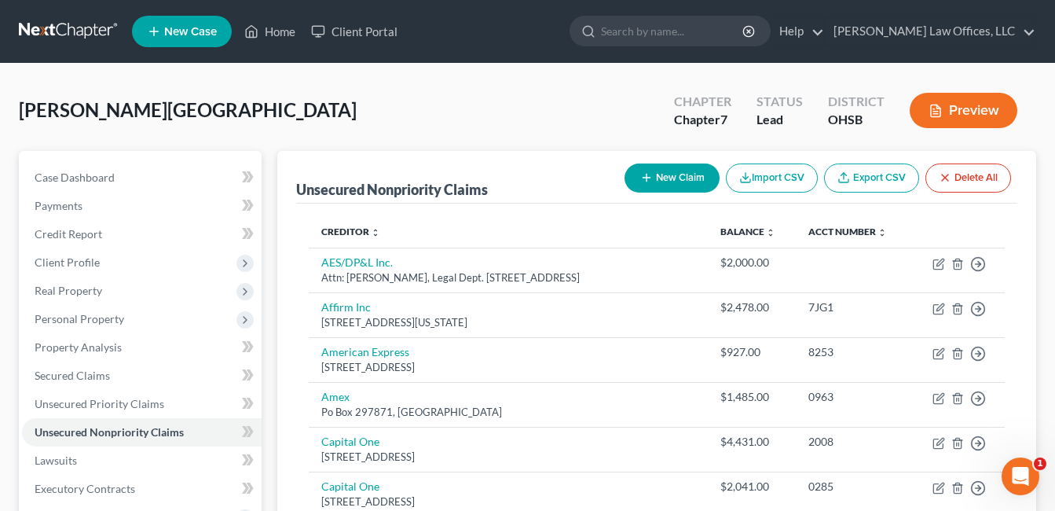
click at [653, 171] on button "New Claim" at bounding box center [672, 177] width 95 height 29
select select "0"
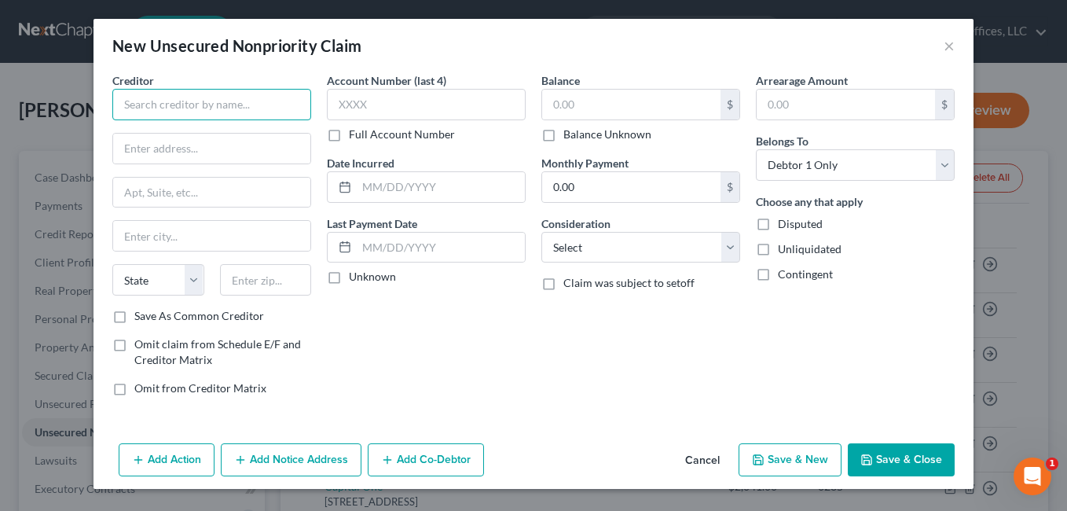
click at [270, 105] on input "text" at bounding box center [211, 104] width 199 height 31
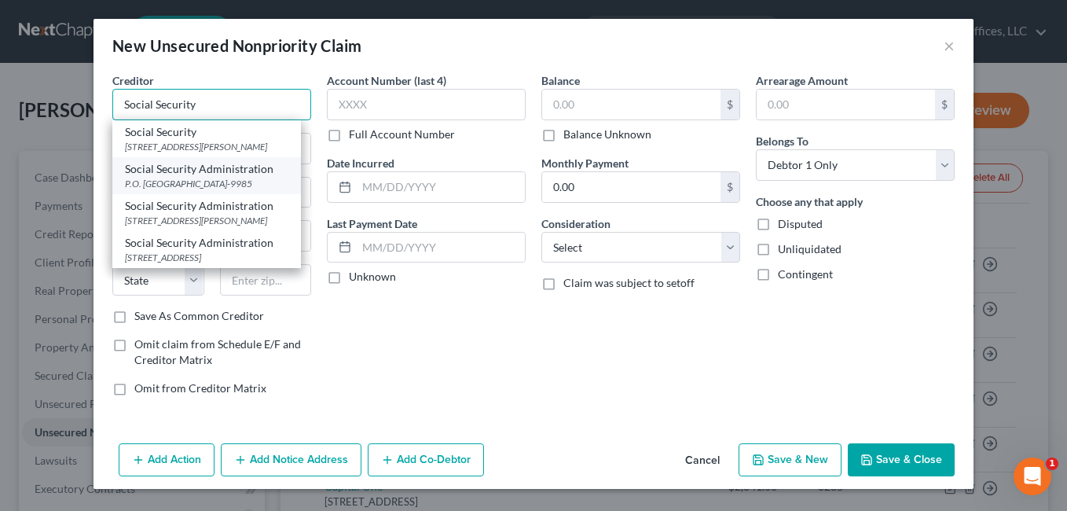
scroll to position [13, 0]
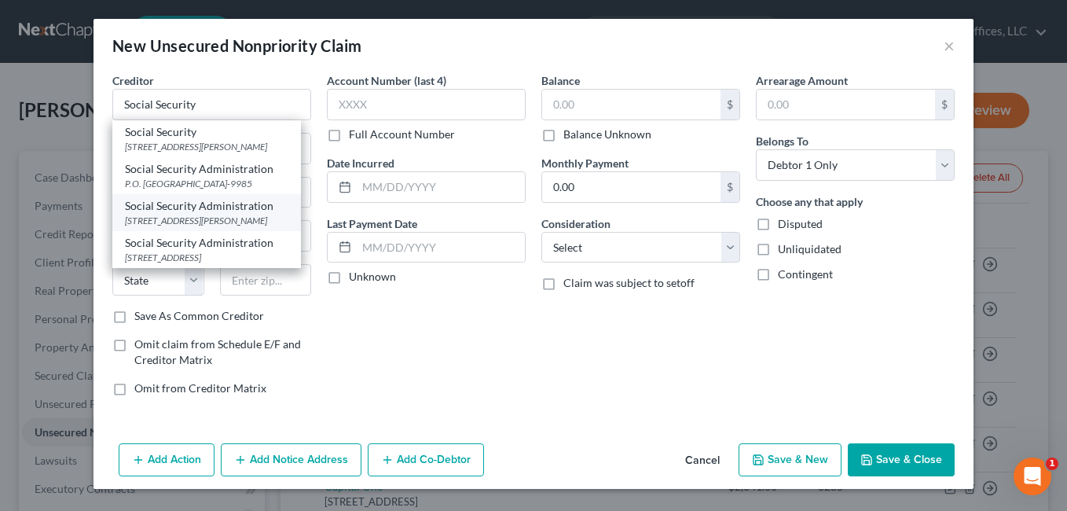
click at [219, 227] on div "[STREET_ADDRESS][PERSON_NAME]" at bounding box center [206, 220] width 163 height 13
type input "Social Security Administration"
type input "[STREET_ADDRESS][PERSON_NAME]"
type input "[GEOGRAPHIC_DATA]"
select select "14"
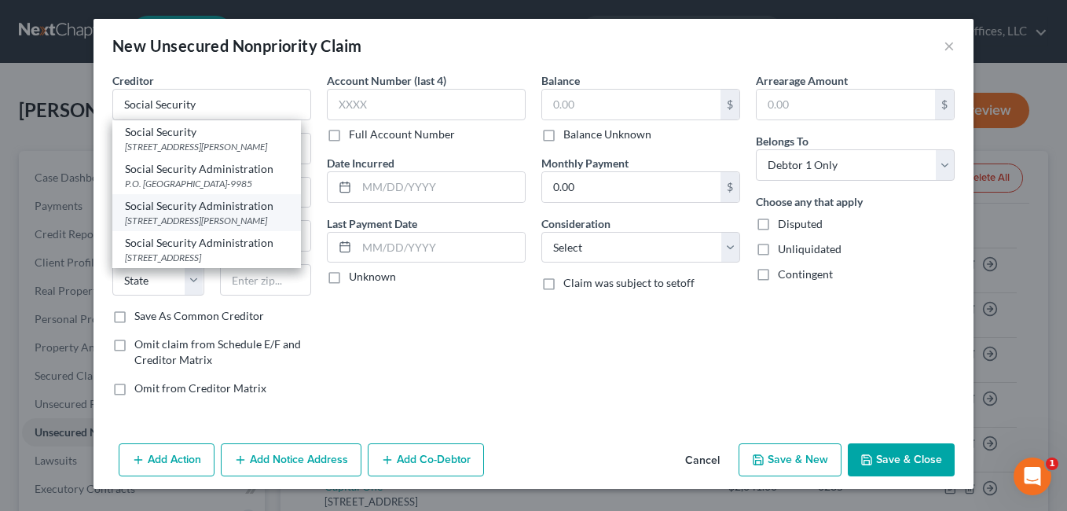
type input "60661-0000"
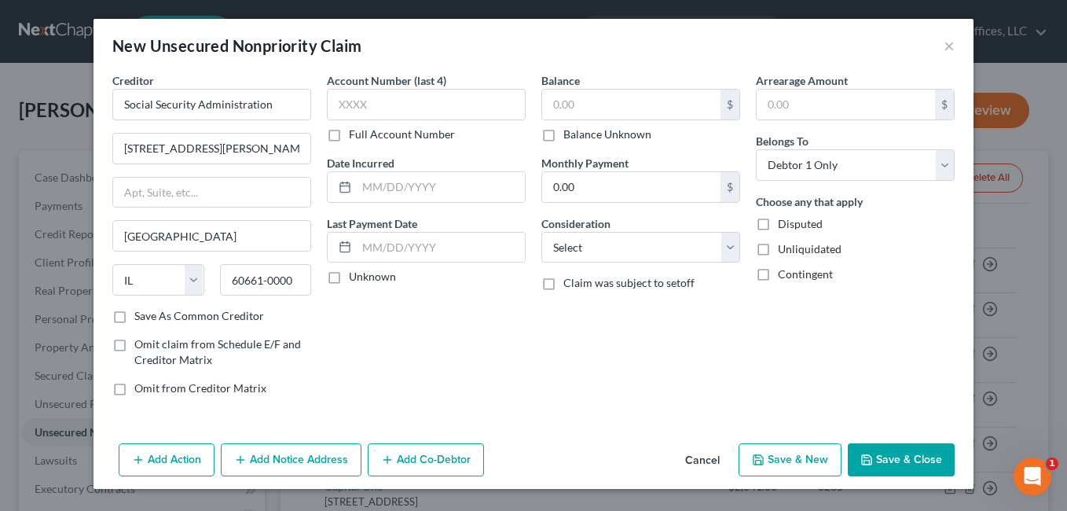
scroll to position [0, 0]
click at [601, 96] on input "text" at bounding box center [631, 105] width 178 height 30
type input "6,000.00"
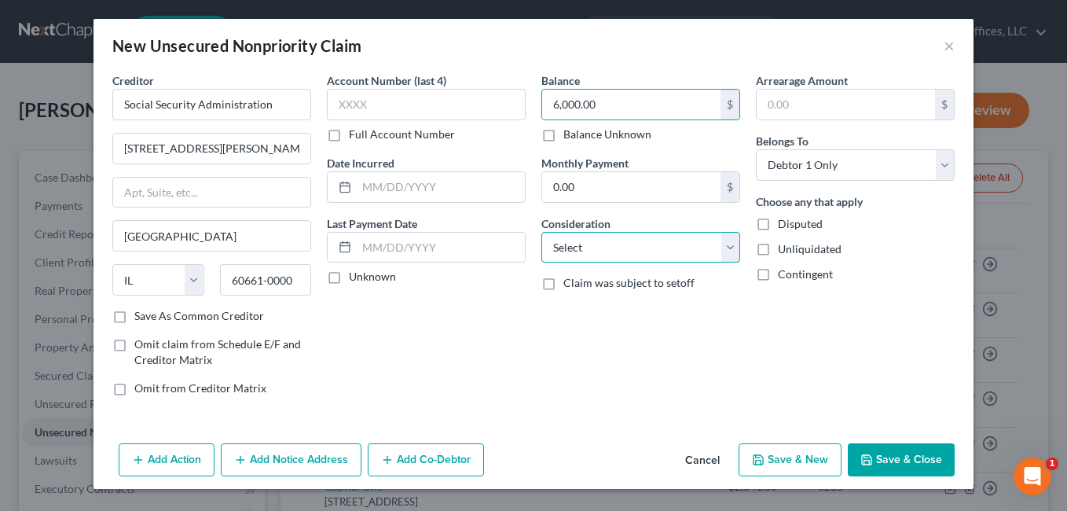
drag, startPoint x: 737, startPoint y: 255, endPoint x: 723, endPoint y: 250, distance: 15.2
click at [737, 255] on select "Select Cable / Satellite Services Collection Agency Credit Card Debt Debt Couns…" at bounding box center [640, 247] width 199 height 31
select select "14"
click at [541, 232] on select "Select Cable / Satellite Services Collection Agency Credit Card Debt Debt Couns…" at bounding box center [640, 247] width 199 height 31
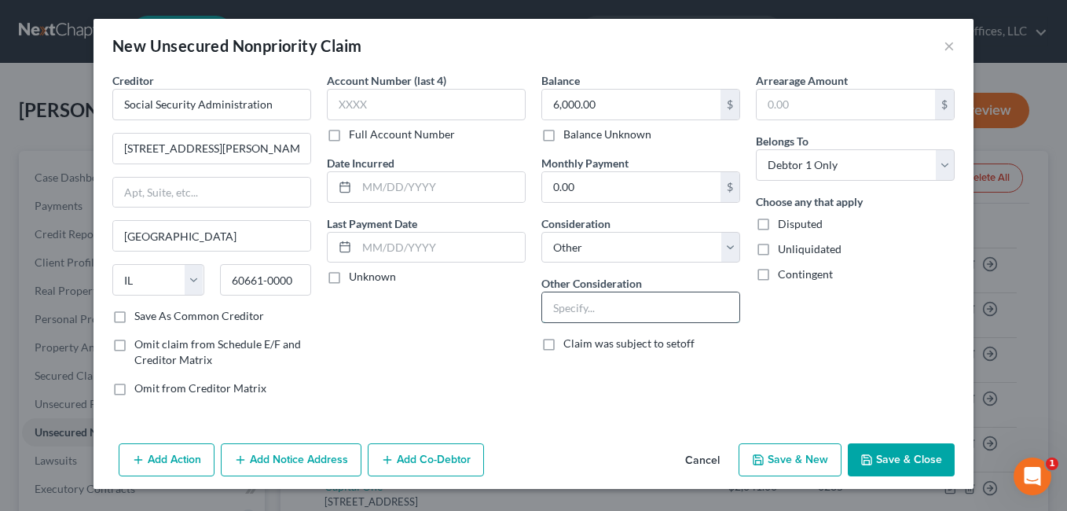
click at [606, 308] on input "text" at bounding box center [640, 307] width 197 height 30
type input "Overpayment"
click at [292, 459] on button "Add Notice Address" at bounding box center [291, 459] width 141 height 33
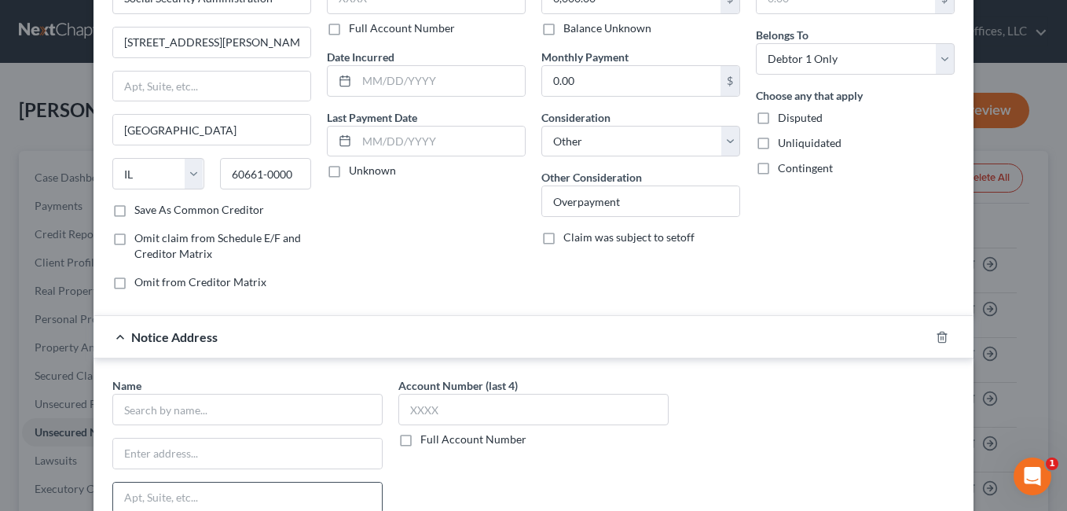
scroll to position [236, 0]
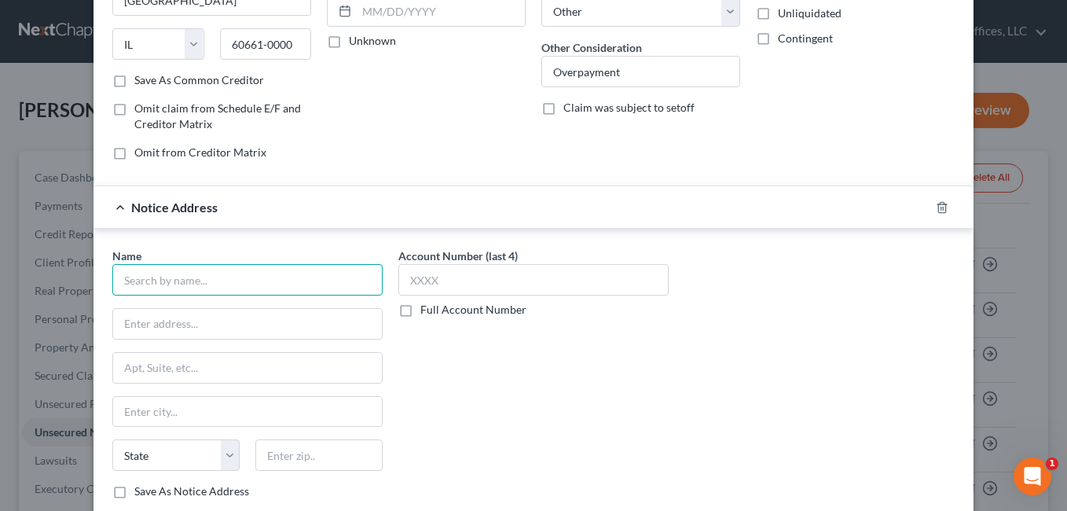
click at [217, 282] on input "text" at bounding box center [247, 279] width 270 height 31
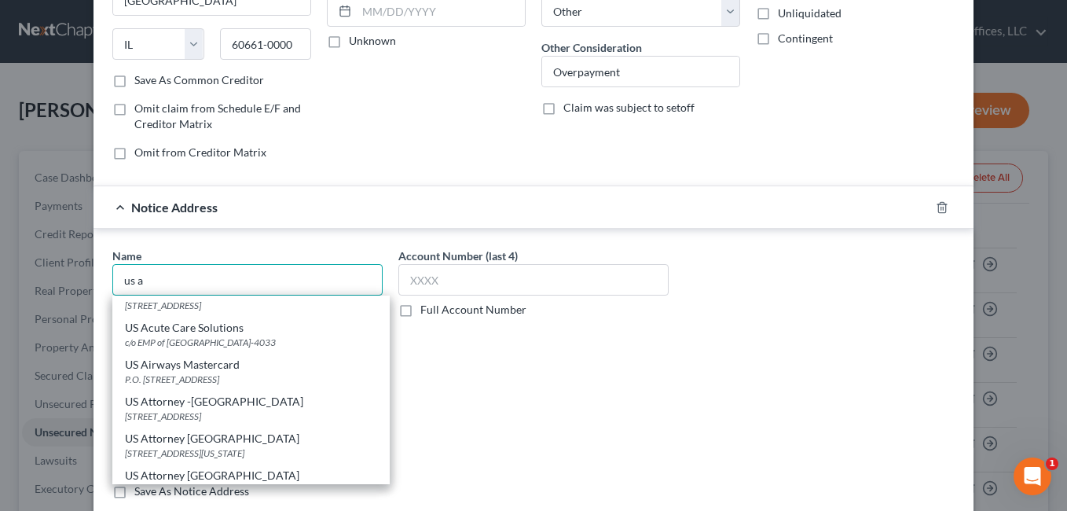
scroll to position [283, 0]
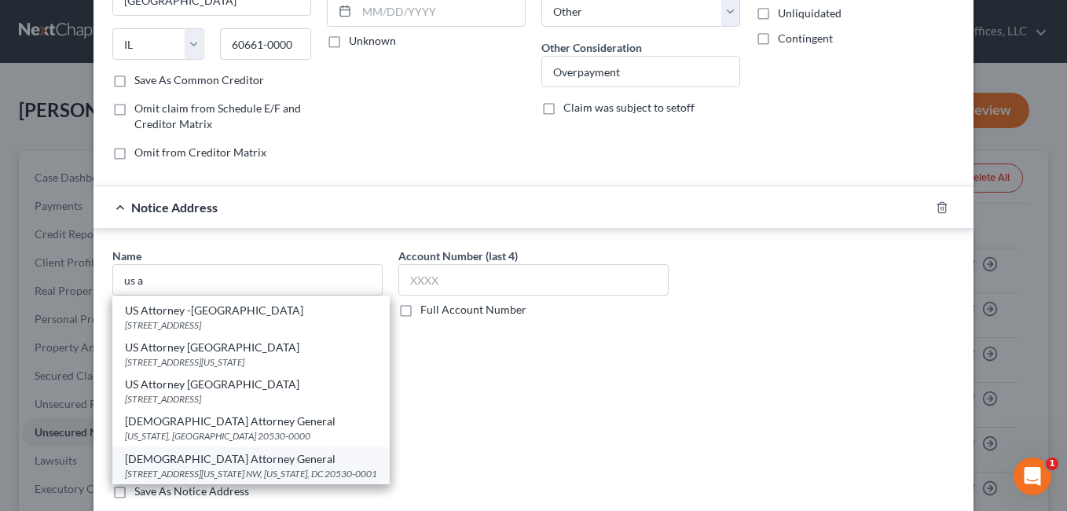
click at [208, 463] on div "[DEMOGRAPHIC_DATA] Attorney General" at bounding box center [251, 459] width 252 height 16
type input "[DEMOGRAPHIC_DATA] Attorney General"
type input "[STREET_ADDRESS][US_STATE] NW"
type input "[US_STATE]"
select select "8"
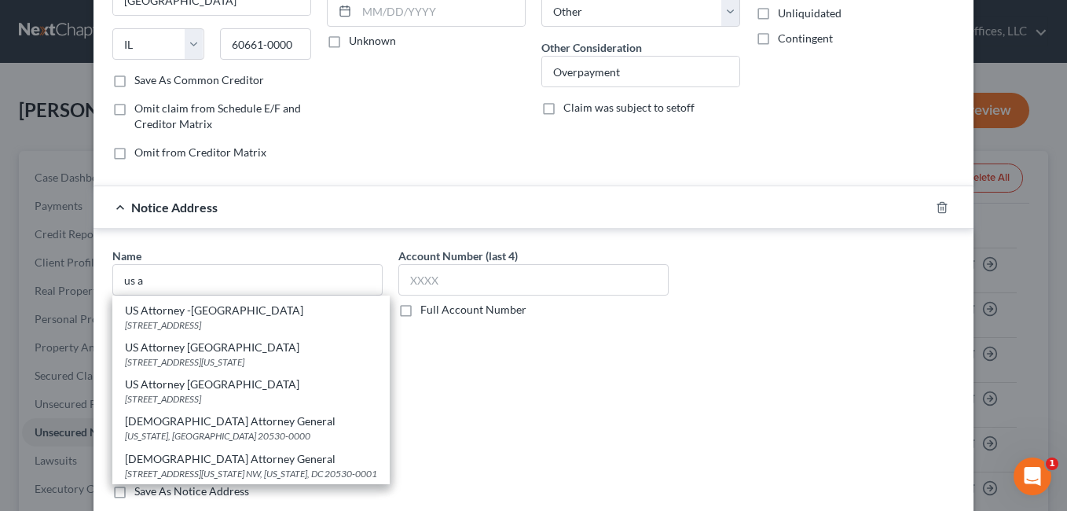
type input "20530-0001"
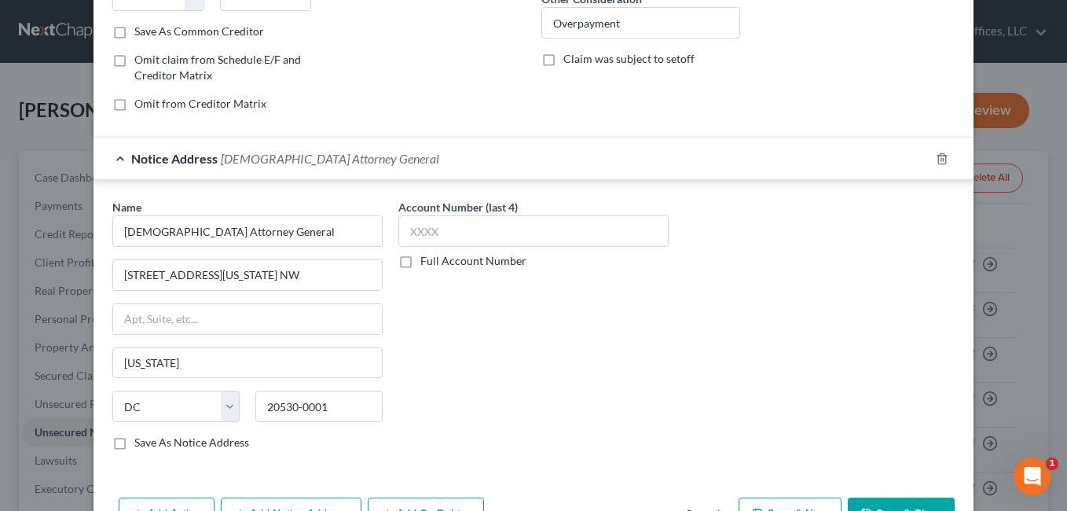
scroll to position [336, 0]
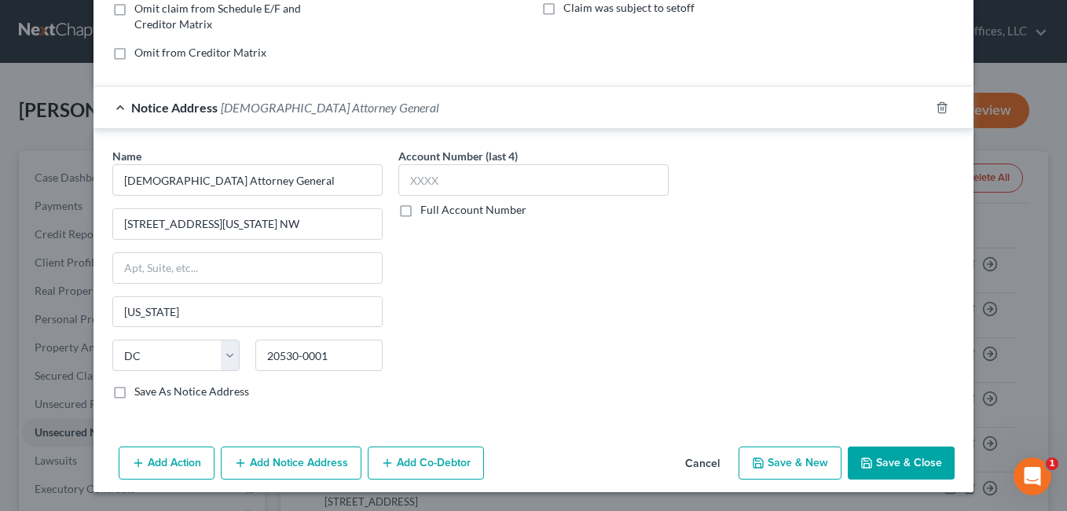
click at [300, 456] on button "Add Notice Address" at bounding box center [291, 462] width 141 height 33
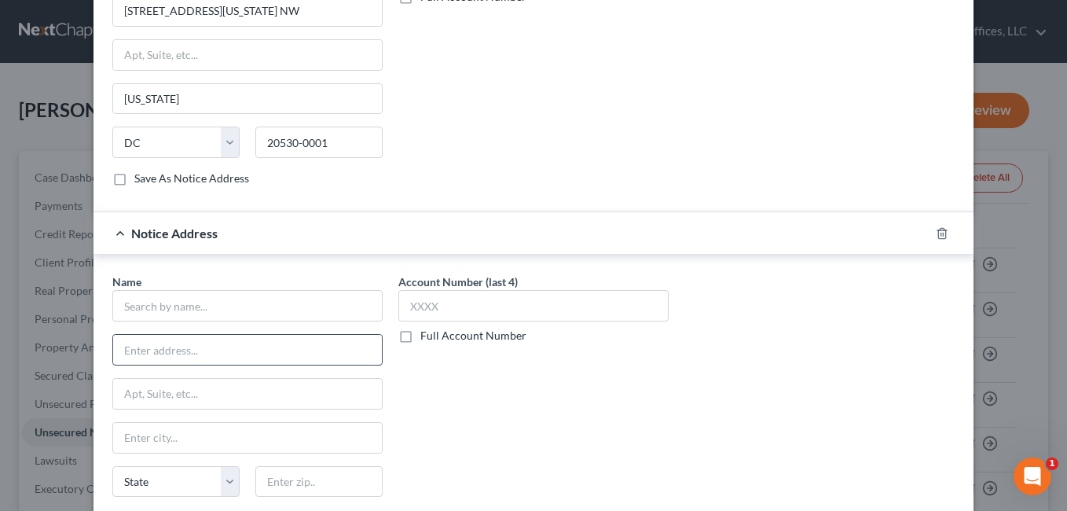
scroll to position [571, 0]
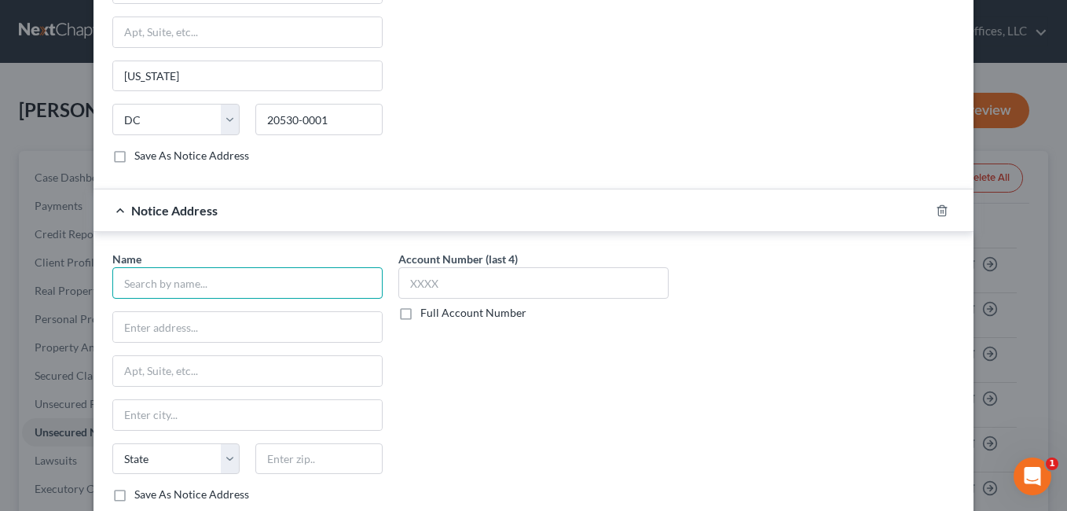
click at [193, 287] on input "text" at bounding box center [247, 282] width 270 height 31
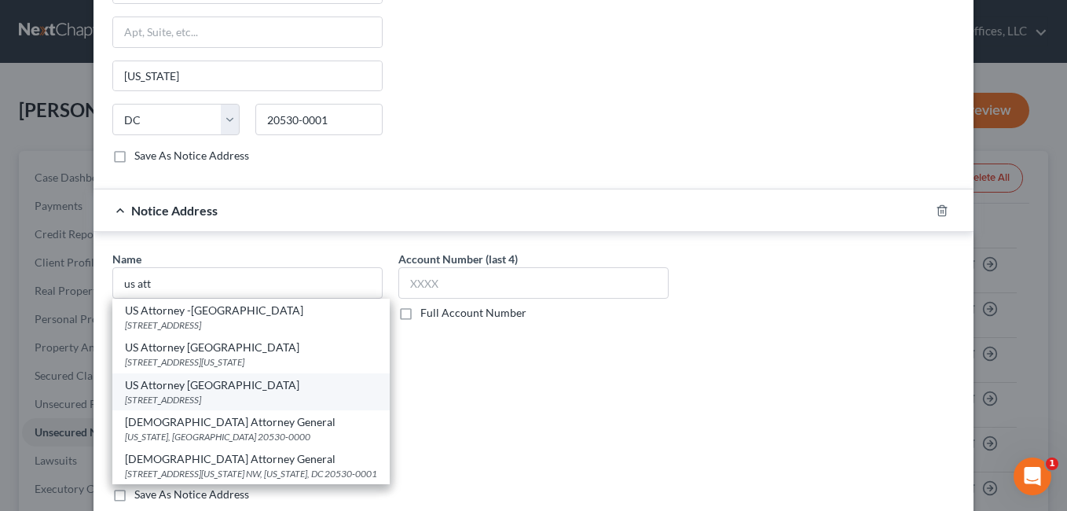
click at [190, 393] on div "US Attorney [GEOGRAPHIC_DATA]" at bounding box center [251, 385] width 252 height 16
type input "US Attorney [GEOGRAPHIC_DATA]"
type input "[STREET_ADDRESS]"
type input "[GEOGRAPHIC_DATA]"
select select "36"
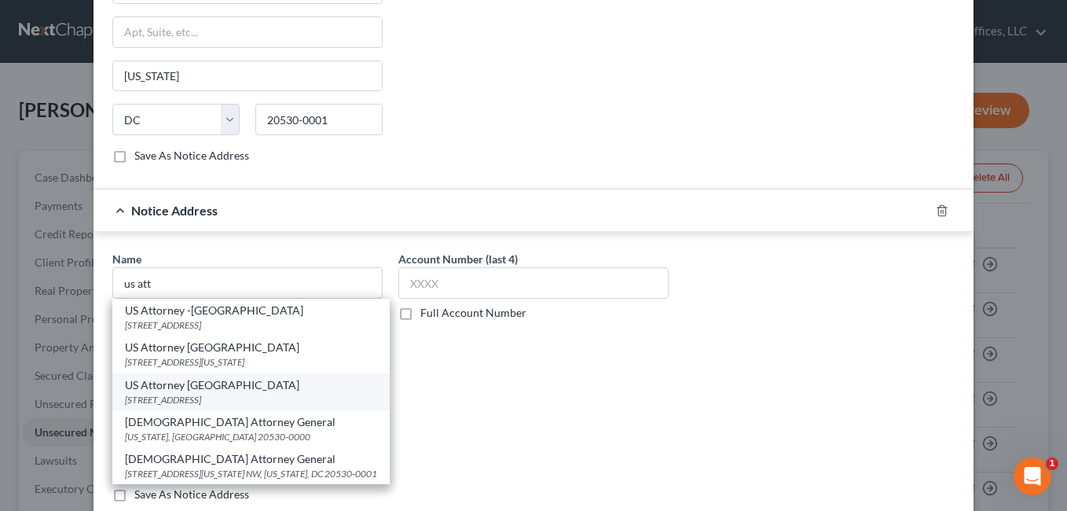
type input "45402"
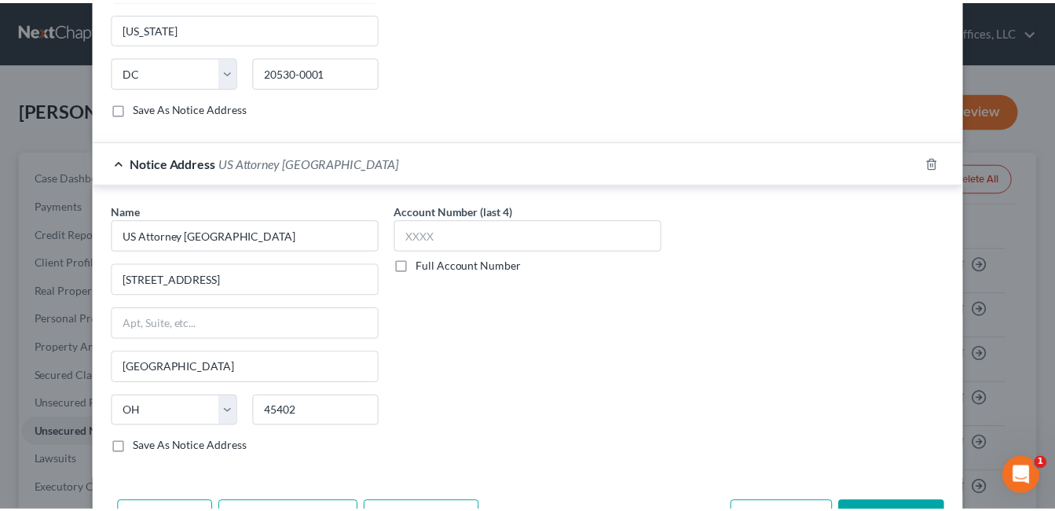
scroll to position [674, 0]
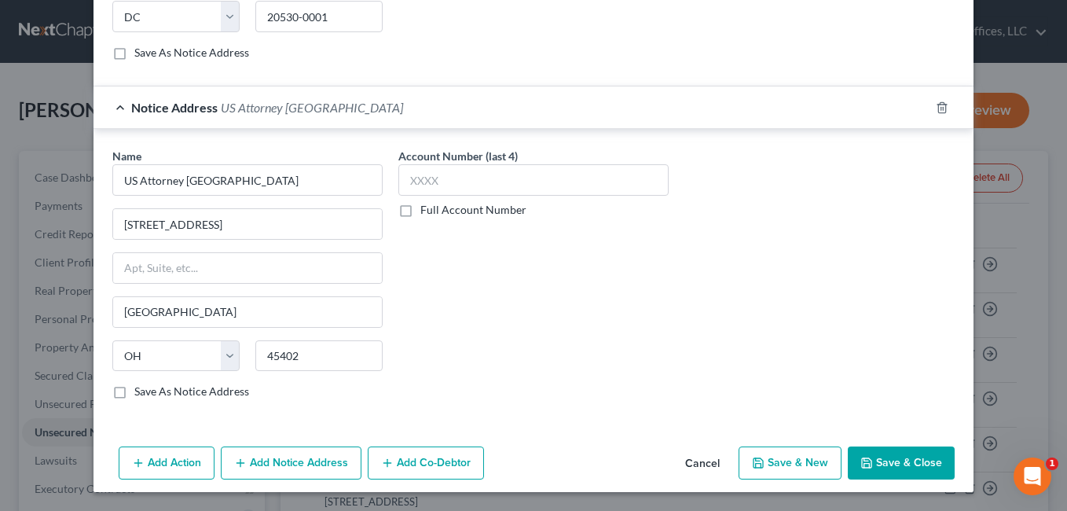
click at [878, 456] on button "Save & Close" at bounding box center [901, 462] width 107 height 33
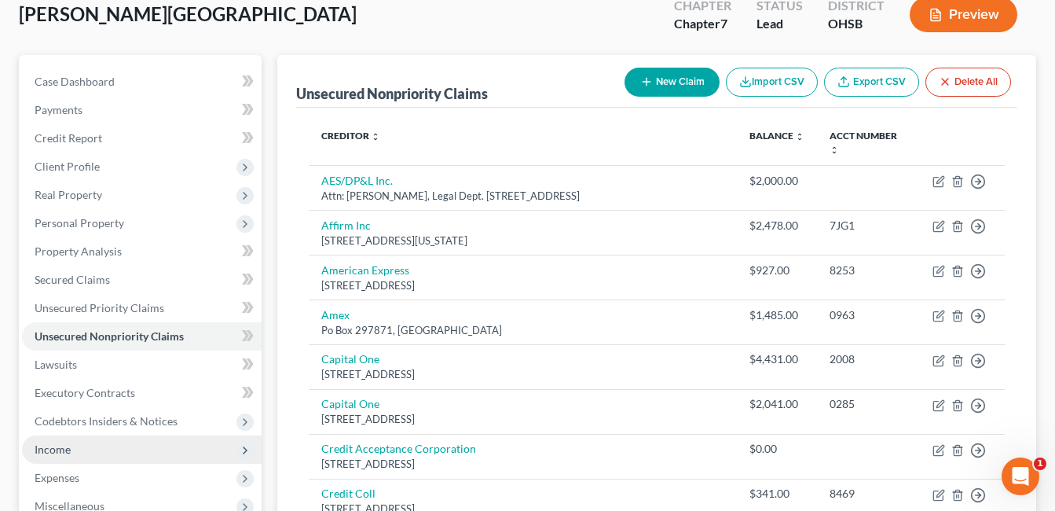
scroll to position [236, 0]
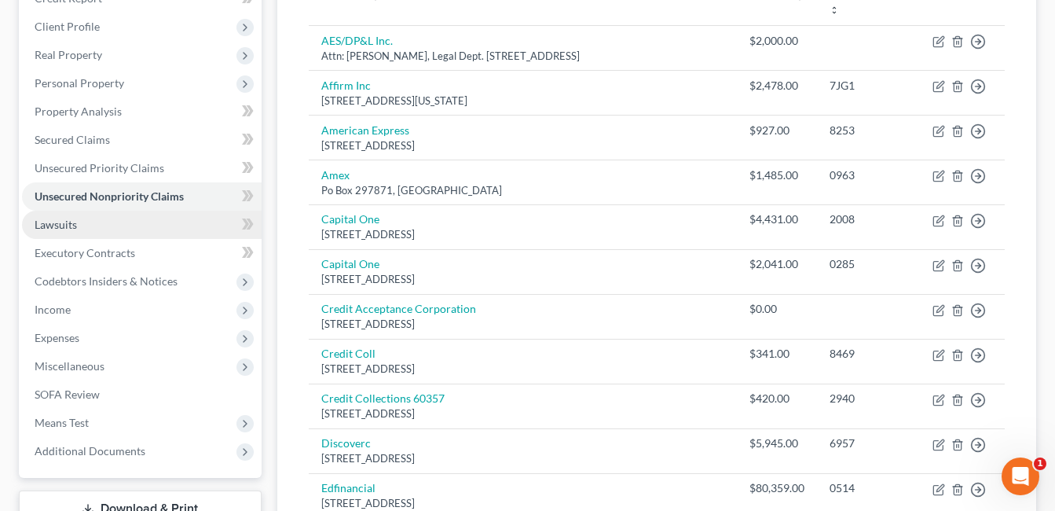
click at [90, 222] on link "Lawsuits" at bounding box center [142, 225] width 240 height 28
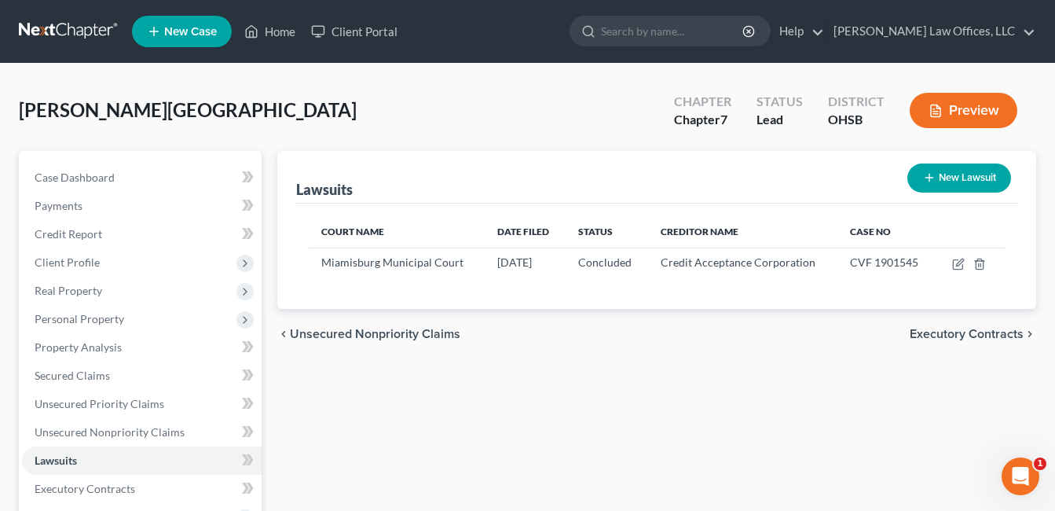
click at [953, 181] on button "New Lawsuit" at bounding box center [960, 177] width 104 height 29
select select "0"
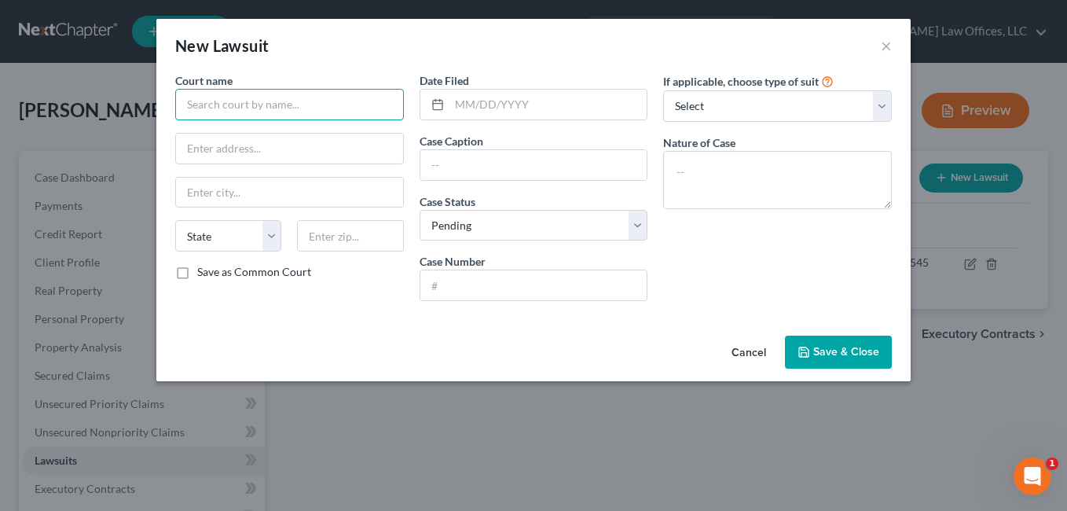
click at [285, 109] on input "text" at bounding box center [289, 104] width 229 height 31
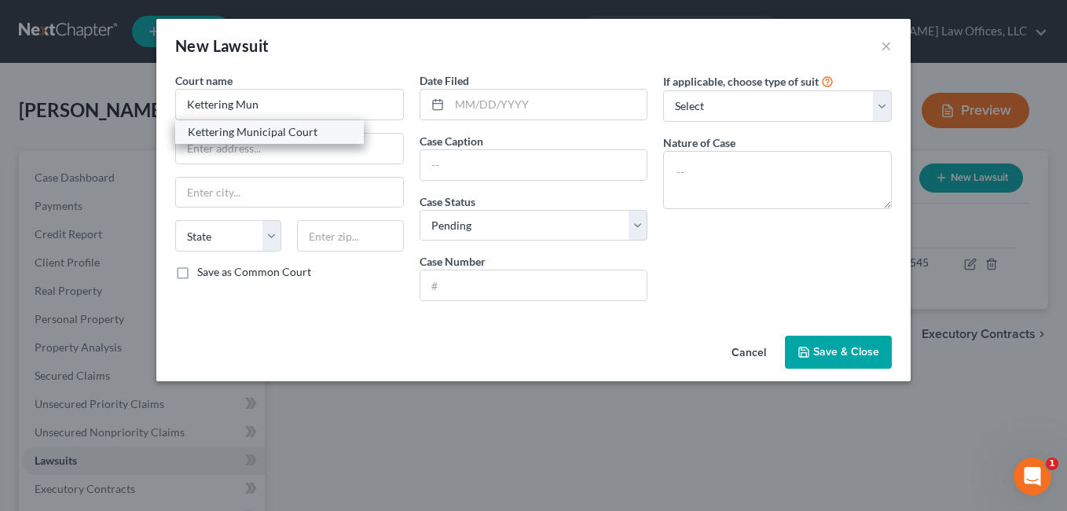
click at [298, 129] on div "Kettering Municipal Court" at bounding box center [269, 132] width 163 height 16
type input "Kettering Municipal Court"
type input "[STREET_ADDRESS]"
type input "Kettering"
select select "36"
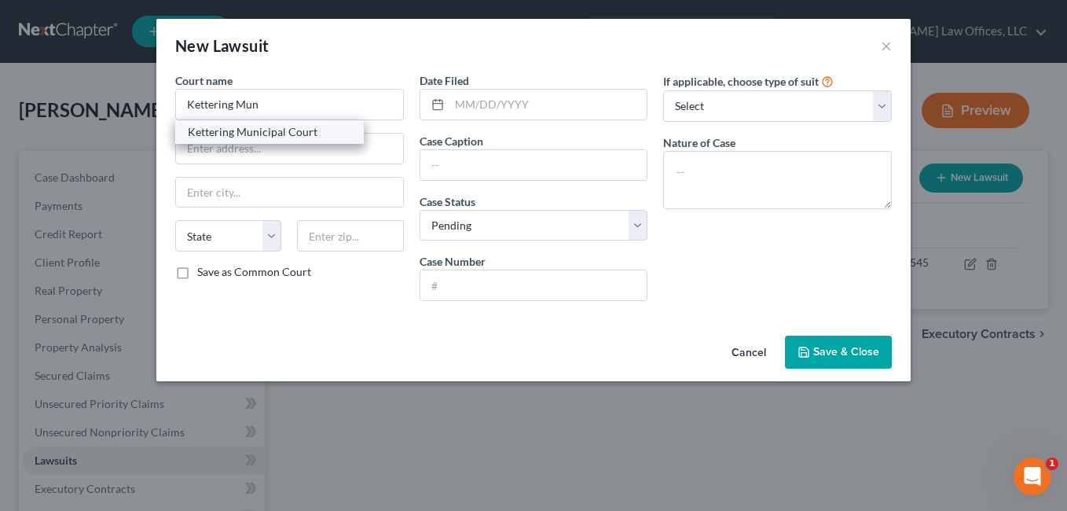
type input "45420"
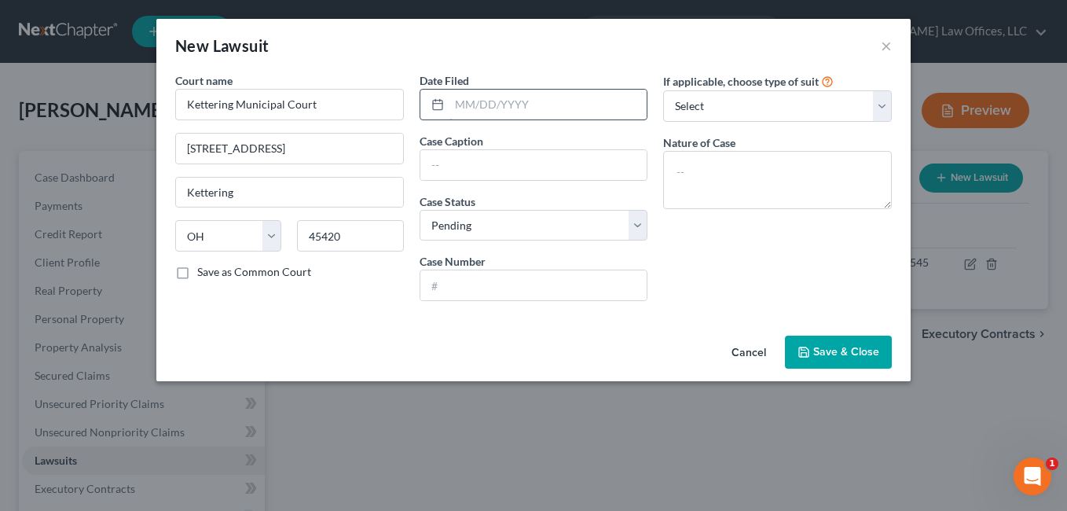
click at [490, 106] on input "text" at bounding box center [548, 105] width 198 height 30
type input "[DATE]"
click at [523, 165] on input "text" at bounding box center [533, 165] width 227 height 30
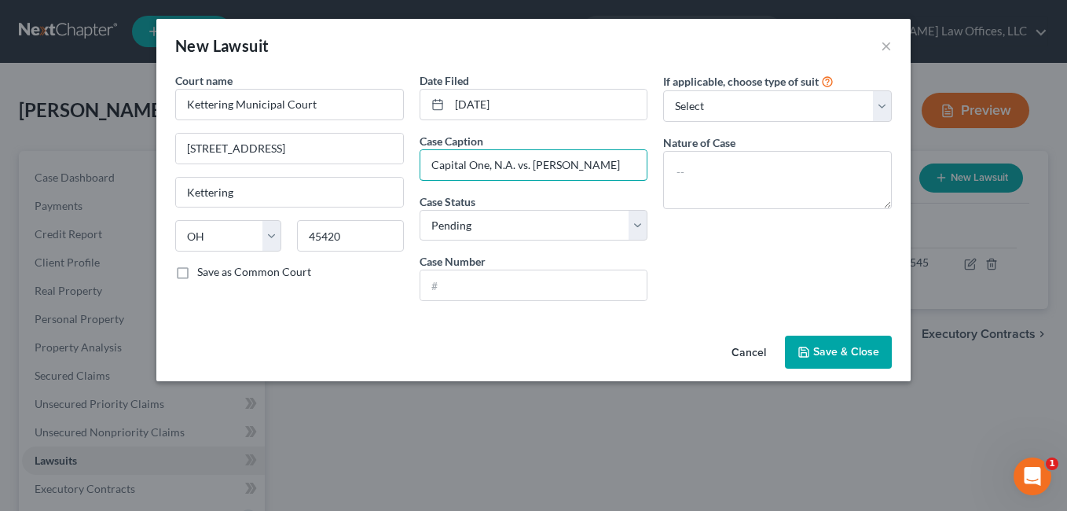
drag, startPoint x: 532, startPoint y: 166, endPoint x: 657, endPoint y: 167, distance: 124.9
click at [657, 167] on div "Court name * Kettering Municipal Court [STREET_ADDRESS][GEOGRAPHIC_DATA] [US_ST…" at bounding box center [533, 192] width 732 height 241
type input "Capital One, N.A. vs. [PERSON_NAME]"
click at [524, 292] on input "text" at bounding box center [533, 285] width 227 height 30
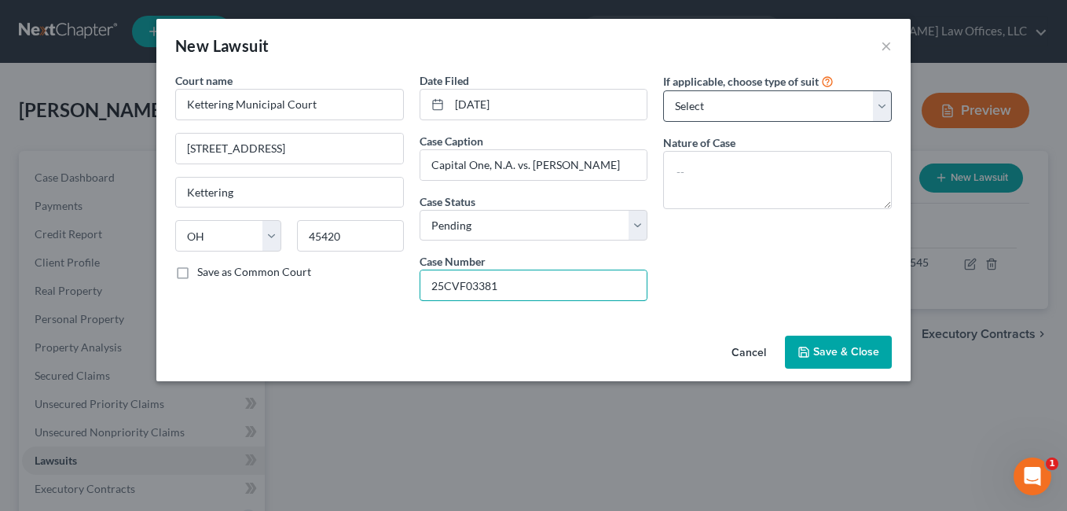
type input "25CVF03381"
click at [881, 105] on select "Select Repossession Garnishment Foreclosure Attached, Seized, Or Levied Other" at bounding box center [777, 105] width 229 height 31
select select "1"
click at [663, 90] on select "Select Repossession Garnishment Foreclosure Attached, Seized, Or Levied Other" at bounding box center [777, 105] width 229 height 31
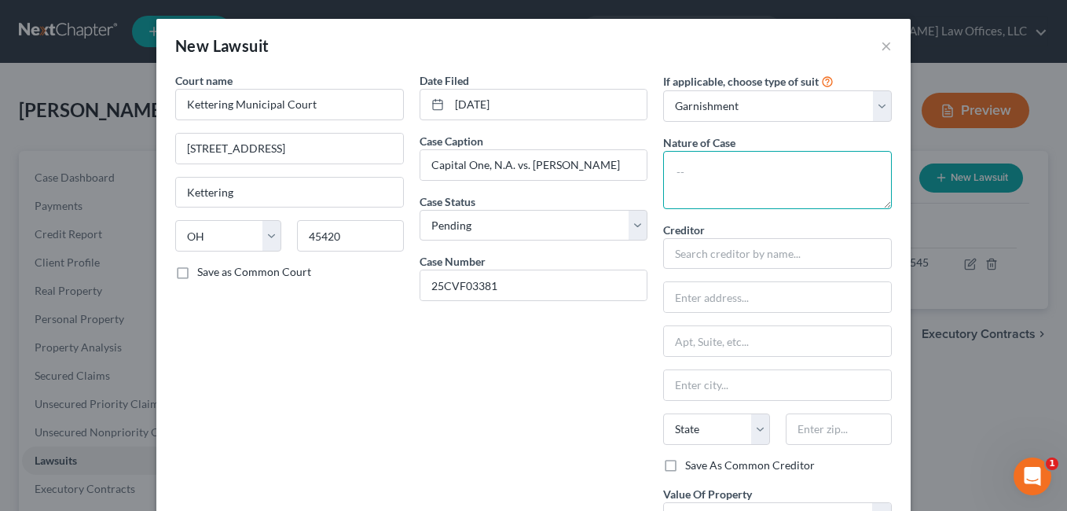
click at [755, 174] on textarea at bounding box center [777, 180] width 229 height 58
type textarea "Complaint for Money"
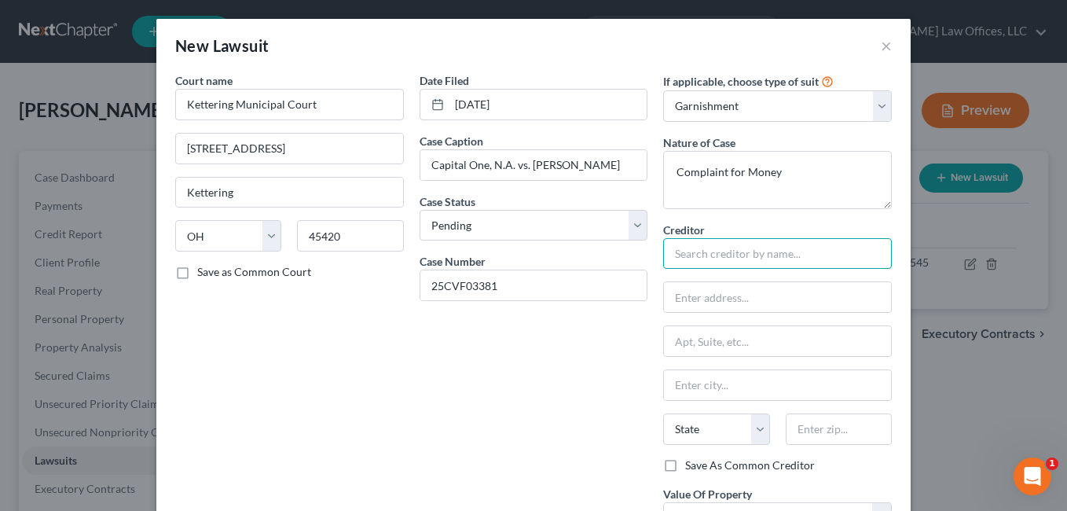
click at [732, 252] on input "text" at bounding box center [777, 253] width 229 height 31
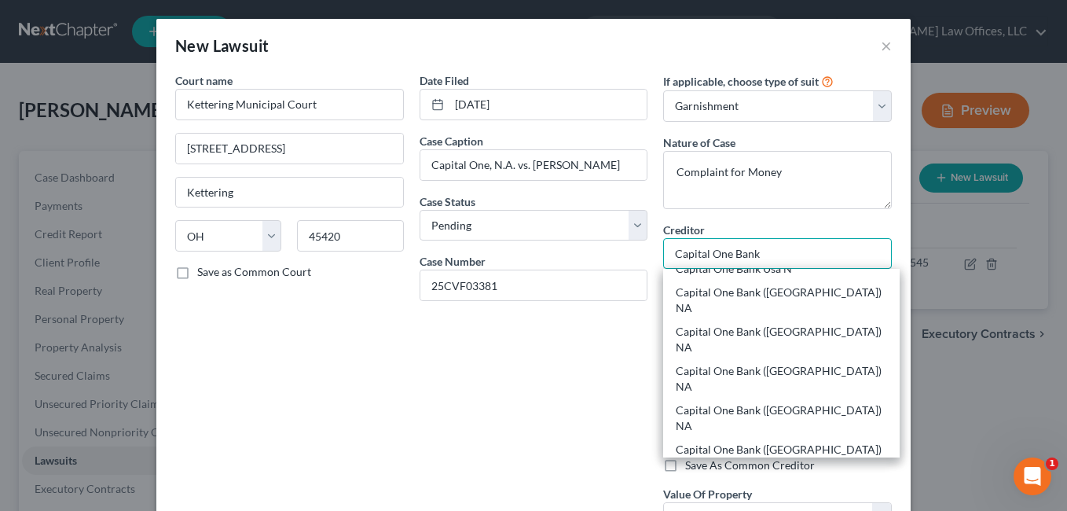
scroll to position [864, 0]
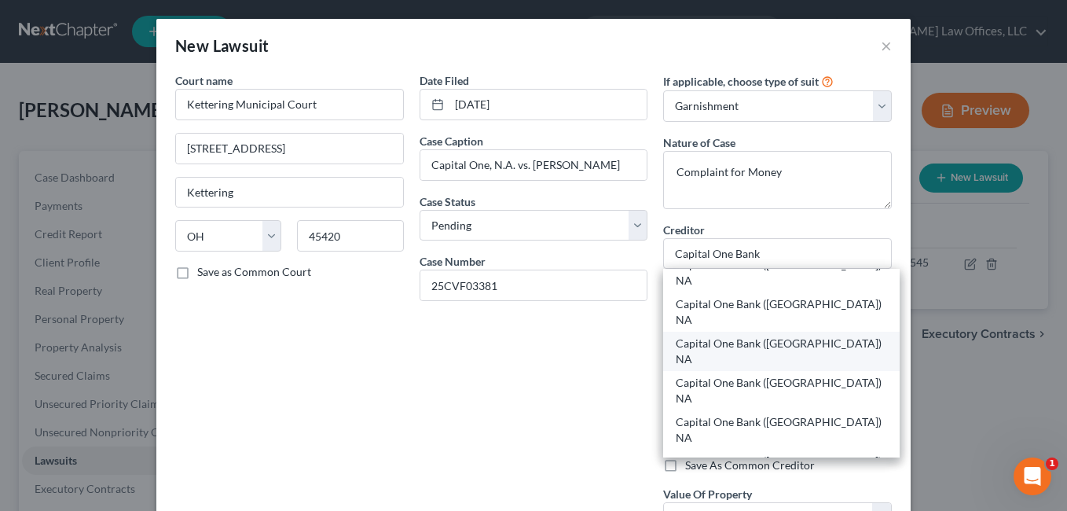
click at [747, 336] on div "Capital One Bank ([GEOGRAPHIC_DATA]) NA" at bounding box center [781, 351] width 211 height 31
type input "Capital One Bank ([GEOGRAPHIC_DATA]) NA"
type input "c/o Cheek Law Offices, LLC"
type input "[STREET_ADDRESS]"
type input "Columbus"
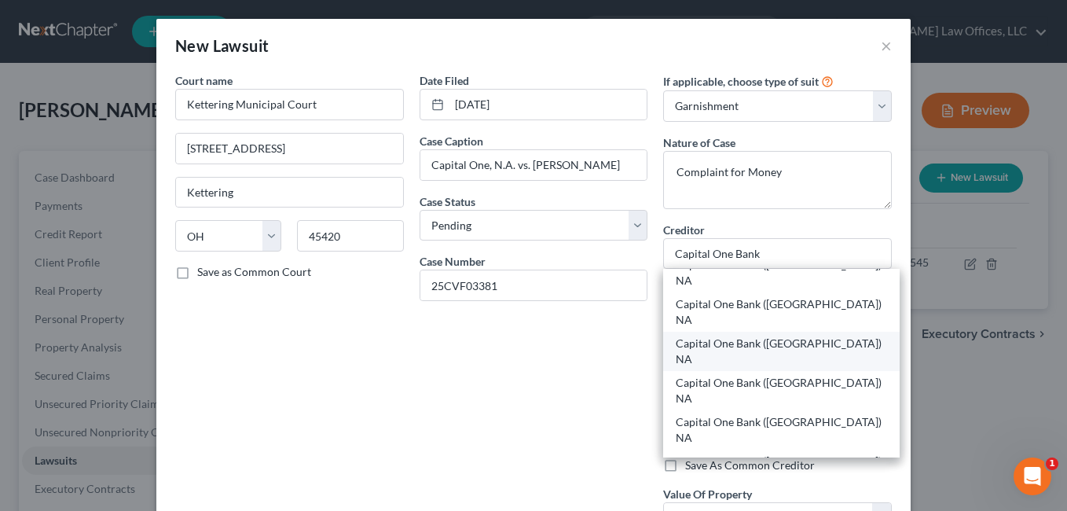
select select "36"
type input "43215-0000"
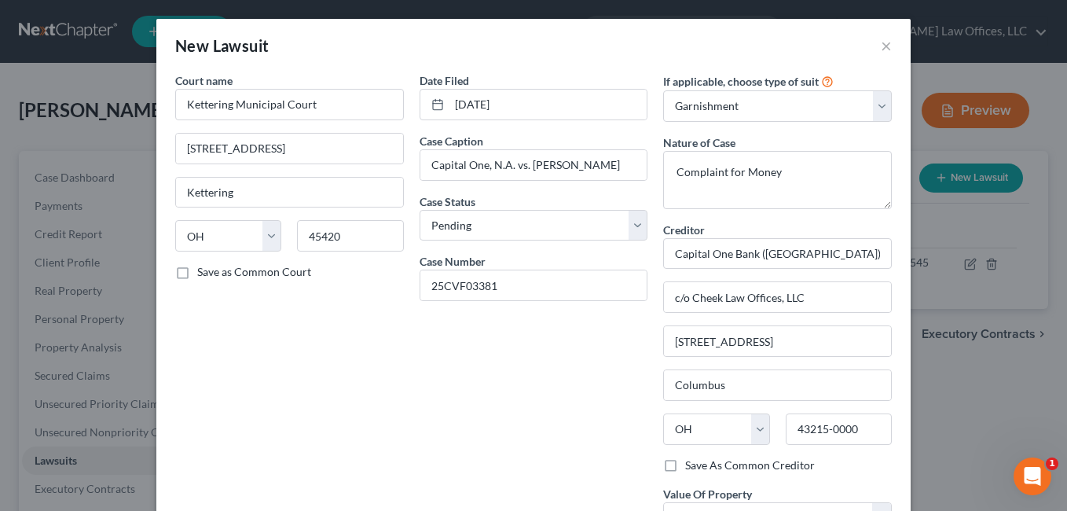
scroll to position [0, 0]
drag, startPoint x: 739, startPoint y: 307, endPoint x: 606, endPoint y: 308, distance: 132.8
click at [606, 308] on div "Court name * Kettering Municipal Court [STREET_ADDRESS][GEOGRAPHIC_DATA] [US_ST…" at bounding box center [533, 350] width 732 height 556
type input "1500 Capital One Dr."
type input "23238"
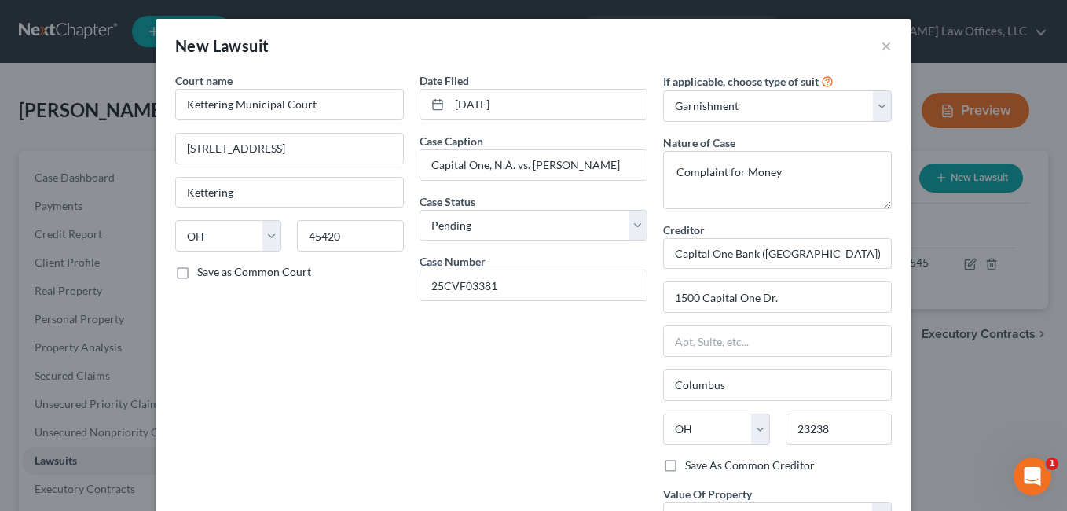
type input "[GEOGRAPHIC_DATA]"
select select "48"
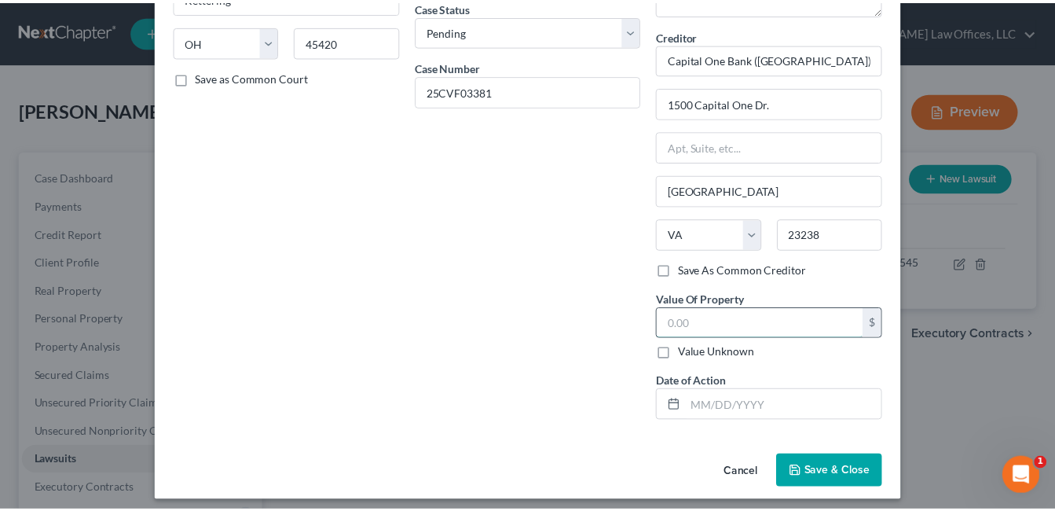
scroll to position [204, 0]
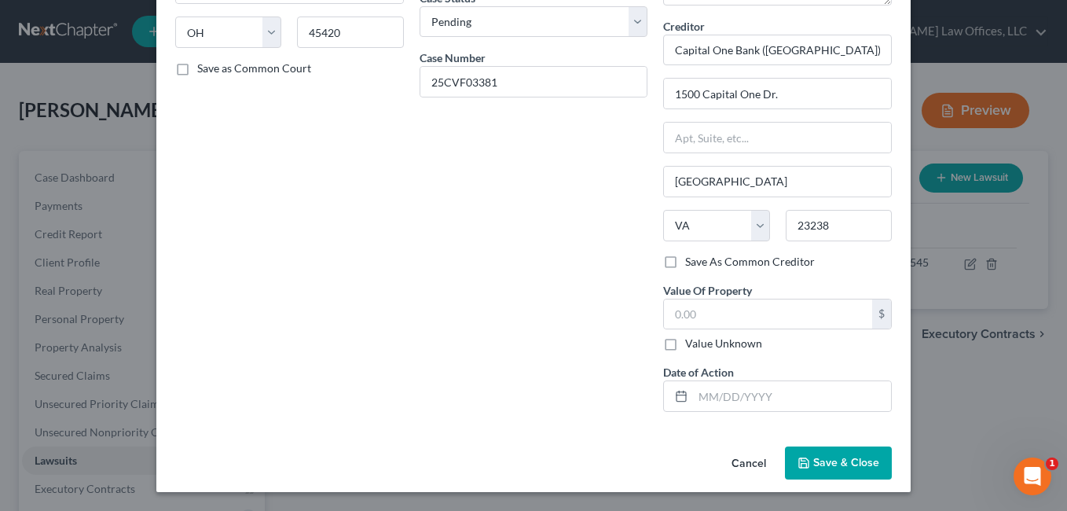
click at [834, 461] on span "Save & Close" at bounding box center [846, 462] width 66 height 13
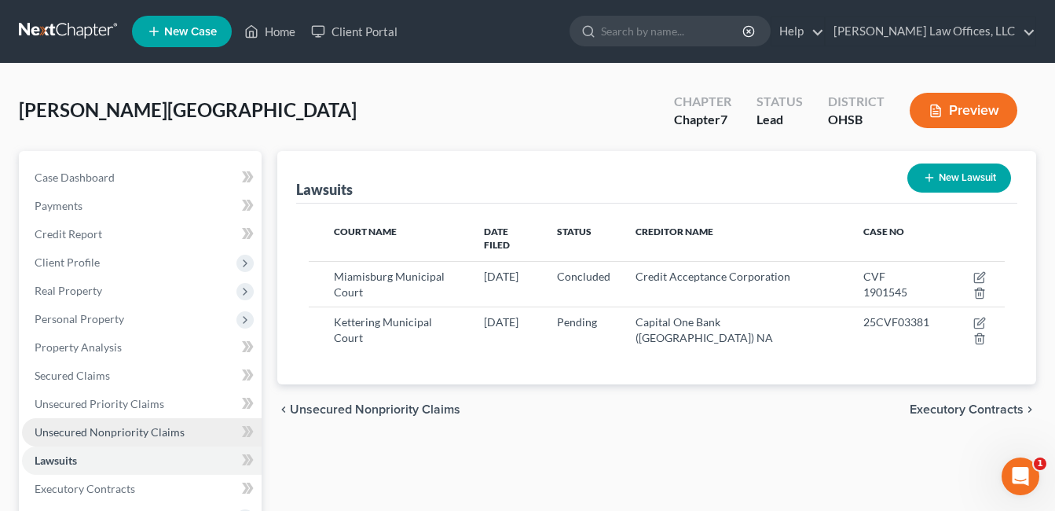
click at [109, 434] on span "Unsecured Nonpriority Claims" at bounding box center [110, 431] width 150 height 13
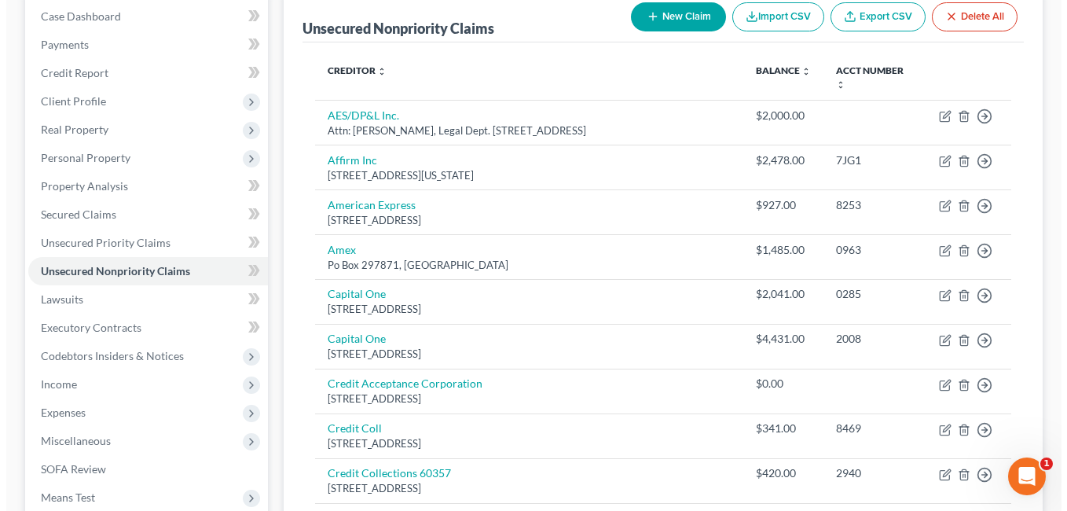
scroll to position [236, 0]
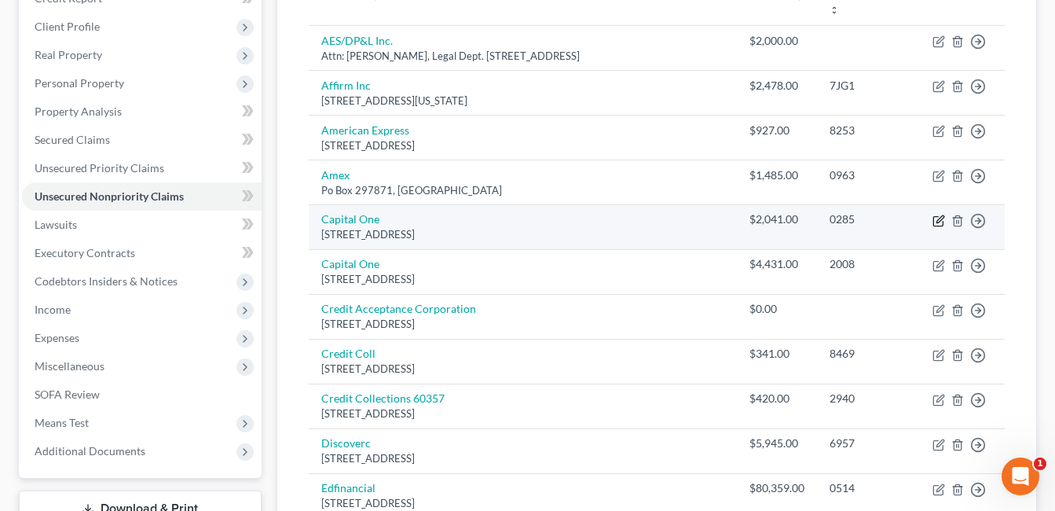
click at [935, 215] on icon "button" at bounding box center [939, 221] width 13 height 13
select select "46"
select select "2"
select select "0"
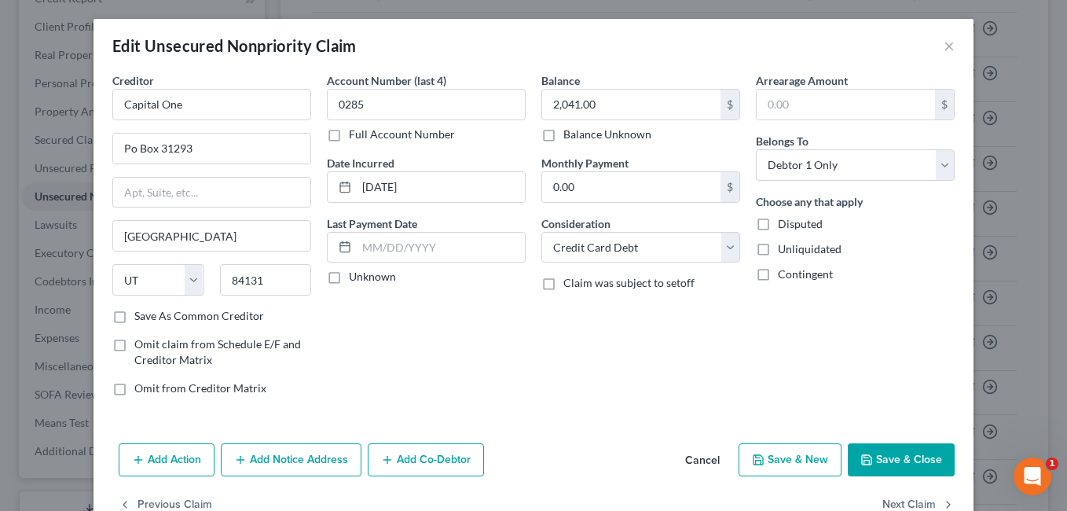
click at [279, 475] on button "Add Notice Address" at bounding box center [291, 459] width 141 height 33
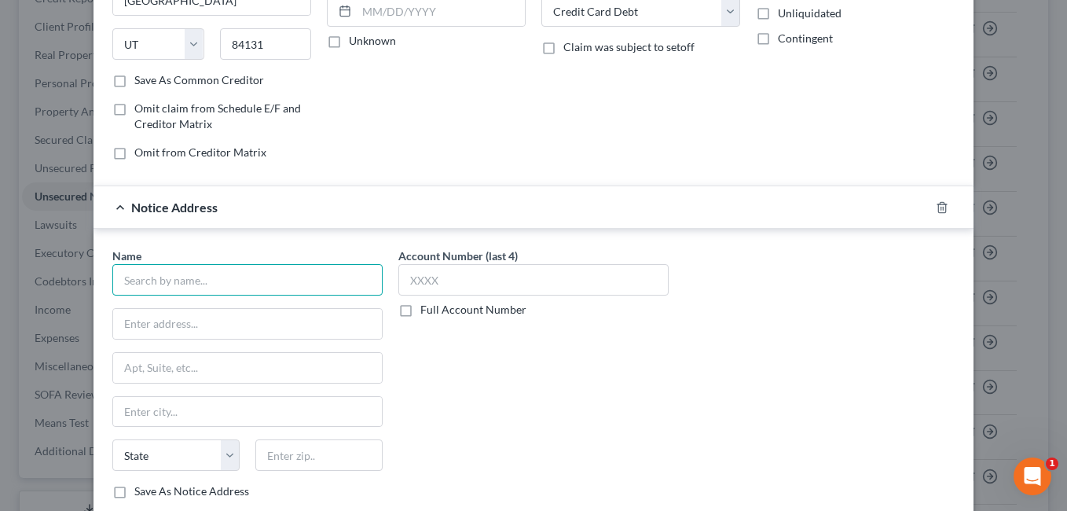
click at [242, 288] on input "text" at bounding box center [247, 279] width 270 height 31
drag, startPoint x: 189, startPoint y: 285, endPoint x: 72, endPoint y: 293, distance: 118.1
click at [72, 293] on div "Edit Unsecured Nonpriority Claim × Creditor * Capital One Po Box 31293 [GEOGRAP…" at bounding box center [533, 255] width 1067 height 511
type input "W"
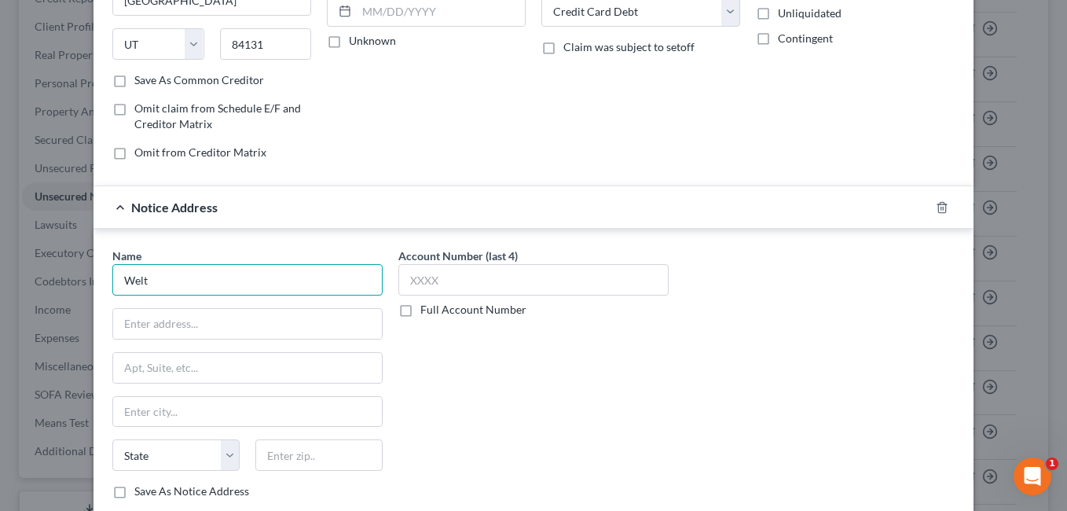
click at [210, 279] on input "Welt" at bounding box center [247, 279] width 270 height 31
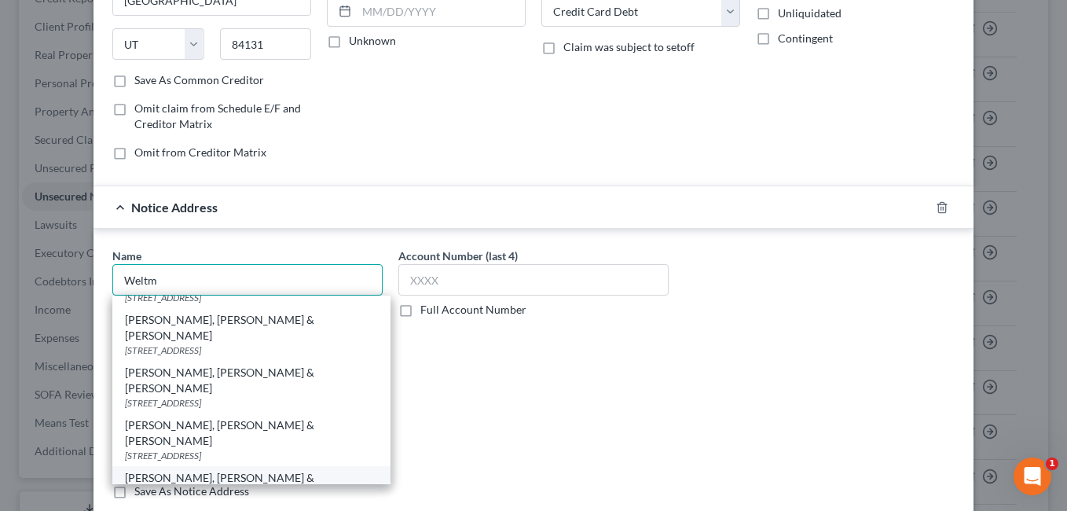
scroll to position [256, 0]
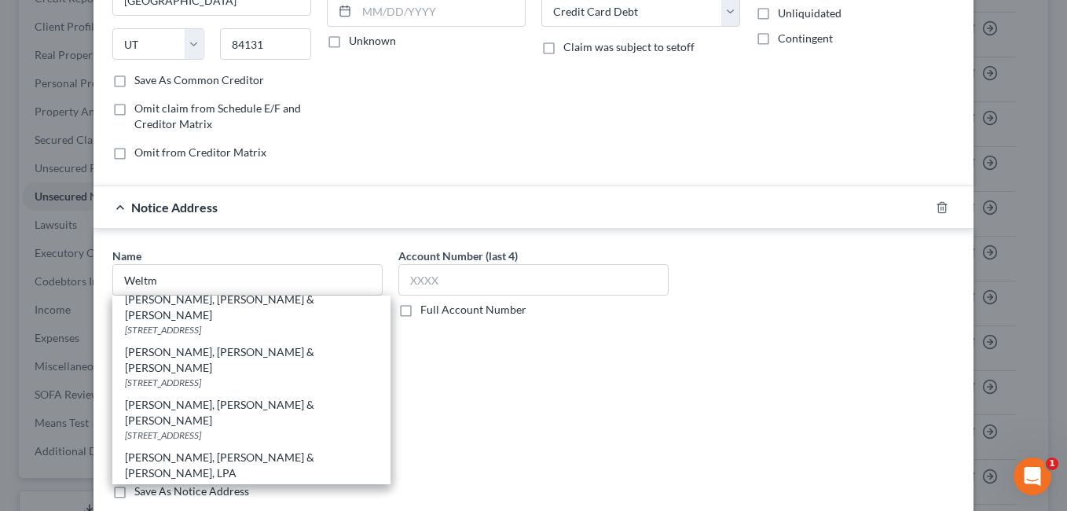
click at [242, 502] on div "[PERSON_NAME], [PERSON_NAME] & [PERSON_NAME], LPA" at bounding box center [251, 517] width 253 height 31
type input "[PERSON_NAME], [PERSON_NAME] & [PERSON_NAME], LPA"
type input "[STREET_ADDRESS]"
type input "[GEOGRAPHIC_DATA]"
select select "36"
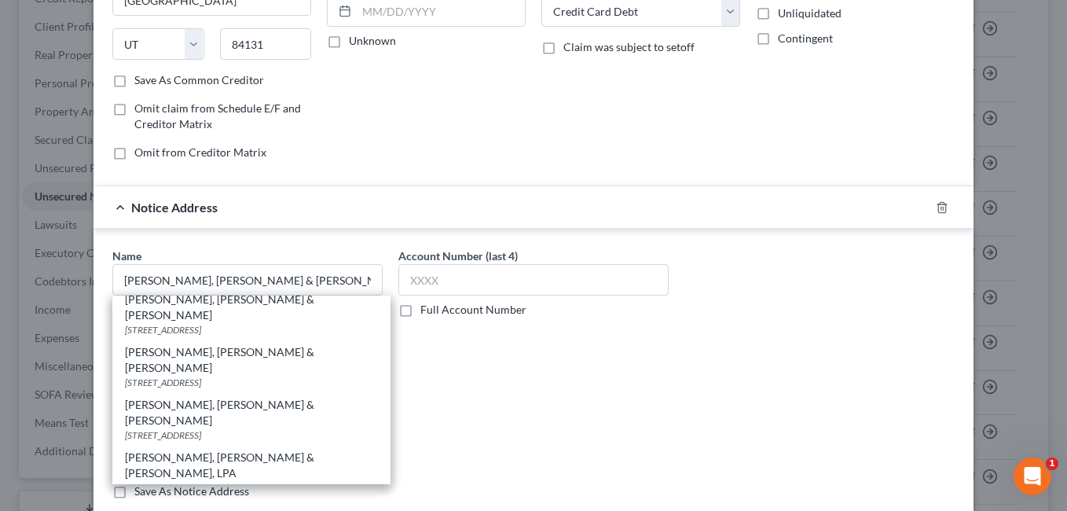
type input "43017"
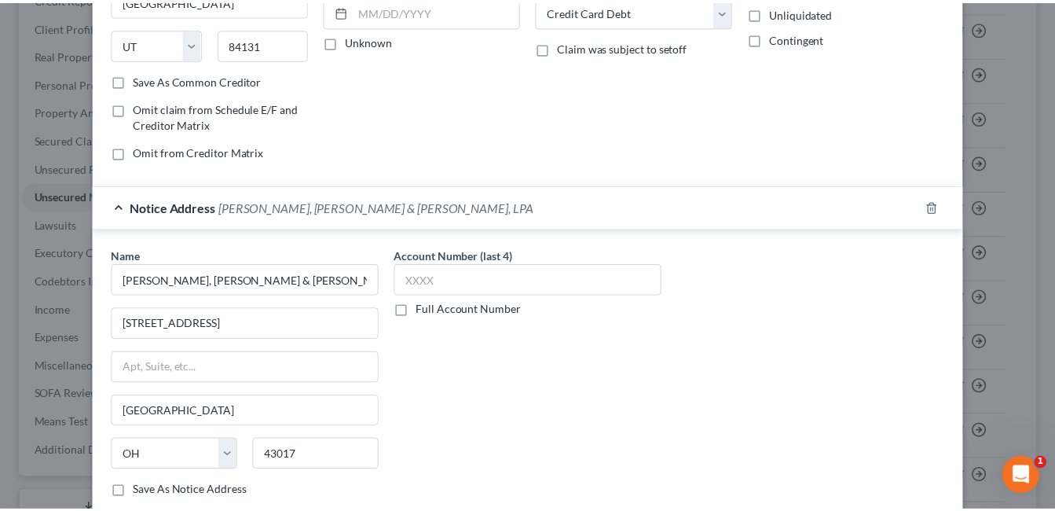
scroll to position [380, 0]
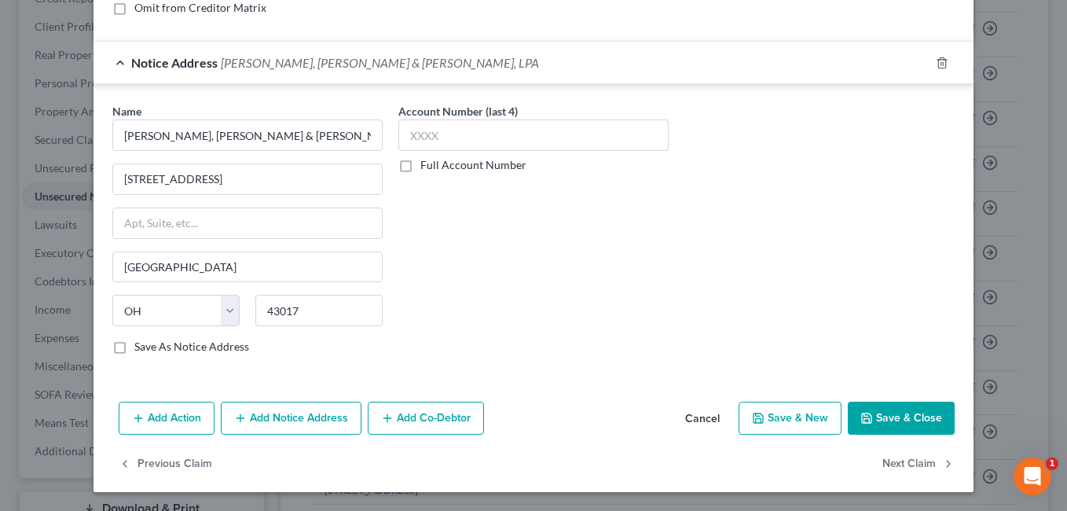
click at [884, 420] on button "Save & Close" at bounding box center [901, 418] width 107 height 33
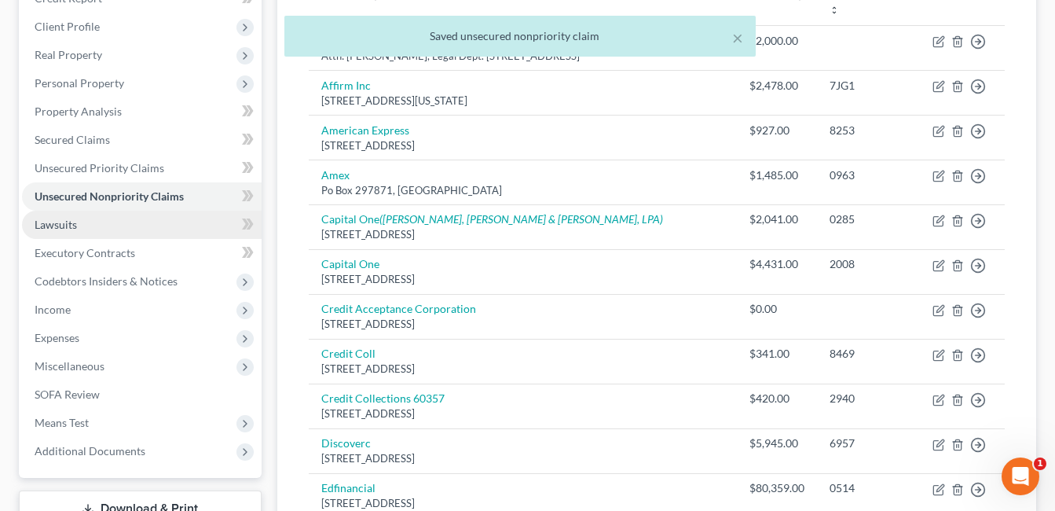
click at [57, 224] on span "Lawsuits" at bounding box center [56, 224] width 42 height 13
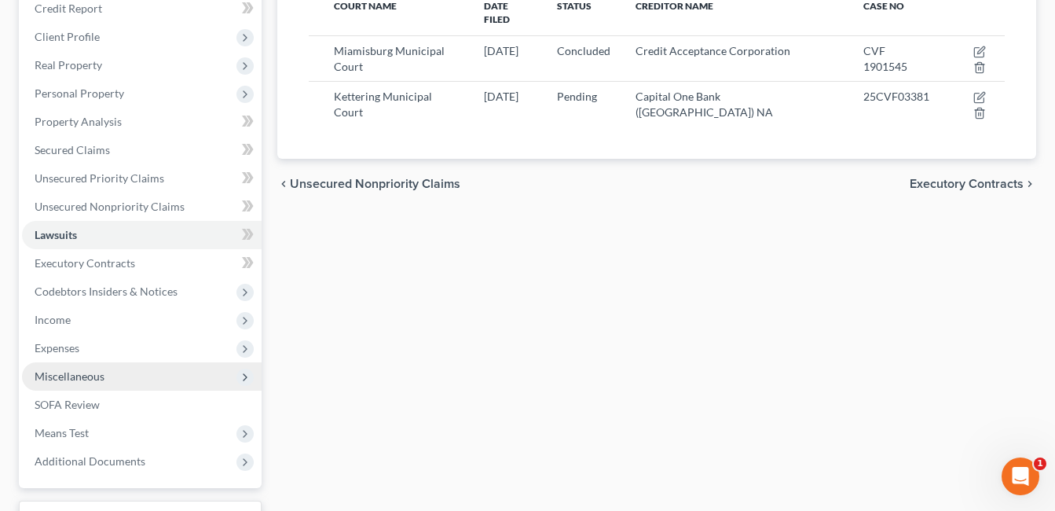
scroll to position [353, 0]
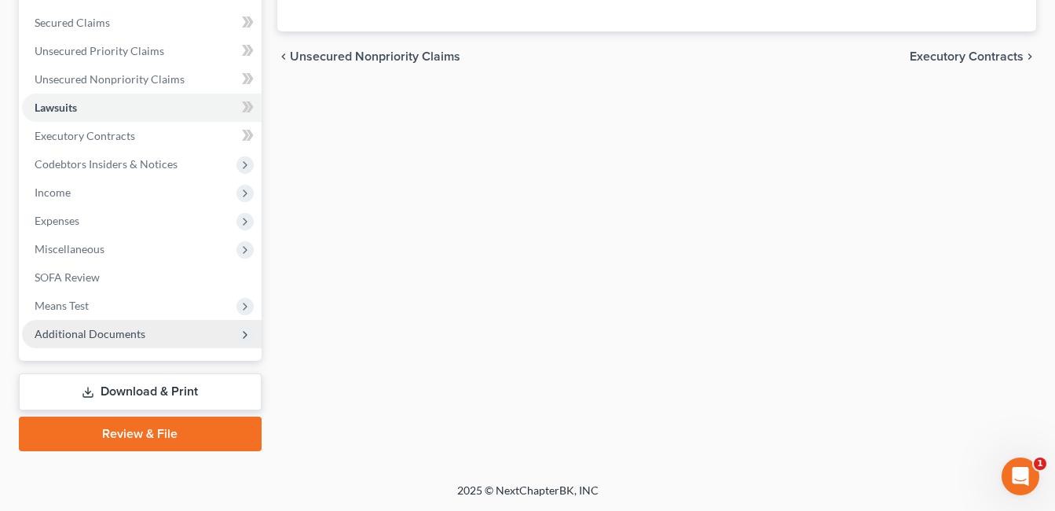
click at [93, 331] on span "Additional Documents" at bounding box center [90, 333] width 111 height 13
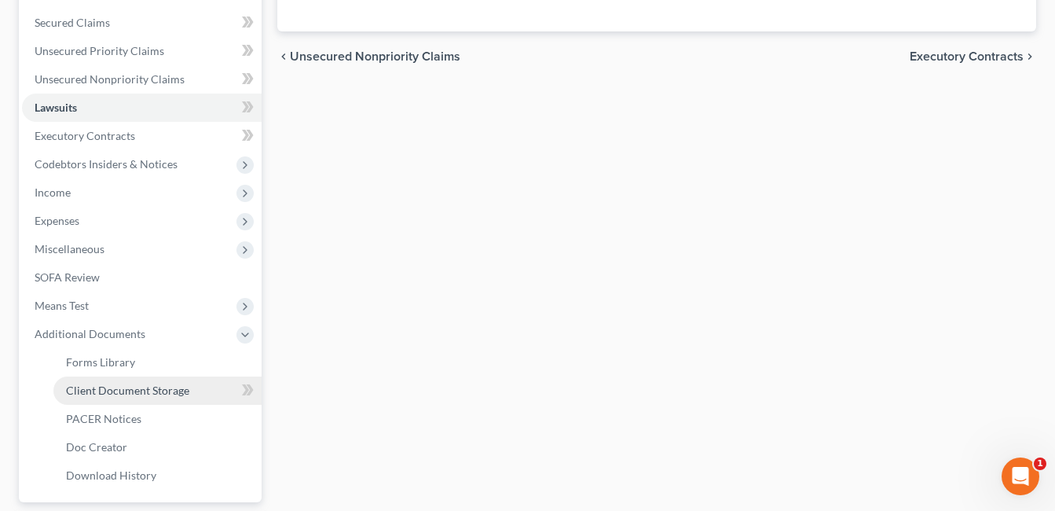
click at [167, 389] on span "Client Document Storage" at bounding box center [127, 389] width 123 height 13
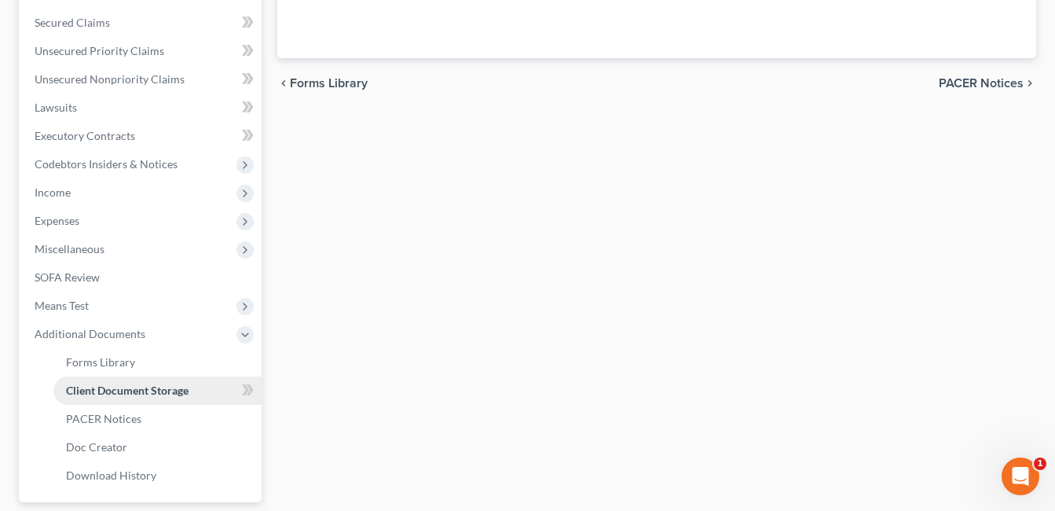
scroll to position [294, 0]
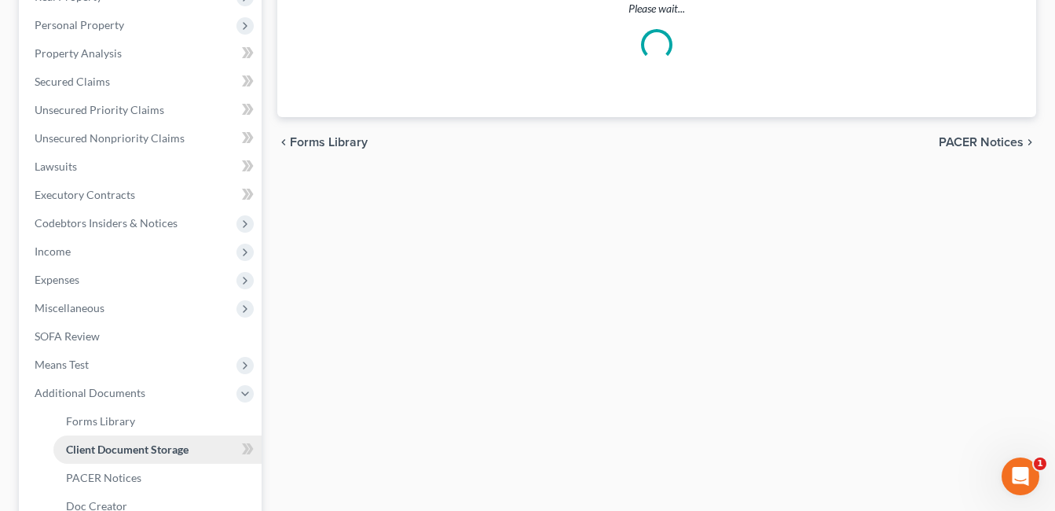
select select "7"
select select "37"
select select "52"
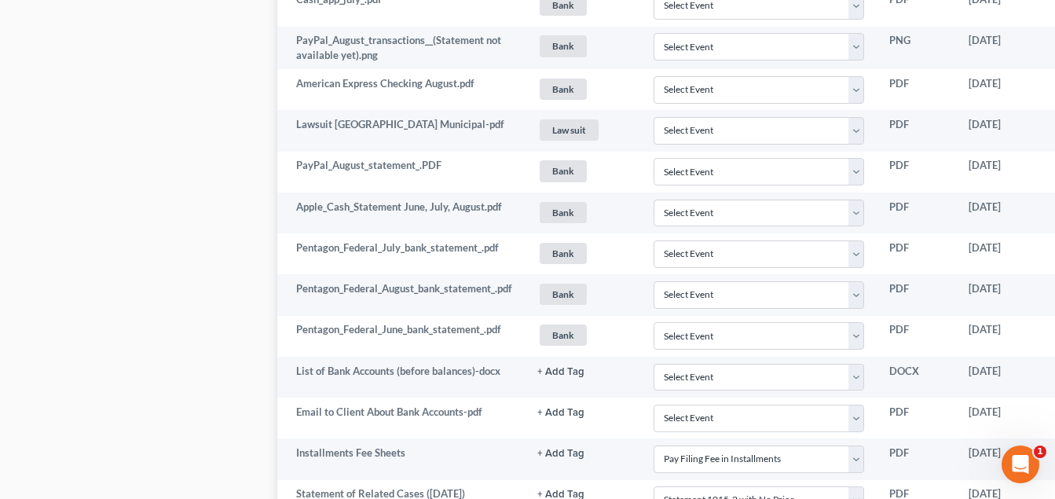
scroll to position [2200, 121]
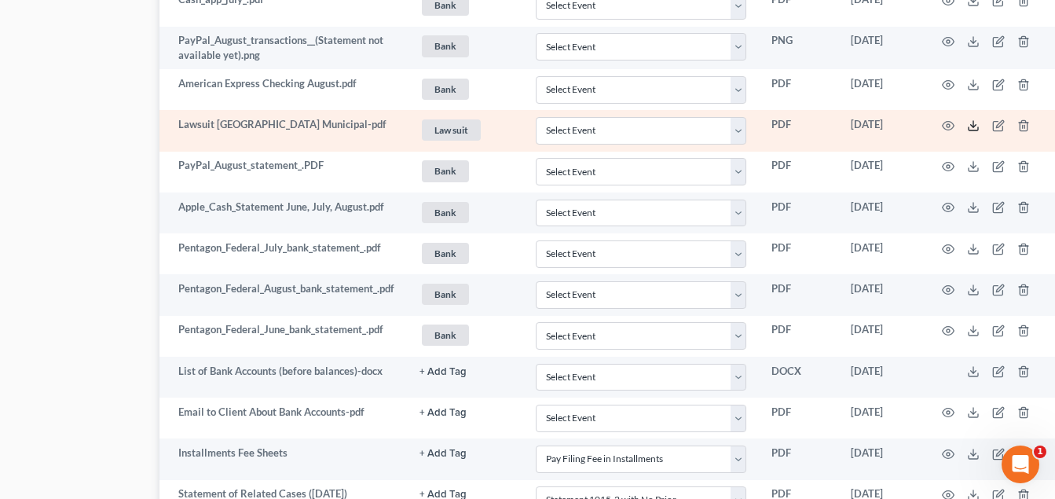
click at [970, 122] on icon at bounding box center [973, 125] width 13 height 13
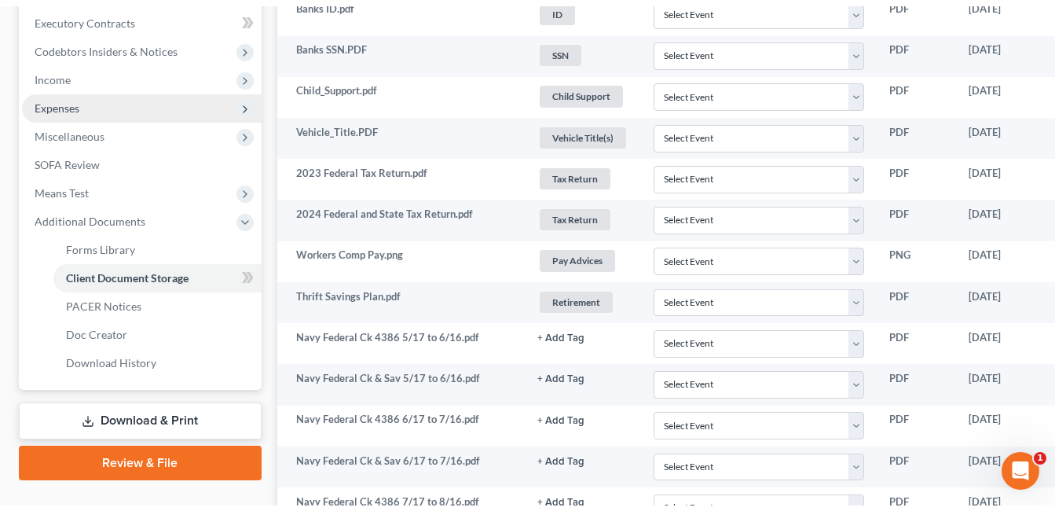
scroll to position [393, 0]
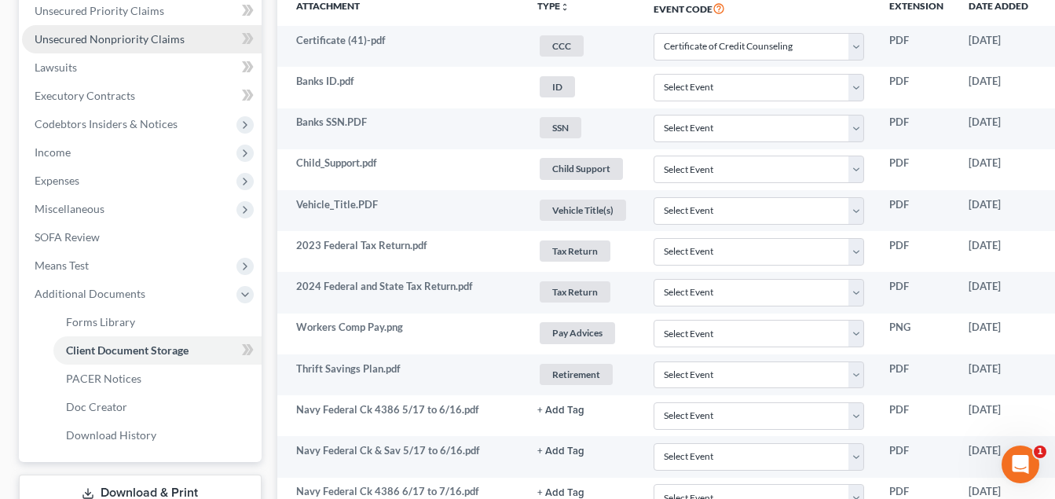
click at [143, 41] on span "Unsecured Nonpriority Claims" at bounding box center [110, 38] width 150 height 13
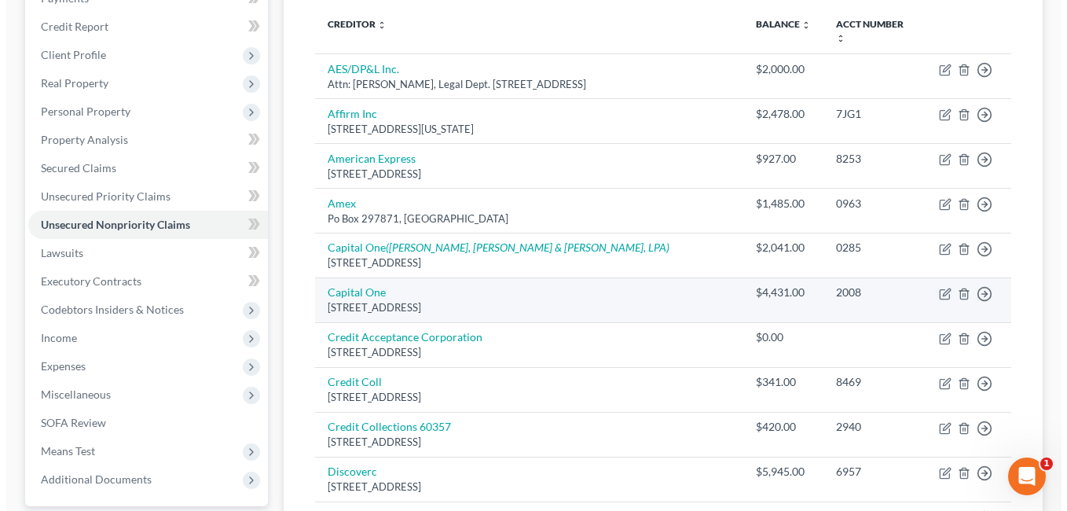
scroll to position [236, 0]
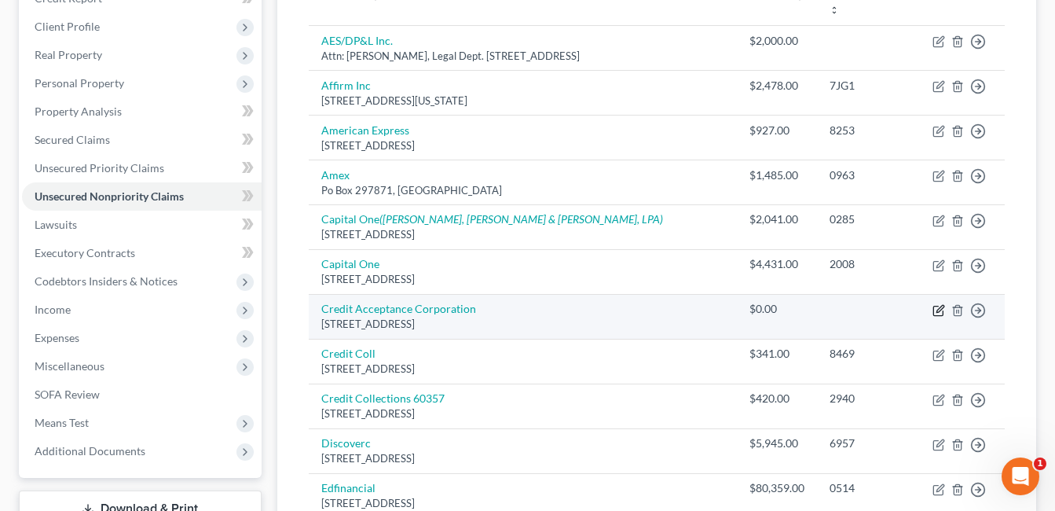
click at [935, 304] on icon "button" at bounding box center [939, 310] width 13 height 13
select select "23"
select select "0"
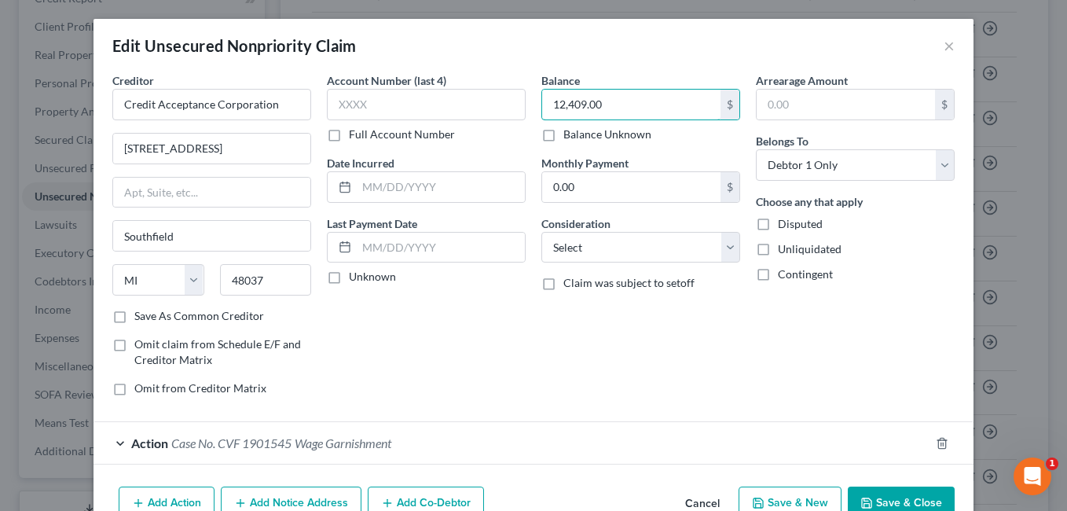
type input "12,409.00"
click at [735, 247] on div "Balance 12,409.00 $ Balance Unknown Balance Undetermined 12,409.00 $ Balance Un…" at bounding box center [641, 240] width 215 height 336
click at [721, 250] on select "Select Cable / Satellite Services Collection Agency Credit Card Debt Debt Couns…" at bounding box center [640, 247] width 199 height 31
select select "8"
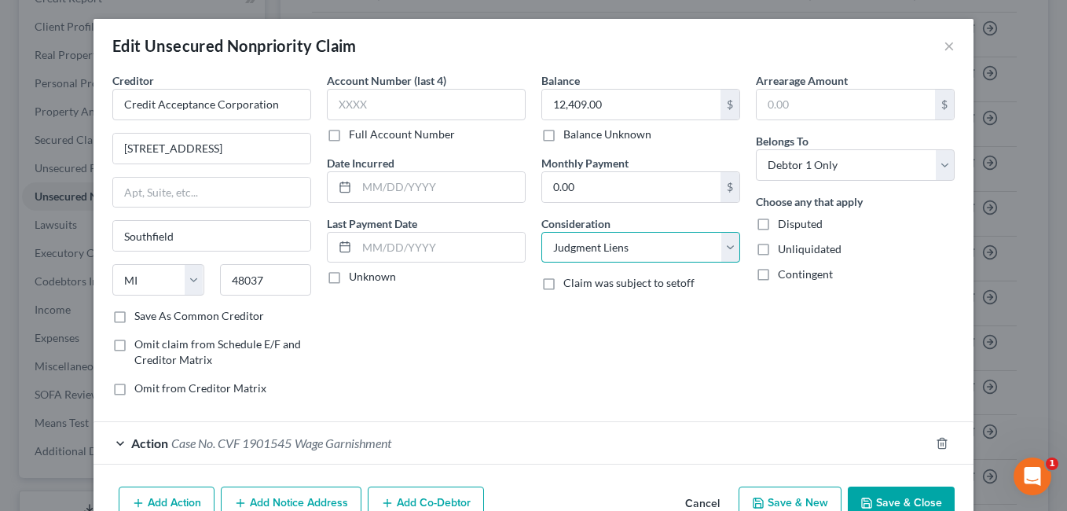
click at [541, 232] on select "Select Cable / Satellite Services Collection Agency Credit Card Debt Debt Couns…" at bounding box center [640, 247] width 199 height 31
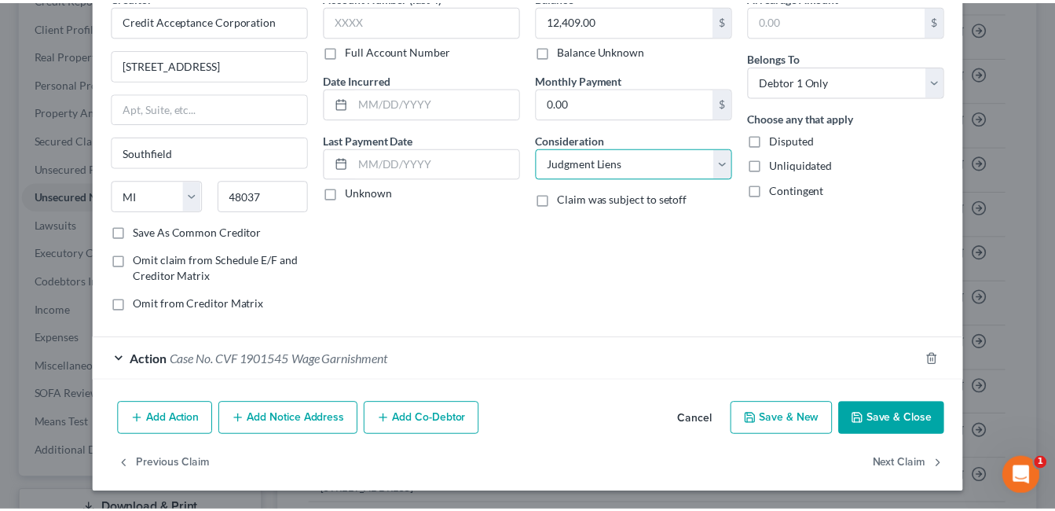
scroll to position [85, 0]
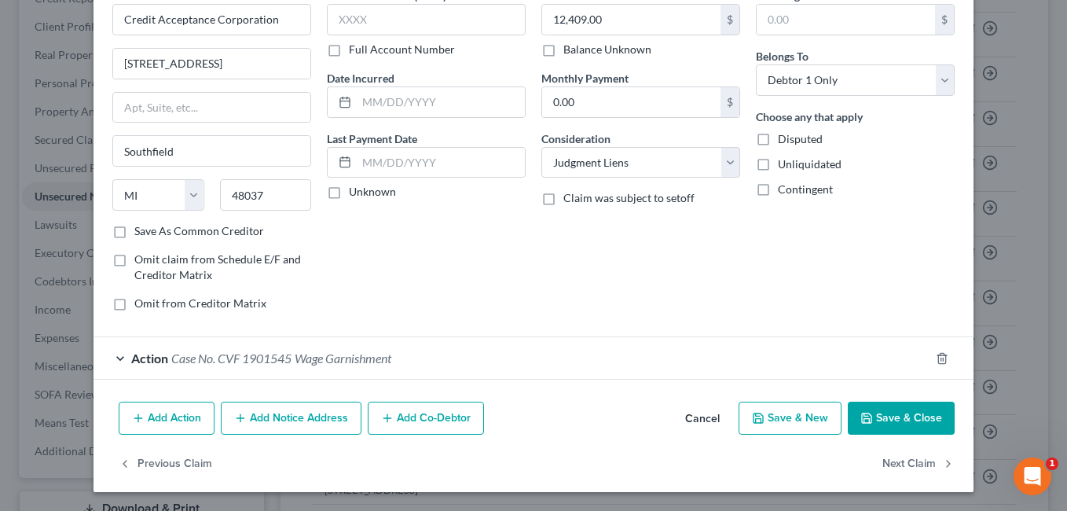
click at [860, 412] on icon "button" at bounding box center [866, 418] width 13 height 13
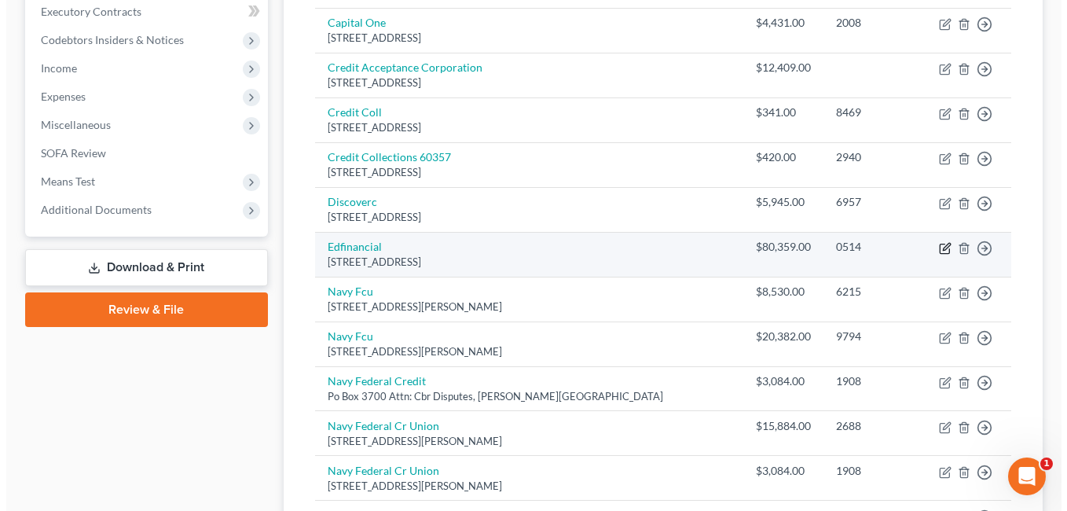
scroll to position [398, 0]
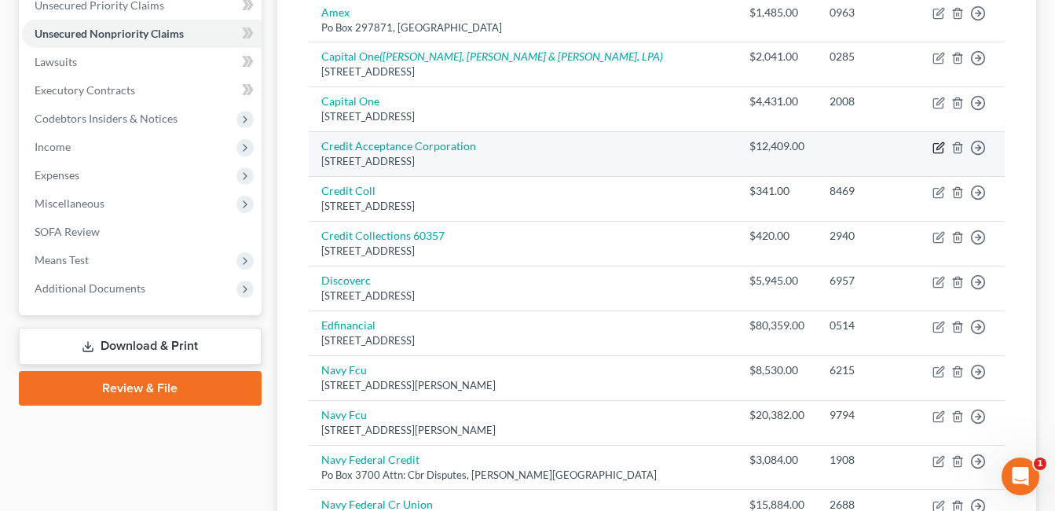
click at [939, 142] on icon "button" at bounding box center [940, 145] width 7 height 7
select select "23"
select select "8"
select select "0"
select select "1"
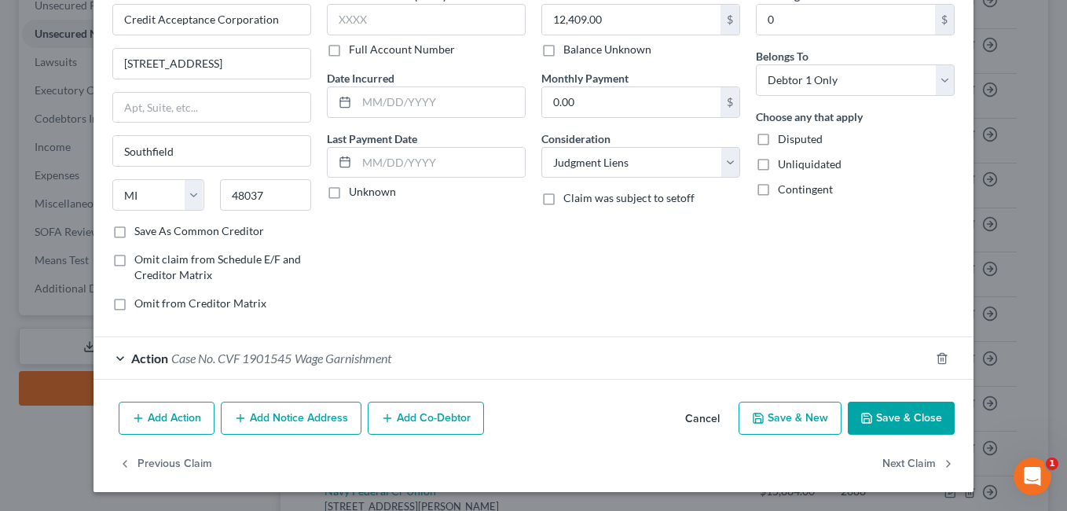
click at [497, 343] on div "Action Case No. CVF 1901545 Wage Garnishment" at bounding box center [512, 358] width 836 height 42
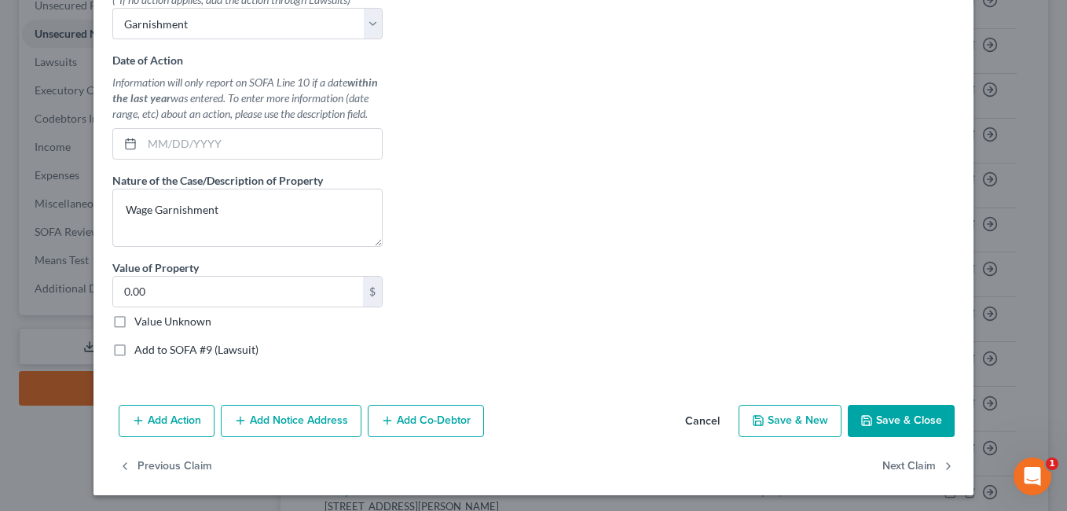
scroll to position [511, 0]
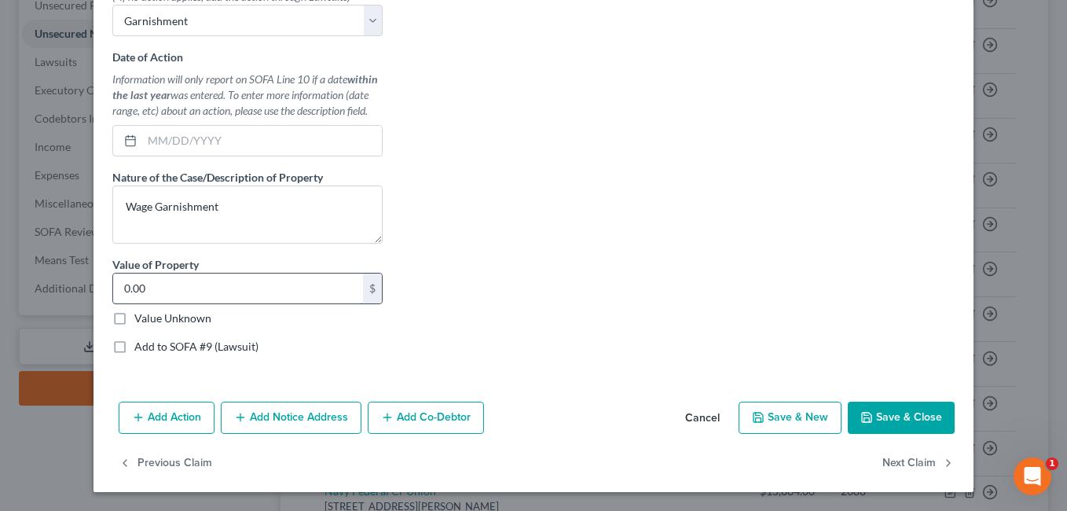
click at [234, 294] on input "0.00" at bounding box center [238, 288] width 250 height 30
type input "3,170.28"
click at [886, 411] on button "Save & Close" at bounding box center [901, 418] width 107 height 33
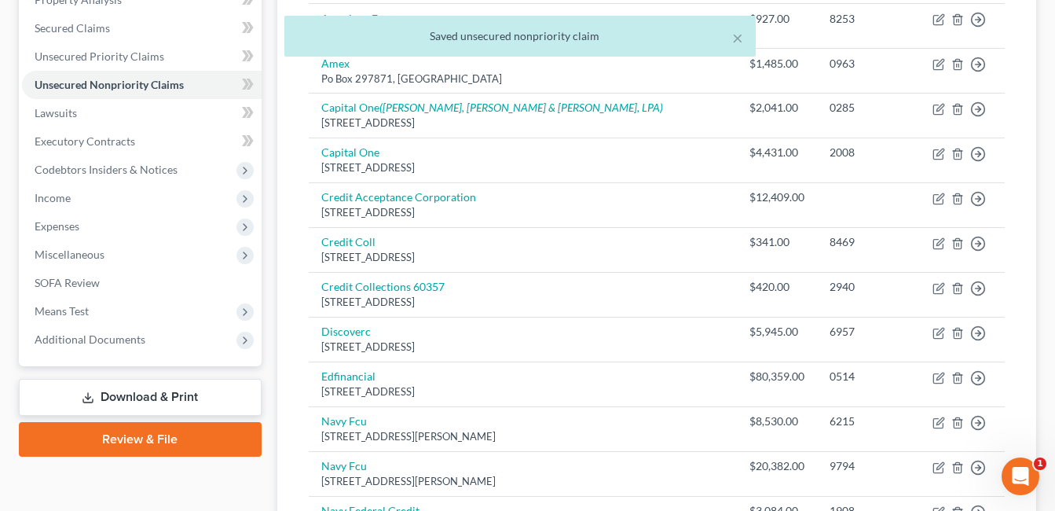
scroll to position [320, 0]
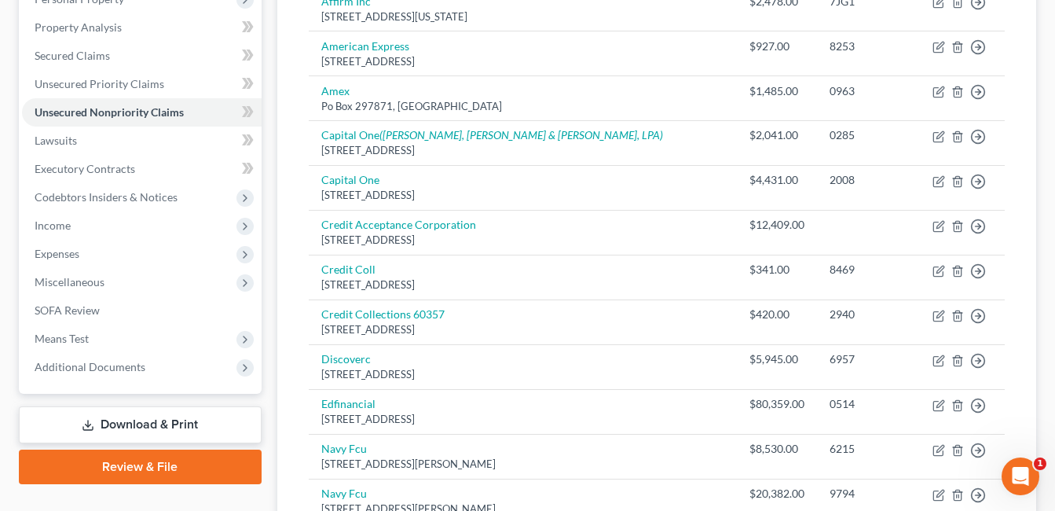
click at [39, 486] on div "Case Dashboard Payments Invoices Payments Payments Credit Report Client Profile" at bounding box center [140, 352] width 259 height 1043
click at [114, 368] on span "Additional Documents" at bounding box center [90, 366] width 111 height 13
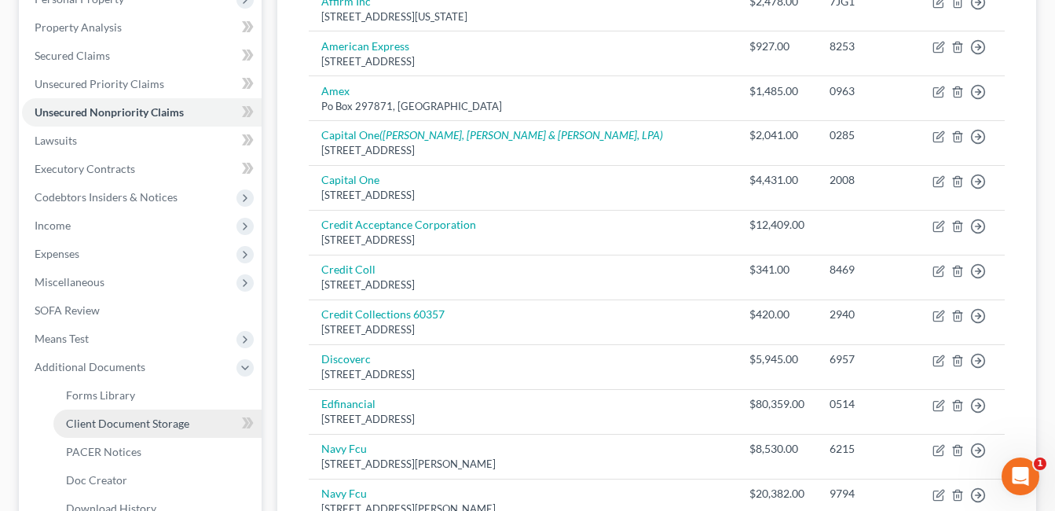
click at [167, 413] on link "Client Document Storage" at bounding box center [157, 423] width 208 height 28
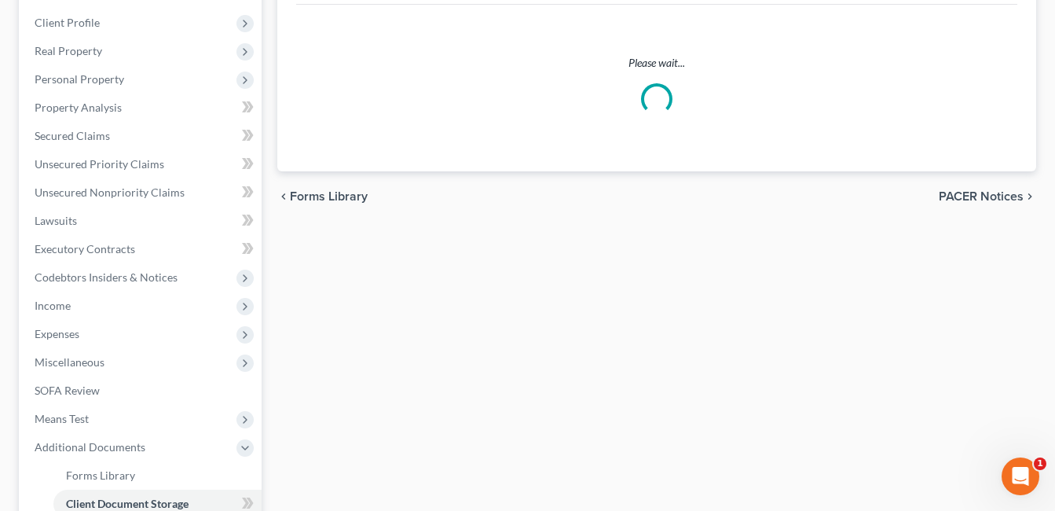
scroll to position [135, 0]
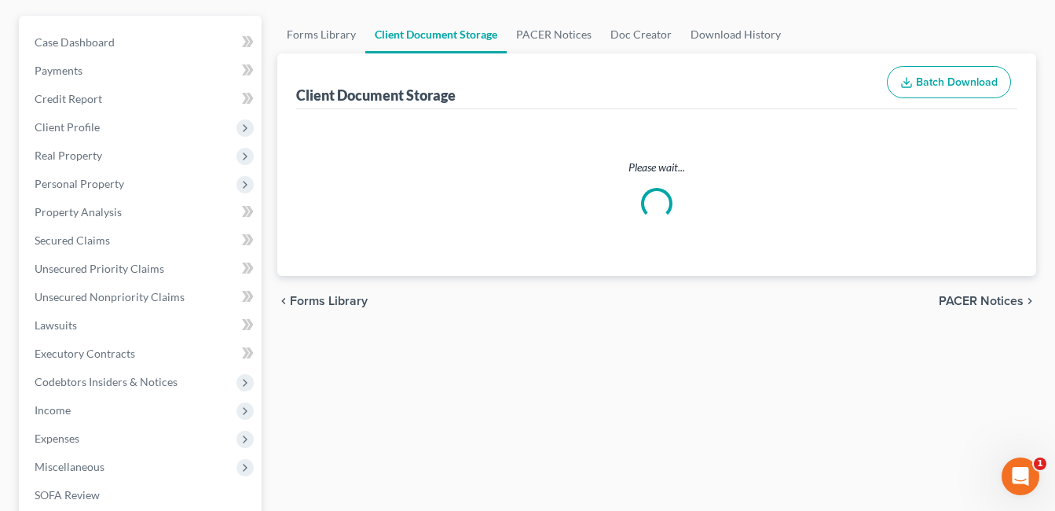
select select "7"
select select "37"
select select "52"
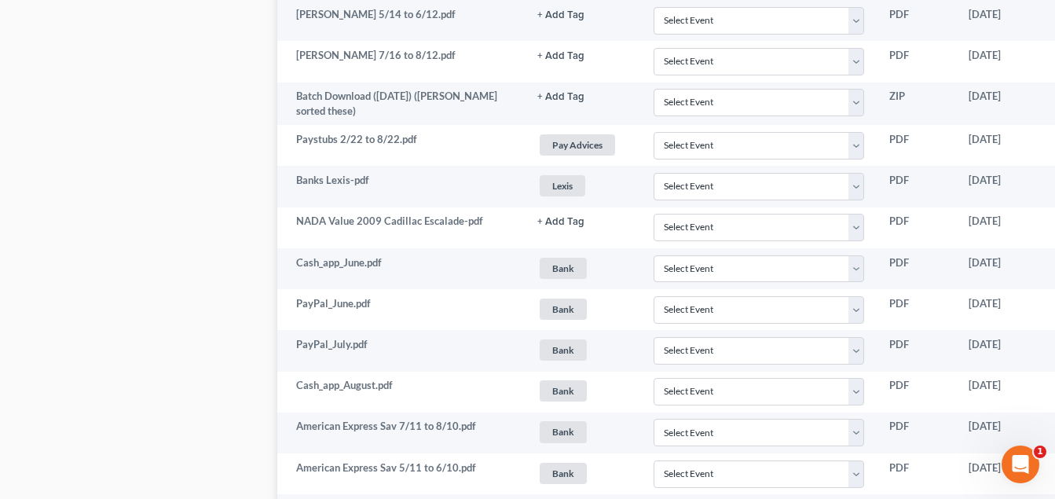
scroll to position [1650, 121]
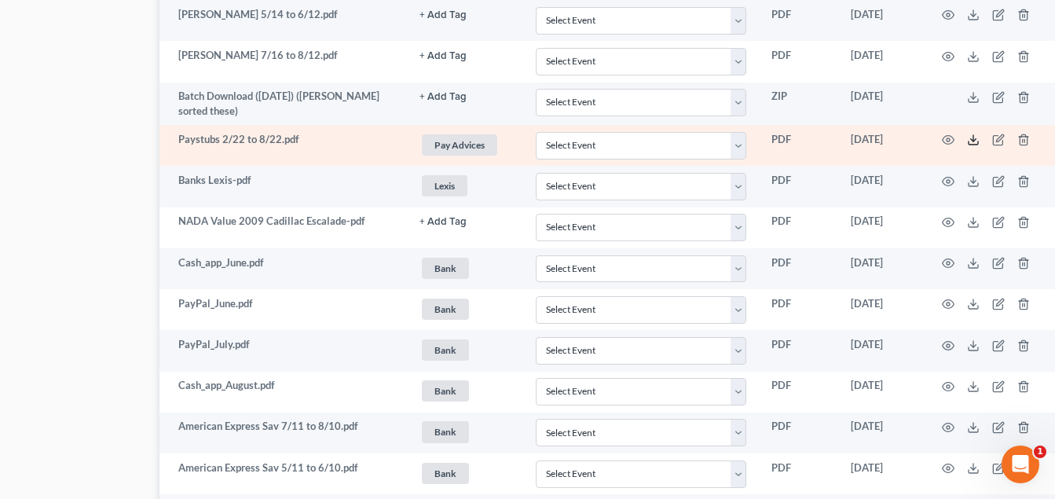
click at [970, 140] on icon at bounding box center [973, 140] width 13 height 13
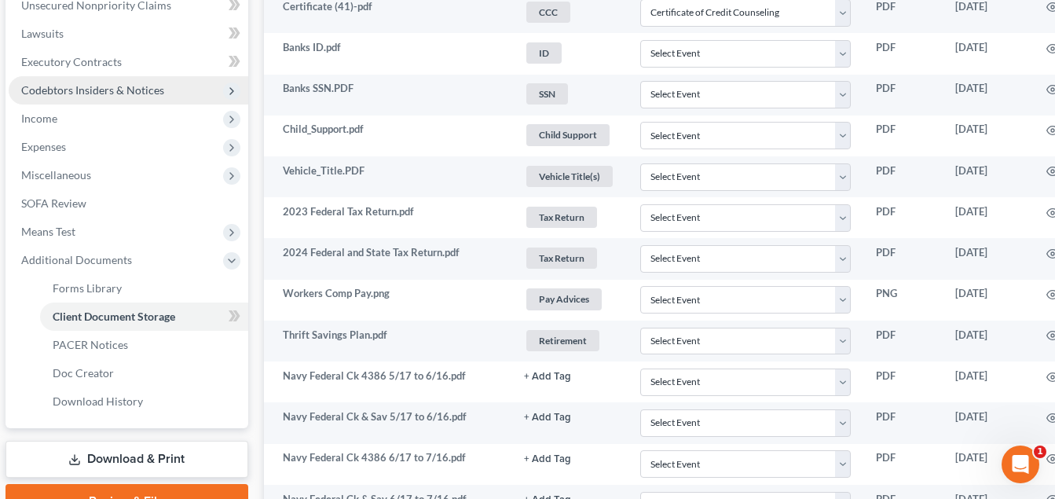
scroll to position [236, 13]
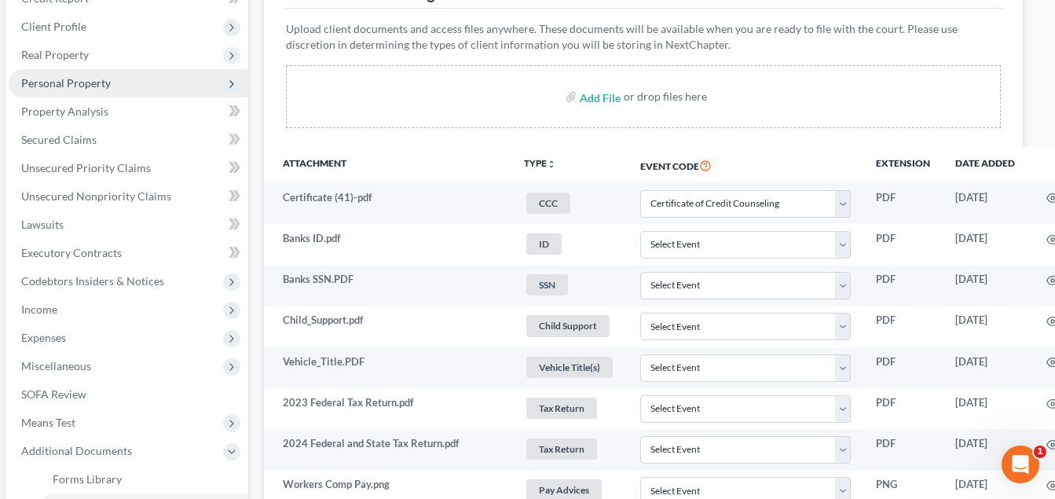
click at [105, 77] on span "Personal Property" at bounding box center [66, 82] width 90 height 13
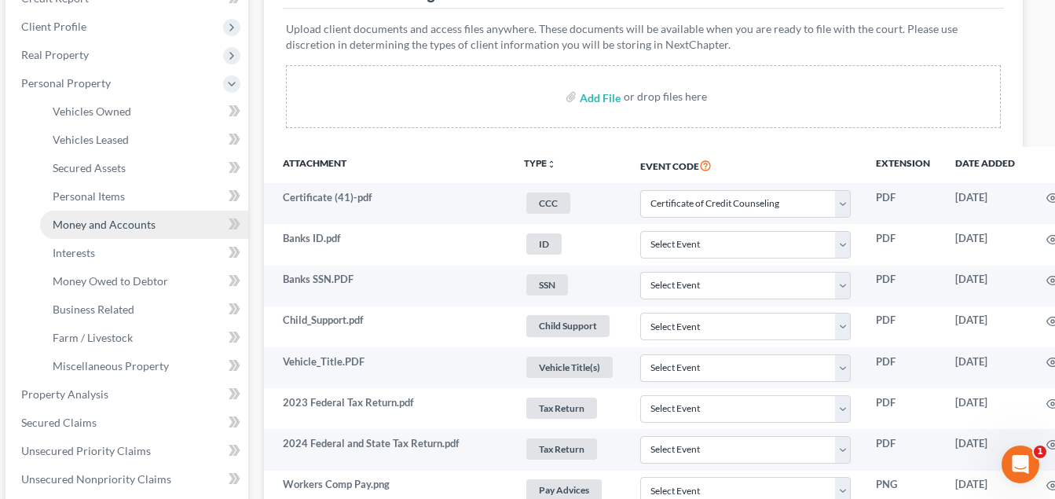
click at [123, 225] on span "Money and Accounts" at bounding box center [104, 224] width 103 height 13
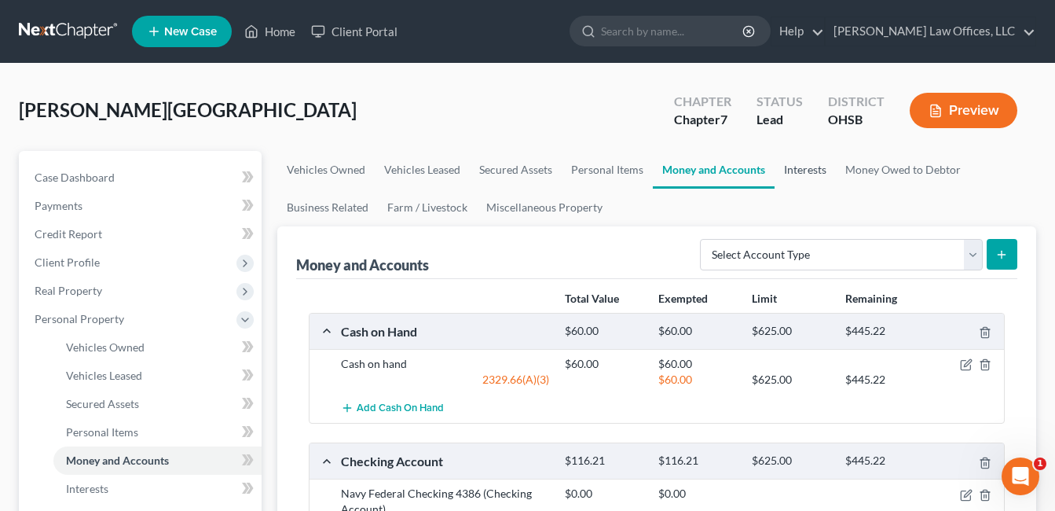
click at [809, 174] on link "Interests" at bounding box center [805, 170] width 61 height 38
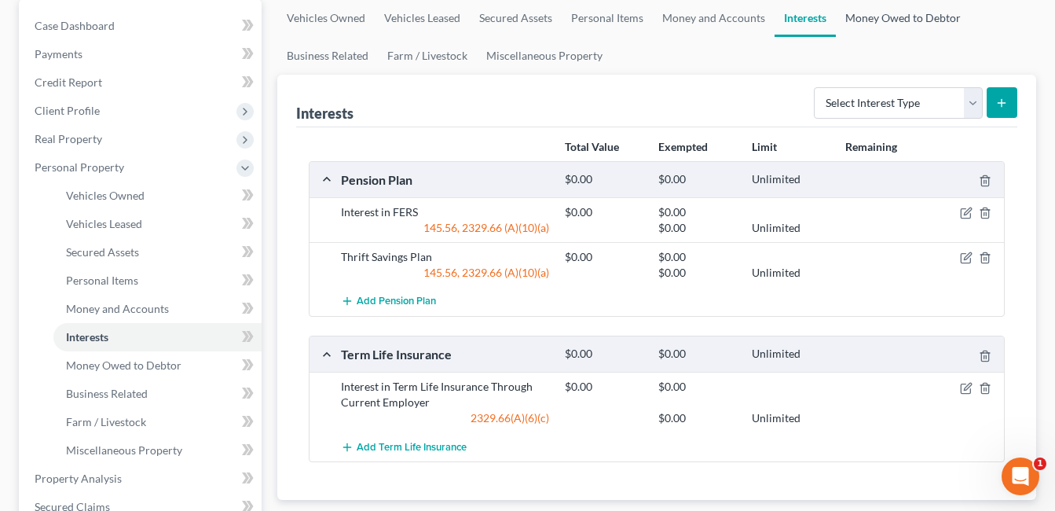
scroll to position [79, 0]
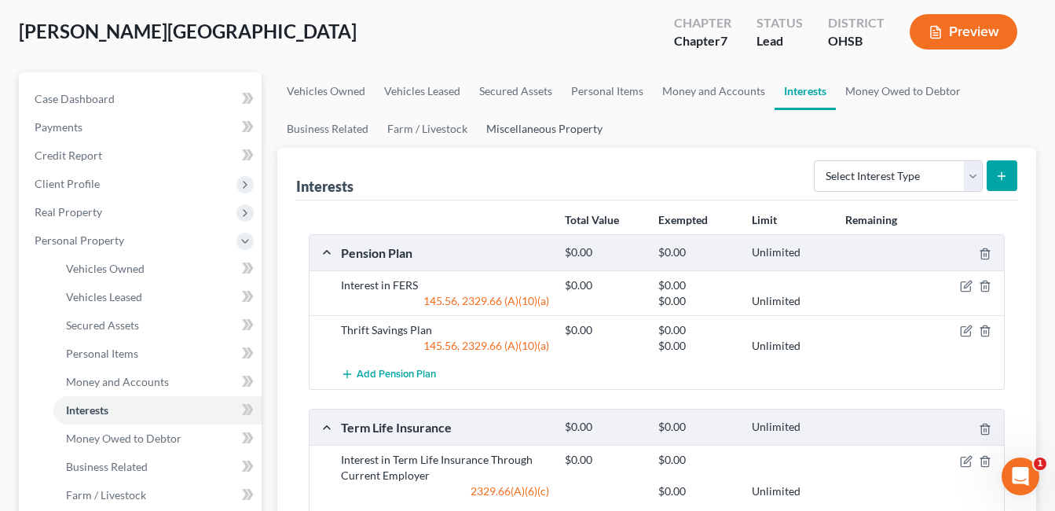
click at [575, 126] on link "Miscellaneous Property" at bounding box center [544, 129] width 135 height 38
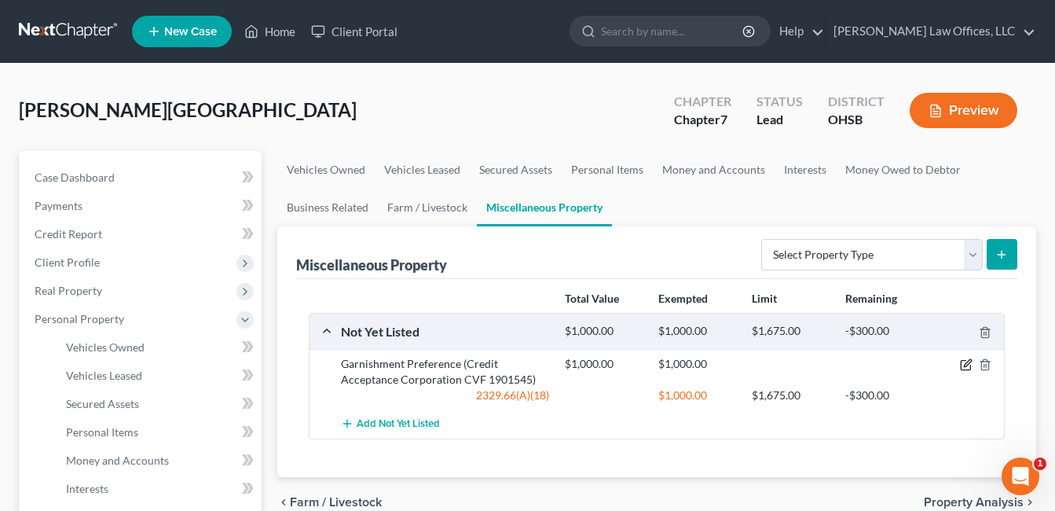
click at [968, 365] on icon "button" at bounding box center [967, 363] width 7 height 7
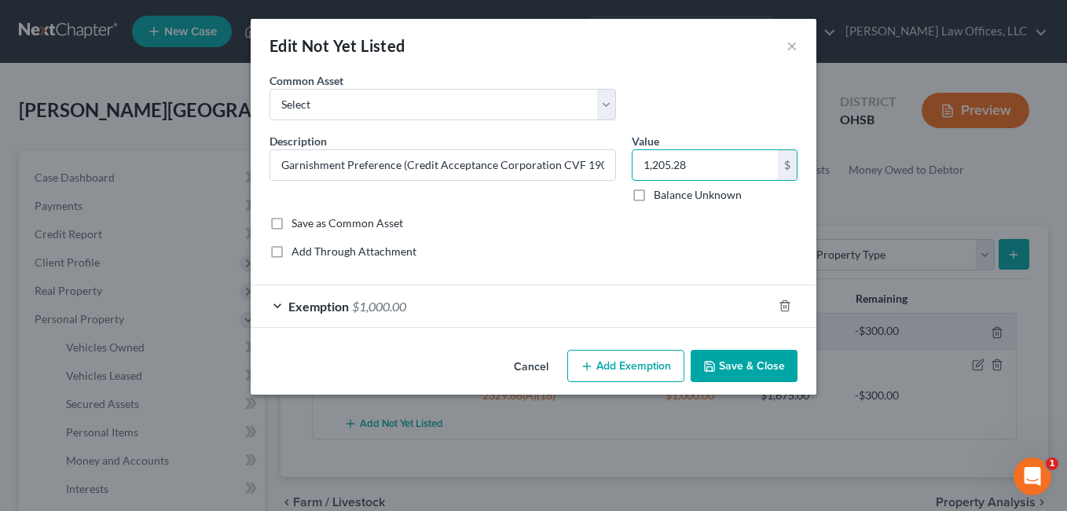
type input "1,205.28"
click at [541, 313] on div "Exemption $1,000.00" at bounding box center [512, 306] width 522 height 42
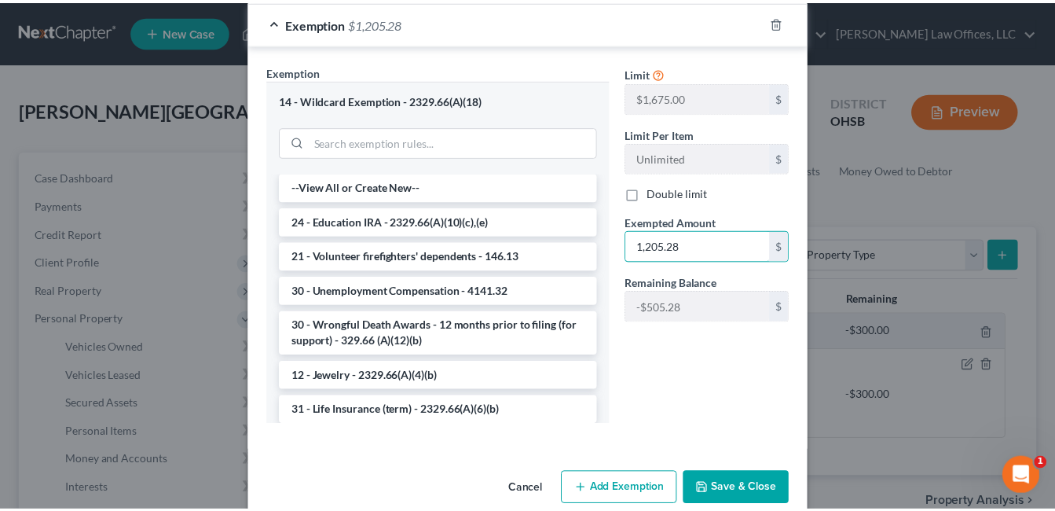
scroll to position [310, 0]
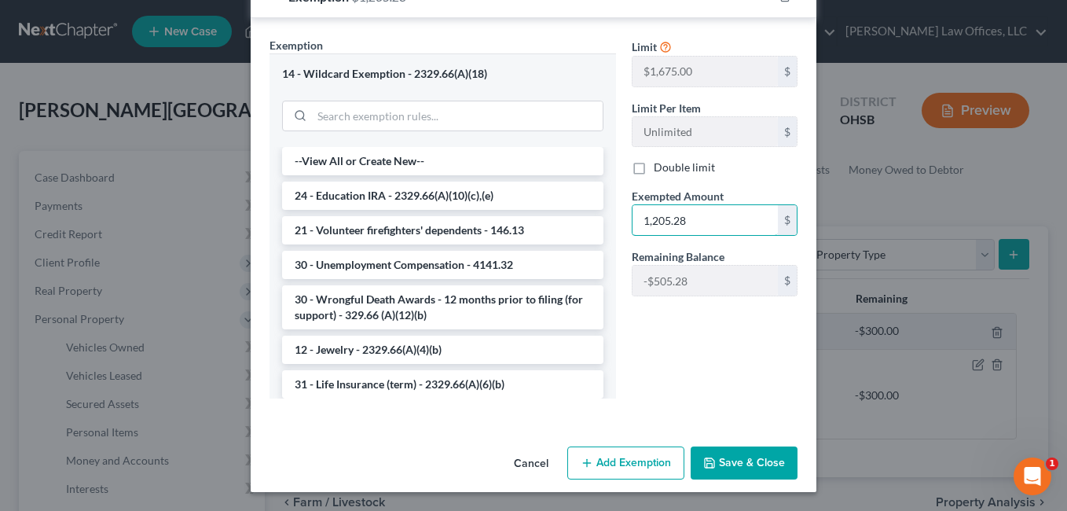
type input "1,205.28"
click at [721, 453] on button "Save & Close" at bounding box center [744, 462] width 107 height 33
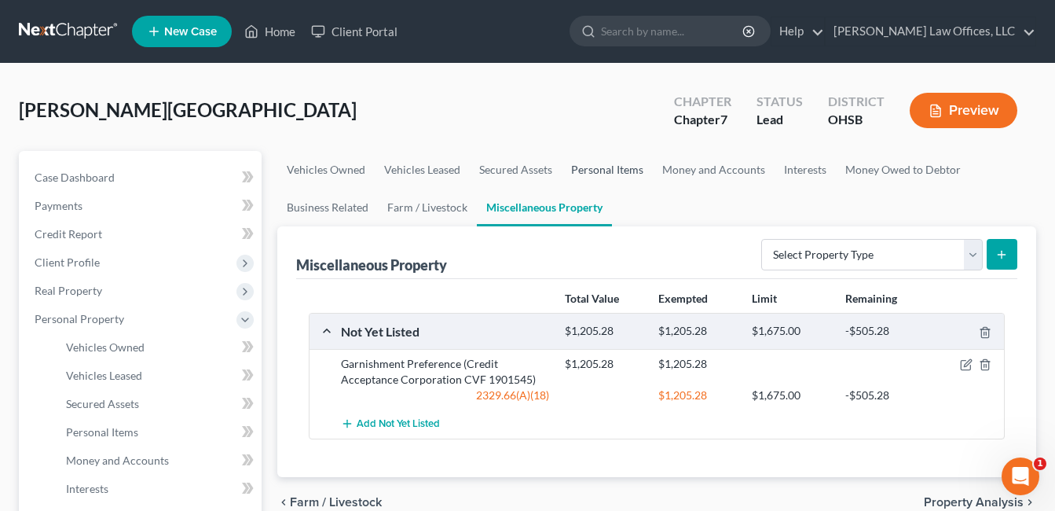
click at [606, 167] on link "Personal Items" at bounding box center [607, 170] width 91 height 38
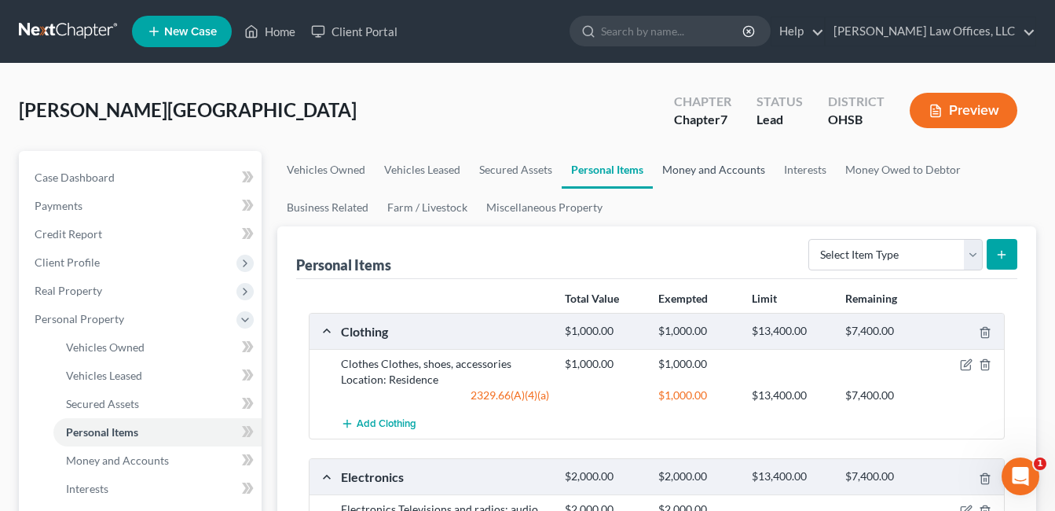
click at [673, 165] on link "Money and Accounts" at bounding box center [714, 170] width 122 height 38
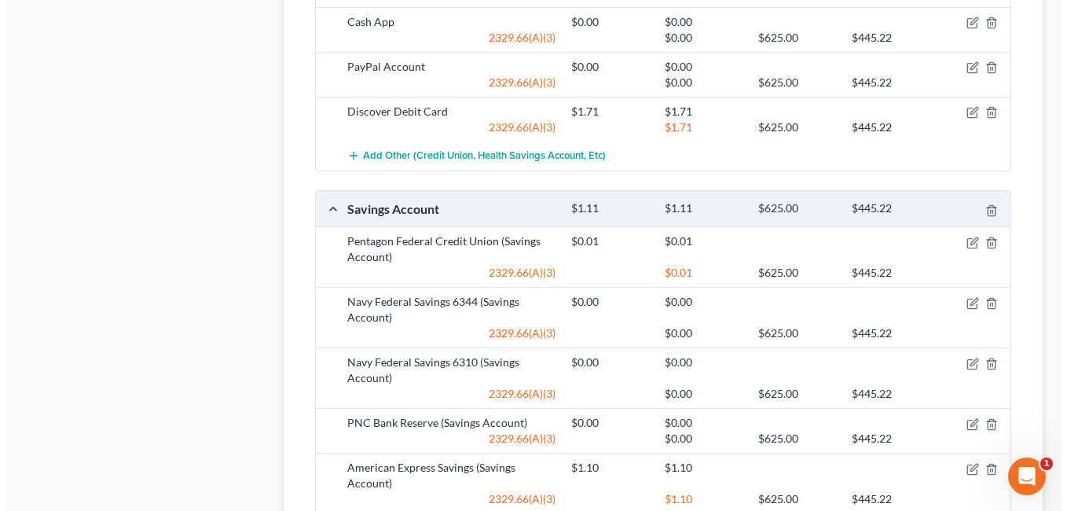
scroll to position [1410, 0]
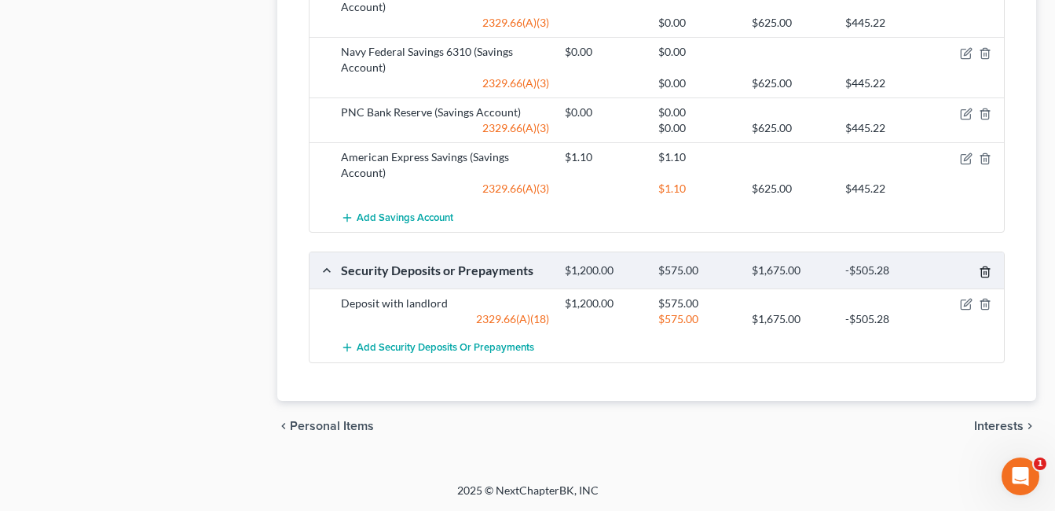
click at [982, 272] on icon "button" at bounding box center [985, 272] width 13 height 13
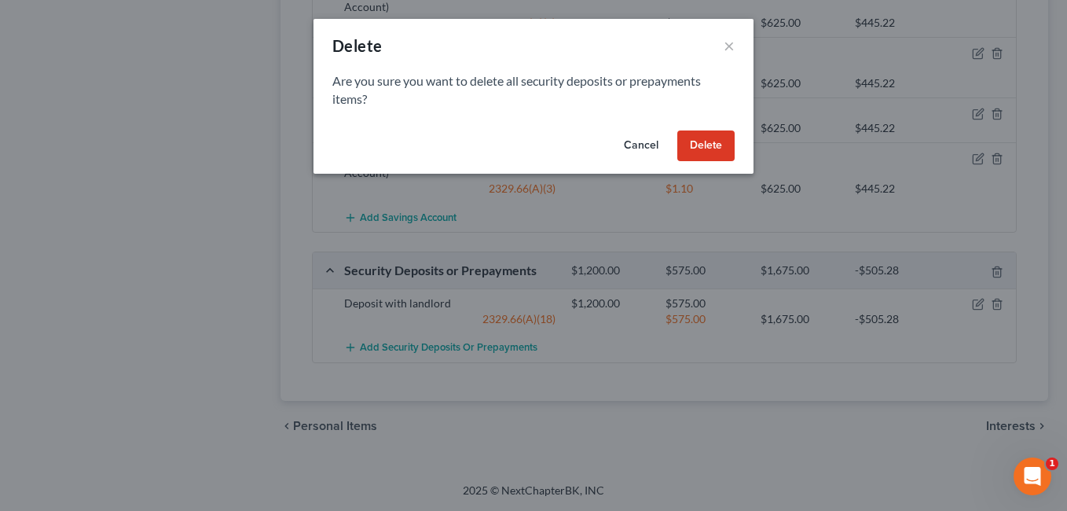
click at [717, 152] on button "Delete" at bounding box center [705, 145] width 57 height 31
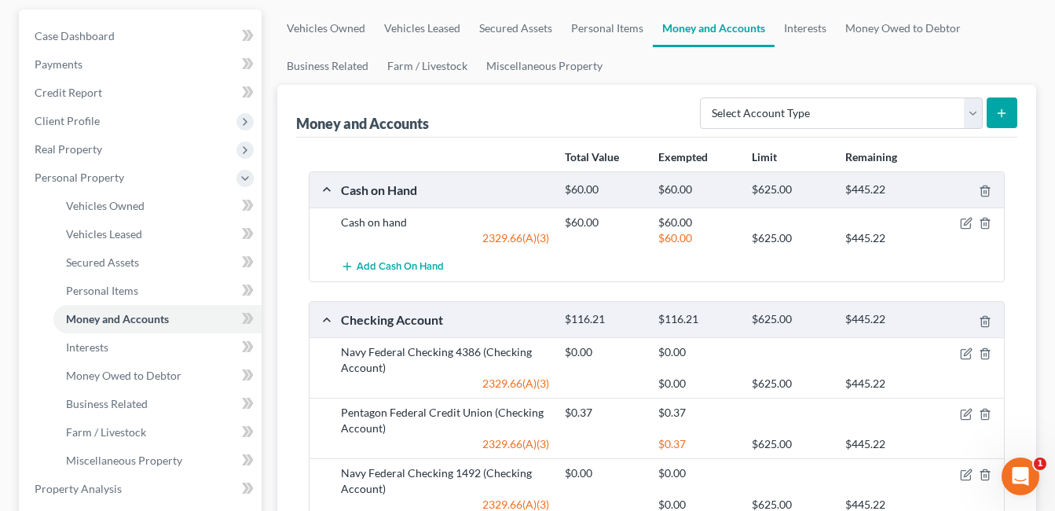
scroll to position [393, 0]
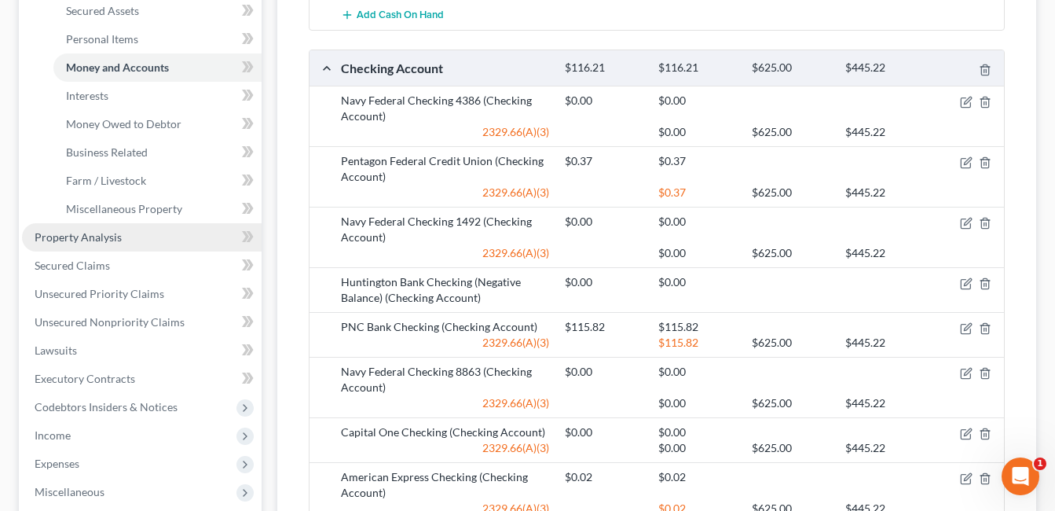
click at [101, 231] on span "Property Analysis" at bounding box center [78, 236] width 87 height 13
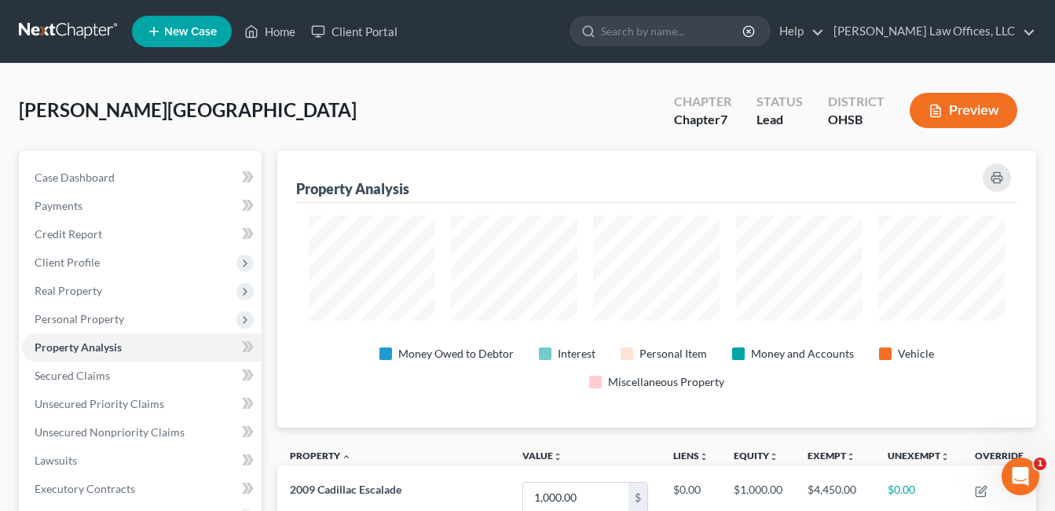
click at [344, 116] on div "Banks, Maleeka Upgraded Chapter Chapter 7 Status Lead District OHSB Preview" at bounding box center [528, 117] width 1018 height 68
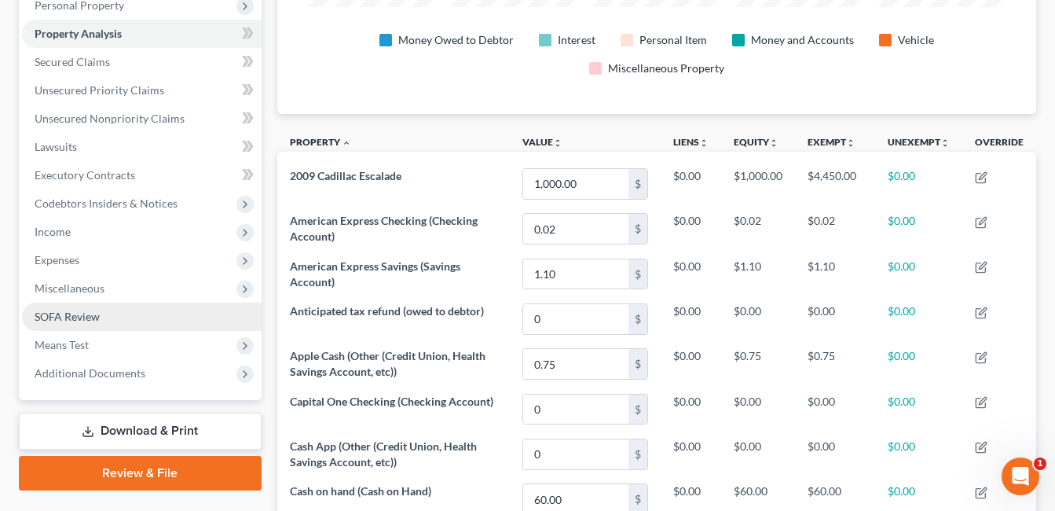
scroll to position [314, 0]
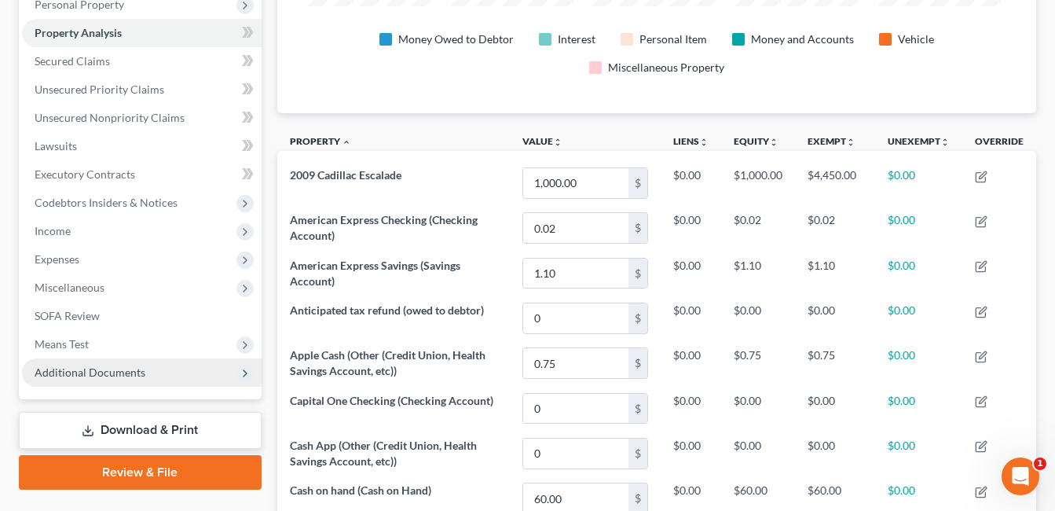
click at [130, 373] on span "Additional Documents" at bounding box center [90, 371] width 111 height 13
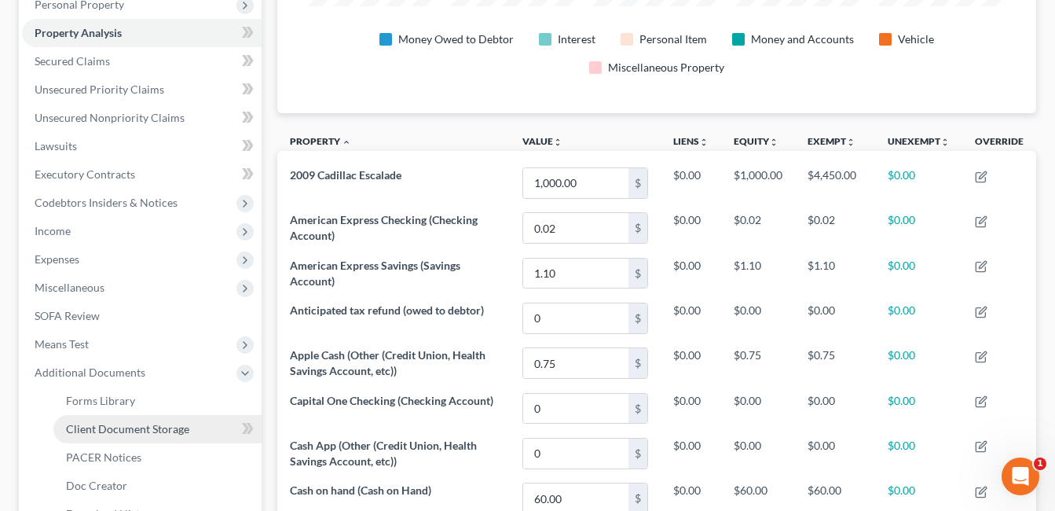
click at [149, 431] on span "Client Document Storage" at bounding box center [127, 428] width 123 height 13
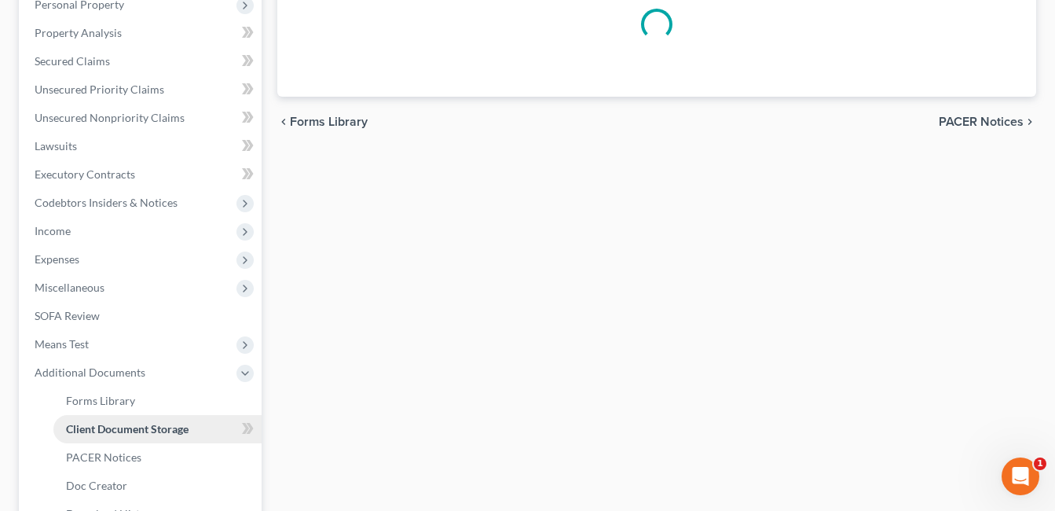
scroll to position [234, 0]
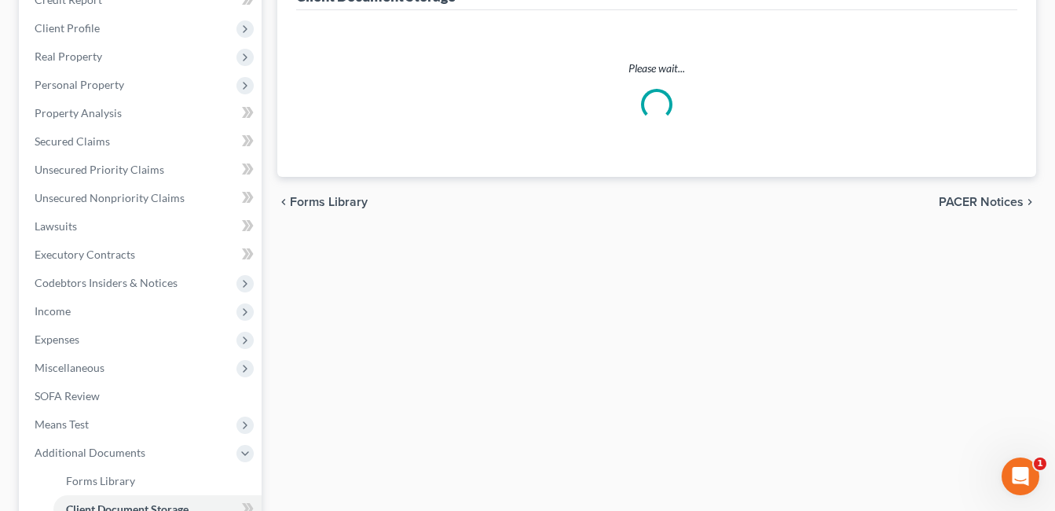
select select "7"
select select "37"
select select "52"
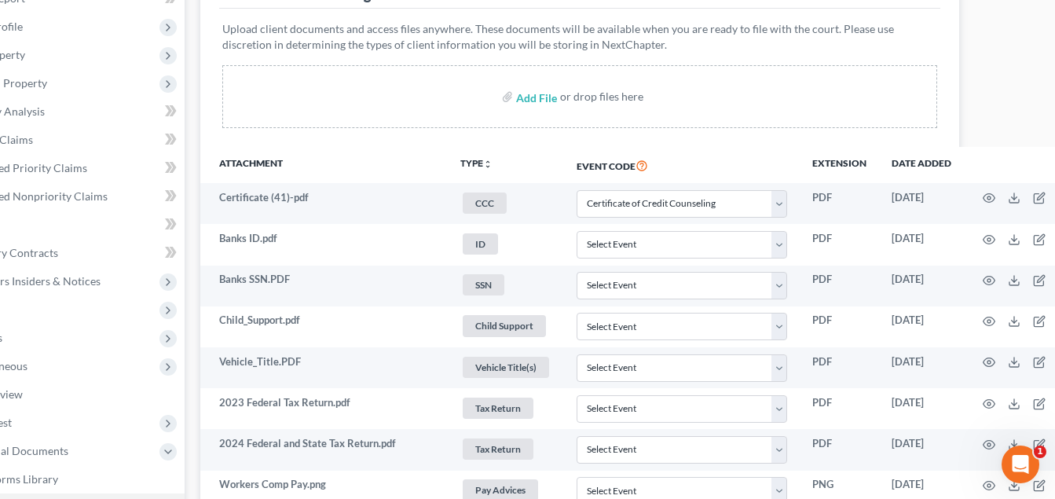
scroll to position [236, 106]
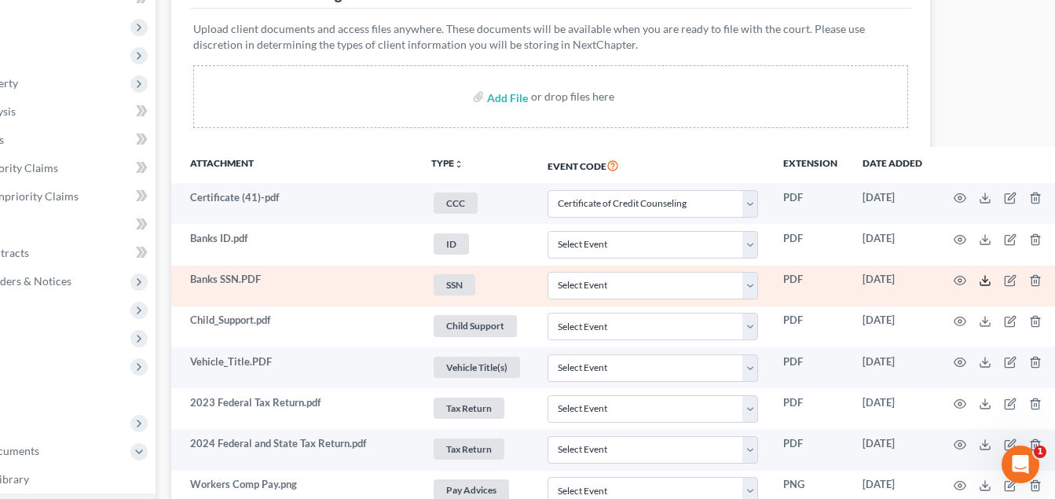
click at [985, 278] on line at bounding box center [985, 279] width 0 height 6
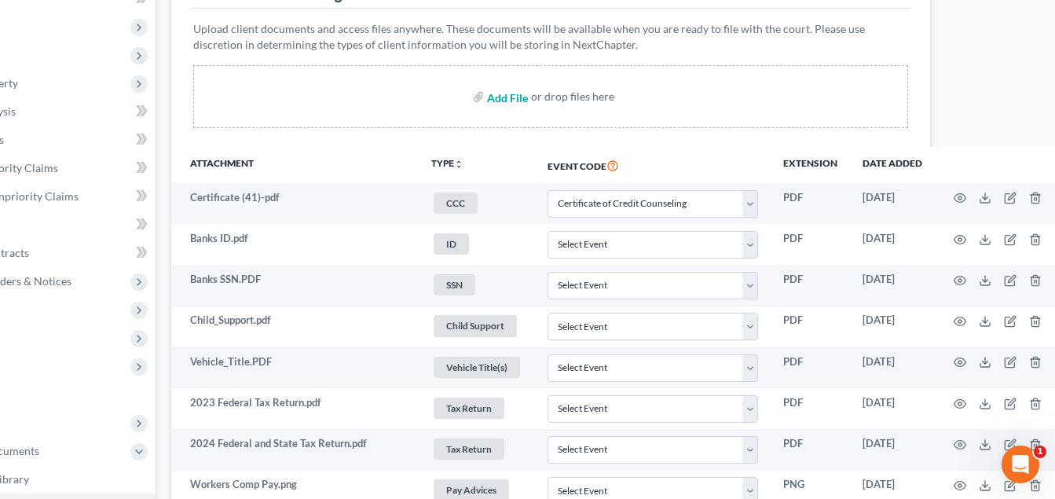
click at [500, 97] on input "file" at bounding box center [506, 97] width 38 height 28
type input "C:\fakepath\ePayroll 2025 - 19.pdf"
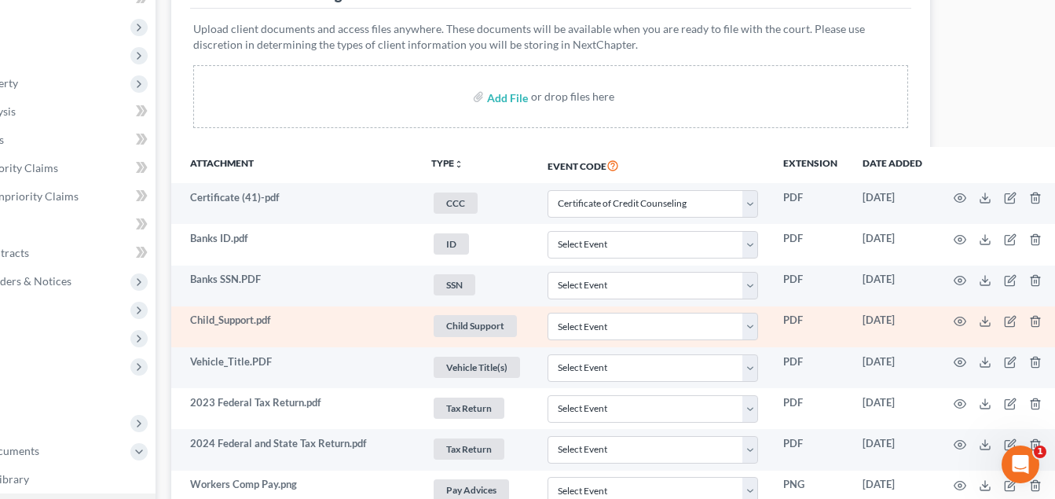
select select "7"
select select "37"
select select "52"
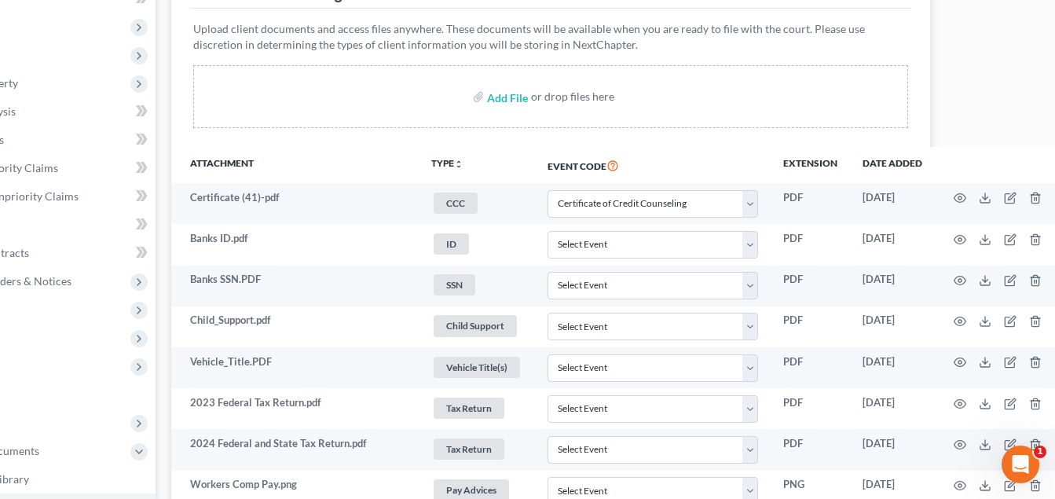
scroll to position [2342, 106]
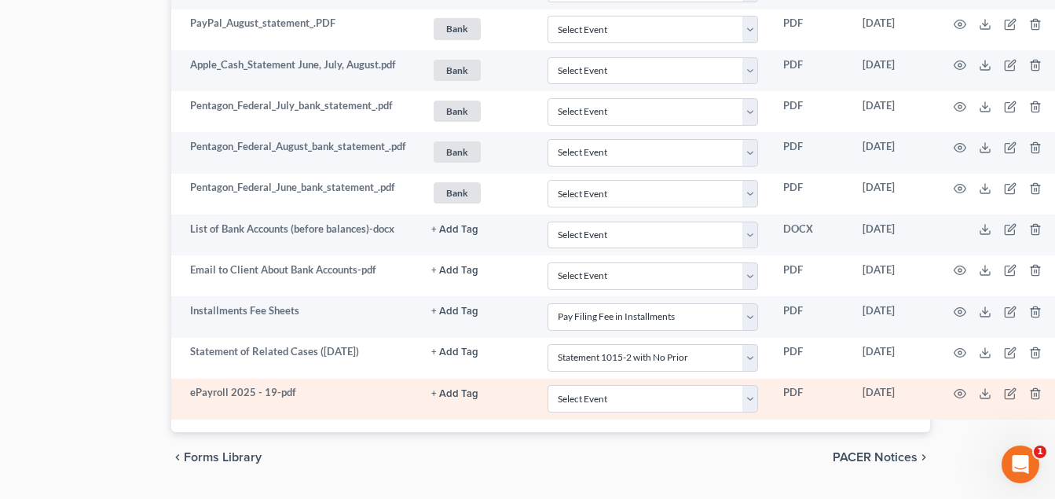
click at [443, 391] on button "+ Add Tag" at bounding box center [454, 394] width 47 height 10
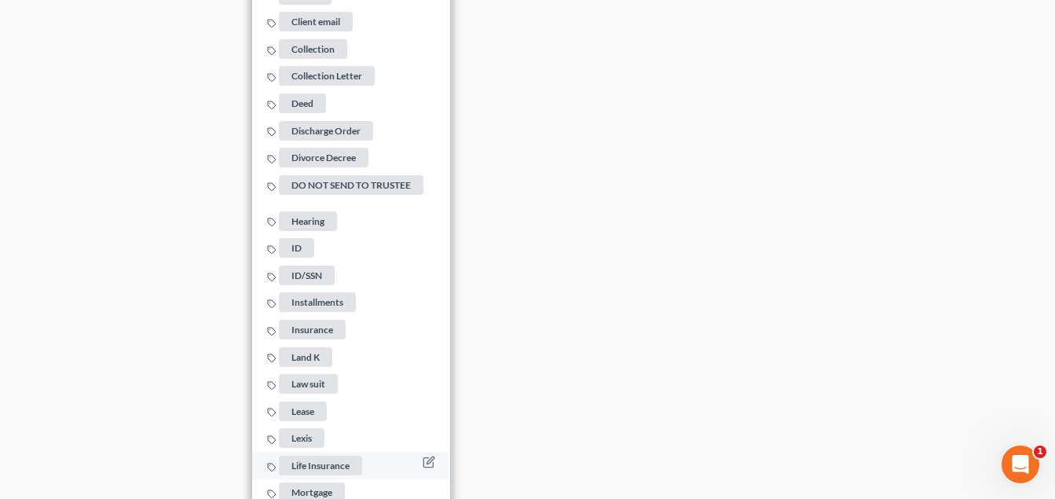
scroll to position [3442, 106]
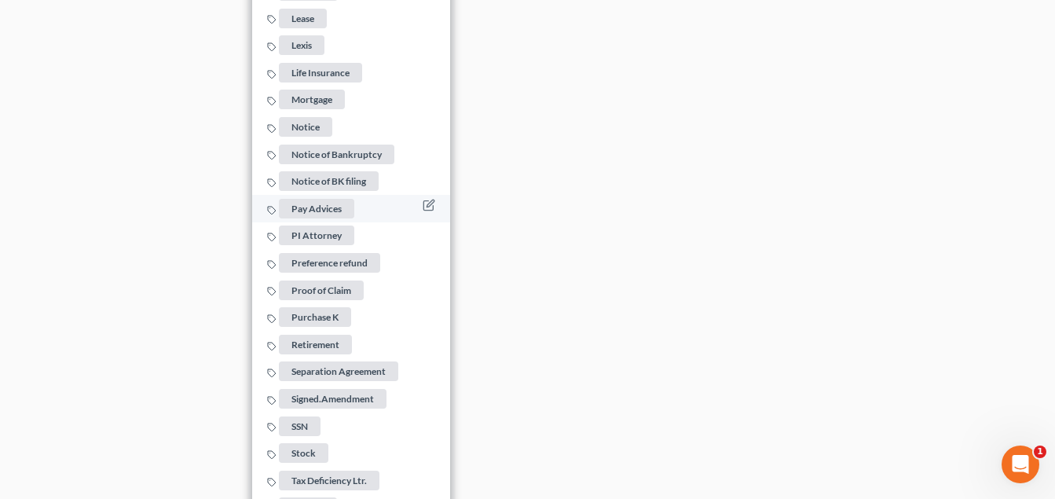
click at [329, 201] on span "Pay Advices" at bounding box center [316, 209] width 75 height 20
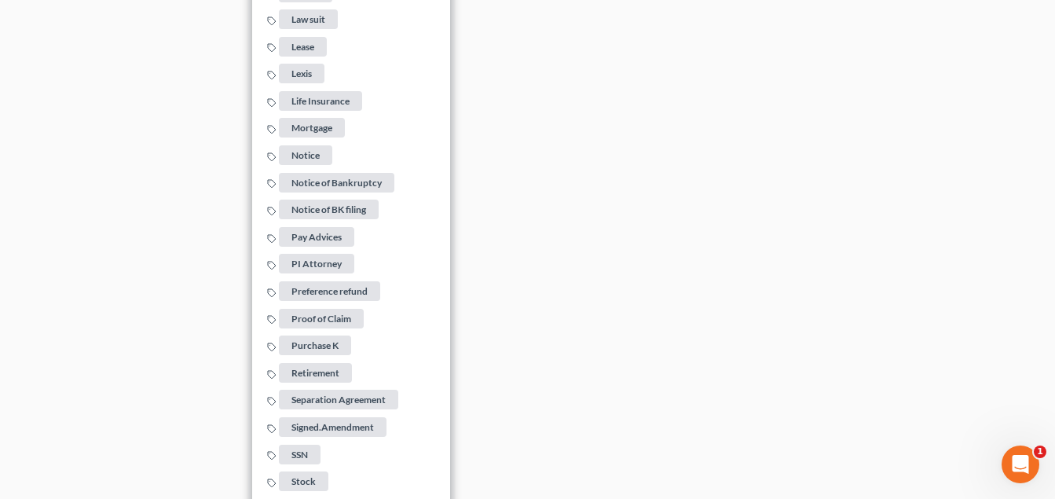
drag, startPoint x: 728, startPoint y: 196, endPoint x: 850, endPoint y: 273, distance: 144.1
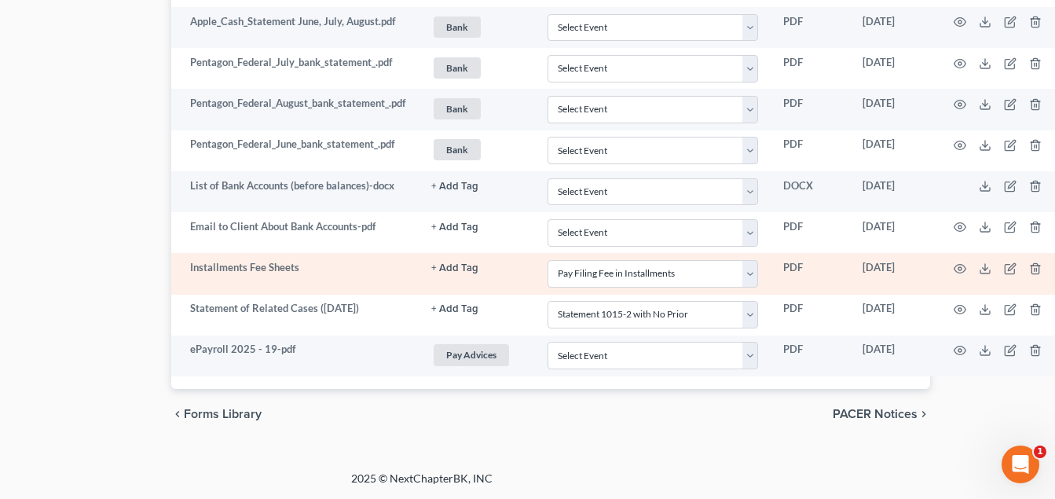
scroll to position [2384, 106]
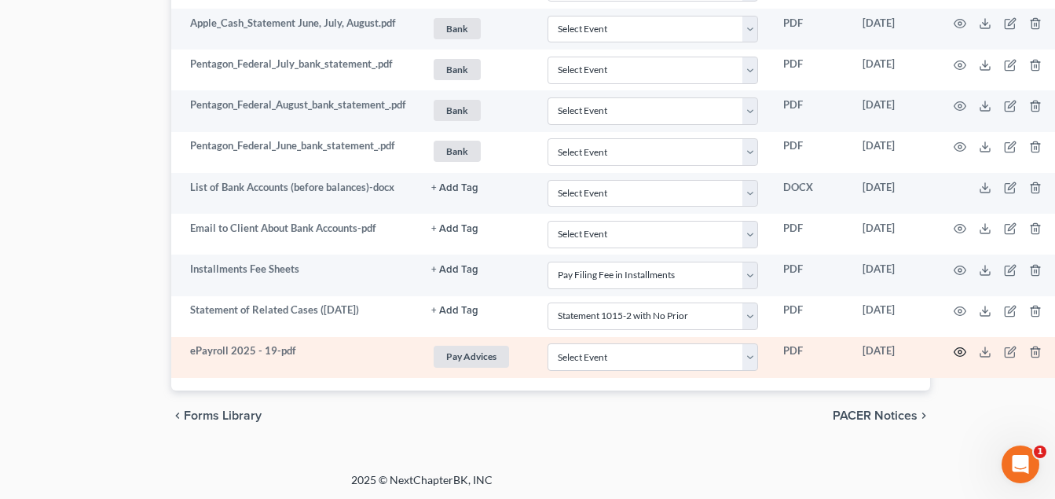
click at [963, 350] on icon "button" at bounding box center [960, 352] width 13 height 13
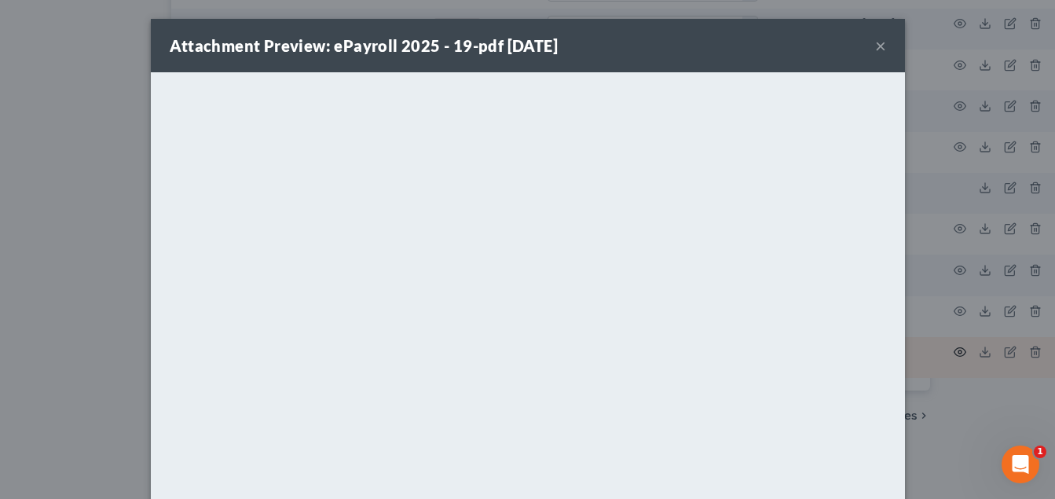
scroll to position [2372, 106]
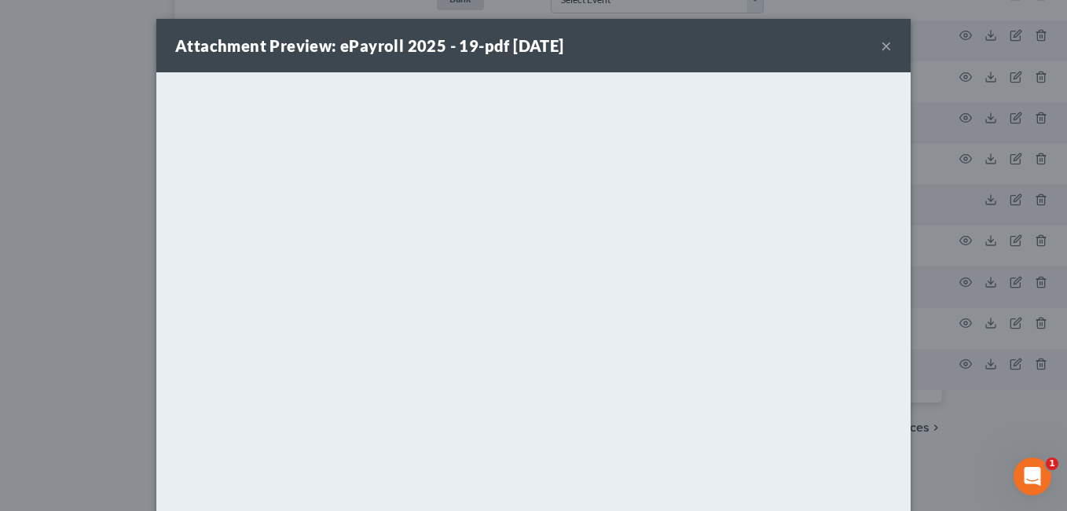
click at [886, 45] on button "×" at bounding box center [886, 45] width 11 height 19
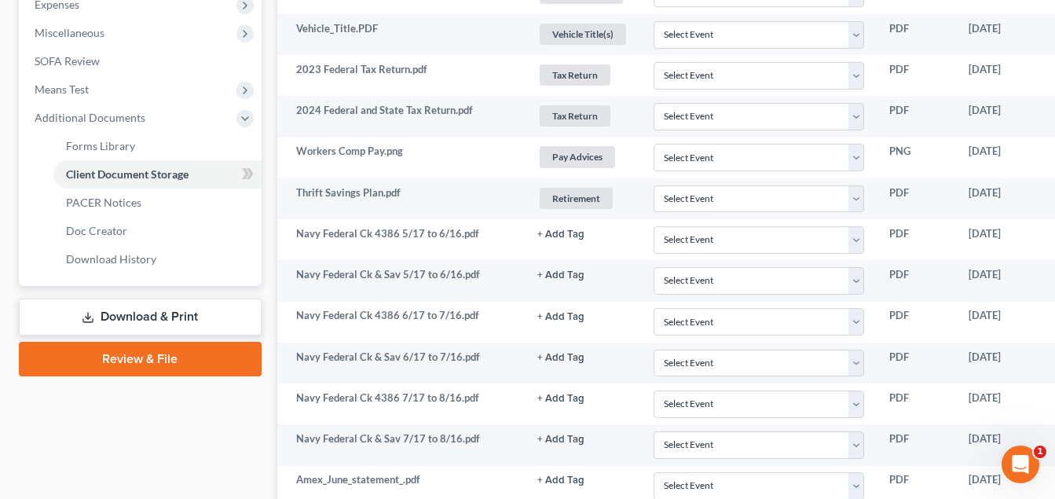
scroll to position [329, 0]
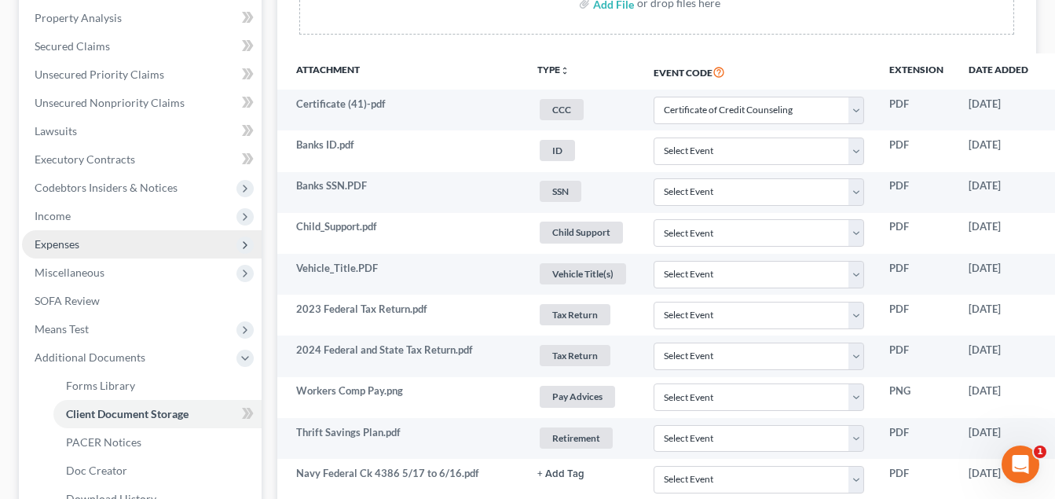
drag, startPoint x: 101, startPoint y: 220, endPoint x: 111, endPoint y: 251, distance: 32.3
click at [101, 220] on span "Income" at bounding box center [142, 216] width 240 height 28
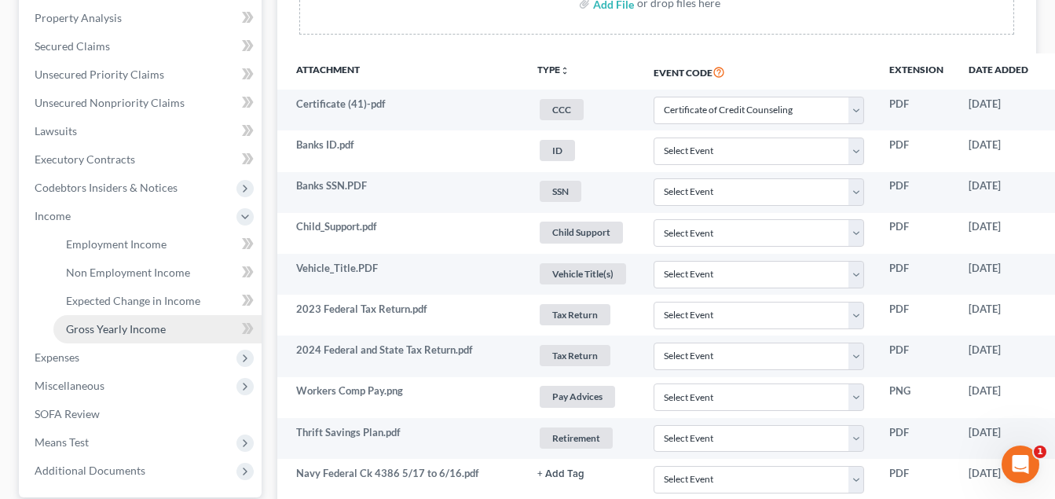
click at [119, 332] on span "Gross Yearly Income" at bounding box center [116, 328] width 100 height 13
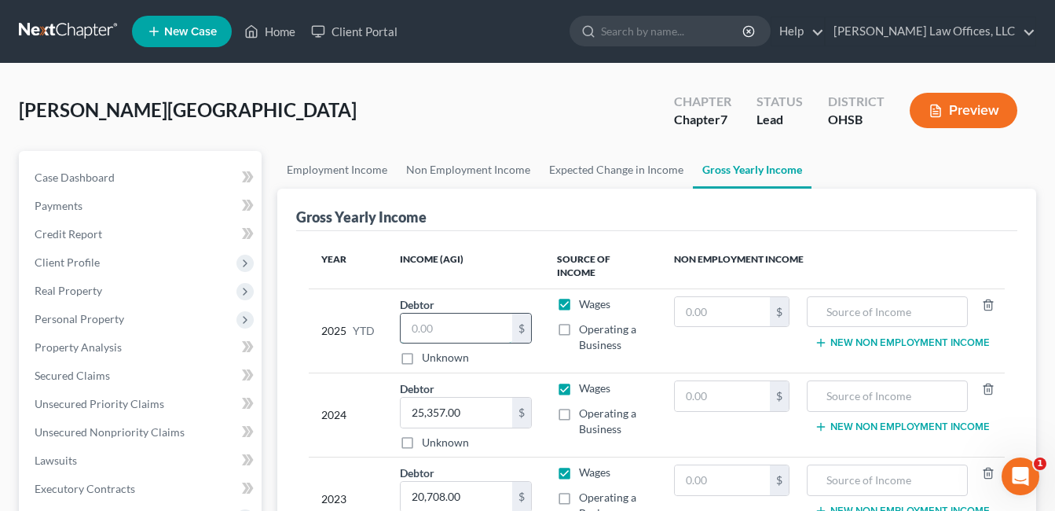
drag, startPoint x: 445, startPoint y: 314, endPoint x: 423, endPoint y: 318, distance: 22.3
click at [423, 318] on input "text" at bounding box center [457, 329] width 112 height 30
paste input "17,701.37"
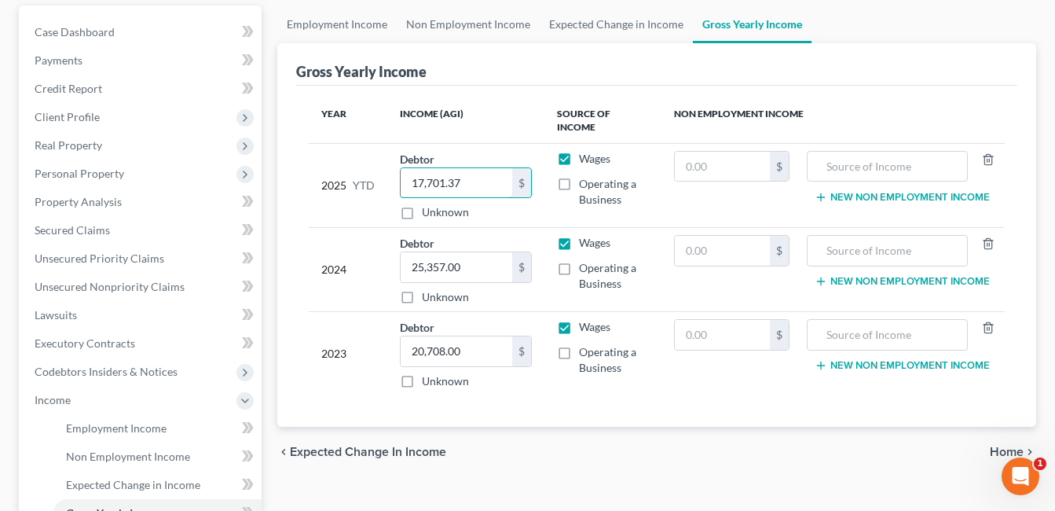
scroll to position [157, 0]
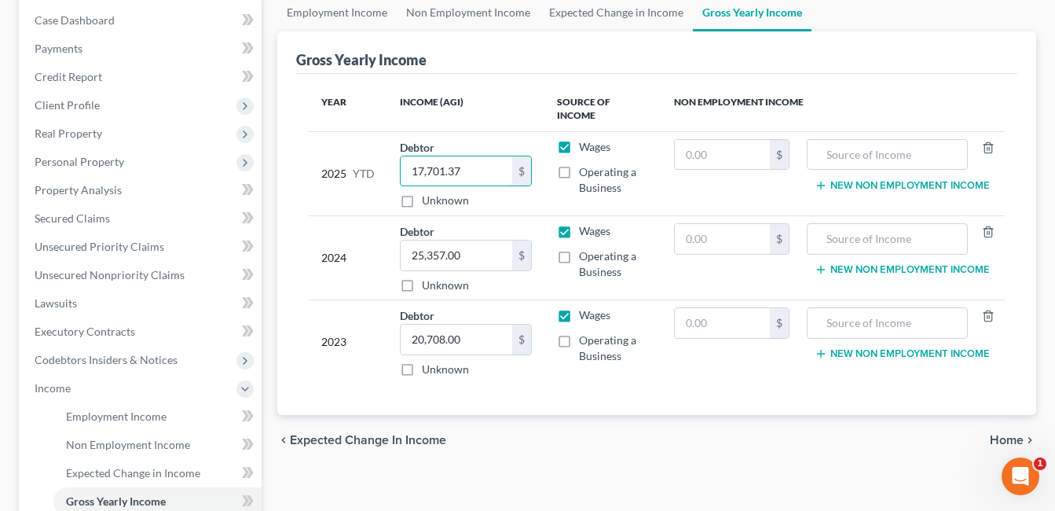
type input "17,701.37"
click at [668, 415] on div "chevron_left Expected Change in Income Home chevron_right" at bounding box center [656, 440] width 759 height 50
click at [662, 415] on div "chevron_left Expected Change in Income Home chevron_right" at bounding box center [656, 440] width 759 height 50
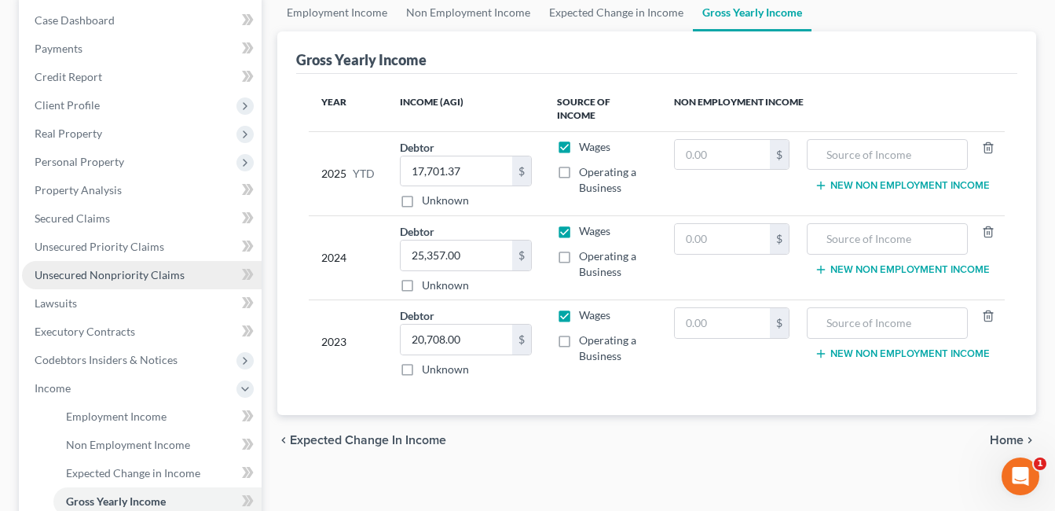
click at [104, 276] on span "Unsecured Nonpriority Claims" at bounding box center [110, 274] width 150 height 13
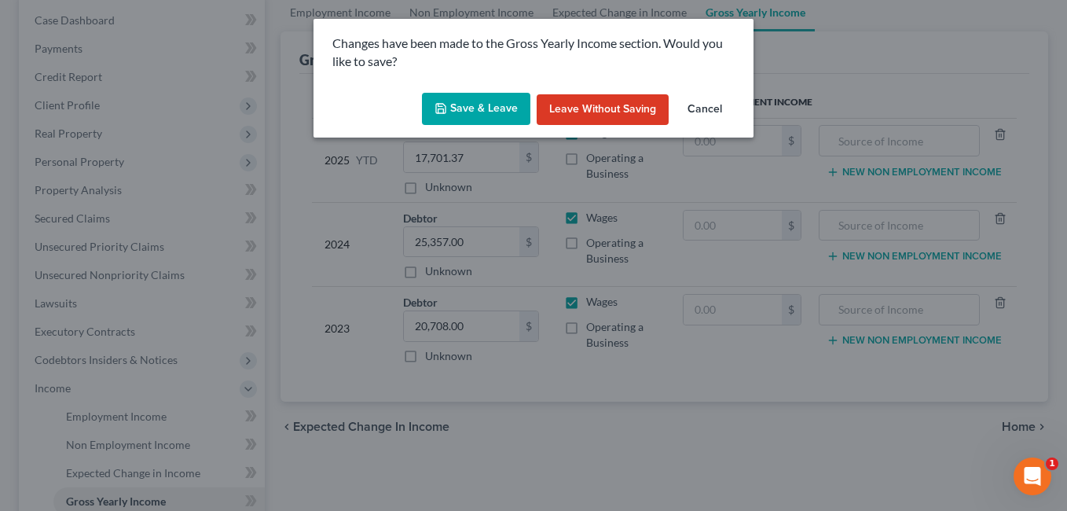
click at [469, 116] on button "Save & Leave" at bounding box center [476, 109] width 108 height 33
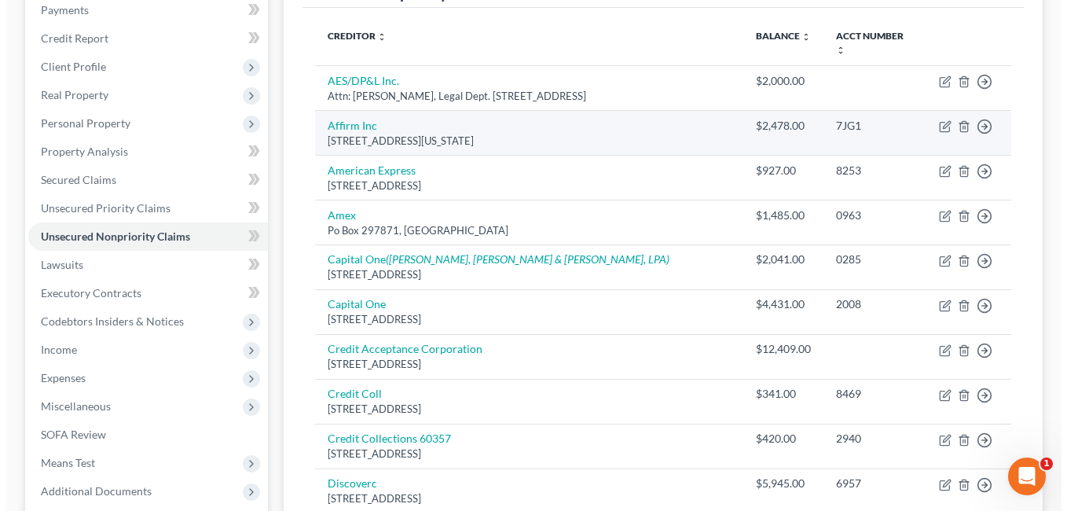
scroll to position [236, 0]
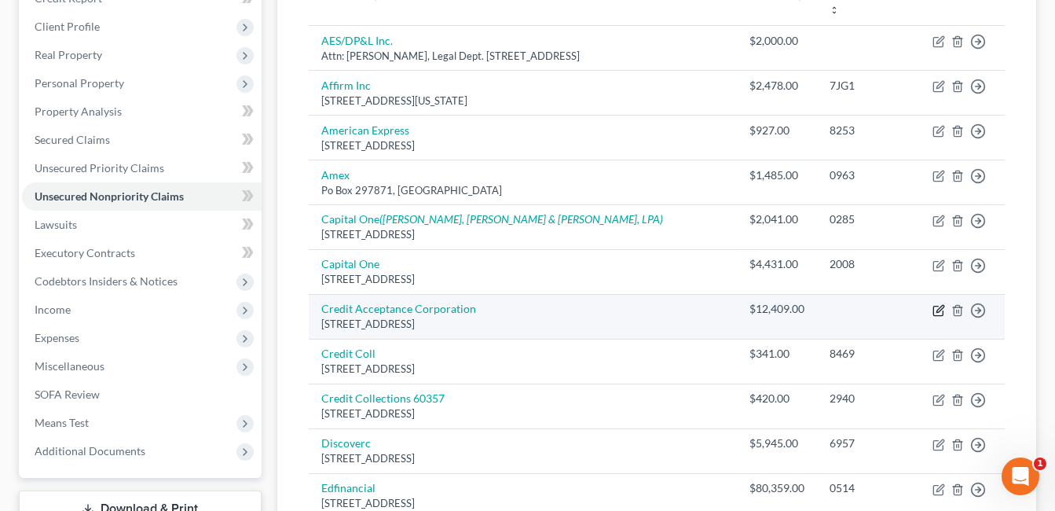
click at [934, 306] on icon "button" at bounding box center [938, 310] width 9 height 9
select select "23"
select select "8"
select select "0"
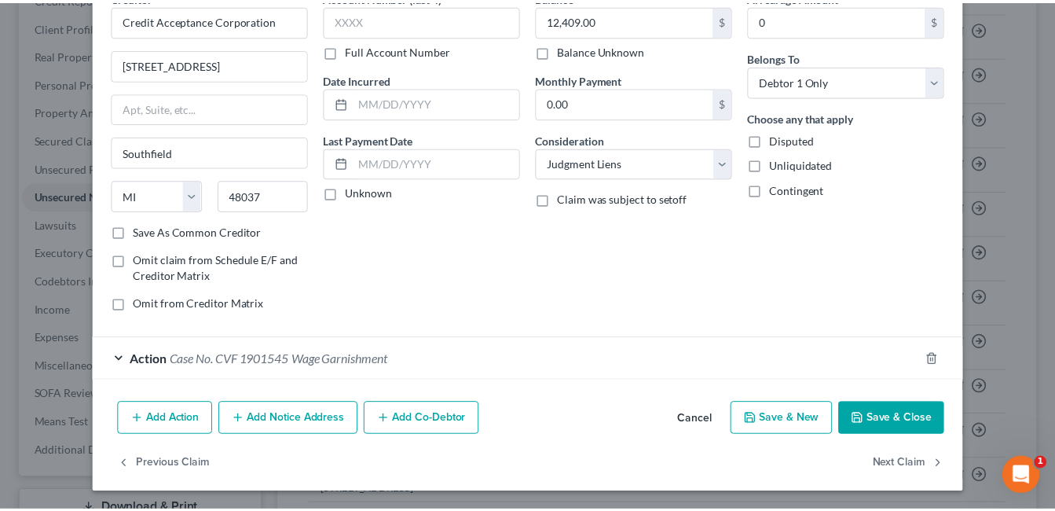
scroll to position [85, 0]
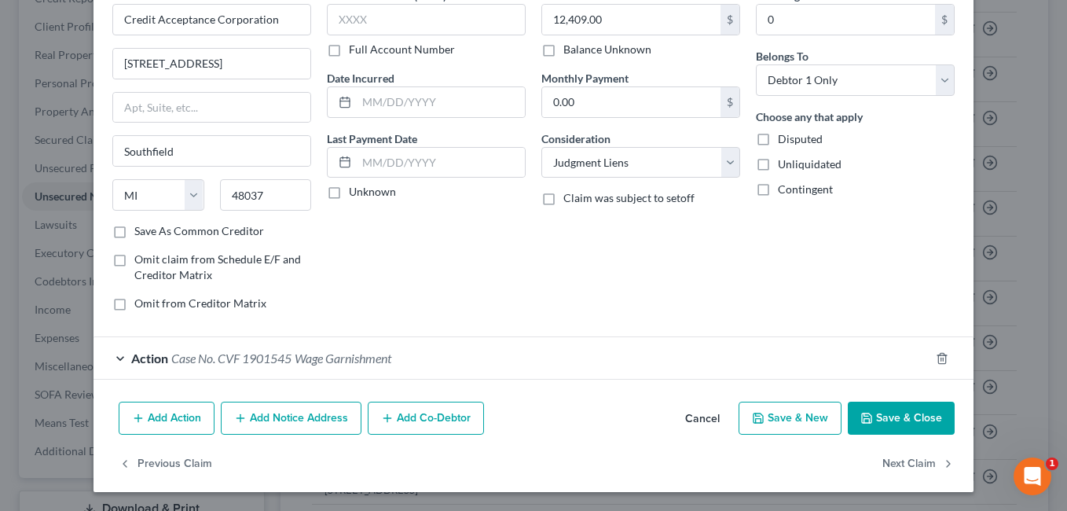
click at [884, 419] on button "Save & Close" at bounding box center [901, 418] width 107 height 33
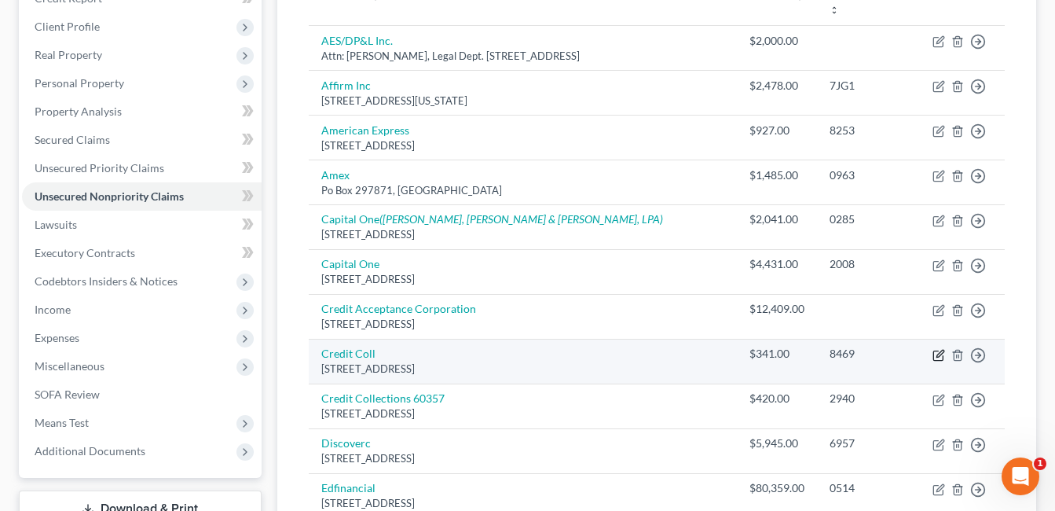
click at [937, 349] on icon "button" at bounding box center [939, 355] width 13 height 13
select select "22"
select select "0"
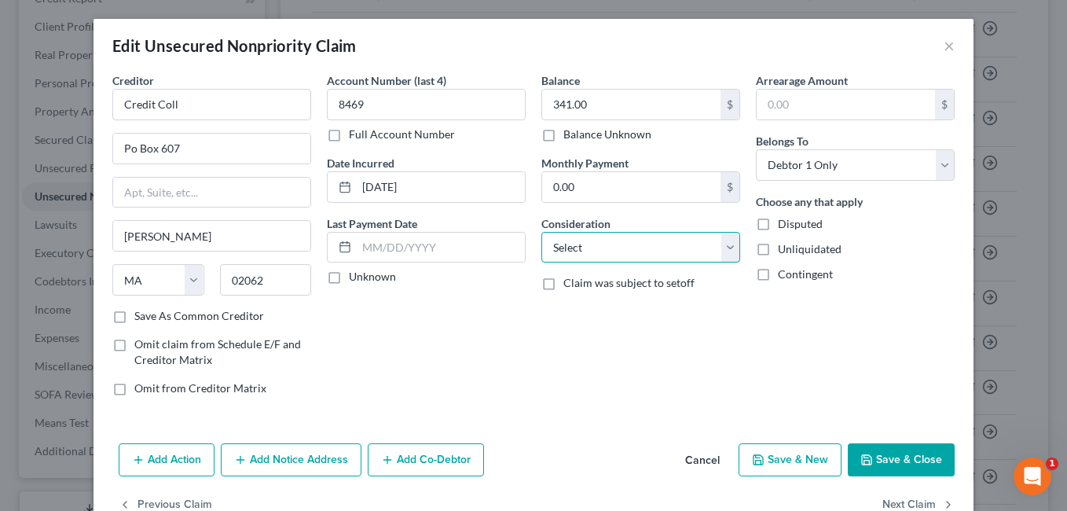
drag, startPoint x: 730, startPoint y: 250, endPoint x: 721, endPoint y: 232, distance: 20.4
click at [730, 250] on select "Select Cable / Satellite Services Collection Agency Credit Card Debt Debt Couns…" at bounding box center [640, 247] width 199 height 31
select select "1"
click at [541, 232] on select "Select Cable / Satellite Services Collection Agency Credit Card Debt Debt Couns…" at bounding box center [640, 247] width 199 height 31
click at [908, 448] on button "Save & Close" at bounding box center [901, 459] width 107 height 33
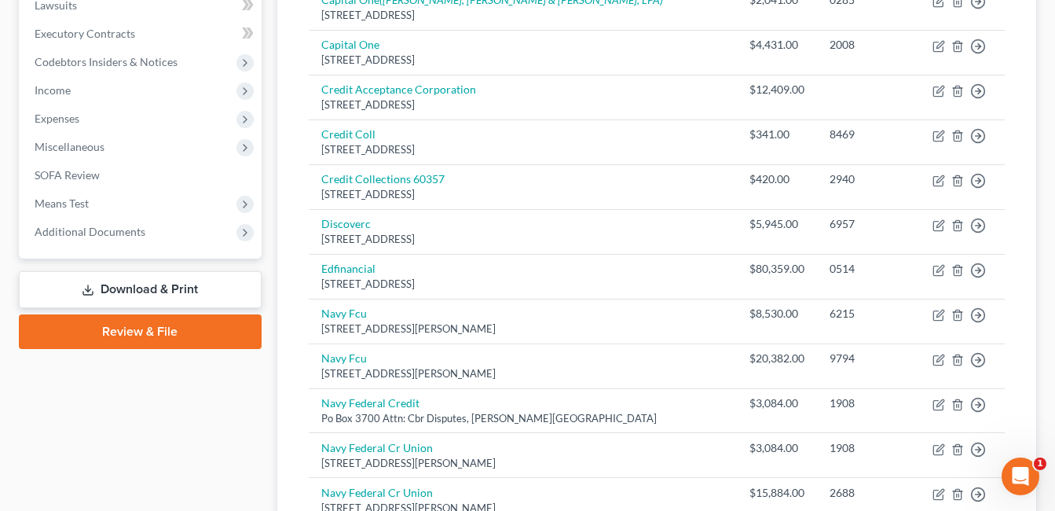
scroll to position [471, 0]
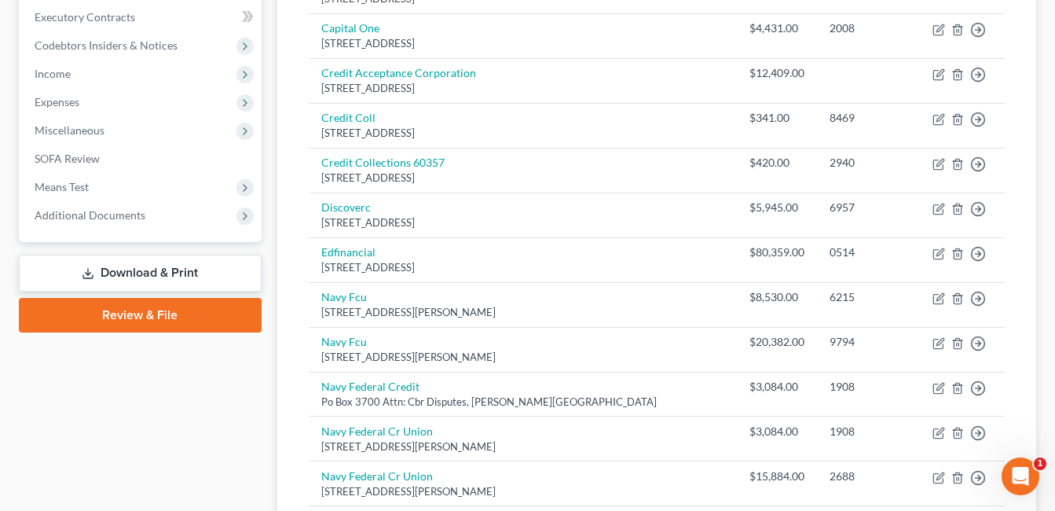
drag, startPoint x: 154, startPoint y: 320, endPoint x: 577, endPoint y: 237, distance: 430.7
click at [154, 319] on link "Review & File" at bounding box center [140, 315] width 243 height 35
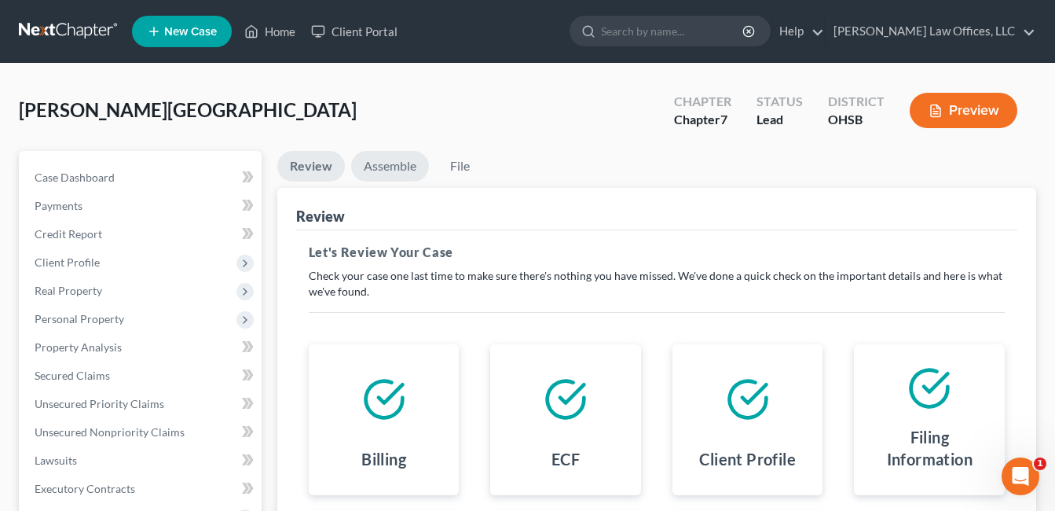
click at [393, 171] on link "Assemble" at bounding box center [390, 166] width 78 height 31
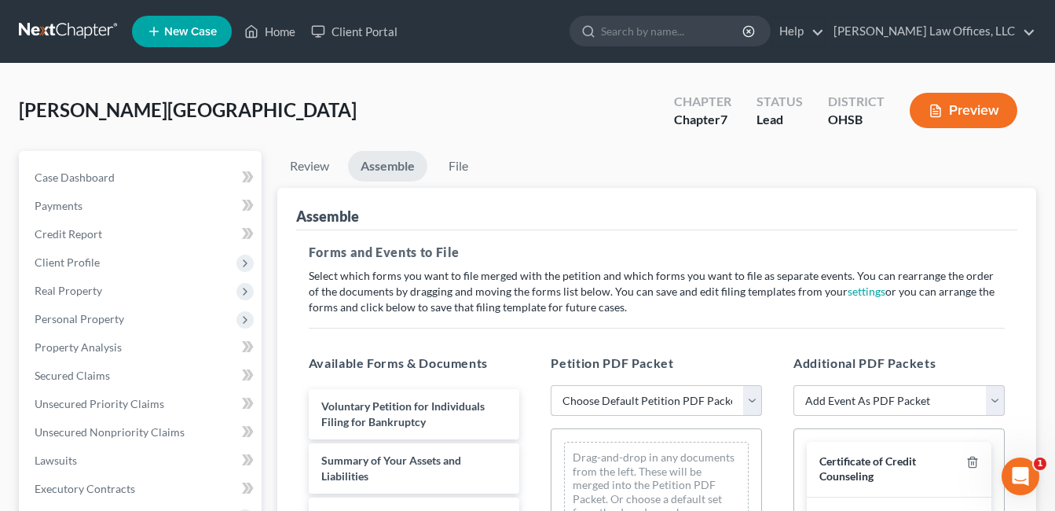
click at [757, 396] on select "Choose Default Petition PDF Packet Emergency Filing (Voluntary Petition and Cre…" at bounding box center [656, 400] width 211 height 31
select select "4"
click at [551, 385] on select "Choose Default Petition PDF Packet Emergency Filing (Voluntary Petition and Cre…" at bounding box center [656, 400] width 211 height 31
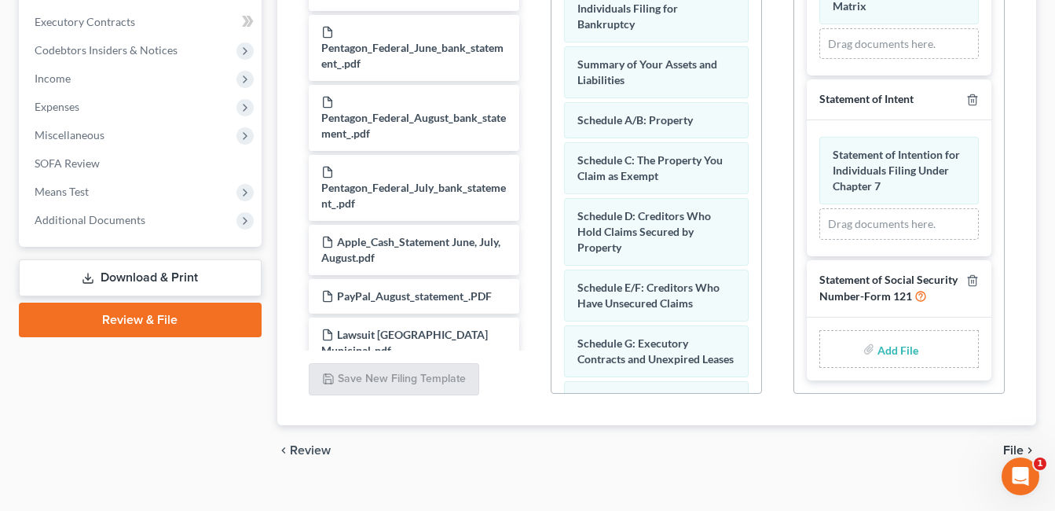
scroll to position [471, 0]
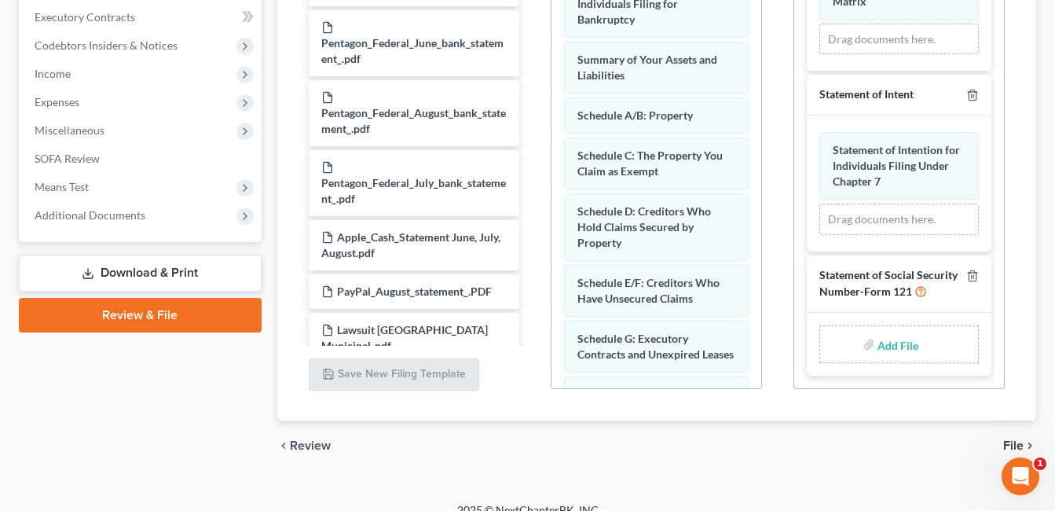
click at [913, 349] on label "Add File" at bounding box center [900, 346] width 44 height 28
click at [126, 219] on span "Additional Documents" at bounding box center [90, 214] width 111 height 13
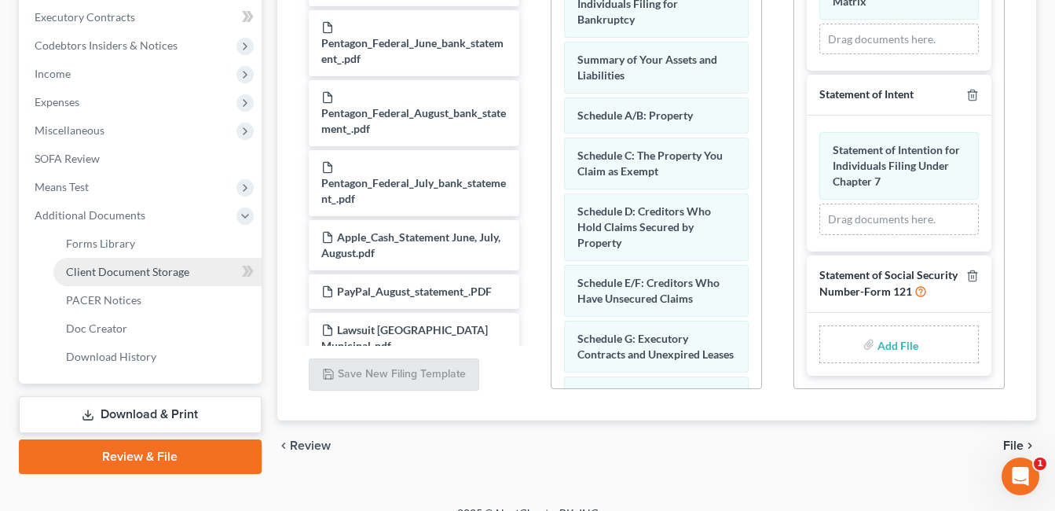
click at [204, 278] on link "Client Document Storage" at bounding box center [157, 272] width 208 height 28
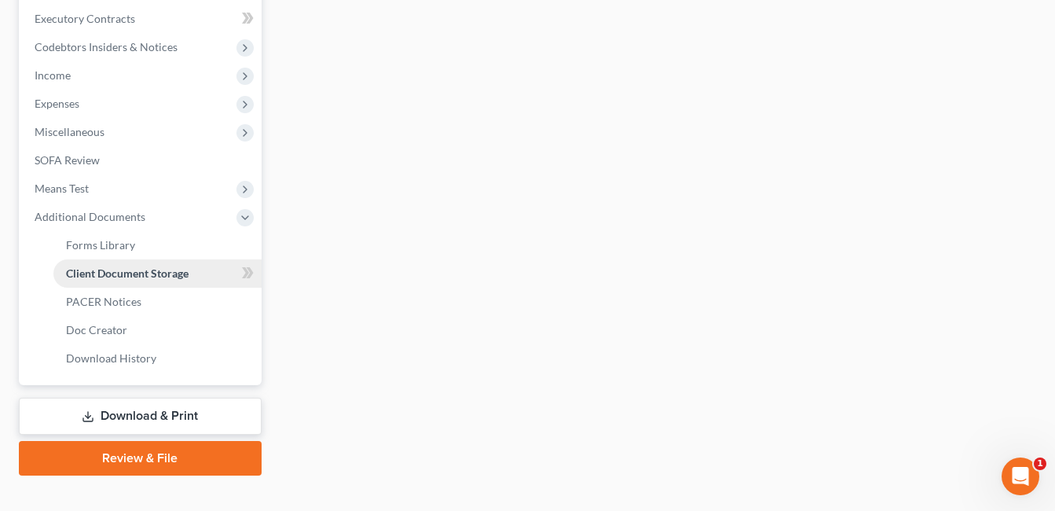
scroll to position [367, 0]
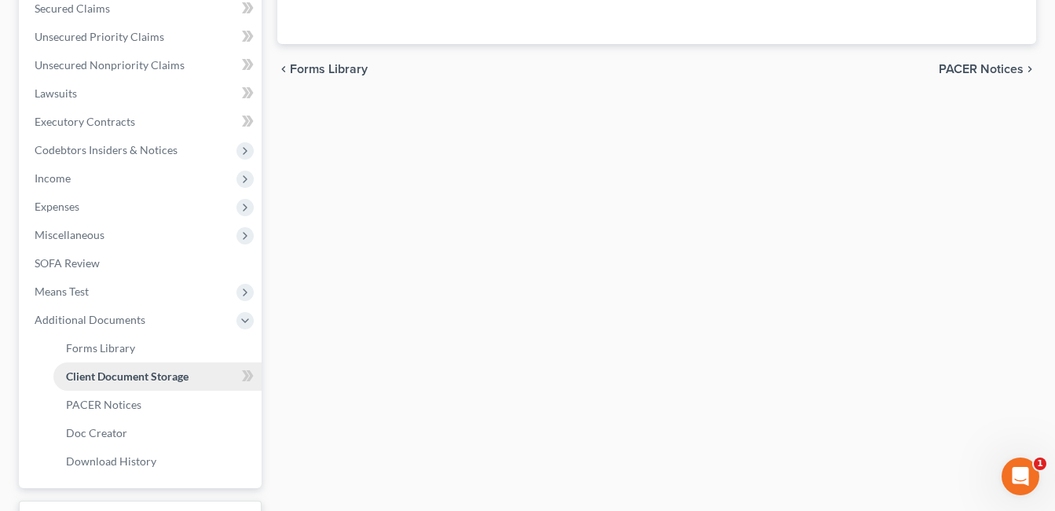
select select "7"
select select "37"
select select "52"
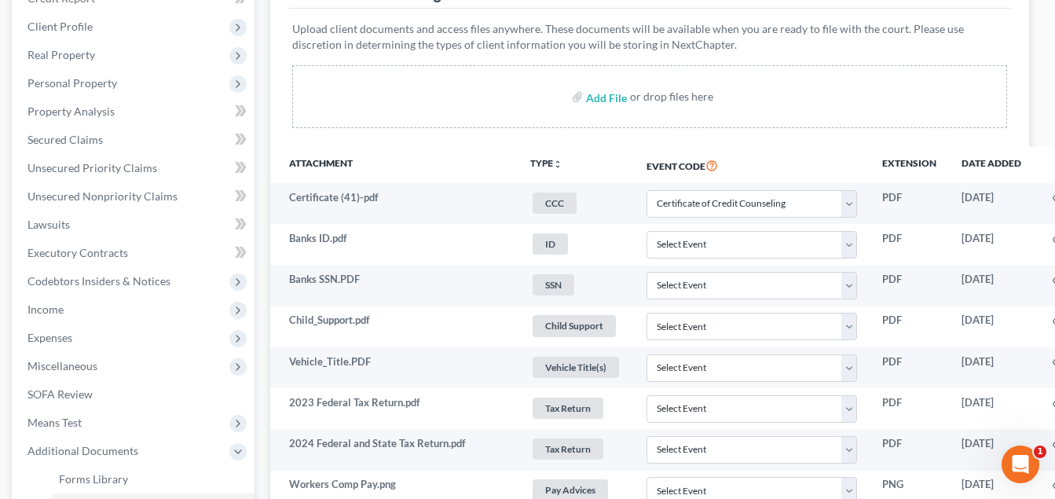
scroll to position [236, 121]
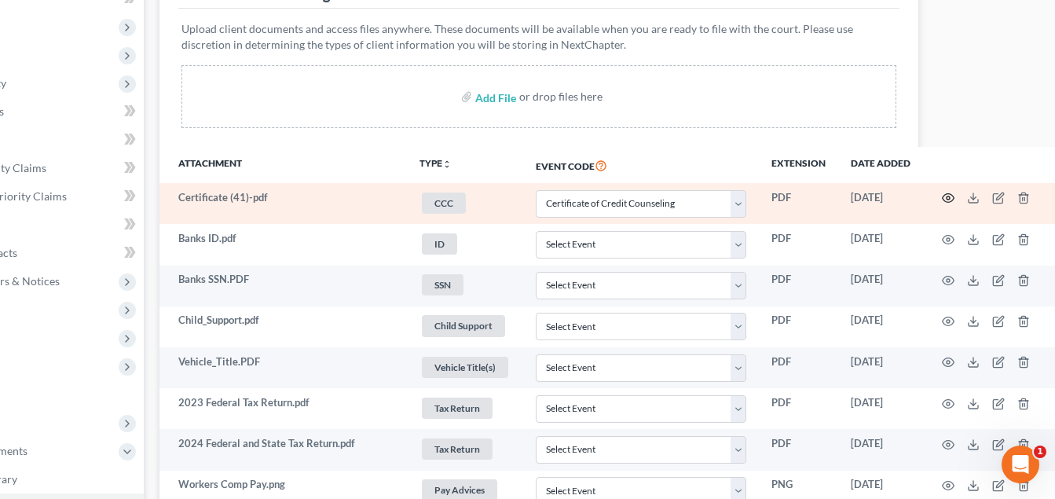
click at [945, 196] on icon "button" at bounding box center [949, 198] width 12 height 9
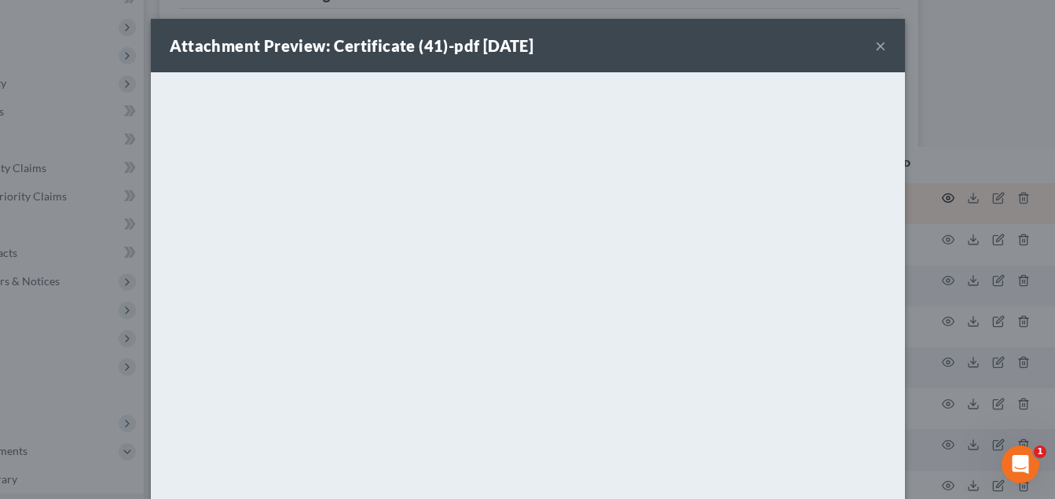
scroll to position [236, 112]
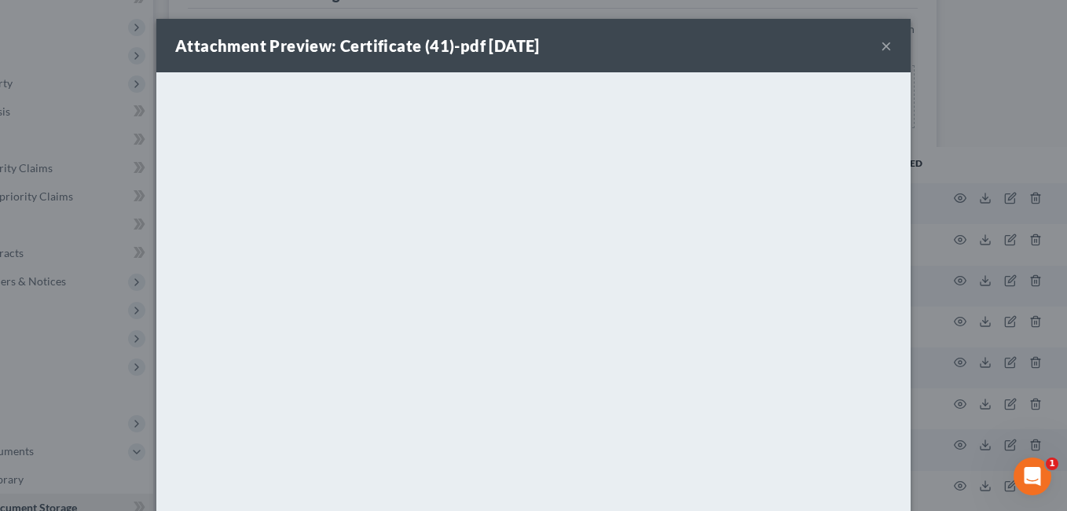
click at [882, 46] on button "×" at bounding box center [886, 45] width 11 height 19
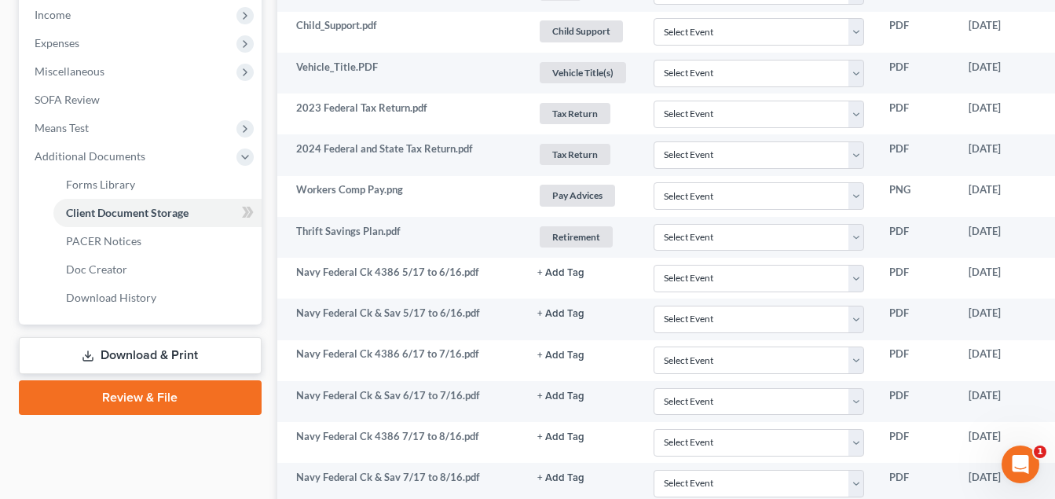
scroll to position [550, 0]
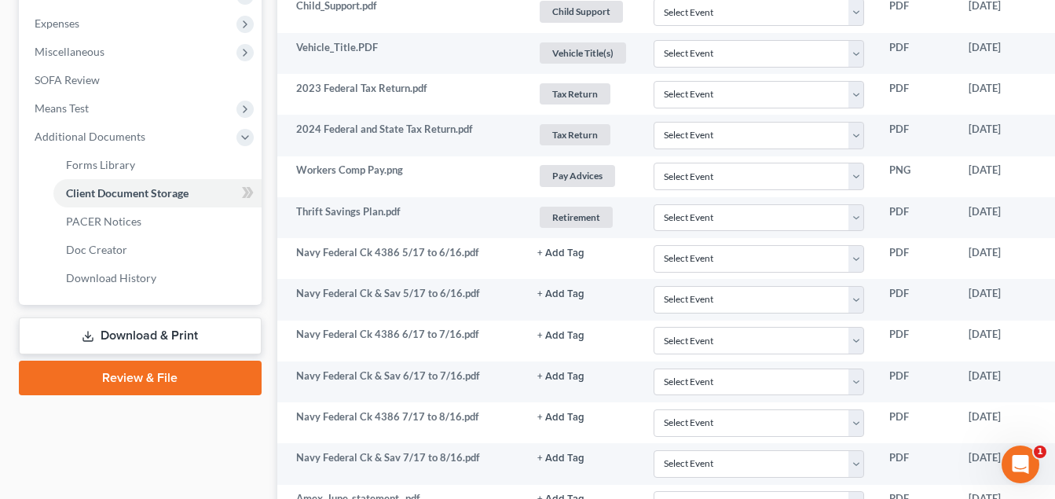
click at [156, 372] on link "Review & File" at bounding box center [140, 378] width 243 height 35
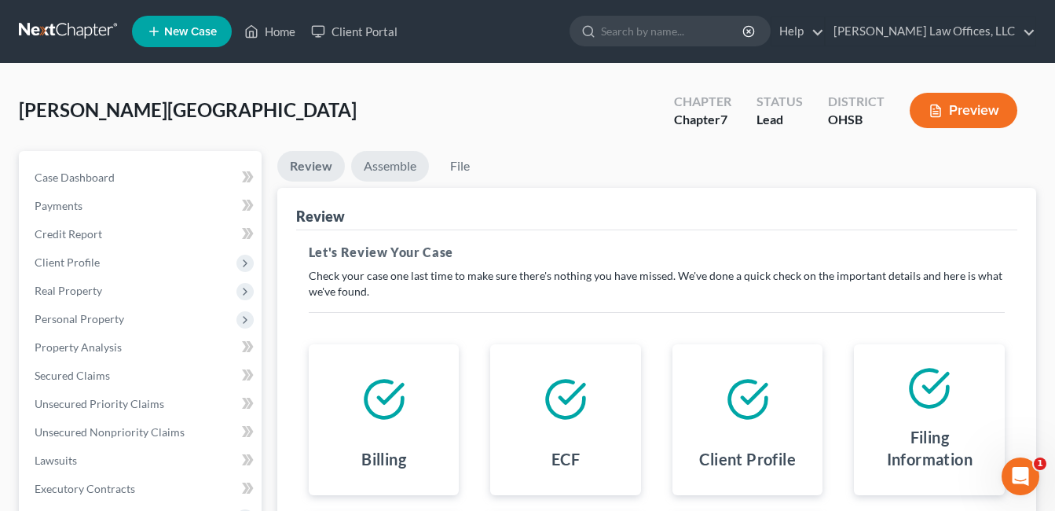
click at [400, 167] on link "Assemble" at bounding box center [390, 166] width 78 height 31
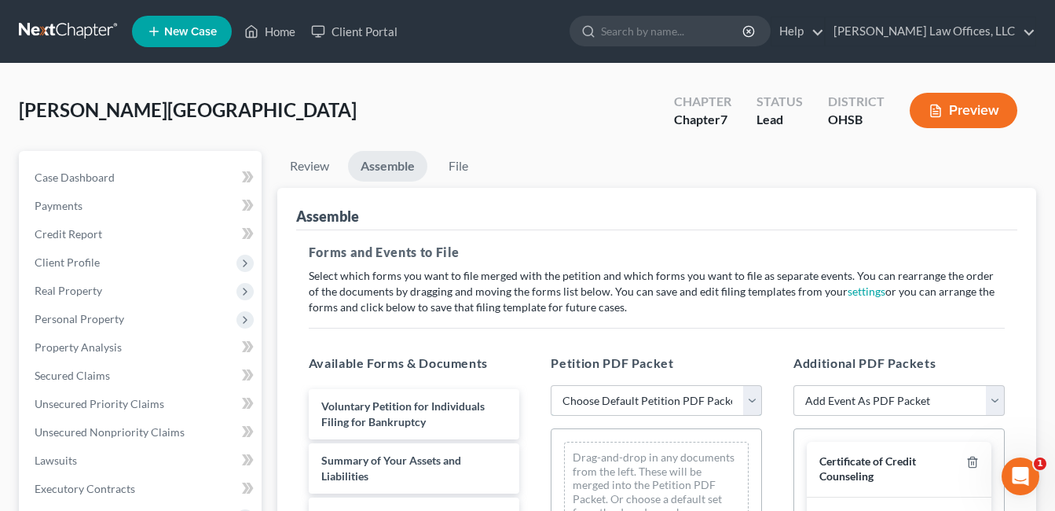
click at [747, 400] on select "Choose Default Petition PDF Packet Emergency Filing (Voluntary Petition and Cre…" at bounding box center [656, 400] width 211 height 31
select select "4"
click at [551, 385] on select "Choose Default Petition PDF Packet Emergency Filing (Voluntary Petition and Cre…" at bounding box center [656, 400] width 211 height 31
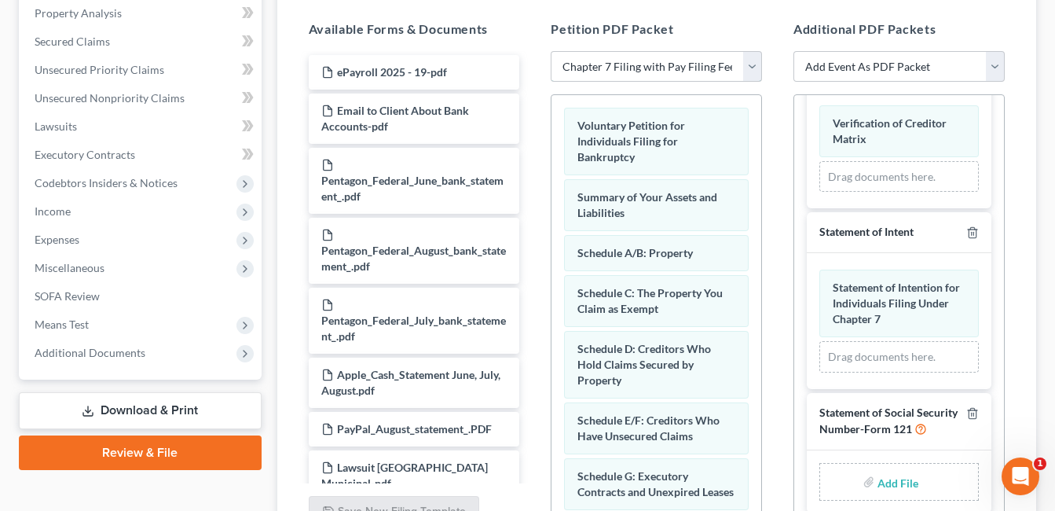
scroll to position [491, 0]
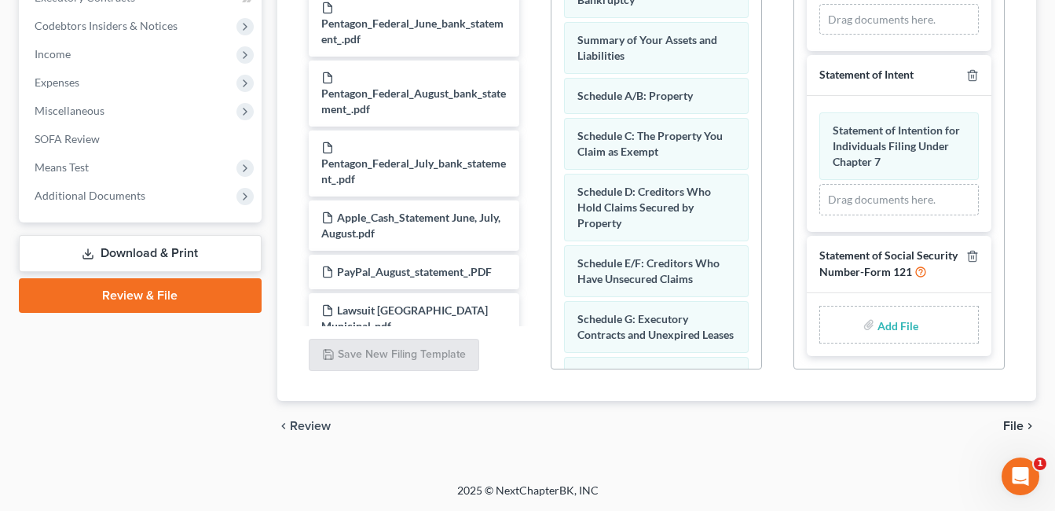
click at [884, 325] on input "file" at bounding box center [897, 324] width 38 height 28
type input "C:\fakepath\SSN.Banks.pdf"
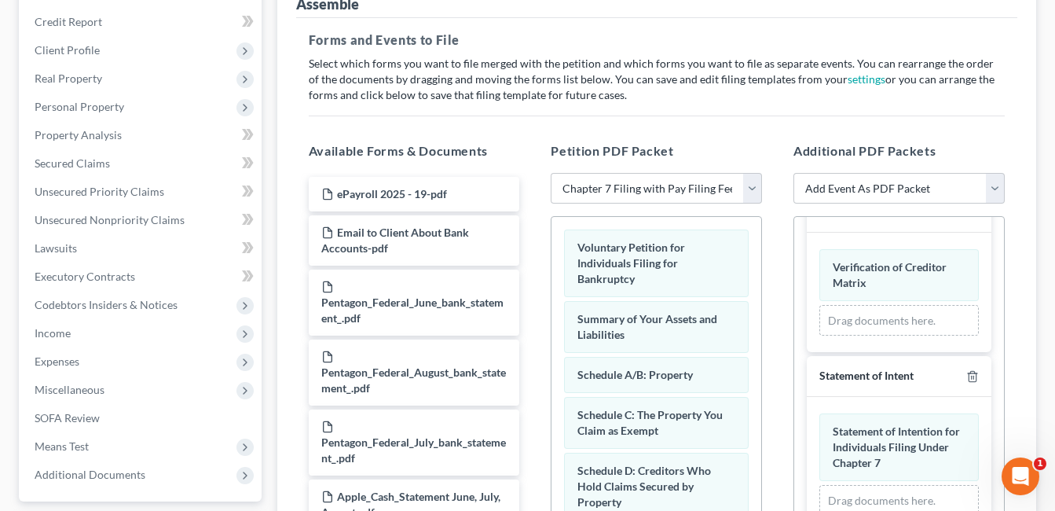
scroll to position [0, 0]
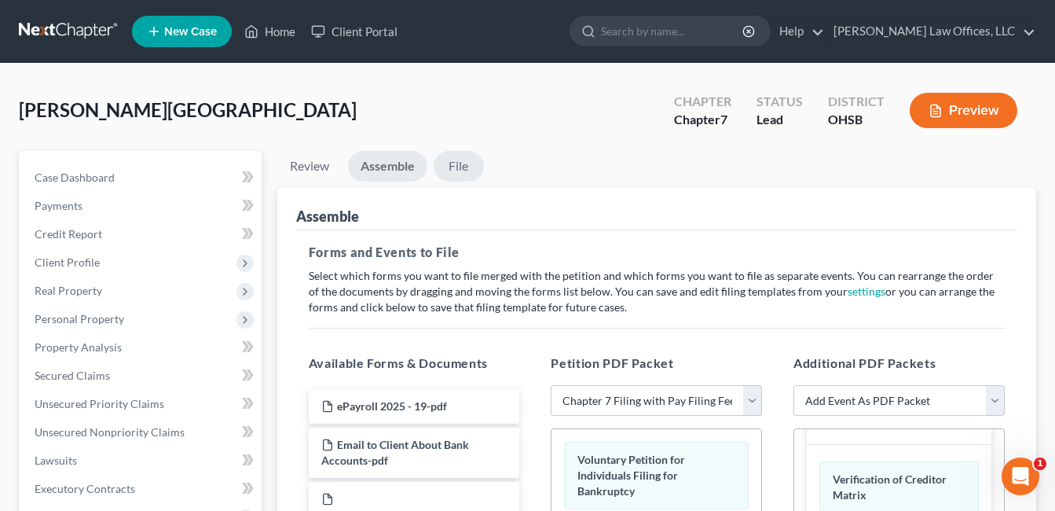
click at [461, 169] on link "File" at bounding box center [459, 166] width 50 height 31
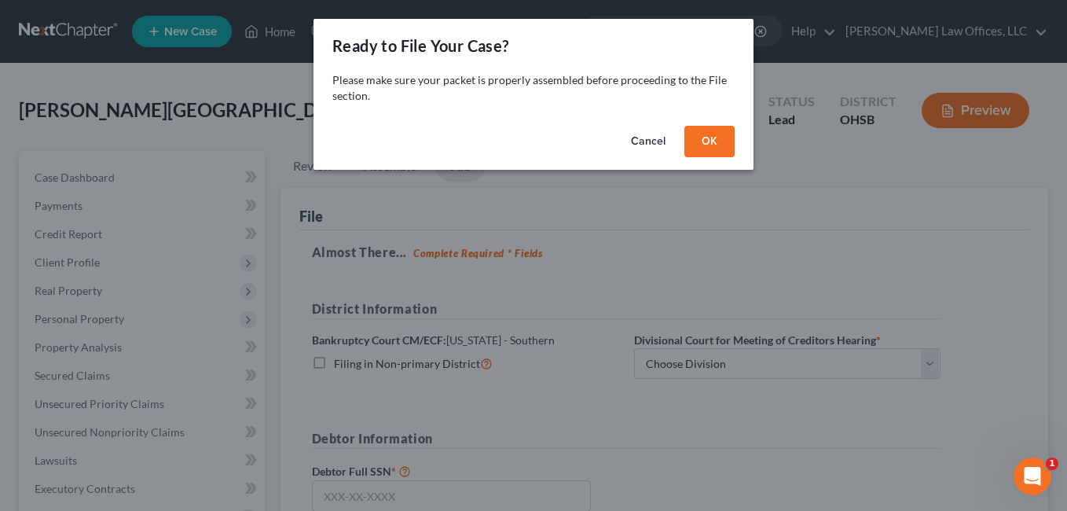
click at [703, 145] on button "OK" at bounding box center [709, 141] width 50 height 31
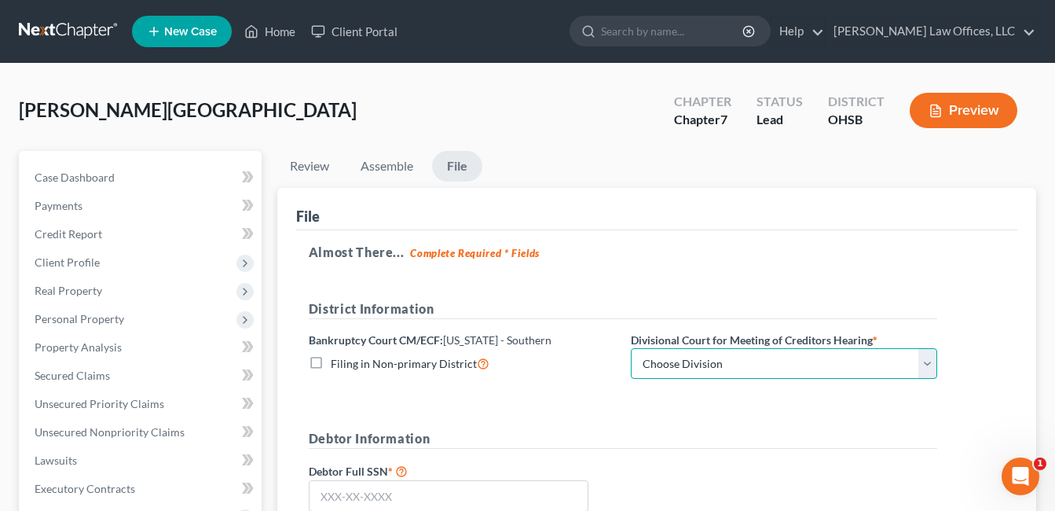
drag, startPoint x: 922, startPoint y: 367, endPoint x: 834, endPoint y: 376, distance: 88.5
click at [922, 367] on select "Choose Division Cincinnati Columbus Dayton" at bounding box center [784, 363] width 306 height 31
select select "2"
click at [631, 348] on select "Choose Division Cincinnati Columbus Dayton" at bounding box center [784, 363] width 306 height 31
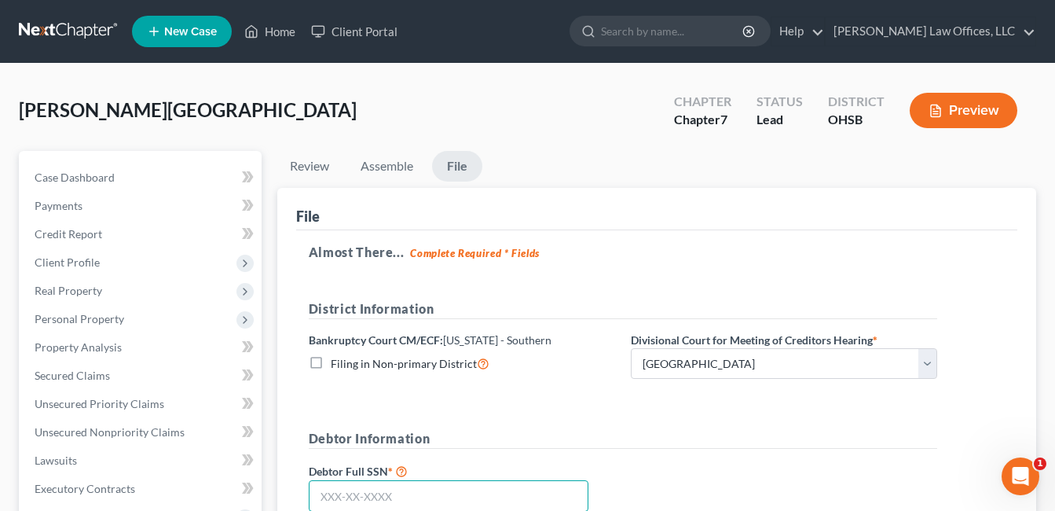
click at [452, 490] on input "text" at bounding box center [449, 495] width 280 height 31
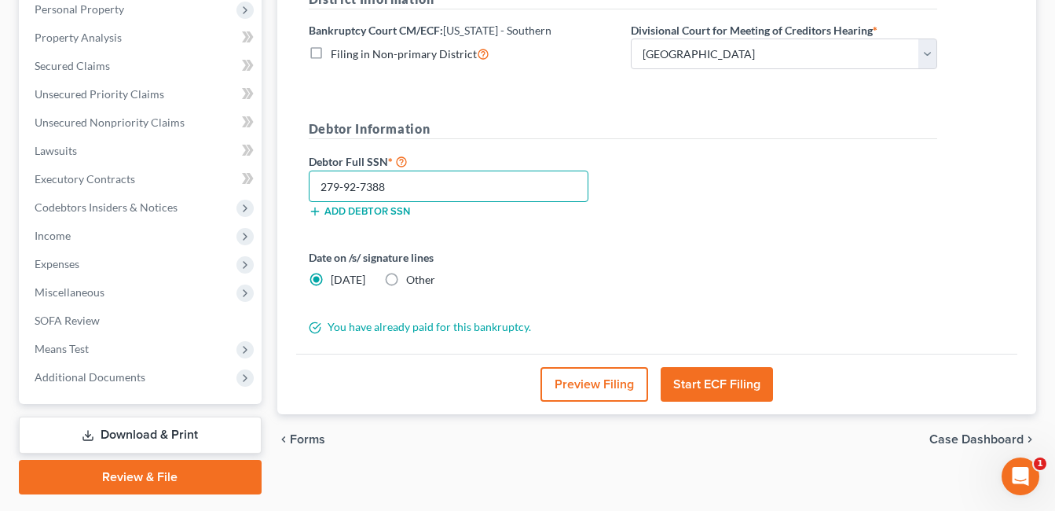
scroll to position [314, 0]
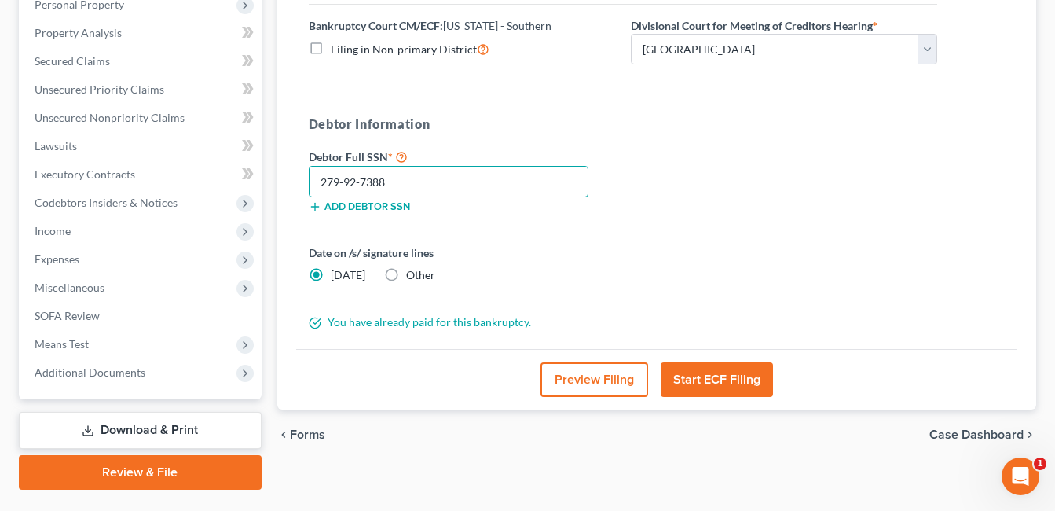
type input "279-92-7388"
click at [738, 373] on button "Start ECF Filing" at bounding box center [717, 379] width 112 height 35
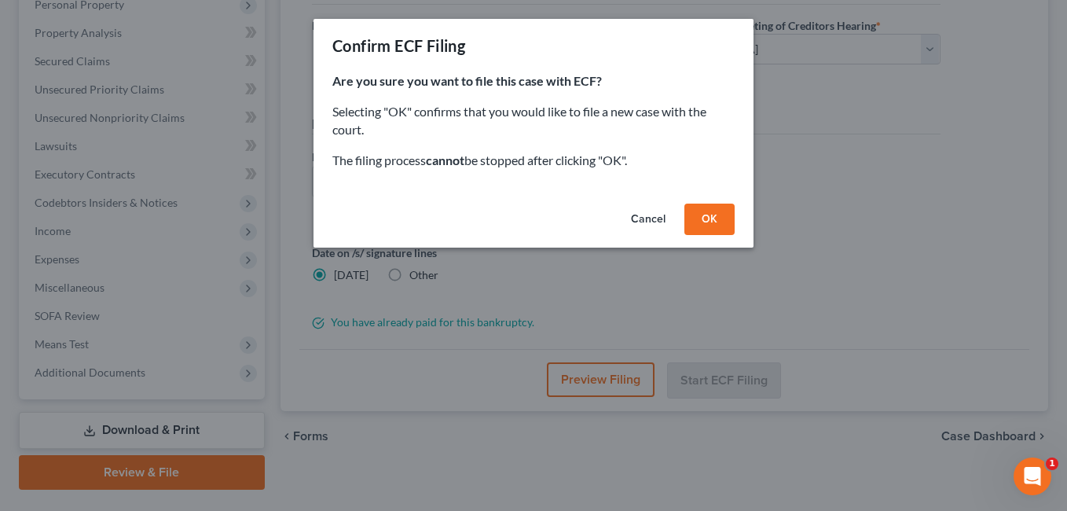
click at [706, 220] on button "OK" at bounding box center [709, 219] width 50 height 31
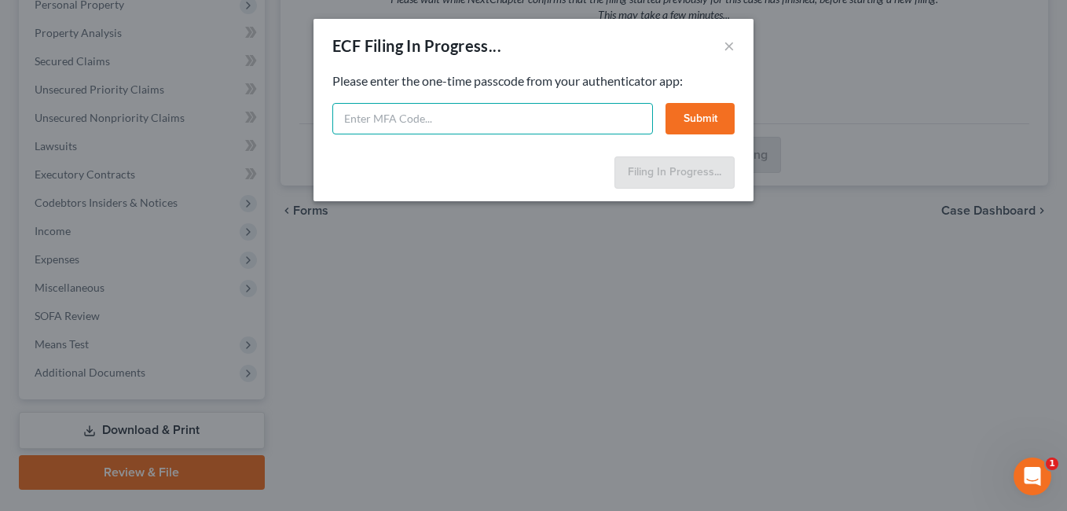
click at [544, 124] on input "text" at bounding box center [492, 118] width 321 height 31
type input "939492"
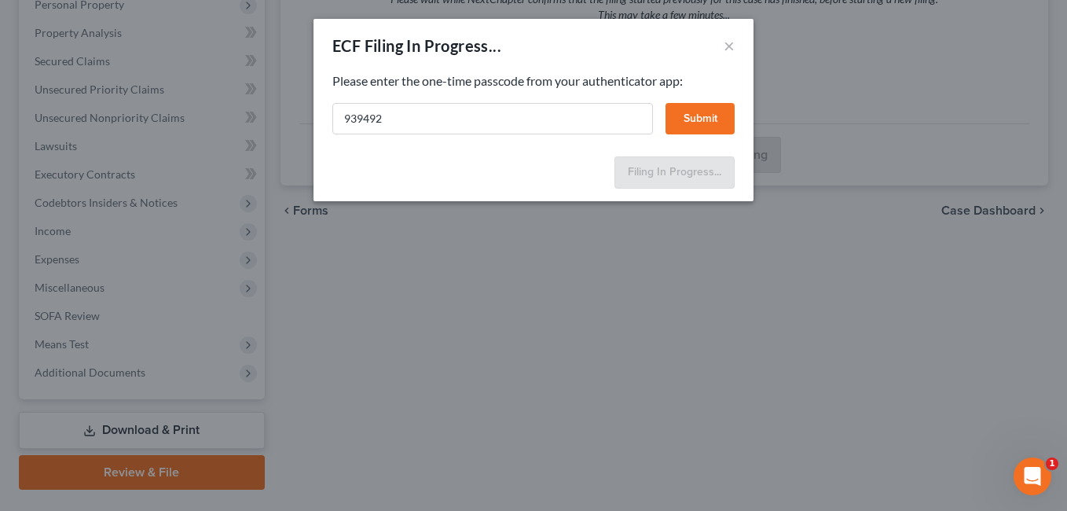
click at [704, 124] on button "Submit" at bounding box center [700, 118] width 69 height 31
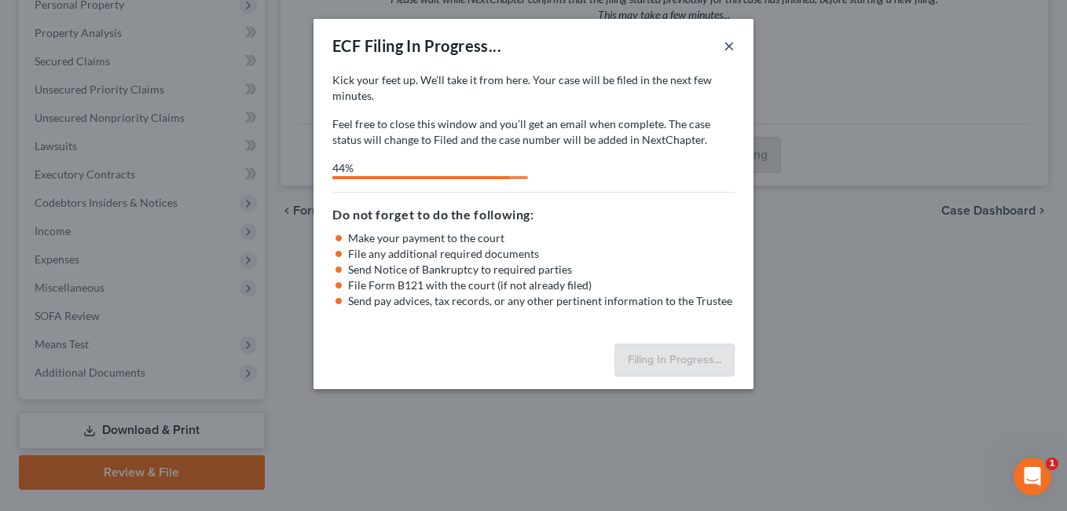
click at [732, 45] on button "×" at bounding box center [729, 45] width 11 height 19
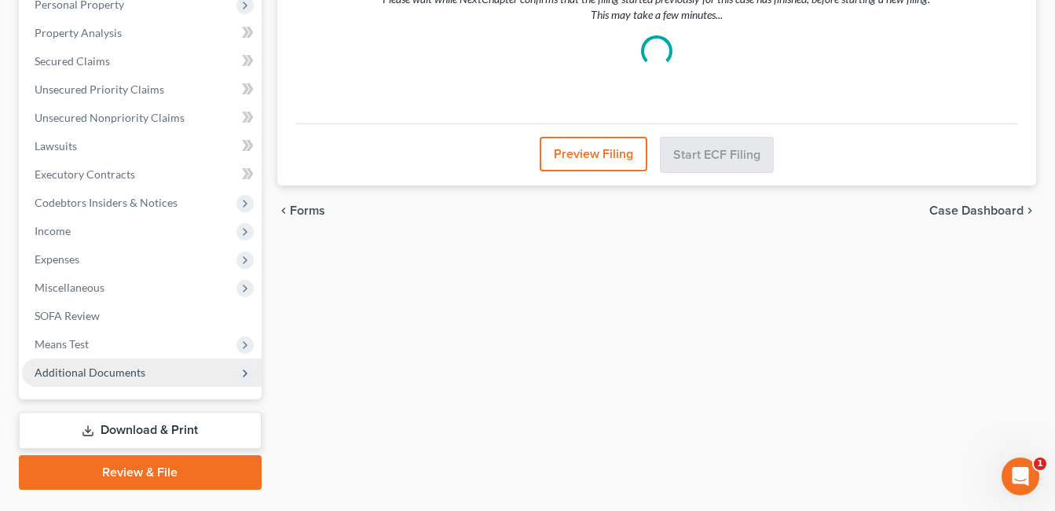
click at [112, 371] on span "Additional Documents" at bounding box center [90, 371] width 111 height 13
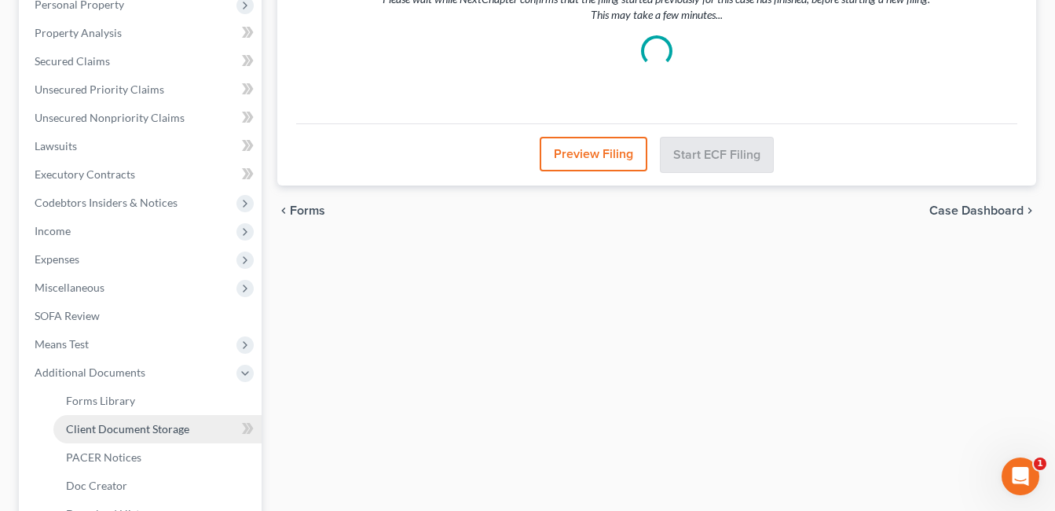
click at [135, 420] on link "Client Document Storage" at bounding box center [157, 429] width 208 height 28
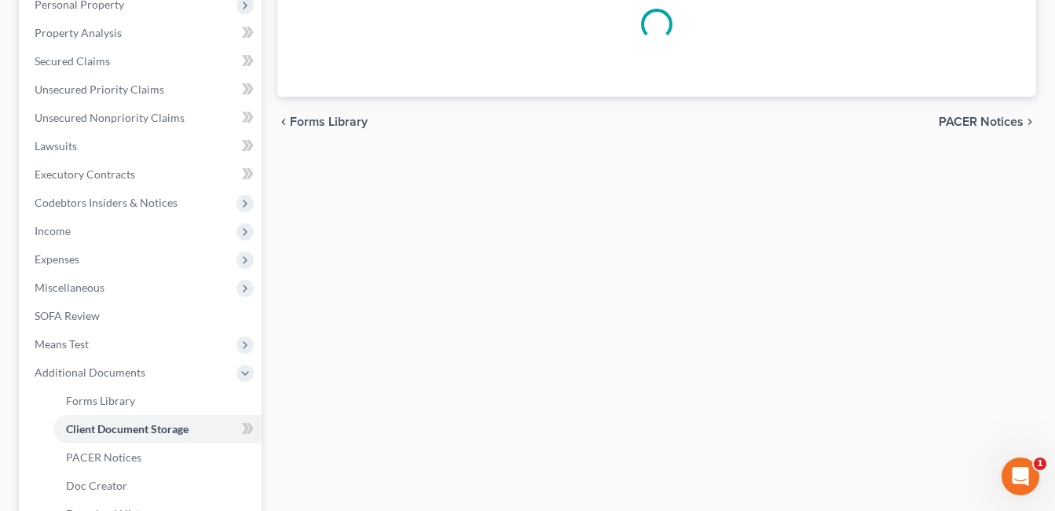
scroll to position [313, 0]
select select "7"
select select "37"
select select "52"
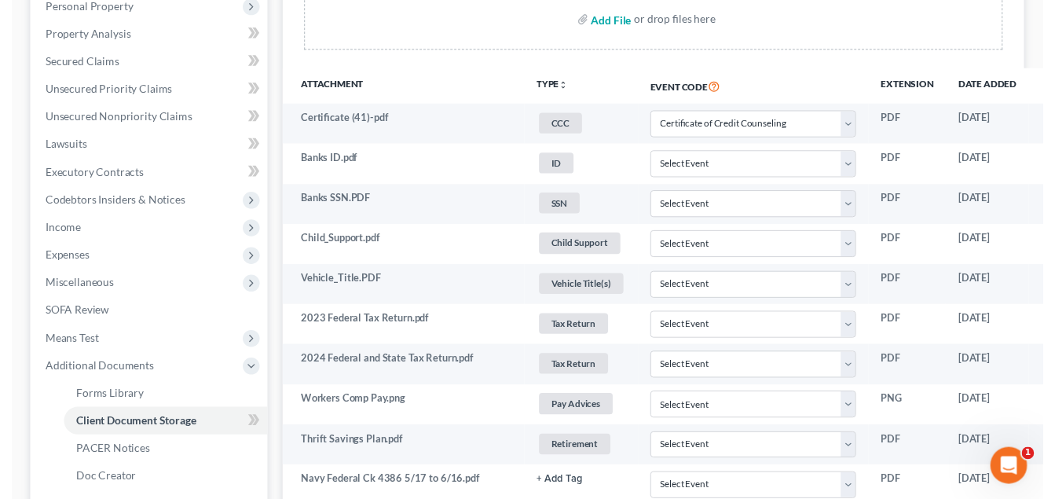
scroll to position [0, 0]
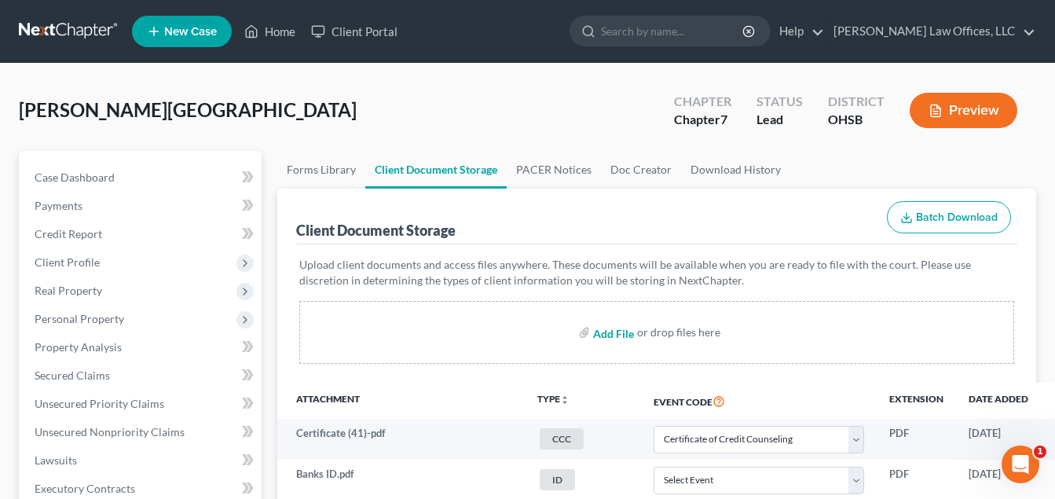
click at [616, 327] on input "file" at bounding box center [612, 332] width 38 height 28
type input "C:\fakepath\Banks.Maleeka.pdf"
select select "7"
select select "37"
select select "52"
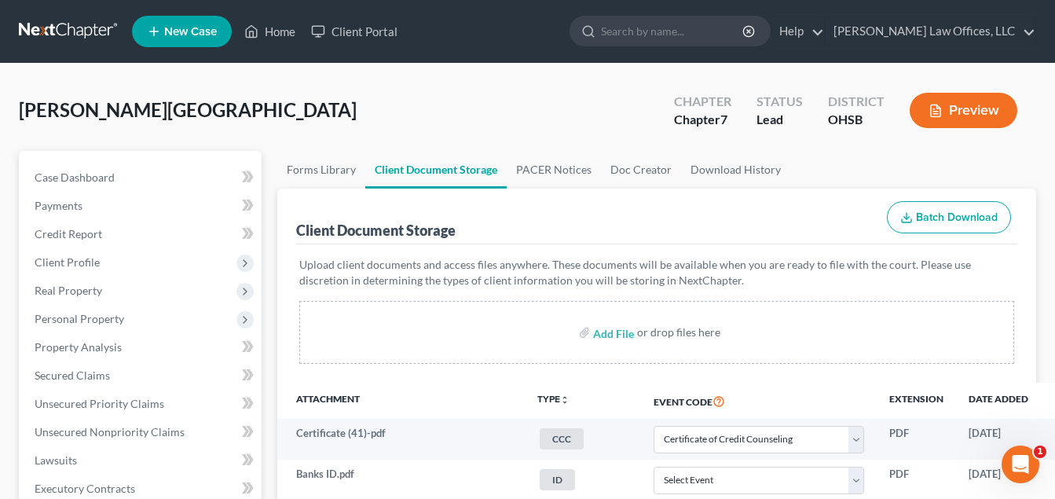
scroll to position [2384, 0]
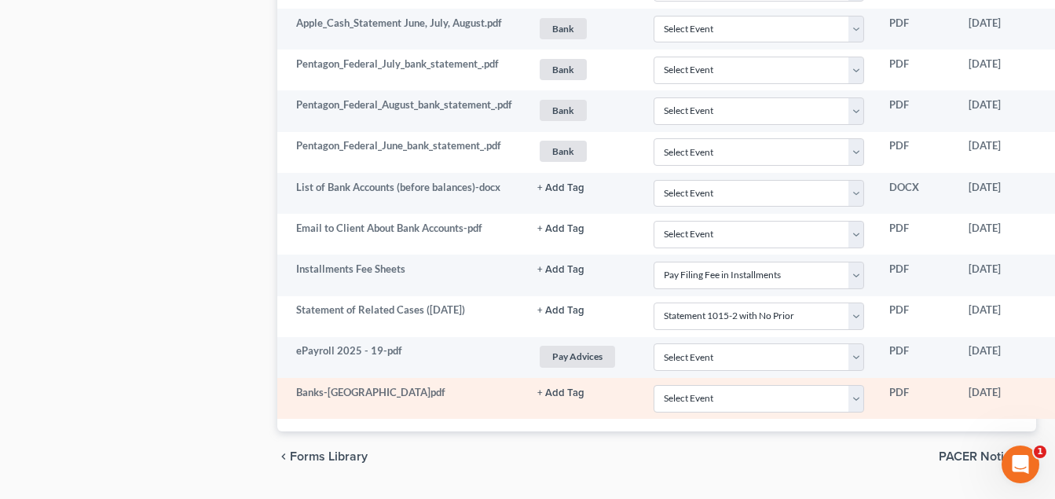
click at [566, 392] on button "+ Add Tag" at bounding box center [560, 393] width 47 height 10
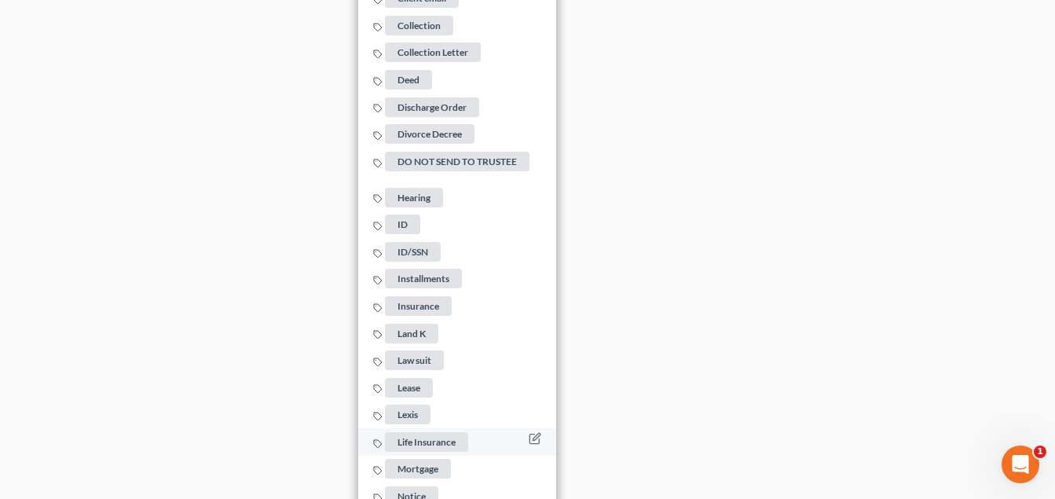
scroll to position [3170, 0]
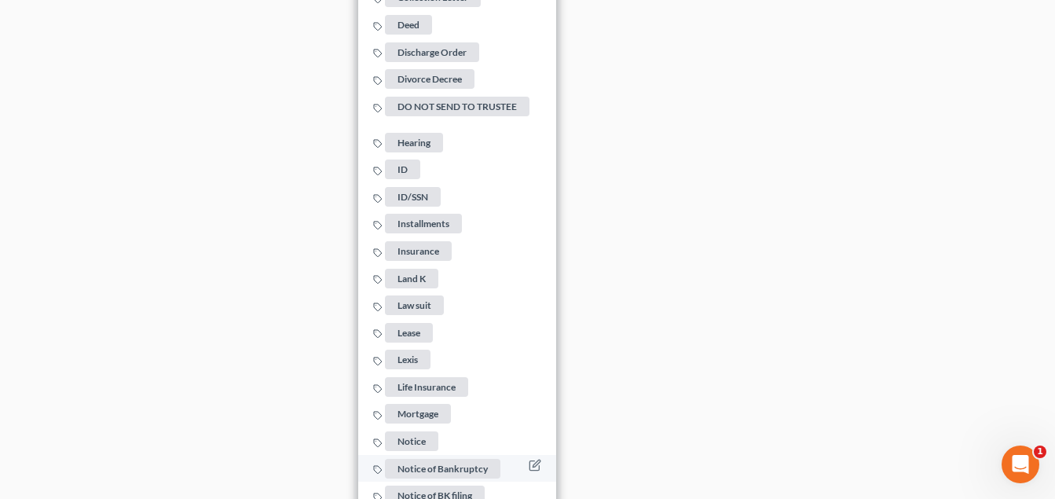
click at [441, 460] on span "Notice of Bankruptcy" at bounding box center [443, 468] width 116 height 20
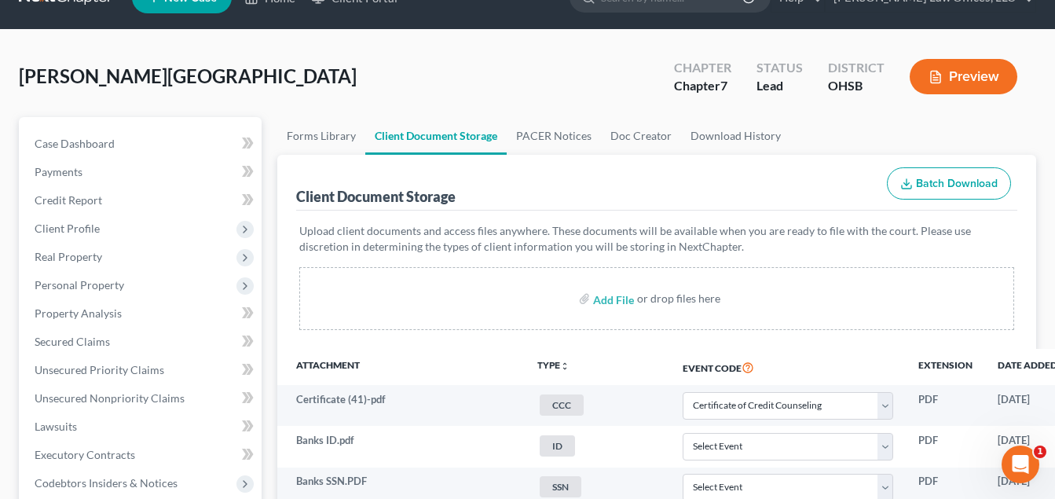
scroll to position [0, 0]
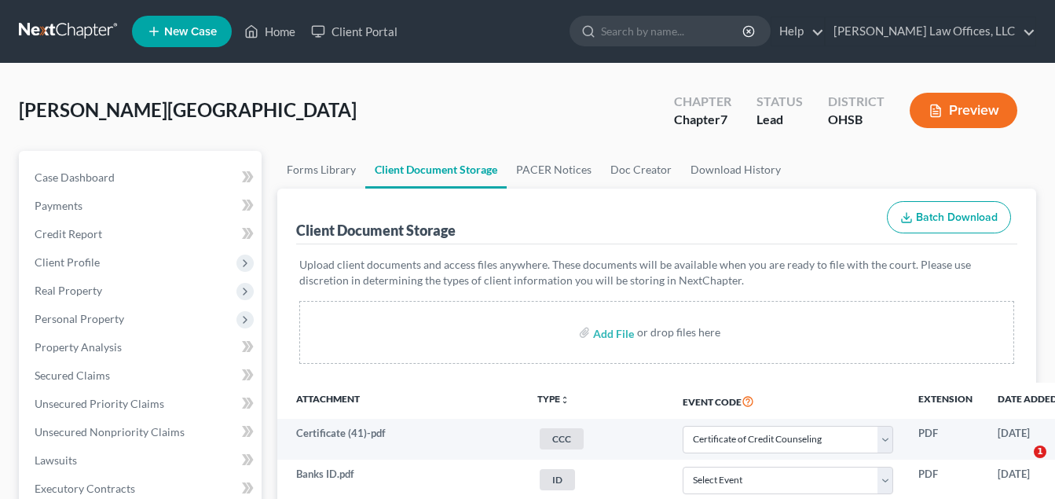
select select "7"
select select "37"
select select "52"
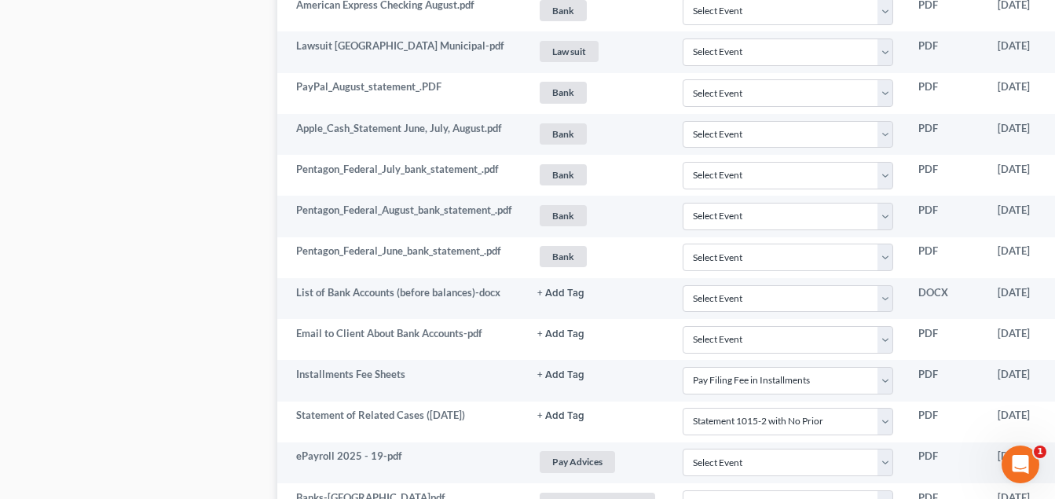
scroll to position [2279, 149]
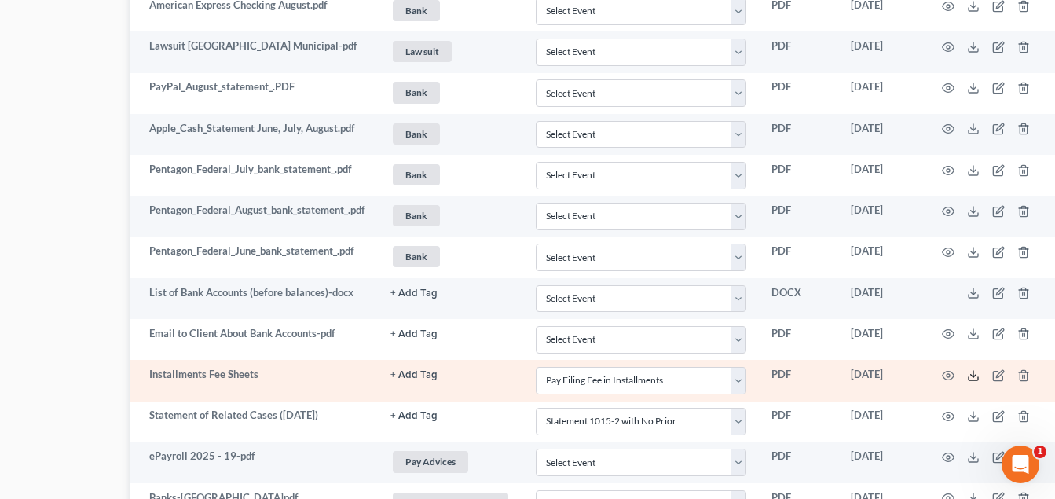
click at [970, 372] on icon at bounding box center [973, 375] width 13 height 13
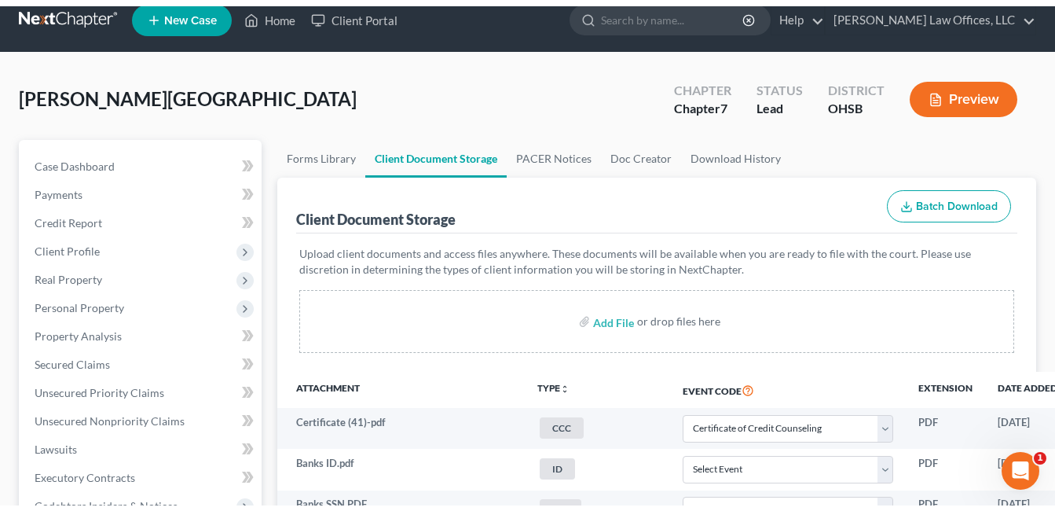
scroll to position [0, 0]
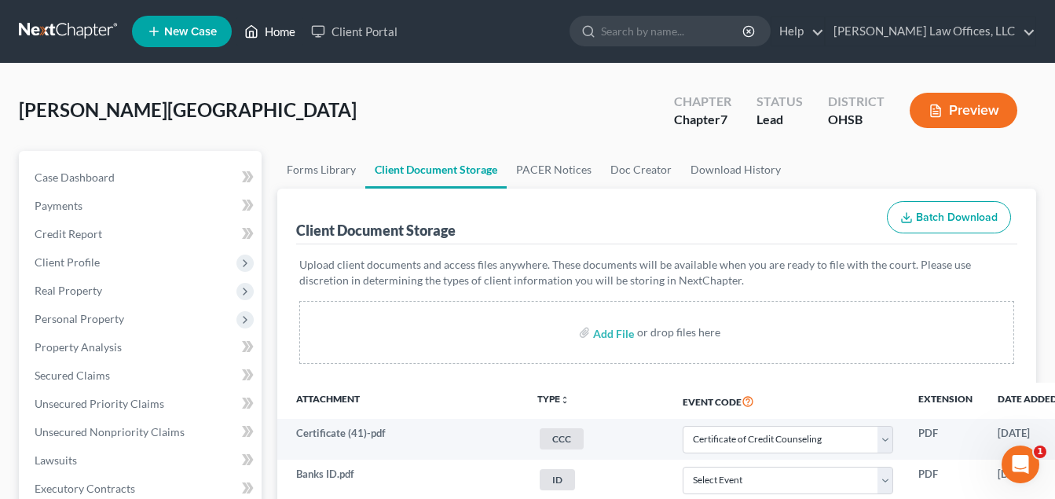
click at [266, 24] on link "Home" at bounding box center [270, 31] width 67 height 28
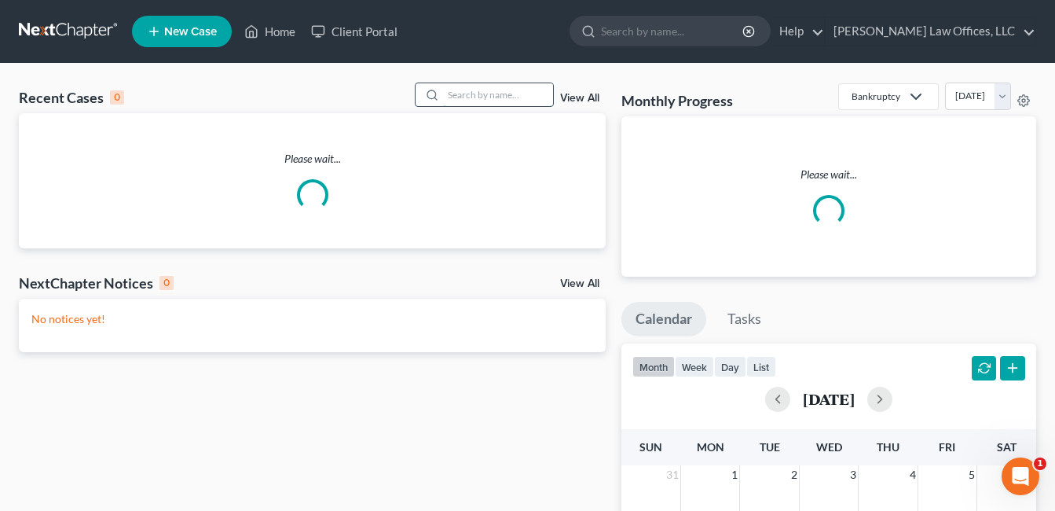
click at [473, 92] on input "search" at bounding box center [498, 94] width 110 height 23
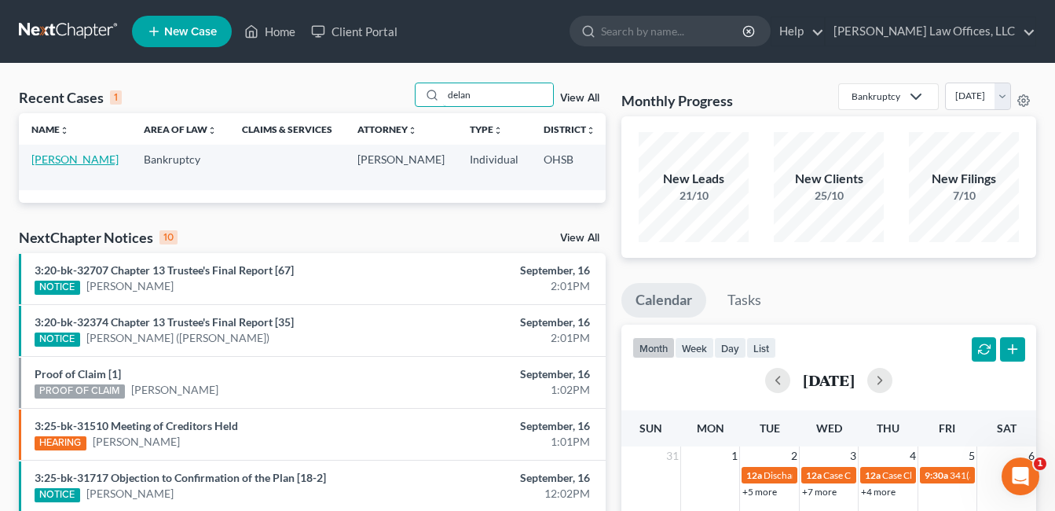
type input "delan"
click at [40, 166] on link "[PERSON_NAME]" at bounding box center [74, 158] width 87 height 13
select select "4"
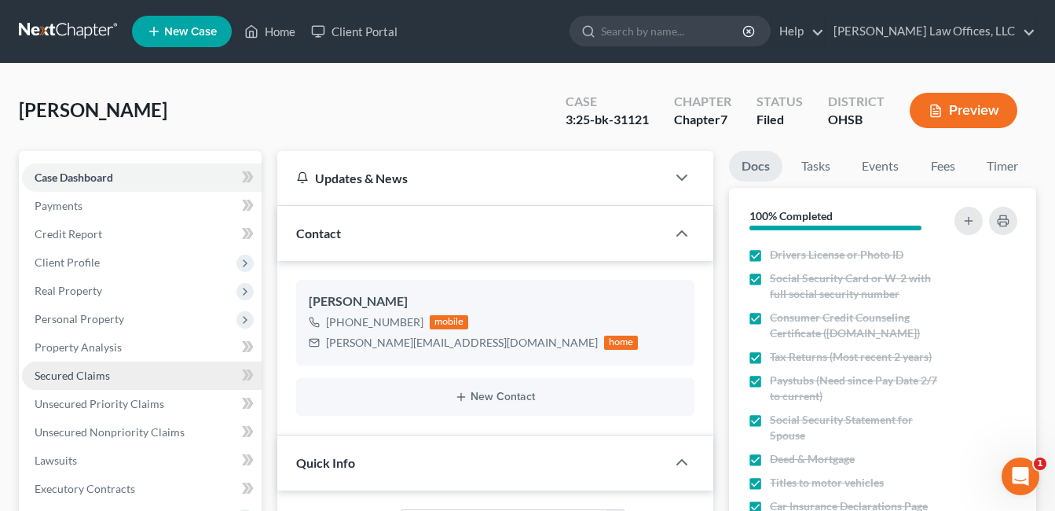
click at [99, 370] on span "Secured Claims" at bounding box center [72, 375] width 75 height 13
